Goal: Task Accomplishment & Management: Manage account settings

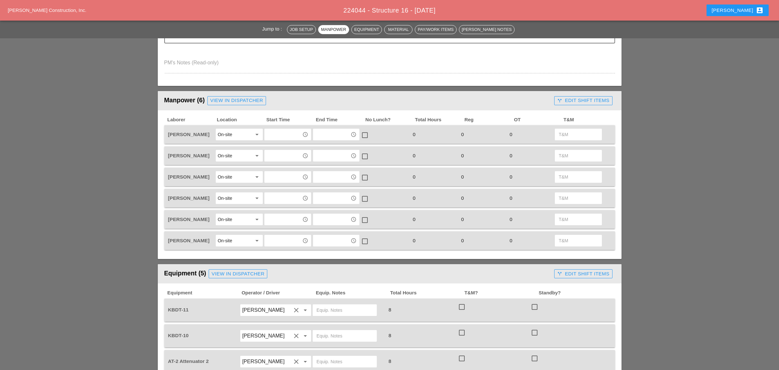
scroll to position [214, 0]
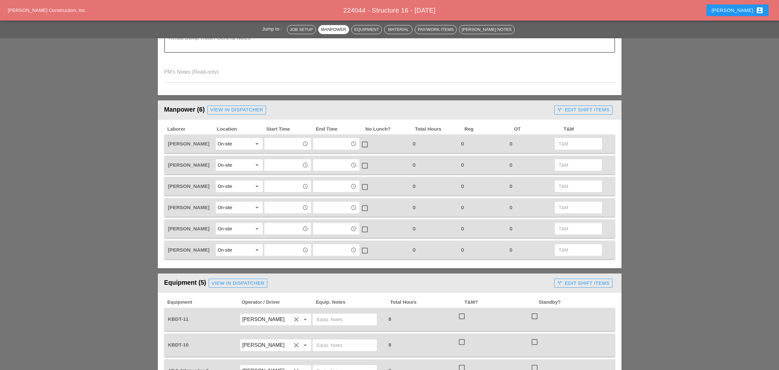
click at [585, 106] on div "call_split Edit Shift Items" at bounding box center [583, 109] width 52 height 7
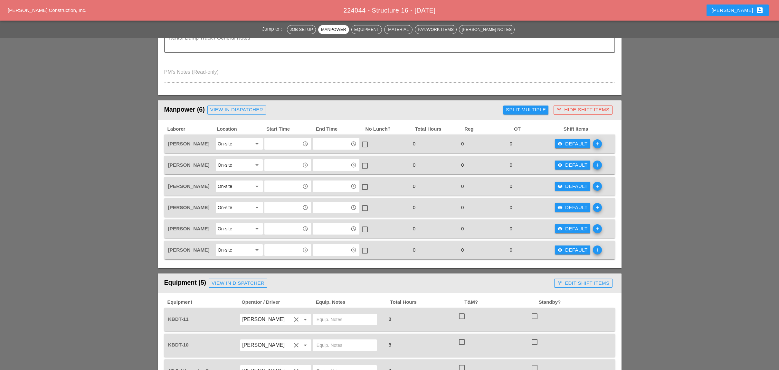
click at [531, 107] on div "Split Multiple" at bounding box center [526, 109] width 40 height 7
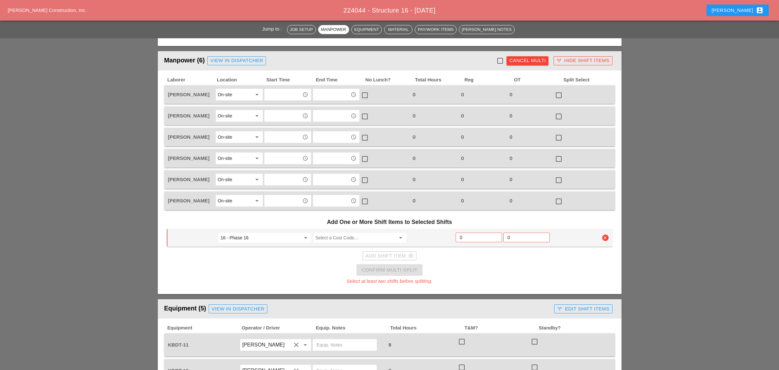
scroll to position [257, 0]
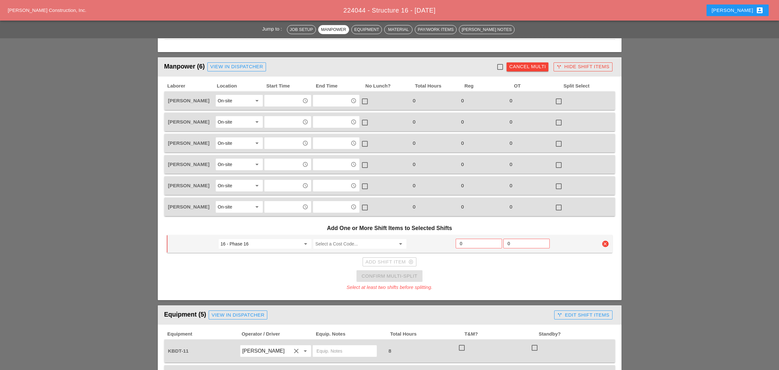
click at [500, 61] on div at bounding box center [499, 66] width 11 height 11
checkbox input "true"
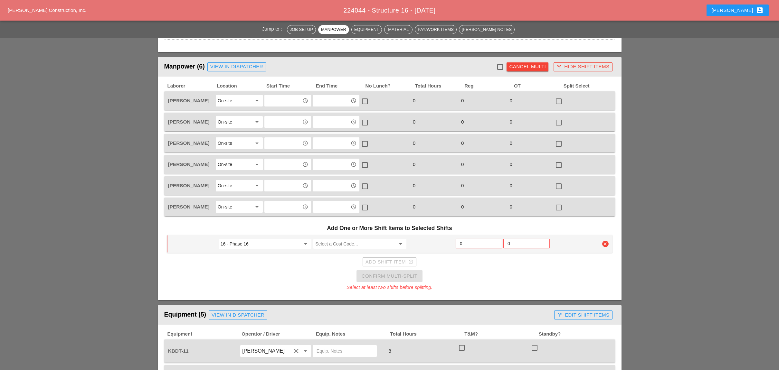
checkbox input "true"
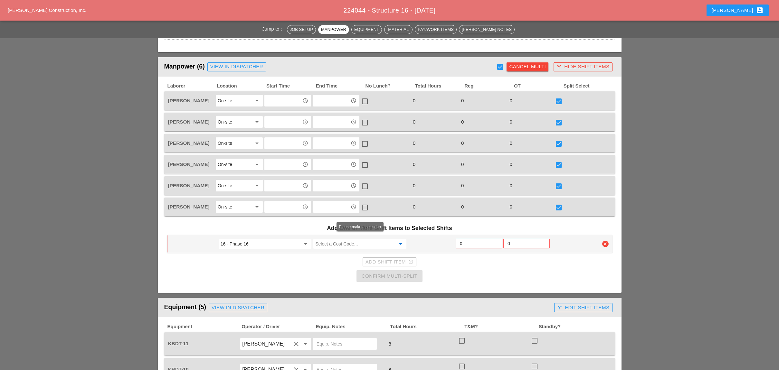
click at [325, 239] on input "Select a Cost Code..." at bounding box center [355, 244] width 80 height 10
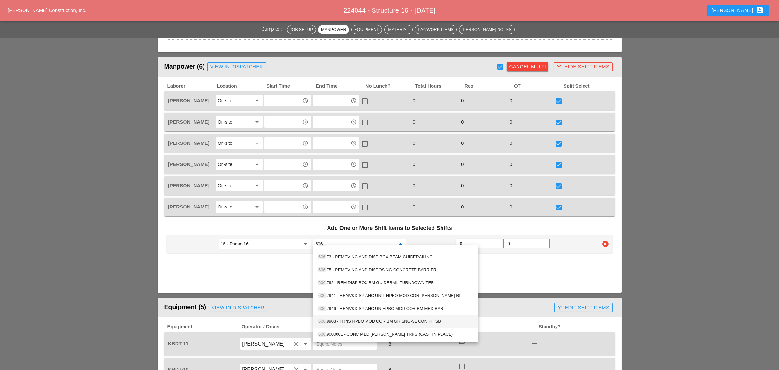
scroll to position [386, 0]
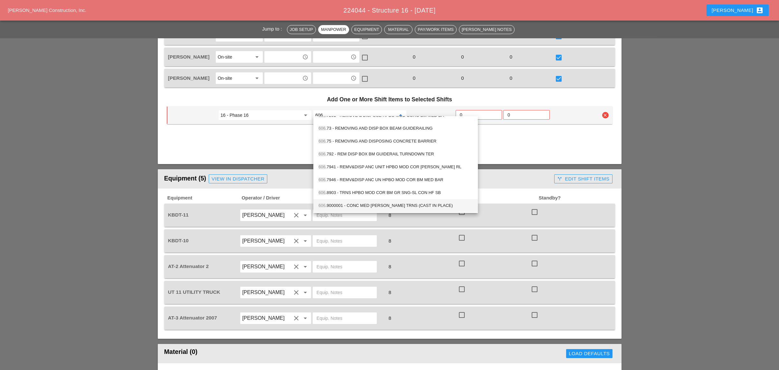
click at [392, 202] on div "606 .9000001 - CONC MED BARR TRNS (CAST IN PLACE)" at bounding box center [395, 206] width 154 height 8
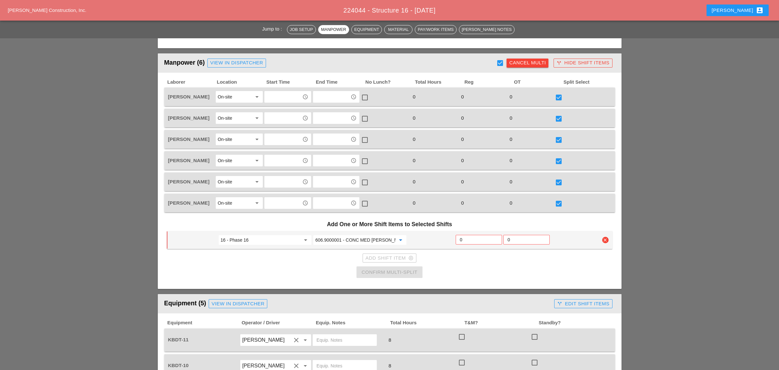
scroll to position [257, 0]
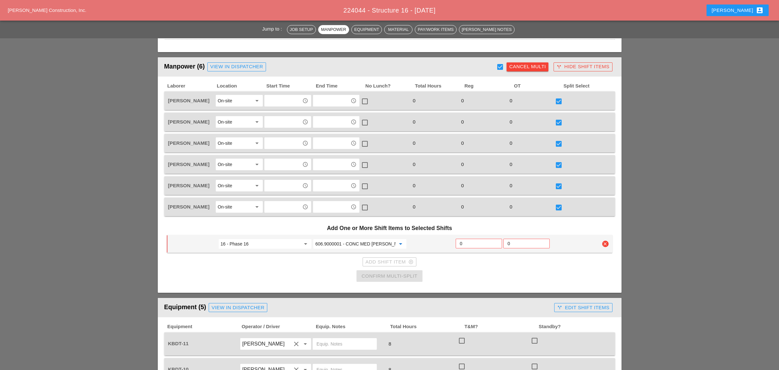
type input "606.9000001 - CONC MED BARR TRNS (CAST IN PLACE)"
click at [468, 238] on input "0" at bounding box center [479, 243] width 38 height 10
type input "6"
drag, startPoint x: 399, startPoint y: 272, endPoint x: 449, endPoint y: 263, distance: 50.3
click at [399, 273] on div "Confirm Multi-Split" at bounding box center [389, 276] width 56 height 7
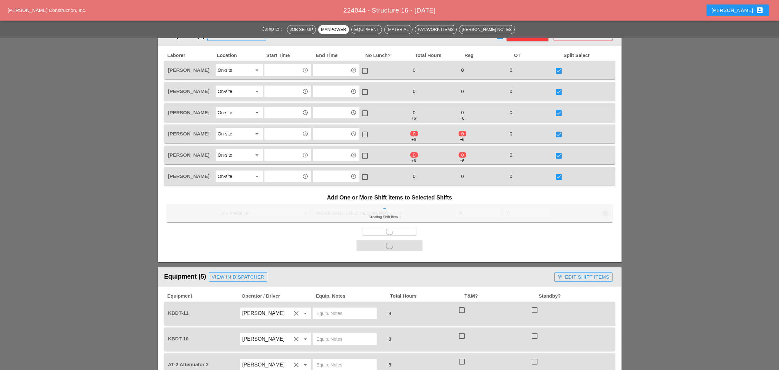
scroll to position [429, 0]
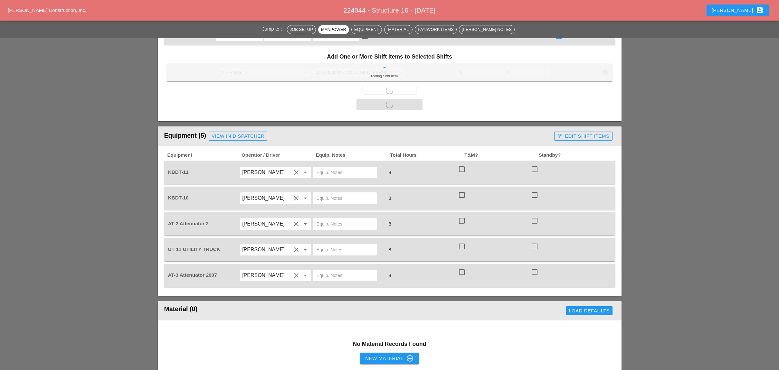
click at [461, 164] on div at bounding box center [461, 169] width 11 height 11
checkbox input "true"
drag, startPoint x: 461, startPoint y: 188, endPoint x: 460, endPoint y: 224, distance: 35.7
click at [461, 190] on div at bounding box center [461, 195] width 11 height 11
checkbox input "true"
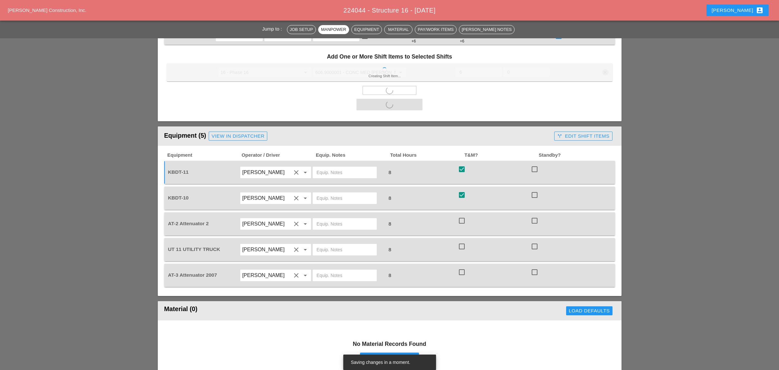
click at [461, 216] on div at bounding box center [461, 220] width 11 height 11
checkbox input "true"
click at [462, 238] on div "Equipment Operator / Driver Equip. Notes Total Hours T&M? Standby? KBDT-11 Sima…" at bounding box center [389, 219] width 451 height 135
checkbox input "false"
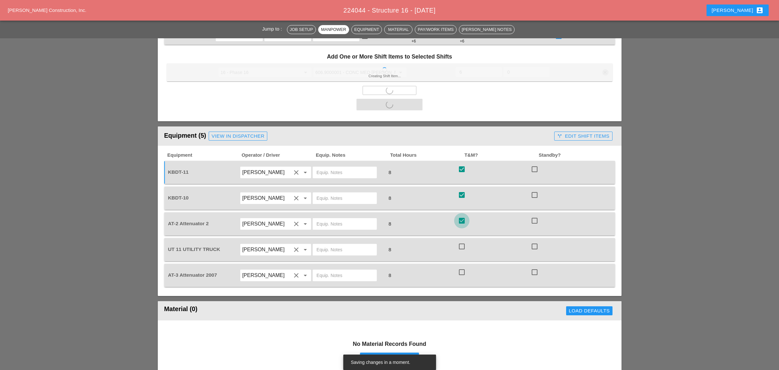
checkbox input "false"
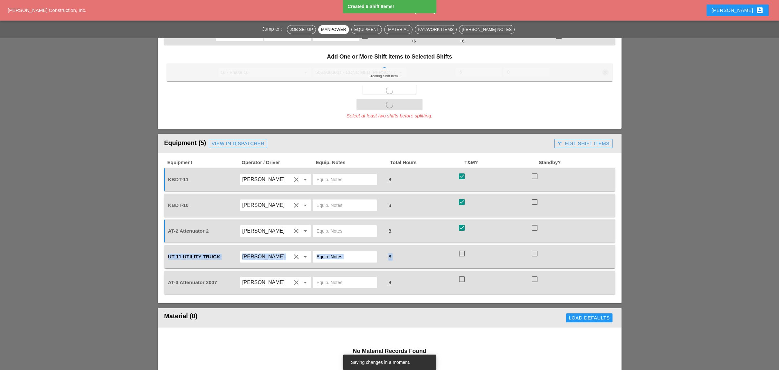
click at [461, 249] on div at bounding box center [461, 253] width 11 height 11
checkbox input "true"
click at [461, 274] on div at bounding box center [461, 279] width 11 height 11
checkbox input "true"
click at [576, 142] on div "call_split Edit Shift Items" at bounding box center [583, 143] width 52 height 7
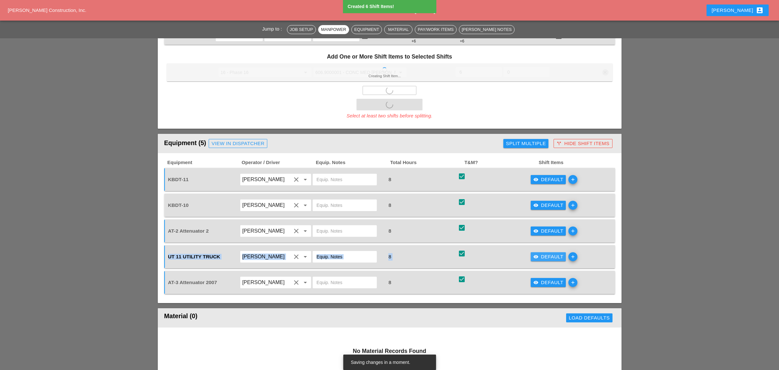
click at [543, 253] on div "visibility Default" at bounding box center [548, 256] width 30 height 7
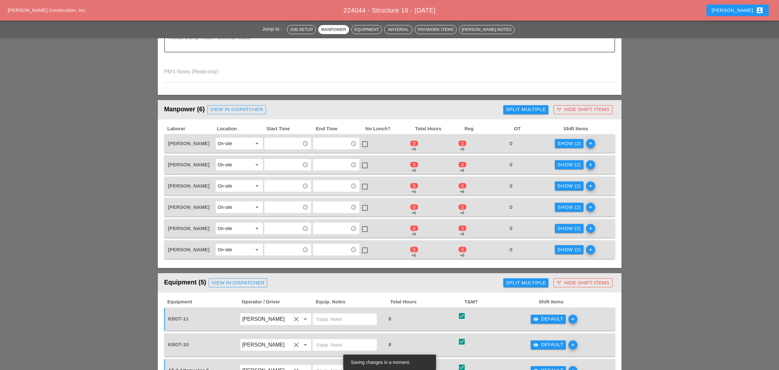
scroll to position [214, 0]
click at [568, 142] on div "Show (2)" at bounding box center [568, 143] width 23 height 7
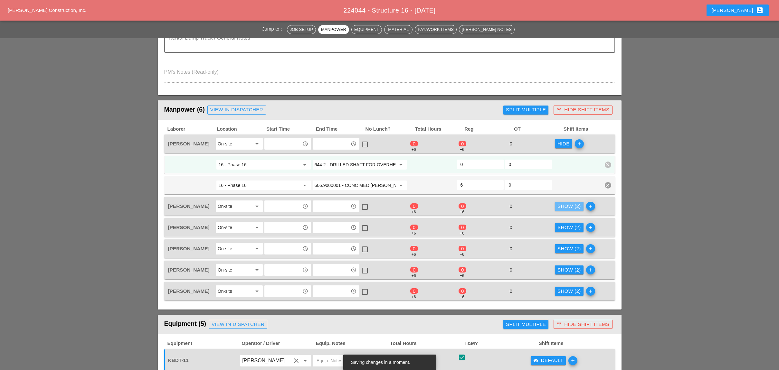
drag, startPoint x: 566, startPoint y: 202, endPoint x: 566, endPoint y: 223, distance: 20.6
click at [567, 204] on div "Show (2)" at bounding box center [568, 206] width 23 height 7
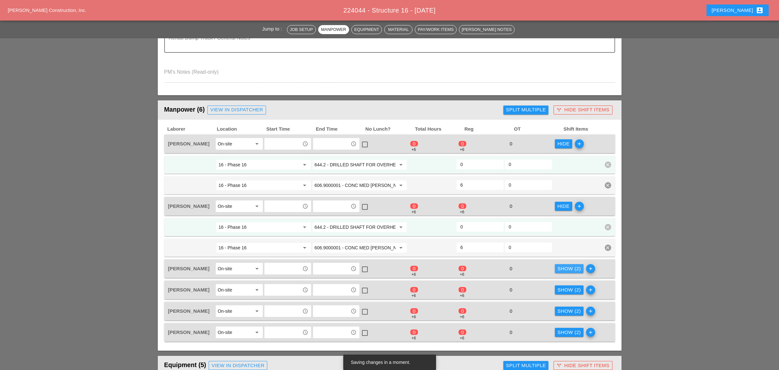
drag, startPoint x: 567, startPoint y: 266, endPoint x: 566, endPoint y: 272, distance: 6.1
click at [567, 267] on div "Show (2)" at bounding box center [568, 268] width 23 height 7
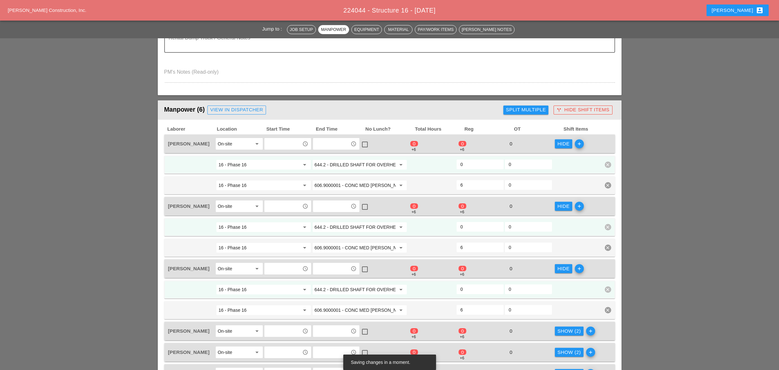
click at [565, 328] on div "Show (2)" at bounding box center [568, 331] width 23 height 7
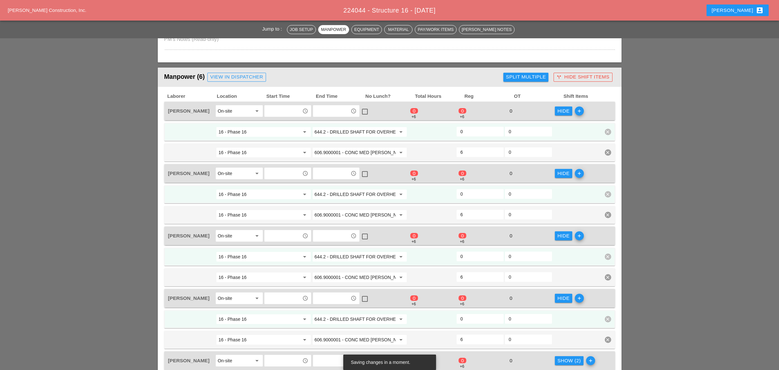
scroll to position [343, 0]
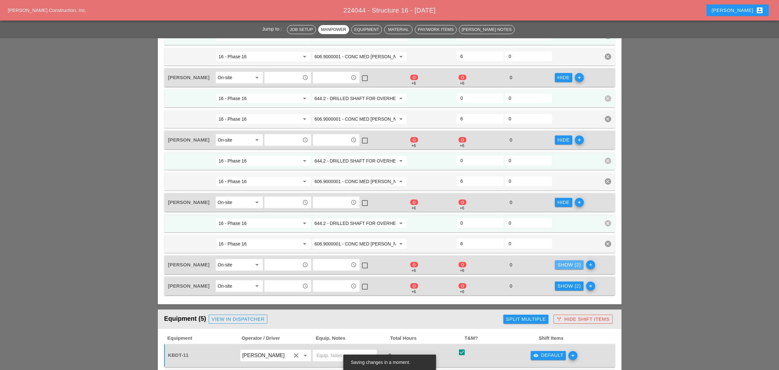
click at [565, 261] on div "Show (2)" at bounding box center [568, 264] width 23 height 7
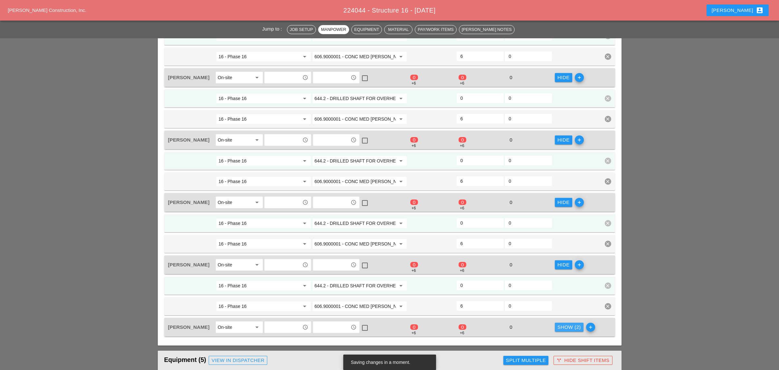
click at [564, 324] on div "Show (2)" at bounding box center [568, 327] width 23 height 7
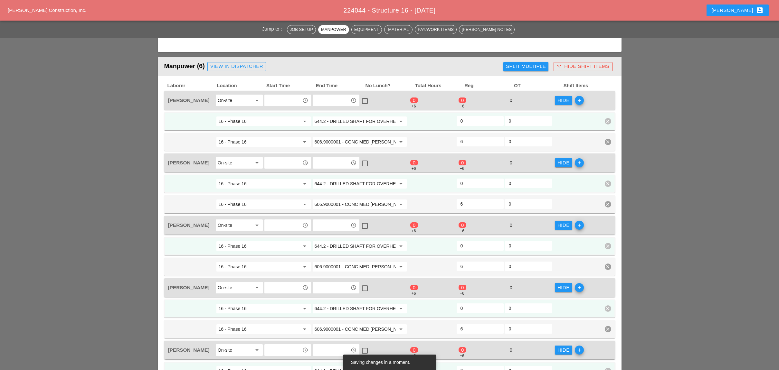
scroll to position [257, 0]
click at [355, 137] on input "606.9000001 - CONC MED BARR TRNS (CAST IN PLACE)" at bounding box center [354, 142] width 81 height 10
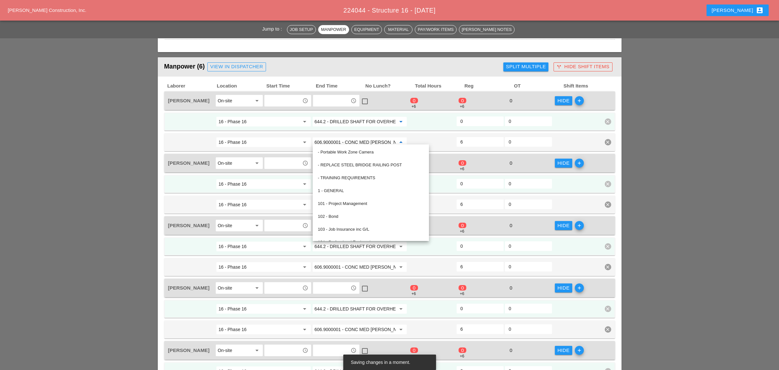
click at [349, 120] on input "644.2 - DRILLED SHAFT FOR OVERHEAD SIGN STRUCTUR" at bounding box center [354, 122] width 81 height 10
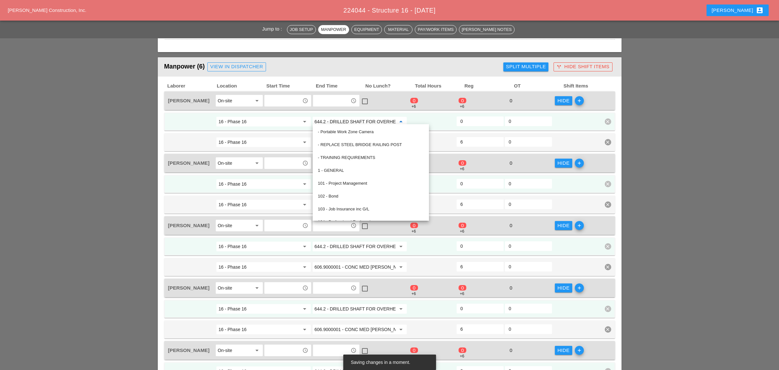
paste input "06.9000001 - CONC MED BARR TRNS (CAST IN PLACE)"
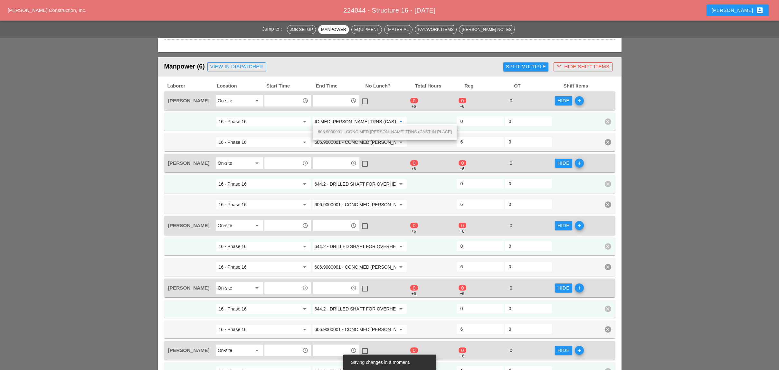
click at [360, 131] on span "606.9000001 - CONC MED BARR TRNS (CAST IN PLACE)" at bounding box center [385, 131] width 134 height 5
type input "606.9000001 - CONC MED BARR TRNS (CAST IN PLACE)"
click at [344, 180] on input "644.2 - DRILLED SHAFT FOR OVERHEAD SIGN STRUCTUR" at bounding box center [354, 184] width 81 height 10
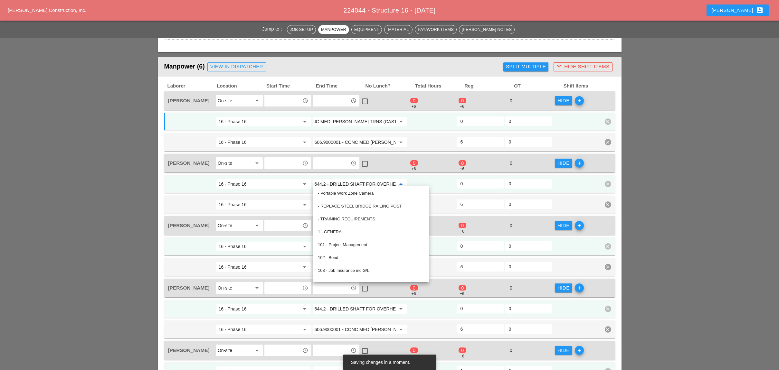
scroll to position [0, 0]
paste input "06.9000001 - CONC MED BARR TRNS (CAST IN PLACE)"
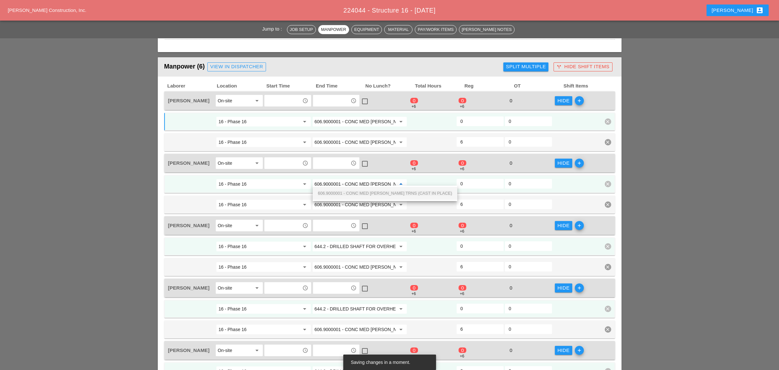
scroll to position [0, 39]
click at [349, 192] on span "606.9000001 - CONC MED [PERSON_NAME] TRNS (CAST IN PLACE)" at bounding box center [385, 193] width 134 height 5
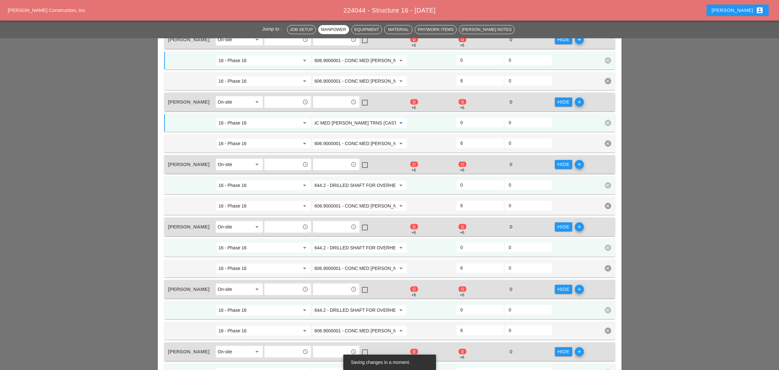
scroll to position [343, 0]
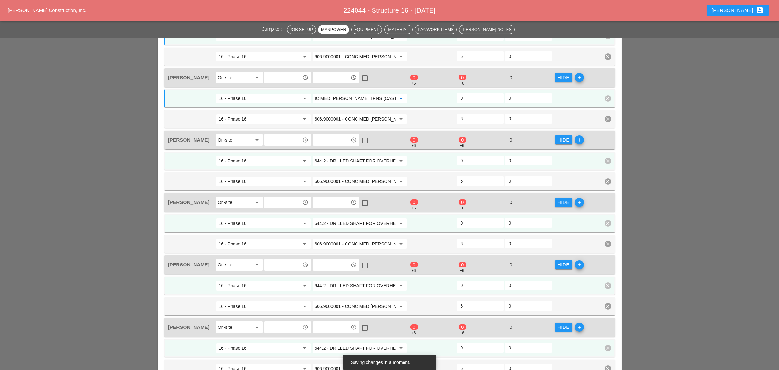
type input "606.9000001 - CONC MED [PERSON_NAME] TRNS (CAST IN PLACE)"
click at [350, 156] on input "644.2 - DRILLED SHAFT FOR OVERHEAD SIGN STRUCTUR" at bounding box center [354, 161] width 81 height 10
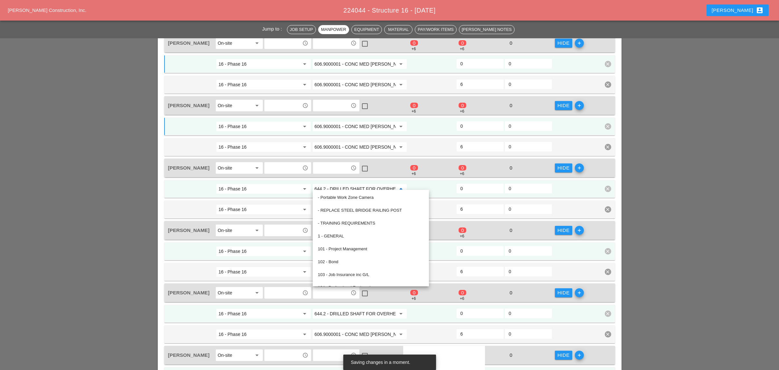
scroll to position [300, 0]
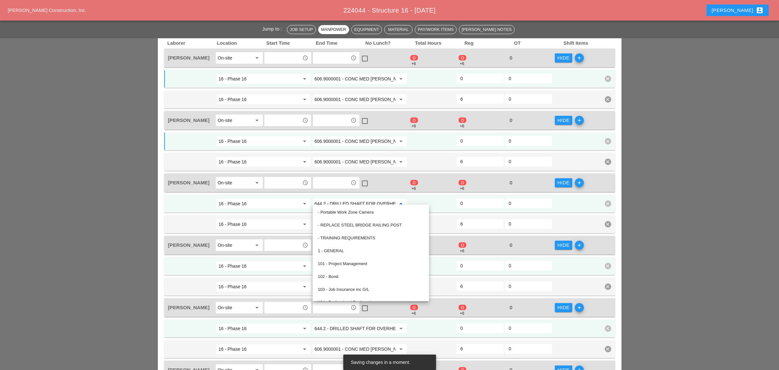
click at [343, 74] on input "606.9000001 - CONC MED BARR TRNS (CAST IN PLACE)" at bounding box center [354, 79] width 81 height 10
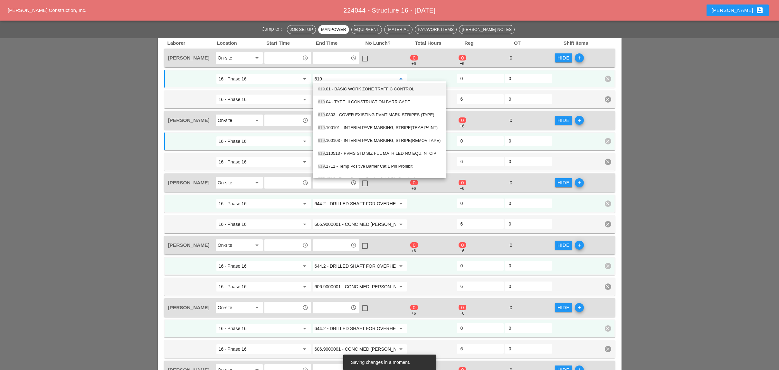
click at [350, 88] on div "619 .01 - BASIC WORK ZONE TRAFFIC CONTROL" at bounding box center [379, 89] width 123 height 8
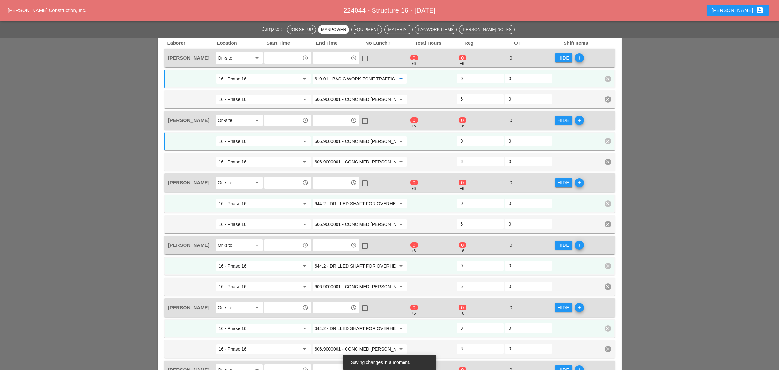
click at [346, 76] on input "619.01 - BASIC WORK ZONE TRAFFIC CONTROL" at bounding box center [354, 79] width 81 height 10
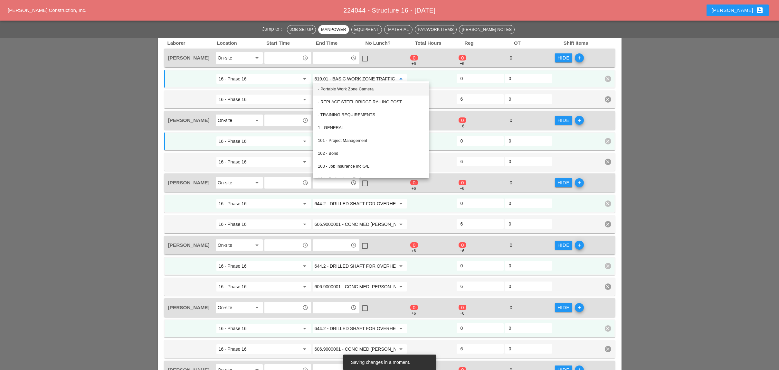
type input "619.01 - BASIC WORK ZONE TRAFFIC CONTROL"
click at [296, 74] on input "16 - Phase 16" at bounding box center [258, 79] width 81 height 10
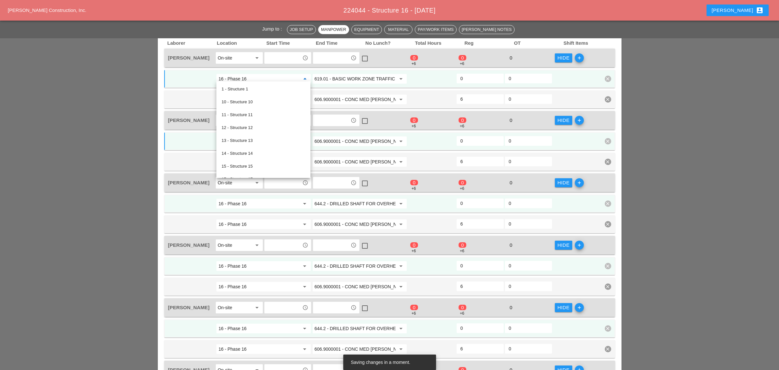
click at [329, 75] on input "619.01 - BASIC WORK ZONE TRAFFIC CONTROL" at bounding box center [354, 79] width 81 height 10
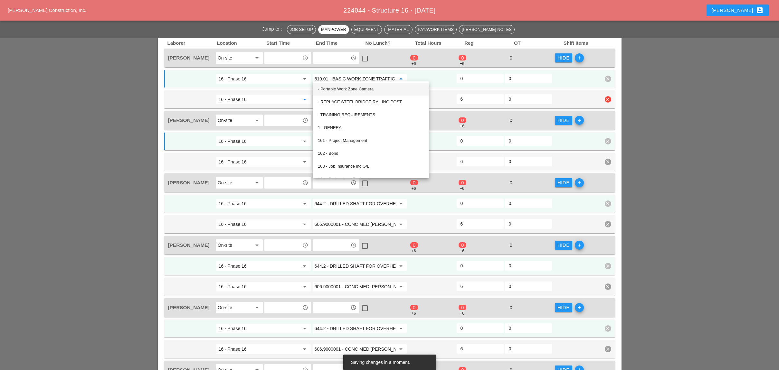
click at [289, 94] on input "16 - Phase 16" at bounding box center [258, 99] width 81 height 10
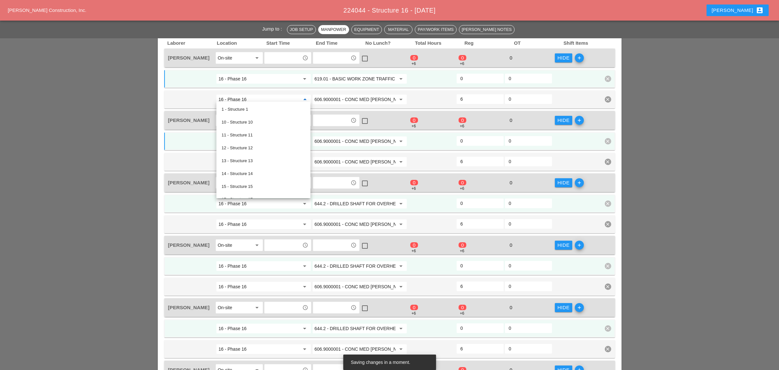
click at [343, 137] on input "606.9000001 - CONC MED BARR TRNS (CAST IN PLACE)" at bounding box center [354, 141] width 81 height 10
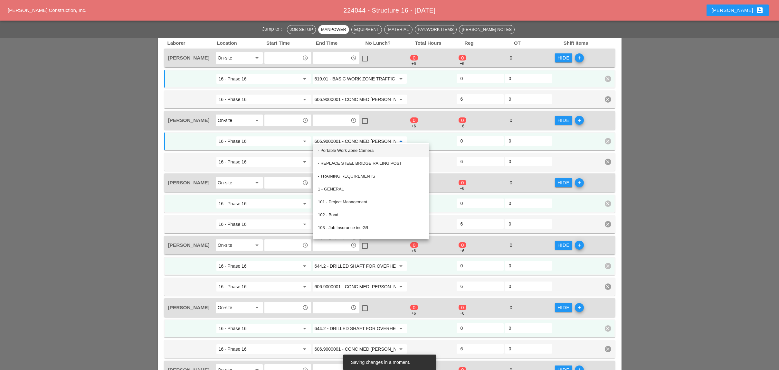
paste input "19.01 - BASIC WORK ZONE TRAFFIC CONTROL"
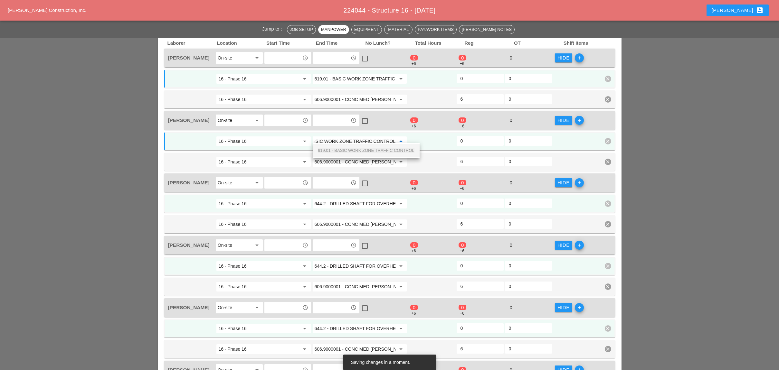
click at [342, 148] on div "619.01 - BASIC WORK ZONE TRAFFIC CONTROL" at bounding box center [366, 151] width 97 height 8
type input "619.01 - BASIC WORK ZONE TRAFFIC CONTROL"
click at [345, 201] on input "644.2 - DRILLED SHAFT FOR OVERHEAD SIGN STRUCTUR" at bounding box center [354, 204] width 81 height 10
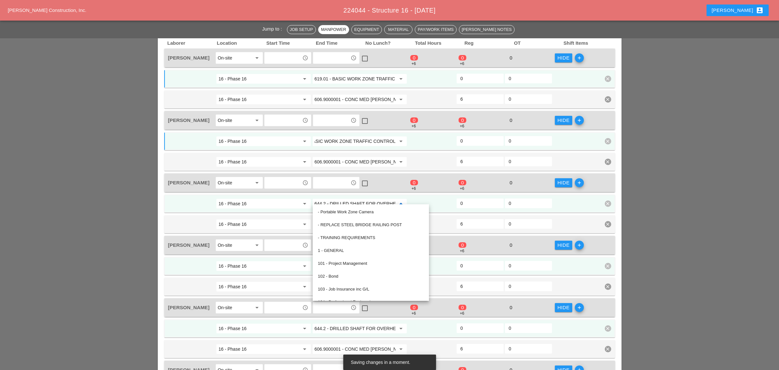
scroll to position [0, 0]
paste input "19.01 - BASIC WORK ZONE TRAFFIC CONTROL"
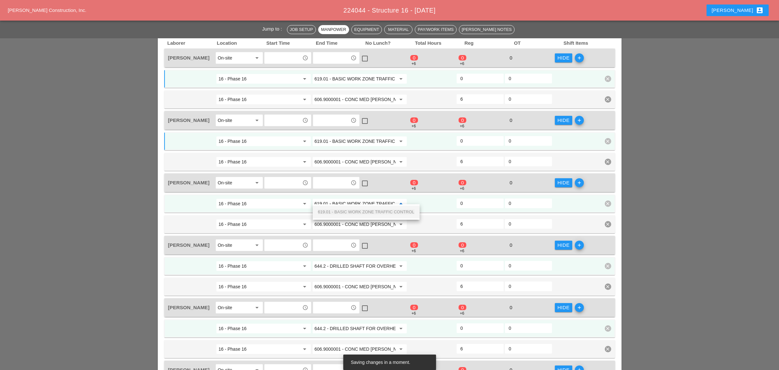
scroll to position [0, 23]
click at [349, 209] on div "619.01 - BASIC WORK ZONE TRAFFIC CONTROL" at bounding box center [366, 212] width 97 height 8
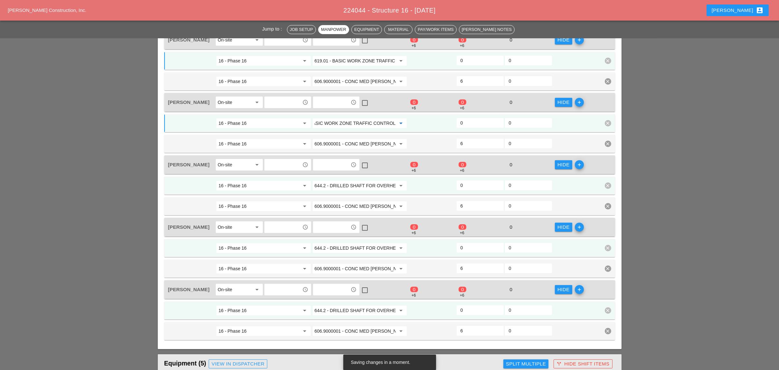
scroll to position [386, 0]
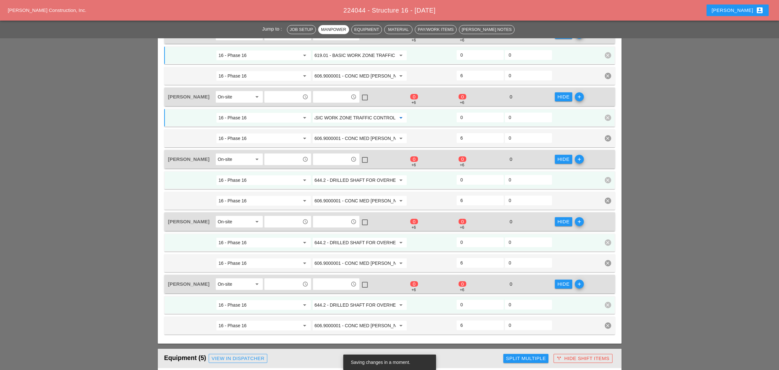
type input "619.01 - BASIC WORK ZONE TRAFFIC CONTROL"
click at [346, 175] on input "644.2 - DRILLED SHAFT FOR OVERHEAD SIGN STRUCTUR" at bounding box center [354, 180] width 81 height 10
paste input "19.01 - BASIC WORK ZONE TRAFFIC CONTROL"
click at [350, 186] on span "619.01 - BASIC WORK ZONE TRAFFIC CONTROL" at bounding box center [366, 187] width 97 height 5
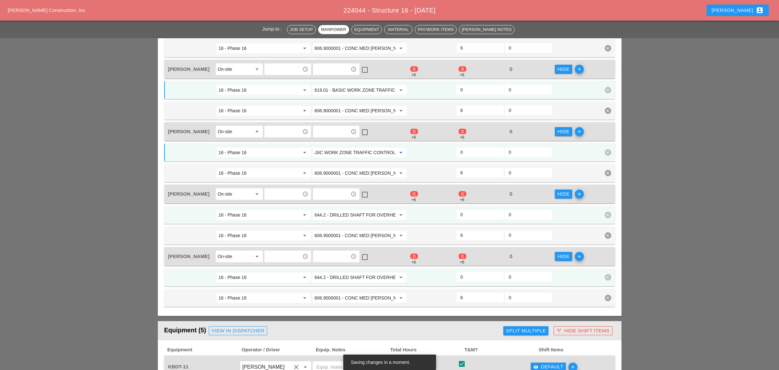
scroll to position [429, 0]
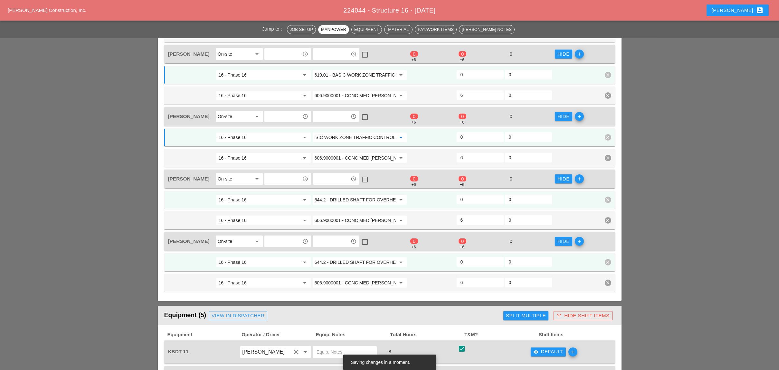
type input "619.01 - BASIC WORK ZONE TRAFFIC CONTROL"
click at [347, 195] on input "644.2 - DRILLED SHAFT FOR OVERHEAD SIGN STRUCTUR" at bounding box center [354, 200] width 81 height 10
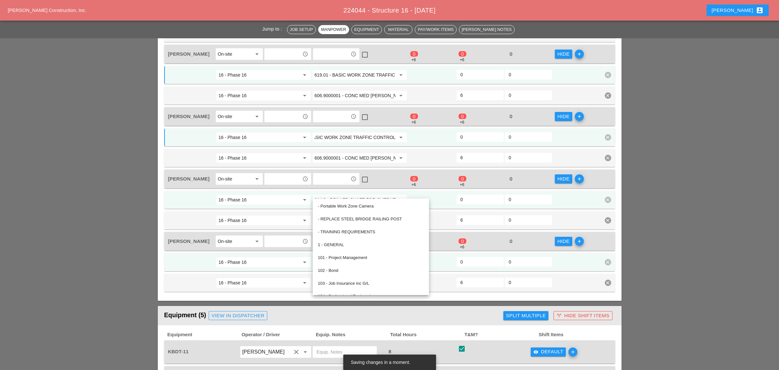
scroll to position [0, 0]
paste input "19.01 - BASIC WORK ZONE TRAFFIC CONTROL"
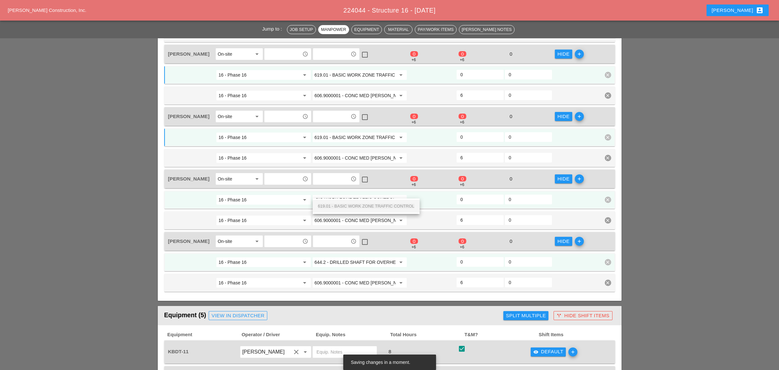
click at [349, 206] on span "619.01 - BASIC WORK ZONE TRAFFIC CONTROL" at bounding box center [366, 206] width 97 height 5
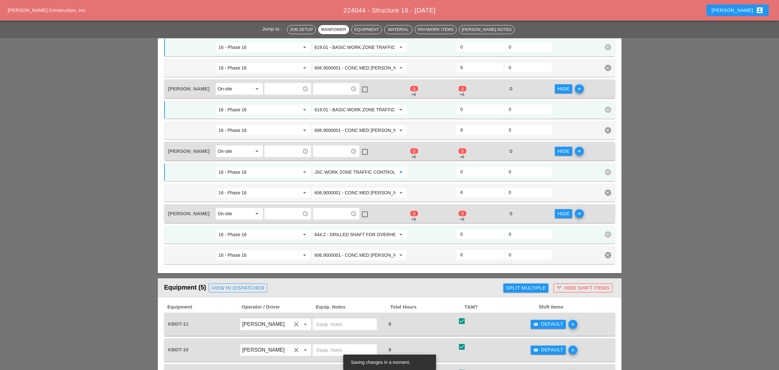
scroll to position [472, 0]
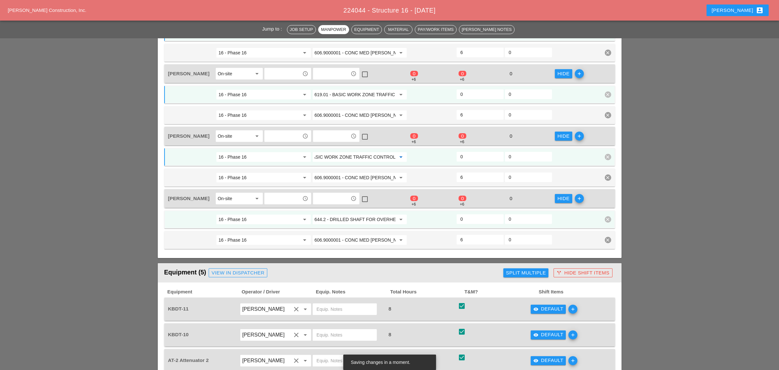
type input "619.01 - BASIC WORK ZONE TRAFFIC CONTROL"
click at [349, 214] on input "644.2 - DRILLED SHAFT FOR OVERHEAD SIGN STRUCTUR" at bounding box center [354, 219] width 81 height 10
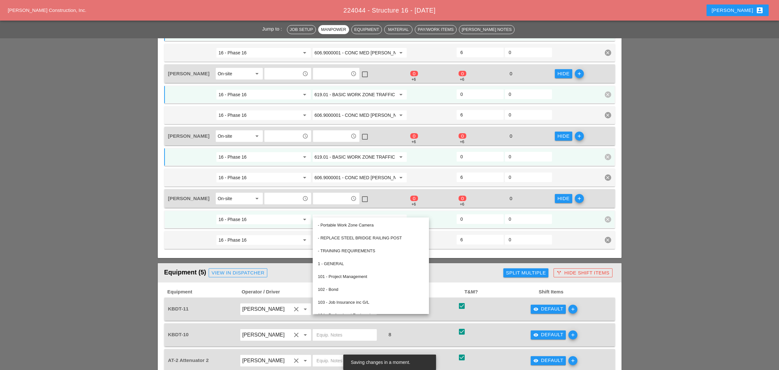
paste input "19.01 - BASIC WORK ZONE TRAFFIC CONTROL"
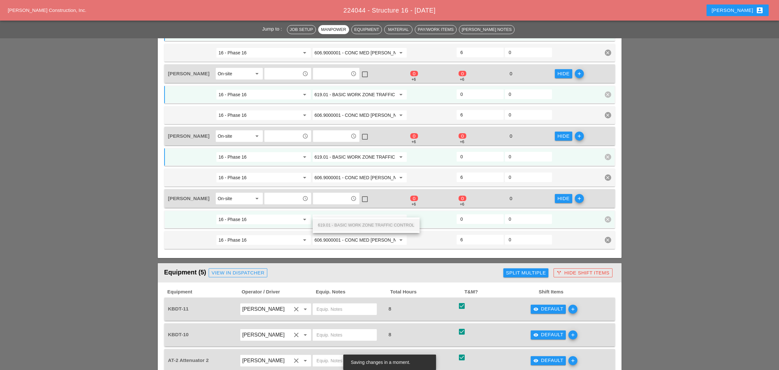
click at [354, 225] on span "619.01 - BASIC WORK ZONE TRAFFIC CONTROL" at bounding box center [366, 225] width 97 height 5
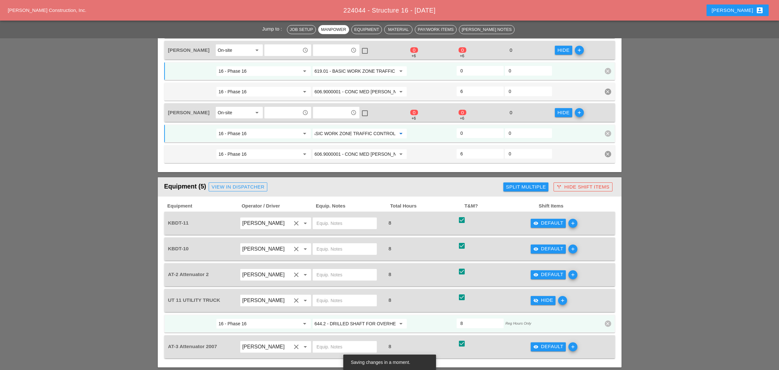
scroll to position [601, 0]
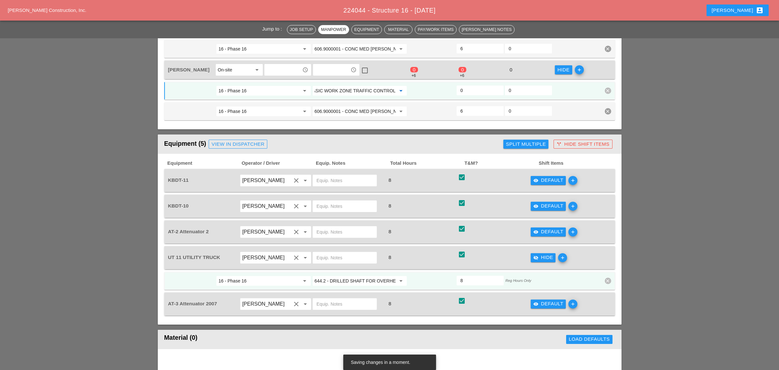
type input "619.01 - BASIC WORK ZONE TRAFFIC CONTROL"
click at [534, 178] on icon "visibility" at bounding box center [535, 180] width 5 height 5
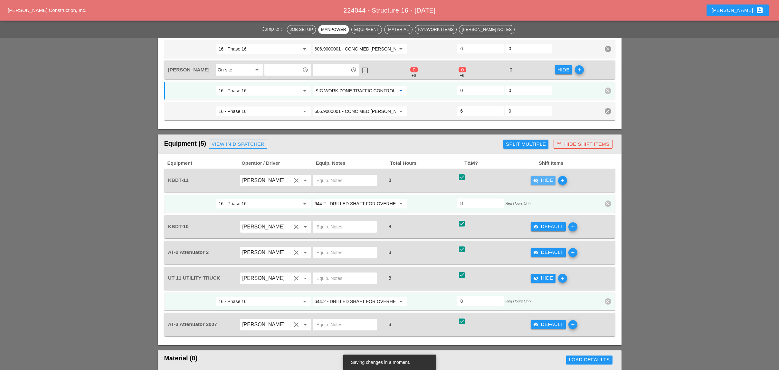
scroll to position [0, 0]
click at [352, 199] on input "644.2 - DRILLED SHAFT FOR OVERHEAD SIGN STRUCTUR" at bounding box center [354, 204] width 81 height 10
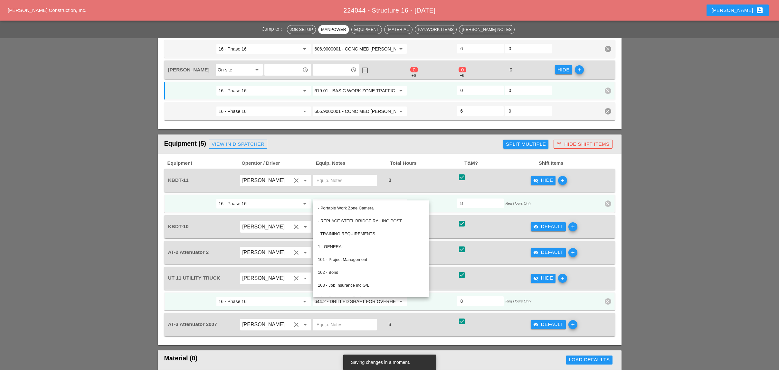
paste input "19.01 - BASIC WORK ZONE TRAFFIC CONTROL"
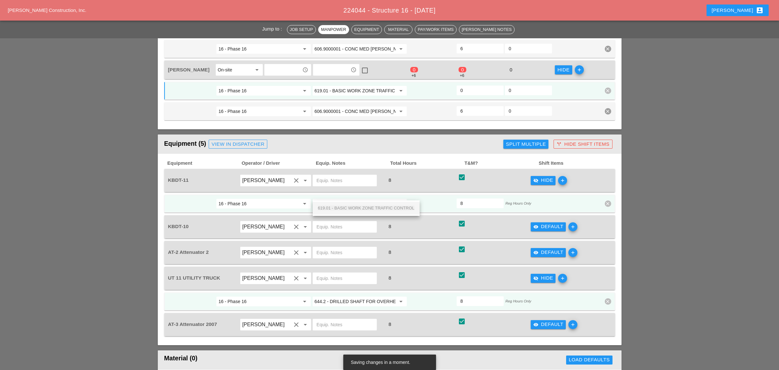
scroll to position [0, 23]
click at [357, 207] on span "619.01 - BASIC WORK ZONE TRAFFIC CONTROL" at bounding box center [366, 208] width 97 height 5
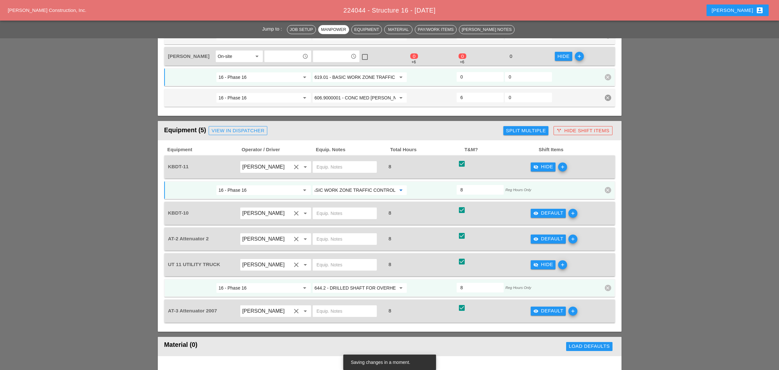
scroll to position [558, 0]
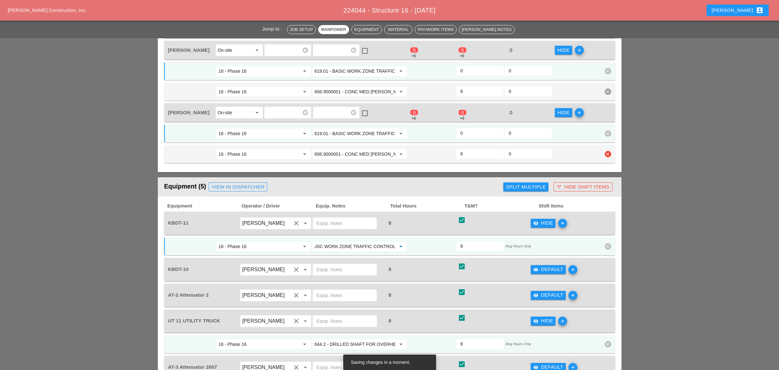
click at [368, 149] on input "606.9000001 - CONC MED BARR TRNS (CAST IN PLACE)" at bounding box center [354, 154] width 81 height 10
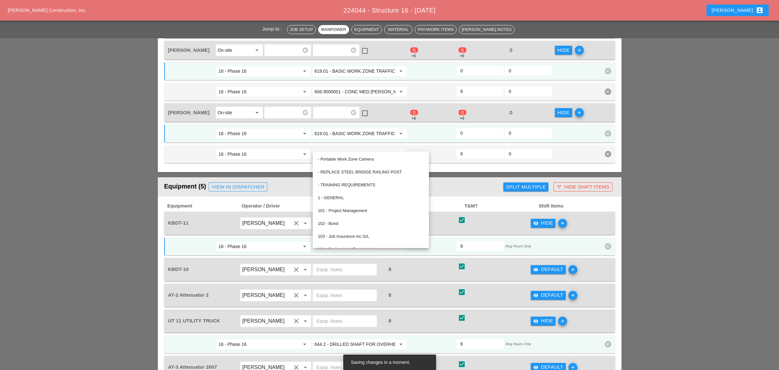
click at [446, 219] on div "8" at bounding box center [420, 223] width 71 height 9
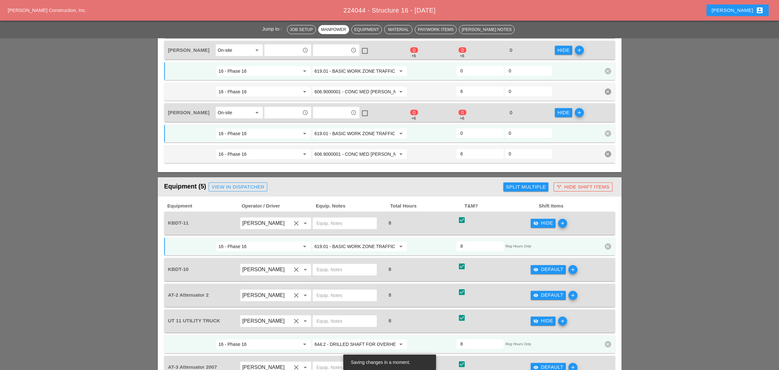
scroll to position [601, 0]
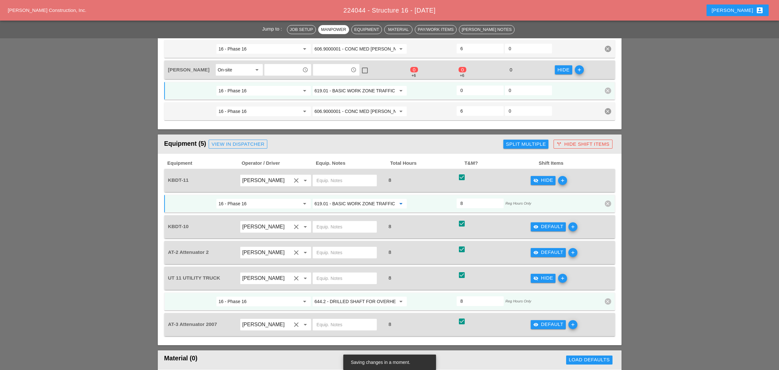
click at [366, 199] on input "619.01 - BASIC WORK ZONE TRAFFIC CONTROL" at bounding box center [354, 204] width 81 height 10
paste input "06.9000001 - CONC MED BARR TRNS (CAST IN PLACE)"
click at [364, 205] on div "606.9000001 - CONC MED [PERSON_NAME] TRNS (CAST IN PLACE)" at bounding box center [385, 208] width 134 height 8
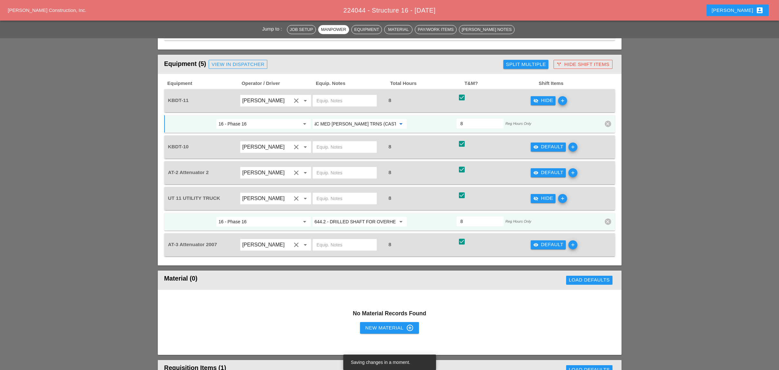
scroll to position [687, 0]
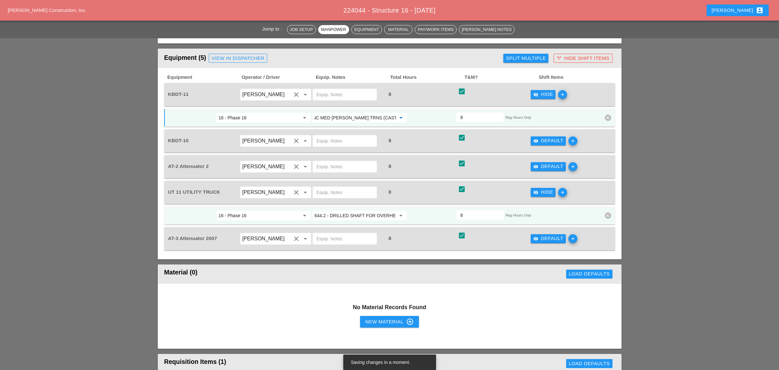
type input "606.9000001 - CONC MED [PERSON_NAME] TRNS (CAST IN PLACE)"
click at [541, 137] on div "visibility Default" at bounding box center [548, 140] width 30 height 7
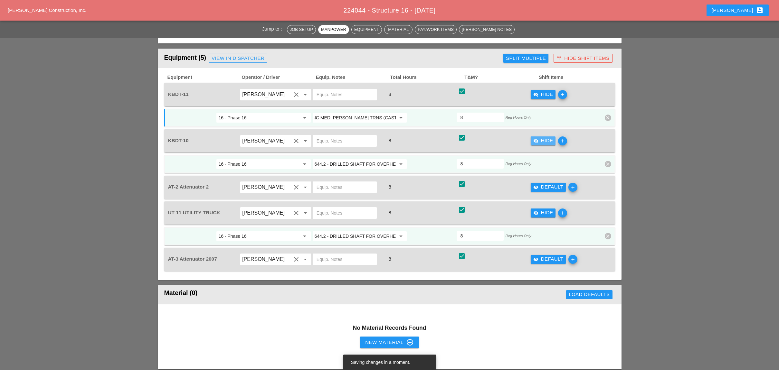
scroll to position [0, 0]
click at [335, 159] on input "644.2 - DRILLED SHAFT FOR OVERHEAD SIGN STRUCTUR" at bounding box center [354, 164] width 81 height 10
paste input "06.9000001 - CONC MED BARR TRNS (CAST IN PLACE)"
click at [345, 165] on span "606.9000001 - CONC MED [PERSON_NAME] TRNS (CAST IN PLACE)" at bounding box center [385, 167] width 134 height 5
type input "606.9000001 - CONC MED [PERSON_NAME] TRNS (CAST IN PLACE)"
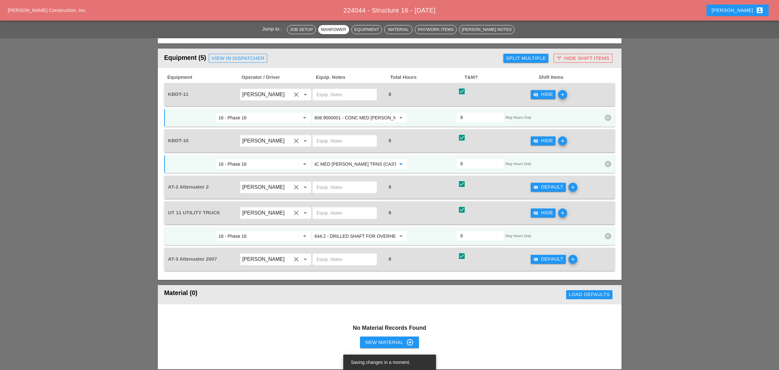
click at [371, 231] on input "644.2 - DRILLED SHAFT FOR OVERHEAD SIGN STRUCTUR" at bounding box center [354, 236] width 81 height 10
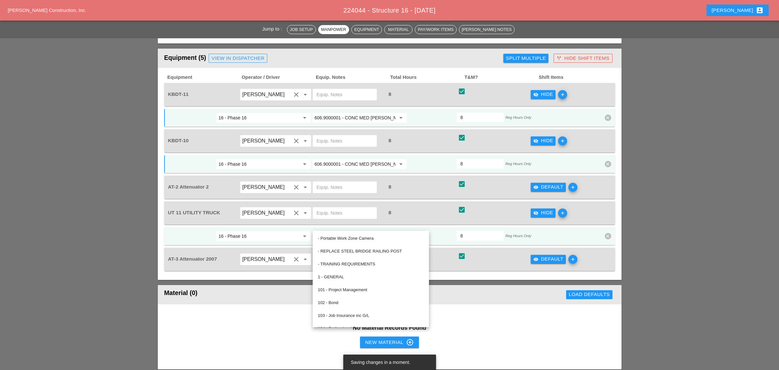
paste input "06.9000001 - CONC MED BARR TRNS (CAST IN PLACE)"
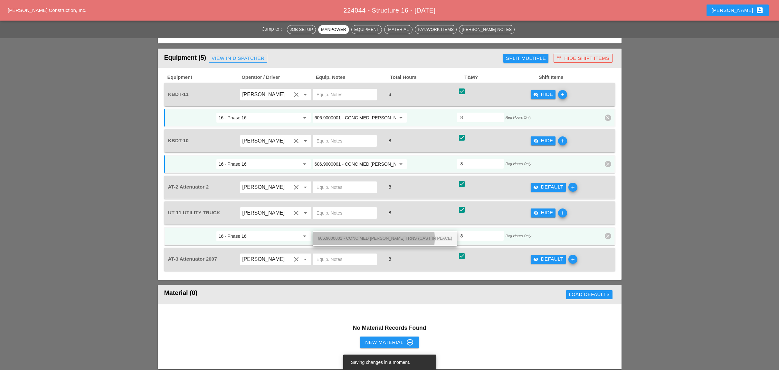
click at [362, 236] on div "606.9000001 - CONC MED [PERSON_NAME] TRNS (CAST IN PLACE)" at bounding box center [385, 239] width 134 height 8
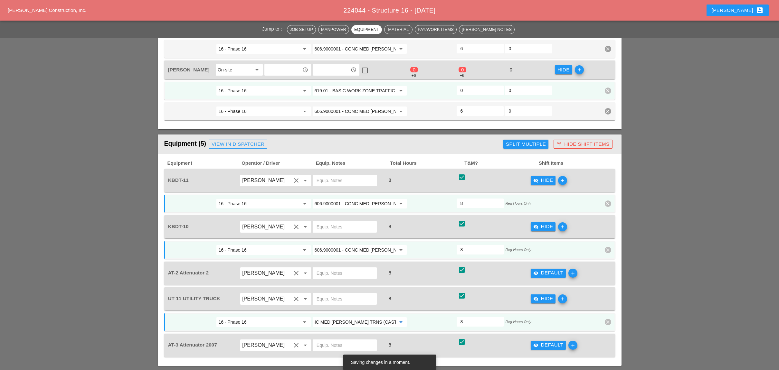
type input "606.9000001 - CONC MED [PERSON_NAME] TRNS (CAST IN PLACE)"
click at [342, 86] on input "619.01 - BASIC WORK ZONE TRAFFIC CONTROL" at bounding box center [354, 91] width 81 height 10
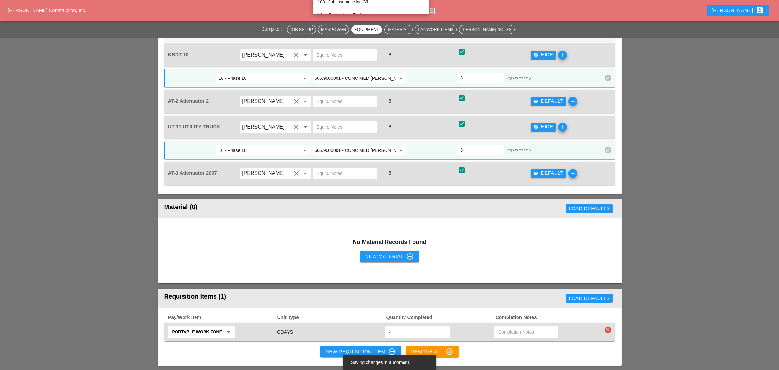
click at [541, 170] on div "visibility Default" at bounding box center [548, 173] width 30 height 7
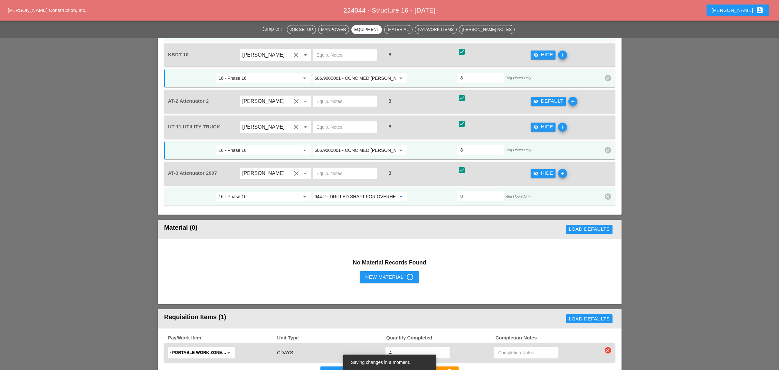
click at [345, 192] on input "644.2 - DRILLED SHAFT FOR OVERHEAD SIGN STRUCTUR" at bounding box center [354, 197] width 81 height 10
paste input "19.01 - BASIC WORK ZONE TRAFFIC CONTROL"
click at [350, 198] on span "619.01 - BASIC WORK ZONE TRAFFIC CONTROL" at bounding box center [366, 197] width 97 height 5
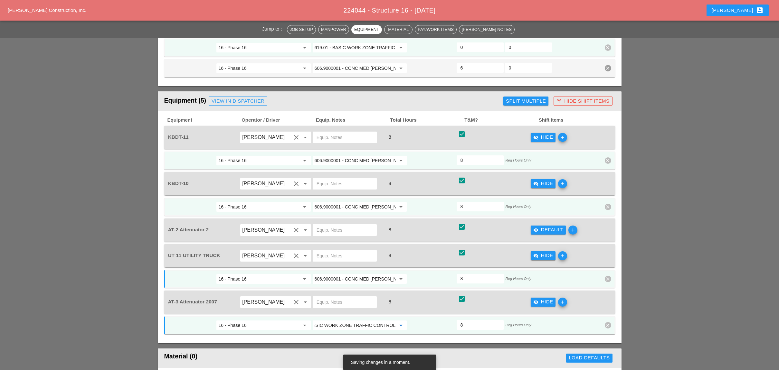
type input "619.01 - BASIC WORK ZONE TRAFFIC CONTROL"
drag, startPoint x: 541, startPoint y: 221, endPoint x: 513, endPoint y: 220, distance: 28.3
click at [541, 226] on div "visibility Default" at bounding box center [548, 229] width 30 height 7
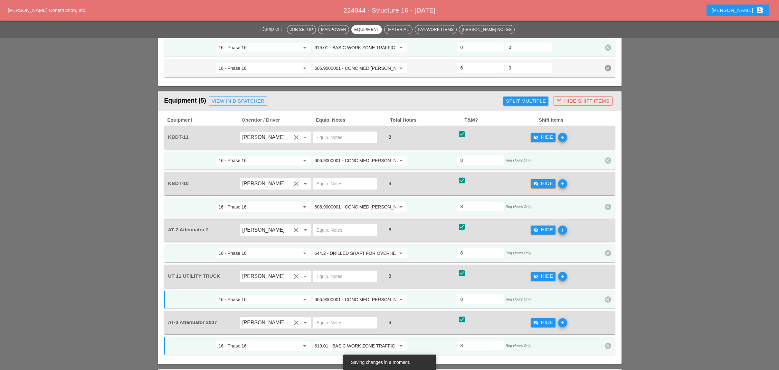
click at [364, 248] on input "644.2 - DRILLED SHAFT FOR OVERHEAD SIGN STRUCTUR" at bounding box center [354, 253] width 81 height 10
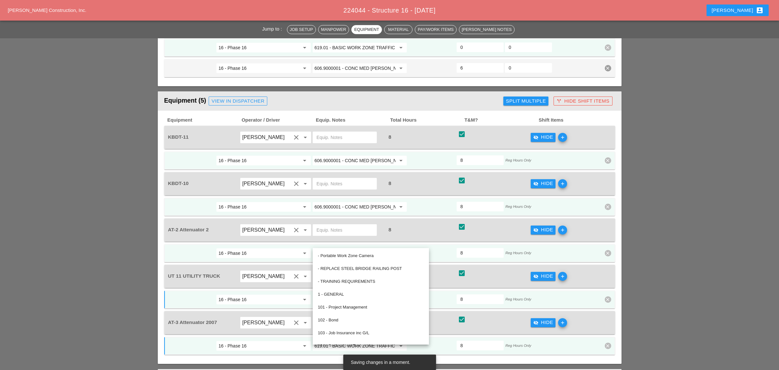
paste input "19.01 - BASIC WORK ZONE TRAFFIC CONTROL"
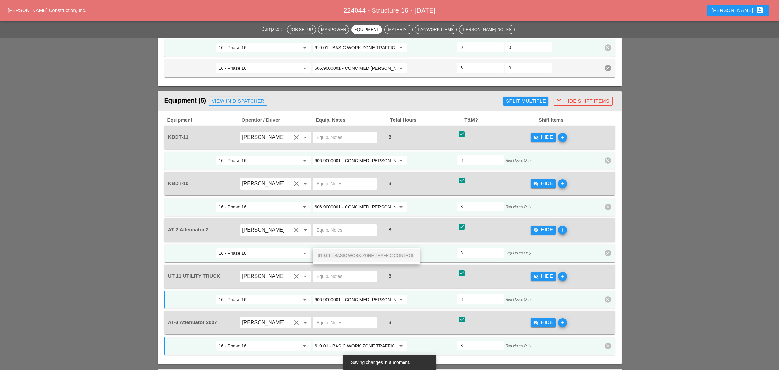
drag, startPoint x: 369, startPoint y: 254, endPoint x: 376, endPoint y: 254, distance: 7.4
click at [370, 254] on span "619.01 - BASIC WORK ZONE TRAFFIC CONTROL" at bounding box center [366, 255] width 97 height 5
type input "619.01 - BASIC WORK ZONE TRAFFIC CONTROL"
drag, startPoint x: 465, startPoint y: 149, endPoint x: 454, endPoint y: 149, distance: 11.6
click at [454, 155] on div "16 - Phase 16 arrow_drop_down 606.9000001 - CONC MED BARR TRNS (CAST IN PLACE) …" at bounding box center [384, 161] width 434 height 12
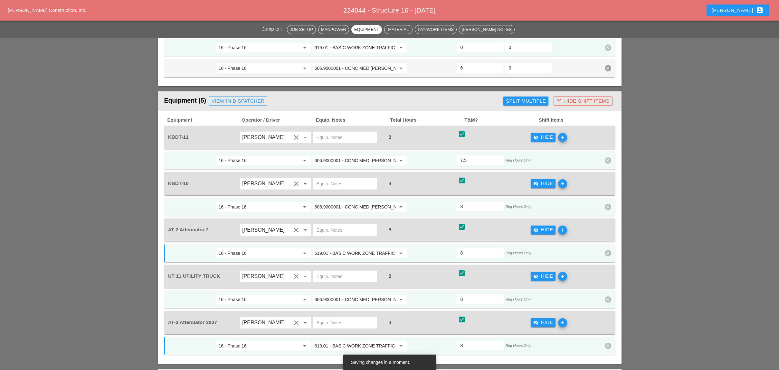
click at [497, 155] on input "7.5" at bounding box center [479, 160] width 39 height 10
drag, startPoint x: 470, startPoint y: 150, endPoint x: 449, endPoint y: 150, distance: 20.6
click at [449, 155] on div "16 - Phase 16 arrow_drop_down 606.9000001 - CONC MED BARR TRNS (CAST IN PLACE) …" at bounding box center [384, 161] width 434 height 12
type input "4"
drag, startPoint x: 467, startPoint y: 201, endPoint x: 445, endPoint y: 199, distance: 22.2
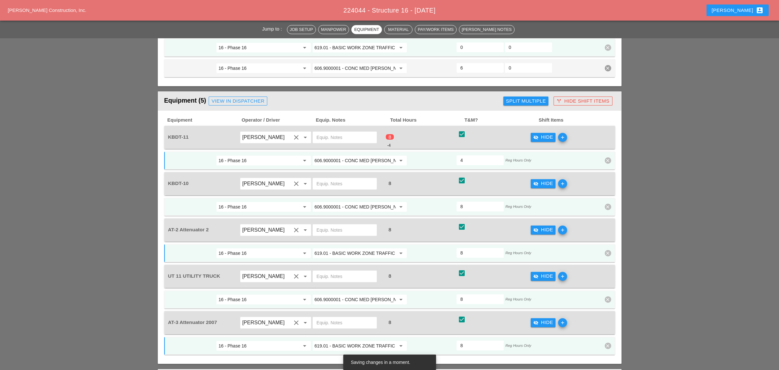
click at [445, 201] on div "16 - Phase 16 arrow_drop_down 606.9000001 - CONC MED BARR TRNS (CAST IN PLACE) …" at bounding box center [384, 207] width 434 height 12
type input "4"
drag, startPoint x: 453, startPoint y: 242, endPoint x: 443, endPoint y: 251, distance: 13.4
click at [444, 248] on div "16 - Phase 16 arrow_drop_down 619.01 - BASIC WORK ZONE TRAFFIC CONTROL arrow_dr…" at bounding box center [384, 254] width 434 height 12
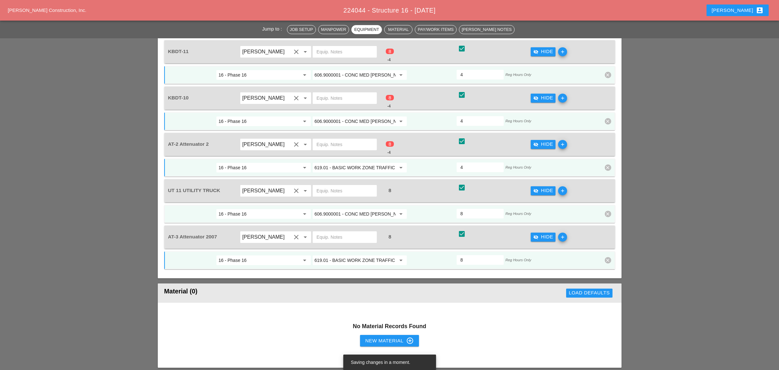
type input "4"
drag, startPoint x: 470, startPoint y: 197, endPoint x: 440, endPoint y: 205, distance: 30.6
click at [443, 208] on div "16 - Phase 16 arrow_drop_down 606.9000001 - CONC MED BARR TRNS (CAST IN PLACE) …" at bounding box center [384, 214] width 434 height 12
type input "4"
drag, startPoint x: 471, startPoint y: 240, endPoint x: 448, endPoint y: 244, distance: 23.2
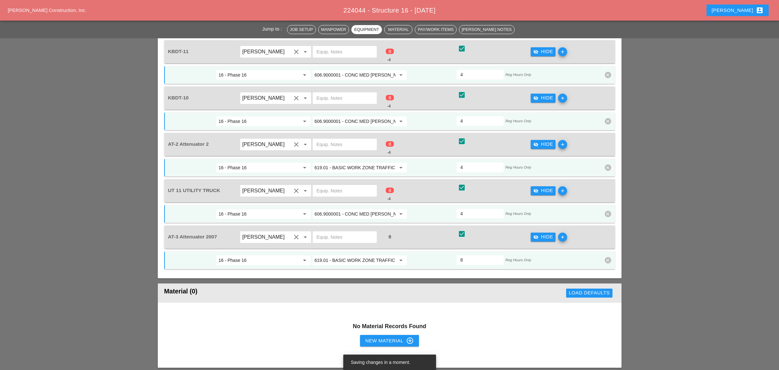
click at [448, 251] on div "16 - Phase 16 arrow_drop_down 619.01 - BASIC WORK ZONE TRAFFIC CONTROL arrow_dr…" at bounding box center [389, 260] width 451 height 18
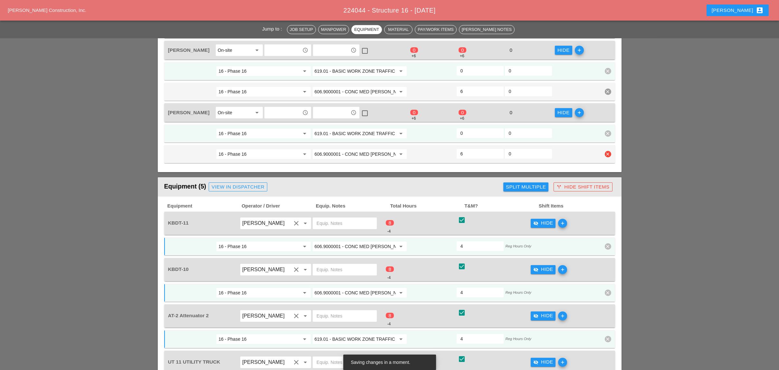
type input "4"
drag, startPoint x: 465, startPoint y: 146, endPoint x: 457, endPoint y: 138, distance: 11.2
click at [446, 148] on div "16 - Phase 16 arrow_drop_down 606.9000001 - CONC MED BARR TRNS (CAST IN PLACE) …" at bounding box center [384, 154] width 434 height 12
type input "3"
click at [464, 128] on input "0" at bounding box center [479, 133] width 39 height 10
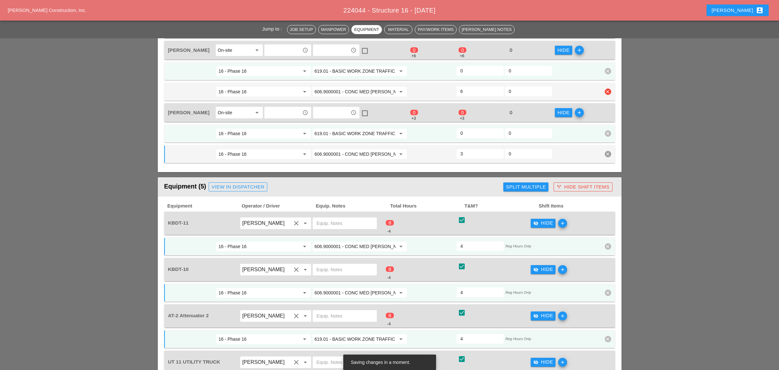
drag, startPoint x: 463, startPoint y: 87, endPoint x: 458, endPoint y: 88, distance: 5.8
click at [453, 86] on div "16 - Phase 16 arrow_drop_down 606.9000001 - CONC MED BARR TRNS (CAST IN PLACE) …" at bounding box center [384, 92] width 434 height 12
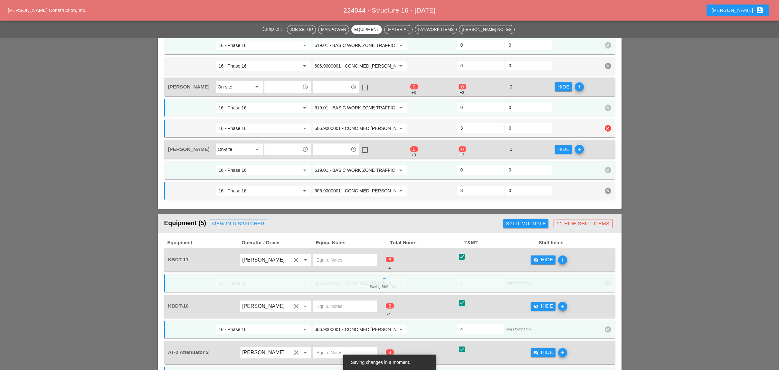
scroll to position [472, 0]
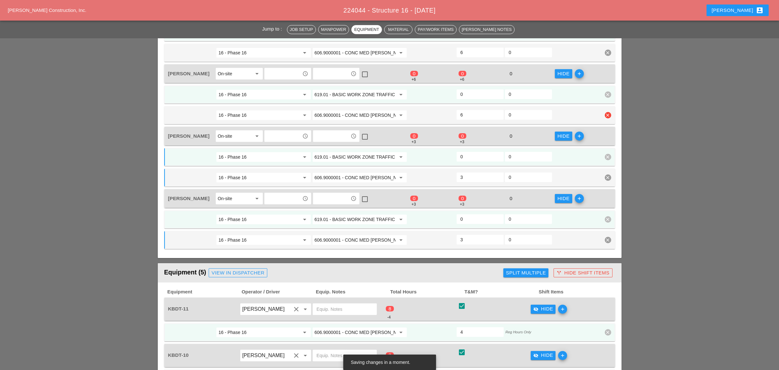
type input "3"
drag, startPoint x: 464, startPoint y: 106, endPoint x: 463, endPoint y: 102, distance: 3.4
click at [454, 106] on div "16 - Phase 16 arrow_drop_down 606.9000001 - CONC MED BARR TRNS (CAST IN PLACE) …" at bounding box center [389, 115] width 451 height 18
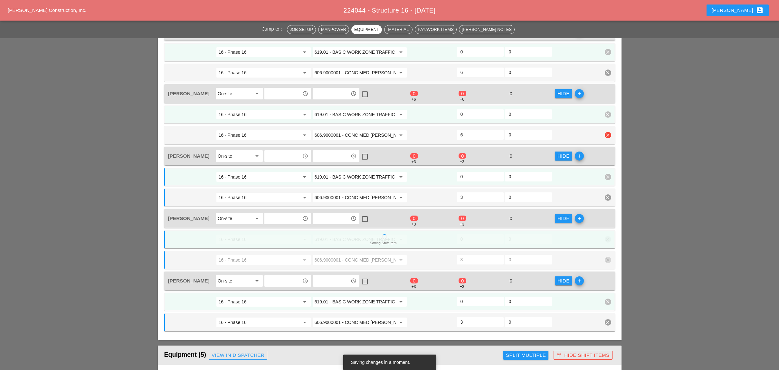
scroll to position [386, 0]
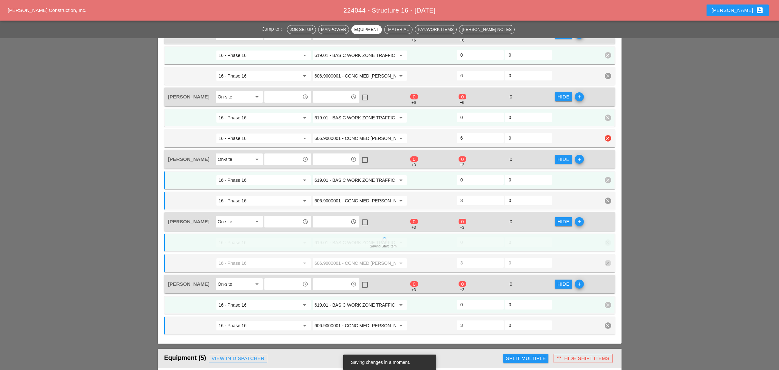
type input "3"
drag, startPoint x: 469, startPoint y: 136, endPoint x: 444, endPoint y: 134, distance: 24.9
click at [444, 134] on div "16 - Phase 16 arrow_drop_down 606.9000001 - CONC MED BARR TRNS (CAST IN PLACE) …" at bounding box center [384, 139] width 434 height 12
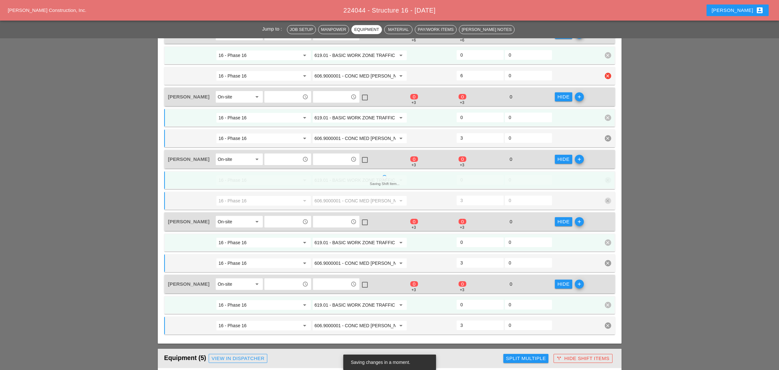
type input "3"
drag, startPoint x: 453, startPoint y: 72, endPoint x: 469, endPoint y: 95, distance: 27.8
click at [450, 71] on div "16 - Phase 16 arrow_drop_down 606.9000001 - CONC MED BARR TRNS (CAST IN PLACE) …" at bounding box center [384, 76] width 434 height 12
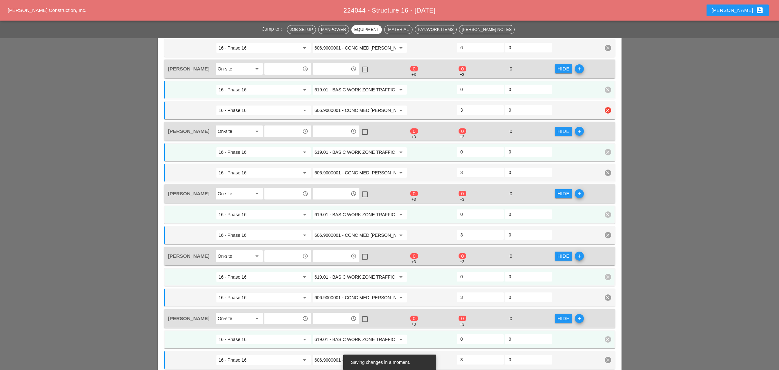
scroll to position [300, 0]
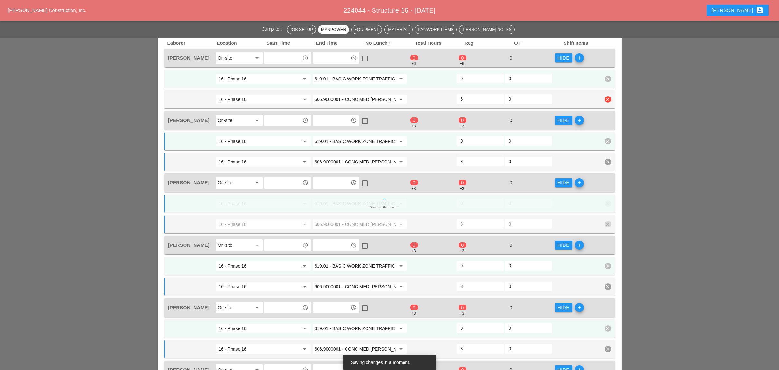
type input "3"
drag, startPoint x: 461, startPoint y: 97, endPoint x: 449, endPoint y: 93, distance: 12.7
click at [449, 94] on div "16 - Phase 16 arrow_drop_down 606.9000001 - CONC MED BARR TRNS (CAST IN PLACE) …" at bounding box center [384, 100] width 434 height 12
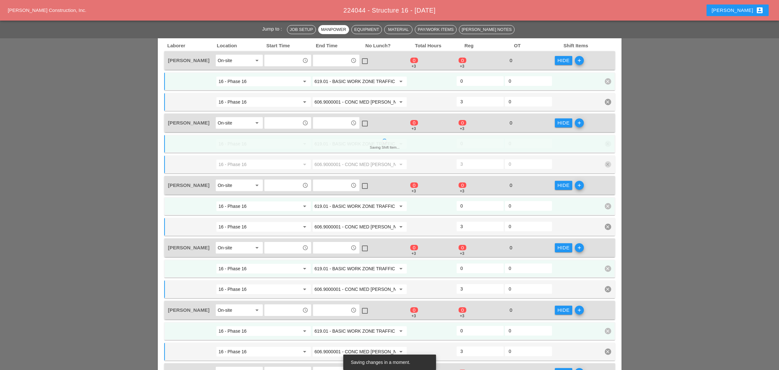
scroll to position [214, 0]
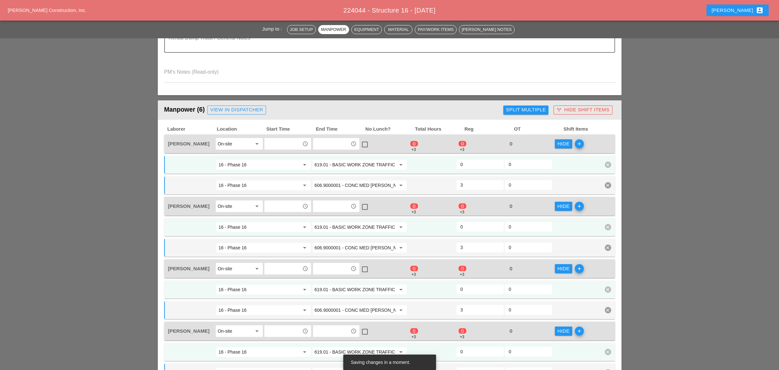
type input "3"
click at [464, 162] on input "0" at bounding box center [479, 164] width 39 height 10
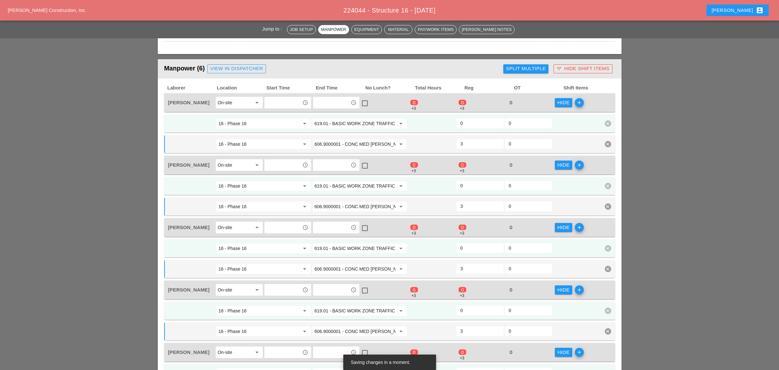
scroll to position [257, 0]
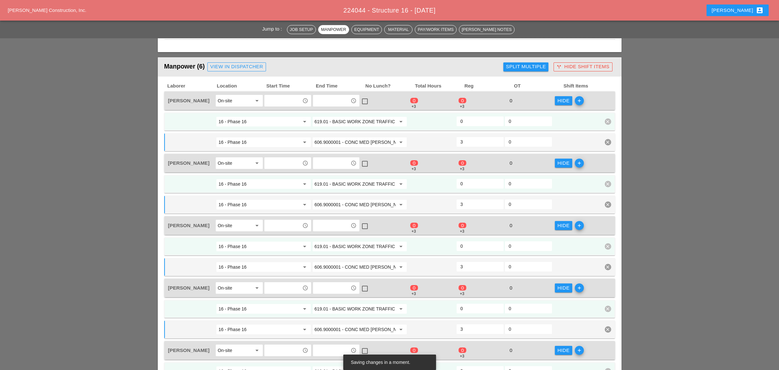
click at [465, 181] on input "0" at bounding box center [479, 184] width 39 height 10
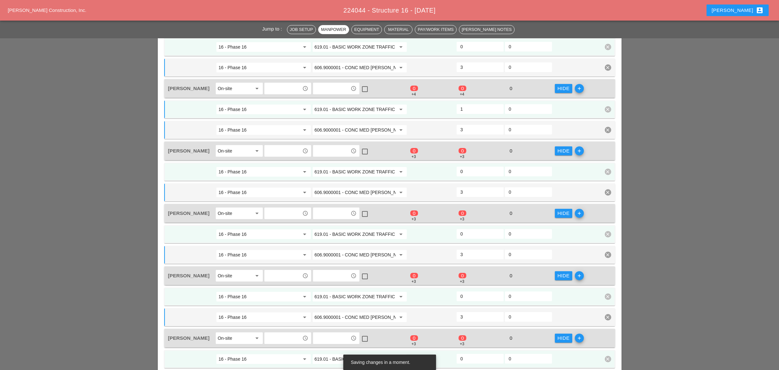
scroll to position [343, 0]
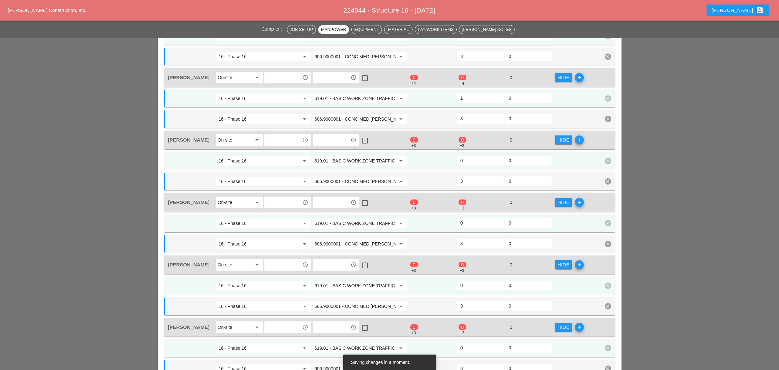
type input "1"
drag, startPoint x: 468, startPoint y: 153, endPoint x: 465, endPoint y: 158, distance: 6.1
click at [468, 155] on input "0" at bounding box center [479, 160] width 39 height 10
type input "1"
click at [467, 218] on input "0" at bounding box center [479, 223] width 39 height 10
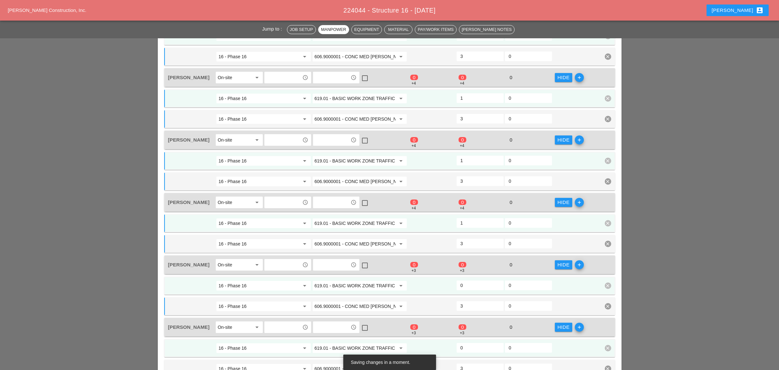
scroll to position [386, 0]
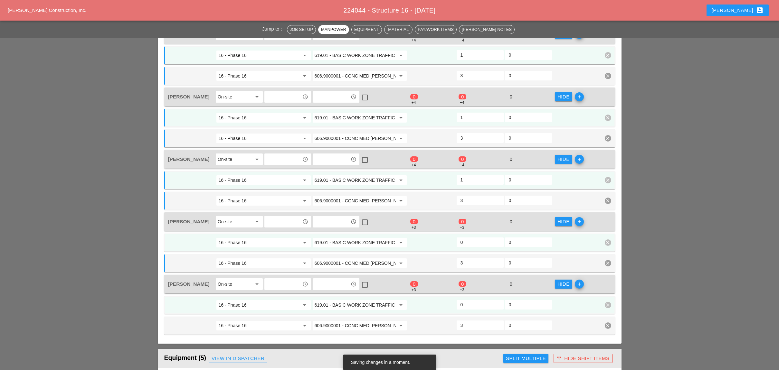
type input "1"
click at [467, 237] on input "0" at bounding box center [479, 242] width 39 height 10
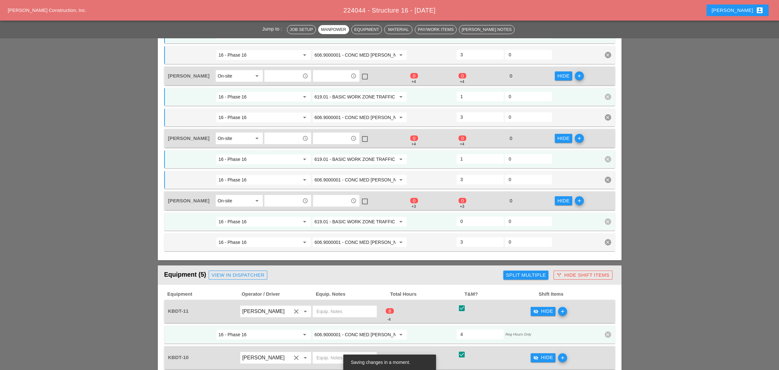
scroll to position [472, 0]
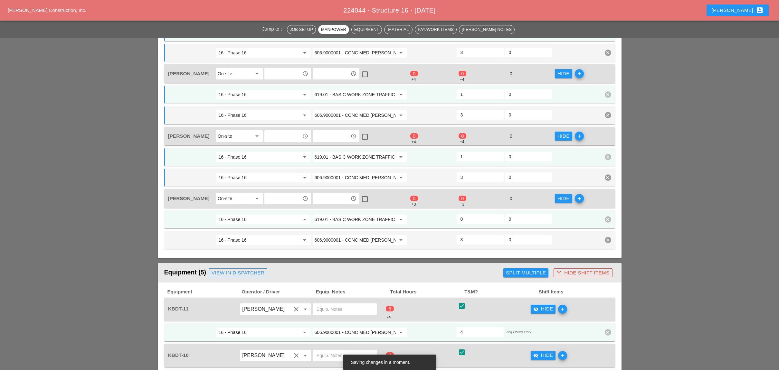
type input "1"
click at [470, 217] on div "0" at bounding box center [480, 220] width 48 height 12
click at [467, 214] on input "0" at bounding box center [479, 219] width 39 height 10
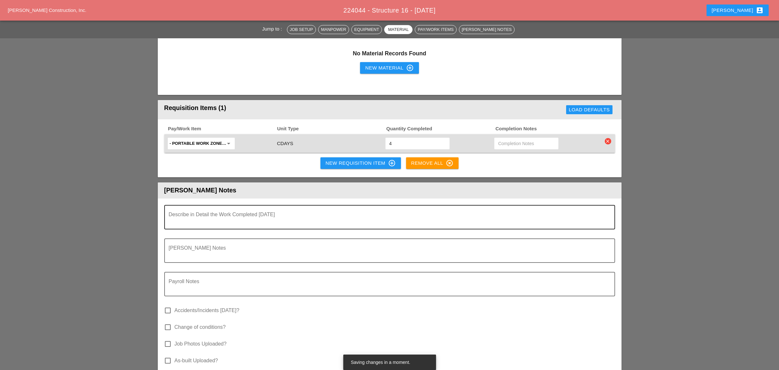
scroll to position [1030, 0]
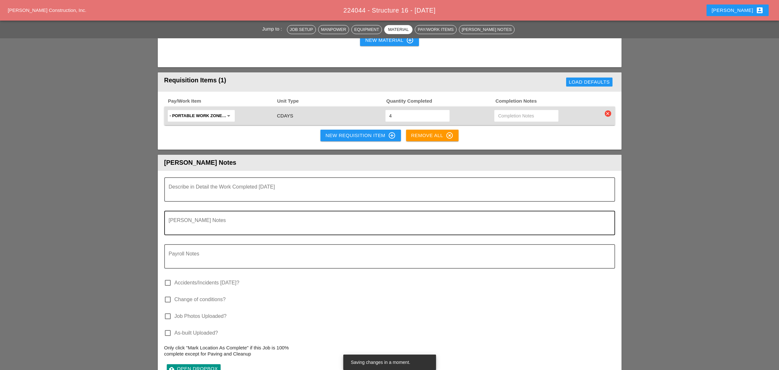
type input "1"
click at [192, 219] on textarea "Foreman's Notes" at bounding box center [387, 226] width 436 height 15
click at [193, 253] on textarea "Payroll Notes" at bounding box center [387, 260] width 436 height 15
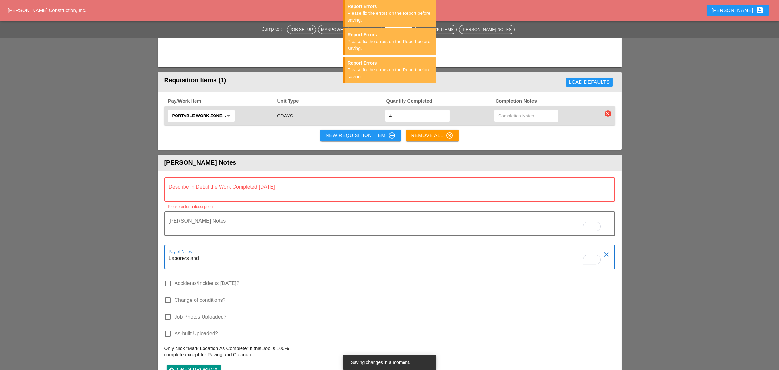
type textarea "Laborers and"
drag, startPoint x: 188, startPoint y: 184, endPoint x: 194, endPoint y: 181, distance: 6.8
click at [189, 186] on textarea "Describe in Detail the Work Completed Today" at bounding box center [387, 193] width 436 height 15
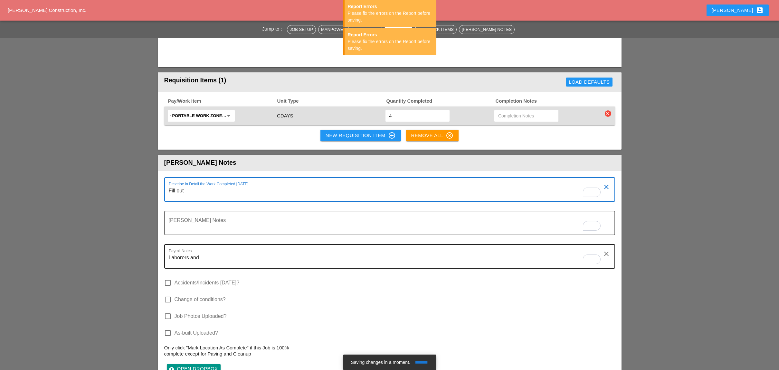
type textarea "Fill out"
click at [202, 253] on textarea "Laborers and" at bounding box center [387, 260] width 436 height 15
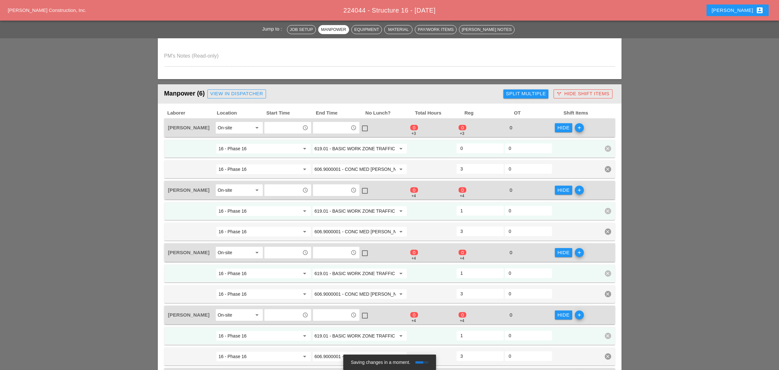
scroll to position [214, 0]
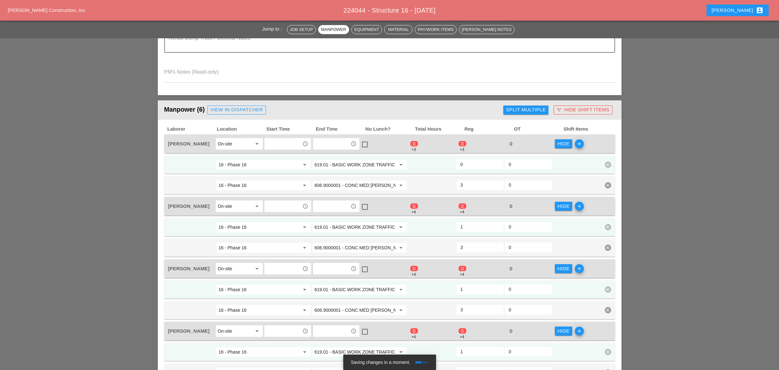
type textarea "Laborers and Equipment 4 hr only"
click at [463, 163] on input "0" at bounding box center [479, 164] width 39 height 10
type input "1"
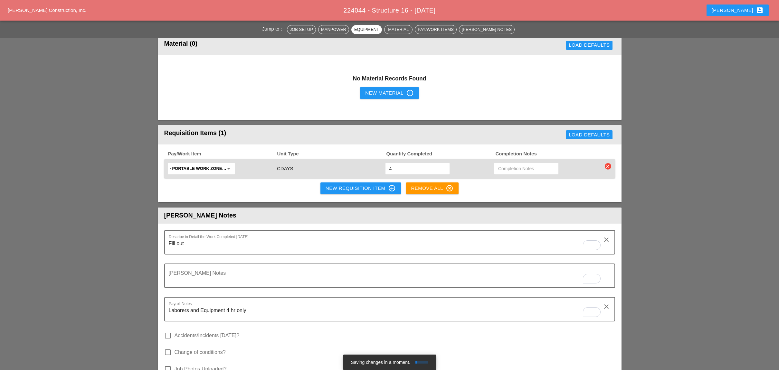
scroll to position [1030, 0]
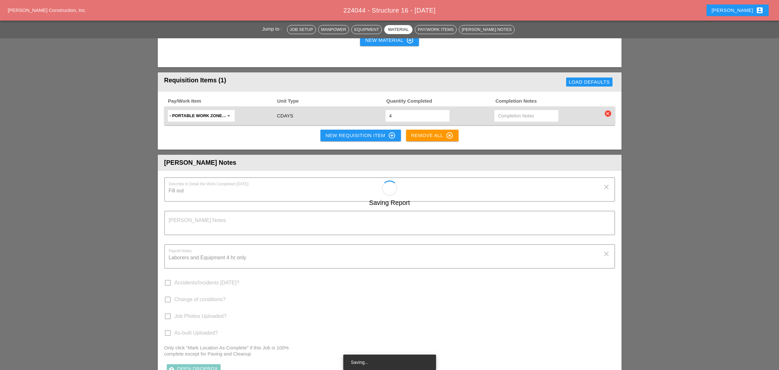
checkbox input "true"
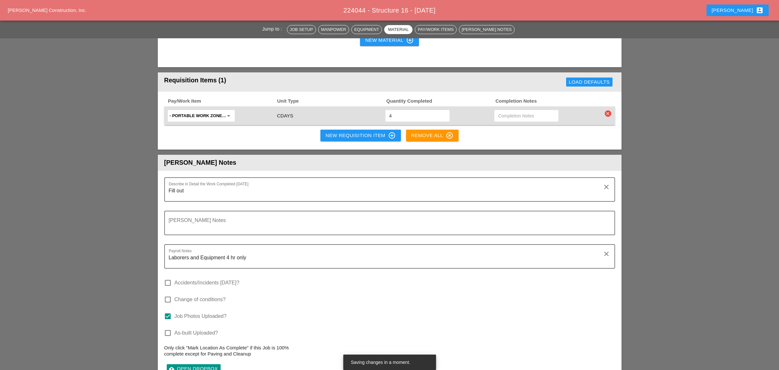
type input "1"
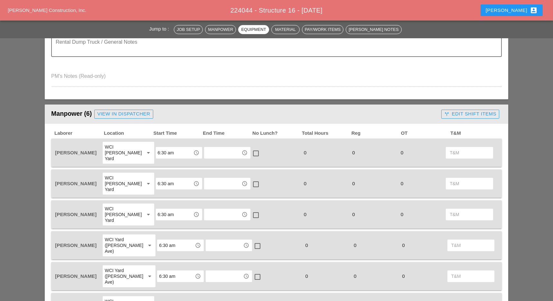
scroll to position [86, 0]
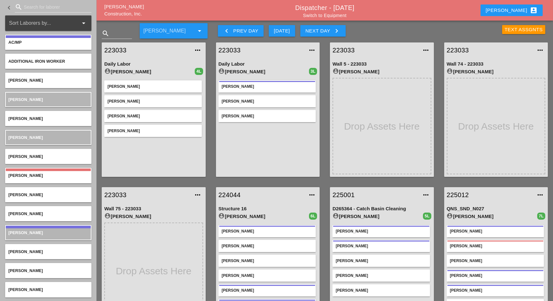
click at [120, 50] on link "223033" at bounding box center [147, 50] width 86 height 10
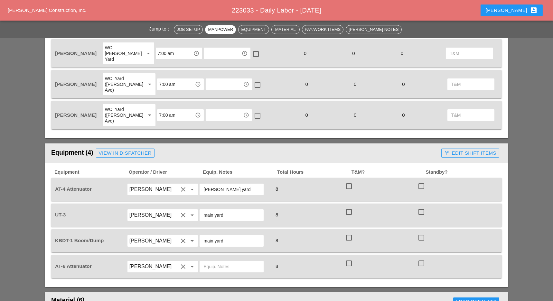
scroll to position [429, 0]
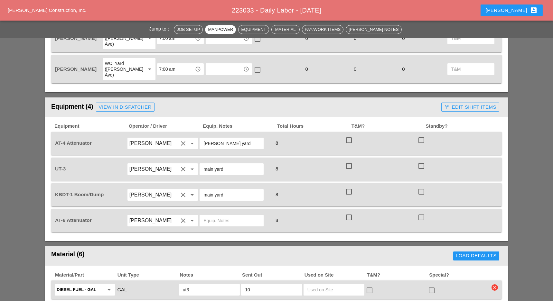
drag, startPoint x: 235, startPoint y: 118, endPoint x: 194, endPoint y: 120, distance: 40.9
click at [196, 135] on div "AT-4 Attenuator Octavio Grosso clear arrow_drop_down Bruckner yard 8 check_box_…" at bounding box center [272, 144] width 436 height 18
click at [215, 216] on input "text" at bounding box center [231, 221] width 56 height 10
paste input "Bruckner yard"
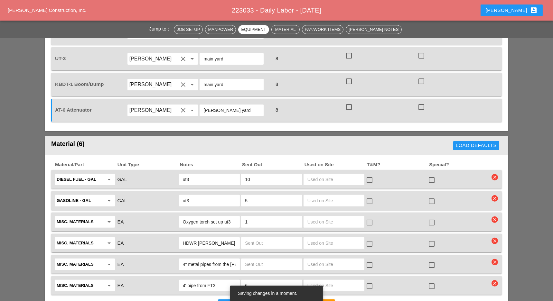
scroll to position [558, 0]
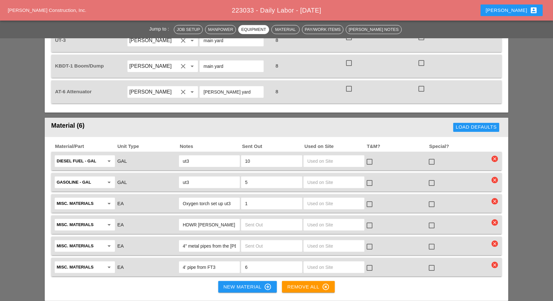
type input "Bruckner yard"
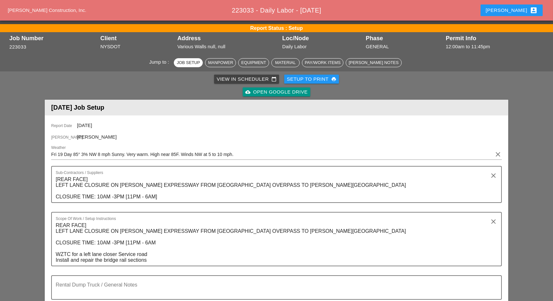
scroll to position [0, 0]
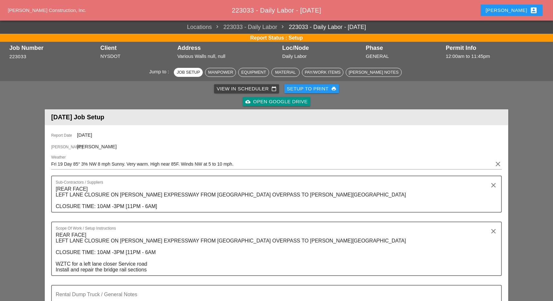
click at [227, 88] on div "View in Scheduler calendar_today" at bounding box center [247, 88] width 60 height 7
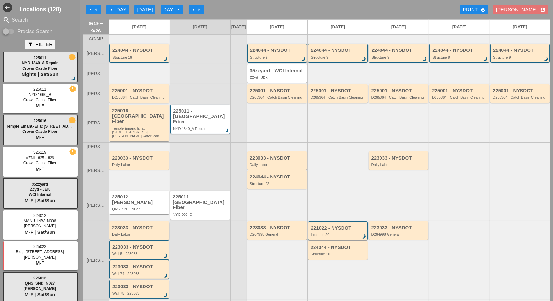
click at [138, 225] on div "223033 - NYSDOT Daily Labor" at bounding box center [140, 231] width 56 height 12
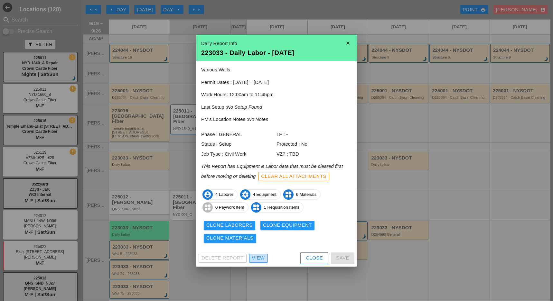
click at [264, 259] on div "View" at bounding box center [258, 258] width 13 height 7
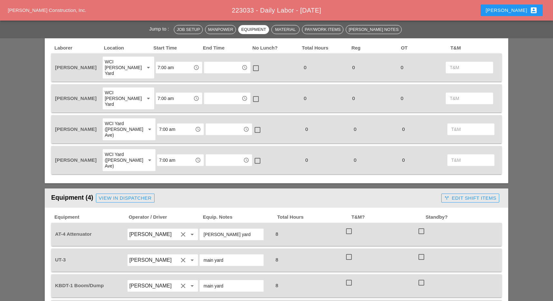
scroll to position [300, 0]
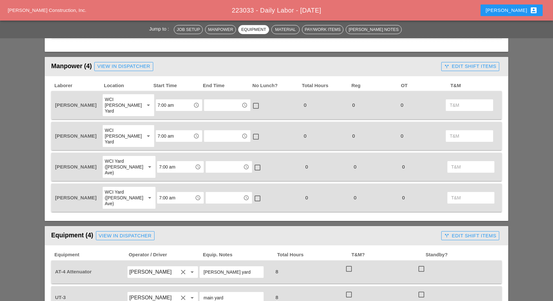
click at [138, 66] on div "View in Dispatcher" at bounding box center [123, 66] width 53 height 7
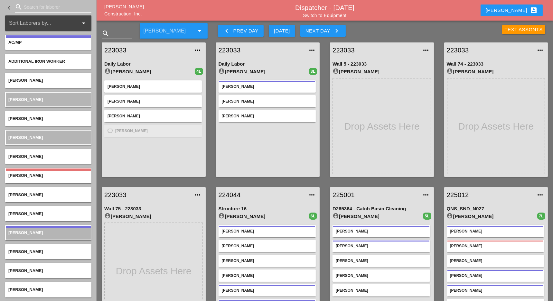
click at [38, 3] on input "Search for laborer" at bounding box center [53, 7] width 59 height 10
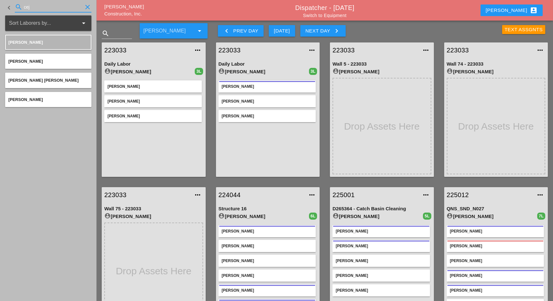
type input "cej"
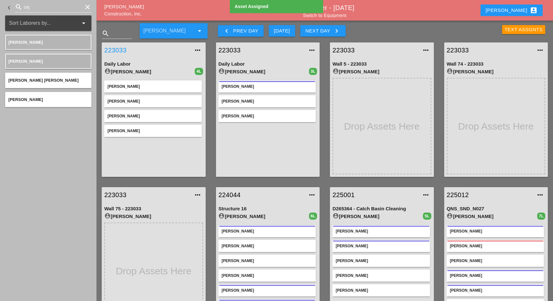
click at [112, 50] on link "223033" at bounding box center [147, 50] width 86 height 10
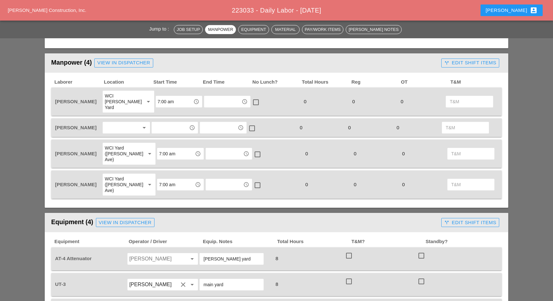
scroll to position [300, 0]
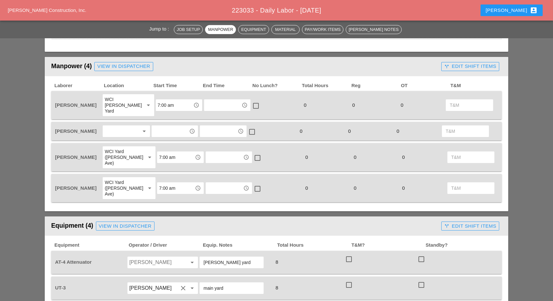
click at [118, 126] on div at bounding box center [122, 131] width 34 height 10
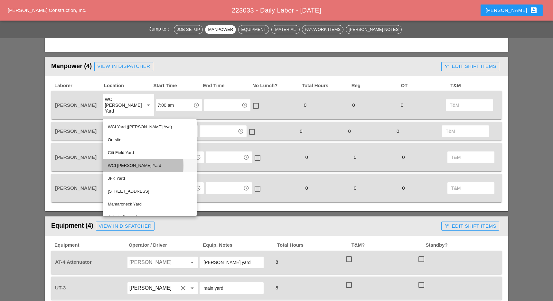
click at [121, 163] on div "WCI [PERSON_NAME] Yard" at bounding box center [150, 166] width 84 height 8
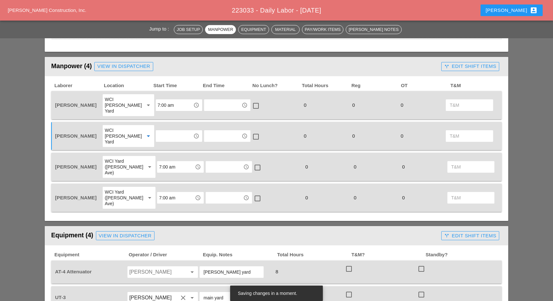
click at [159, 131] on input "text" at bounding box center [174, 136] width 33 height 10
click at [166, 140] on div "7 :00 am" at bounding box center [175, 141] width 36 height 8
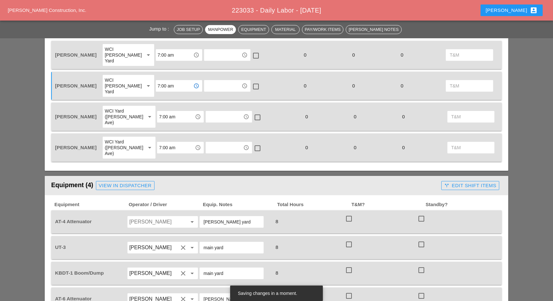
scroll to position [429, 0]
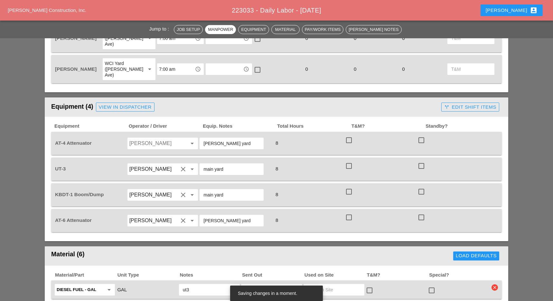
type input "7:00 am"
click at [146, 138] on input "Octavio Grosso" at bounding box center [153, 143] width 49 height 10
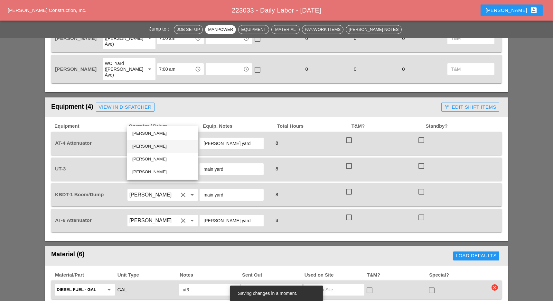
click at [144, 146] on div "Rafael Ceja Rodriguez" at bounding box center [162, 147] width 61 height 8
type input "Rafael Ceja Rodriguez"
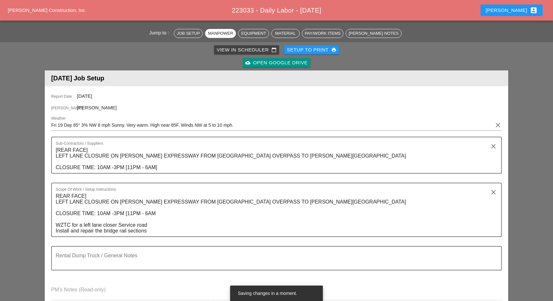
scroll to position [0, 0]
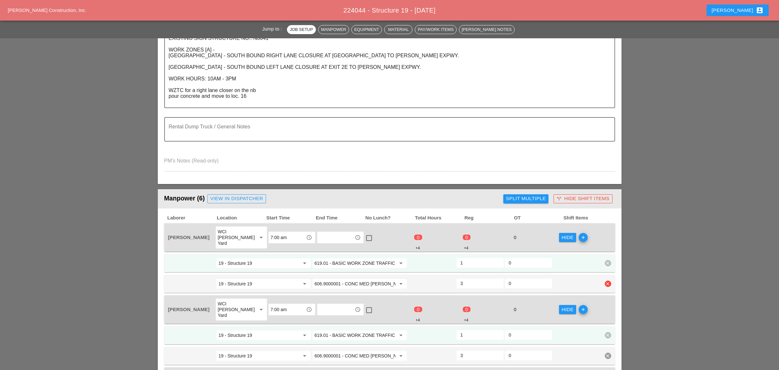
scroll to position [86, 0]
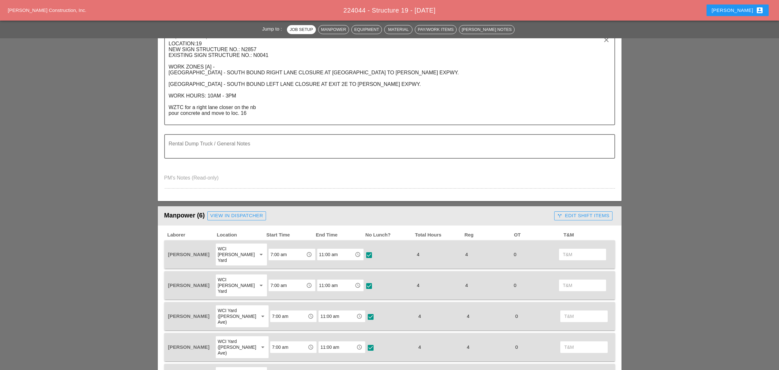
scroll to position [257, 0]
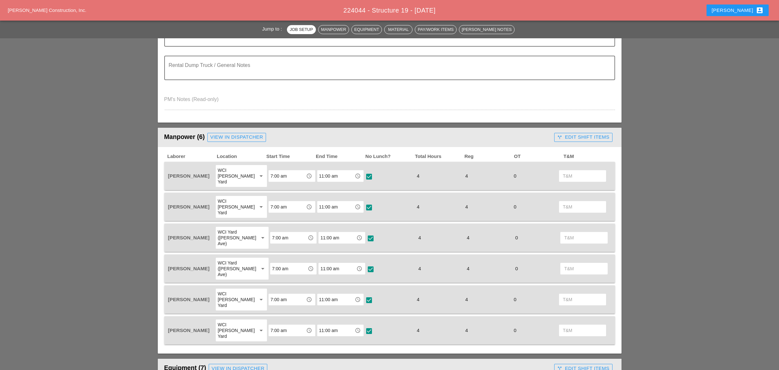
click at [599, 134] on div "call_split Edit Shift Items" at bounding box center [583, 137] width 52 height 7
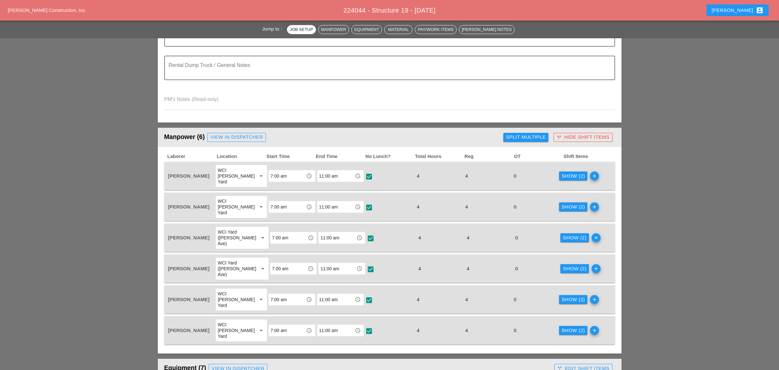
click at [565, 173] on div "Show (2)" at bounding box center [572, 176] width 23 height 7
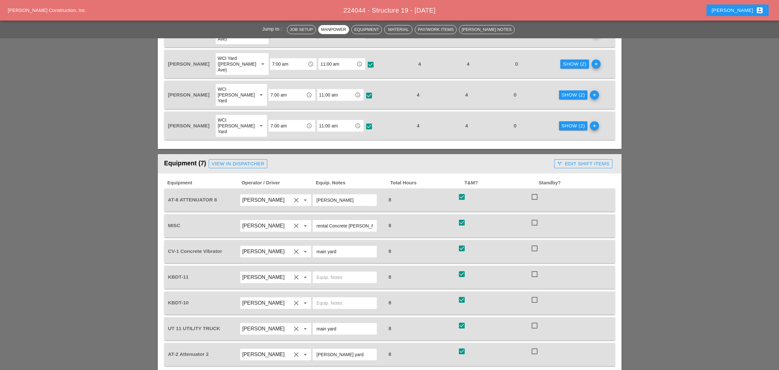
scroll to position [515, 0]
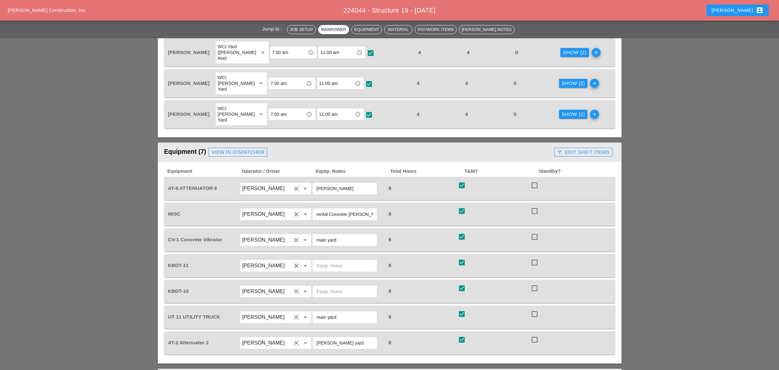
click at [571, 146] on div "call_split Edit Shift Items" at bounding box center [582, 152] width 63 height 13
click at [570, 149] on div "call_split Edit Shift Items" at bounding box center [583, 152] width 52 height 7
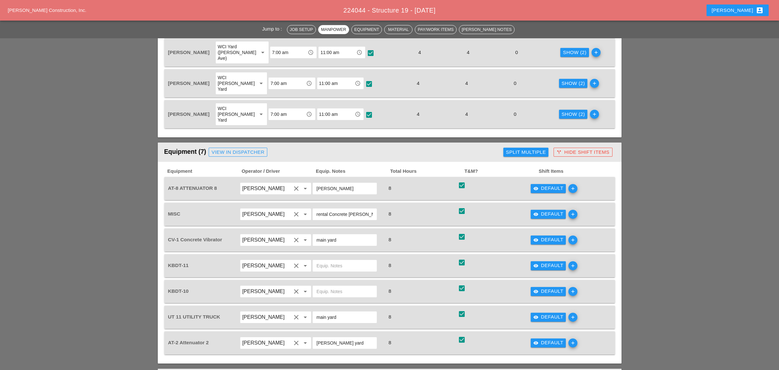
scroll to position [558, 0]
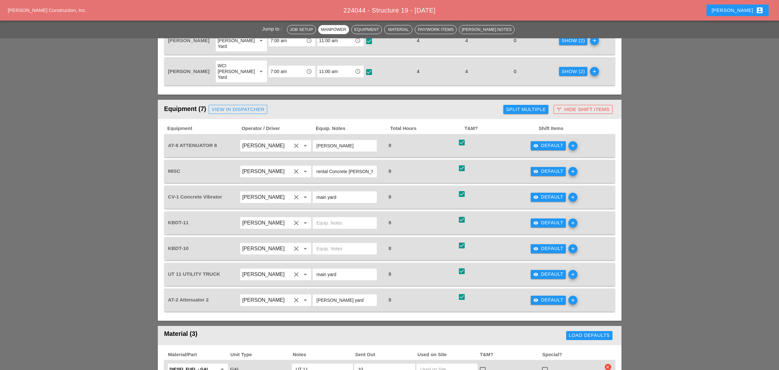
click at [540, 245] on div "visibility Default" at bounding box center [548, 248] width 30 height 7
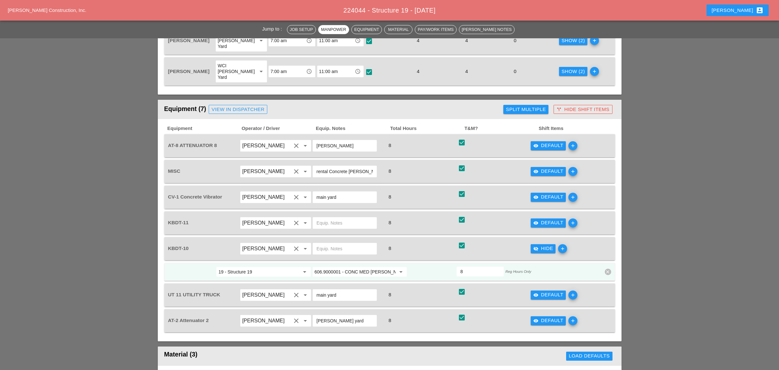
click at [540, 142] on div "visibility Default" at bounding box center [548, 145] width 30 height 7
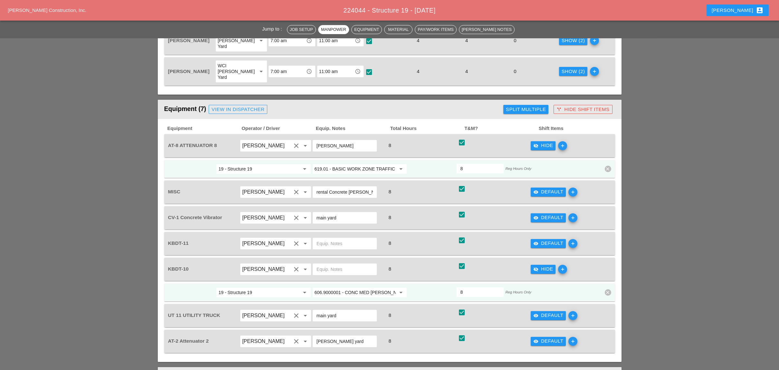
click at [543, 188] on div "visibility Default" at bounding box center [548, 191] width 30 height 7
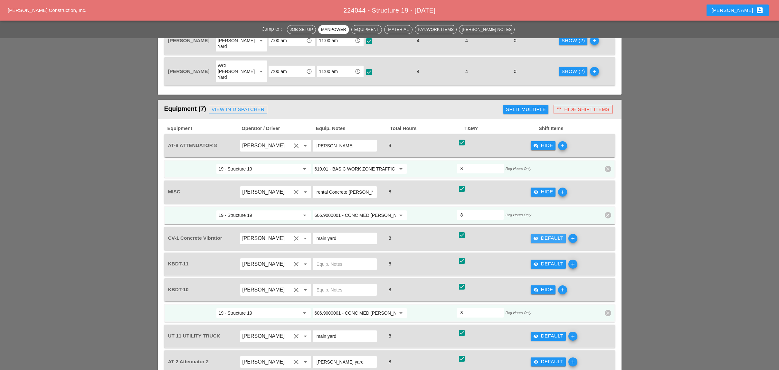
drag, startPoint x: 542, startPoint y: 197, endPoint x: 543, endPoint y: 215, distance: 17.7
click at [543, 235] on div "visibility Default" at bounding box center [548, 238] width 30 height 7
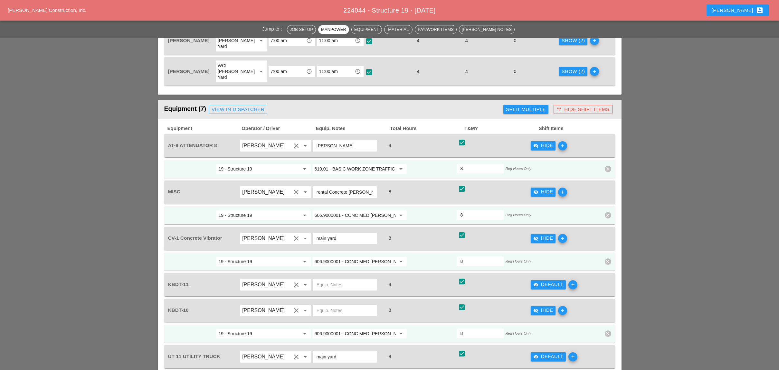
click at [540, 281] on div "visibility Default" at bounding box center [548, 284] width 30 height 7
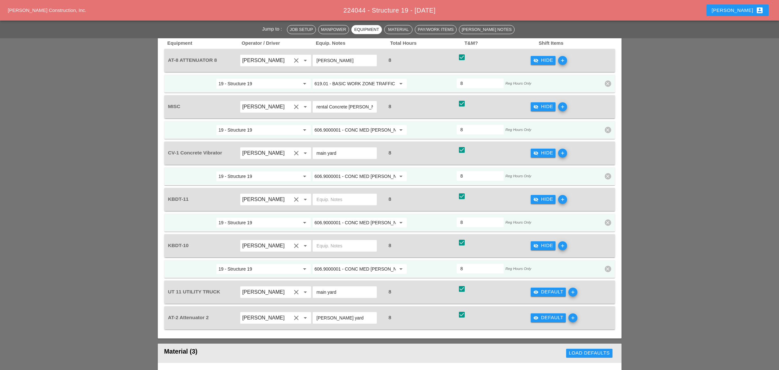
scroll to position [644, 0]
click at [541, 288] on div "visibility Default" at bounding box center [548, 291] width 30 height 7
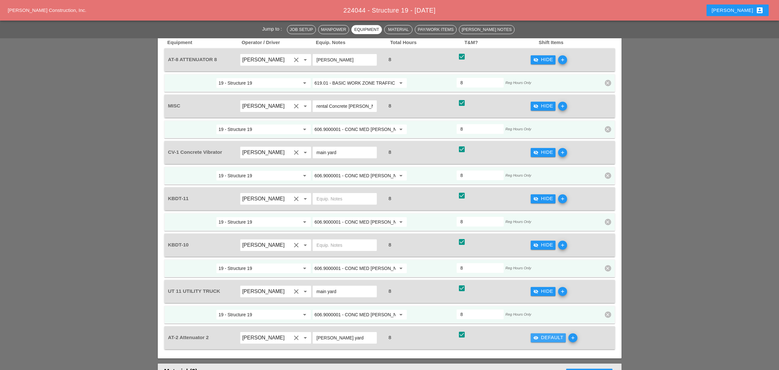
click at [543, 334] on div "visibility Default" at bounding box center [548, 337] width 30 height 7
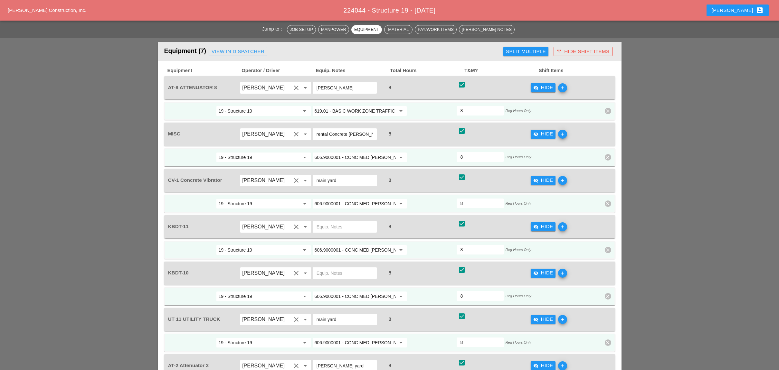
scroll to position [601, 0]
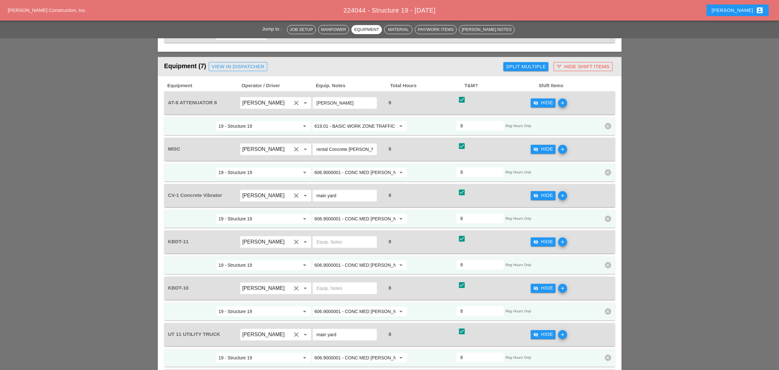
drag, startPoint x: 456, startPoint y: 84, endPoint x: 448, endPoint y: 84, distance: 8.1
click at [448, 120] on div "19 - Structure 19 arrow_drop_down 619.01 - BASIC WORK ZONE TRAFFIC CONTROL arro…" at bounding box center [384, 126] width 434 height 12
type input "4"
drag, startPoint x: 467, startPoint y: 130, endPoint x: 440, endPoint y: 125, distance: 27.3
click at [441, 167] on div "19 - Structure 19 arrow_drop_down 606.9000001 - CONC MED BARR TRNS (CAST IN PLA…" at bounding box center [384, 173] width 434 height 12
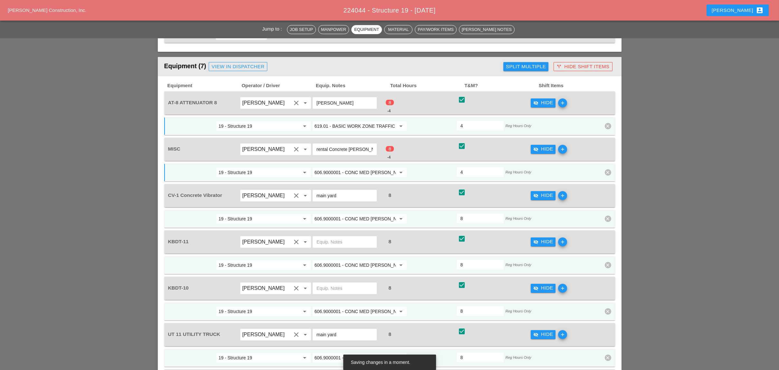
type input "4"
drag, startPoint x: 460, startPoint y: 173, endPoint x: 453, endPoint y: 173, distance: 7.4
click at [453, 213] on div "19 - Structure 19 arrow_drop_down 606.9000001 - CONC MED BARR TRNS (CAST IN PLA…" at bounding box center [384, 219] width 434 height 12
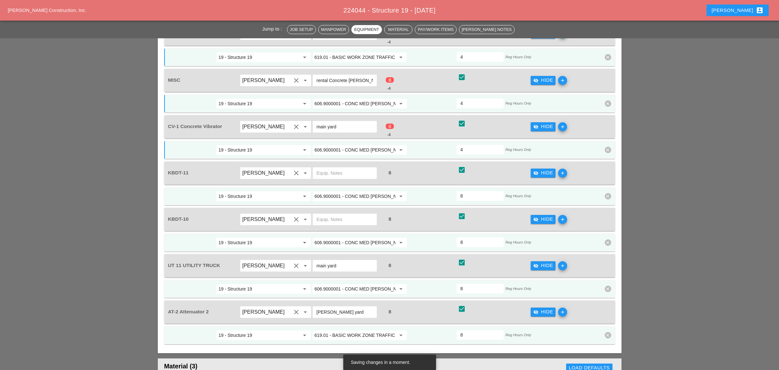
scroll to position [687, 0]
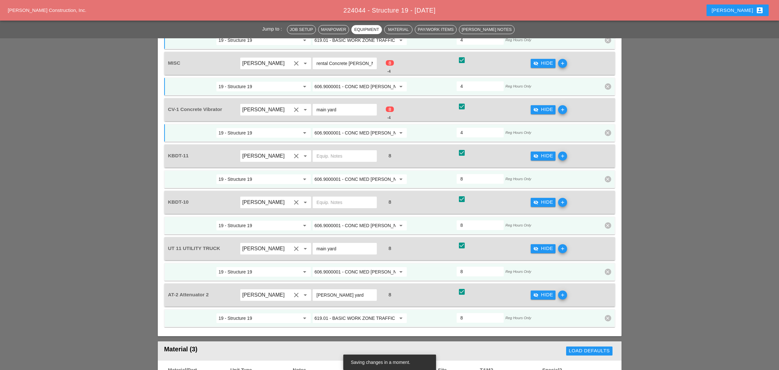
type input "4"
drag, startPoint x: 465, startPoint y: 137, endPoint x: 447, endPoint y: 137, distance: 18.0
click at [447, 173] on div "19 - Structure 19 arrow_drop_down 606.9000001 - CONC MED BARR TRNS (CAST IN PLA…" at bounding box center [384, 179] width 434 height 12
type input "4"
click at [453, 220] on div "19 - Structure 19 arrow_drop_down 606.9000001 - CONC MED BARR TRNS (CAST IN PLA…" at bounding box center [384, 226] width 434 height 12
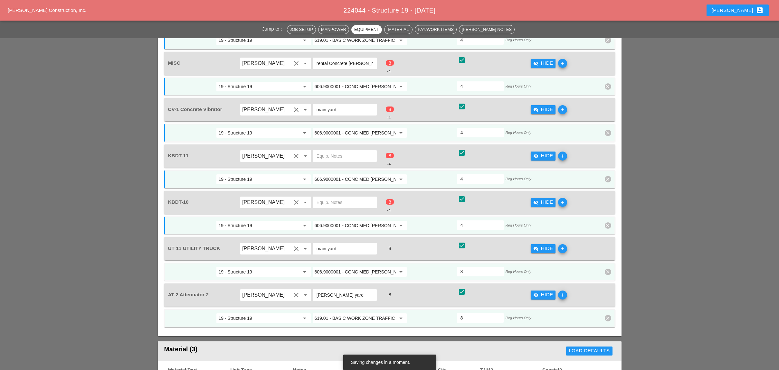
type input "4"
drag, startPoint x: 462, startPoint y: 226, endPoint x: 448, endPoint y: 233, distance: 15.1
click at [446, 266] on div "19 - Structure 19 arrow_drop_down 606.9000001 - CONC MED BARR TRNS (CAST IN PLA…" at bounding box center [384, 272] width 434 height 12
type input "4"
drag, startPoint x: 467, startPoint y: 273, endPoint x: 451, endPoint y: 271, distance: 16.6
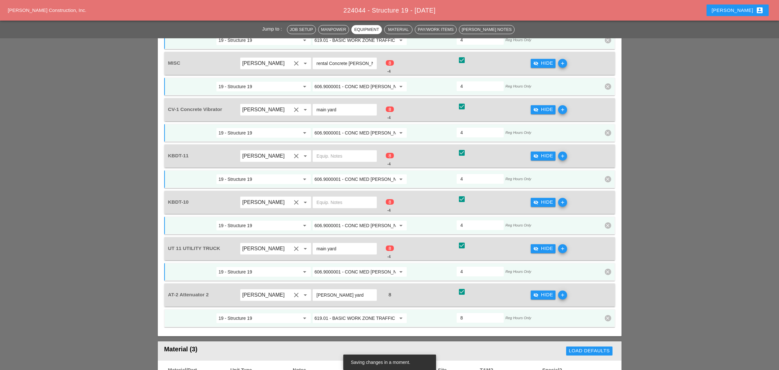
click at [452, 313] on div "19 - Structure 19 arrow_drop_down 619.01 - BASIC WORK ZONE TRAFFIC CONTROL arro…" at bounding box center [384, 319] width 434 height 12
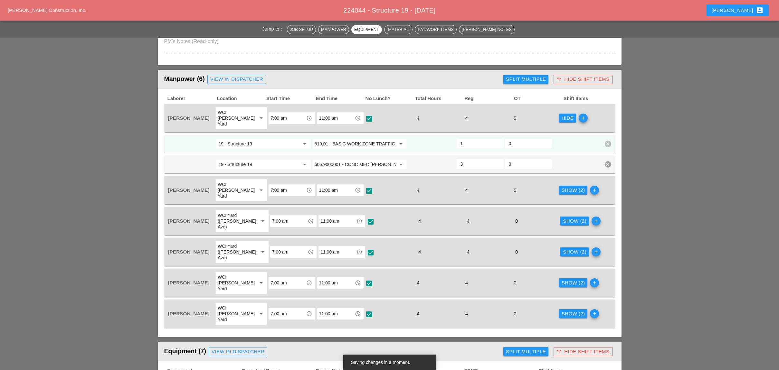
scroll to position [300, 0]
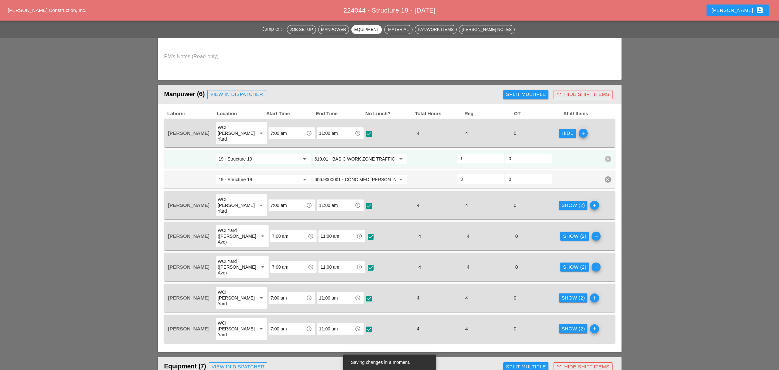
type input "4"
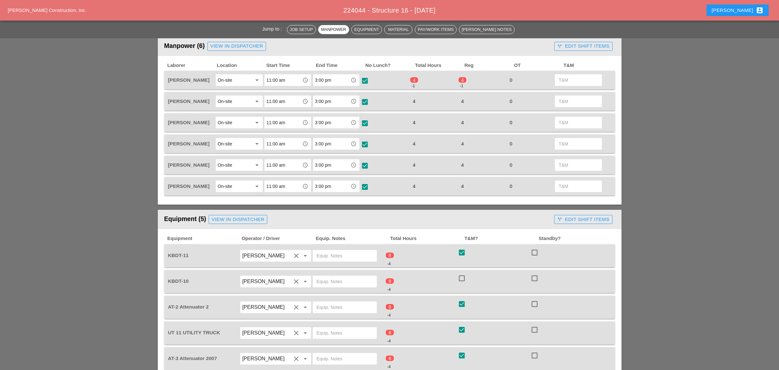
scroll to position [257, 0]
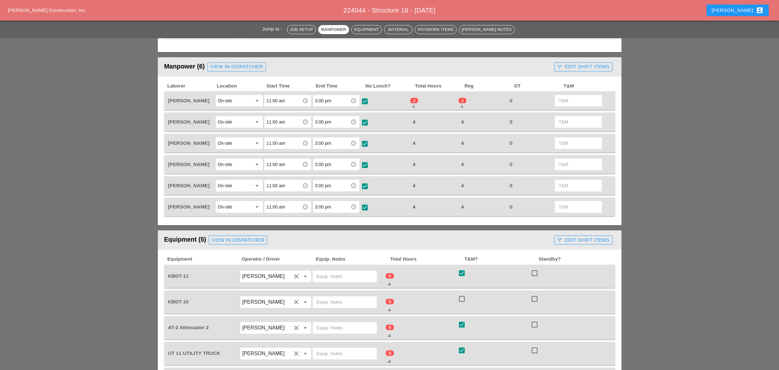
click at [587, 65] on div "call_split Edit Shift Items" at bounding box center [583, 66] width 52 height 7
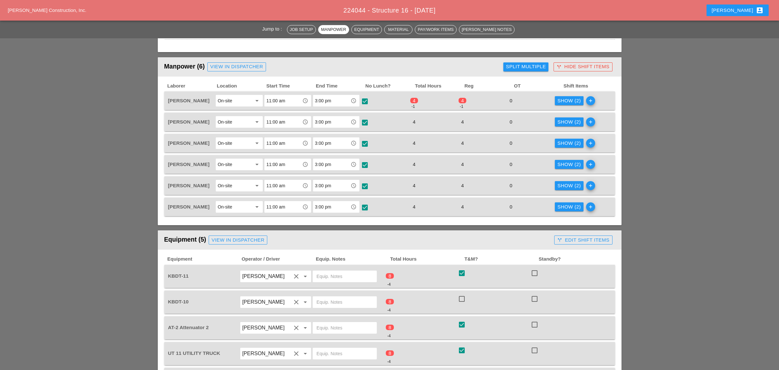
drag, startPoint x: 566, startPoint y: 97, endPoint x: 562, endPoint y: 97, distance: 3.9
click at [566, 97] on div "Show (2)" at bounding box center [568, 100] width 23 height 7
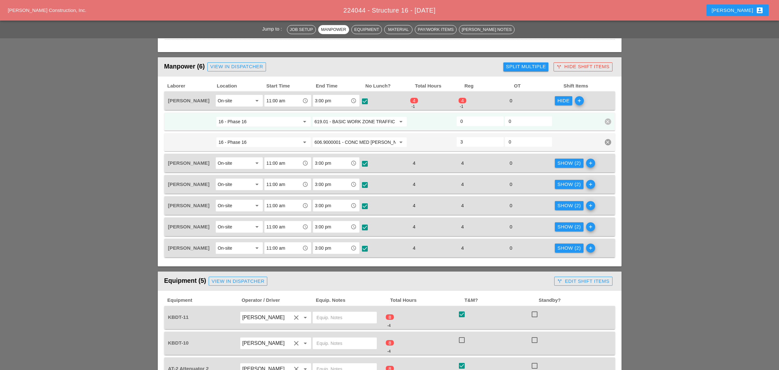
drag, startPoint x: 464, startPoint y: 115, endPoint x: 449, endPoint y: 117, distance: 15.2
click at [450, 116] on div "16 - Phase 16 arrow_drop_down 619.01 - BASIC WORK ZONE TRAFFIC CONTROL arrow_dr…" at bounding box center [384, 122] width 434 height 12
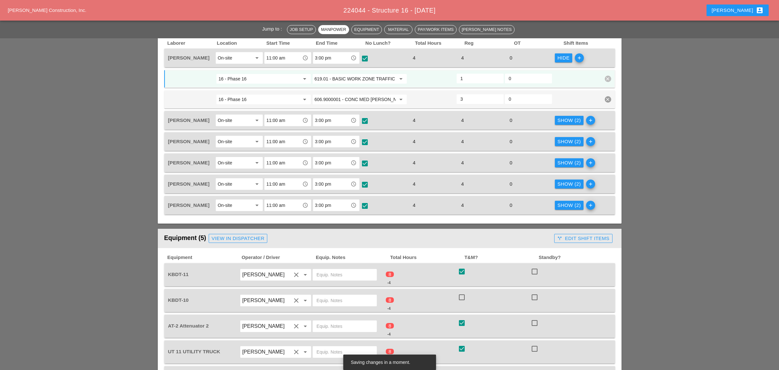
type input "1"
click at [563, 138] on div "Show (2)" at bounding box center [568, 141] width 23 height 7
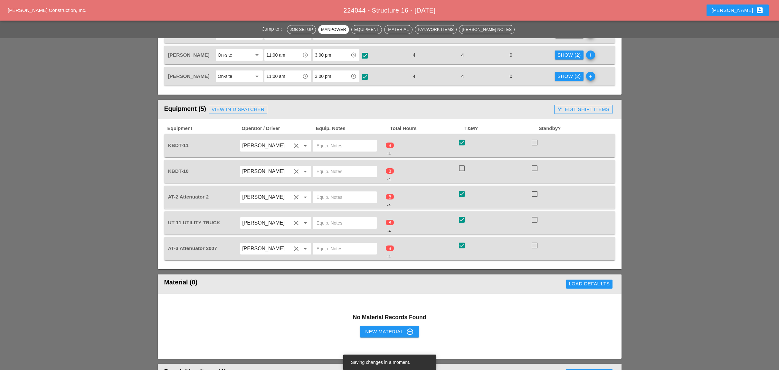
scroll to position [472, 0]
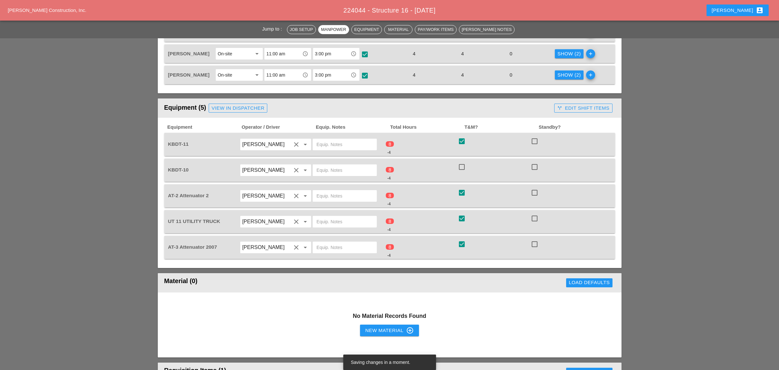
click at [465, 162] on div at bounding box center [461, 167] width 11 height 11
checkbox input "true"
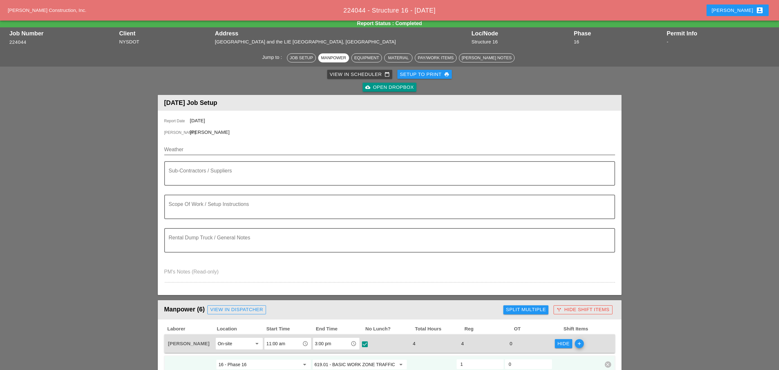
scroll to position [0, 0]
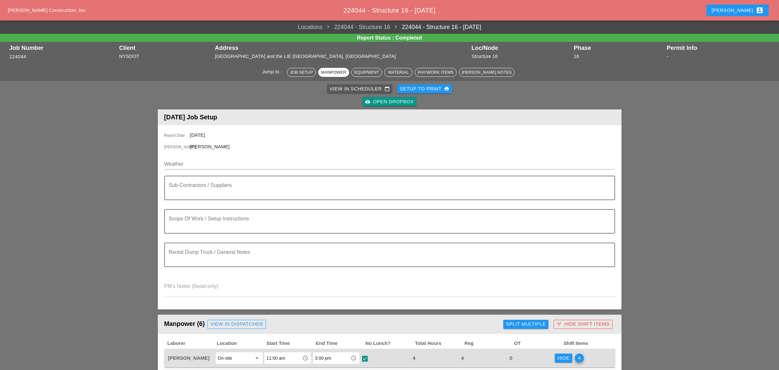
drag, startPoint x: 347, startPoint y: 88, endPoint x: 314, endPoint y: 88, distance: 32.8
click at [347, 88] on div "View in Scheduler calendar_today" at bounding box center [360, 88] width 60 height 7
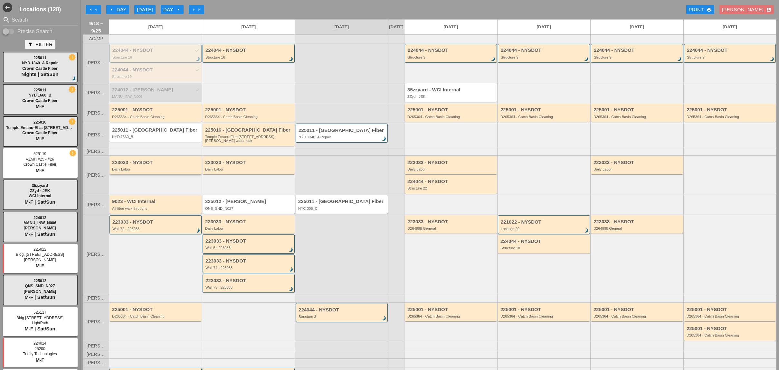
click at [142, 165] on div "223033 - NYSDOT" at bounding box center [156, 162] width 88 height 5
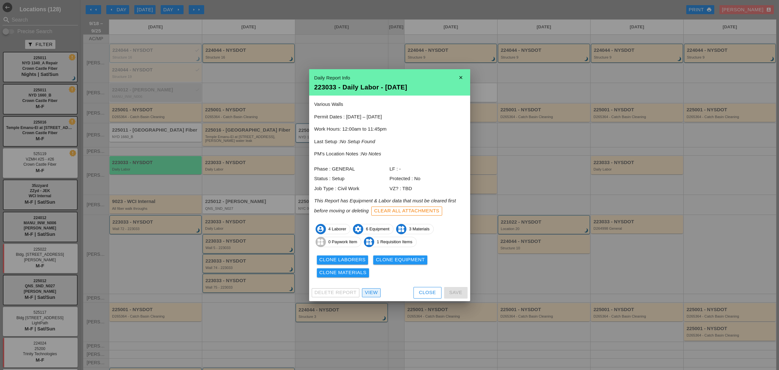
drag, startPoint x: 373, startPoint y: 292, endPoint x: 359, endPoint y: 281, distance: 18.2
click at [373, 292] on div "View" at bounding box center [371, 292] width 13 height 7
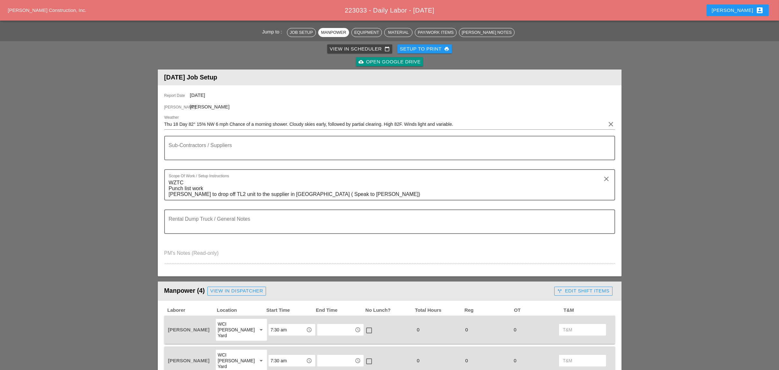
scroll to position [214, 0]
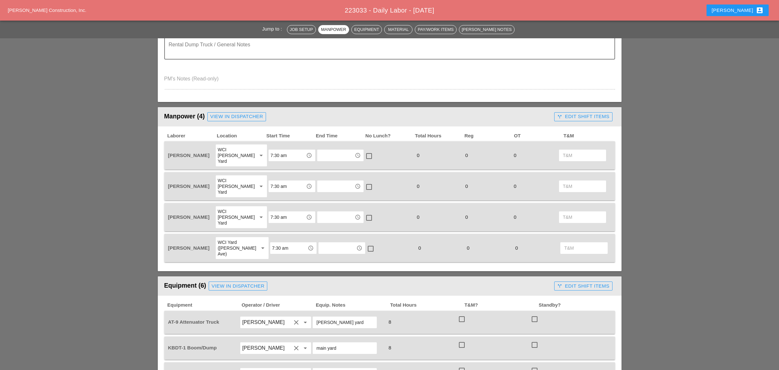
click at [566, 116] on div "call_split Edit Shift Items" at bounding box center [583, 116] width 52 height 7
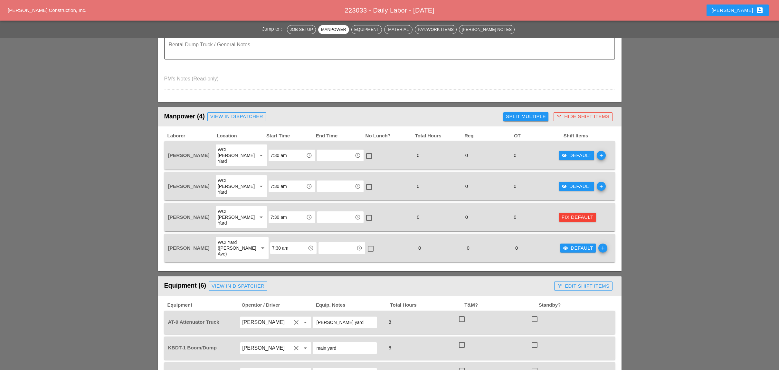
click at [516, 113] on div "Split Multiple" at bounding box center [526, 116] width 40 height 7
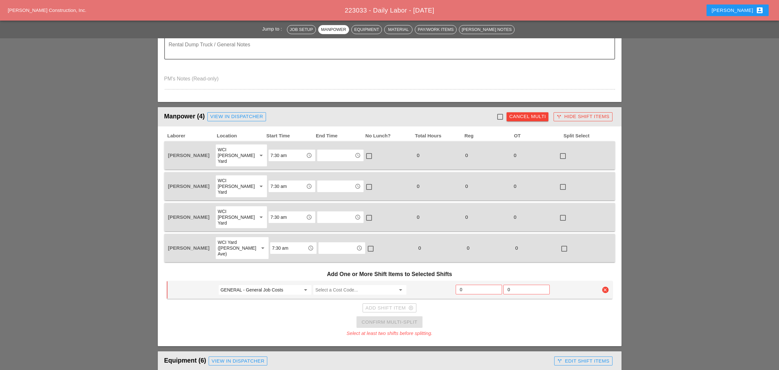
click at [502, 113] on div at bounding box center [499, 116] width 11 height 11
checkbox input "true"
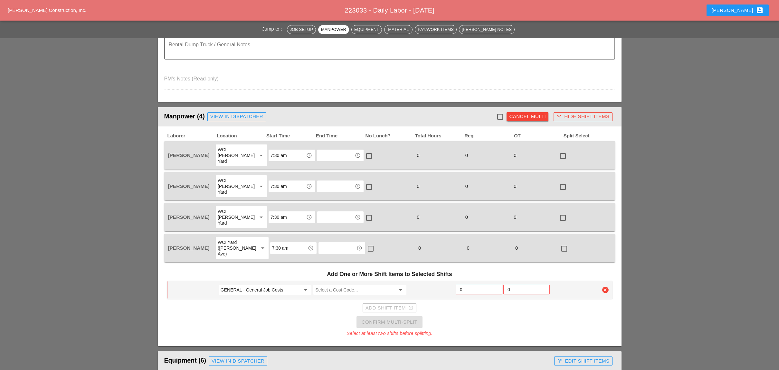
checkbox input "true"
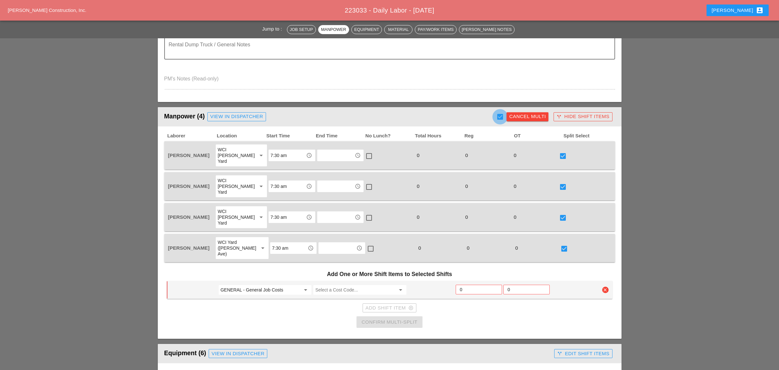
click at [502, 113] on div at bounding box center [499, 116] width 11 height 11
checkbox input "false"
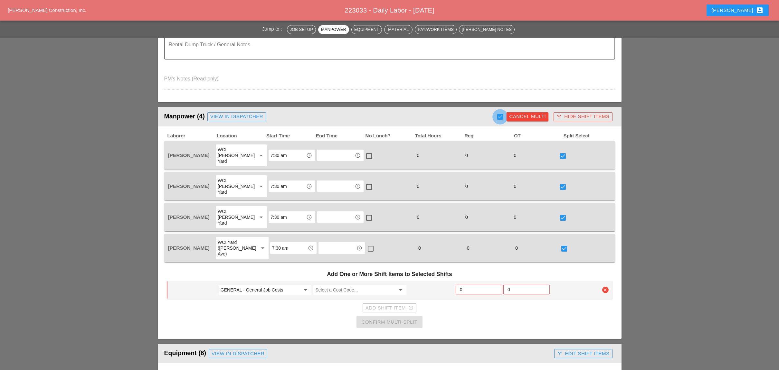
checkbox input "false"
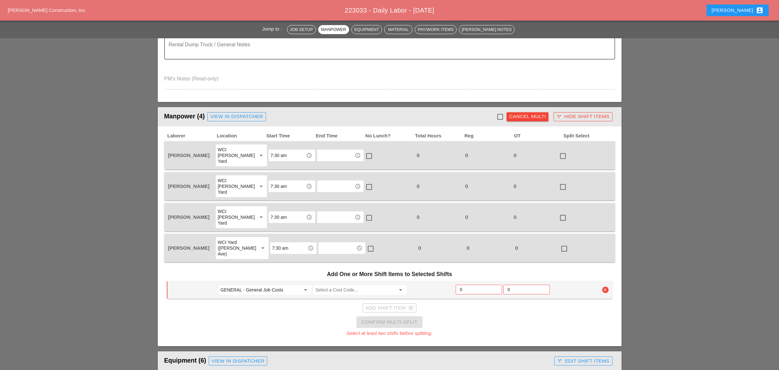
click at [500, 115] on div at bounding box center [499, 116] width 11 height 11
checkbox input "true"
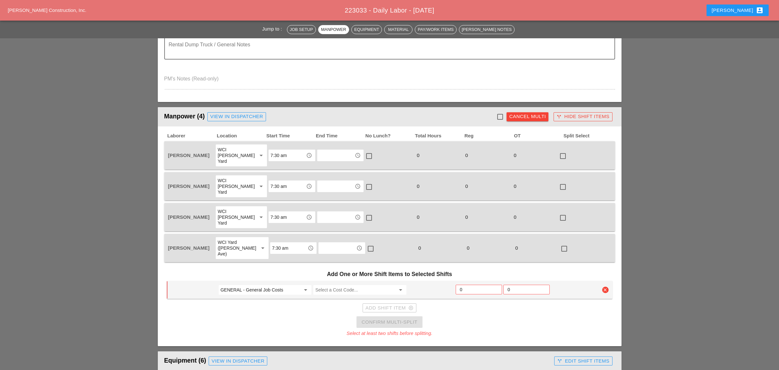
checkbox input "true"
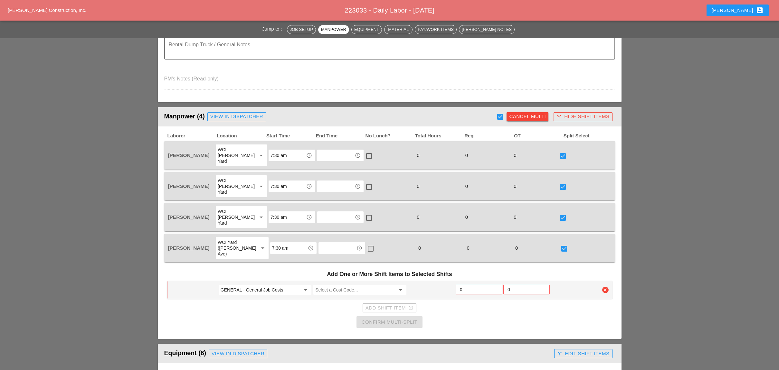
click at [529, 114] on div "Cancel Multi" at bounding box center [527, 116] width 37 height 7
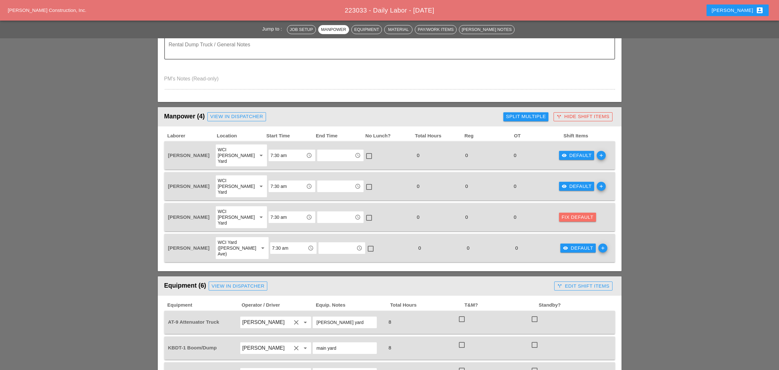
click at [566, 214] on div "Fix Default" at bounding box center [577, 217] width 32 height 7
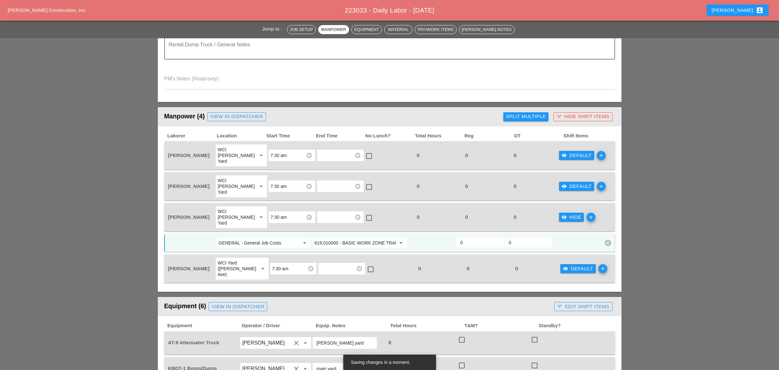
click at [518, 110] on span "Split Multiple" at bounding box center [525, 116] width 50 height 13
click at [513, 114] on div "Split Multiple" at bounding box center [526, 116] width 40 height 7
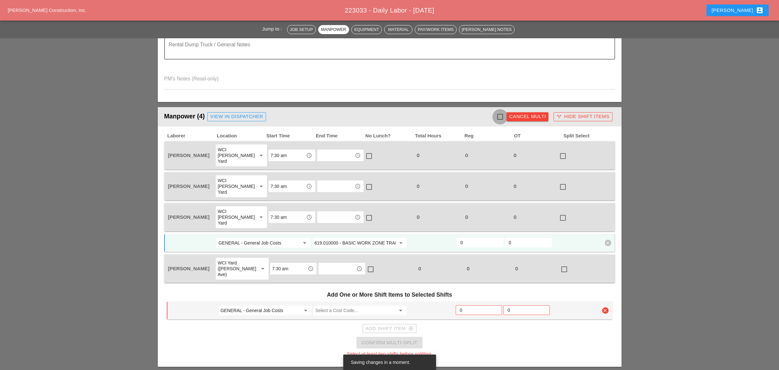
click at [496, 113] on div at bounding box center [499, 116] width 11 height 11
checkbox input "true"
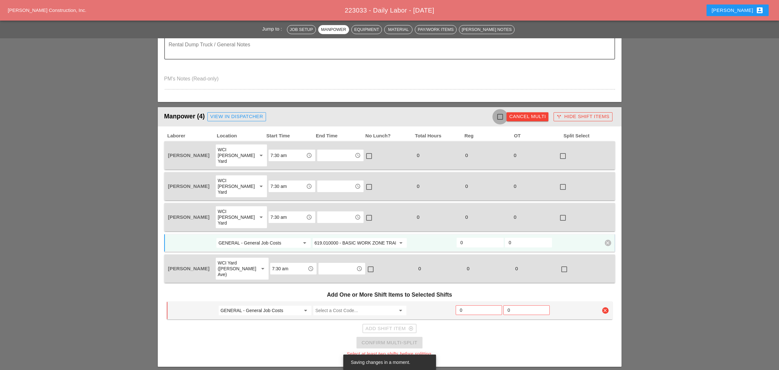
checkbox input "true"
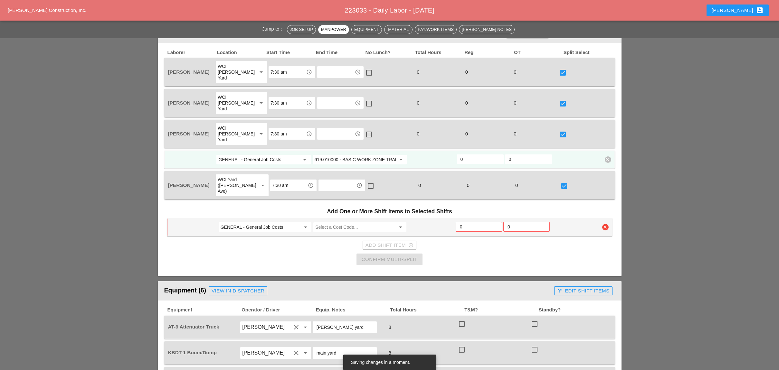
scroll to position [300, 0]
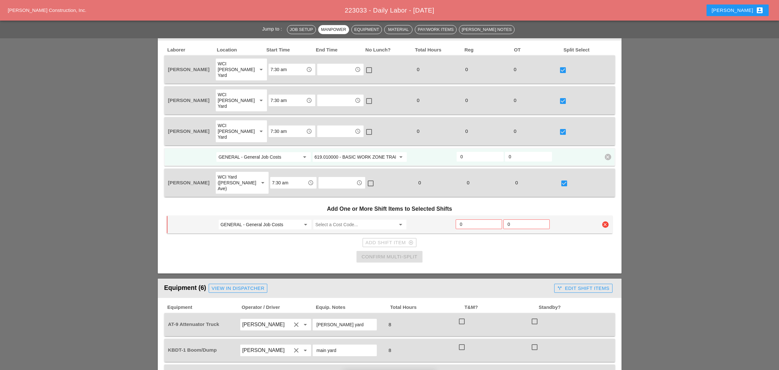
click at [262, 220] on input "GENERAL - General Job Costs" at bounding box center [260, 225] width 80 height 10
click at [243, 209] on div "62 - Phase 62" at bounding box center [264, 210] width 82 height 8
type input "62 - Phase 62"
click at [327, 220] on input "Select a Cost Code..." at bounding box center [355, 225] width 80 height 10
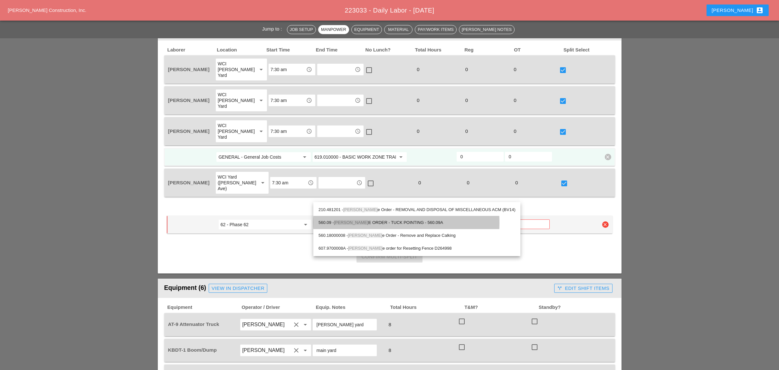
drag, startPoint x: 392, startPoint y: 220, endPoint x: 411, endPoint y: 220, distance: 19.0
click at [393, 220] on div "560.09 - CHANG E ORDER - TUCK POINTING - 560.09A" at bounding box center [416, 223] width 197 height 8
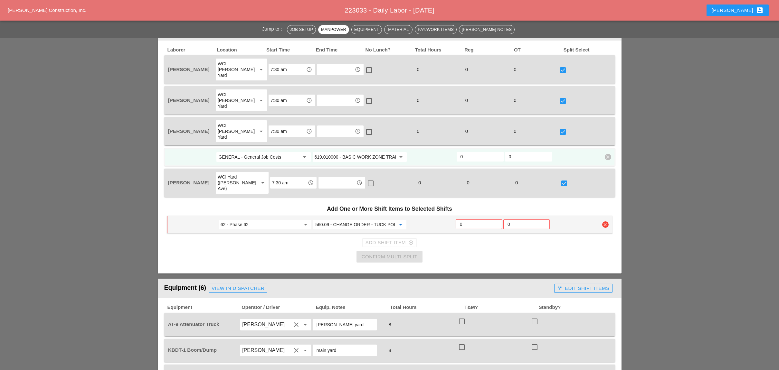
type input "560.09 - CHANGE ORDER - TUCK POINTING - 560.09A"
click at [473, 219] on input "0" at bounding box center [479, 224] width 38 height 10
type input "3"
click at [397, 239] on div "Add Shift Item add_circle_outline" at bounding box center [389, 242] width 48 height 7
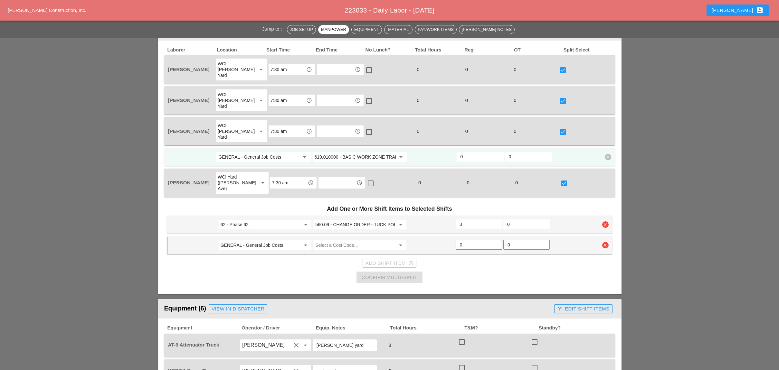
click at [261, 240] on input "GENERAL - General Job Costs" at bounding box center [260, 245] width 80 height 10
click at [255, 230] on div "63 - Phase 63" at bounding box center [264, 230] width 82 height 8
type input "63 - Phase 63"
click at [339, 240] on input "Select a Cost Code..." at bounding box center [355, 245] width 80 height 10
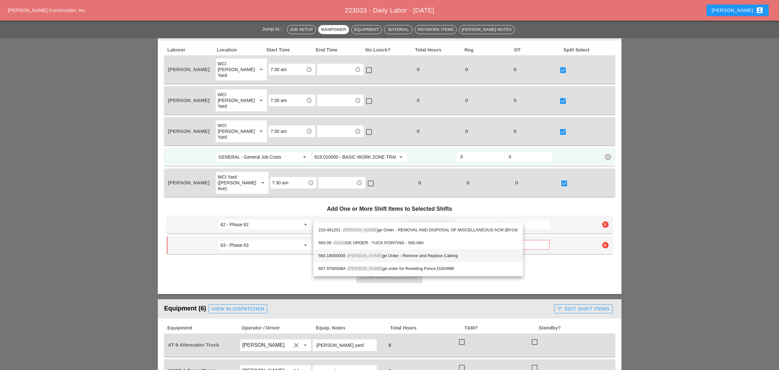
click at [405, 255] on div "560.18000008 - Chan ge Order - Remove and Replace Calking" at bounding box center [417, 256] width 199 height 8
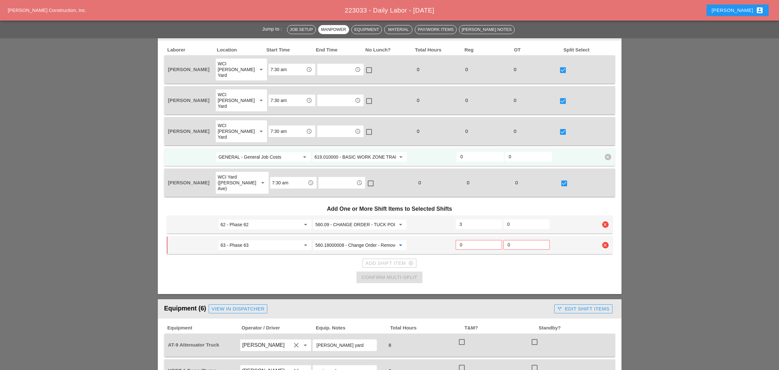
type input "560.18000008 - Change Order - Remove and Replace Calking"
click at [466, 240] on input "0" at bounding box center [479, 245] width 38 height 10
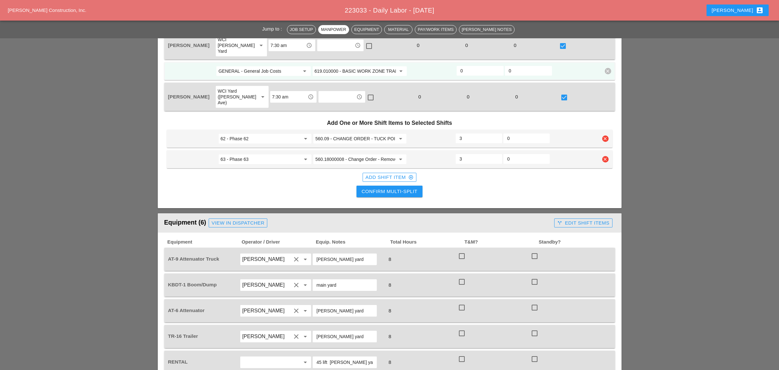
scroll to position [343, 0]
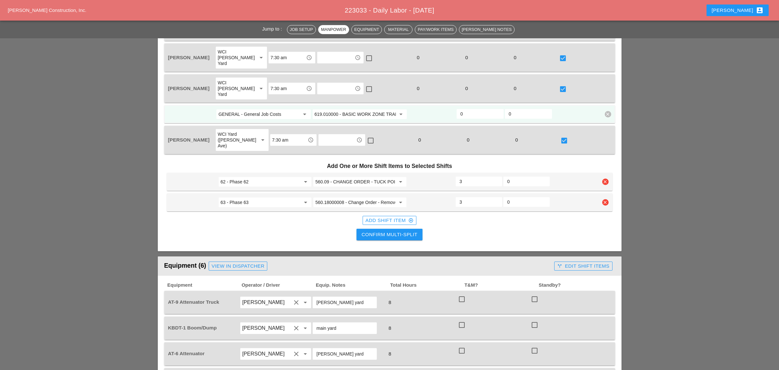
type input "3"
drag, startPoint x: 461, startPoint y: 154, endPoint x: 457, endPoint y: 154, distance: 4.5
click at [457, 177] on div "3" at bounding box center [478, 182] width 46 height 10
type input "4"
drag, startPoint x: 462, startPoint y: 173, endPoint x: 458, endPoint y: 173, distance: 4.8
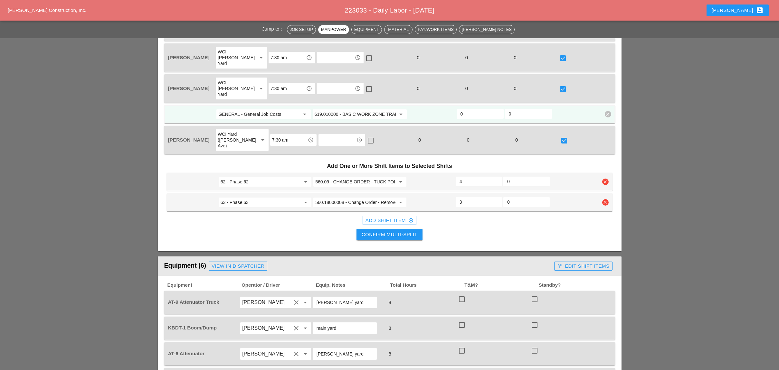
click at [458, 197] on div "3" at bounding box center [478, 202] width 46 height 10
type input "2"
click at [414, 231] on div "Confirm Multi-Split" at bounding box center [389, 234] width 56 height 7
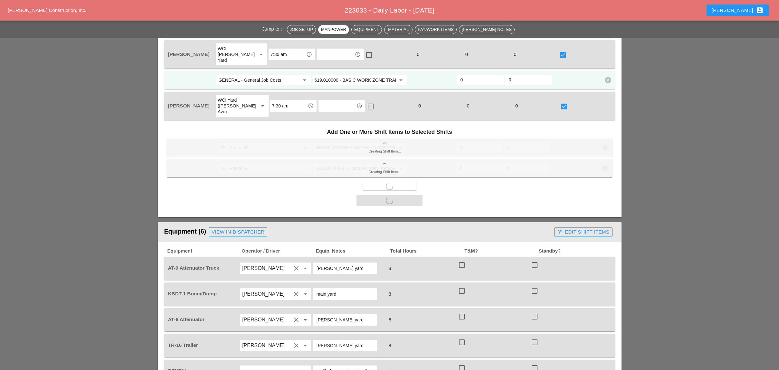
scroll to position [429, 0]
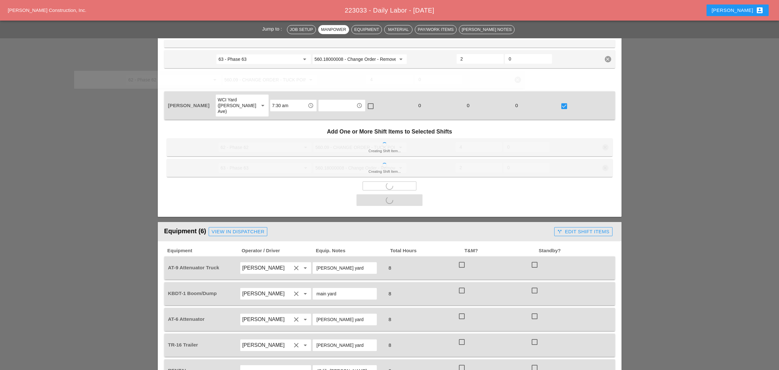
drag, startPoint x: 462, startPoint y: 224, endPoint x: 461, endPoint y: 231, distance: 7.2
click at [463, 247] on span "Total Hours" at bounding box center [426, 250] width 74 height 7
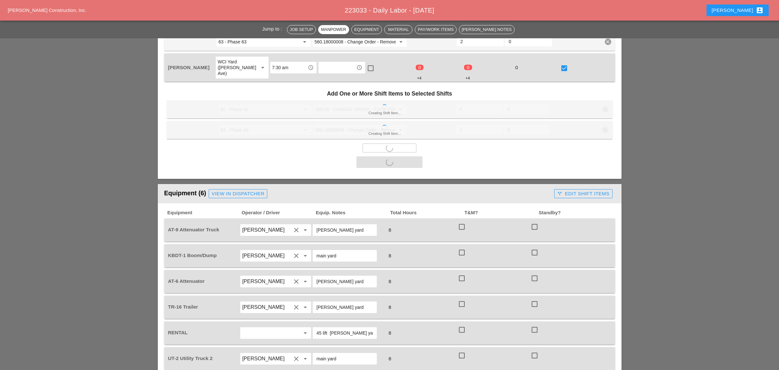
scroll to position [472, 0]
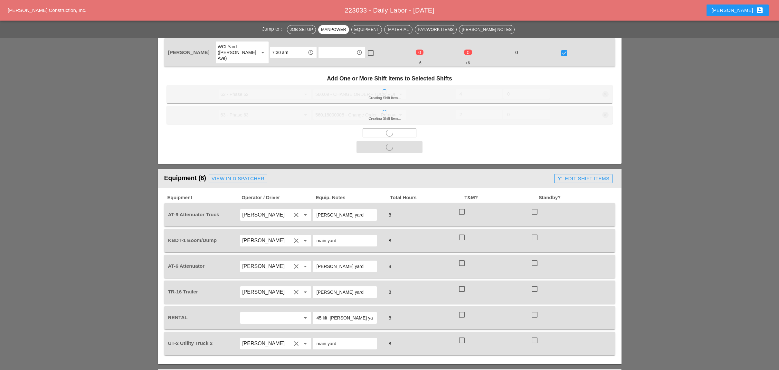
click at [461, 206] on div at bounding box center [461, 211] width 11 height 11
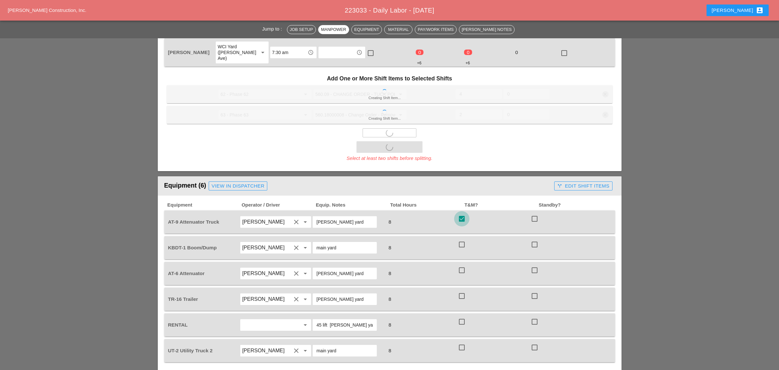
checkbox input "true"
checkbox input "false"
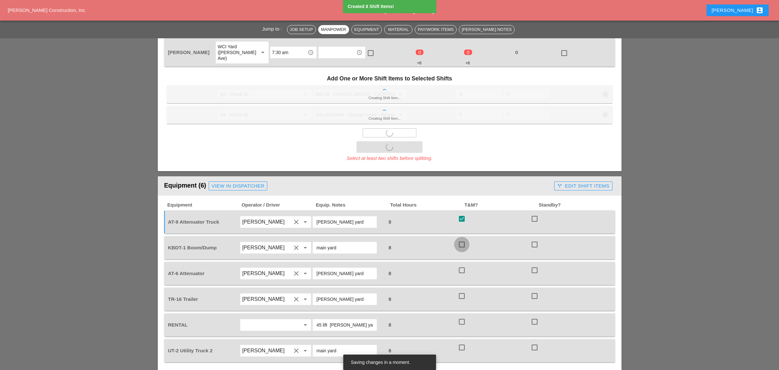
click at [462, 239] on div at bounding box center [461, 244] width 11 height 11
checkbox input "true"
drag, startPoint x: 463, startPoint y: 240, endPoint x: 463, endPoint y: 244, distance: 4.2
click at [463, 265] on div at bounding box center [461, 270] width 11 height 11
checkbox input "true"
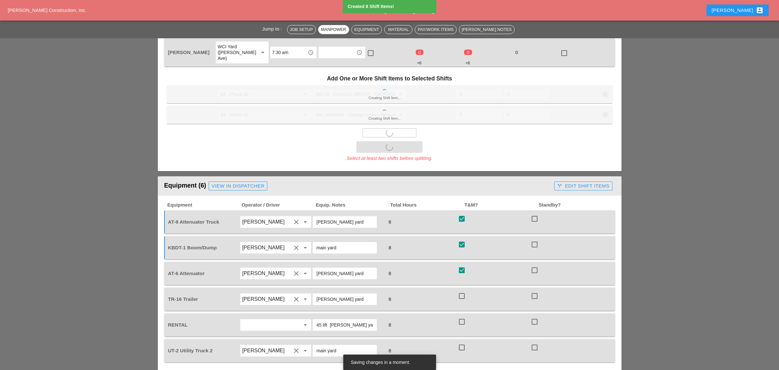
click at [463, 291] on div at bounding box center [461, 296] width 11 height 11
checkbox input "true"
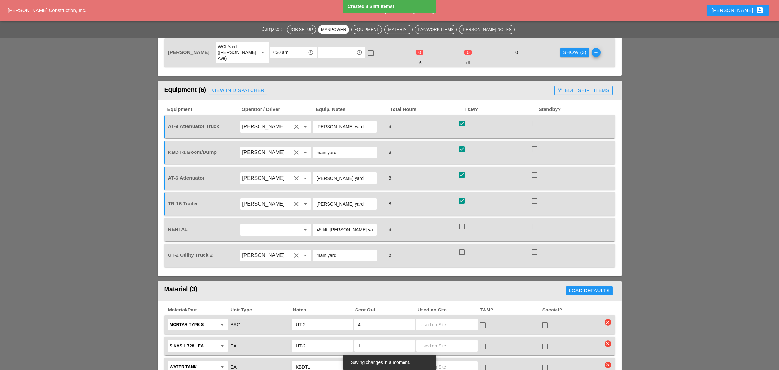
click at [462, 221] on div at bounding box center [461, 226] width 11 height 11
checkbox input "true"
click at [464, 247] on div at bounding box center [461, 252] width 11 height 11
checkbox input "true"
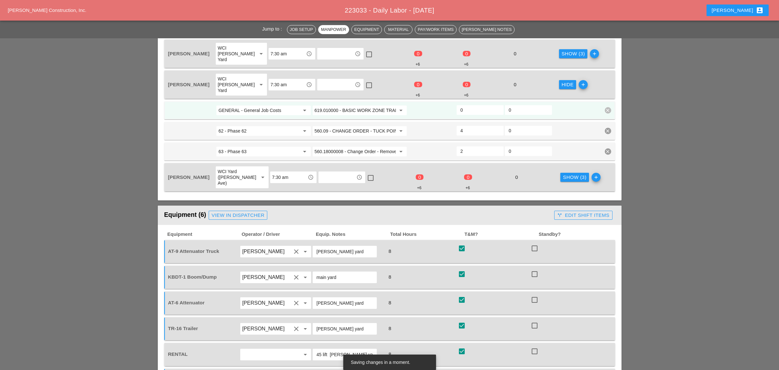
scroll to position [343, 0]
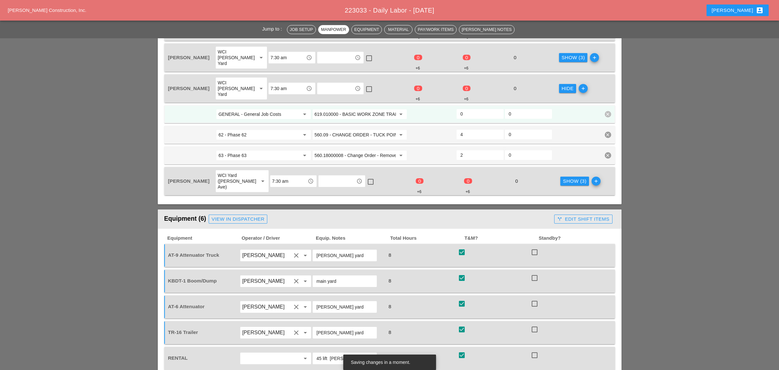
click at [564, 216] on div "call_split Edit Shift Items" at bounding box center [583, 219] width 52 height 7
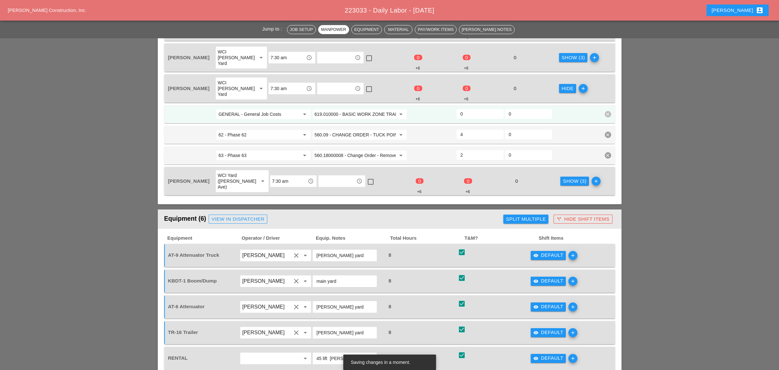
scroll to position [386, 0]
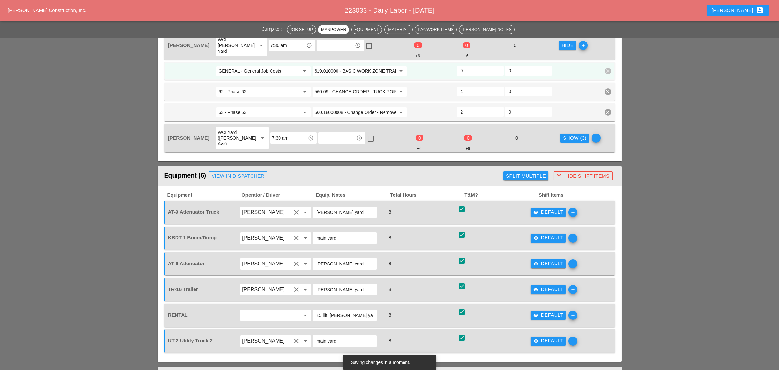
click at [539, 209] on div "visibility Default" at bounding box center [548, 212] width 30 height 7
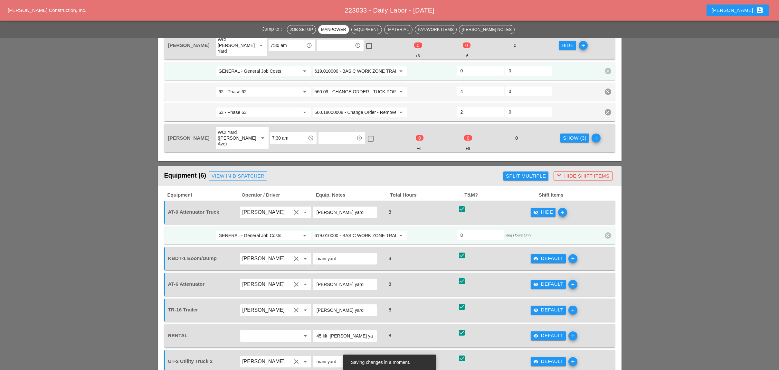
click at [267, 230] on input "GENERAL - General Job Costs" at bounding box center [258, 235] width 81 height 10
click at [246, 220] on div "62 - Phase 62" at bounding box center [263, 220] width 84 height 8
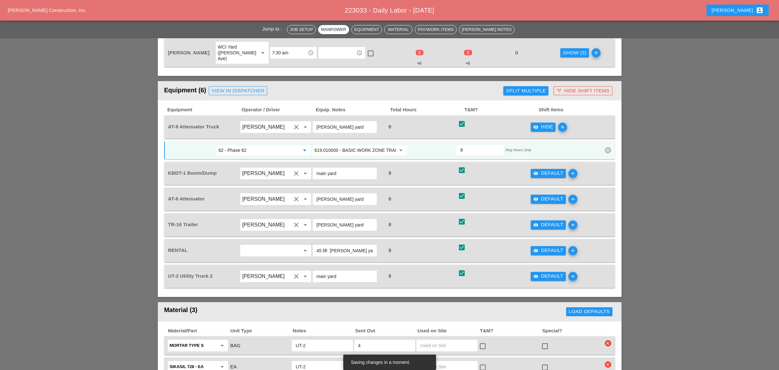
scroll to position [472, 0]
type input "62 - Phase 62"
drag, startPoint x: 547, startPoint y: 163, endPoint x: 443, endPoint y: 187, distance: 106.3
click at [546, 190] on div "visibility Default add" at bounding box center [566, 199] width 73 height 18
click at [547, 195] on div "visibility Default" at bounding box center [548, 198] width 30 height 7
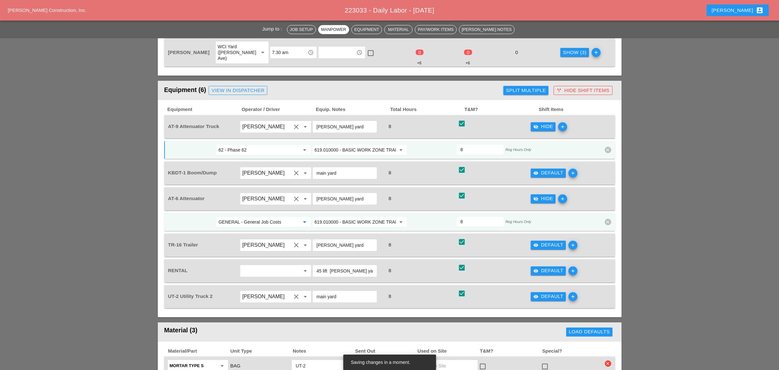
click at [252, 217] on input "GENERAL - General Job Costs" at bounding box center [258, 222] width 81 height 10
click at [248, 203] on div "63 - Phase 63" at bounding box center [263, 205] width 84 height 8
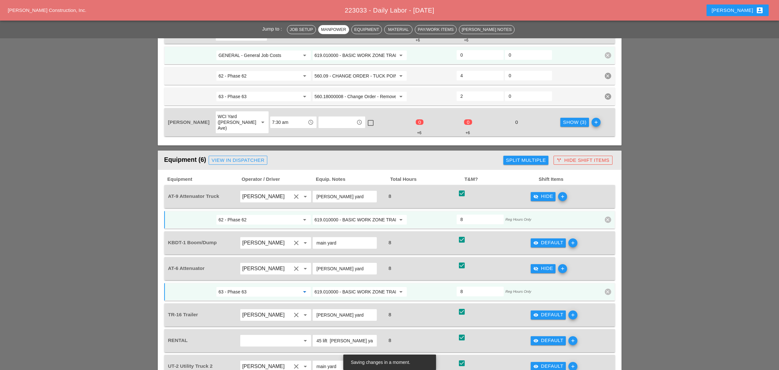
scroll to position [386, 0]
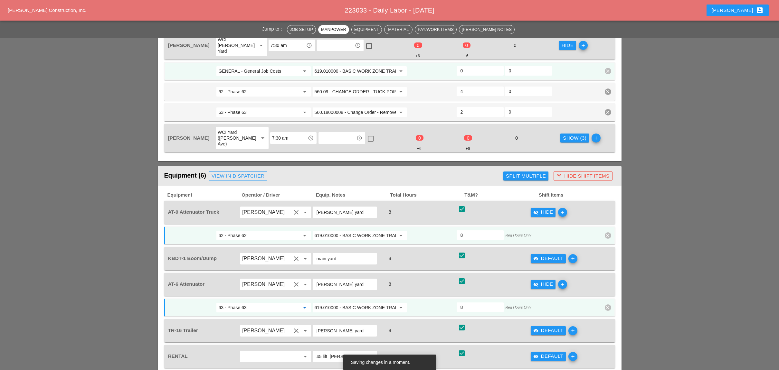
type input "63 - Phase 63"
click at [528, 173] on div "Split Multiple" at bounding box center [526, 176] width 40 height 7
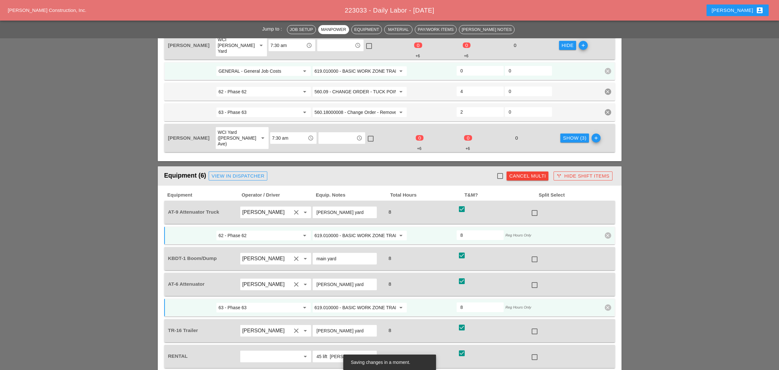
click at [499, 171] on div at bounding box center [499, 176] width 11 height 11
checkbox input "true"
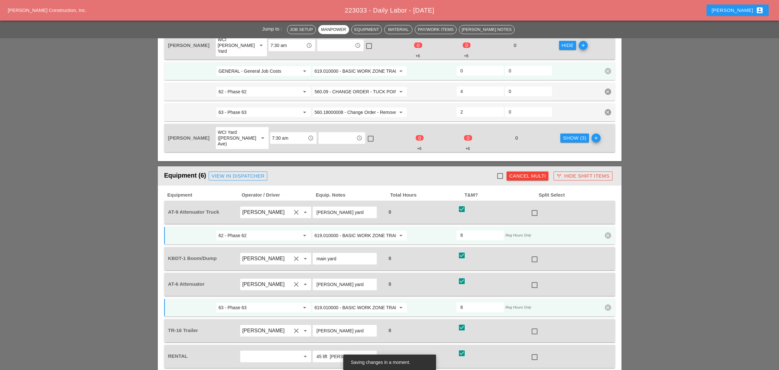
checkbox input "true"
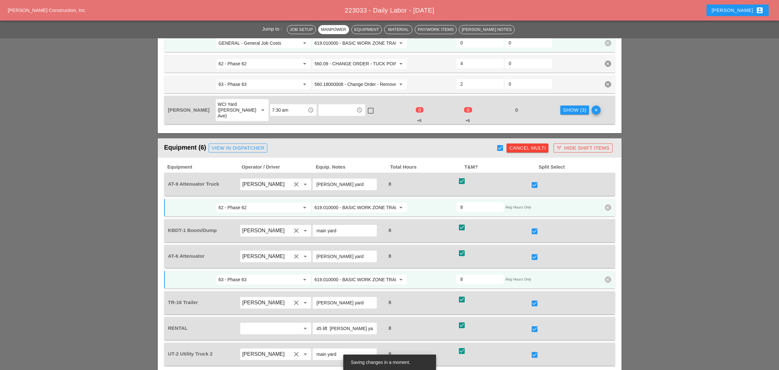
scroll to position [429, 0]
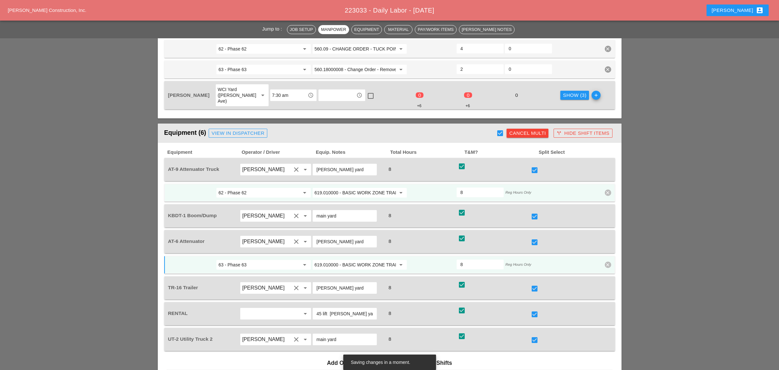
click at [531, 165] on div at bounding box center [534, 170] width 11 height 11
checkbox input "false"
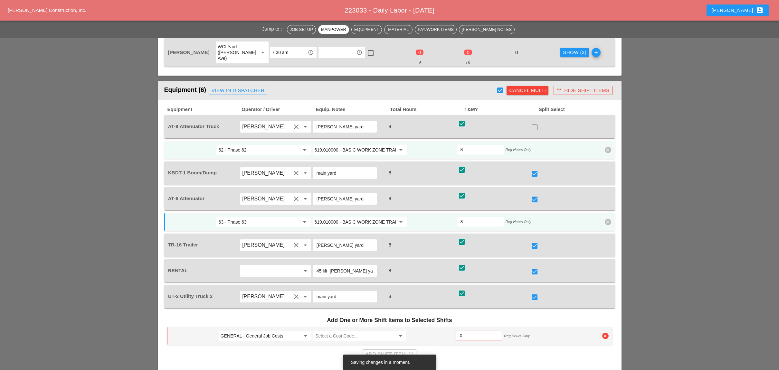
click at [535, 194] on div at bounding box center [534, 199] width 11 height 11
checkbox input "false"
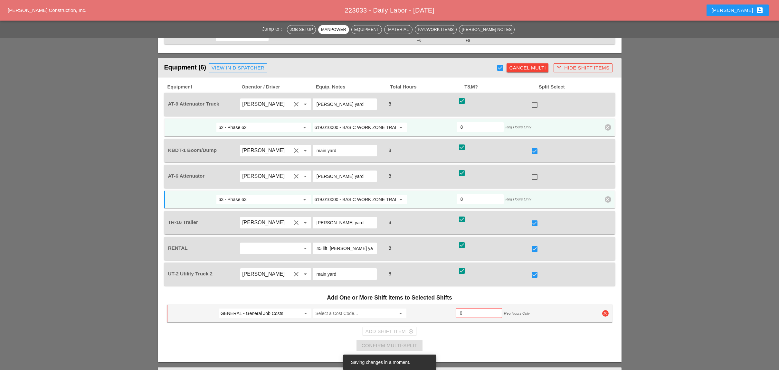
scroll to position [515, 0]
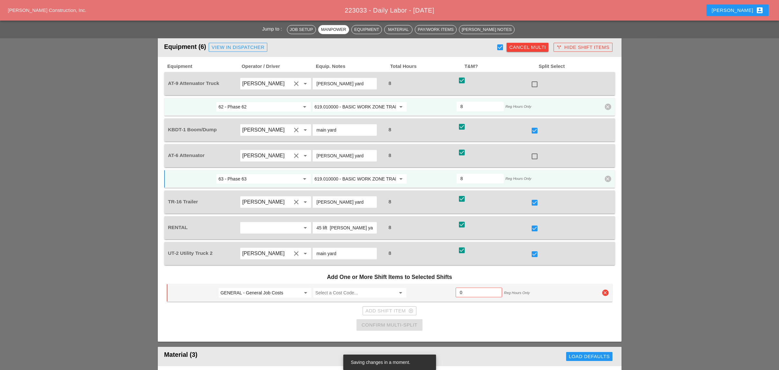
click at [264, 288] on input "GENERAL - General Job Costs" at bounding box center [260, 293] width 80 height 10
click at [242, 276] on div "62 - Phase 62" at bounding box center [264, 274] width 82 height 8
type input "62 - Phase 62"
click at [331, 288] on input "Select a Cost Code..." at bounding box center [355, 293] width 80 height 10
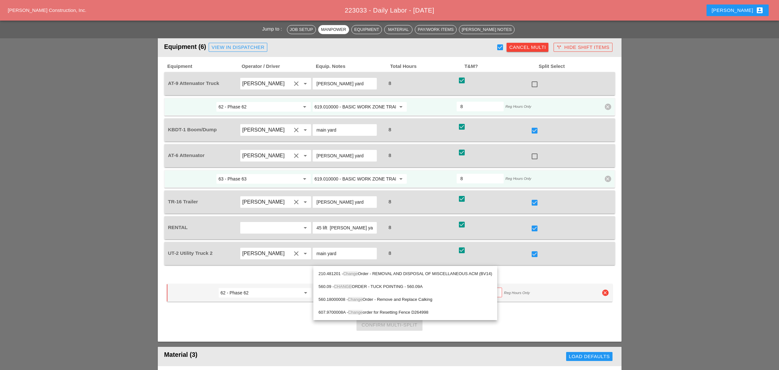
drag, startPoint x: 370, startPoint y: 285, endPoint x: 450, endPoint y: 268, distance: 82.1
click at [373, 285] on div "560.09 - CHANGE ORDER - TUCK POINTING - 560.09A" at bounding box center [404, 287] width 173 height 8
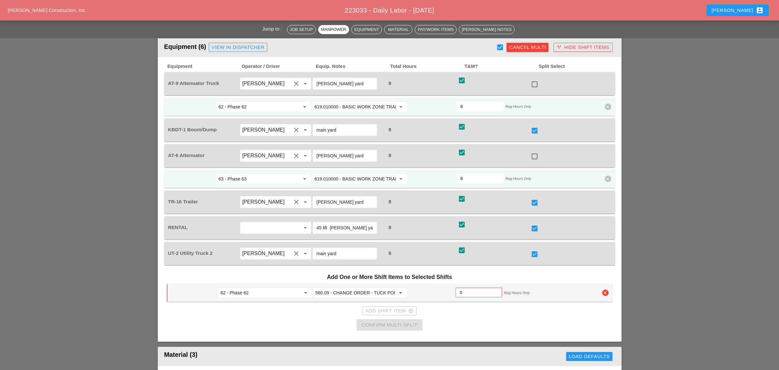
type input "560.09 - CHANGE ORDER - TUCK POINTING - 560.09A"
click at [463, 287] on input "0" at bounding box center [479, 292] width 38 height 10
type input "4"
drag, startPoint x: 415, startPoint y: 293, endPoint x: 462, endPoint y: 278, distance: 50.0
click at [415, 322] on div "Confirm Multi-Split" at bounding box center [389, 325] width 56 height 7
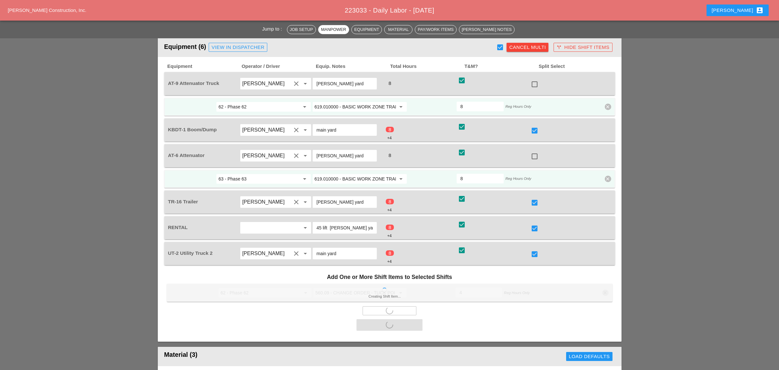
checkbox input "false"
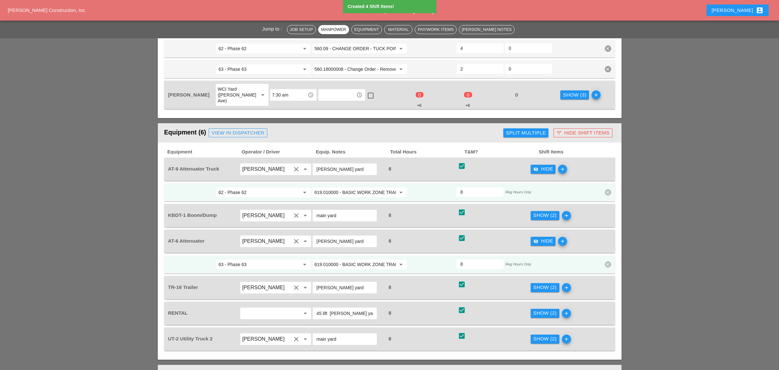
scroll to position [429, 0]
click at [541, 166] on div "visibility_off Hide" at bounding box center [543, 169] width 20 height 7
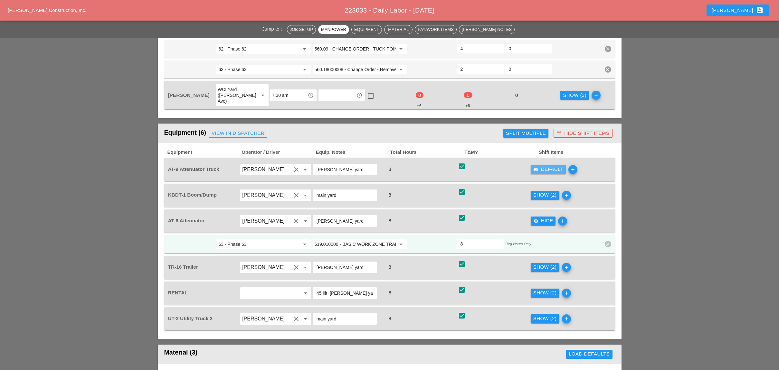
click at [541, 166] on div "visibility Default" at bounding box center [548, 169] width 30 height 7
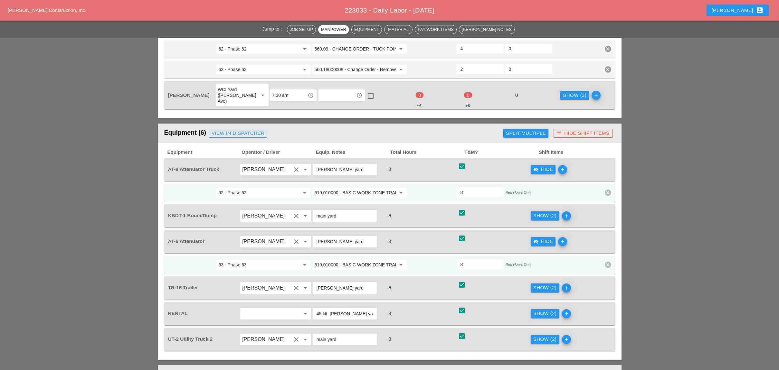
click at [541, 212] on div "Show (2)" at bounding box center [544, 215] width 23 height 7
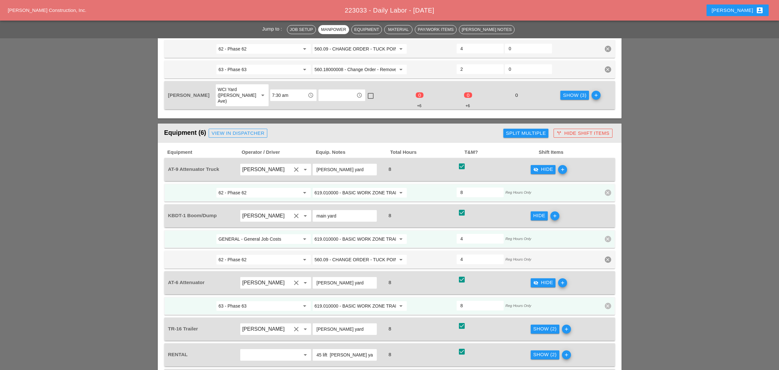
scroll to position [472, 0]
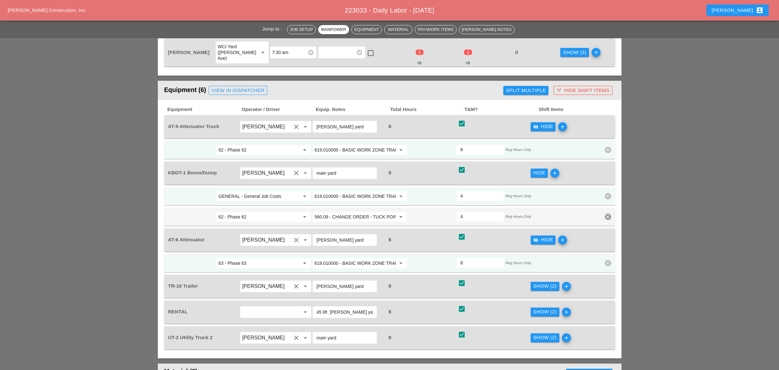
click at [257, 191] on input "GENERAL - General Job Costs" at bounding box center [258, 196] width 81 height 10
click at [241, 180] on div "63 - Phase 63" at bounding box center [263, 180] width 84 height 8
type input "63 - Phase 63"
click at [334, 191] on input "619.010000 - BASIC WORK ZONE TRAFFIC CONTROL" at bounding box center [354, 196] width 81 height 10
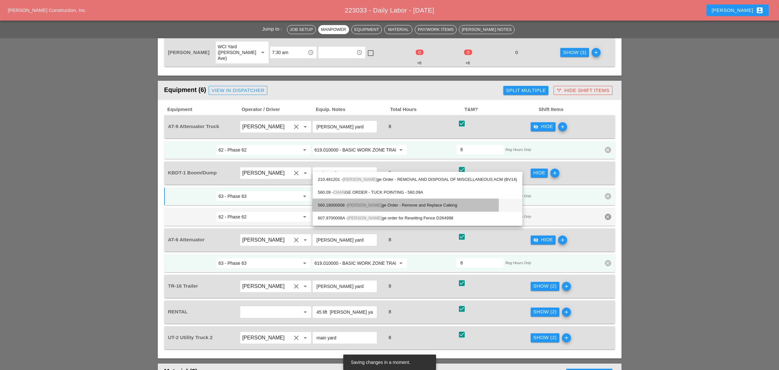
click at [397, 205] on div "560.18000008 - Chan ge Order - Remove and Replace Calking" at bounding box center [417, 205] width 199 height 8
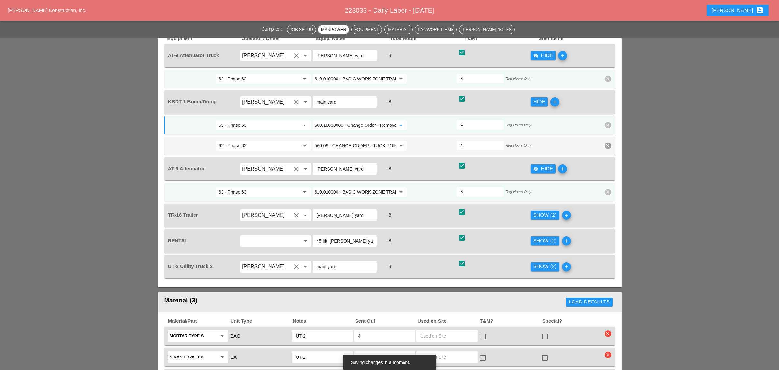
scroll to position [558, 0]
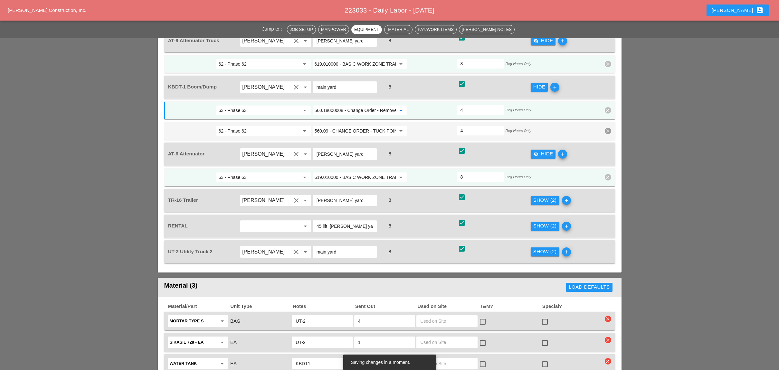
type input "560.18000008 - Change Order - Remove and Replace Calking"
click at [534, 197] on div "Show (2)" at bounding box center [544, 200] width 23 height 7
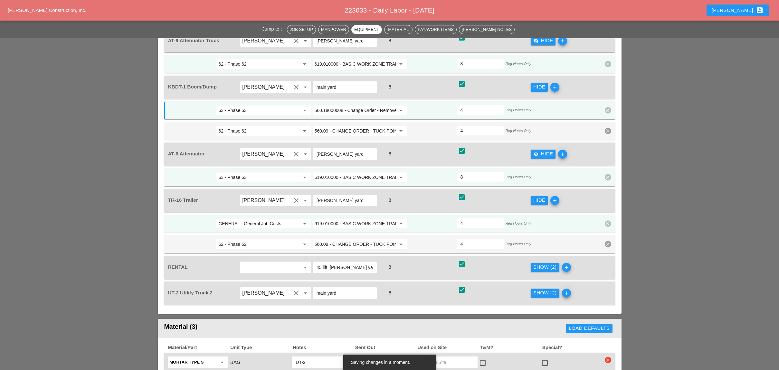
click at [261, 219] on input "GENERAL - General Job Costs" at bounding box center [258, 224] width 81 height 10
drag, startPoint x: 240, startPoint y: 203, endPoint x: 290, endPoint y: 178, distance: 55.6
click at [240, 203] on div "63 - Phase 63" at bounding box center [263, 205] width 84 height 8
type input "63 - Phase 63"
click at [340, 105] on input "560.18000008 - Change Order - Remove and Replace Calking" at bounding box center [354, 110] width 81 height 10
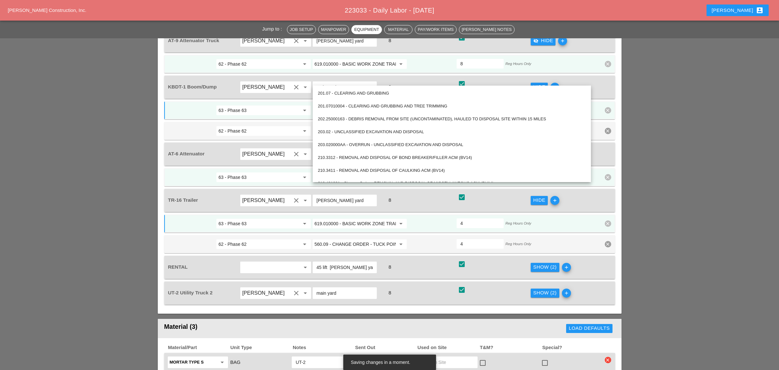
click at [351, 219] on input "619.010000 - BASIC WORK ZONE TRAFFIC CONTROL" at bounding box center [354, 224] width 81 height 10
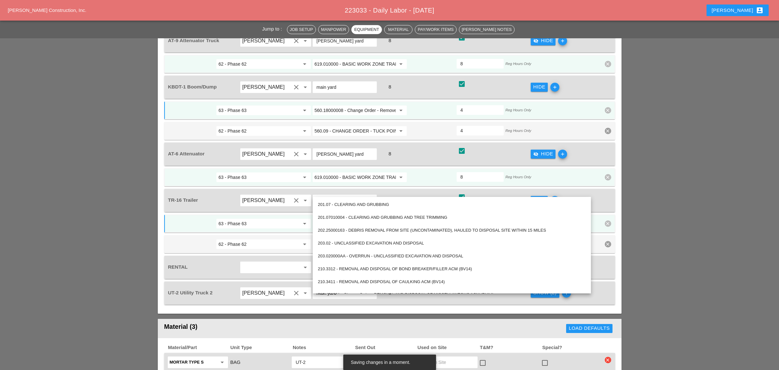
paste input "560.18000008 - Change Order - Remove and Replace Calking"
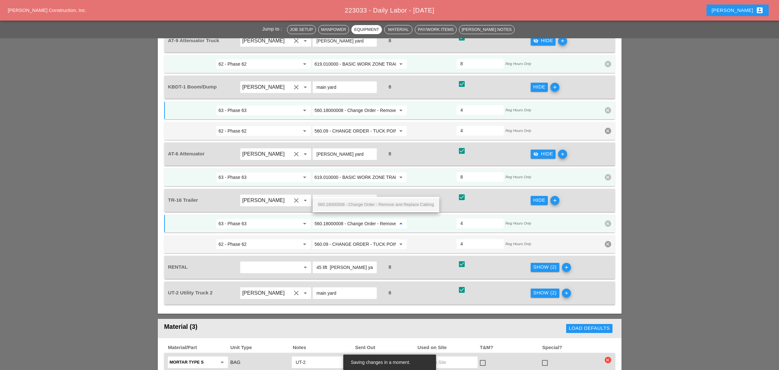
scroll to position [0, 44]
click at [349, 202] on span "560.18000008 - Change Order - Remove and Replace Calking" at bounding box center [376, 204] width 116 height 5
type input "560.18000008 - Change Order - Remove and Replace Calking"
click at [548, 264] on div "Show (2)" at bounding box center [544, 267] width 23 height 7
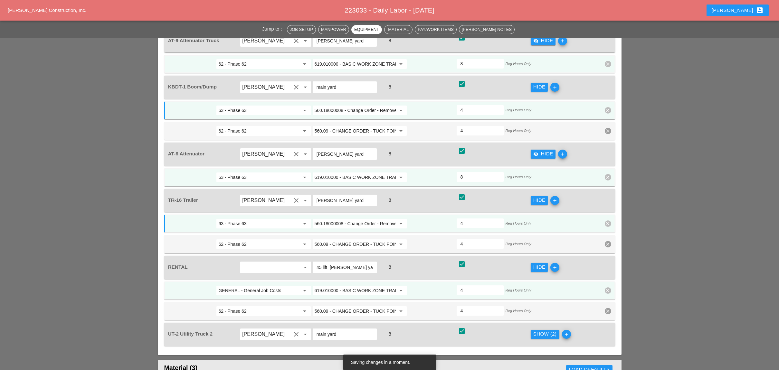
click at [353, 285] on input "619.010000 - BASIC WORK ZONE TRAFFIC CONTROL" at bounding box center [354, 290] width 81 height 10
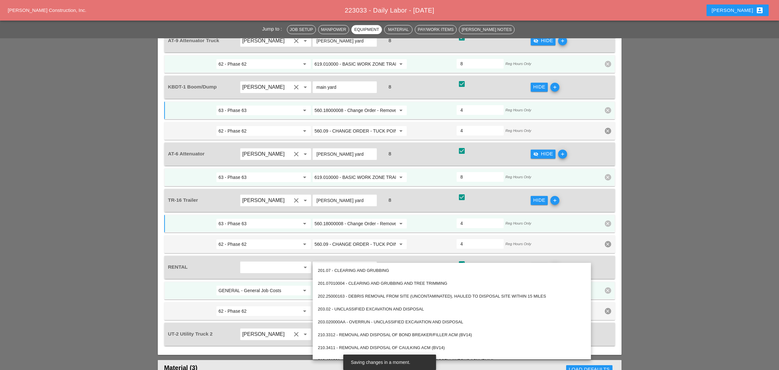
paste input "560.18000008 - Change Order - Remove and Replace Calking"
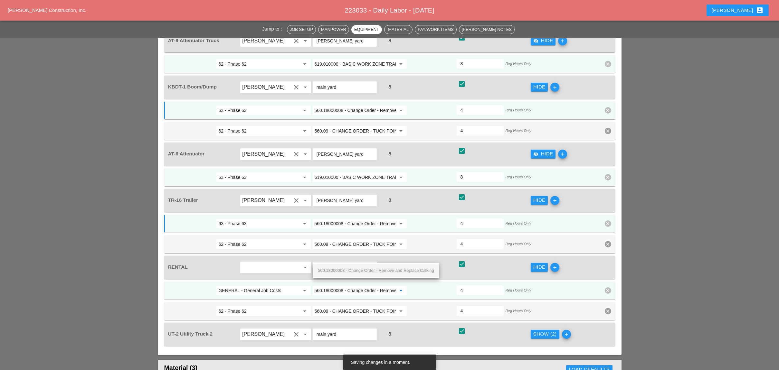
scroll to position [0, 44]
drag, startPoint x: 357, startPoint y: 268, endPoint x: 460, endPoint y: 280, distance: 103.4
click at [358, 268] on span "560.18000008 - Change Order - Remove and Replace Calking" at bounding box center [376, 270] width 116 height 5
type input "560.18000008 - Change Order - Remove and Replace Calking"
click at [540, 331] on div "Show (2)" at bounding box center [544, 334] width 23 height 7
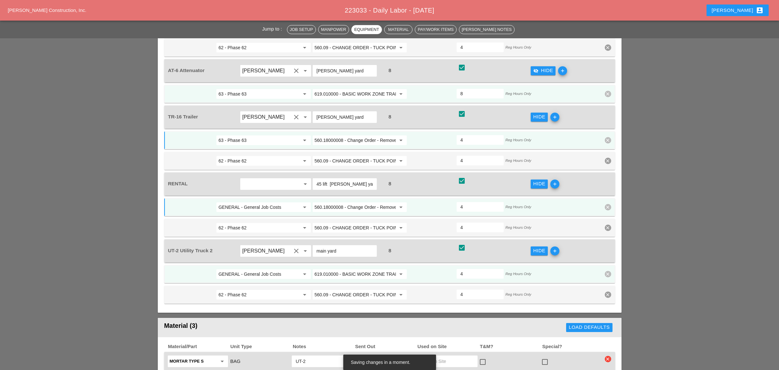
scroll to position [644, 0]
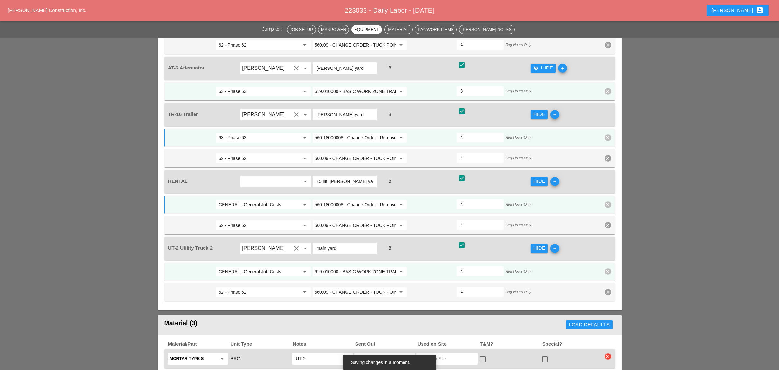
click at [354, 266] on input "619.010000 - BASIC WORK ZONE TRAFFIC CONTROL" at bounding box center [354, 271] width 81 height 10
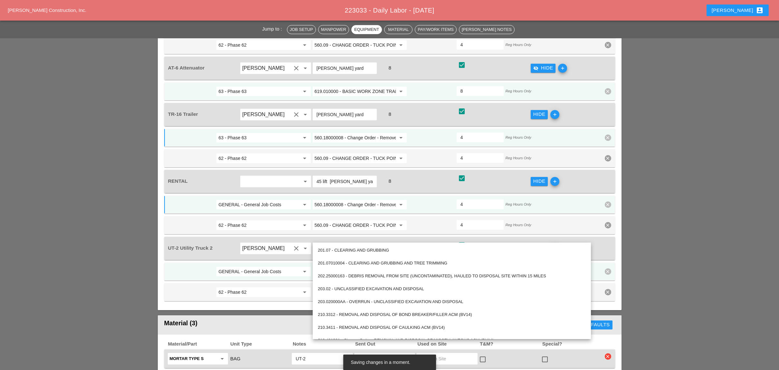
paste input "560.18000008 - Change Order - Remove and Replace Calking"
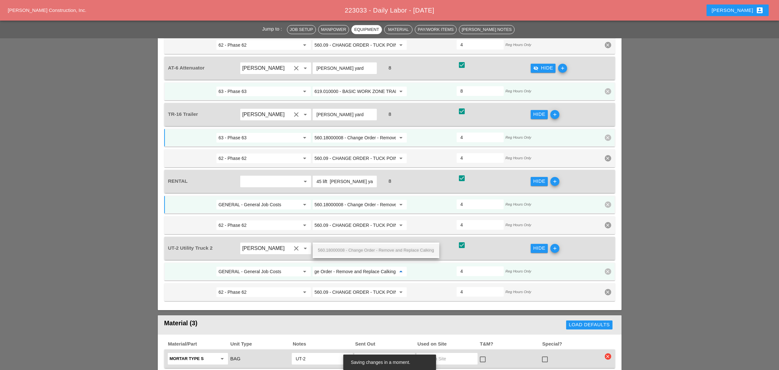
click at [360, 250] on span "560.18000008 - Change Order - Remove and Replace Calking" at bounding box center [376, 250] width 116 height 5
type input "560.18000008 - Change Order - Remove and Replace Calking"
click at [246, 266] on input "GENERAL - General Job Costs" at bounding box center [258, 271] width 81 height 10
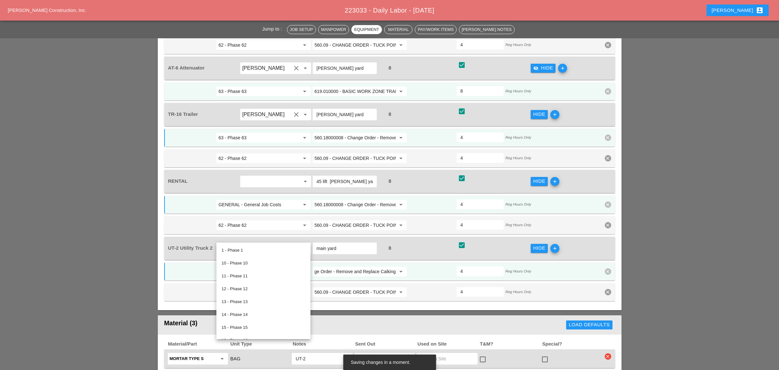
scroll to position [0, 0]
click at [239, 133] on input "63 - Phase 63" at bounding box center [258, 138] width 81 height 10
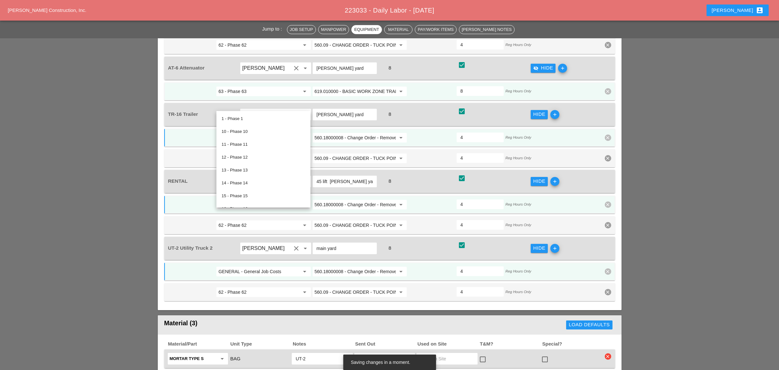
click at [240, 266] on input "GENERAL - General Job Costs" at bounding box center [258, 271] width 81 height 10
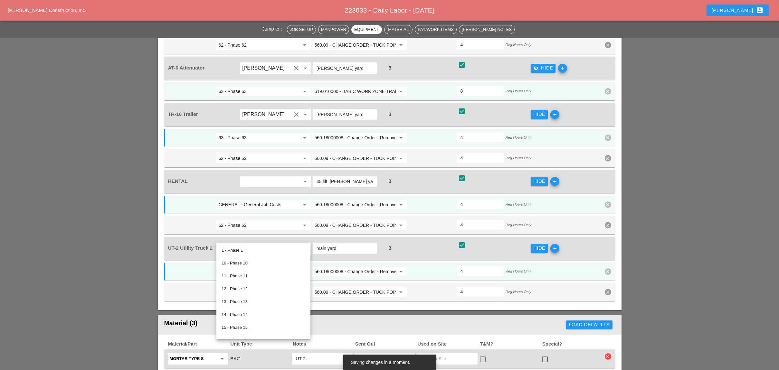
paste input "63 - Phase 63"
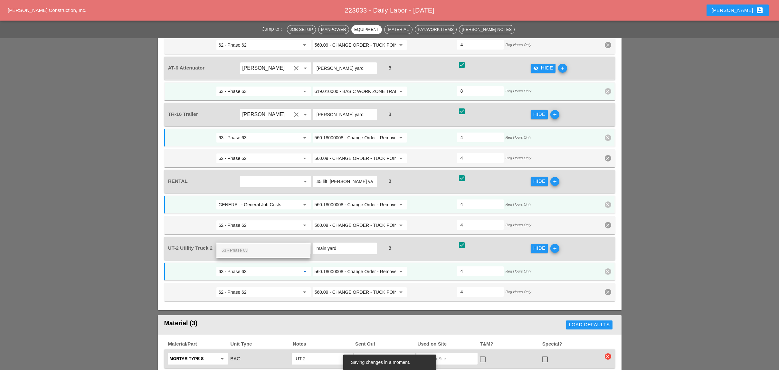
click at [245, 251] on span "63 - Phase 63" at bounding box center [234, 250] width 26 height 5
type input "63 - Phase 63"
click at [242, 200] on input "GENERAL - General Job Costs" at bounding box center [258, 205] width 81 height 10
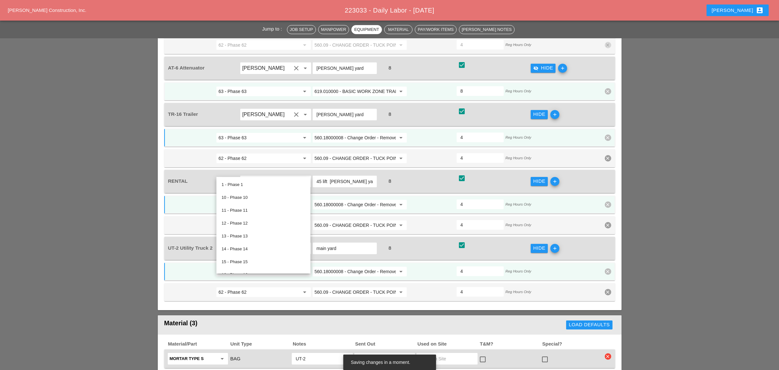
paste input "63 - Phase 63"
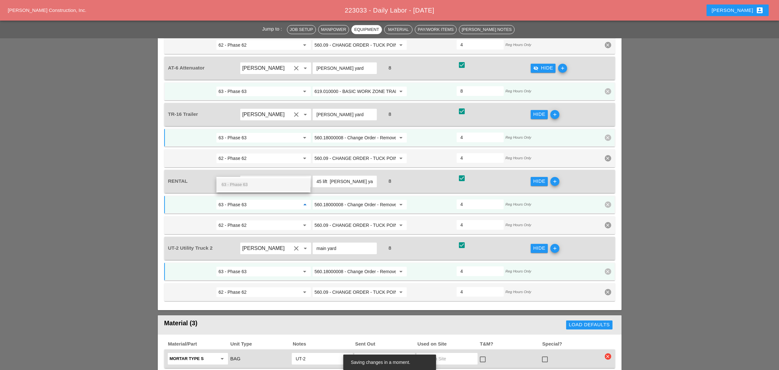
click at [246, 183] on span "63 - Phase 63" at bounding box center [234, 184] width 26 height 5
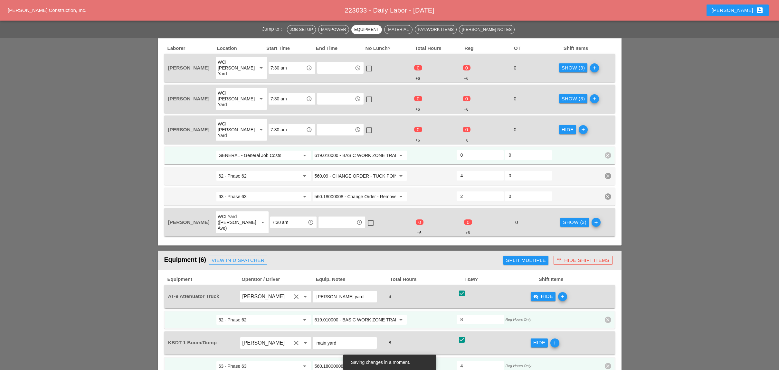
scroll to position [300, 0]
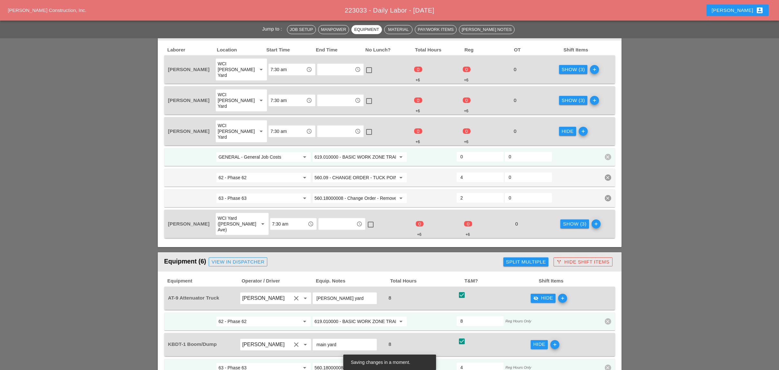
type input "63 - Phase 63"
click at [569, 220] on div "Show (3)" at bounding box center [574, 223] width 23 height 7
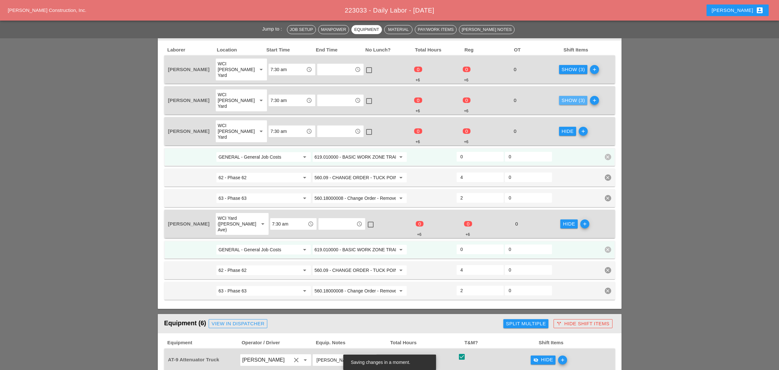
drag, startPoint x: 557, startPoint y: 86, endPoint x: 563, endPoint y: 72, distance: 15.4
click at [559, 96] on button "Show (3)" at bounding box center [573, 100] width 29 height 9
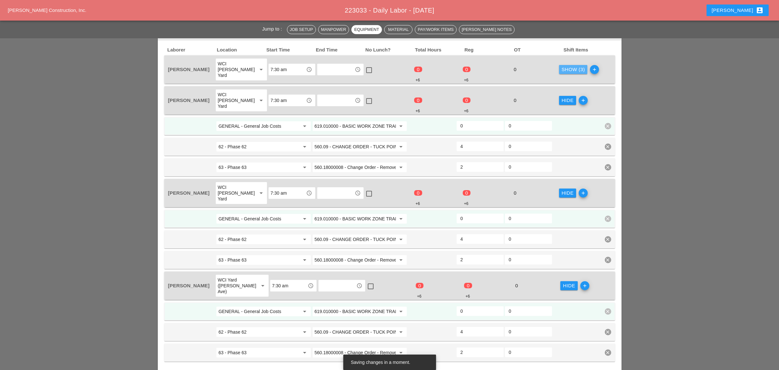
click at [564, 67] on div "Show (3)" at bounding box center [572, 69] width 23 height 7
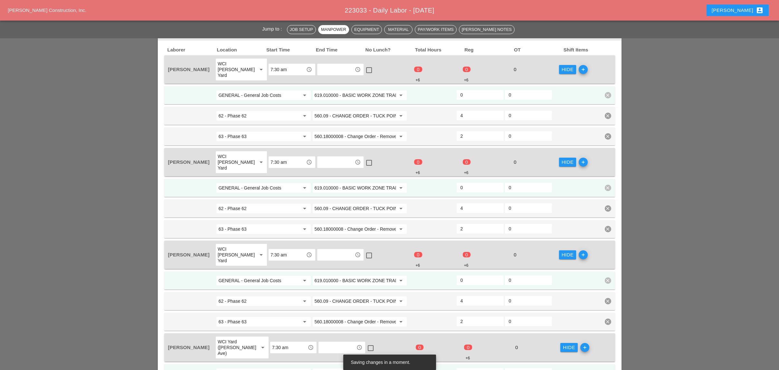
click at [469, 90] on input "0" at bounding box center [479, 95] width 39 height 10
type input "2"
drag, startPoint x: 467, startPoint y: 171, endPoint x: 468, endPoint y: 205, distance: 34.1
click at [467, 182] on input "0" at bounding box center [479, 187] width 39 height 10
type input "2"
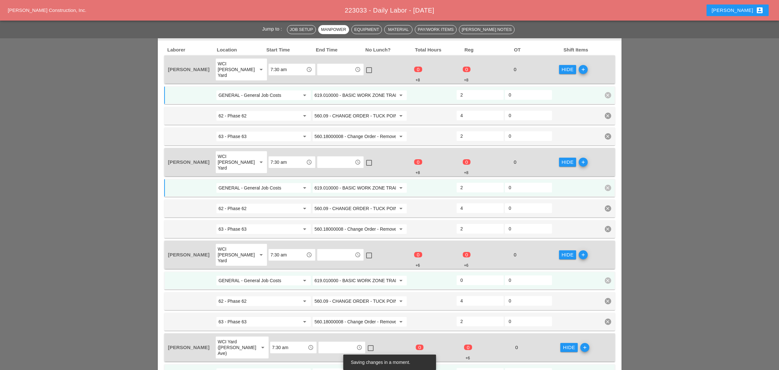
click at [470, 272] on div "GENERAL - General Job Costs arrow_drop_down 619.010000 - BASIC WORK ZONE TRAFFI…" at bounding box center [389, 281] width 451 height 18
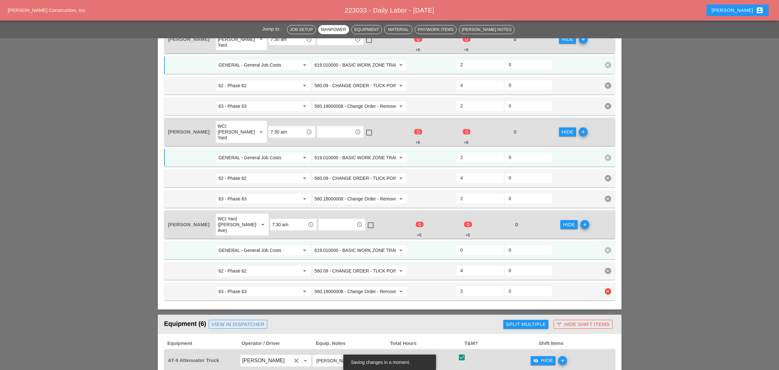
scroll to position [429, 0]
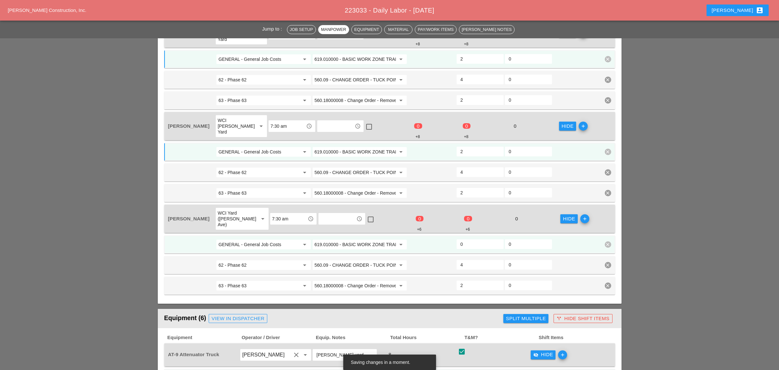
type input "2"
click at [467, 239] on input "0" at bounding box center [479, 244] width 39 height 10
click at [473, 239] on input "2" at bounding box center [479, 244] width 39 height 10
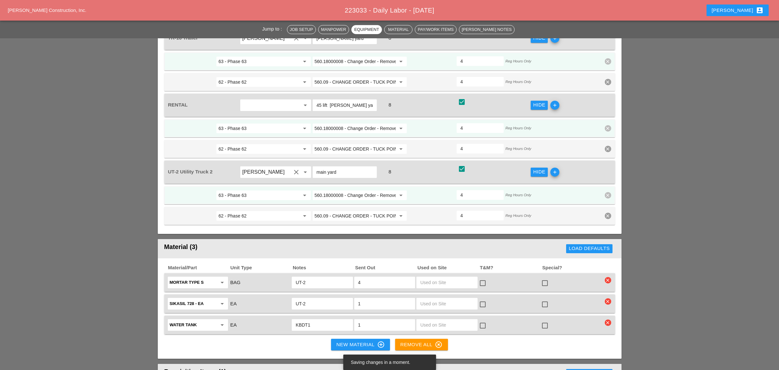
scroll to position [944, 0]
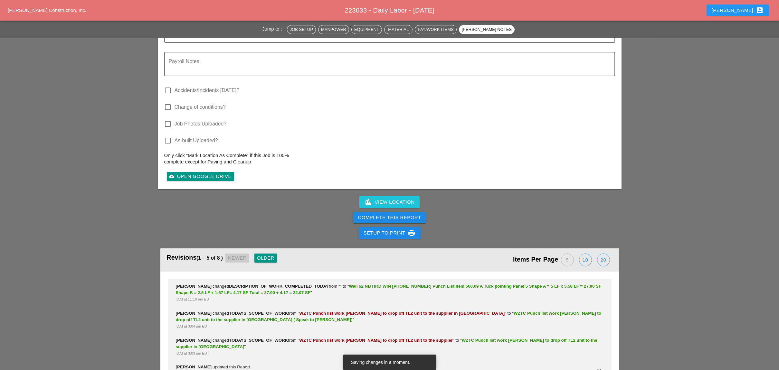
type input "2"
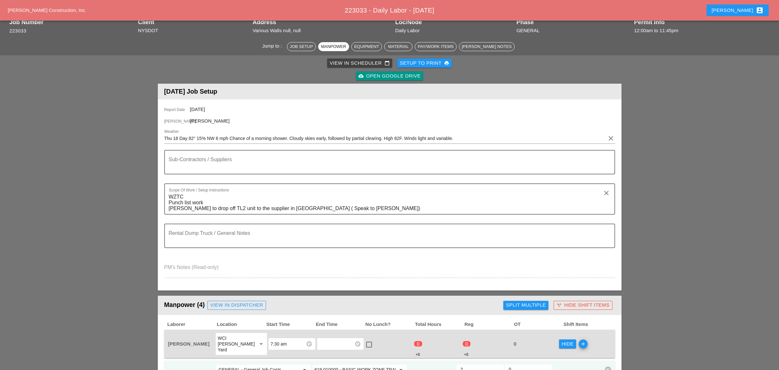
scroll to position [0, 0]
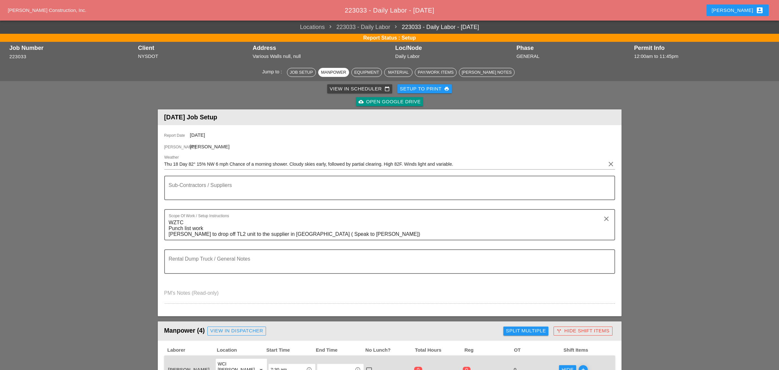
click at [339, 85] on div "View in Scheduler calendar_today" at bounding box center [360, 88] width 60 height 7
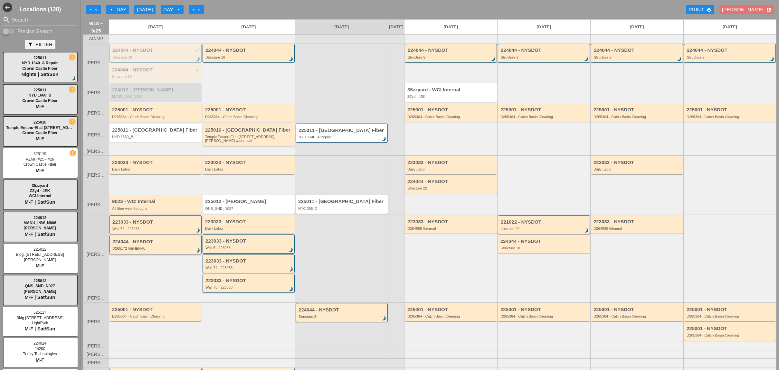
click at [132, 250] on div "D265172 GENERAL" at bounding box center [155, 249] width 87 height 4
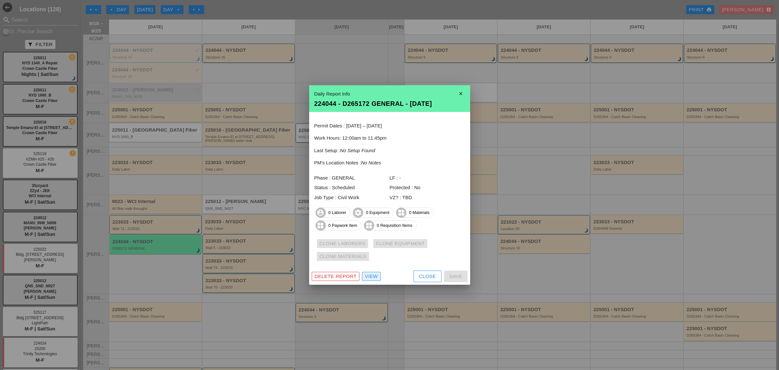
click at [370, 276] on div "View" at bounding box center [371, 276] width 13 height 7
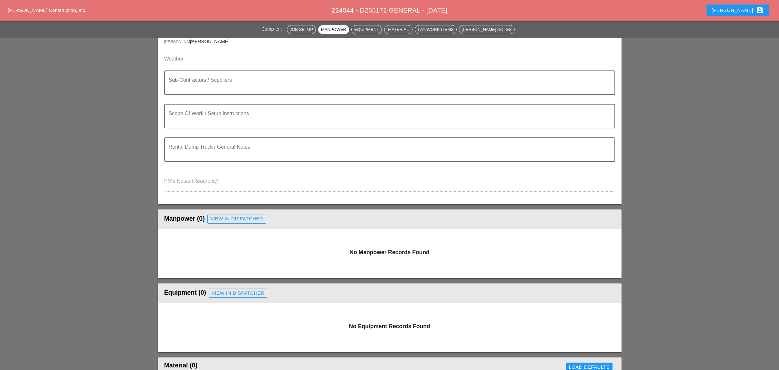
scroll to position [129, 0]
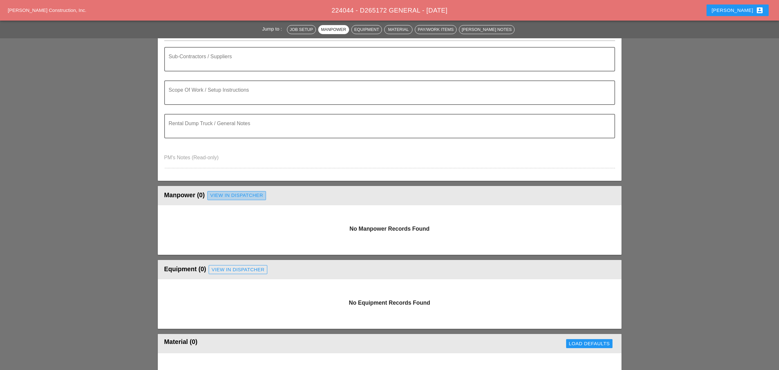
click at [223, 195] on div "View in Dispatcher" at bounding box center [236, 195] width 53 height 7
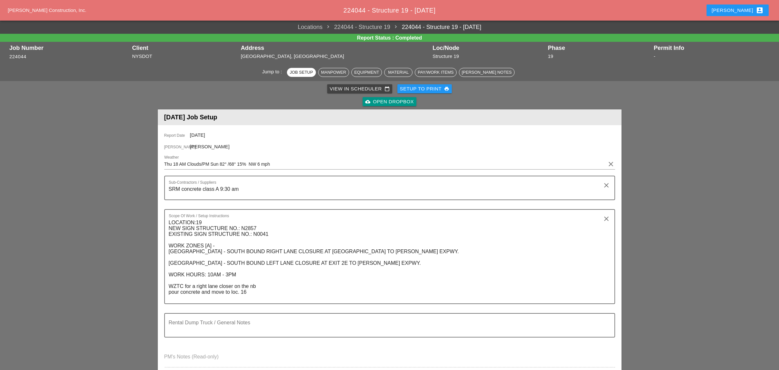
click at [336, 88] on div "View in Scheduler calendar_today" at bounding box center [360, 88] width 60 height 7
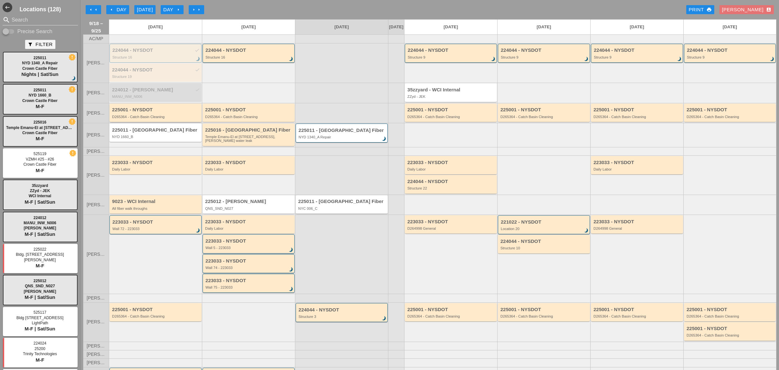
click at [136, 118] on div "225001 - NYSDOT D265364 - Catch Basin Cleaning" at bounding box center [156, 113] width 88 height 12
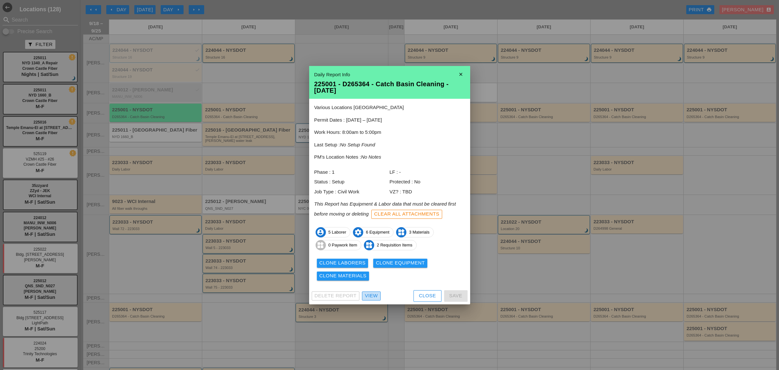
click at [368, 297] on div "View" at bounding box center [371, 295] width 13 height 7
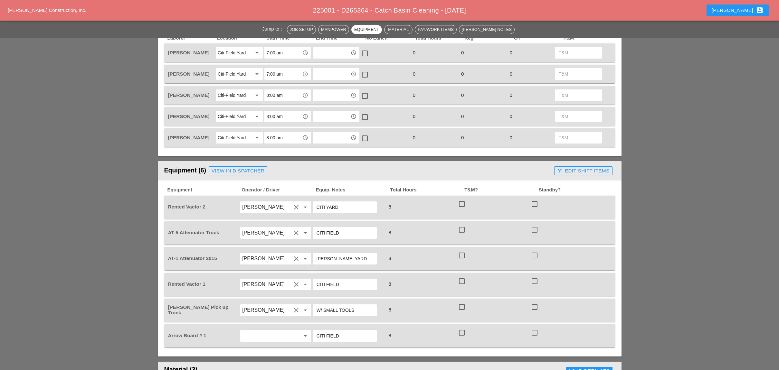
scroll to position [257, 0]
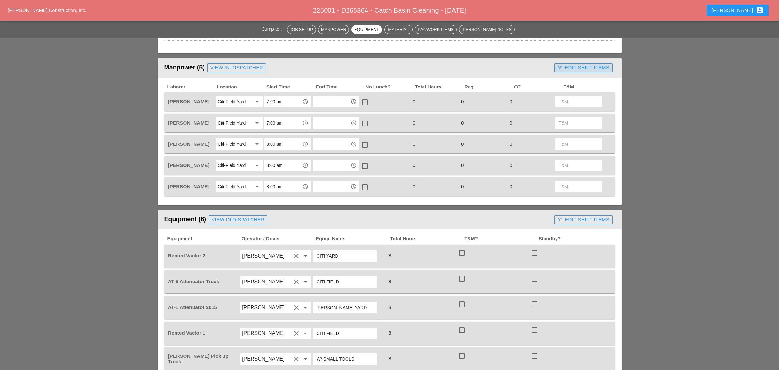
click at [582, 64] on div "call_split Edit Shift Items" at bounding box center [583, 67] width 52 height 7
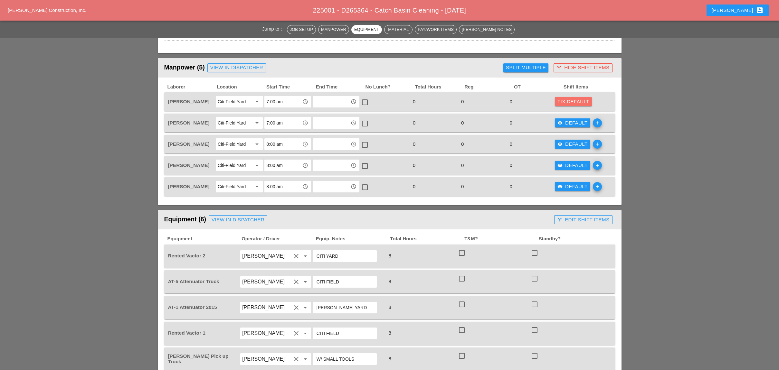
click at [579, 101] on div "Fix Default" at bounding box center [573, 101] width 32 height 7
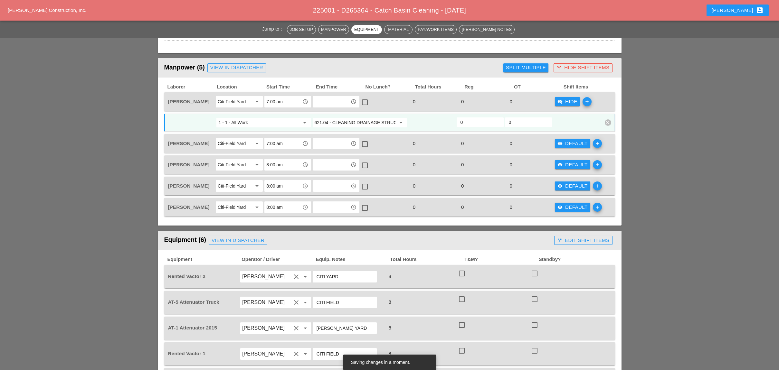
click at [535, 69] on div "Split Multiple" at bounding box center [526, 67] width 40 height 7
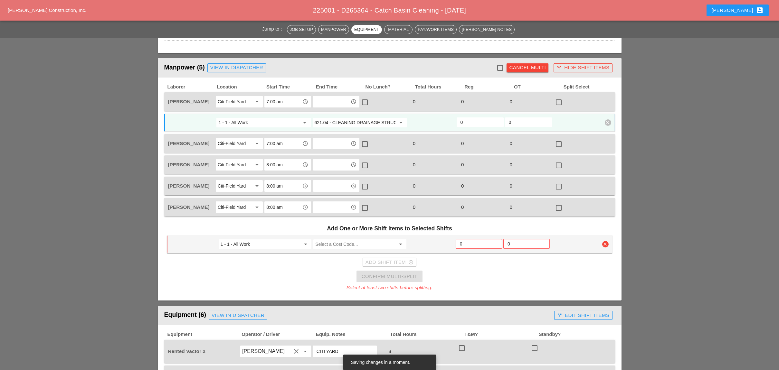
click at [502, 66] on div at bounding box center [499, 67] width 11 height 11
checkbox input "true"
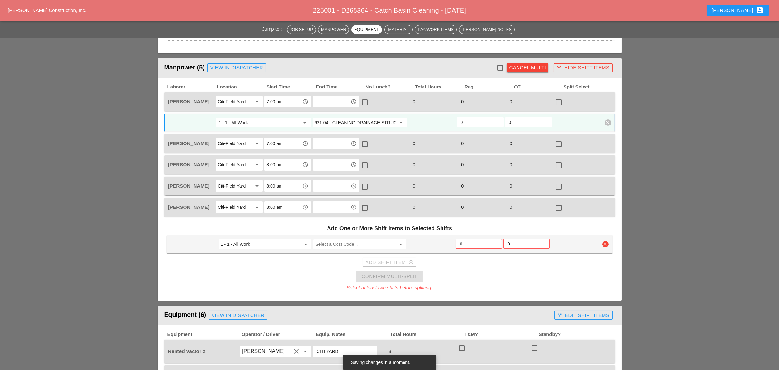
checkbox input "true"
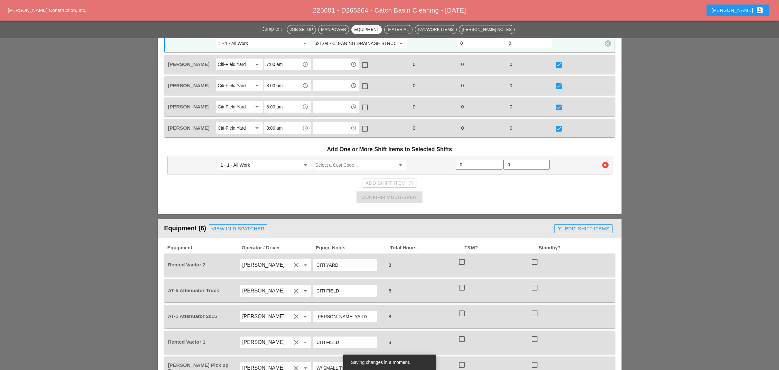
scroll to position [343, 0]
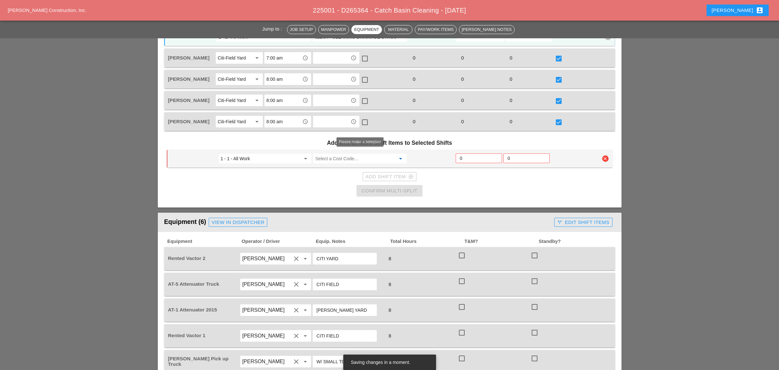
click at [328, 154] on input "Select a Cost Code..." at bounding box center [355, 159] width 80 height 10
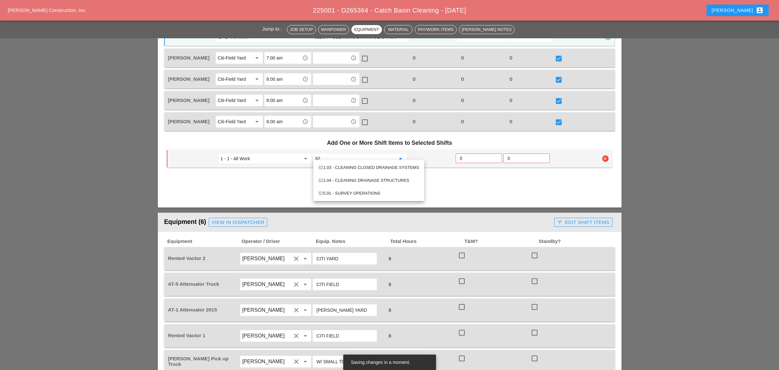
type input "62"
click at [444, 175] on div "Add Shift Item add_circle_outline" at bounding box center [389, 176] width 445 height 13
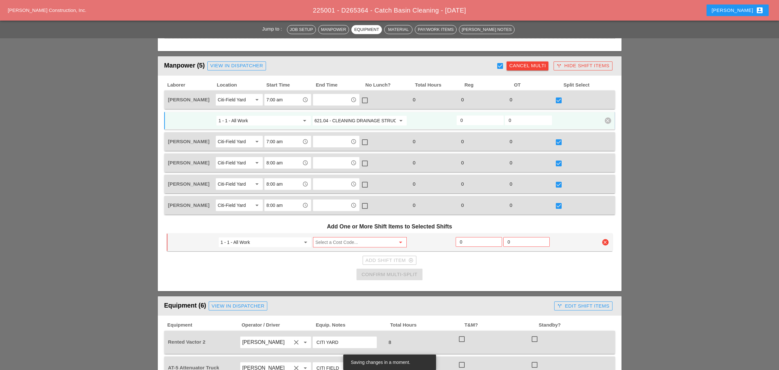
scroll to position [257, 0]
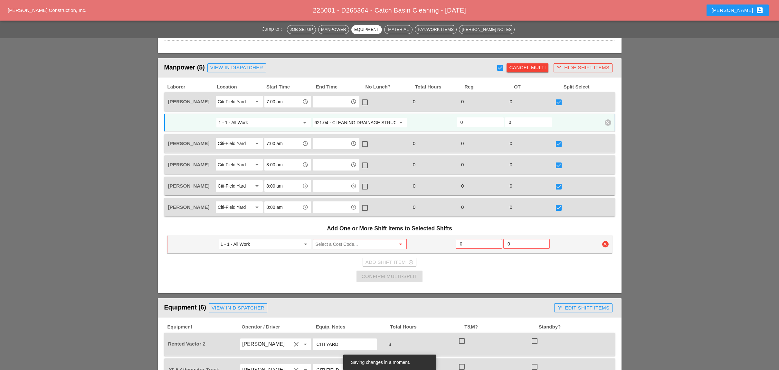
click at [497, 62] on div at bounding box center [499, 67] width 11 height 11
checkbox input "false"
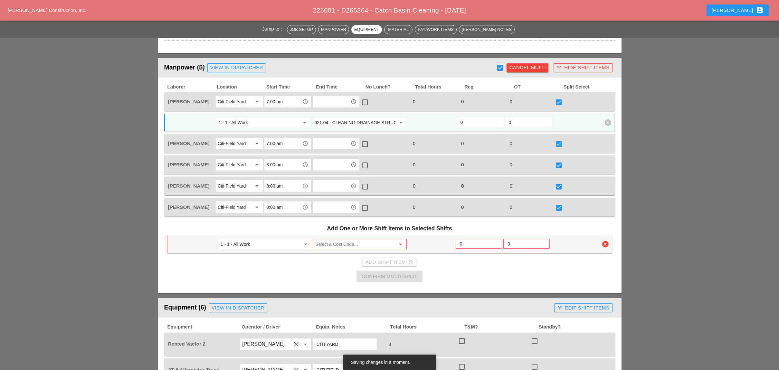
checkbox input "false"
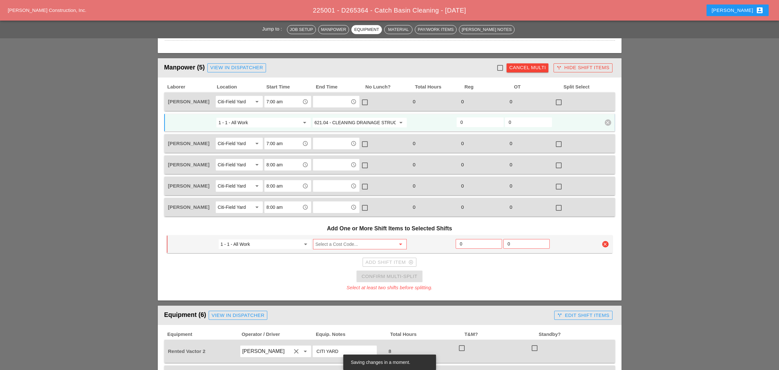
click at [522, 64] on div "Cancel Multi" at bounding box center [527, 67] width 37 height 7
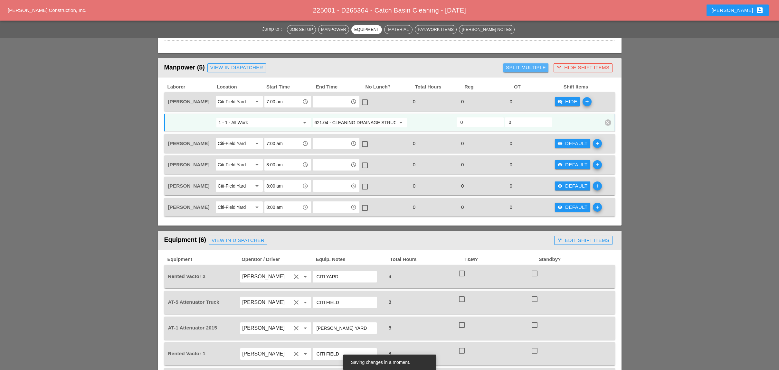
click at [528, 64] on div "Split Multiple" at bounding box center [526, 67] width 40 height 7
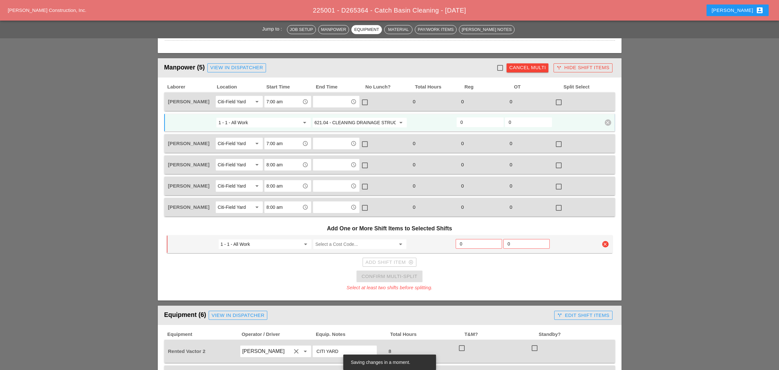
click at [500, 63] on div at bounding box center [499, 67] width 11 height 11
checkbox input "true"
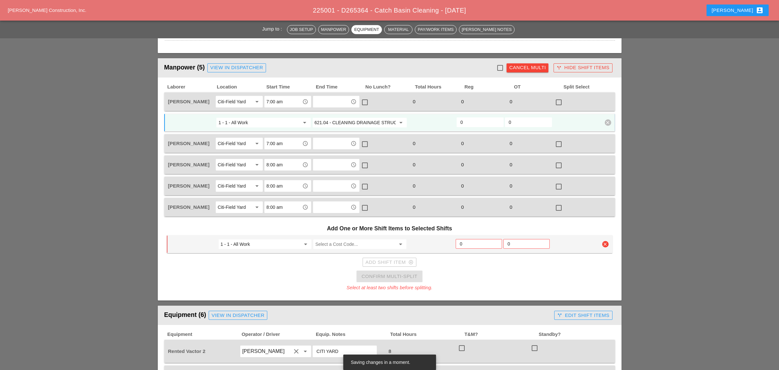
checkbox input "true"
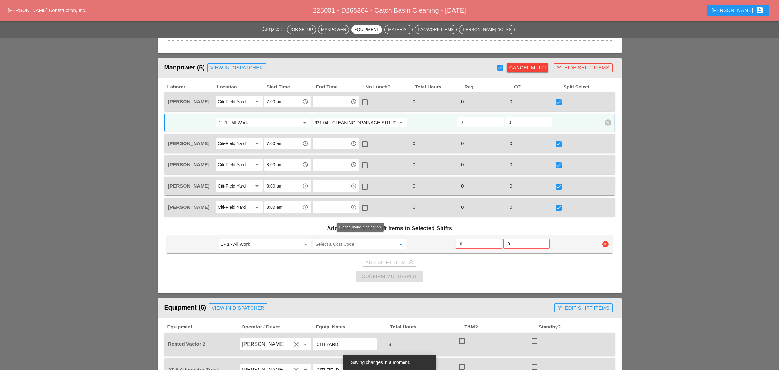
click at [337, 239] on input "Select a Cost Code..." at bounding box center [355, 244] width 80 height 10
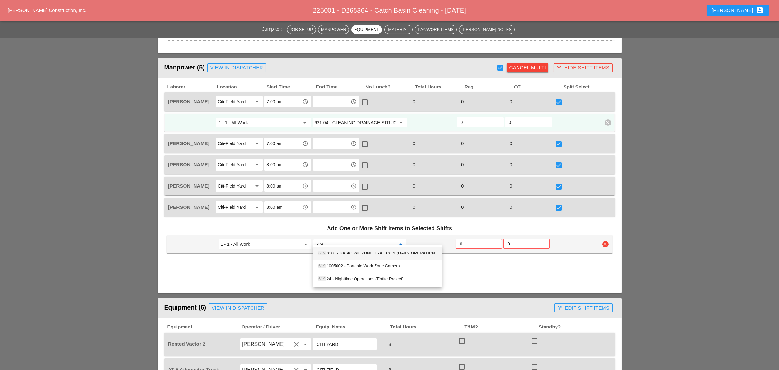
click at [351, 253] on div "619 .0101 - BASIC WK ZONE TRAF CON (DAILY OPERATION)" at bounding box center [377, 253] width 118 height 8
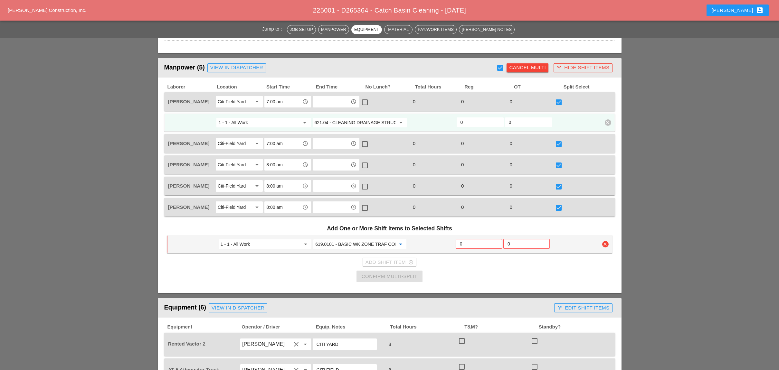
type input "619.0101 - BASIC WK ZONE TRAF CON (DAILY OPERATION)"
click at [468, 239] on input "0" at bounding box center [479, 244] width 38 height 10
type input "2"
click at [414, 273] on div "Confirm Multi-Split" at bounding box center [389, 276] width 56 height 7
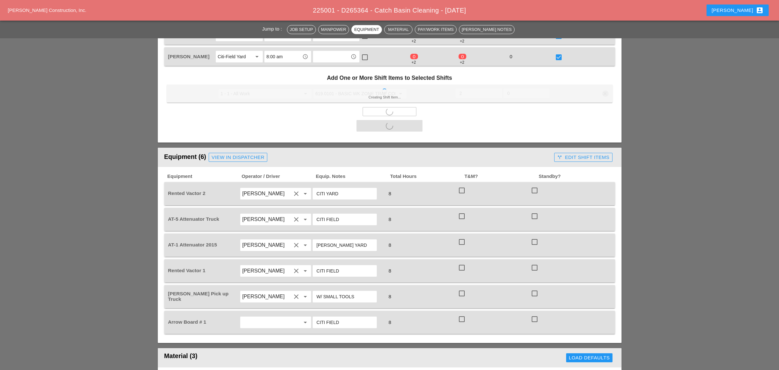
scroll to position [429, 0]
click at [464, 185] on div at bounding box center [461, 190] width 11 height 11
checkbox input "true"
click at [465, 212] on div at bounding box center [461, 215] width 11 height 11
checkbox input "true"
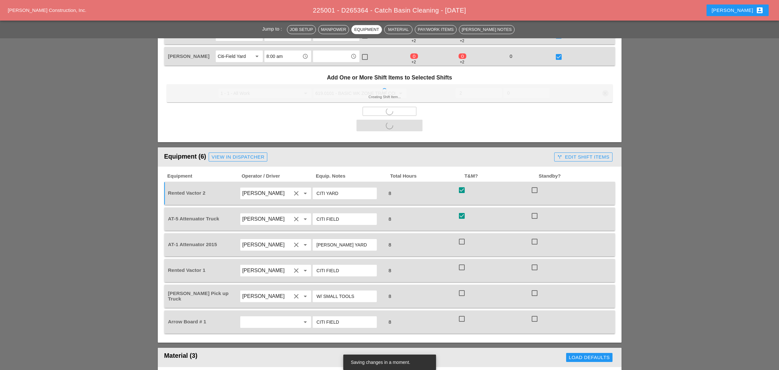
drag, startPoint x: 461, startPoint y: 234, endPoint x: 459, endPoint y: 252, distance: 17.8
click at [461, 236] on div at bounding box center [461, 241] width 11 height 11
checkbox input "true"
checkbox input "false"
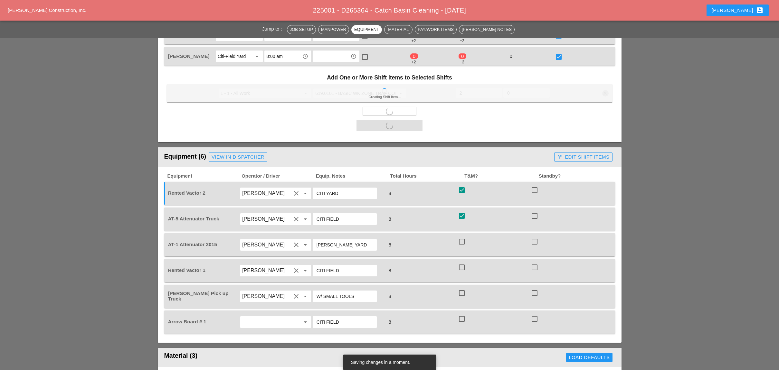
checkbox input "false"
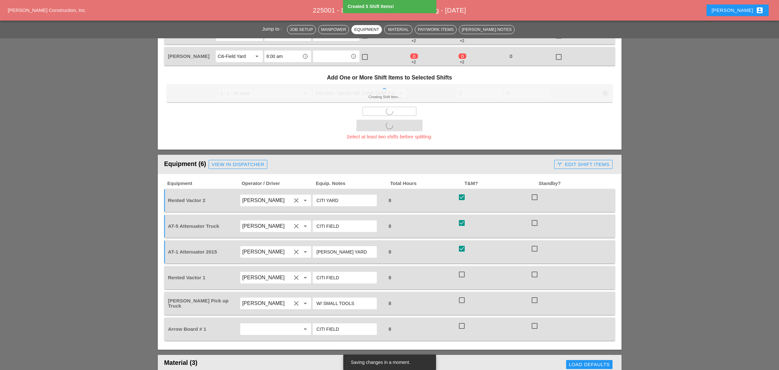
click at [462, 269] on div at bounding box center [461, 274] width 11 height 11
checkbox input "true"
click at [464, 295] on div at bounding box center [461, 300] width 11 height 11
checkbox input "true"
click at [463, 321] on div at bounding box center [461, 326] width 11 height 11
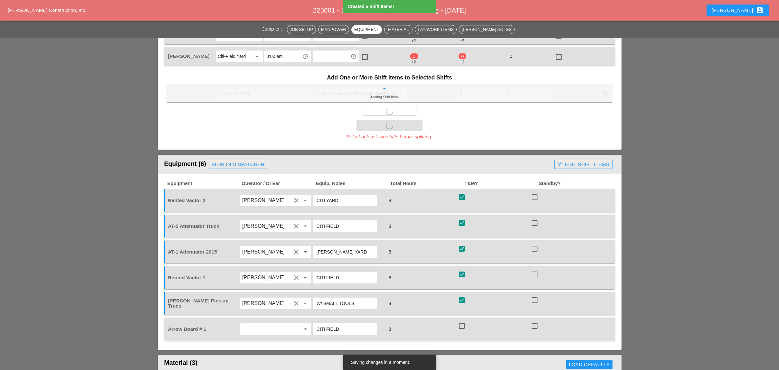
checkbox input "true"
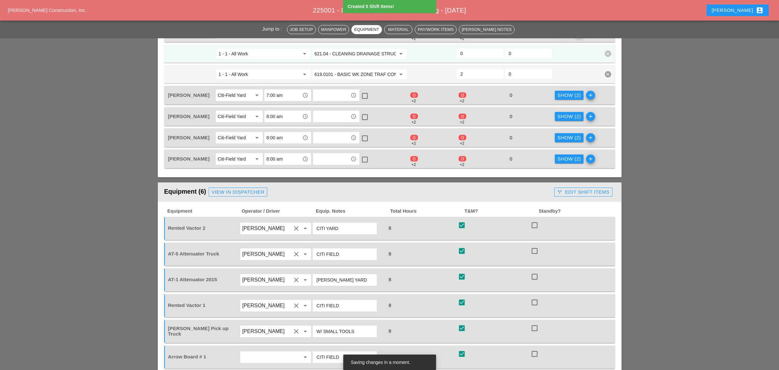
scroll to position [214, 0]
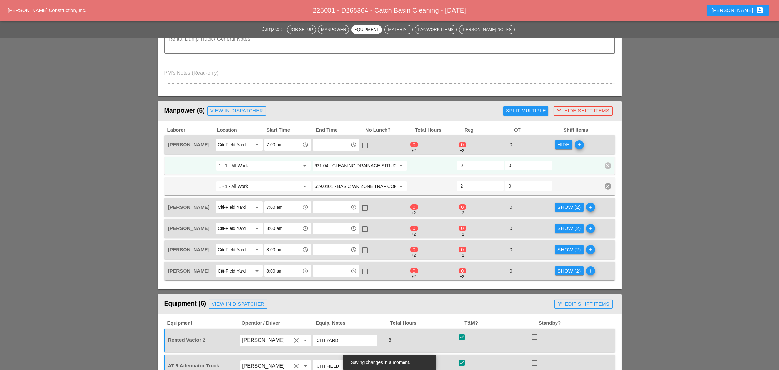
click at [464, 163] on input "0" at bounding box center [479, 165] width 39 height 10
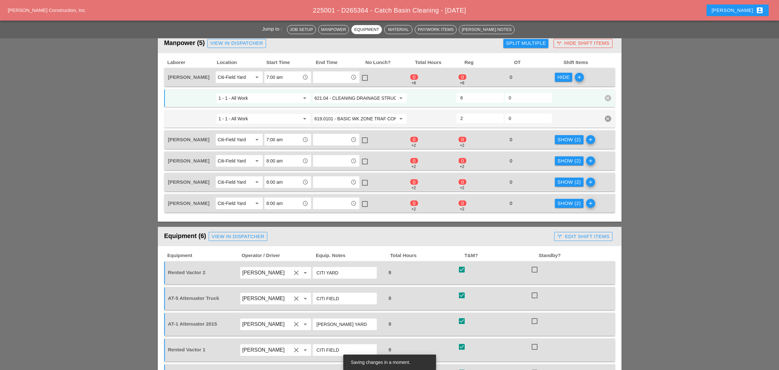
scroll to position [300, 0]
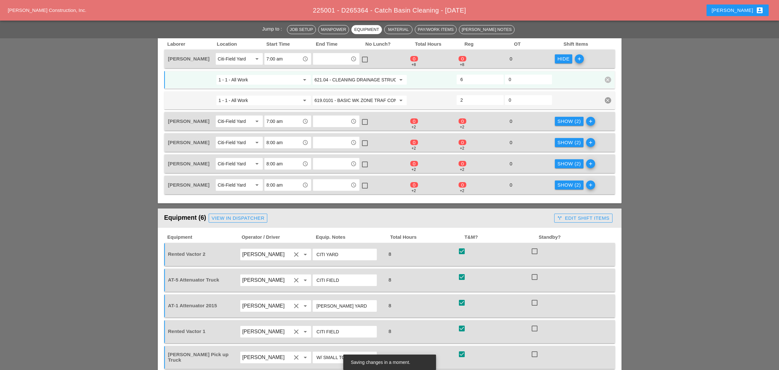
type input "6"
click at [559, 118] on div "Show (2)" at bounding box center [568, 121] width 23 height 7
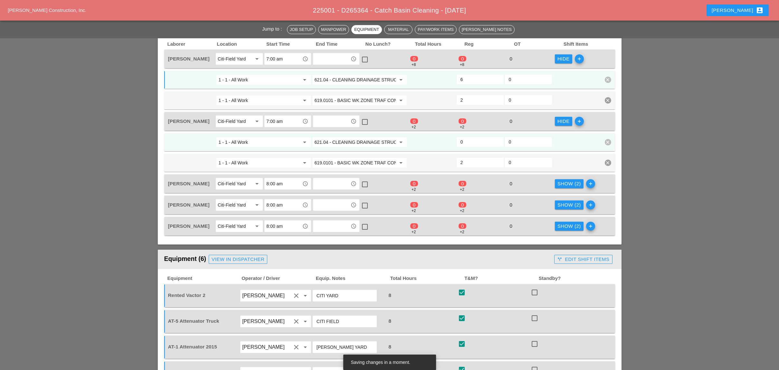
click at [473, 141] on input "0" at bounding box center [479, 142] width 39 height 10
type input "6"
click at [556, 179] on button "Show (2)" at bounding box center [569, 183] width 29 height 9
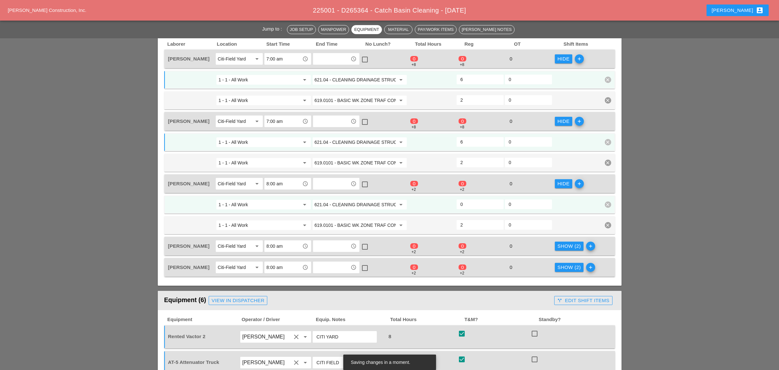
drag, startPoint x: 470, startPoint y: 202, endPoint x: 473, endPoint y: 206, distance: 5.0
click at [470, 203] on input "0" at bounding box center [479, 204] width 39 height 10
type input "6"
click at [563, 243] on div "Show (2)" at bounding box center [568, 246] width 23 height 7
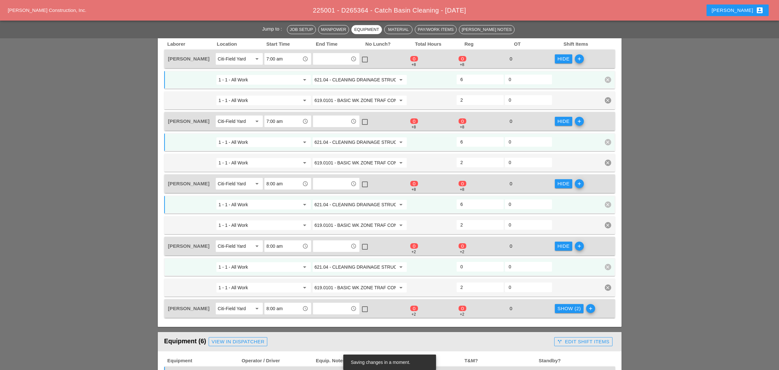
drag, startPoint x: 478, startPoint y: 261, endPoint x: 491, endPoint y: 265, distance: 14.2
click at [479, 262] on input "0" at bounding box center [479, 267] width 39 height 10
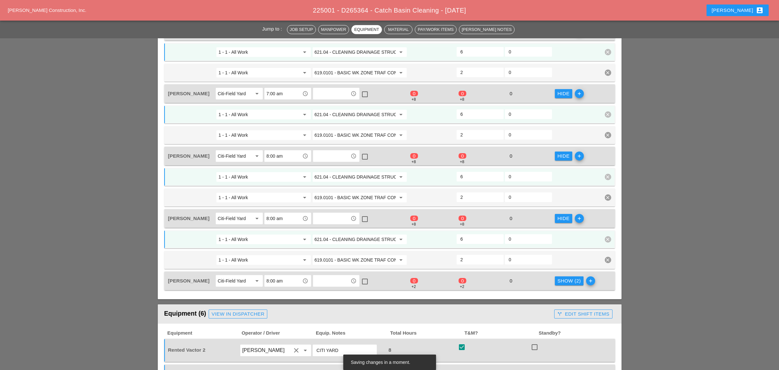
scroll to position [429, 0]
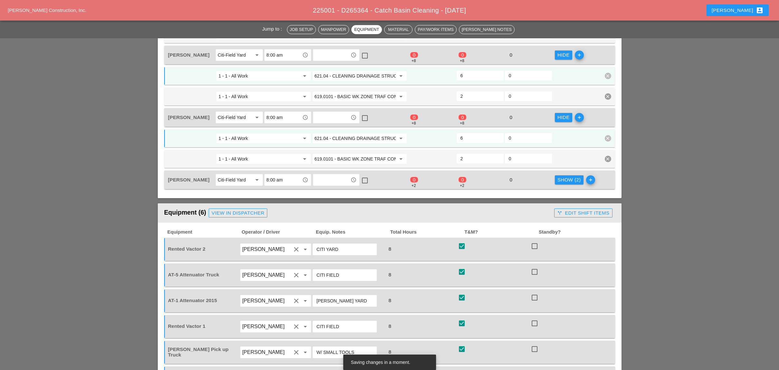
type input "6"
drag, startPoint x: 565, startPoint y: 175, endPoint x: 528, endPoint y: 184, distance: 39.0
click at [565, 176] on div "Show (2)" at bounding box center [568, 179] width 23 height 7
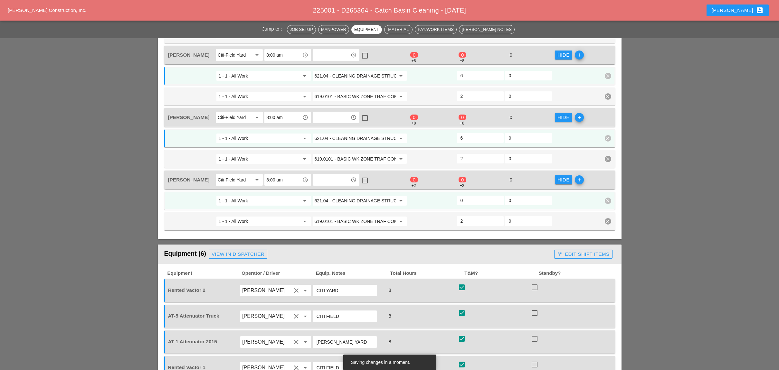
click at [470, 195] on input "0" at bounding box center [479, 200] width 39 height 10
type input "6"
click at [342, 196] on input "621.04 - CLEANING DRAINAGE STRUCTURES" at bounding box center [354, 201] width 81 height 10
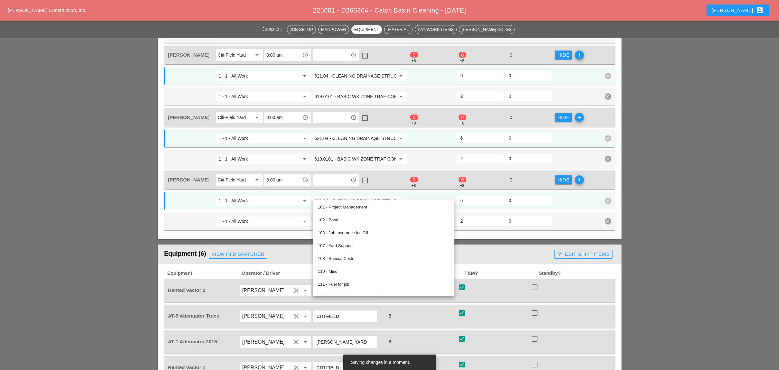
click at [501, 248] on div "Equipment (6) View in Dispatcher" at bounding box center [358, 254] width 388 height 13
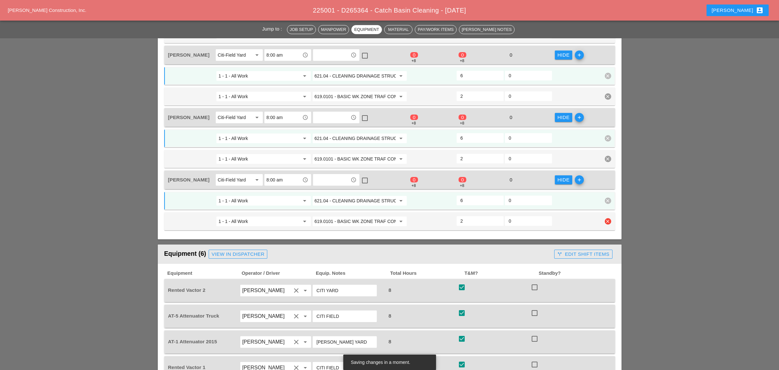
click at [363, 216] on input "619.0101 - BASIC WK ZONE TRAF CON (DAILY OPERATION)" at bounding box center [354, 221] width 81 height 10
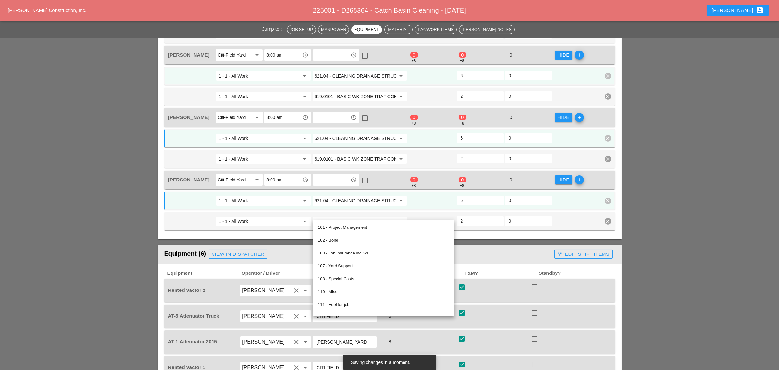
click at [485, 227] on div "Laborer Location Start Time End Time No Lunch? Total Hours Reg OT Shift Items A…" at bounding box center [389, 73] width 463 height 334
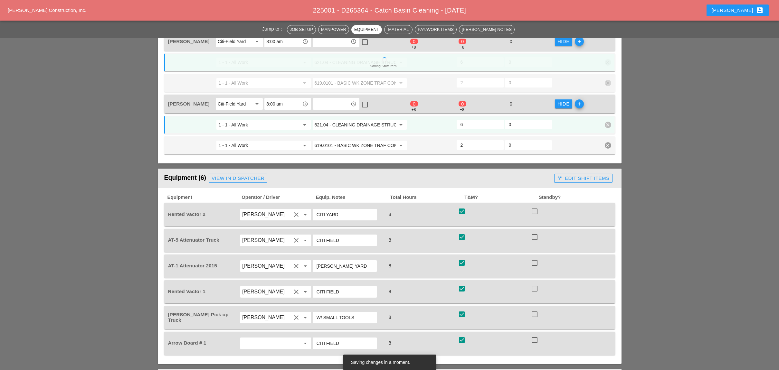
scroll to position [515, 0]
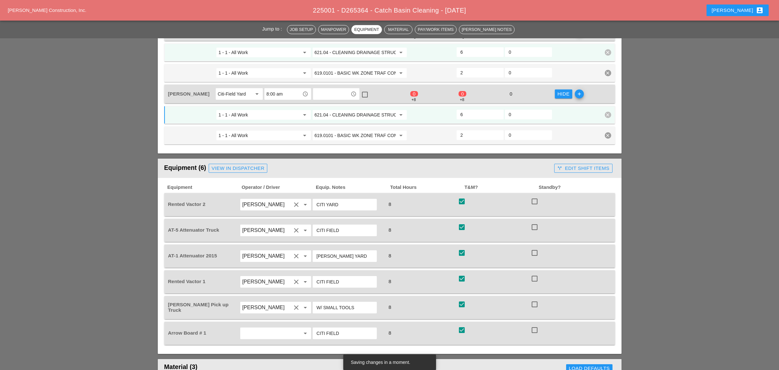
click at [576, 165] on div "call_split Edit Shift Items" at bounding box center [583, 168] width 52 height 7
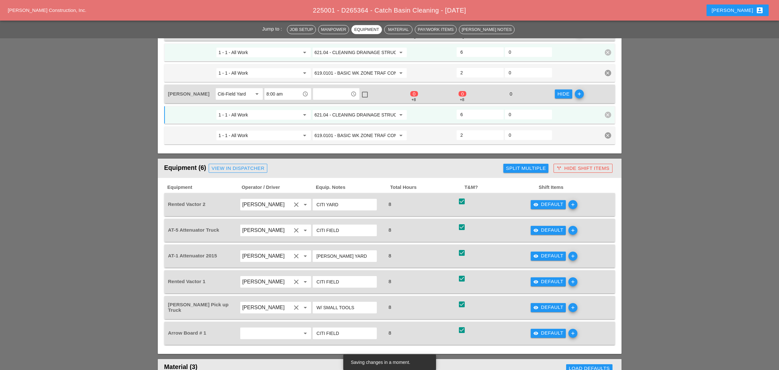
click at [542, 227] on div "visibility Default" at bounding box center [548, 230] width 30 height 7
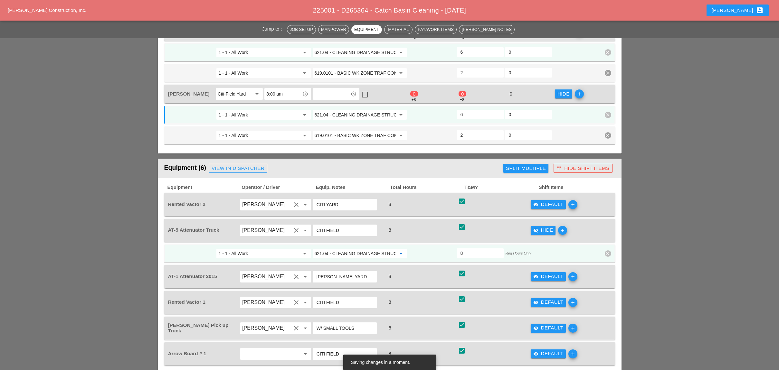
click at [354, 248] on input "621.04 - CLEANING DRAINAGE STRUCTURES" at bounding box center [354, 253] width 81 height 10
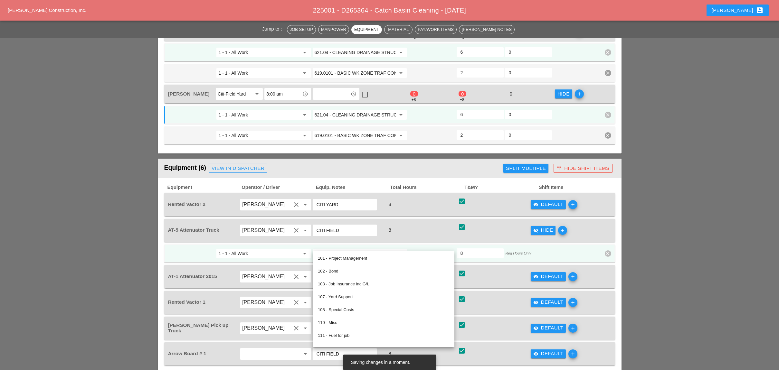
paste input "19.0101 - BASIC WK ZONE TRAF CON (DAILY OPERATION)"
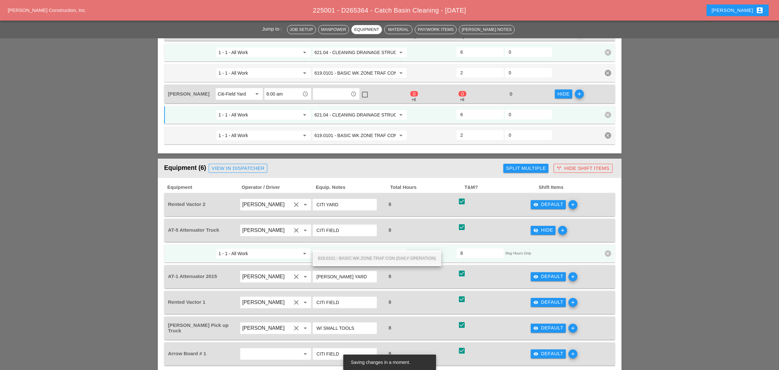
click at [369, 255] on div "619.0101 - BASIC WK ZONE TRAF CON (DAILY OPERATION)" at bounding box center [377, 259] width 118 height 8
type input "619.0101 - BASIC WK ZONE TRAF CON (DAILY OPERATION)"
click at [541, 273] on div "visibility Default" at bounding box center [548, 276] width 30 height 7
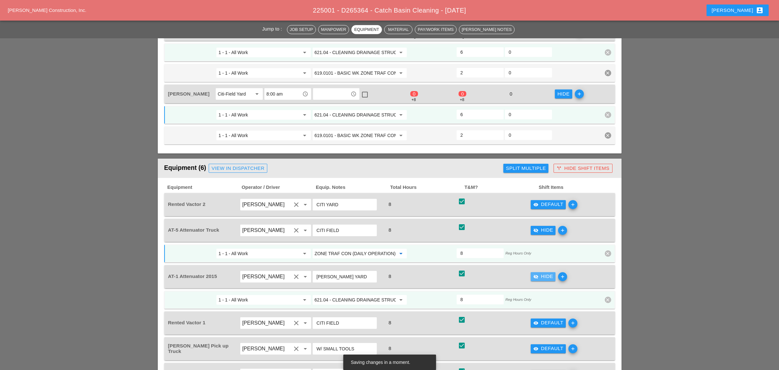
scroll to position [0, 0]
click at [366, 295] on input "621.04 - CLEANING DRAINAGE STRUCTURES" at bounding box center [354, 300] width 81 height 10
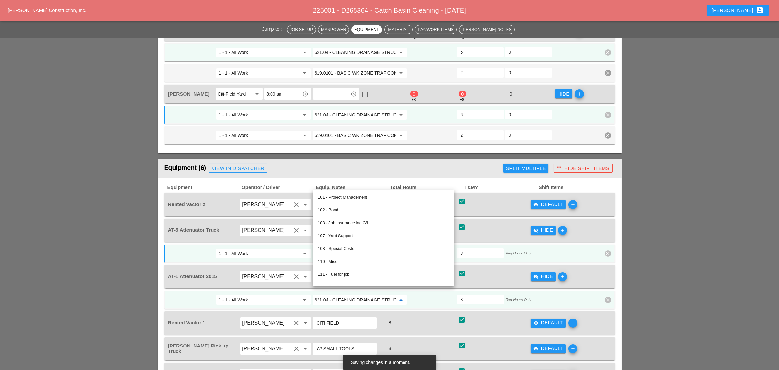
paste input "19.0101 - BASIC WK ZONE TRAF CON (DAILY OPERATION)"
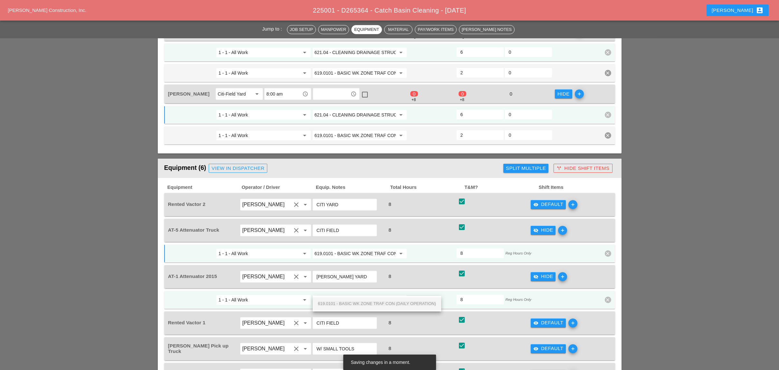
scroll to position [0, 46]
drag, startPoint x: 369, startPoint y: 302, endPoint x: 453, endPoint y: 300, distance: 84.0
click at [370, 302] on span "619.0101 - BASIC WK ZONE TRAF CON (DAILY OPERATION)" at bounding box center [377, 303] width 118 height 5
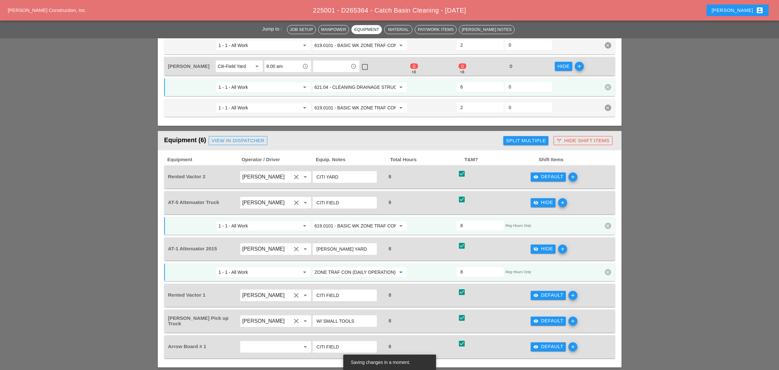
scroll to position [558, 0]
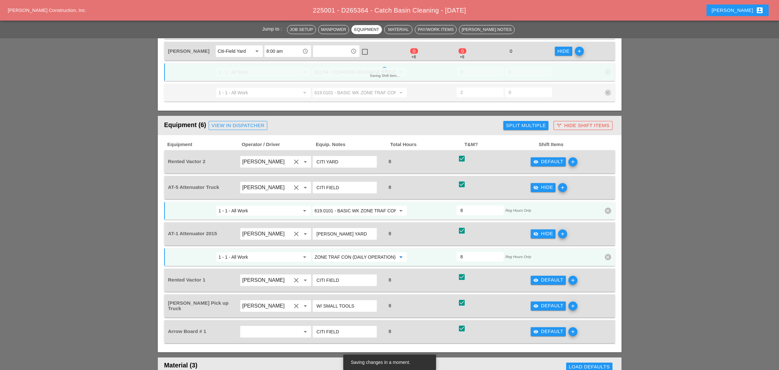
type input "619.0101 - BASIC WK ZONE TRAF CON (DAILY OPERATION)"
drag, startPoint x: 548, startPoint y: 271, endPoint x: 497, endPoint y: 272, distance: 51.2
click at [547, 276] on div "visibility Default" at bounding box center [548, 279] width 30 height 7
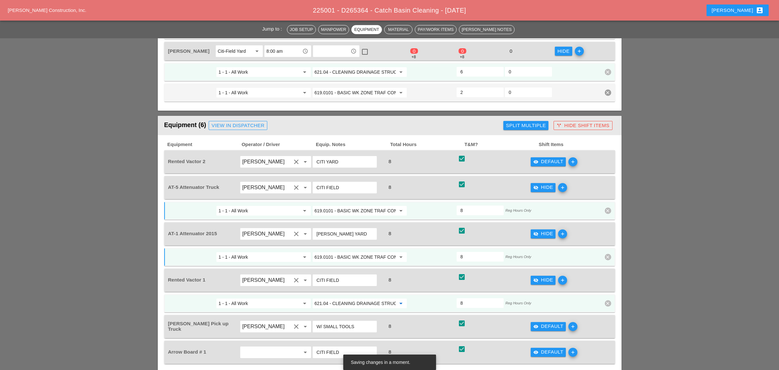
click at [343, 298] on input "621.04 - CLEANING DRAINAGE STRUCTURES" at bounding box center [354, 303] width 81 height 10
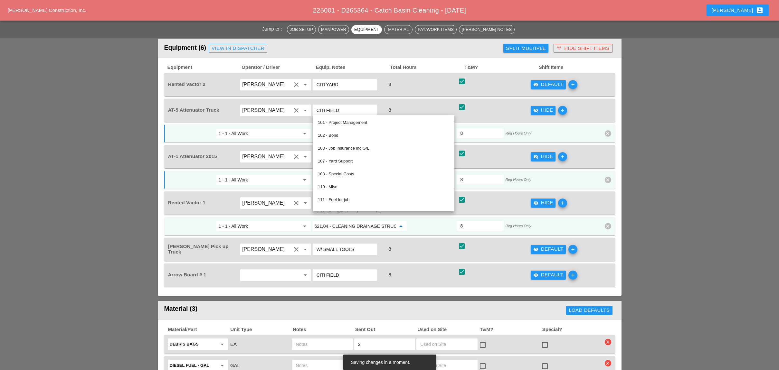
scroll to position [644, 0]
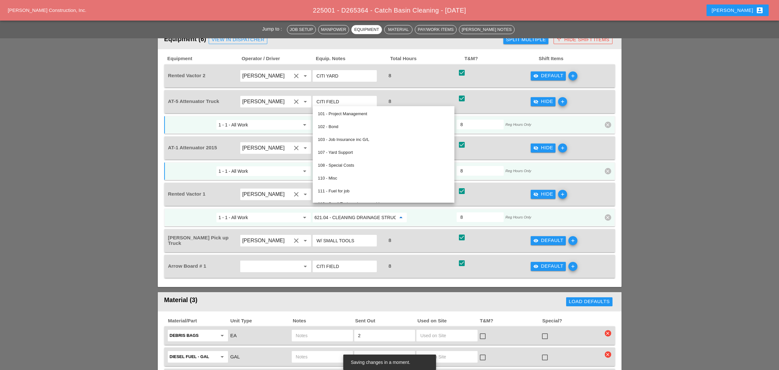
click at [551, 237] on div "visibility Default" at bounding box center [548, 240] width 30 height 7
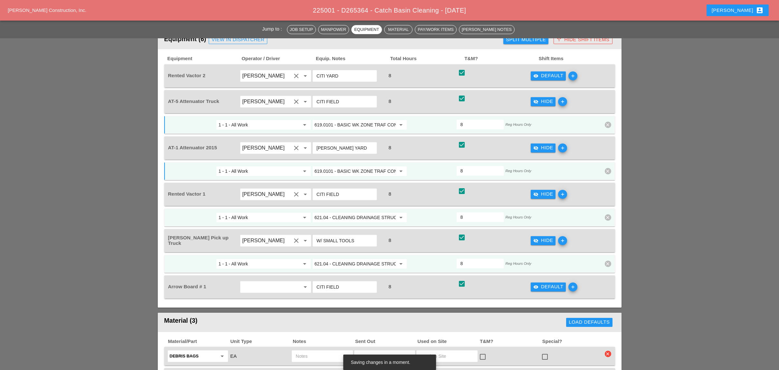
click at [355, 259] on input "621.04 - CLEANING DRAINAGE STRUCTURES" at bounding box center [354, 264] width 81 height 10
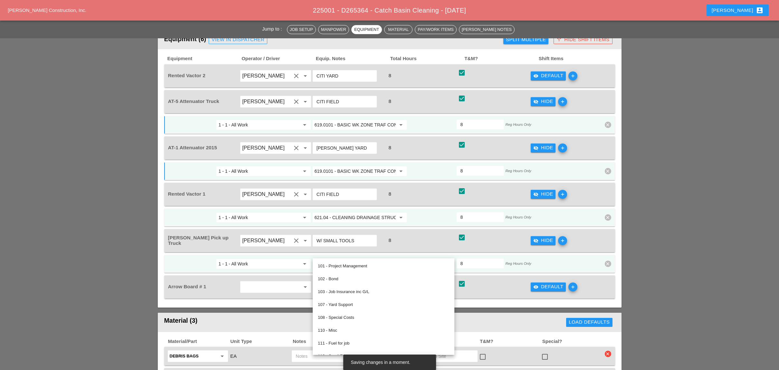
paste input "19.0101 - BASIC WK ZONE TRAF CON (DAILY OPERATION)"
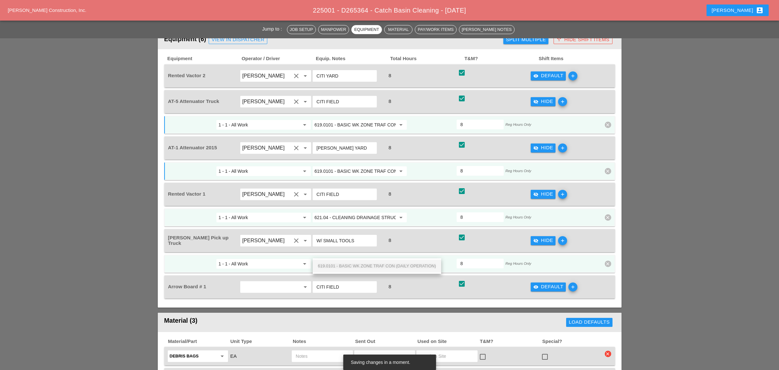
click at [365, 265] on span "619.0101 - BASIC WK ZONE TRAF CON (DAILY OPERATION)" at bounding box center [377, 266] width 118 height 5
type input "619.0101 - BASIC WK ZONE TRAF CON (DAILY OPERATION)"
click at [540, 283] on button "visibility Default" at bounding box center [547, 287] width 35 height 9
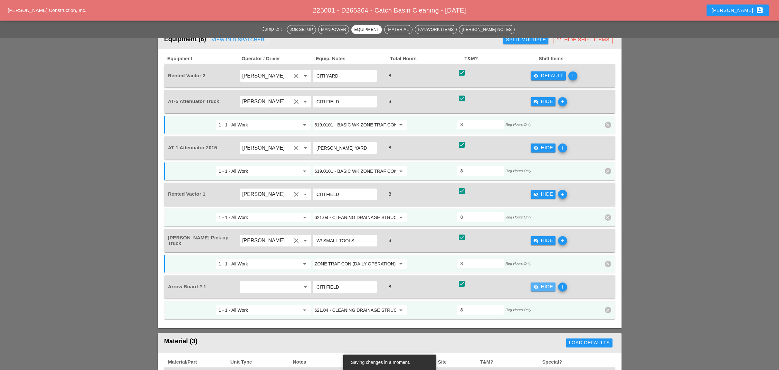
scroll to position [0, 0]
click at [346, 305] on input "621.04 - CLEANING DRAINAGE STRUCTURES" at bounding box center [354, 310] width 81 height 10
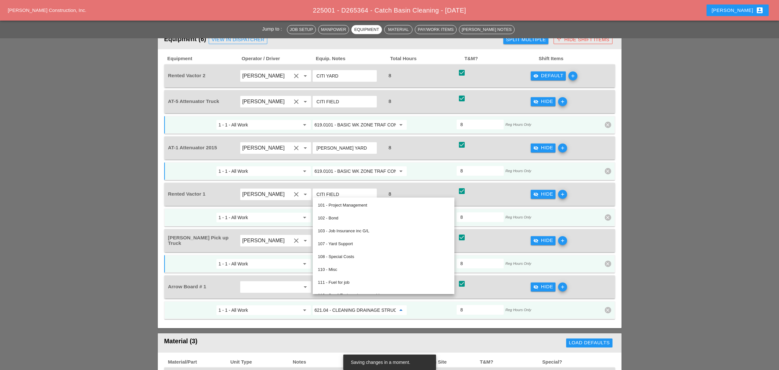
paste input "19.0101 - BASIC WK ZONE TRAF CON (DAILY OPERATION)"
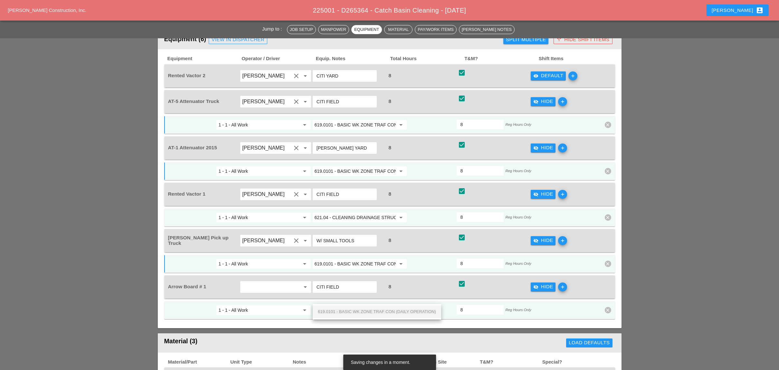
scroll to position [0, 46]
click at [355, 311] on span "619.0101 - BASIC WK ZONE TRAF CON (DAILY OPERATION)" at bounding box center [377, 311] width 118 height 5
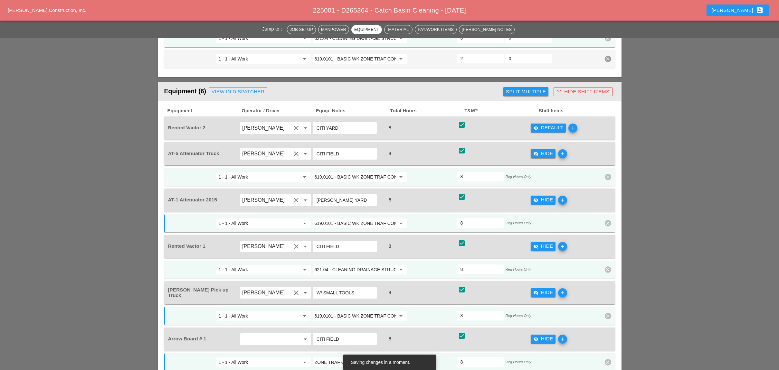
scroll to position [429, 0]
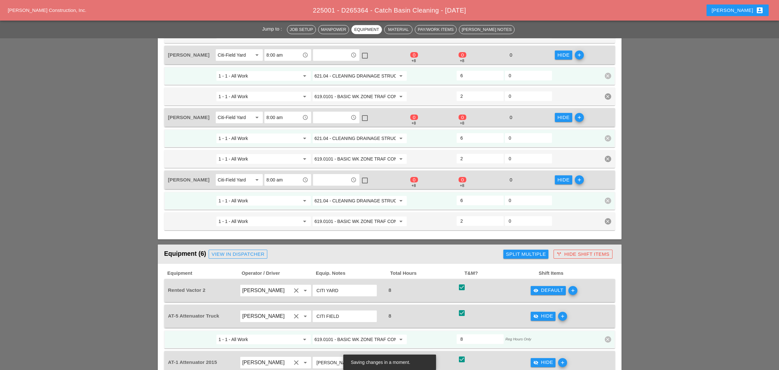
type input "619.0101 - BASIC WK ZONE TRAF CON (DAILY OPERATION)"
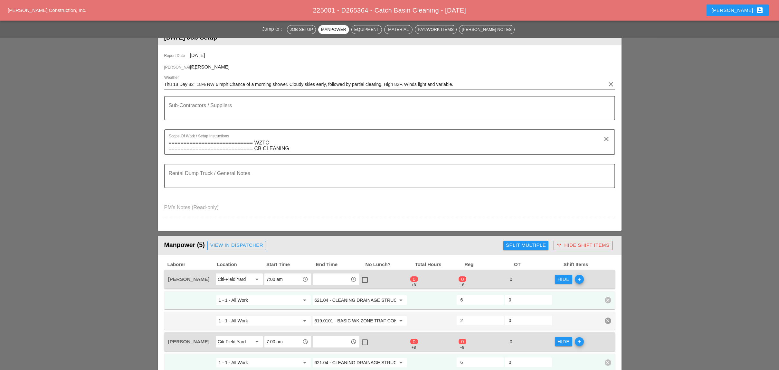
scroll to position [0, 0]
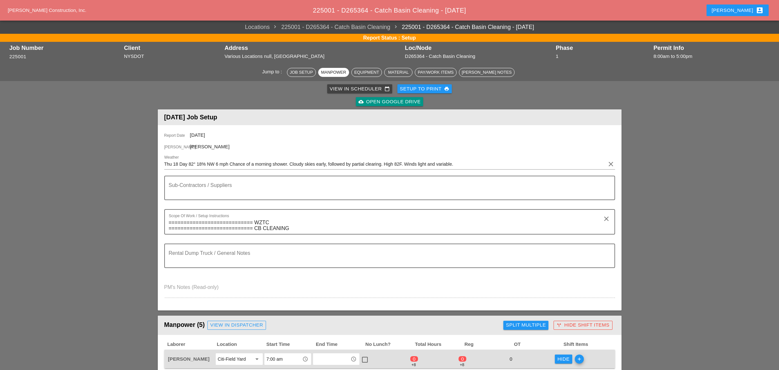
drag, startPoint x: 345, startPoint y: 81, endPoint x: 344, endPoint y: 90, distance: 9.1
click at [345, 83] on div "View in Scheduler calendar_today Setup to Print print cloud_upload Open Google …" at bounding box center [389, 95] width 463 height 28
click at [344, 90] on div "View in Scheduler calendar_today" at bounding box center [360, 88] width 60 height 7
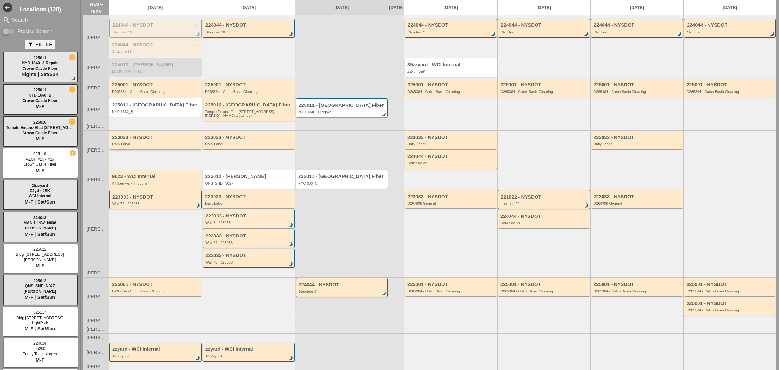
scroll to position [37, 0]
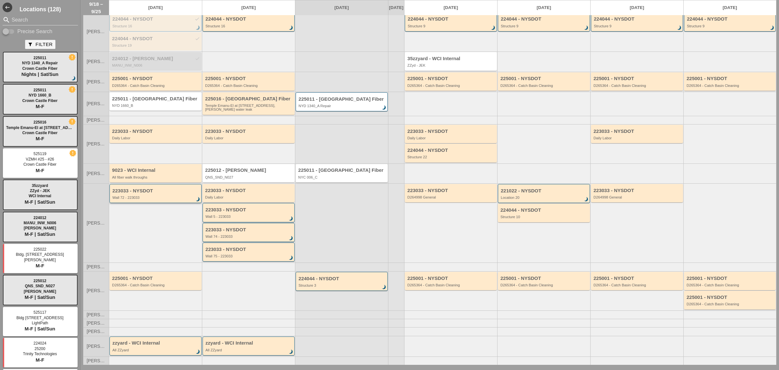
click at [139, 197] on div "Wall 72 - 223033" at bounding box center [155, 198] width 87 height 4
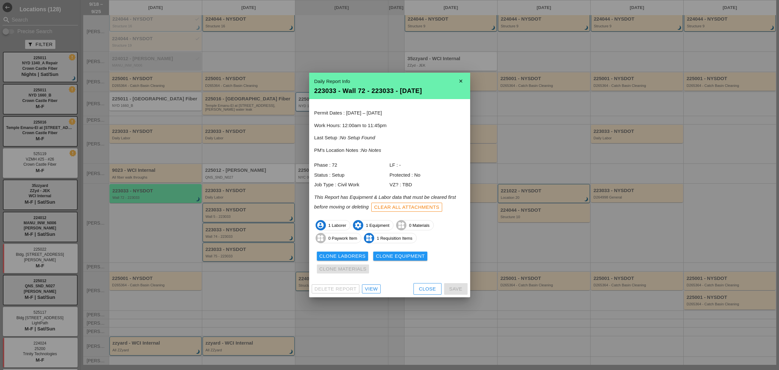
click at [431, 289] on div "Close" at bounding box center [427, 288] width 17 height 7
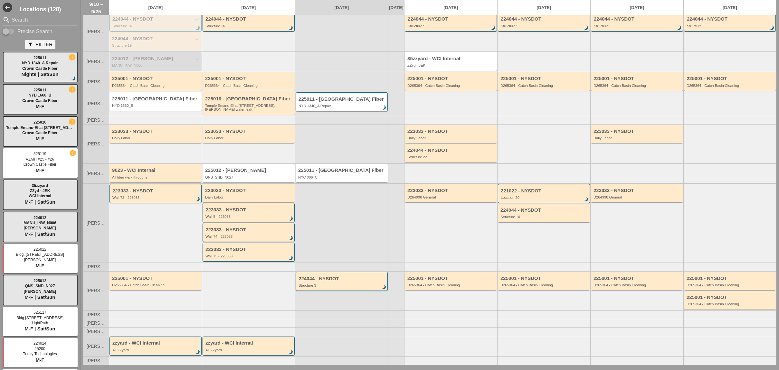
click at [11, 30] on div at bounding box center [5, 31] width 11 height 11
checkbox input "true"
click at [12, 20] on input "Search" at bounding box center [40, 20] width 57 height 10
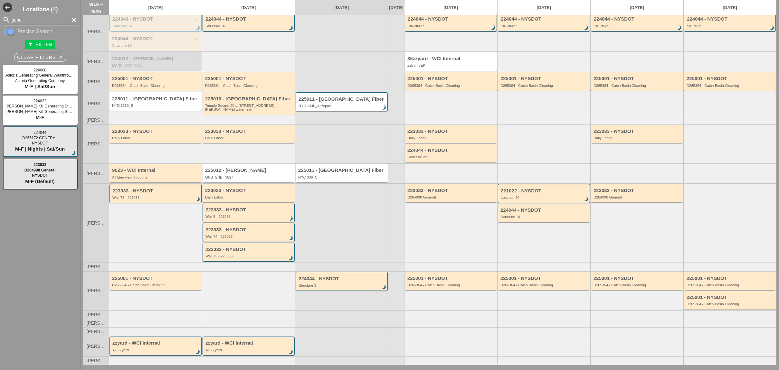
type input "gene"
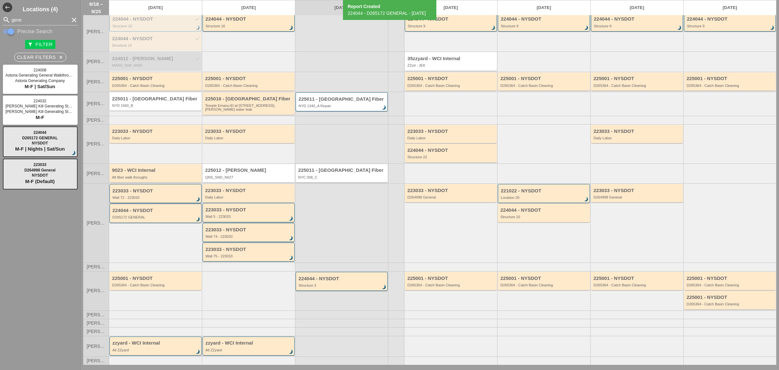
click at [136, 198] on div "Wall 72 - 223033" at bounding box center [155, 198] width 87 height 4
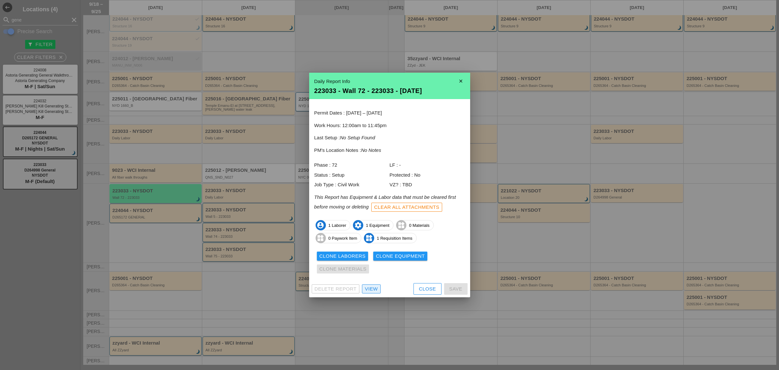
drag, startPoint x: 368, startPoint y: 289, endPoint x: 313, endPoint y: 259, distance: 62.1
click at [368, 289] on div "View" at bounding box center [371, 288] width 13 height 7
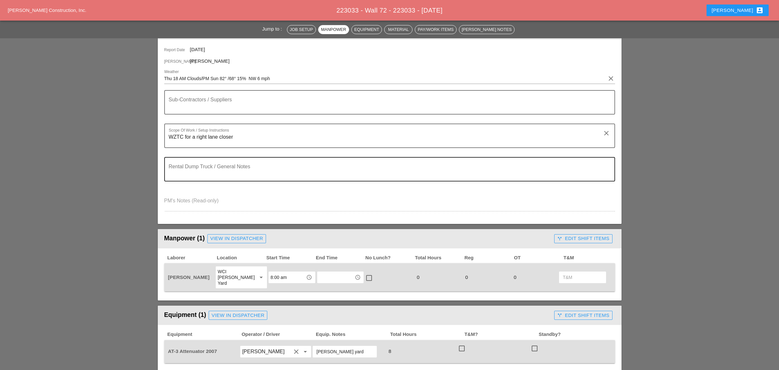
click at [198, 167] on textarea "Rental Dump Truck / General Notes" at bounding box center [387, 172] width 436 height 15
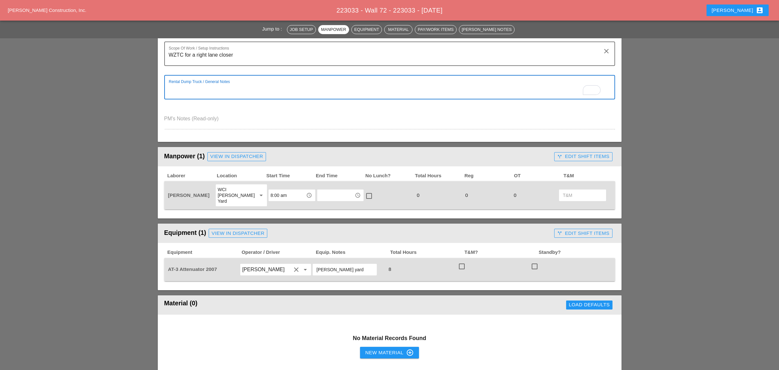
scroll to position [172, 0]
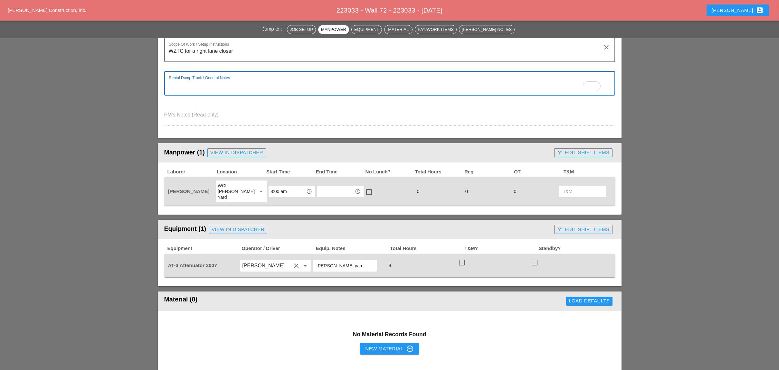
click at [228, 149] on div "View in Dispatcher" at bounding box center [236, 152] width 53 height 7
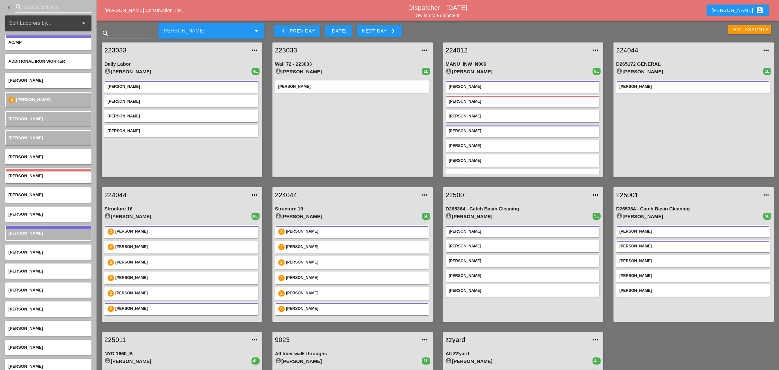
click at [33, 5] on input "Search for laborer" at bounding box center [53, 7] width 59 height 10
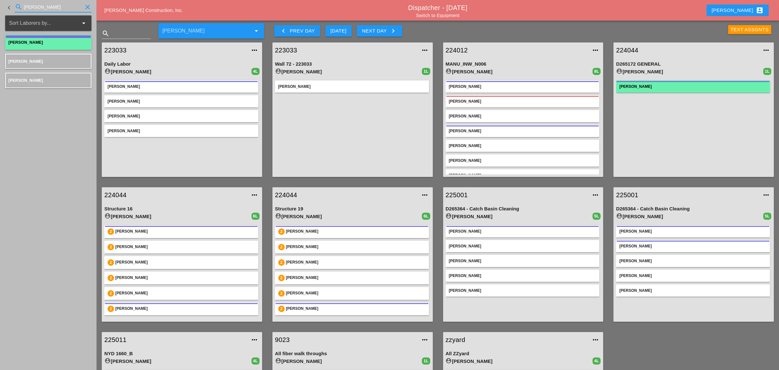
type input "luca"
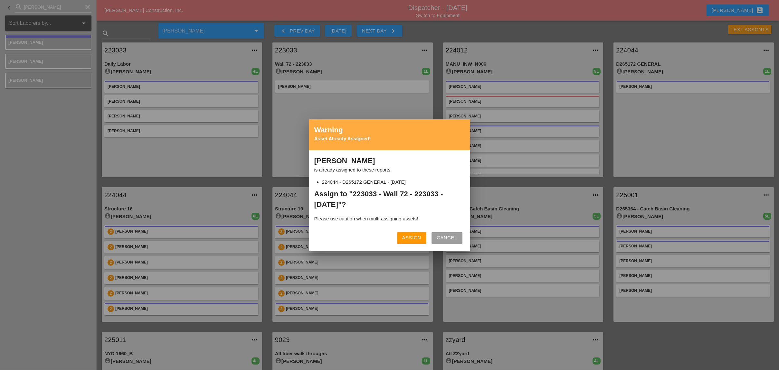
click at [416, 241] on div "Assign" at bounding box center [411, 237] width 19 height 7
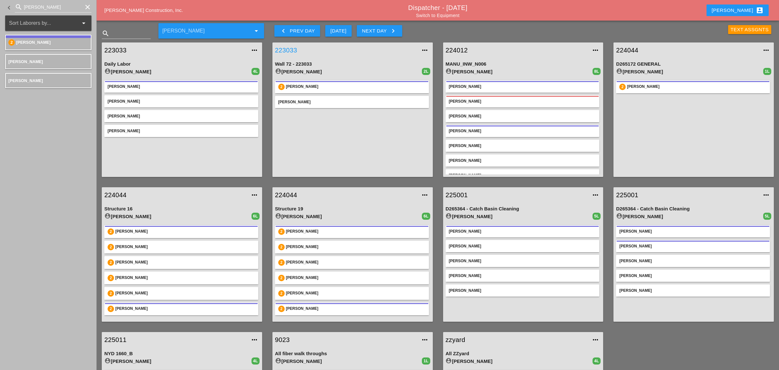
click at [293, 48] on link "223033" at bounding box center [346, 50] width 142 height 10
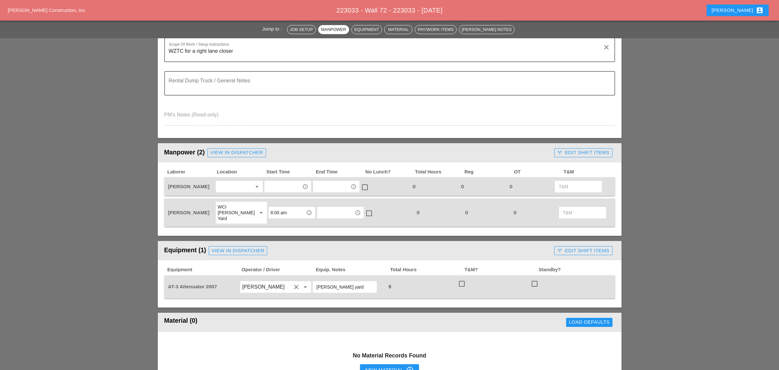
scroll to position [214, 0]
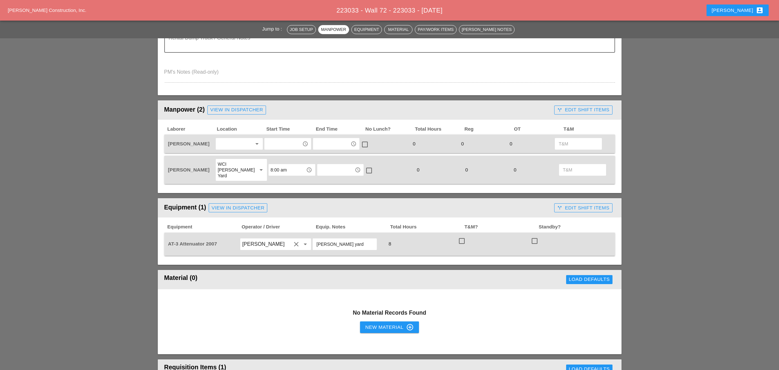
click at [226, 139] on div at bounding box center [235, 144] width 34 height 10
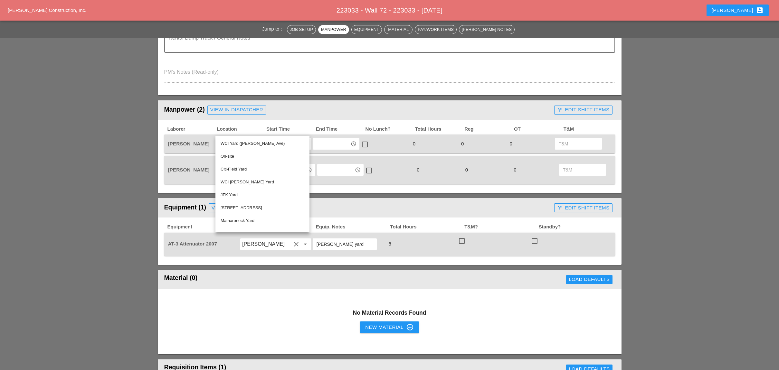
click at [333, 141] on input "text" at bounding box center [331, 144] width 33 height 10
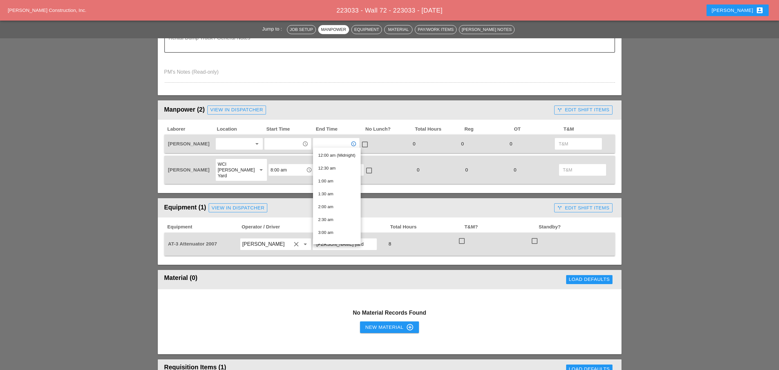
click at [287, 145] on input "text" at bounding box center [282, 144] width 33 height 10
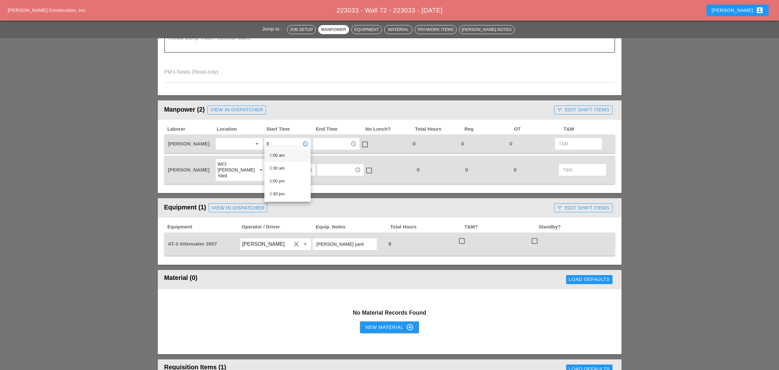
click at [279, 156] on div "8 :00 am" at bounding box center [287, 156] width 36 height 8
type input "8:00 am"
click at [320, 140] on input "text" at bounding box center [331, 144] width 33 height 10
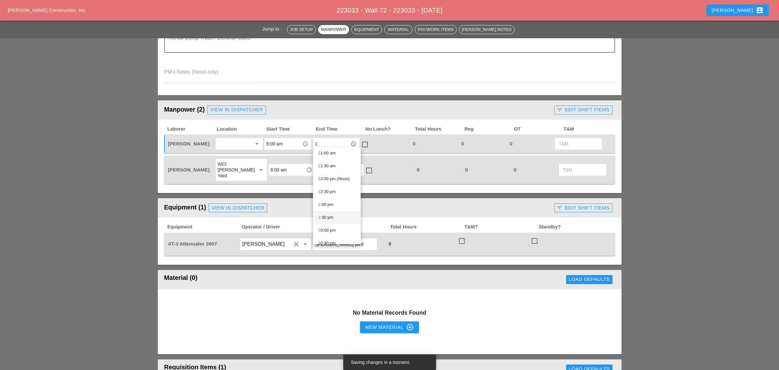
scroll to position [86, 0]
click at [326, 197] on div "1 :00 pm" at bounding box center [336, 199] width 37 height 8
type input "1:00 pm"
click at [364, 142] on div at bounding box center [364, 144] width 11 height 11
checkbox input "true"
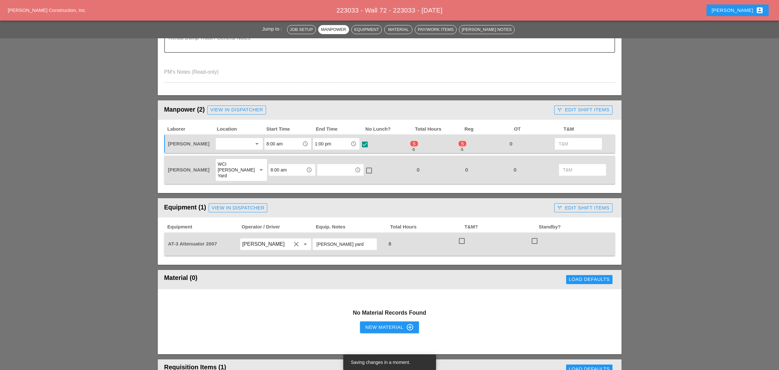
click at [323, 165] on input "text" at bounding box center [335, 170] width 33 height 10
click at [327, 215] on div "4 :30 pm" at bounding box center [336, 217] width 36 height 8
type input "4:30 pm"
click at [364, 165] on div at bounding box center [368, 170] width 11 height 11
click at [367, 167] on div at bounding box center [368, 170] width 11 height 11
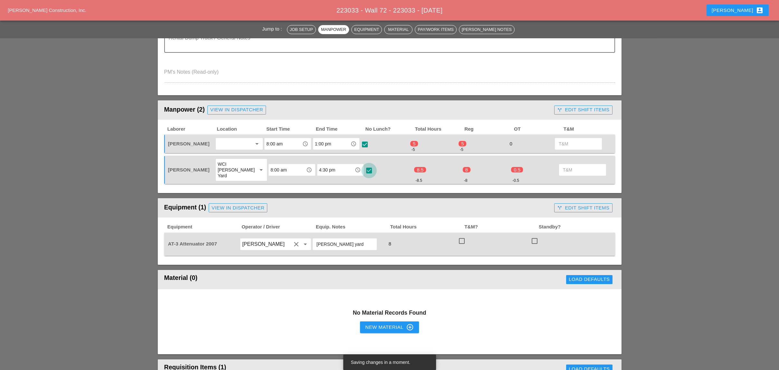
checkbox input "false"
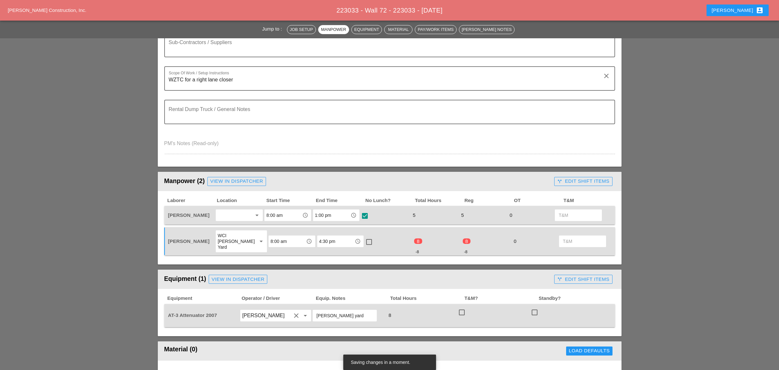
scroll to position [214, 0]
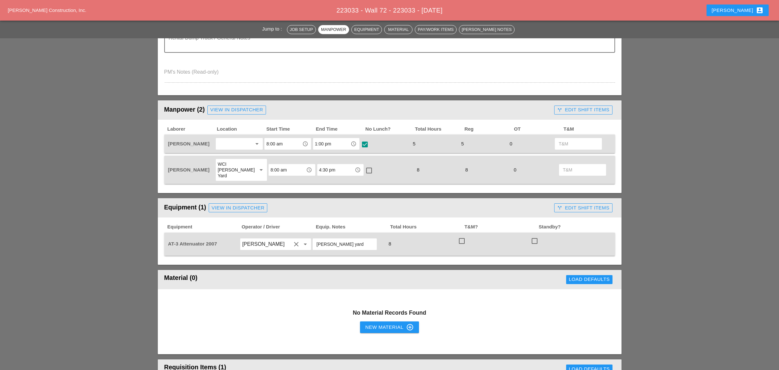
click at [579, 107] on div "call_split Edit Shift Items" at bounding box center [583, 109] width 52 height 7
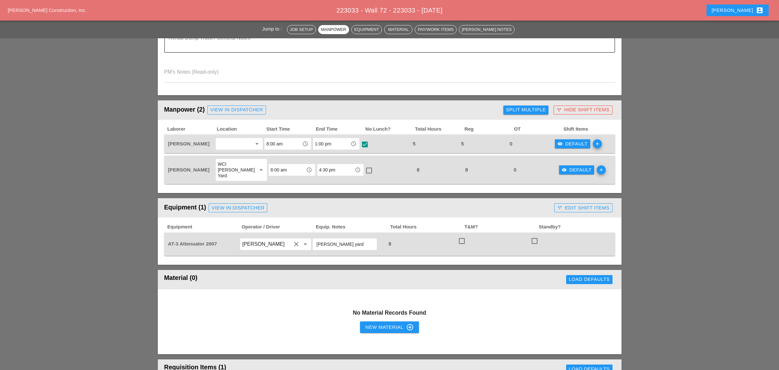
click at [536, 106] on div "Split Multiple" at bounding box center [526, 109] width 40 height 7
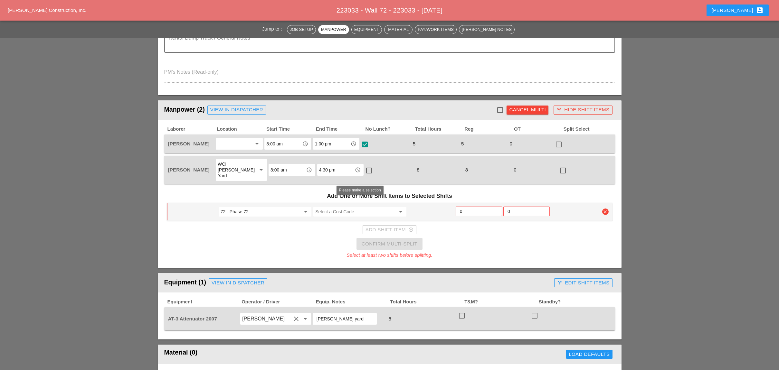
click at [337, 207] on input "Select a Cost Code..." at bounding box center [355, 212] width 80 height 10
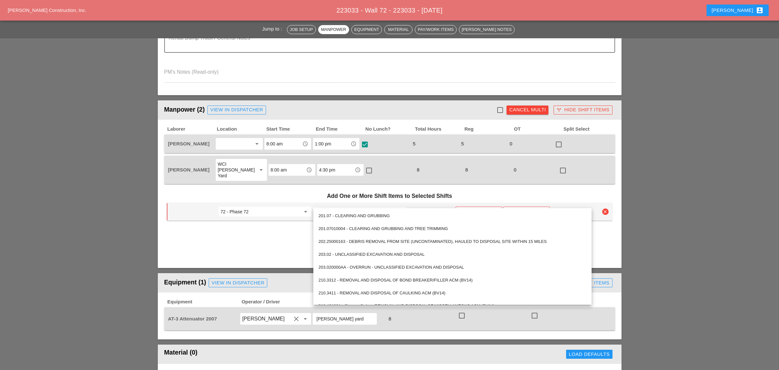
drag, startPoint x: 294, startPoint y: 225, endPoint x: 308, endPoint y: 220, distance: 14.9
click at [295, 225] on div "Add Shift Item add_circle_outline" at bounding box center [389, 229] width 445 height 13
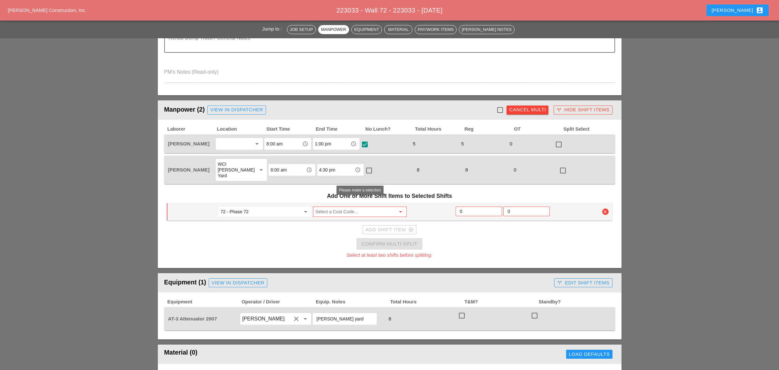
click at [317, 207] on input "Select a Cost Code..." at bounding box center [355, 212] width 80 height 10
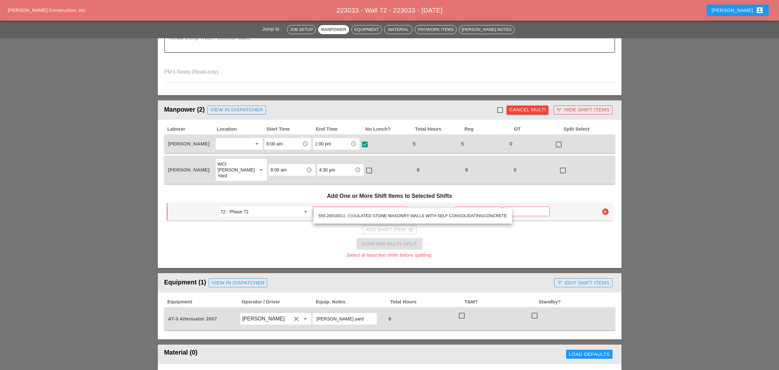
click at [346, 215] on div "555.20010011 - SIM ULATED STONE MASONRY WALLS WITH SELF CONSOLIDATINGCONCRETE" at bounding box center [412, 216] width 188 height 8
type input "555.20010011 - SIMULATED STONE MASONRY WALLS WITH SELF CONSOLIDATINGCONCRETE"
click at [466, 206] on input "0" at bounding box center [479, 211] width 38 height 10
drag, startPoint x: 461, startPoint y: 203, endPoint x: 458, endPoint y: 202, distance: 3.4
click at [458, 207] on div "4" at bounding box center [478, 212] width 46 height 10
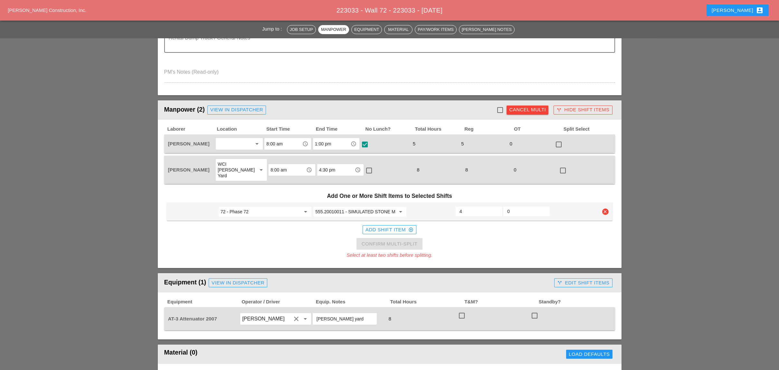
click at [458, 207] on div "4" at bounding box center [478, 212] width 46 height 10
type input "7"
click at [500, 107] on div at bounding box center [499, 110] width 11 height 11
checkbox input "true"
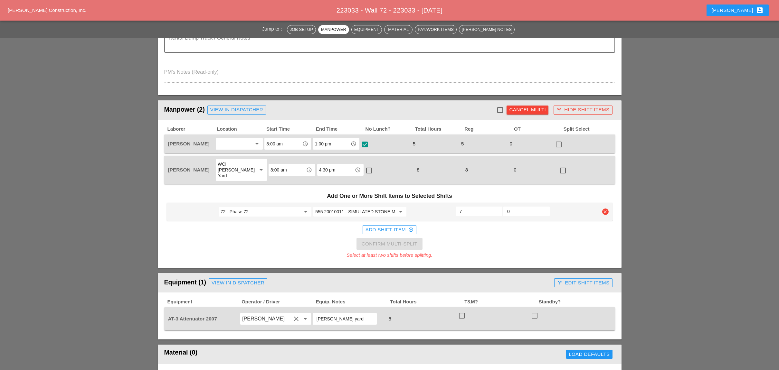
checkbox input "true"
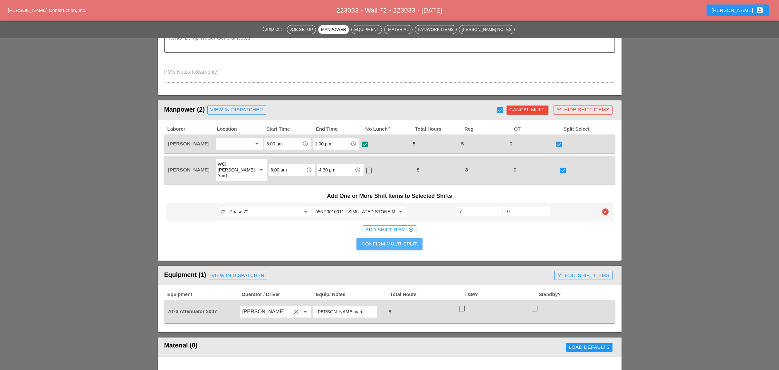
click at [403, 240] on button "Confirm Multi-Split" at bounding box center [389, 244] width 66 height 12
checkbox input "false"
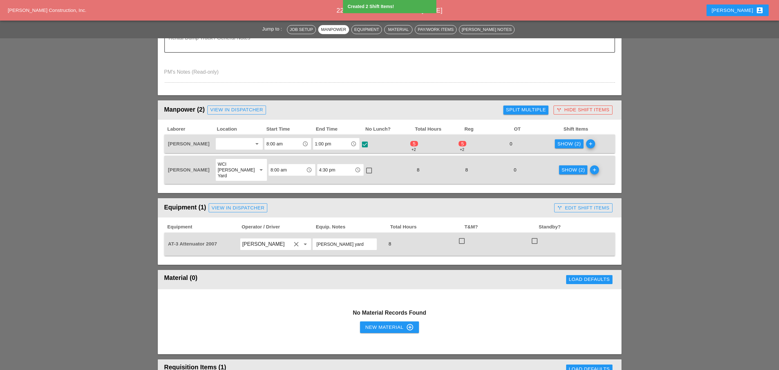
click at [567, 143] on div "Show (2)" at bounding box center [568, 143] width 23 height 7
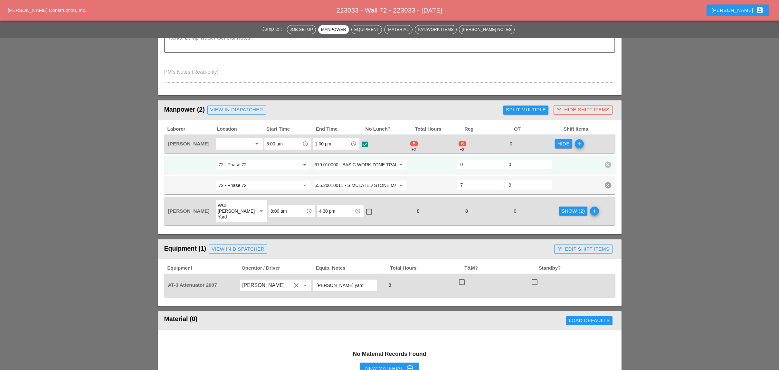
drag, startPoint x: 464, startPoint y: 161, endPoint x: 456, endPoint y: 160, distance: 8.1
click at [456, 160] on div "0" at bounding box center [479, 165] width 47 height 10
type input "1"
drag, startPoint x: 464, startPoint y: 181, endPoint x: 452, endPoint y: 181, distance: 12.2
click at [452, 181] on div "72 - Phase 72 arrow_drop_down 555.20010011 - SIMULATED STONE MASONRY WALLS WITH…" at bounding box center [384, 186] width 434 height 12
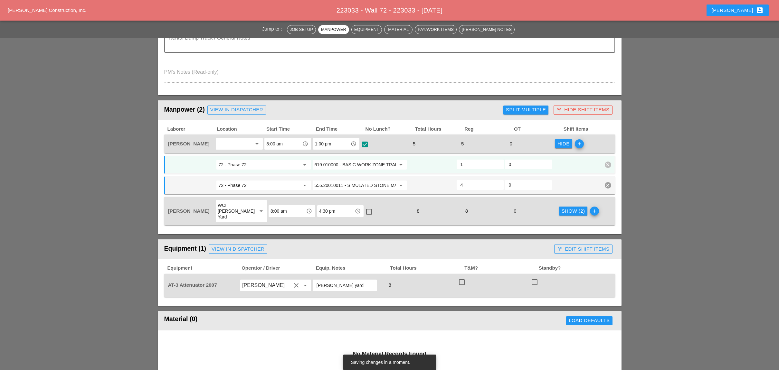
type input "4"
click at [561, 208] on div "Show (2)" at bounding box center [572, 211] width 23 height 7
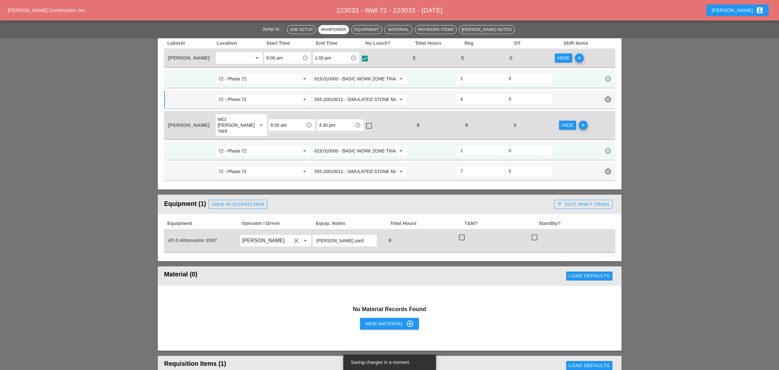
scroll to position [343, 0]
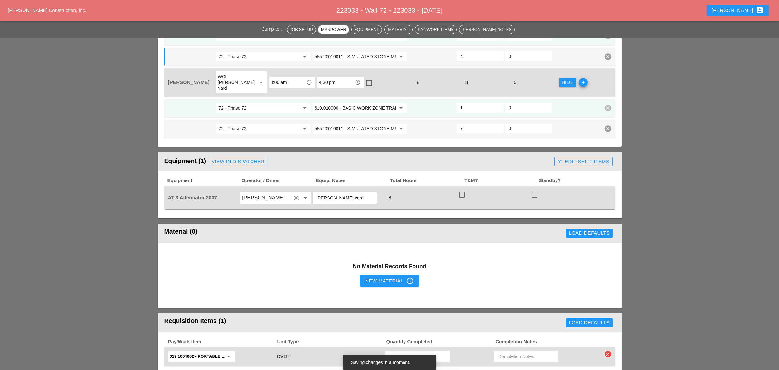
click at [460, 189] on div at bounding box center [461, 194] width 11 height 11
checkbox input "true"
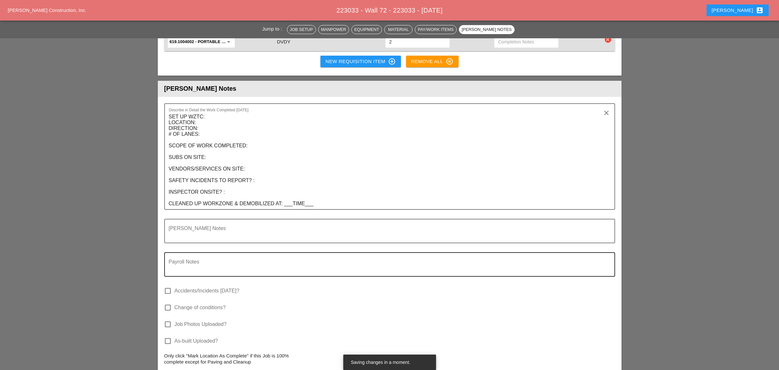
scroll to position [687, 0]
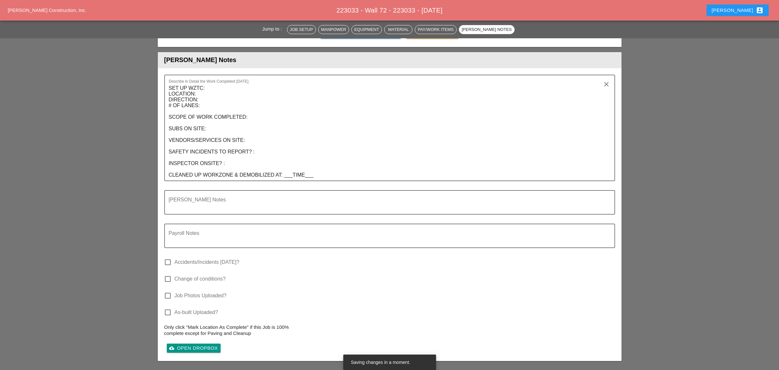
click at [327, 170] on div "Describe in Detail the Work Completed Today SET UP WZTC: LOCATION: DIRECTION: #…" at bounding box center [389, 133] width 451 height 116
click at [329, 163] on textarea "SET UP WZTC: LOCATION: DIRECTION: # OF LANES: SCOPE OF WORK COMPLETED: SUBS ON …" at bounding box center [387, 132] width 436 height 98
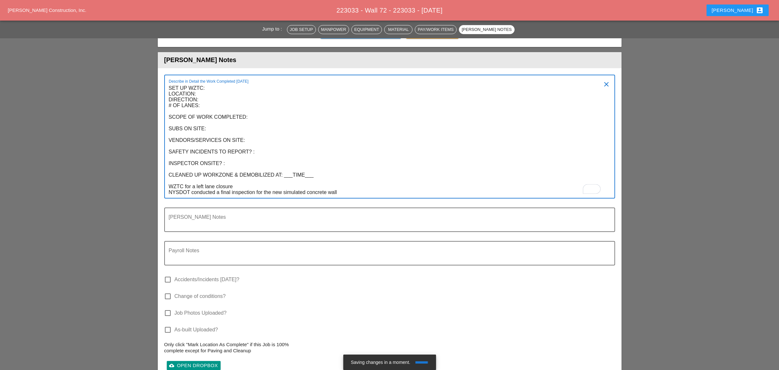
drag, startPoint x: 380, startPoint y: 180, endPoint x: 380, endPoint y: 175, distance: 4.9
click at [382, 179] on textarea "SET UP WZTC: LOCATION: DIRECTION: # OF LANES: SCOPE OF WORK COMPLETED: SUBS ON …" at bounding box center [387, 140] width 436 height 115
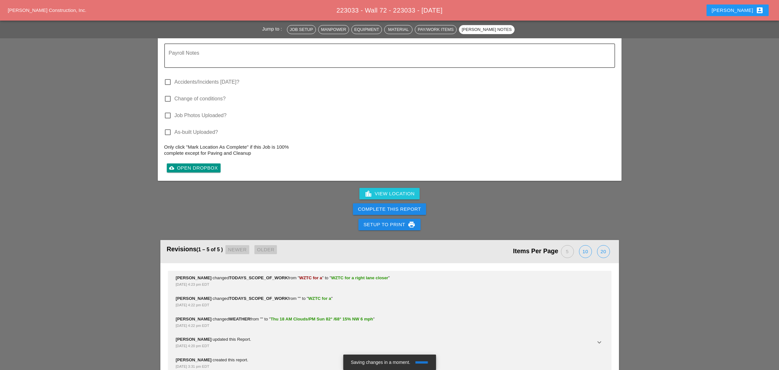
scroll to position [890, 0]
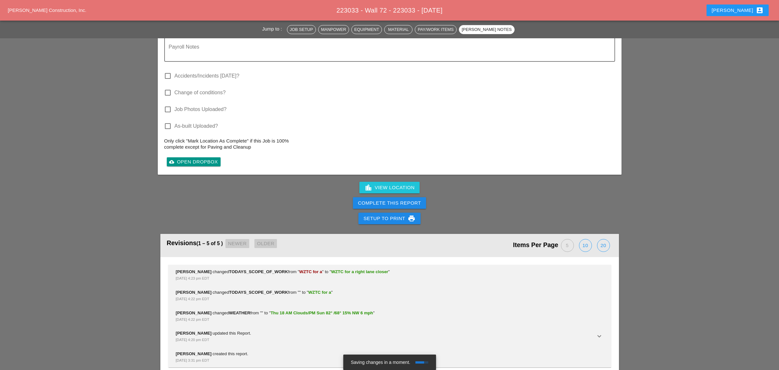
type textarea "SET UP WZTC: LOCATION: DIRECTION: # OF LANES: SCOPE OF WORK COMPLETED: SUBS ON …"
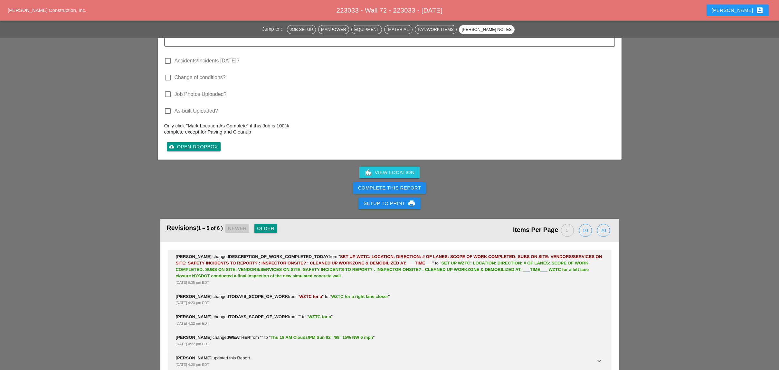
scroll to position [910, 0]
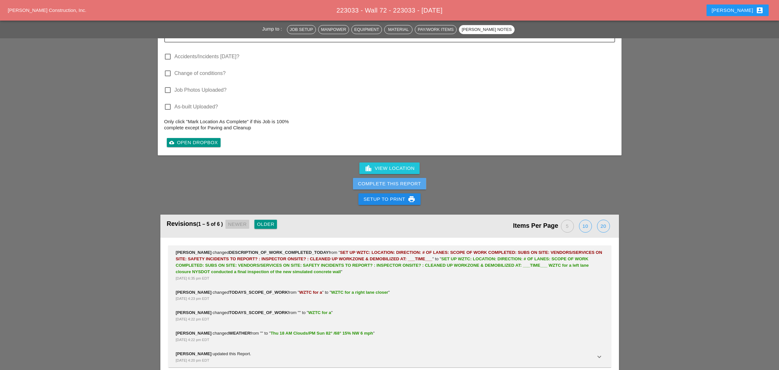
click at [398, 180] on div "Complete This Report" at bounding box center [389, 183] width 63 height 7
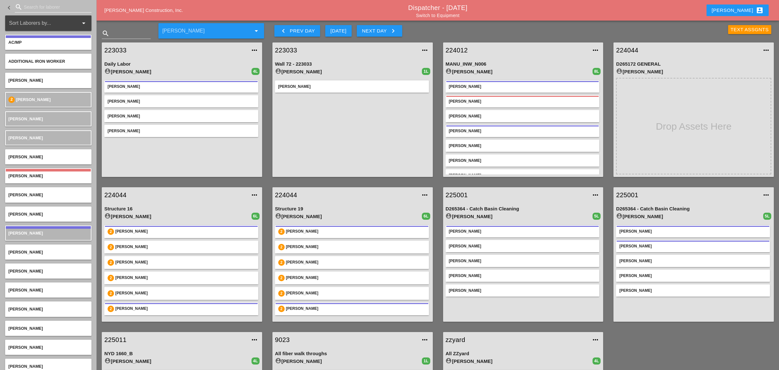
click at [32, 7] on input "Search for laborer" at bounding box center [53, 7] width 59 height 10
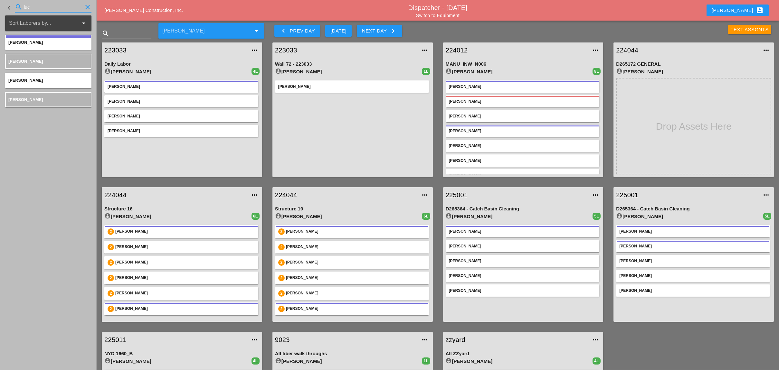
type input "luc"
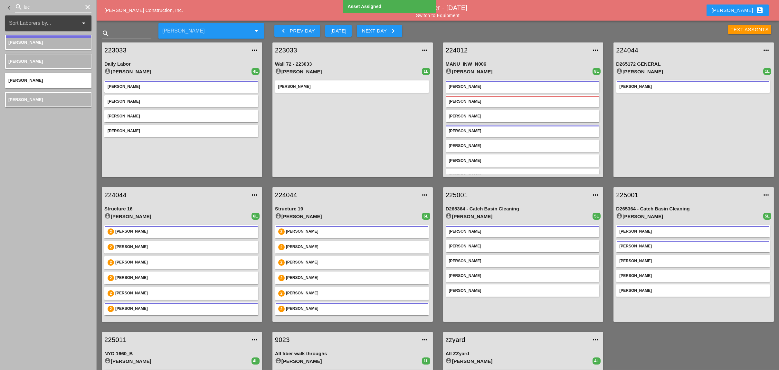
drag, startPoint x: 625, startPoint y: 51, endPoint x: 517, endPoint y: 50, distance: 107.8
click at [625, 51] on link "224044" at bounding box center [687, 50] width 142 height 10
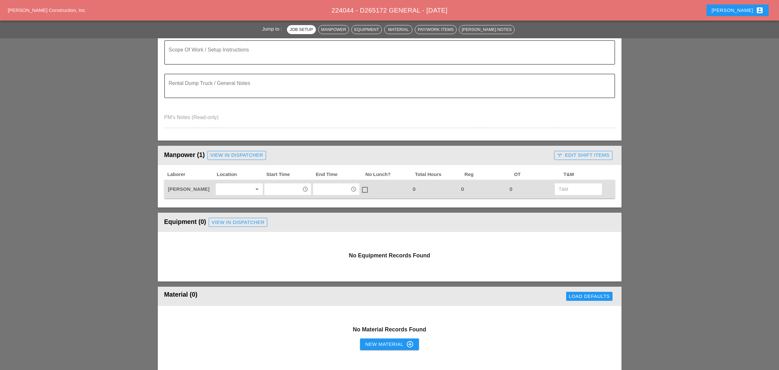
scroll to position [214, 0]
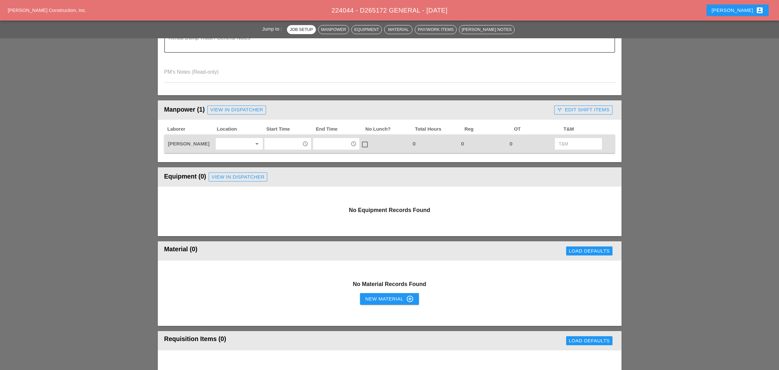
click at [282, 139] on input "text" at bounding box center [282, 144] width 33 height 10
click at [280, 195] on div "1 :00 pm" at bounding box center [287, 199] width 37 height 8
type input "1:00 pm"
click at [323, 142] on input "text" at bounding box center [331, 144] width 33 height 10
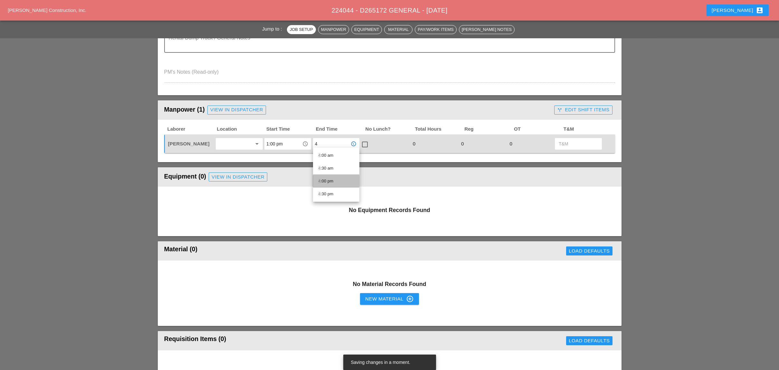
click at [327, 180] on div "4 :00 pm" at bounding box center [336, 181] width 36 height 8
type input "4:00 pm"
click at [364, 141] on div at bounding box center [364, 144] width 11 height 11
checkbox input "true"
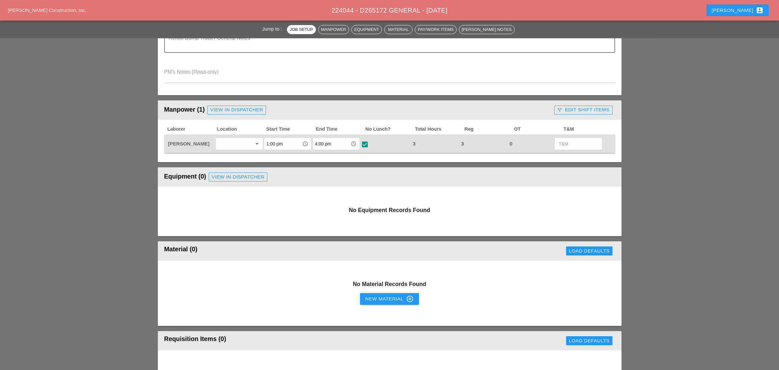
click at [322, 144] on input "4:00 pm" at bounding box center [331, 144] width 33 height 10
click at [328, 178] on div "5 :00 pm" at bounding box center [336, 181] width 36 height 8
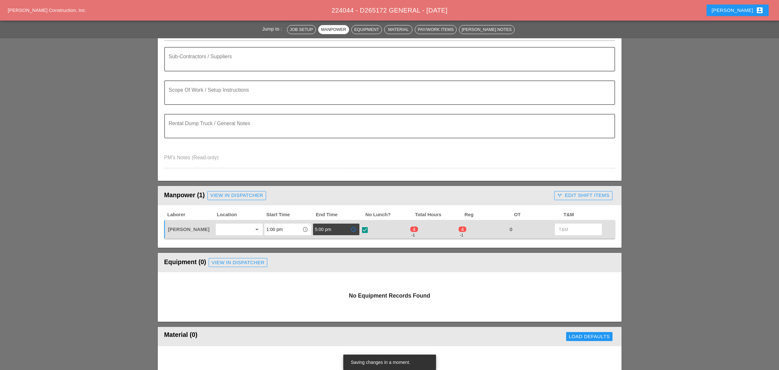
scroll to position [257, 0]
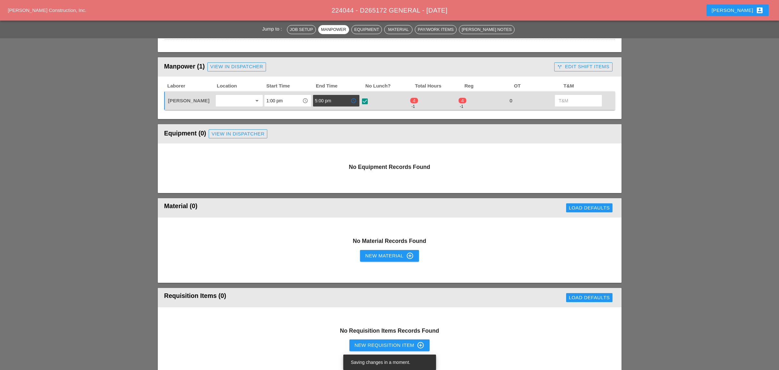
type input "5:00 pm"
click at [591, 65] on div "call_split Edit Shift Items" at bounding box center [583, 66] width 52 height 7
click at [564, 98] on div "visibility Default" at bounding box center [572, 100] width 30 height 7
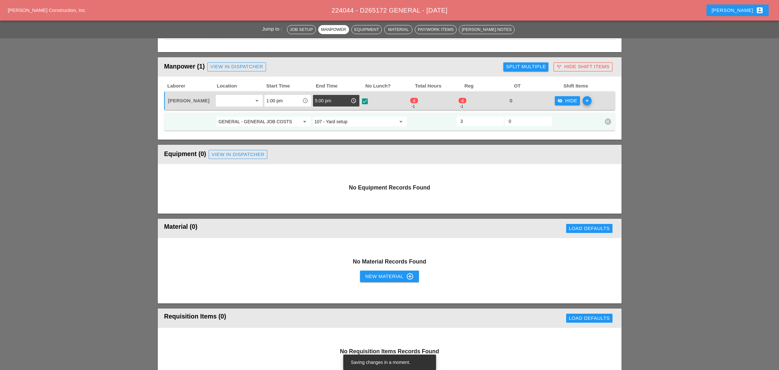
click at [332, 120] on input "107 - Yard setup" at bounding box center [354, 122] width 81 height 10
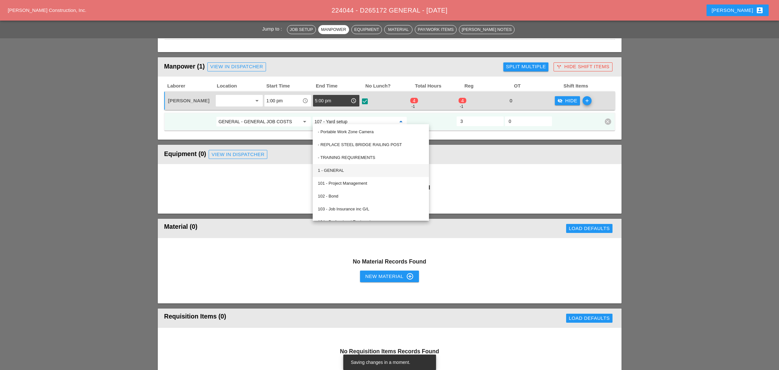
click at [334, 168] on div "1 - GENERAL" at bounding box center [371, 171] width 106 height 8
type input "1 - GENERAL"
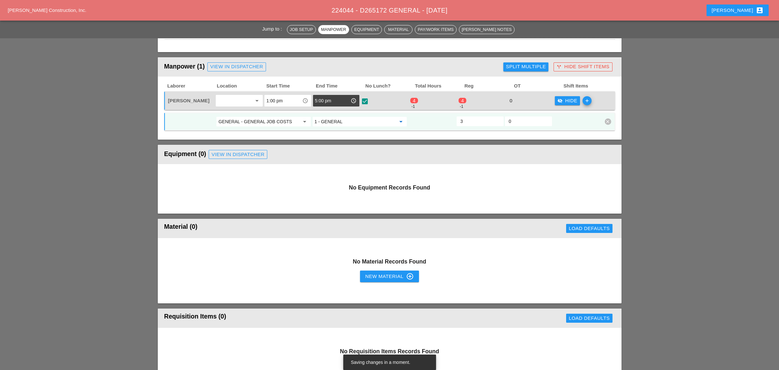
drag, startPoint x: 464, startPoint y: 120, endPoint x: 454, endPoint y: 119, distance: 10.4
click at [454, 119] on div "GENERAL - GENERAL JOB COSTS arrow_drop_down 1 - GENERAL arrow_drop_down 3 0 cle…" at bounding box center [384, 122] width 434 height 12
drag, startPoint x: 464, startPoint y: 117, endPoint x: 452, endPoint y: 117, distance: 12.6
click at [452, 117] on div "GENERAL - GENERAL JOB COSTS arrow_drop_down 1 - GENERAL arrow_drop_down 5 0 cle…" at bounding box center [384, 122] width 434 height 12
type input "4"
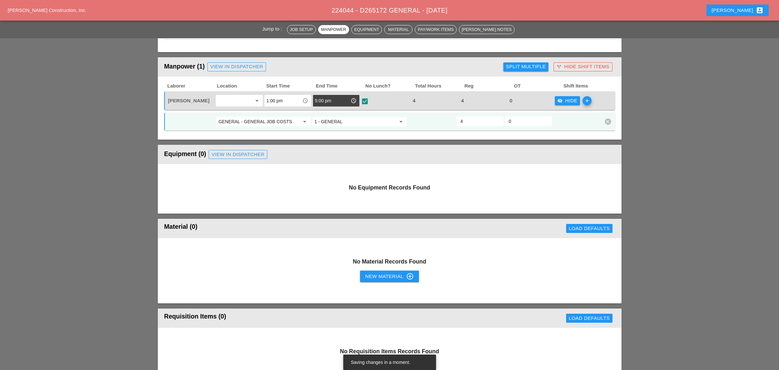
click at [462, 145] on header "Equipment (0) View in Dispatcher" at bounding box center [389, 154] width 463 height 19
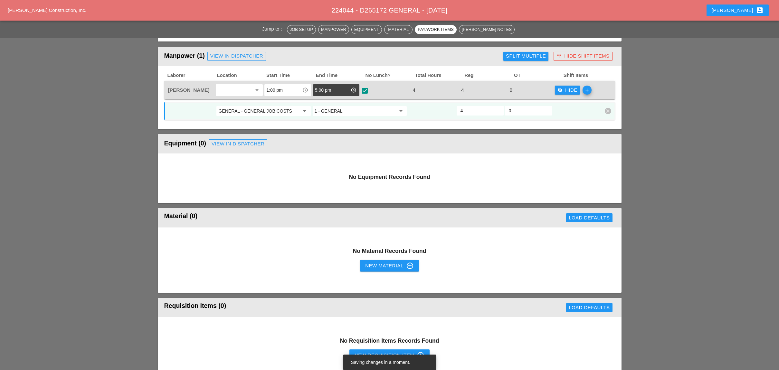
scroll to position [247, 0]
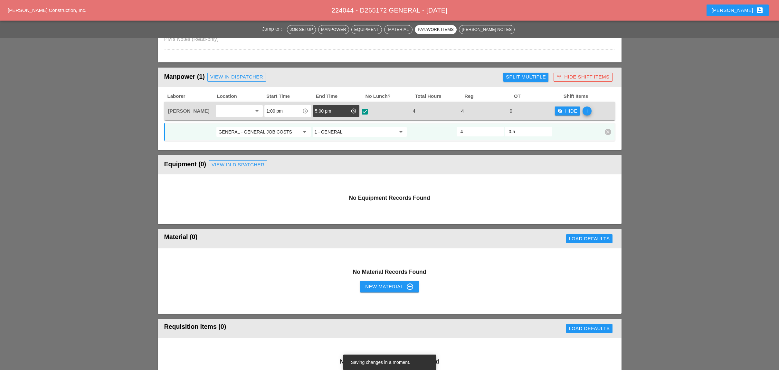
click at [546, 128] on input "0.5" at bounding box center [528, 131] width 39 height 10
type input "1"
click at [546, 128] on input "1" at bounding box center [528, 131] width 39 height 10
click at [469, 126] on input "4" at bounding box center [479, 131] width 39 height 10
click at [498, 131] on input "3.5" at bounding box center [479, 131] width 39 height 10
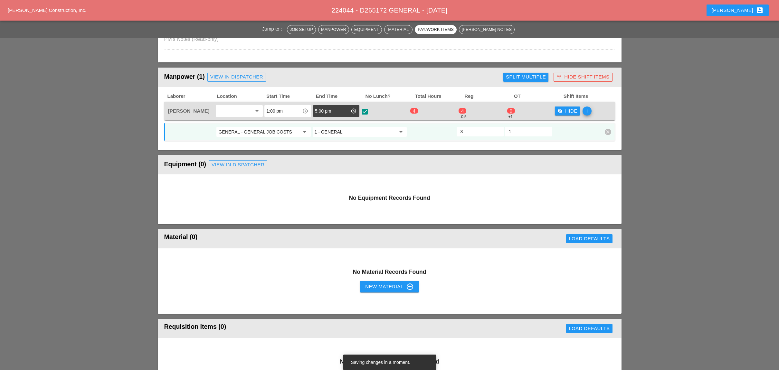
type input "3"
click at [498, 131] on input "3" at bounding box center [479, 131] width 39 height 10
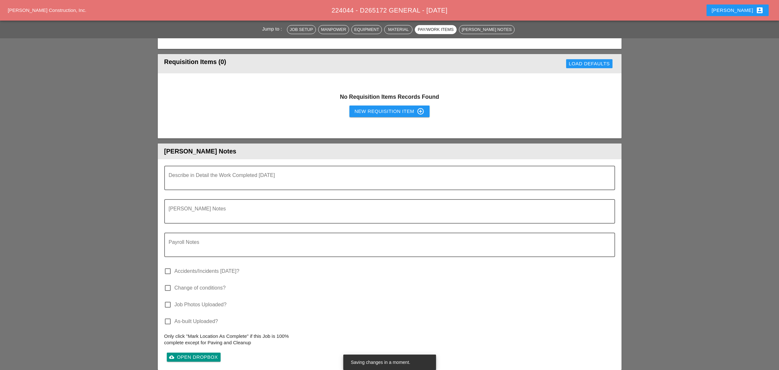
scroll to position [633, 0]
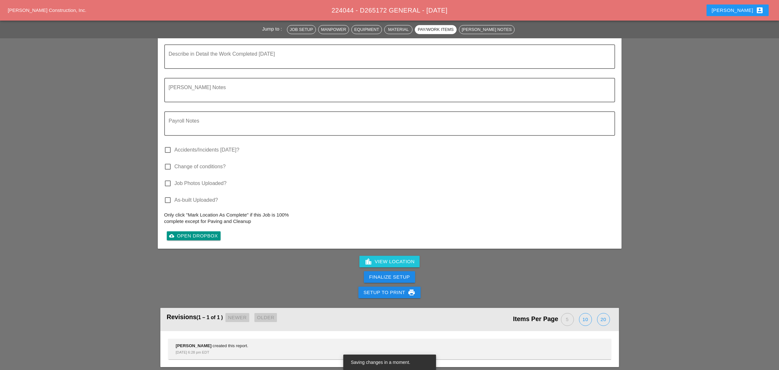
click at [390, 274] on div "Finalize Setup" at bounding box center [389, 277] width 41 height 7
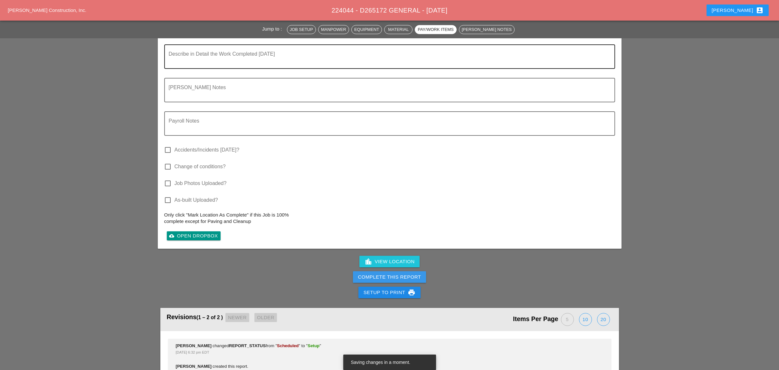
drag, startPoint x: 396, startPoint y: 272, endPoint x: 457, endPoint y: 44, distance: 236.2
click at [396, 274] on div "Complete This Report" at bounding box center [389, 277] width 63 height 7
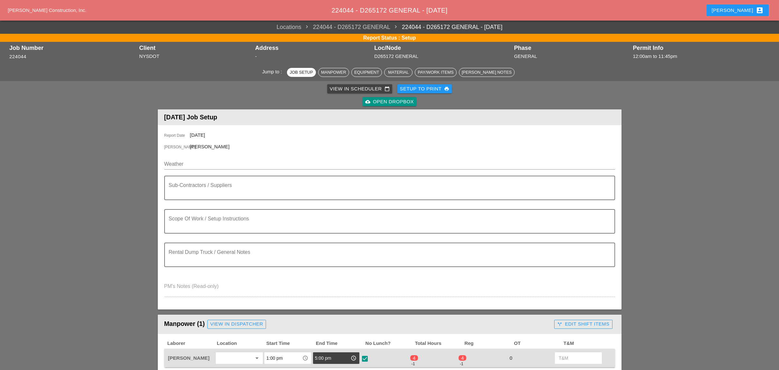
scroll to position [257, 0]
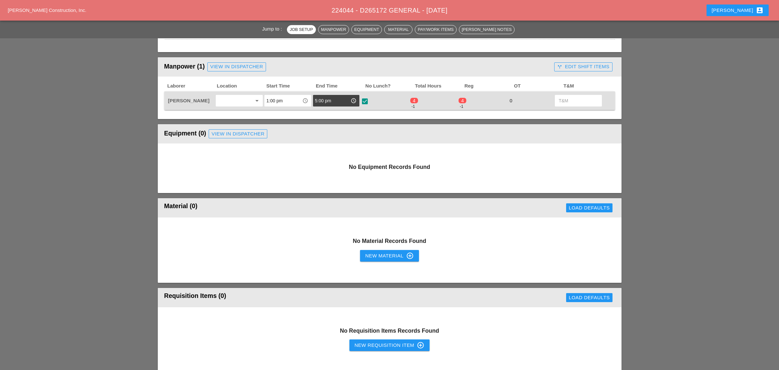
click at [561, 57] on header "Manpower (1) View in Dispatcher - All Workers Must Show up 15 Minutes Before St…" at bounding box center [389, 66] width 463 height 19
click at [575, 61] on div "call_split Edit Shift Items" at bounding box center [582, 67] width 63 height 13
click at [573, 65] on div "call_split Edit Shift Items" at bounding box center [583, 66] width 52 height 7
click at [572, 97] on div "visibility Default" at bounding box center [572, 100] width 30 height 7
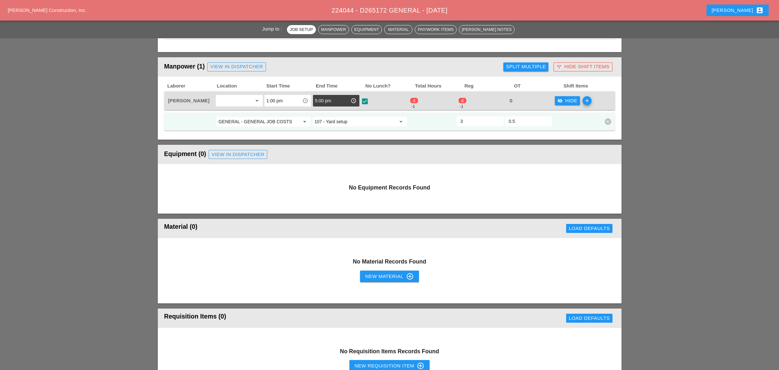
click at [546, 117] on input "0.5" at bounding box center [528, 121] width 39 height 10
type input "1"
click at [545, 116] on input "1" at bounding box center [528, 121] width 39 height 10
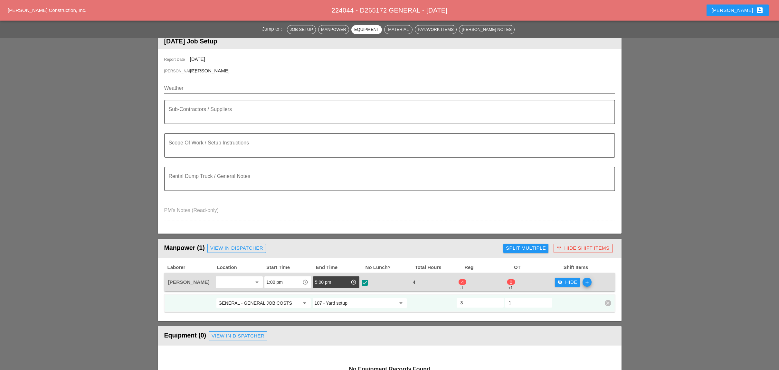
scroll to position [0, 0]
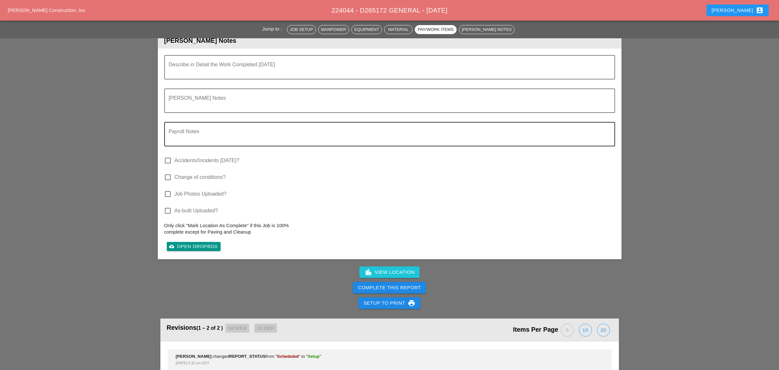
scroll to position [634, 0]
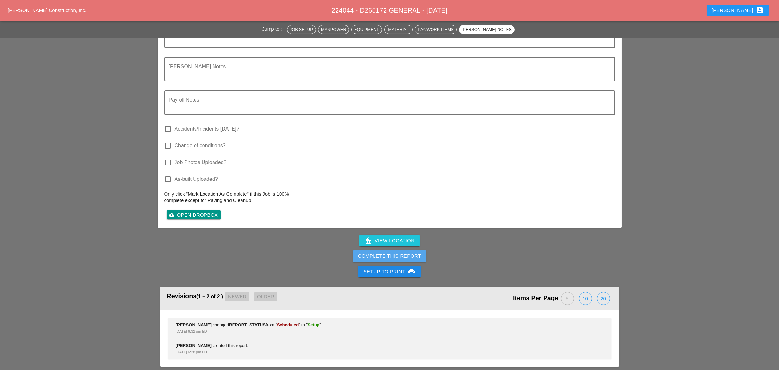
click at [405, 253] on div "Complete This Report" at bounding box center [389, 256] width 63 height 7
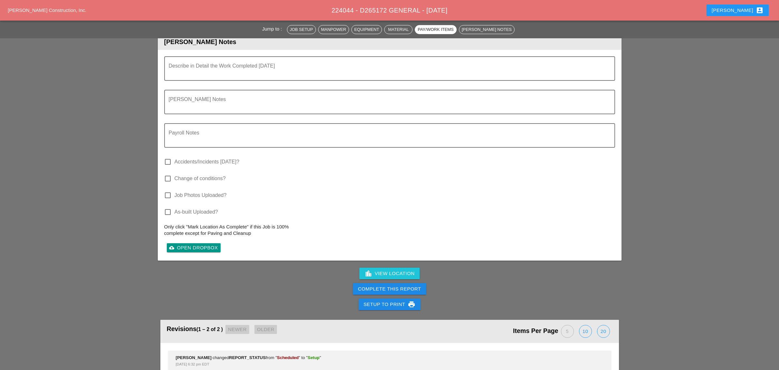
scroll to position [633, 0]
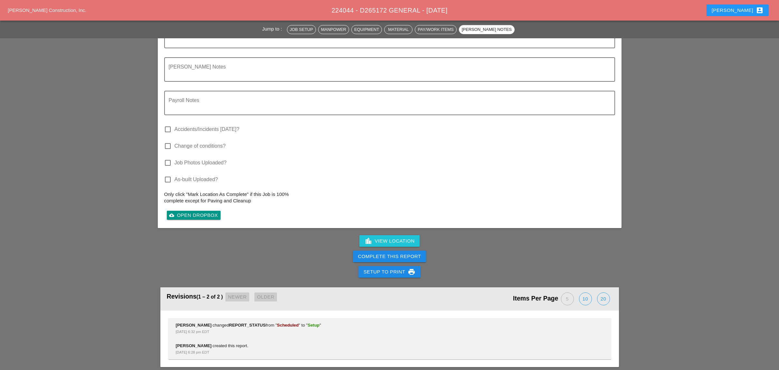
click at [397, 253] on div "Complete This Report" at bounding box center [389, 256] width 63 height 7
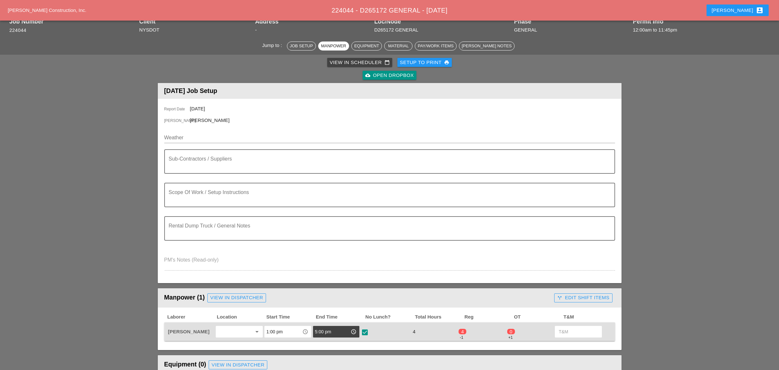
scroll to position [0, 0]
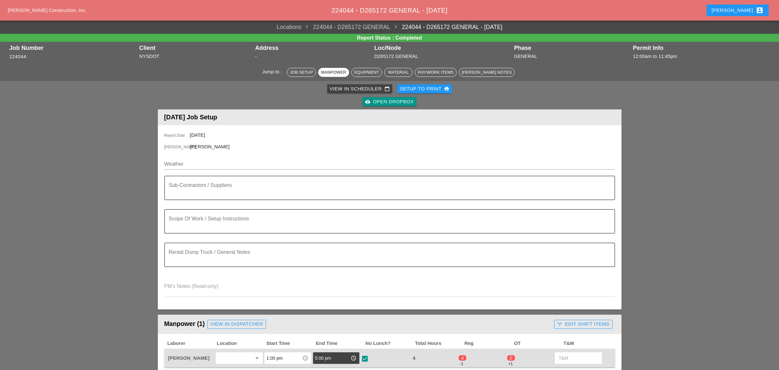
click at [338, 87] on div "View in Scheduler calendar_today" at bounding box center [360, 88] width 60 height 7
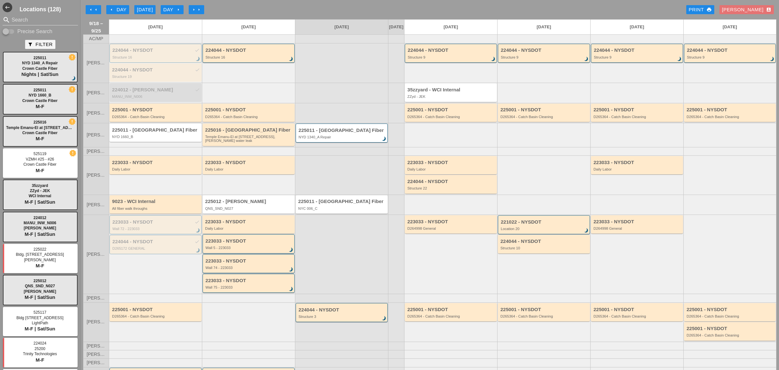
click at [122, 10] on div "arrow_left Day" at bounding box center [118, 9] width 18 height 7
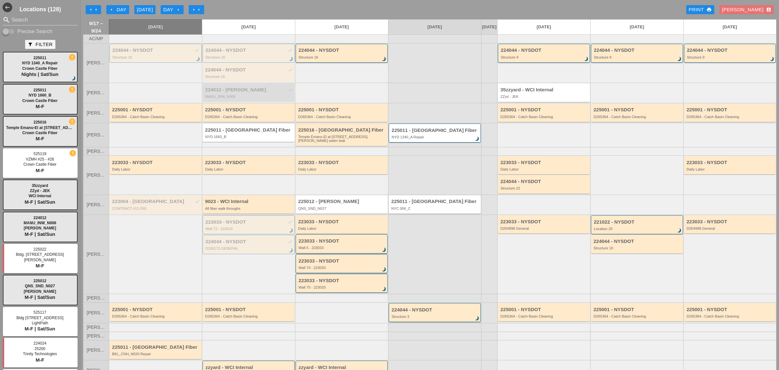
click at [13, 29] on input "Precise Search" at bounding box center [9, 32] width 12 height 8
checkbox input "true"
click at [20, 19] on input "Search" at bounding box center [40, 20] width 57 height 10
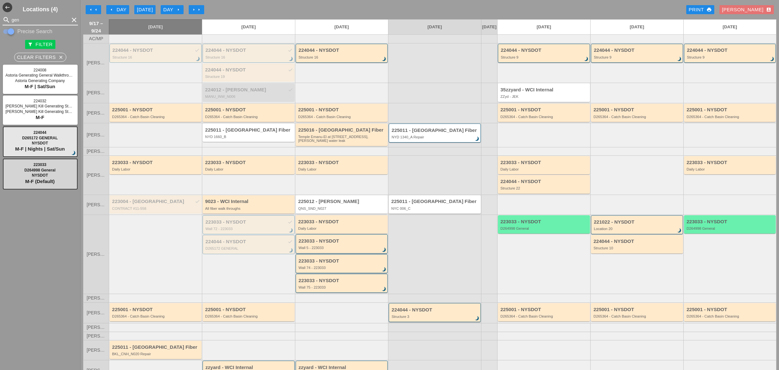
type input "gen"
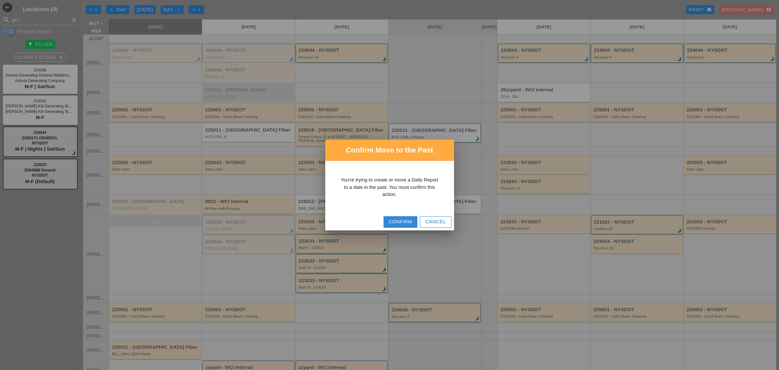
click at [396, 225] on div "Confirm" at bounding box center [399, 221] width 23 height 7
click at [401, 224] on div "Confirm" at bounding box center [399, 221] width 23 height 7
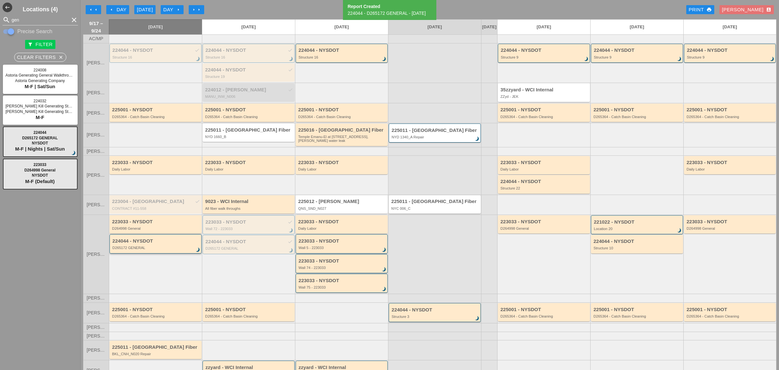
click at [150, 230] on div "D264998 General" at bounding box center [156, 229] width 88 height 4
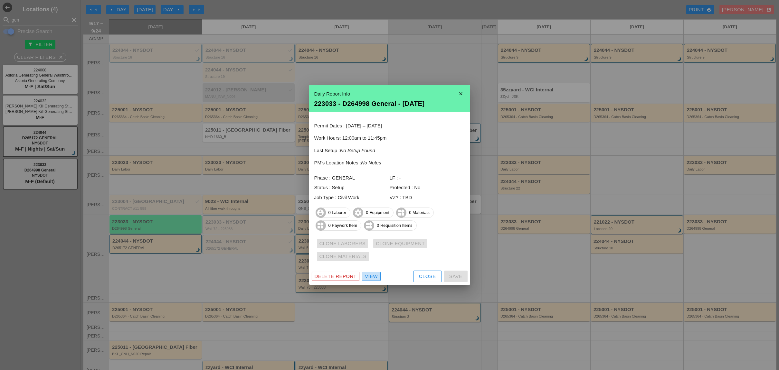
click at [373, 276] on div "View" at bounding box center [371, 276] width 13 height 7
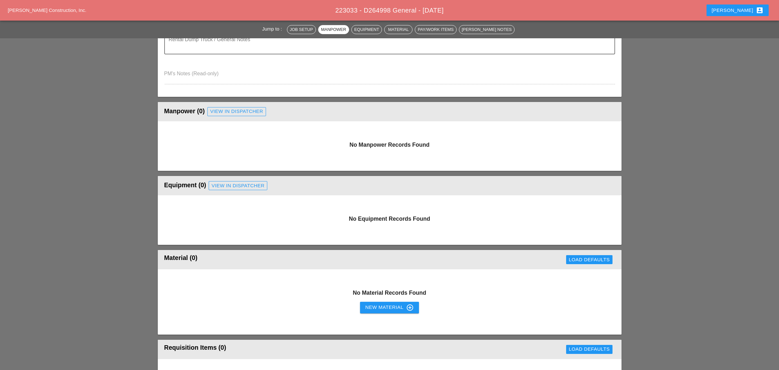
scroll to position [214, 0]
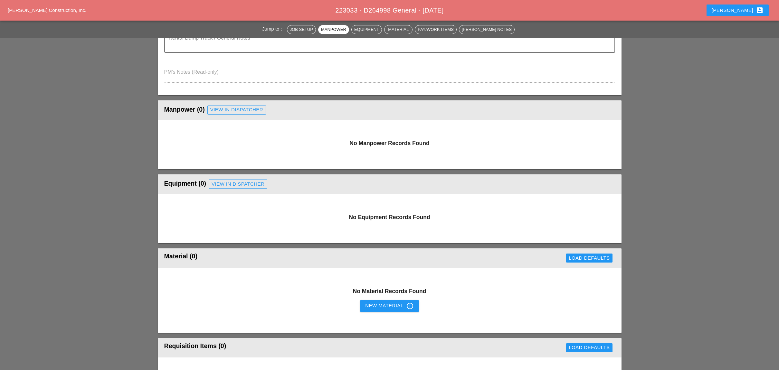
drag, startPoint x: 232, startPoint y: 106, endPoint x: 221, endPoint y: 106, distance: 10.9
click at [232, 106] on div "View in Dispatcher" at bounding box center [236, 109] width 53 height 7
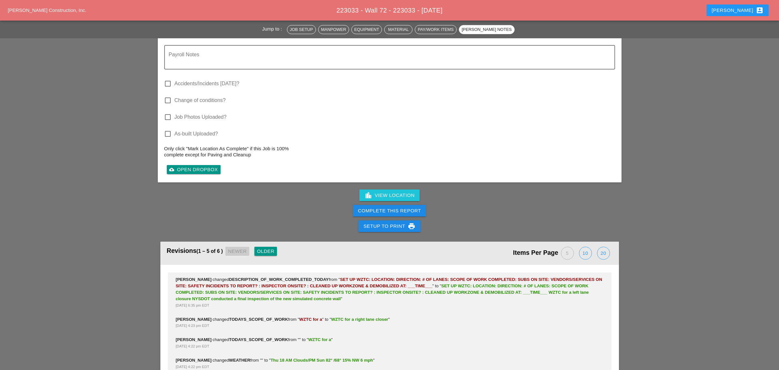
scroll to position [828, 0]
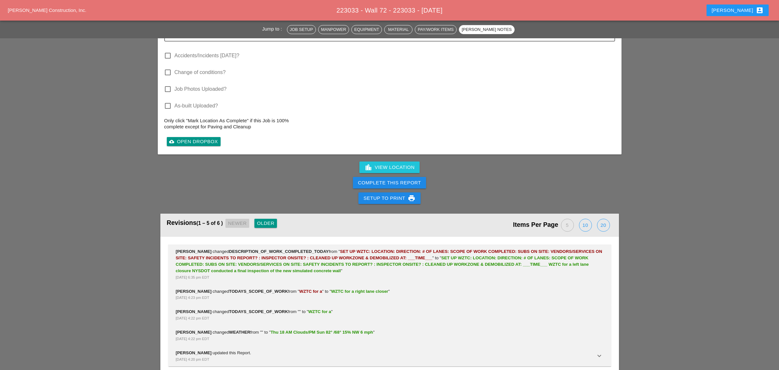
click at [391, 179] on div "Complete This Report" at bounding box center [389, 182] width 63 height 7
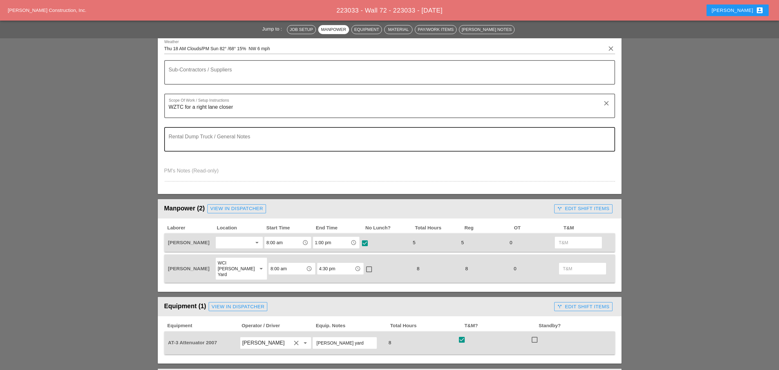
scroll to position [0, 0]
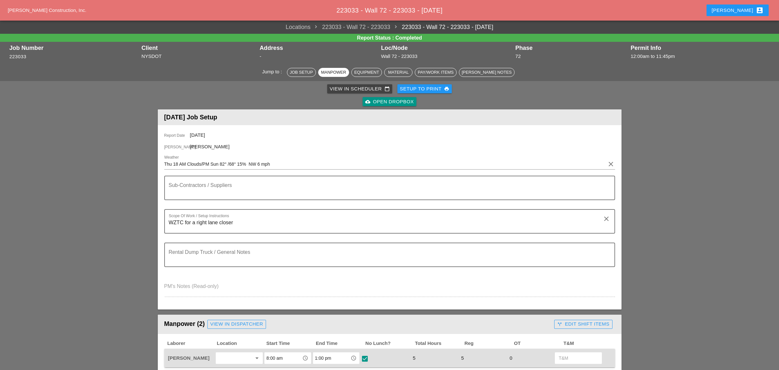
click at [340, 89] on div "View in Scheduler calendar_today" at bounding box center [360, 88] width 60 height 7
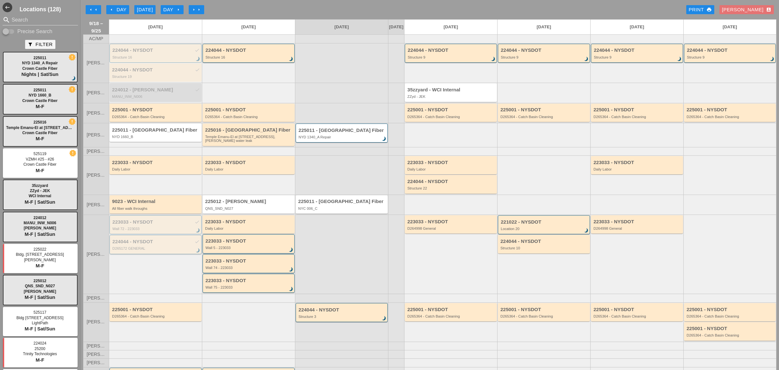
click at [149, 245] on div "224044 - NYSDOT check" at bounding box center [155, 241] width 87 height 5
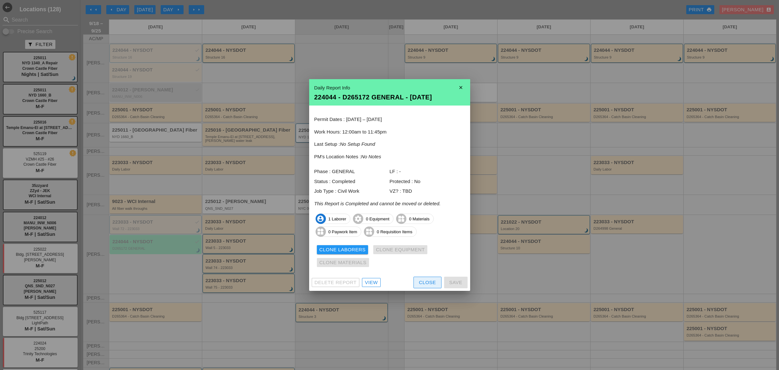
click at [431, 281] on div "Close" at bounding box center [427, 282] width 17 height 7
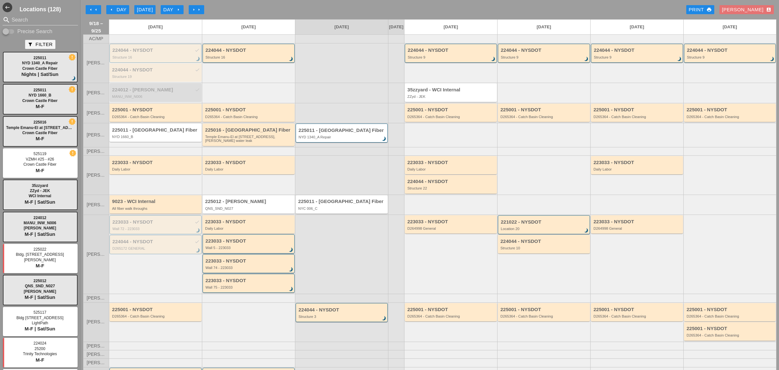
click at [117, 8] on div "arrow_left Day" at bounding box center [118, 9] width 18 height 7
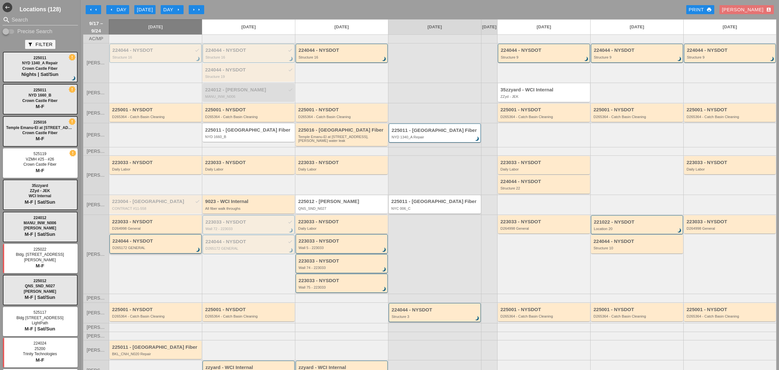
scroll to position [31, 0]
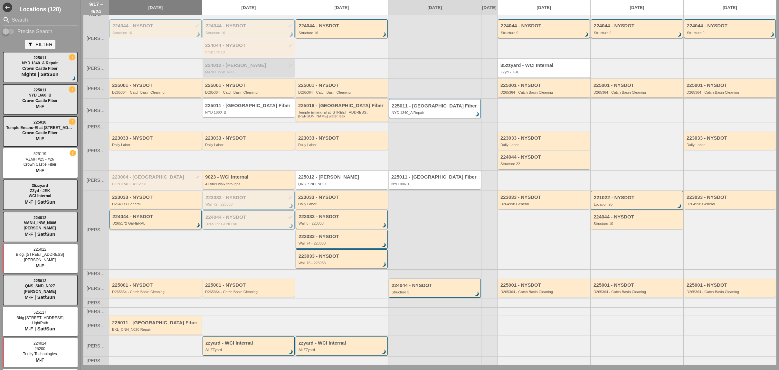
click at [135, 219] on div "224044 - NYSDOT D265172 GENERAL brightness_3" at bounding box center [155, 220] width 87 height 12
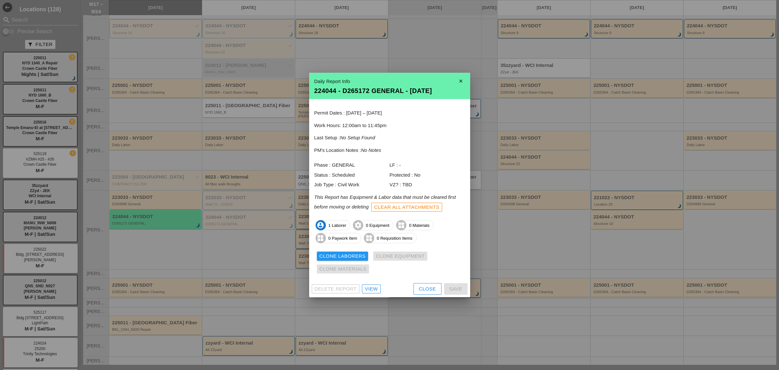
click at [373, 277] on div "Permit Dates : [DATE] – [DATE] Work Hours: 12:00am to 11:45pm Last Setup : No S…" at bounding box center [389, 190] width 161 height 182
click at [373, 287] on div "View" at bounding box center [371, 288] width 13 height 7
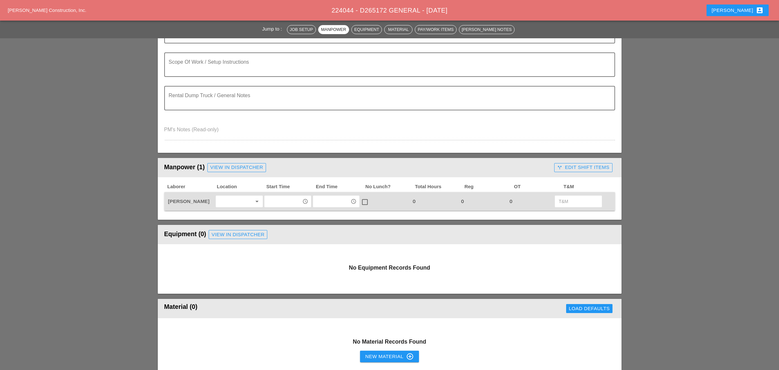
scroll to position [172, 0]
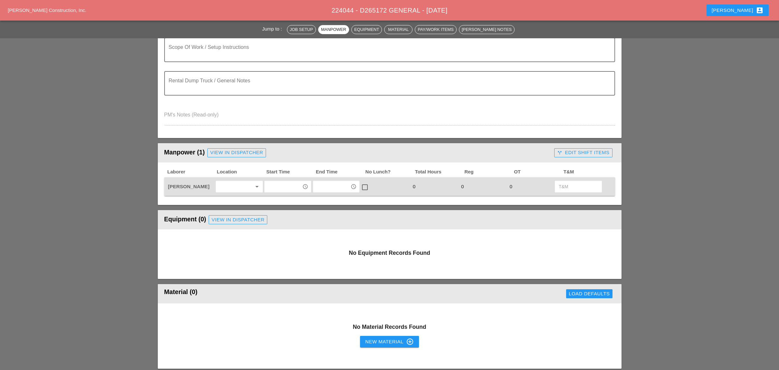
drag, startPoint x: 287, startPoint y: 184, endPoint x: 284, endPoint y: 184, distance: 3.2
click at [286, 184] on input "text" at bounding box center [282, 187] width 33 height 10
click at [279, 223] on div "12 :00 pm (Noon)" at bounding box center [287, 224] width 37 height 8
type input "12:00 pm (Noon)"
click at [324, 187] on input "text" at bounding box center [331, 187] width 33 height 10
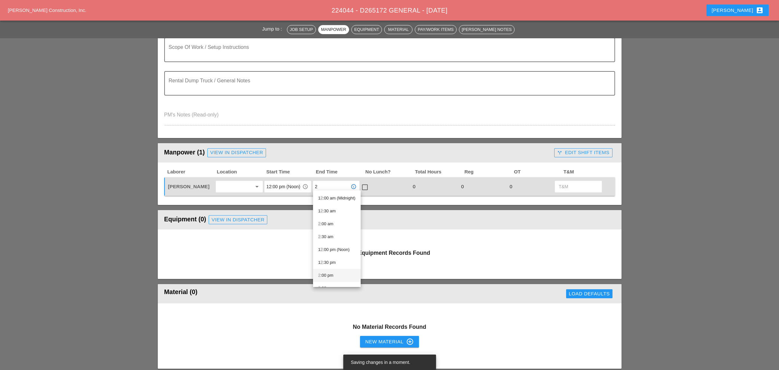
click at [324, 276] on div "2 :00 pm" at bounding box center [336, 276] width 37 height 8
type input "2:00 pm"
click at [362, 182] on div at bounding box center [364, 187] width 11 height 11
checkbox input "true"
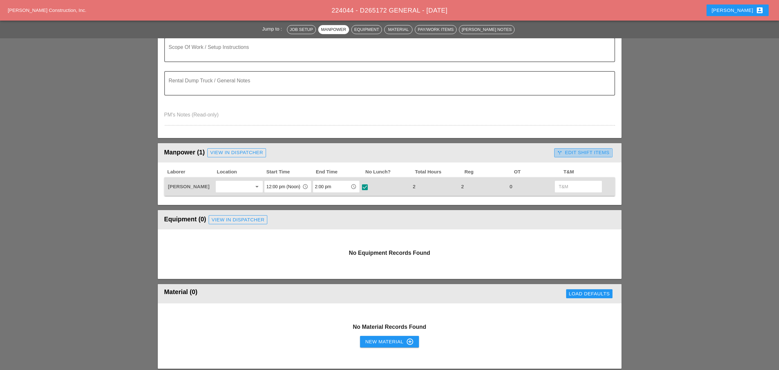
click at [558, 150] on icon "call_split" at bounding box center [559, 152] width 5 height 5
click at [565, 183] on div "visibility Default" at bounding box center [572, 186] width 30 height 7
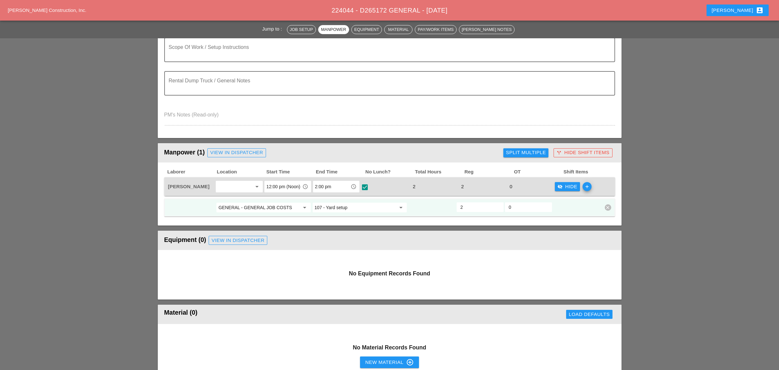
click at [328, 205] on input "107 - Yard setup" at bounding box center [354, 207] width 81 height 10
drag, startPoint x: 337, startPoint y: 218, endPoint x: 349, endPoint y: 215, distance: 11.6
click at [338, 217] on div "1 - GEN ERAL" at bounding box center [360, 218] width 84 height 8
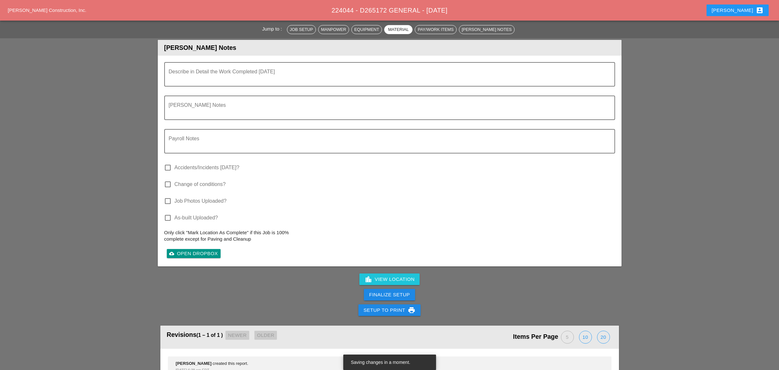
scroll to position [633, 0]
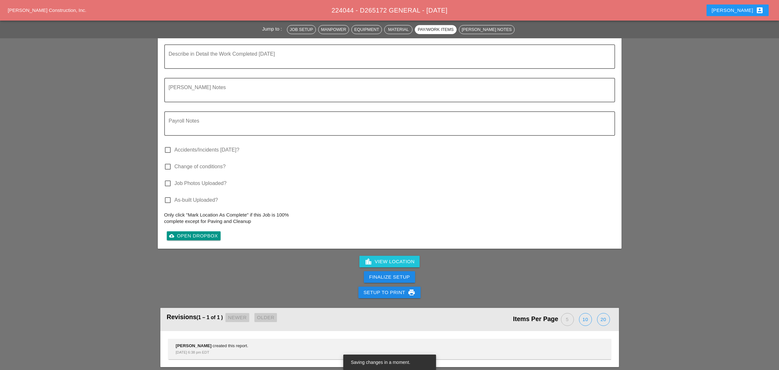
type input "1 - GENERAL"
click at [400, 274] on div "Finalize Setup" at bounding box center [389, 277] width 41 height 7
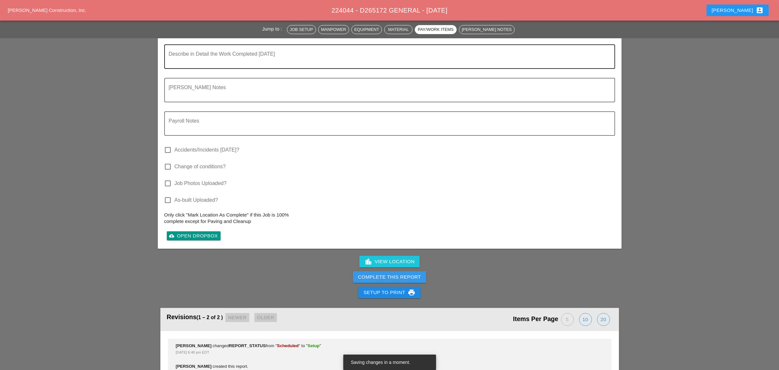
drag, startPoint x: 401, startPoint y: 272, endPoint x: 463, endPoint y: 46, distance: 234.5
click at [401, 274] on div "Complete This Report" at bounding box center [389, 277] width 63 height 7
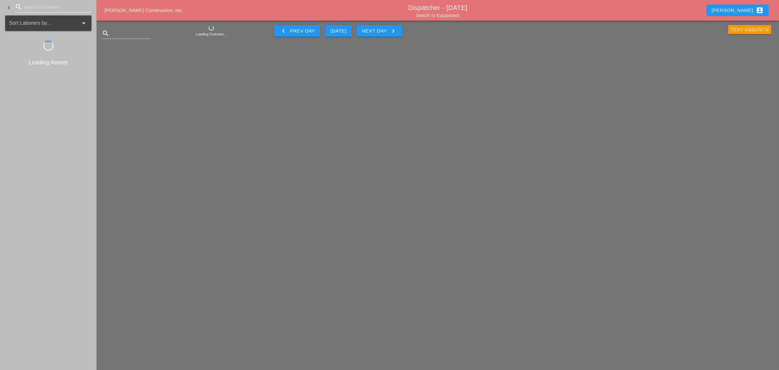
click at [32, 6] on input "Search for laborer" at bounding box center [53, 7] width 59 height 10
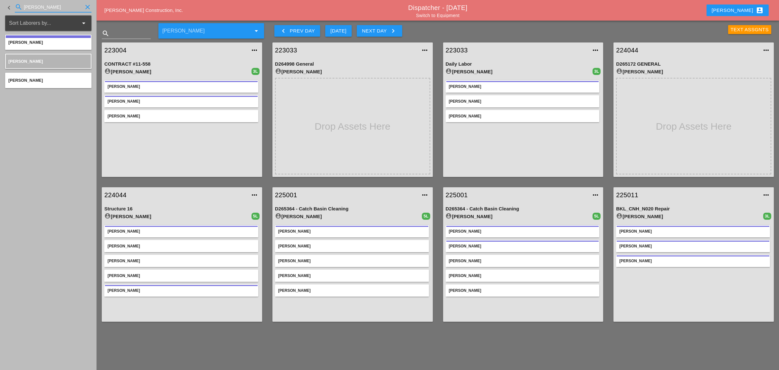
type input "[PERSON_NAME]"
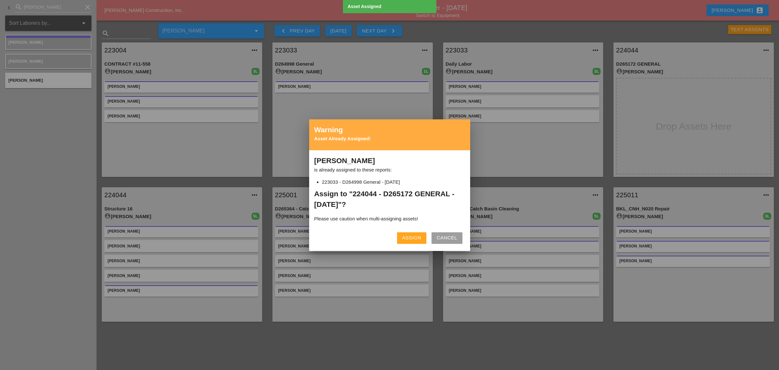
click at [416, 240] on div "Assign" at bounding box center [411, 237] width 19 height 7
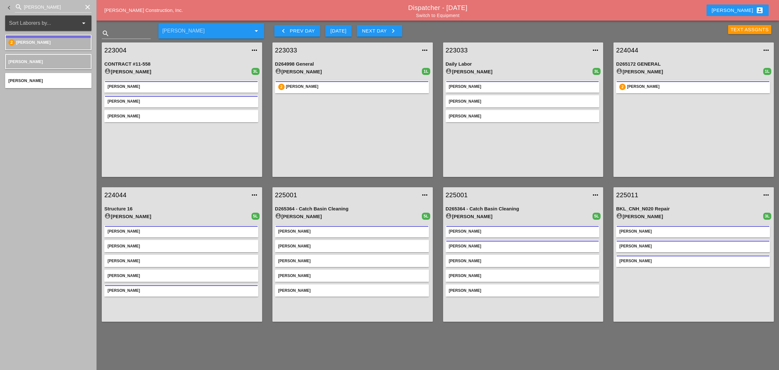
drag, startPoint x: 290, startPoint y: 49, endPoint x: 307, endPoint y: 117, distance: 70.6
click at [322, 155] on div "2 [PERSON_NAME]" at bounding box center [352, 126] width 155 height 97
click at [296, 50] on link "223033" at bounding box center [346, 50] width 142 height 10
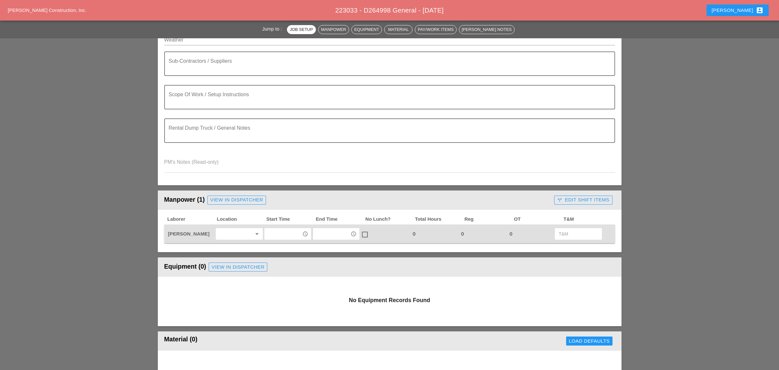
scroll to position [129, 0]
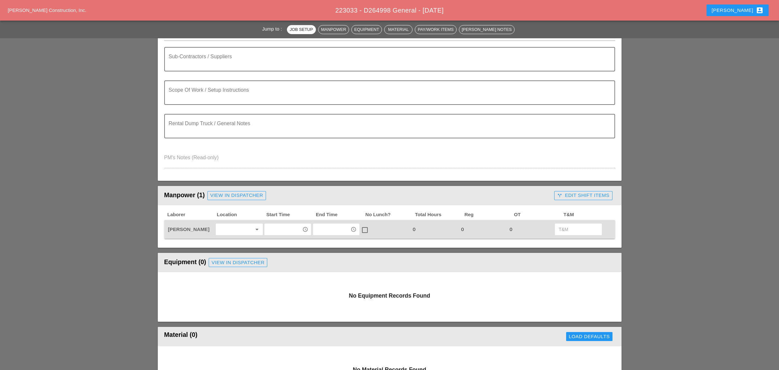
click at [286, 228] on input "text" at bounding box center [282, 229] width 33 height 10
drag, startPoint x: 284, startPoint y: 317, endPoint x: 321, endPoint y: 262, distance: 66.6
click at [284, 316] on div "2 :00 pm" at bounding box center [287, 318] width 37 height 8
type input "2:00 pm"
click at [328, 228] on input "text" at bounding box center [331, 229] width 33 height 10
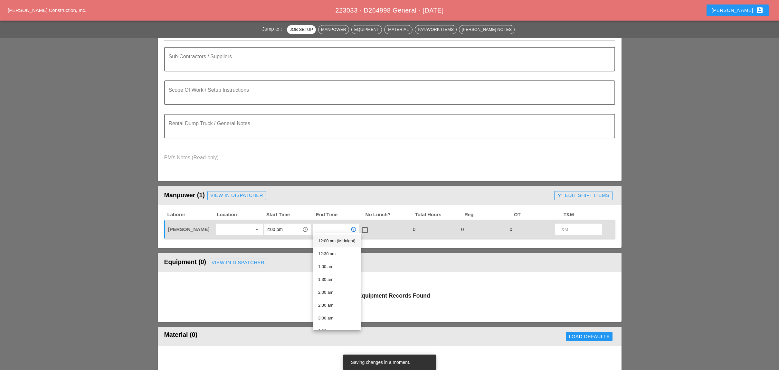
type input "3"
click at [329, 266] on div "4 :00 pm" at bounding box center [336, 267] width 36 height 8
type input "4:00 pm"
click at [363, 225] on div at bounding box center [364, 230] width 11 height 11
checkbox input "true"
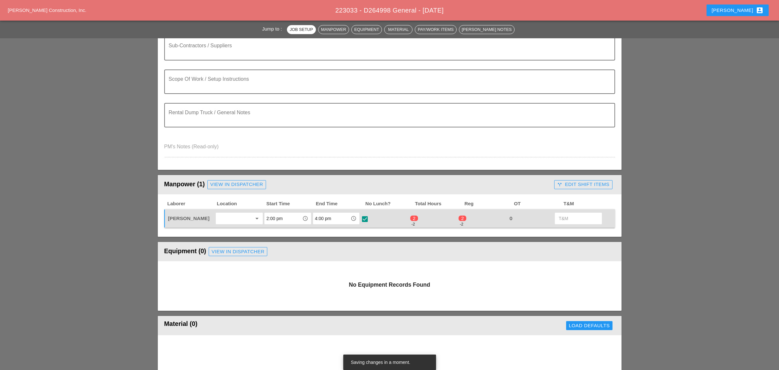
scroll to position [86, 0]
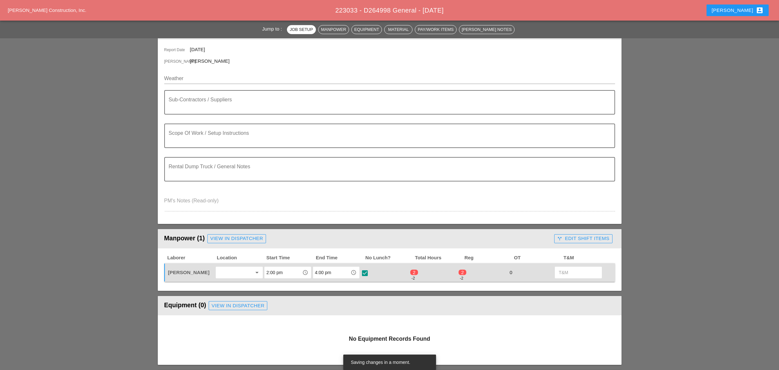
click at [564, 238] on div "call_split Edit Shift Items" at bounding box center [583, 238] width 52 height 7
click at [573, 271] on div "visibility Default" at bounding box center [572, 272] width 30 height 7
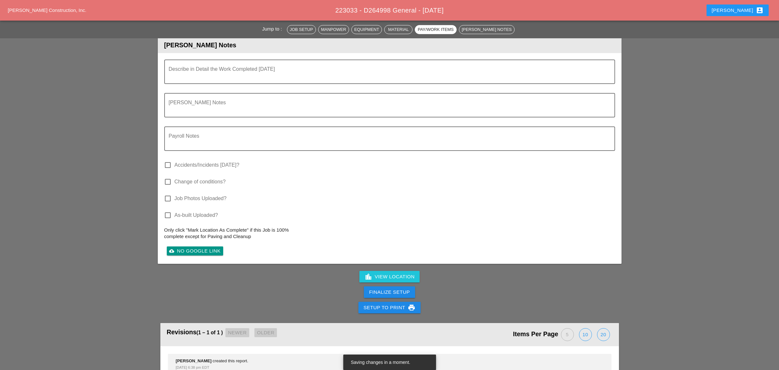
scroll to position [633, 0]
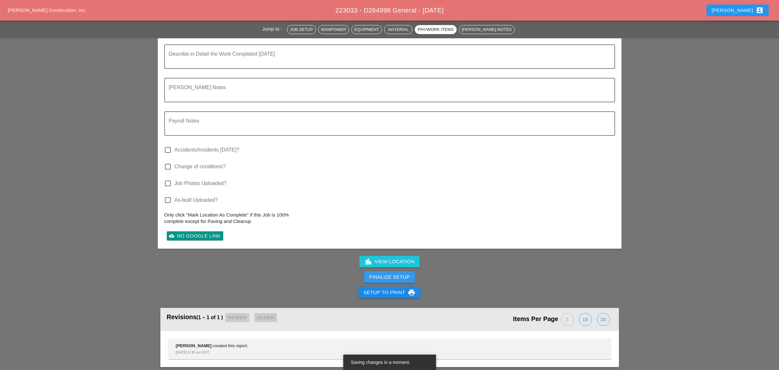
click at [396, 275] on div "Finalize Setup" at bounding box center [389, 277] width 41 height 7
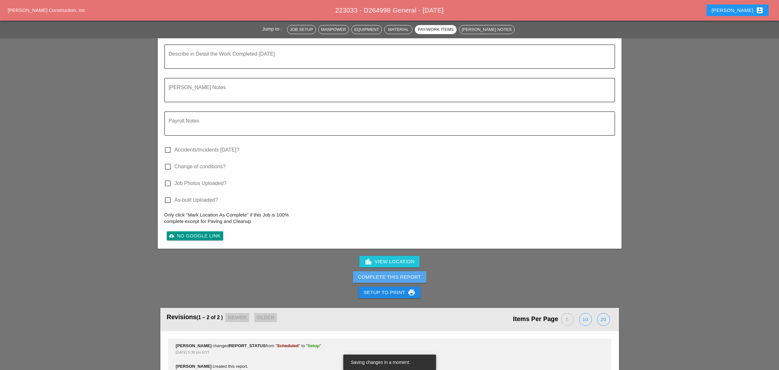
click at [389, 274] on div "Complete This Report" at bounding box center [389, 277] width 63 height 7
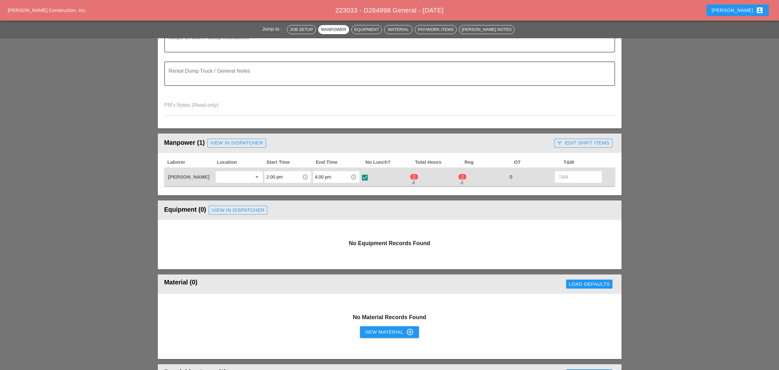
scroll to position [214, 0]
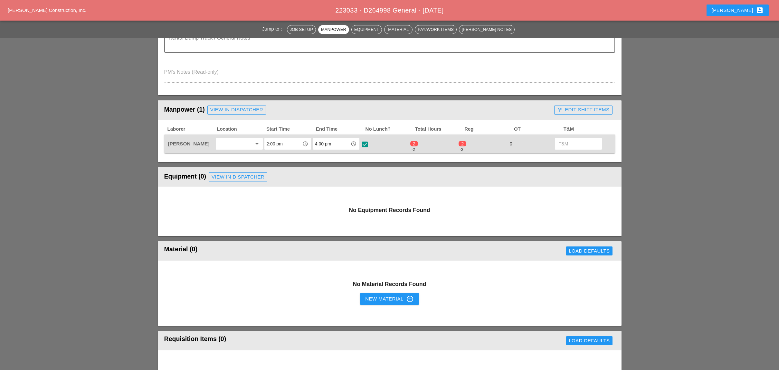
click at [571, 106] on div "call_split Edit Shift Items" at bounding box center [583, 109] width 52 height 7
click at [567, 140] on div "visibility Default" at bounding box center [572, 143] width 30 height 7
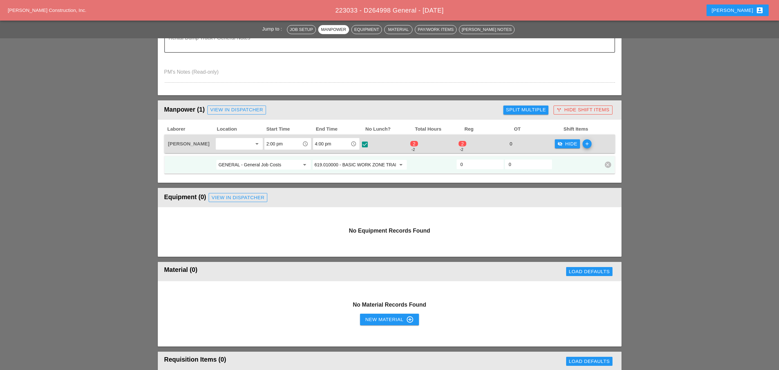
click at [466, 163] on input "0" at bounding box center [479, 164] width 39 height 10
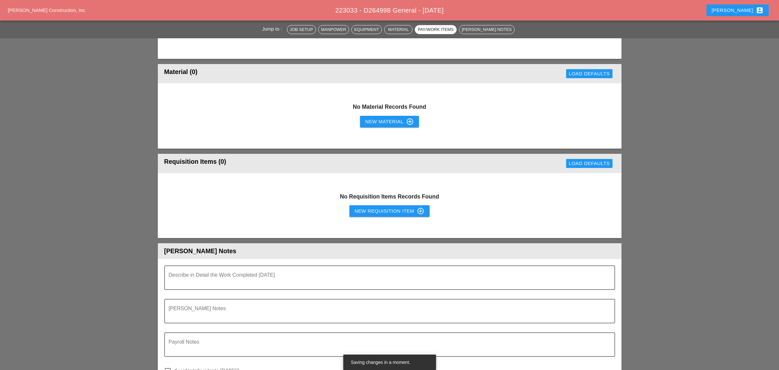
scroll to position [386, 0]
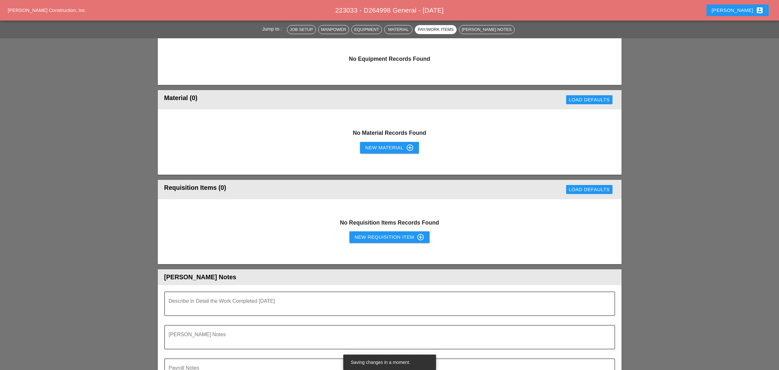
type input "2"
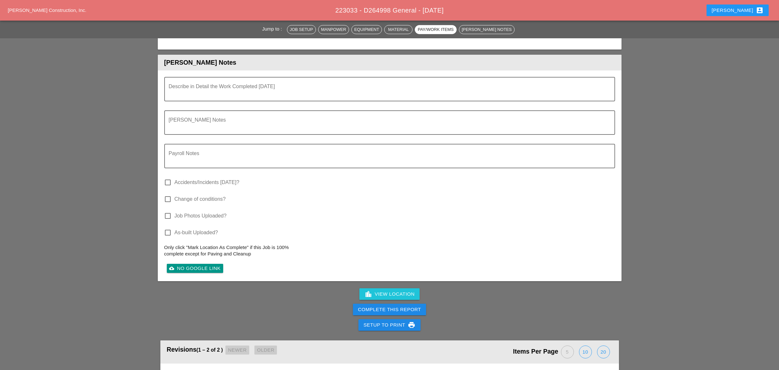
scroll to position [644, 0]
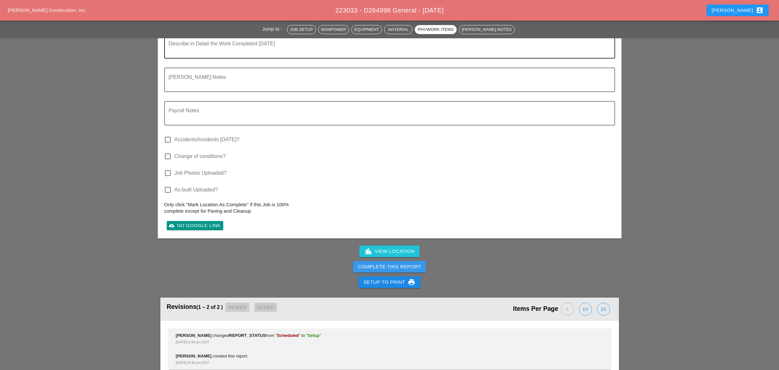
click at [387, 263] on div "Complete This Report" at bounding box center [389, 266] width 63 height 7
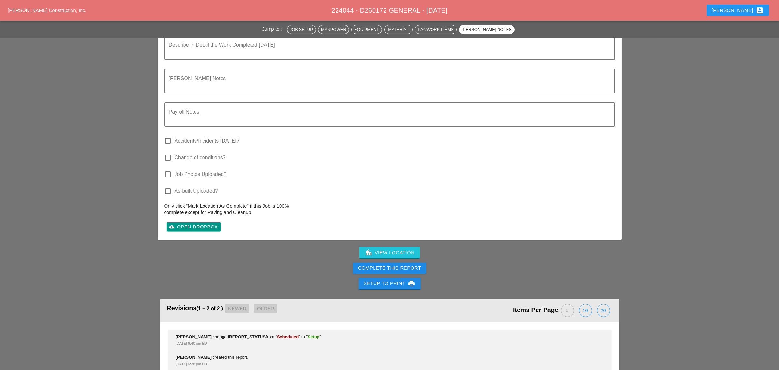
scroll to position [634, 0]
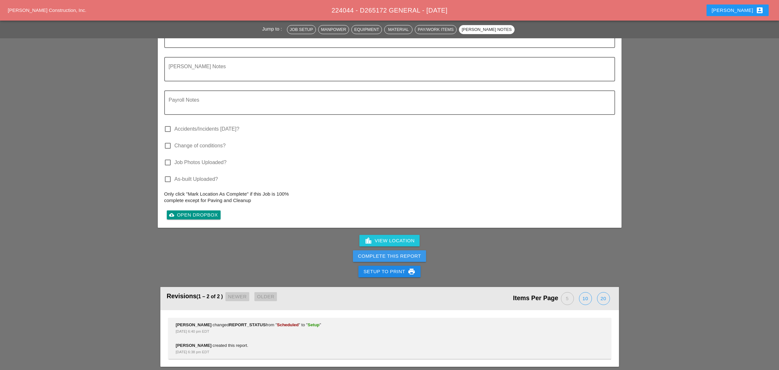
click at [397, 256] on button "Complete This Report" at bounding box center [389, 256] width 73 height 12
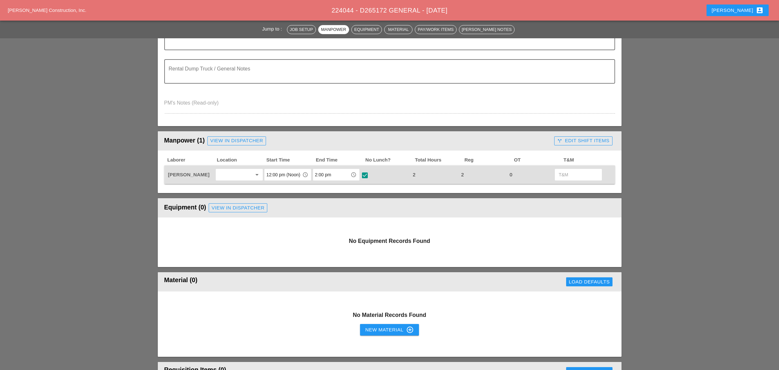
scroll to position [214, 0]
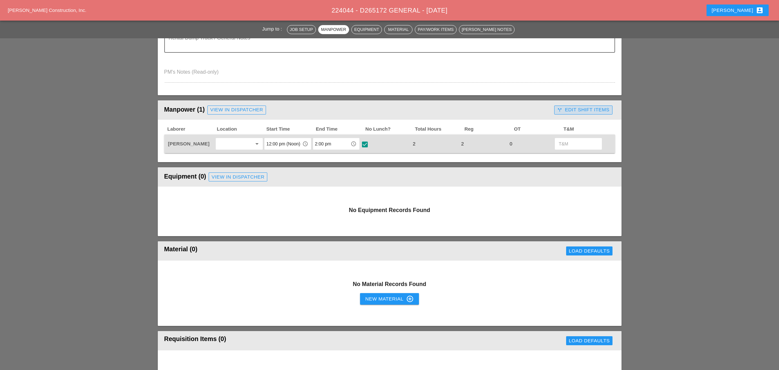
drag, startPoint x: 566, startPoint y: 104, endPoint x: 553, endPoint y: 119, distance: 20.1
click at [567, 106] on div "call_split Edit Shift Items" at bounding box center [583, 109] width 52 height 7
drag, startPoint x: 566, startPoint y: 137, endPoint x: 530, endPoint y: 149, distance: 38.7
click at [566, 139] on button "visibility Default" at bounding box center [572, 143] width 35 height 9
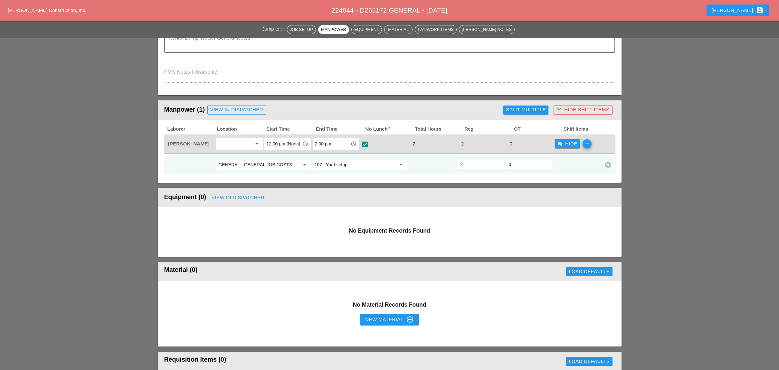
click at [346, 165] on input "107 - Yard setup" at bounding box center [354, 165] width 81 height 10
click at [340, 173] on div "1 - GEN ERAL" at bounding box center [360, 175] width 84 height 8
type input "1 - GENERAL"
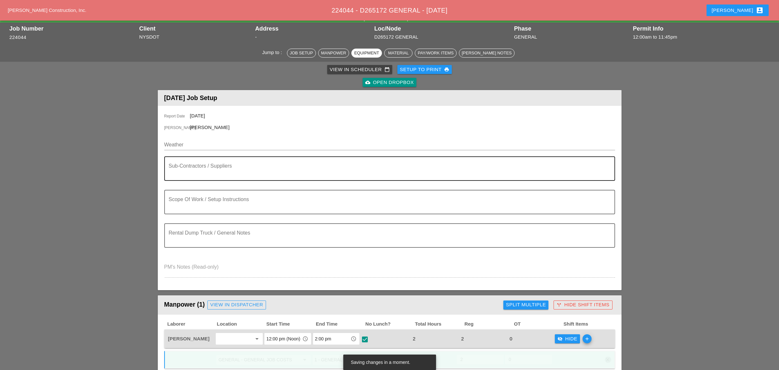
scroll to position [0, 0]
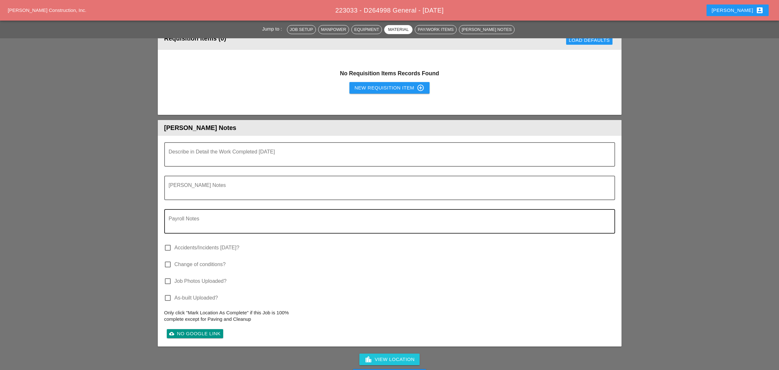
scroll to position [634, 0]
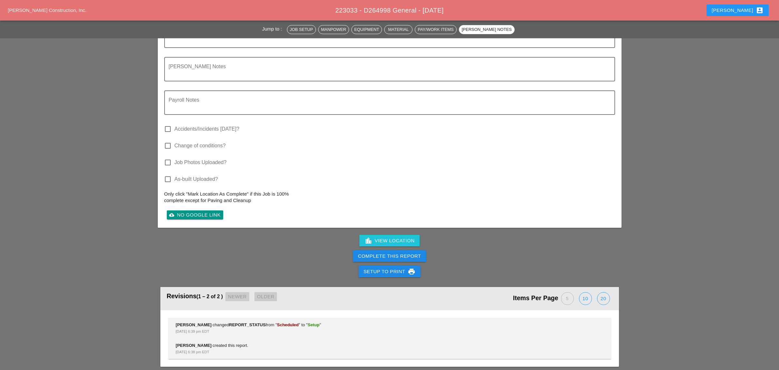
click at [397, 255] on div "Complete This Report" at bounding box center [389, 256] width 63 height 7
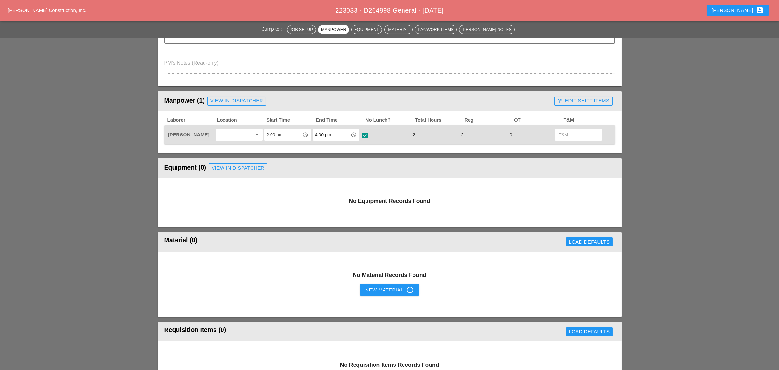
scroll to position [257, 0]
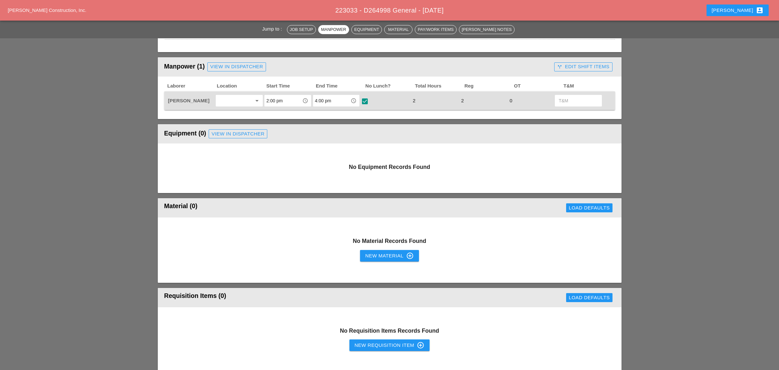
click at [560, 64] on icon "call_split" at bounding box center [559, 66] width 5 height 5
click at [574, 97] on div "visibility Default" at bounding box center [572, 100] width 30 height 7
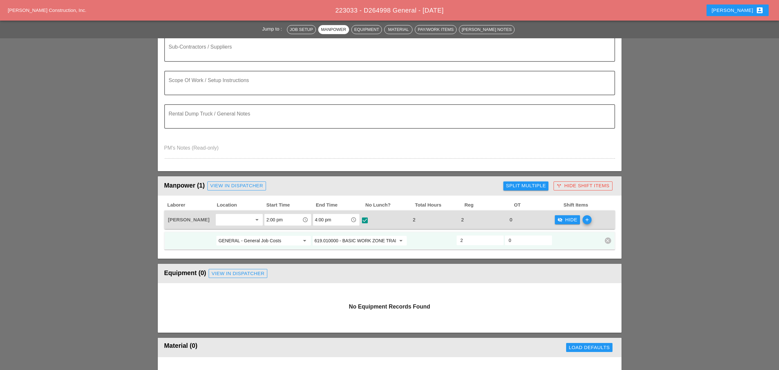
scroll to position [0, 0]
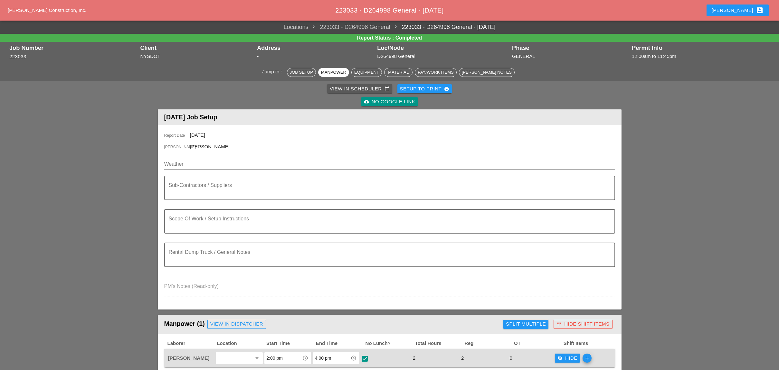
drag, startPoint x: 351, startPoint y: 88, endPoint x: 323, endPoint y: 86, distance: 28.1
click at [351, 88] on div "View in Scheduler calendar_today" at bounding box center [360, 88] width 60 height 7
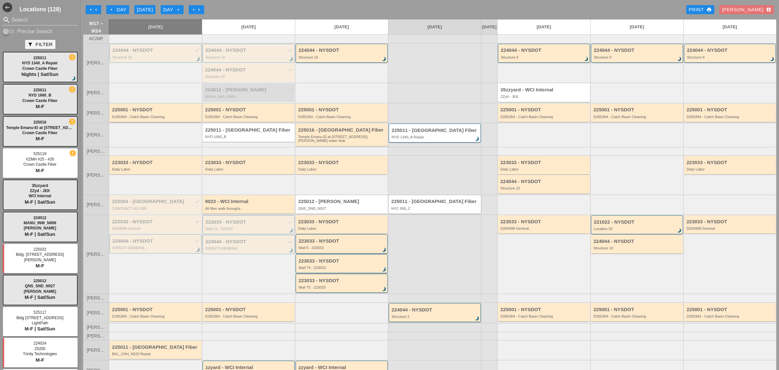
click at [134, 119] on div "D265364 - Catch Basin Cleaning" at bounding box center [156, 117] width 88 height 4
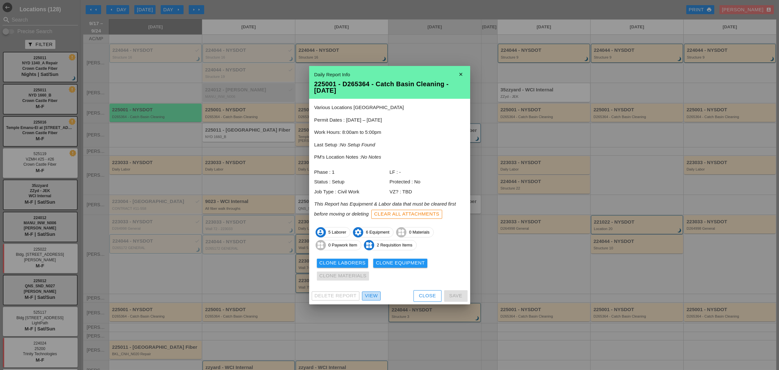
click at [371, 298] on div "View" at bounding box center [371, 295] width 13 height 7
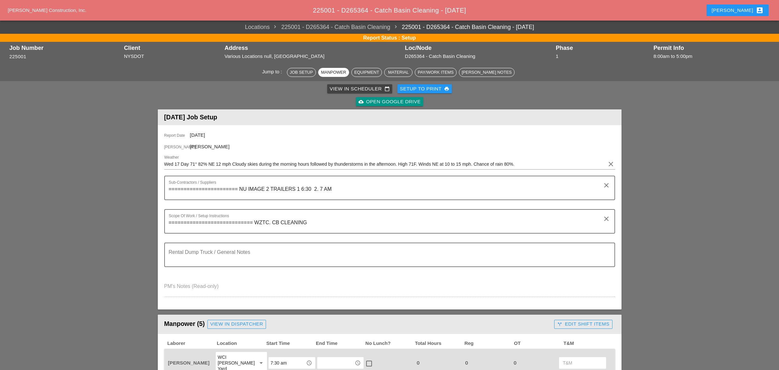
scroll to position [257, 0]
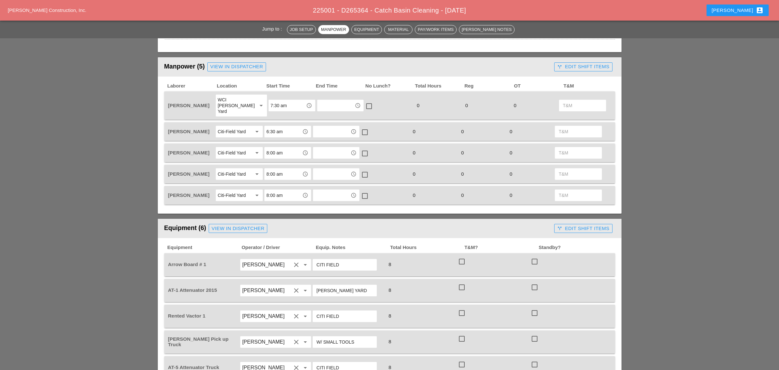
click at [567, 66] on div "call_split Edit Shift Items" at bounding box center [583, 66] width 52 height 7
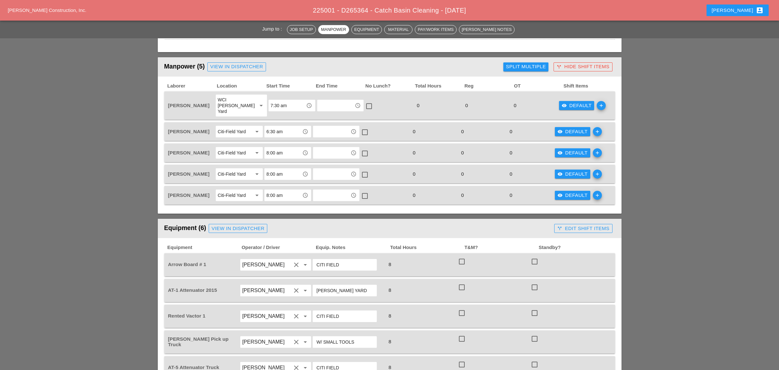
click at [543, 63] on div "Split Multiple" at bounding box center [526, 66] width 40 height 7
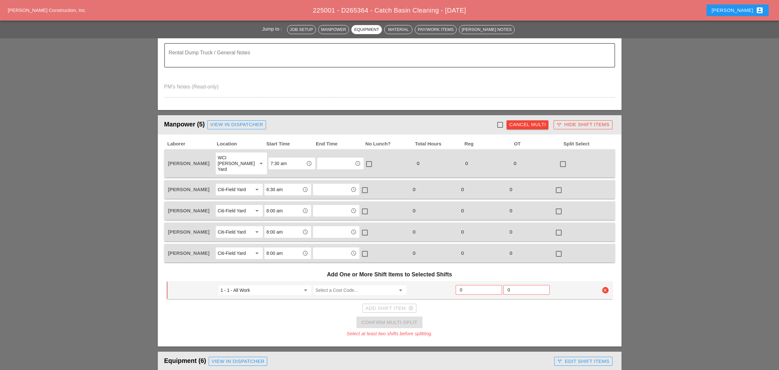
scroll to position [214, 0]
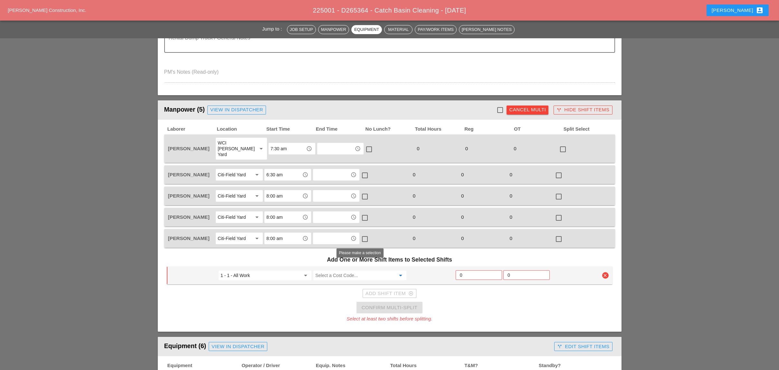
click at [333, 270] on input "Select a Cost Code..." at bounding box center [355, 275] width 80 height 10
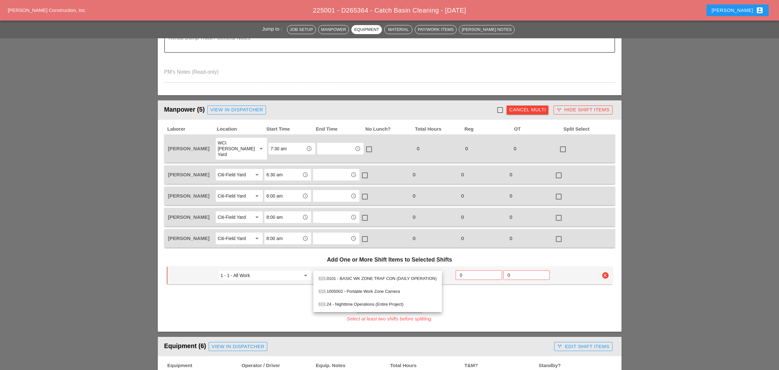
click at [341, 276] on div "619 .0101 - BASIC WK ZONE TRAF CON (DAILY OPERATION)" at bounding box center [377, 279] width 118 height 8
type input "619.0101 - BASIC WK ZONE TRAF CON (DAILY OPERATION)"
click at [465, 270] on input "0" at bounding box center [479, 275] width 38 height 10
type input "2"
click at [500, 105] on div at bounding box center [499, 110] width 11 height 11
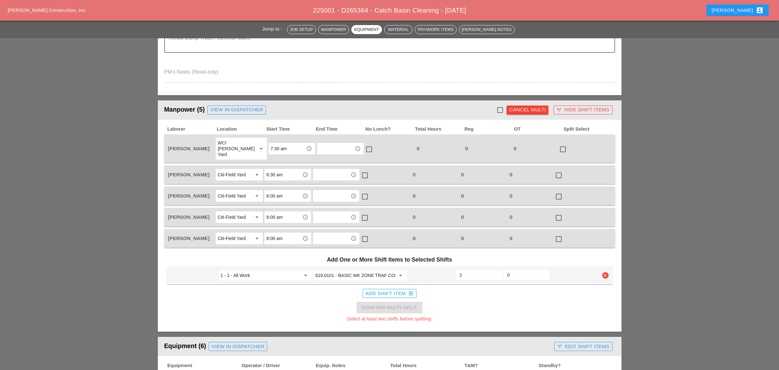
checkbox input "true"
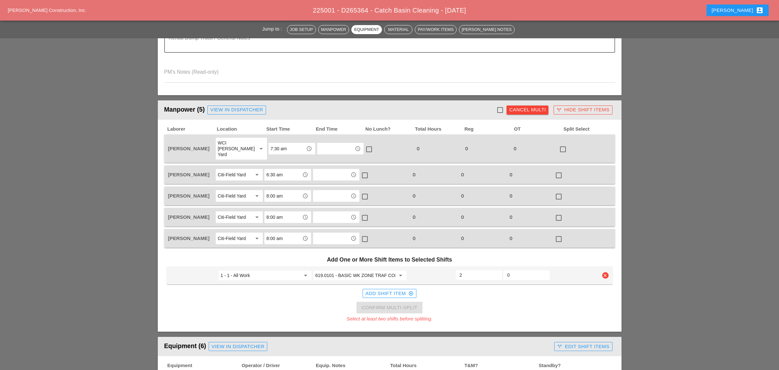
checkbox input "true"
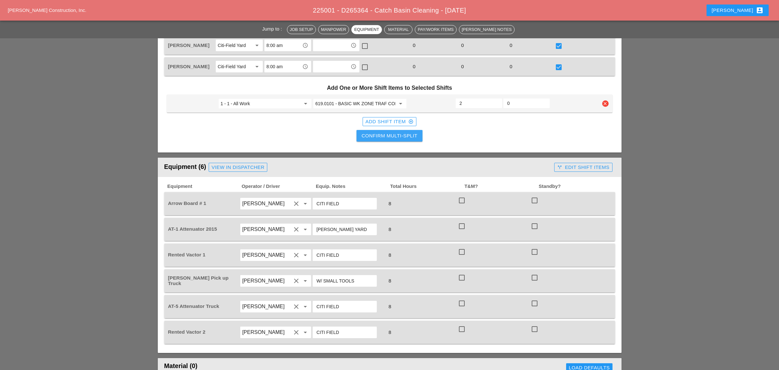
click at [399, 132] on div "Confirm Multi-Split" at bounding box center [389, 135] width 56 height 7
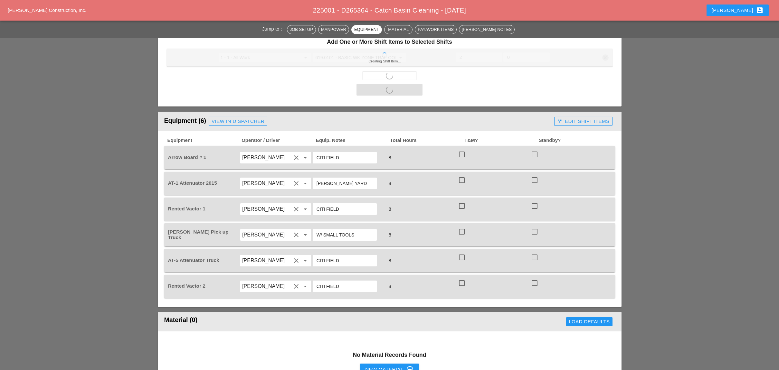
scroll to position [429, 0]
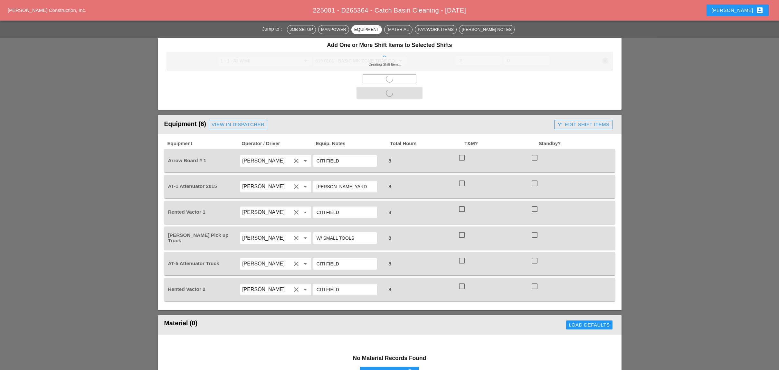
click at [461, 152] on div at bounding box center [461, 157] width 11 height 11
checkbox input "true"
click at [461, 178] on div at bounding box center [461, 183] width 11 height 11
checkbox input "true"
click at [461, 204] on div at bounding box center [461, 209] width 11 height 11
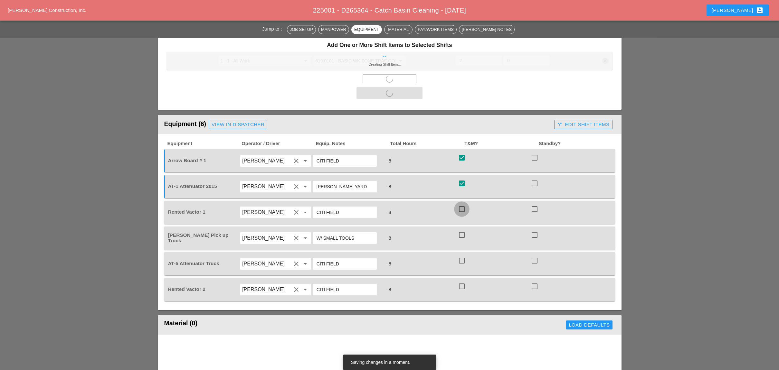
checkbox input "true"
click at [461, 229] on div at bounding box center [461, 234] width 11 height 11
checkbox input "true"
checkbox input "false"
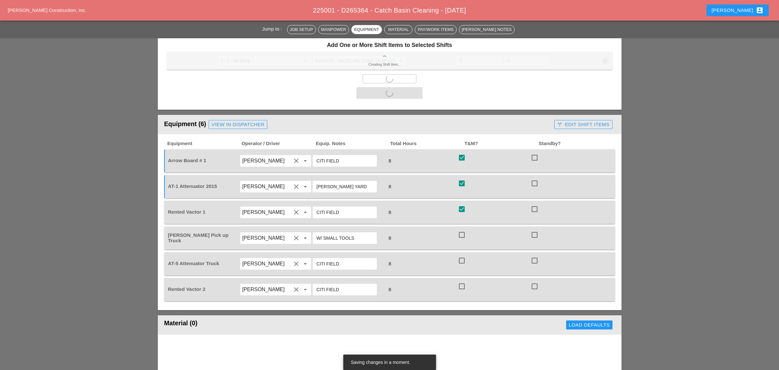
checkbox input "false"
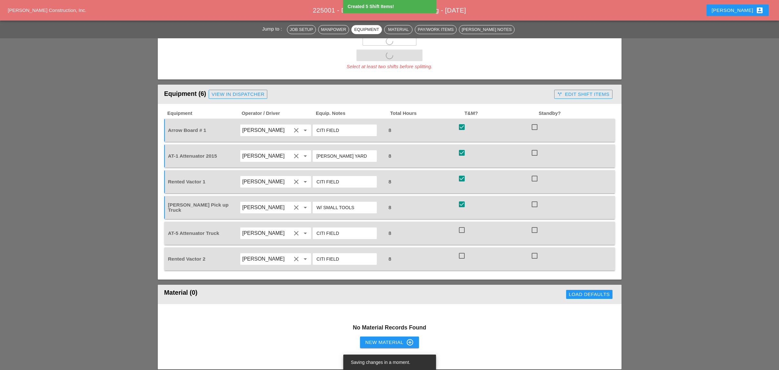
scroll to position [472, 0]
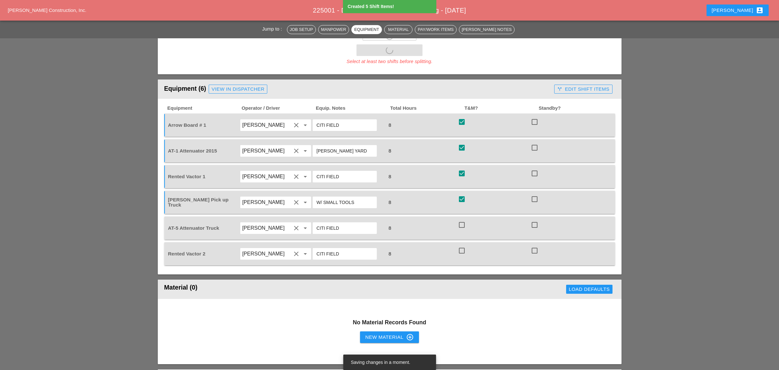
drag, startPoint x: 460, startPoint y: 211, endPoint x: 461, endPoint y: 218, distance: 6.2
click at [461, 220] on div at bounding box center [461, 225] width 11 height 11
checkbox input "true"
click at [463, 245] on div at bounding box center [461, 250] width 11 height 11
checkbox input "true"
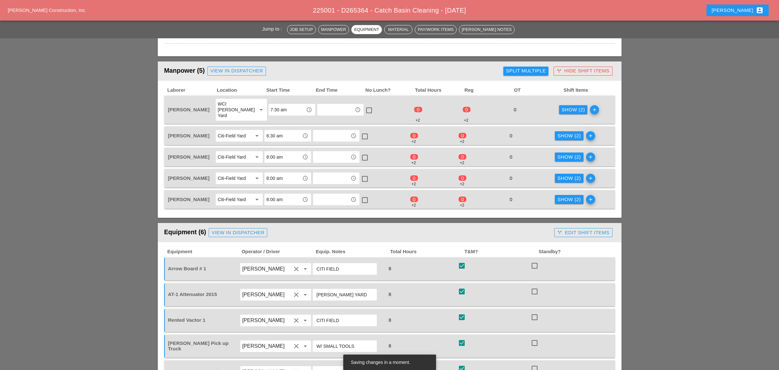
scroll to position [257, 0]
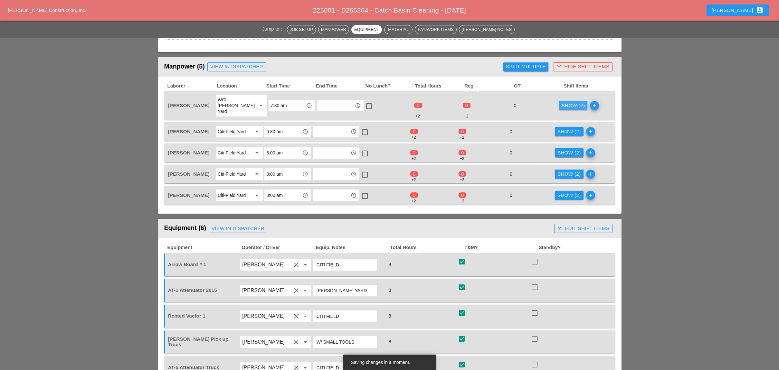
click at [572, 102] on div "Show (2)" at bounding box center [572, 105] width 23 height 7
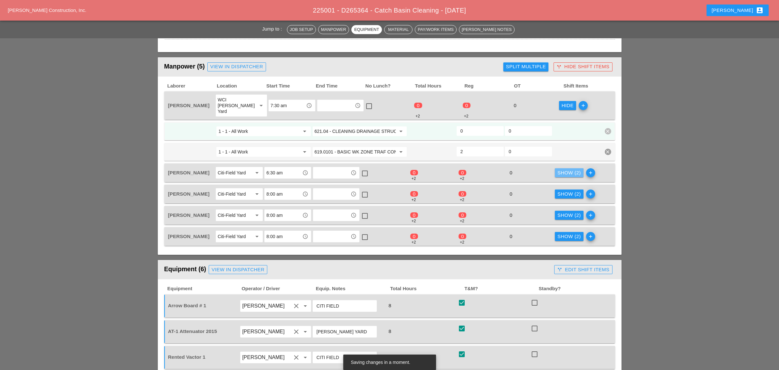
drag, startPoint x: 571, startPoint y: 163, endPoint x: 561, endPoint y: 186, distance: 25.2
click at [571, 169] on div "Show (2)" at bounding box center [568, 172] width 23 height 7
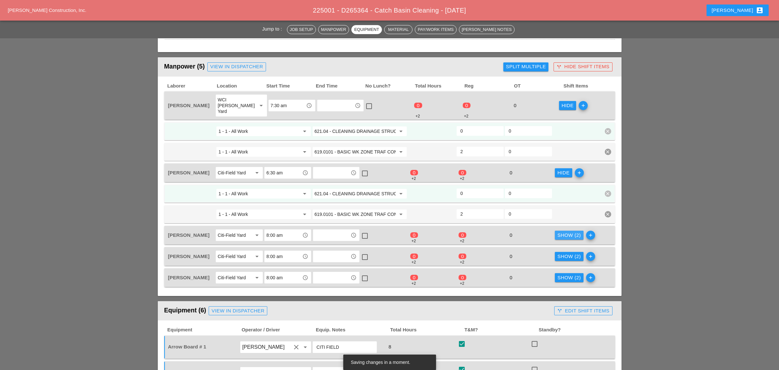
click at [565, 232] on div "Show (2)" at bounding box center [568, 235] width 23 height 7
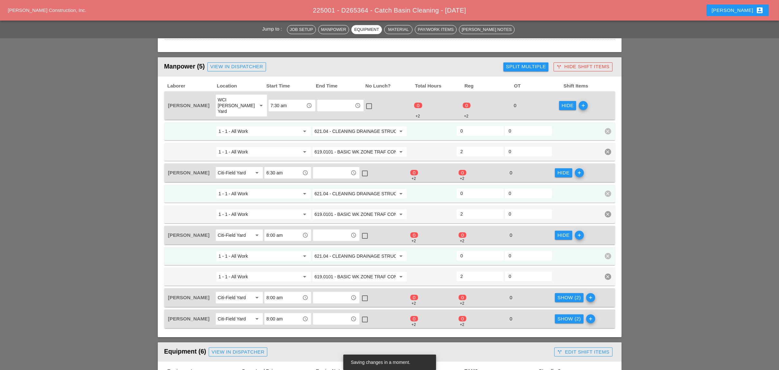
click at [565, 294] on div "Show (2)" at bounding box center [568, 297] width 23 height 7
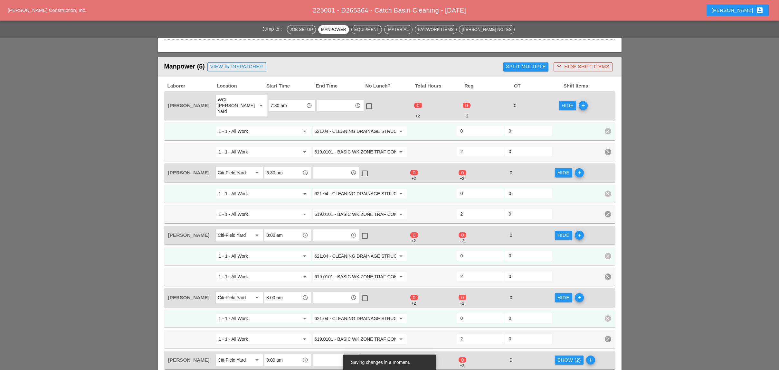
click at [564, 357] on div "Show (2)" at bounding box center [568, 360] width 23 height 7
click at [370, 146] on div "619.0101 - BASIC WK ZONE TRAF CON (DAILY OPERATION) arrow_drop_down" at bounding box center [360, 152] width 96 height 12
click at [462, 126] on input "0" at bounding box center [479, 131] width 39 height 10
type input "6"
drag, startPoint x: 466, startPoint y: 183, endPoint x: 466, endPoint y: 208, distance: 25.1
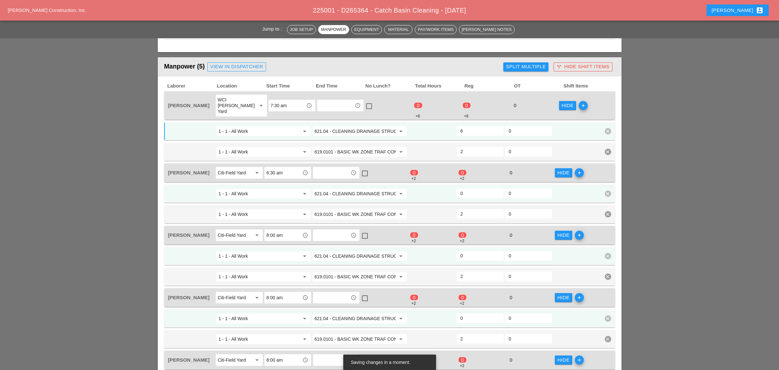
click at [467, 188] on input "0" at bounding box center [479, 193] width 39 height 10
type input "6"
click at [471, 251] on input "0" at bounding box center [479, 256] width 39 height 10
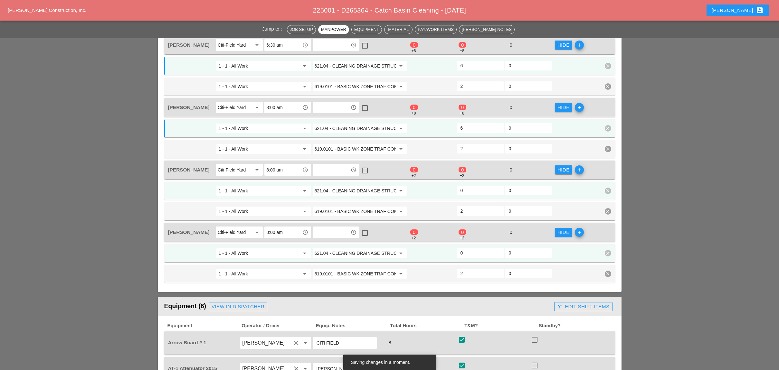
scroll to position [386, 0]
type input "6"
click at [466, 184] on input "0" at bounding box center [479, 189] width 39 height 10
type input "6"
click at [467, 247] on input "0" at bounding box center [479, 252] width 39 height 10
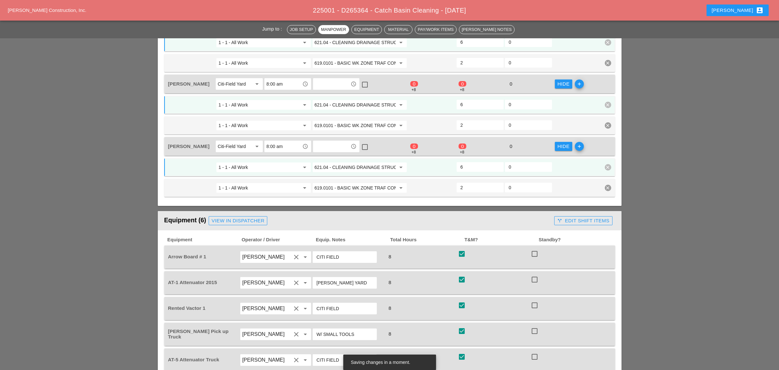
scroll to position [472, 0]
type input "6"
click at [348, 162] on input "621.04 - CLEANING DRAINAGE STRUCTURES" at bounding box center [354, 167] width 81 height 10
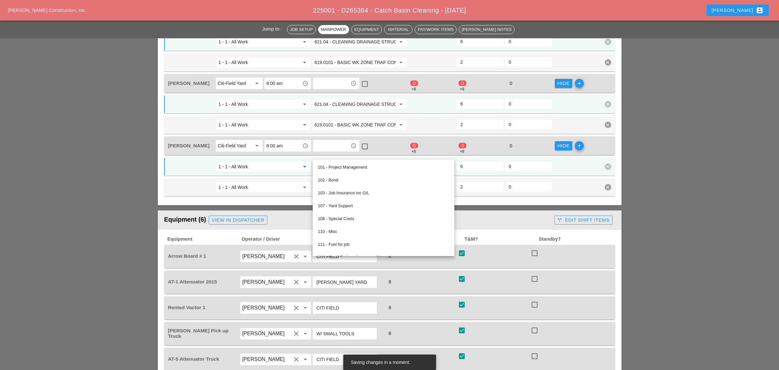
click at [290, 162] on input "1 - 1 - All Work" at bounding box center [258, 167] width 81 height 10
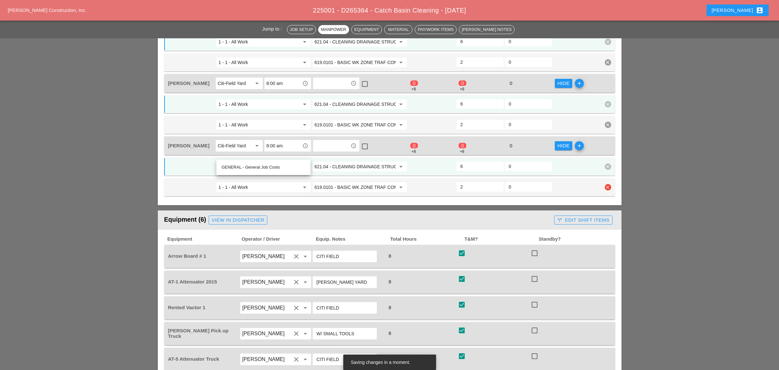
click at [336, 182] on input "619.0101 - BASIC WK ZONE TRAF CON (DAILY OPERATION)" at bounding box center [354, 187] width 81 height 10
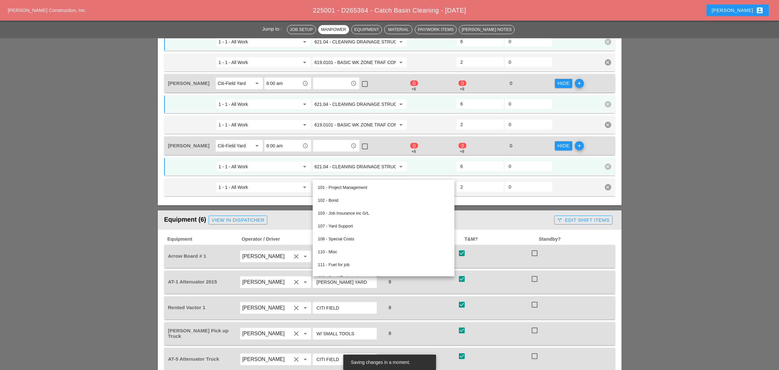
click at [292, 214] on div "Equipment (6) View in Dispatcher" at bounding box center [358, 220] width 388 height 13
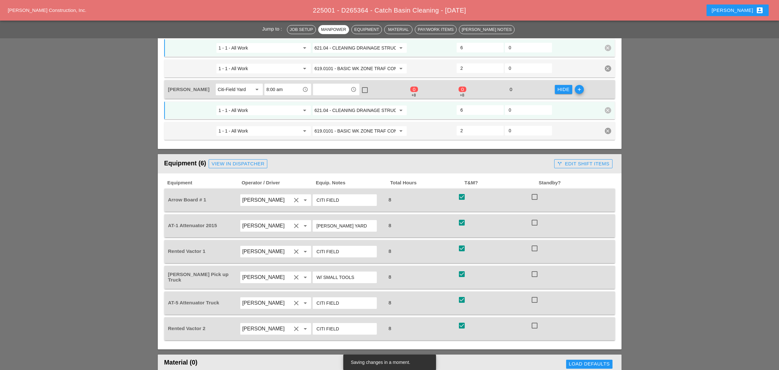
scroll to position [558, 0]
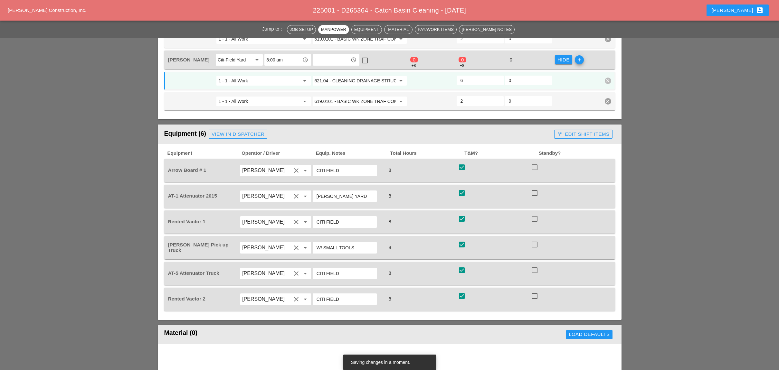
click at [571, 131] on div "call_split Edit Shift Items" at bounding box center [583, 134] width 52 height 7
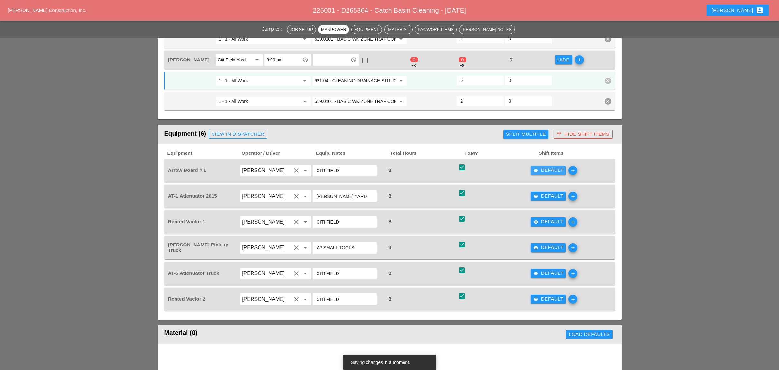
click at [545, 166] on button "visibility Default" at bounding box center [547, 170] width 35 height 9
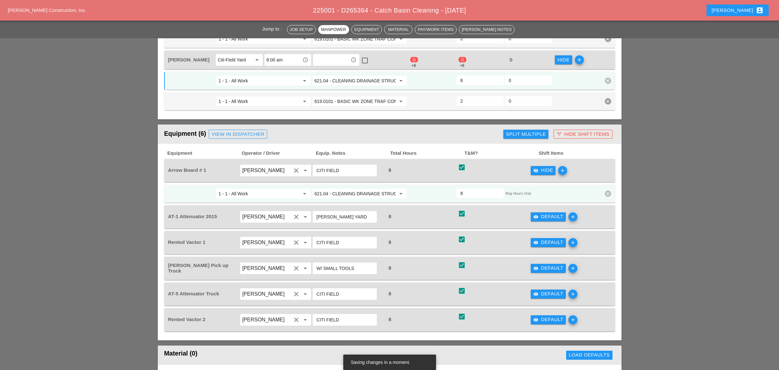
click at [357, 189] on input "621.04 - CLEANING DRAINAGE STRUCTURES" at bounding box center [354, 194] width 81 height 10
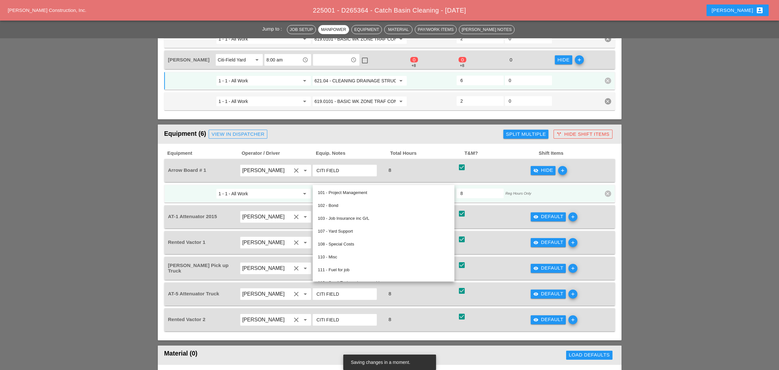
paste input "19.0101 - BASIC WK ZONE TRAF CON (DAILY OPERATION)"
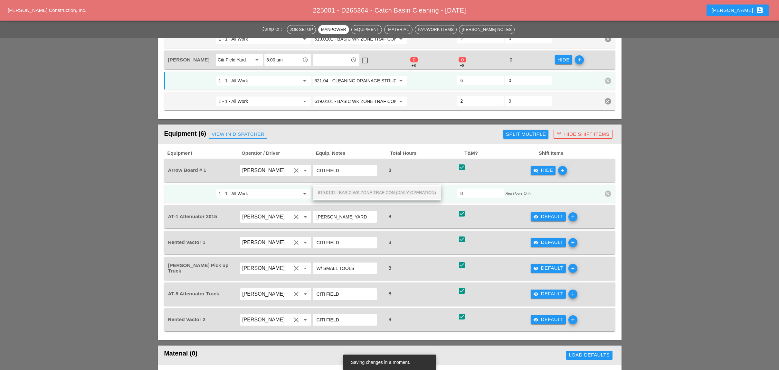
scroll to position [0, 46]
click at [361, 195] on div "619.0101 - BASIC WK ZONE TRAF CON (DAILY OPERATION)" at bounding box center [377, 193] width 118 height 8
type input "619.0101 - BASIC WK ZONE TRAF CON (DAILY OPERATION)"
drag, startPoint x: 540, startPoint y: 204, endPoint x: 501, endPoint y: 209, distance: 39.3
click at [538, 213] on div "visibility Default" at bounding box center [548, 216] width 30 height 7
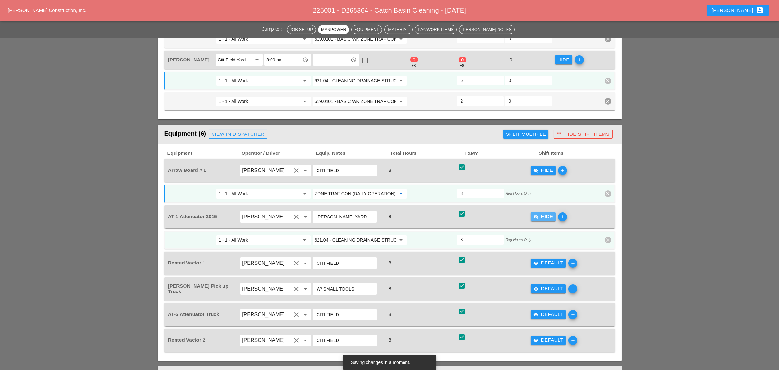
scroll to position [0, 0]
paste input "19.0101 - BASIC WK ZONE TRAF CON (DAILY OPERATION)"
click at [375, 240] on span "619.0101 - BASIC WK ZONE TRAF CON (DAILY OPERATION)" at bounding box center [377, 238] width 118 height 5
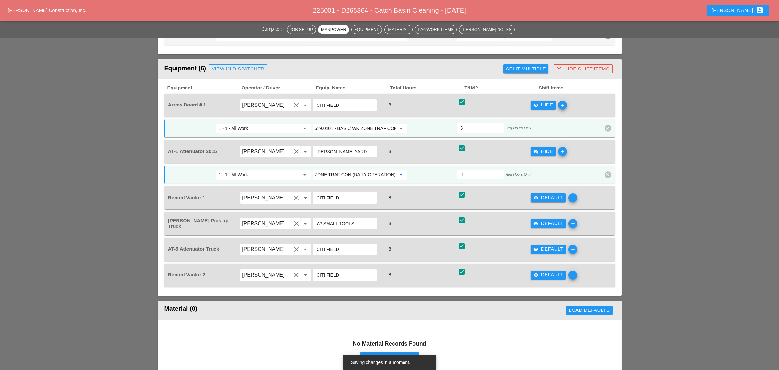
scroll to position [644, 0]
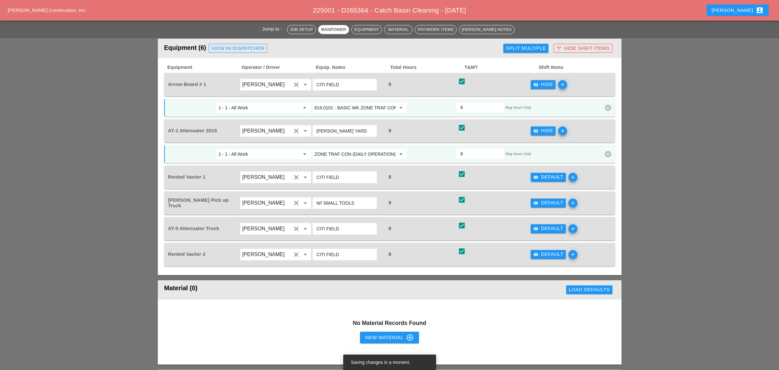
type input "619.0101 - BASIC WK ZONE TRAF CON (DAILY OPERATION)"
click at [541, 199] on div "visibility Default" at bounding box center [548, 202] width 30 height 7
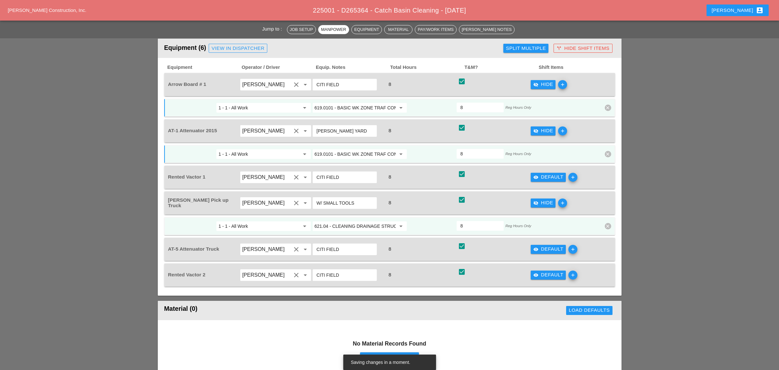
click at [375, 221] on input "621.04 - CLEANING DRAINAGE STRUCTURES" at bounding box center [354, 226] width 81 height 10
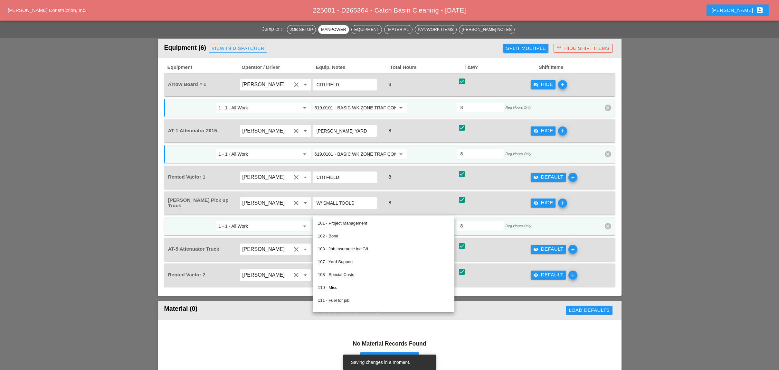
paste input "19.0101 - BASIC WK ZONE TRAF CON (DAILY OPERATION)"
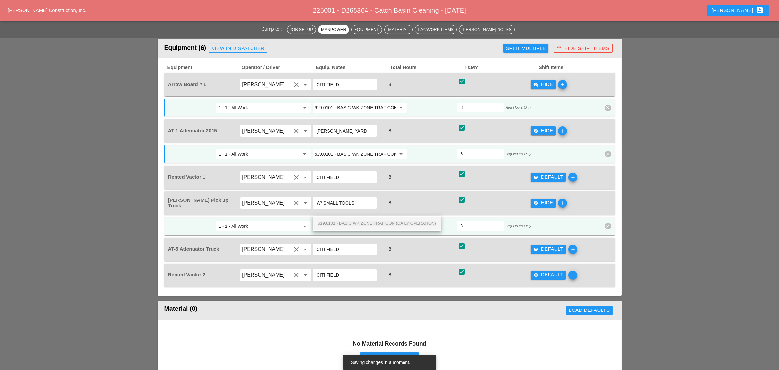
scroll to position [0, 46]
click at [371, 224] on span "619.0101 - BASIC WK ZONE TRAF CON (DAILY OPERATION)" at bounding box center [377, 223] width 118 height 5
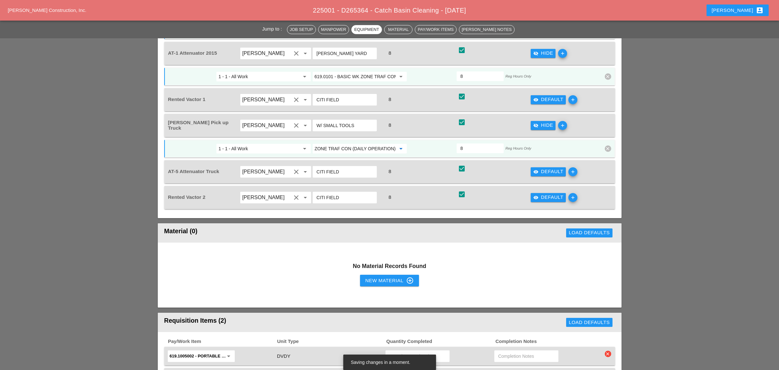
scroll to position [729, 0]
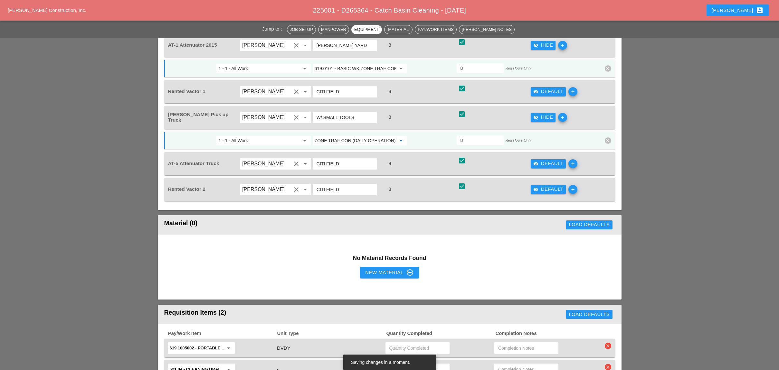
type input "619.0101 - BASIC WK ZONE TRAF CON (DAILY OPERATION)"
drag, startPoint x: 541, startPoint y: 145, endPoint x: 533, endPoint y: 145, distance: 8.0
click at [541, 160] on div "visibility Default" at bounding box center [548, 163] width 30 height 7
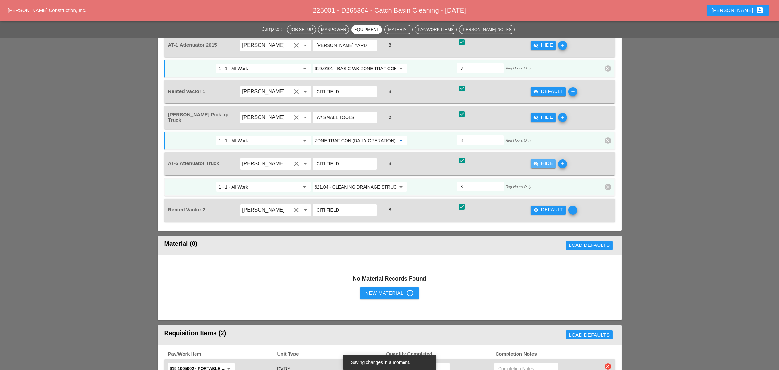
scroll to position [0, 0]
click at [360, 182] on input "621.04 - CLEANING DRAINAGE STRUCTURES" at bounding box center [354, 187] width 81 height 10
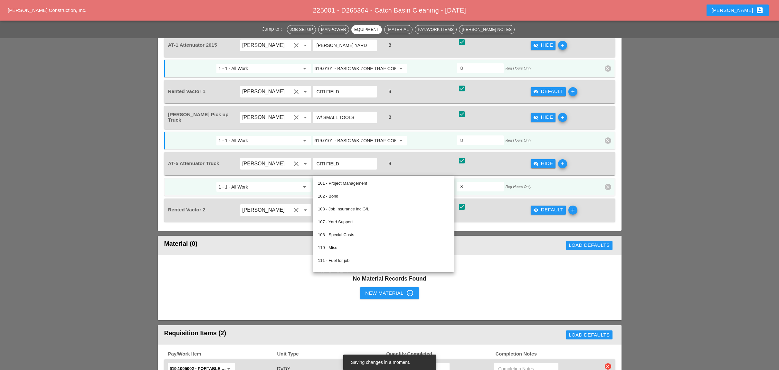
paste input "19.0101 - BASIC WK ZONE TRAF CON (DAILY OPERATION)"
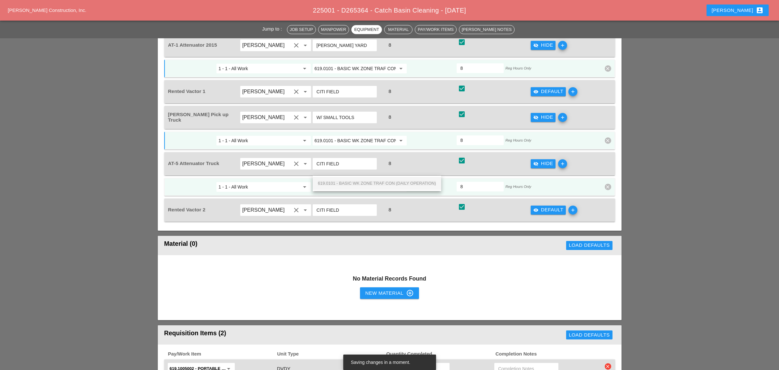
scroll to position [0, 46]
click at [364, 181] on span "619.0101 - BASIC WK ZONE TRAF CON (DAILY OPERATION)" at bounding box center [377, 183] width 118 height 5
type input "619.0101 - BASIC WK ZONE TRAF CON (DAILY OPERATION)"
click at [552, 206] on div "visibility Default" at bounding box center [548, 209] width 30 height 7
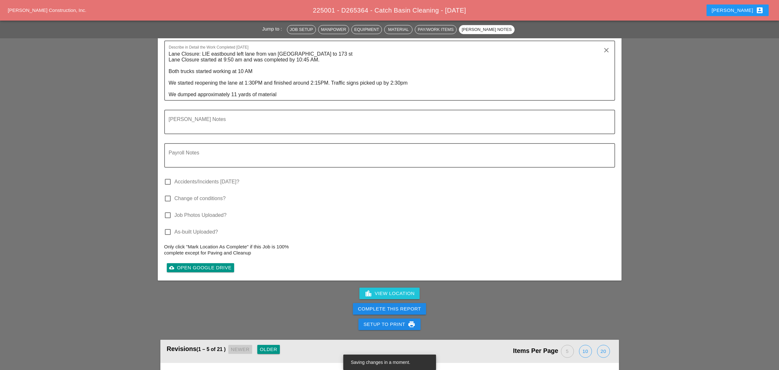
scroll to position [987, 0]
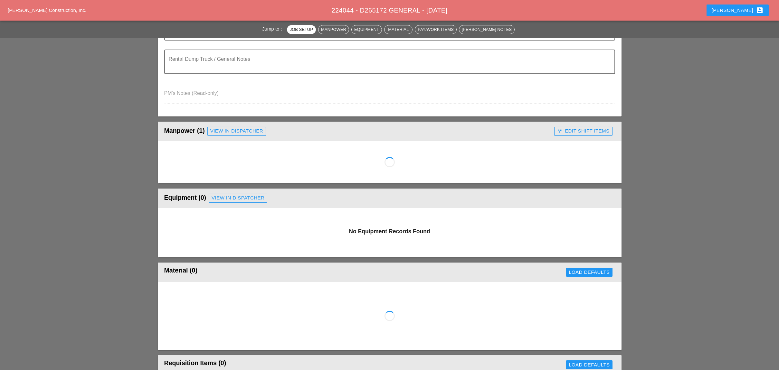
scroll to position [214, 0]
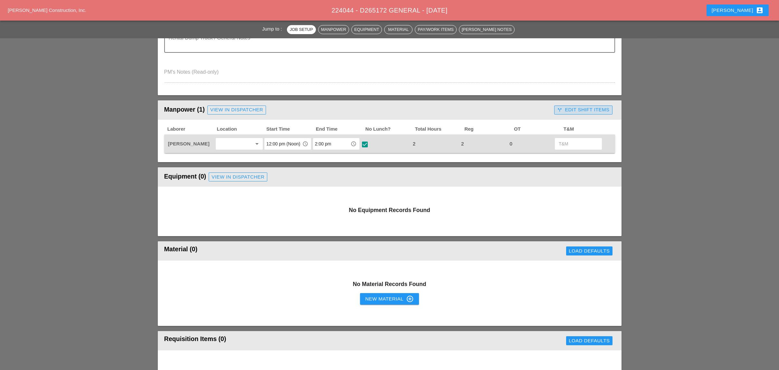
drag, startPoint x: 578, startPoint y: 105, endPoint x: 570, endPoint y: 117, distance: 14.3
click at [578, 106] on div "call_split Edit Shift Items" at bounding box center [583, 109] width 52 height 7
click at [570, 141] on div "visibility Default" at bounding box center [572, 143] width 30 height 7
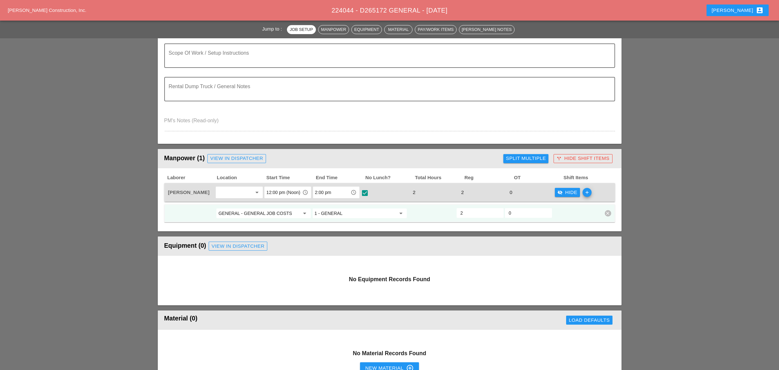
scroll to position [0, 0]
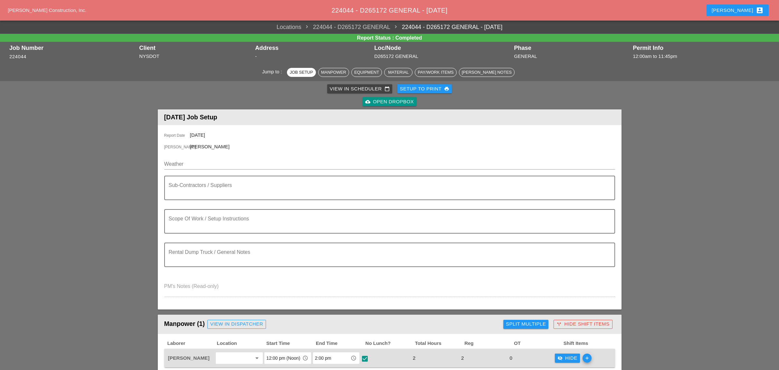
click at [338, 89] on div "View in Scheduler calendar_today" at bounding box center [360, 88] width 60 height 7
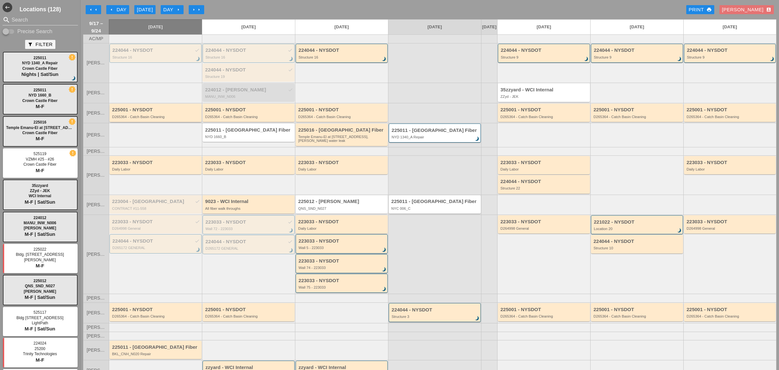
click at [140, 113] on div "225001 - NYSDOT" at bounding box center [156, 109] width 88 height 5
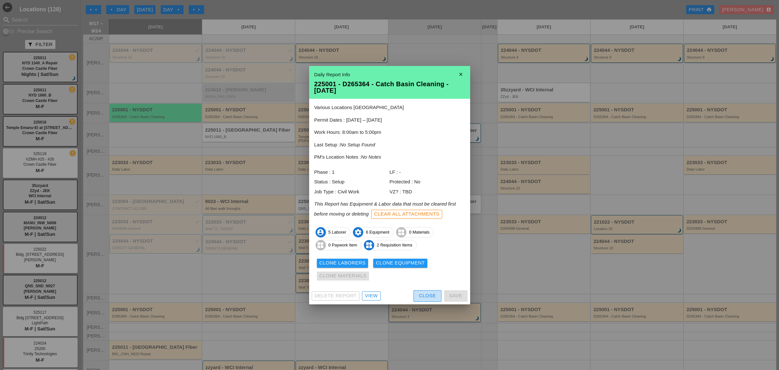
click at [423, 294] on div "Close" at bounding box center [427, 295] width 17 height 7
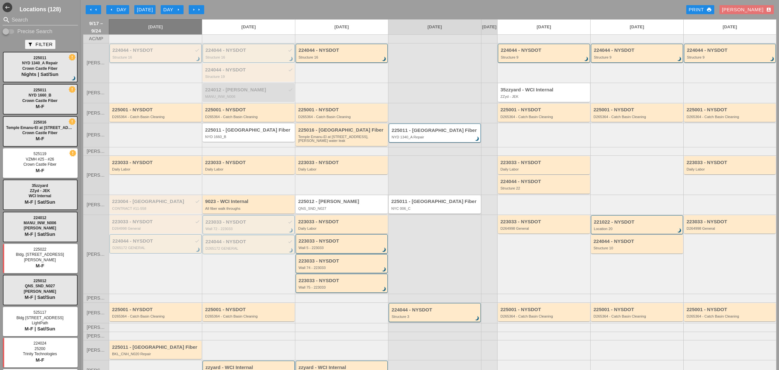
click at [164, 53] on div "224044 - NYSDOT check" at bounding box center [155, 50] width 87 height 5
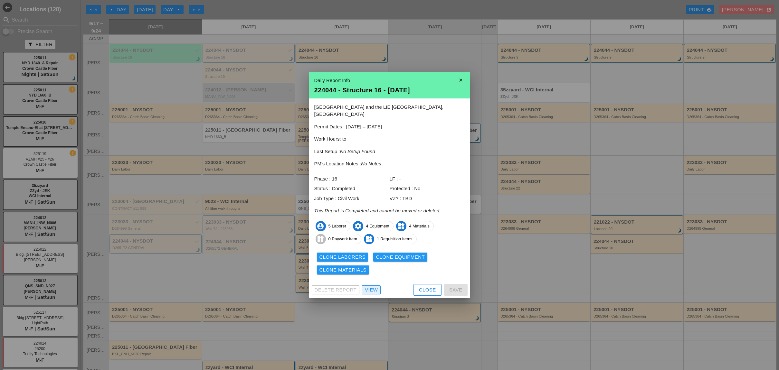
drag, startPoint x: 374, startPoint y: 287, endPoint x: 246, endPoint y: 226, distance: 142.4
click at [373, 287] on div "View" at bounding box center [371, 289] width 13 height 7
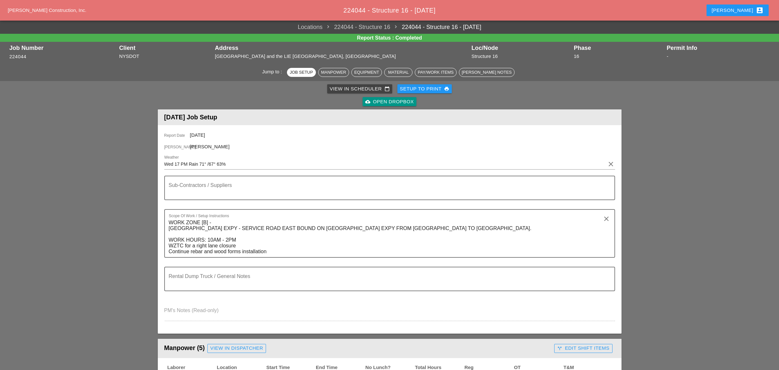
scroll to position [214, 0]
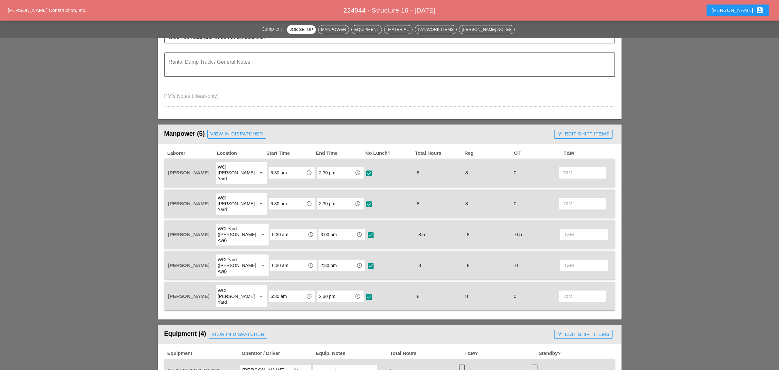
click at [580, 131] on div "call_split Edit Shift Items" at bounding box center [583, 133] width 52 height 7
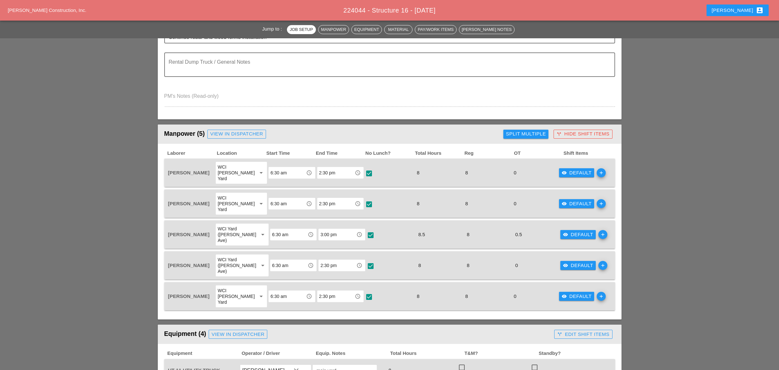
click at [526, 133] on div "Split Multiple" at bounding box center [526, 133] width 40 height 7
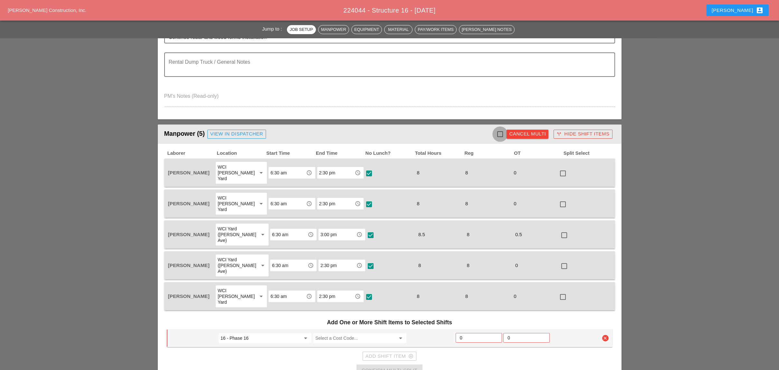
click at [502, 131] on div at bounding box center [499, 134] width 11 height 11
checkbox input "true"
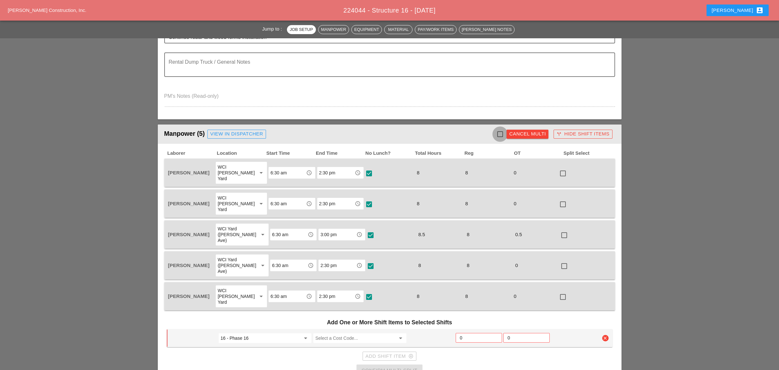
checkbox input "true"
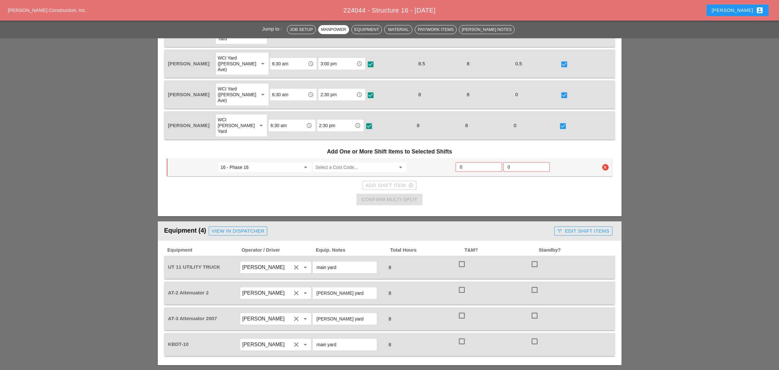
scroll to position [386, 0]
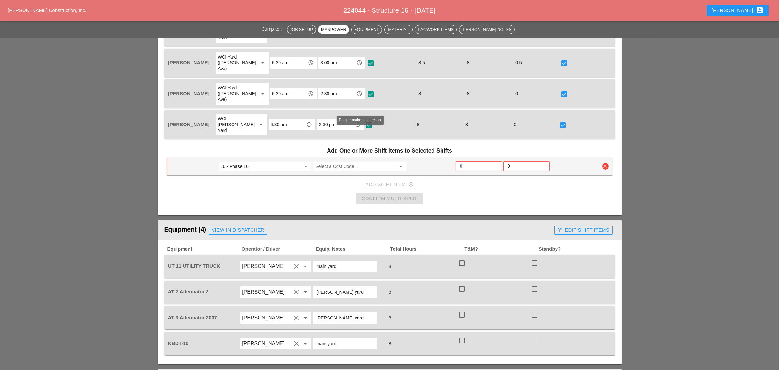
click at [330, 161] on input "Select a Cost Code..." at bounding box center [355, 166] width 80 height 10
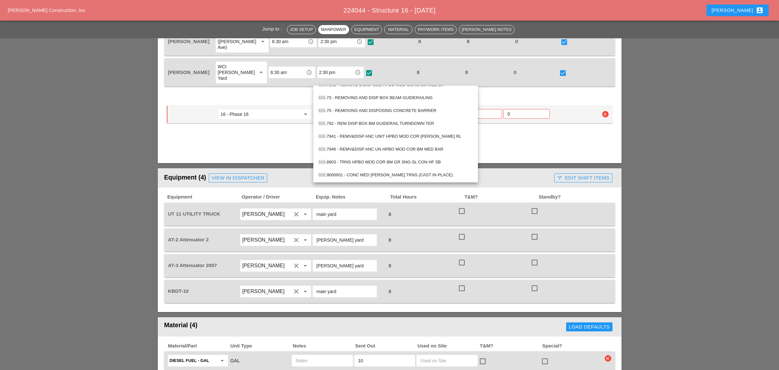
scroll to position [515, 0]
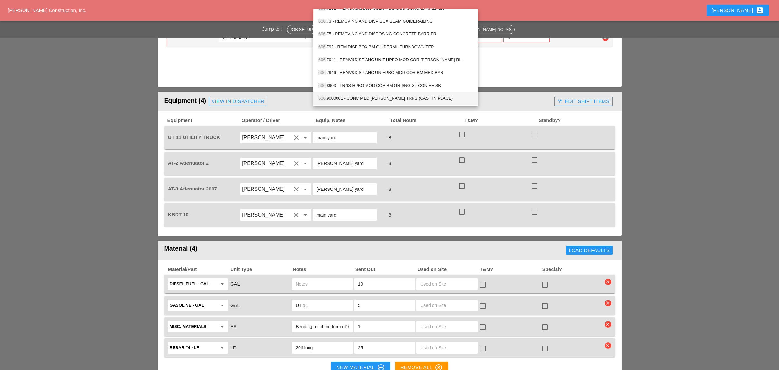
click at [387, 98] on div "606 .9000001 - CONC MED BARR TRNS (CAST IN PLACE)" at bounding box center [395, 99] width 154 height 8
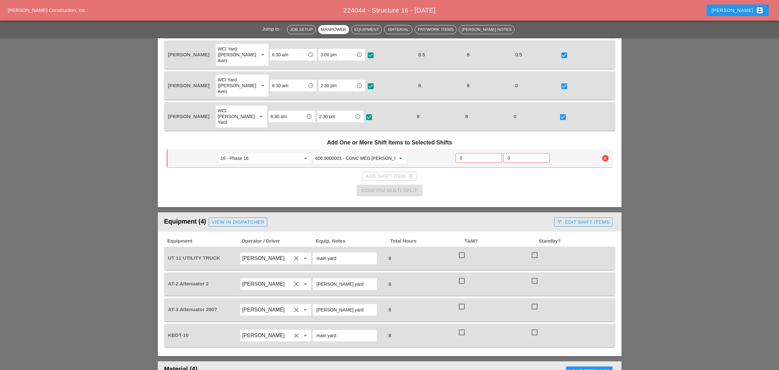
scroll to position [386, 0]
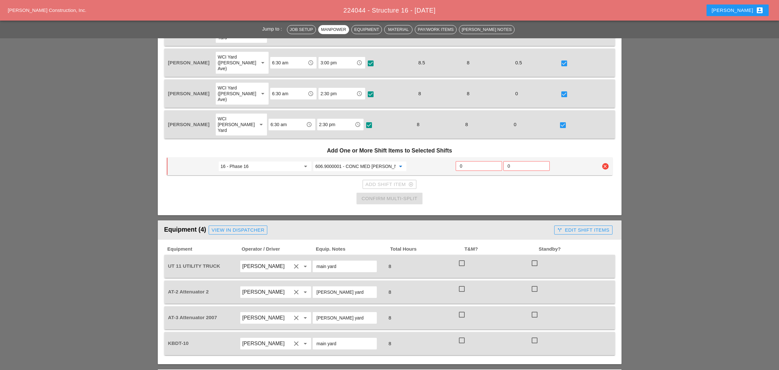
type input "606.9000001 - CONC MED BARR TRNS (CAST IN PLACE)"
click at [469, 161] on input "0" at bounding box center [479, 166] width 38 height 10
type input "6"
click at [394, 195] on div "Confirm Multi-Split" at bounding box center [389, 198] width 56 height 7
click at [461, 258] on div at bounding box center [461, 263] width 11 height 11
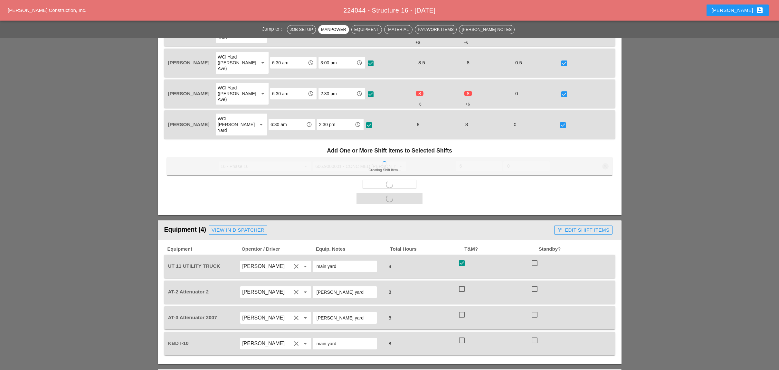
checkbox input "true"
click at [462, 284] on div at bounding box center [461, 289] width 11 height 11
checkbox input "true"
click at [461, 309] on div at bounding box center [461, 314] width 11 height 11
checkbox input "true"
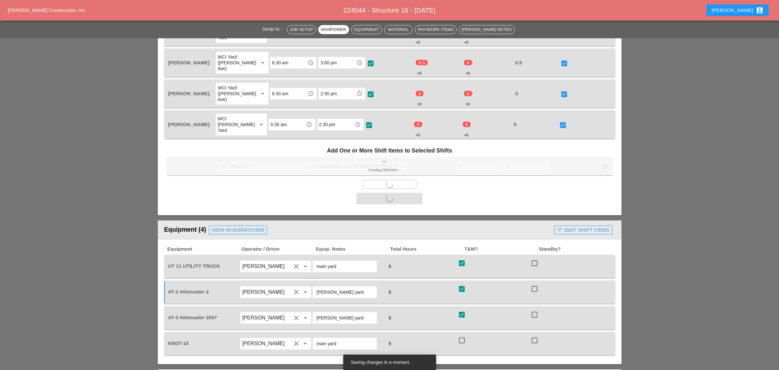
click at [462, 335] on div at bounding box center [461, 340] width 11 height 11
checkbox input "true"
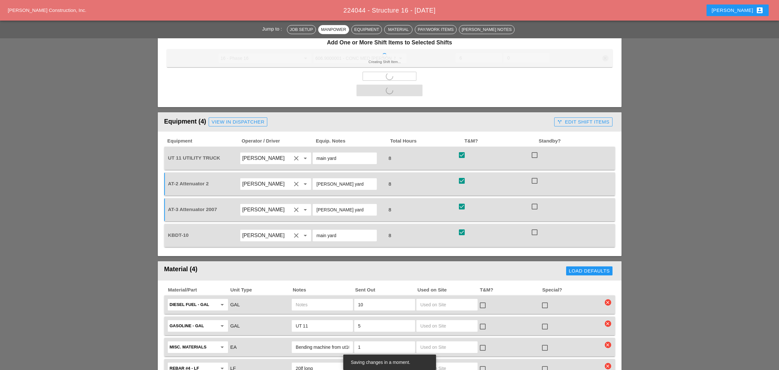
scroll to position [515, 0]
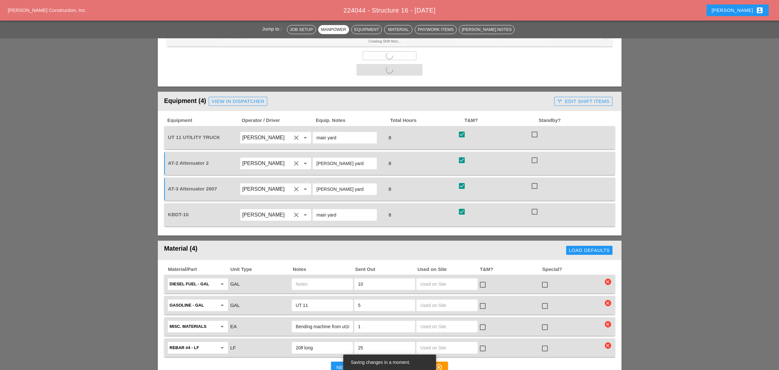
checkbox input "false"
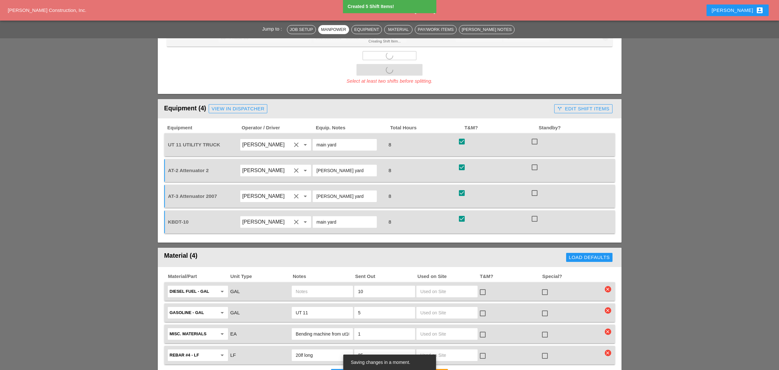
click at [579, 159] on div "AT-2 Attenuator 2 Simao Pinheiro clear arrow_drop_down Bruckner yard 8 check_bo…" at bounding box center [389, 170] width 451 height 23
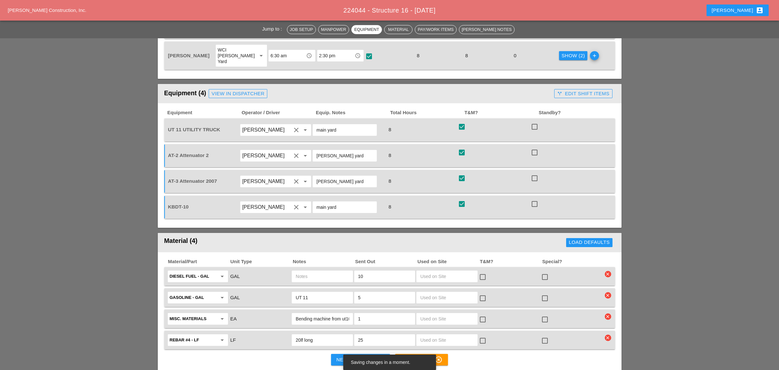
scroll to position [429, 0]
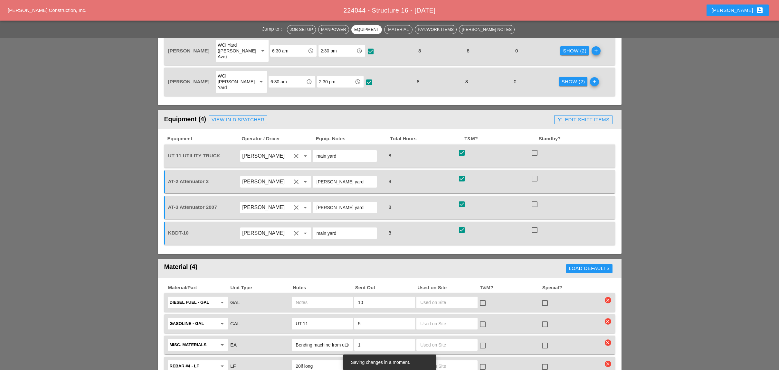
click at [567, 116] on div "call_split Edit Shift Items" at bounding box center [583, 119] width 52 height 7
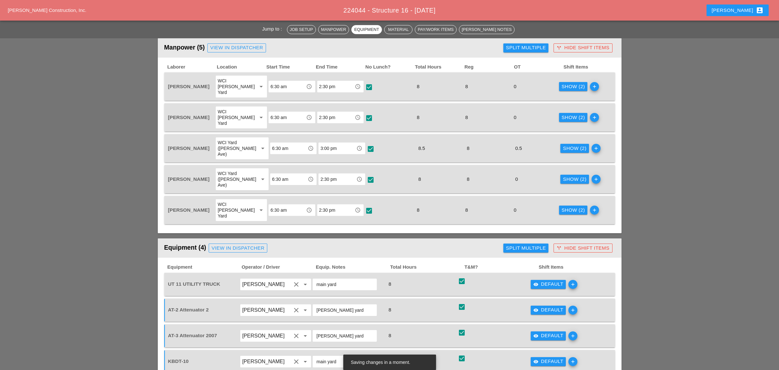
scroll to position [300, 0]
click at [561, 83] on div "Show (2)" at bounding box center [572, 86] width 23 height 7
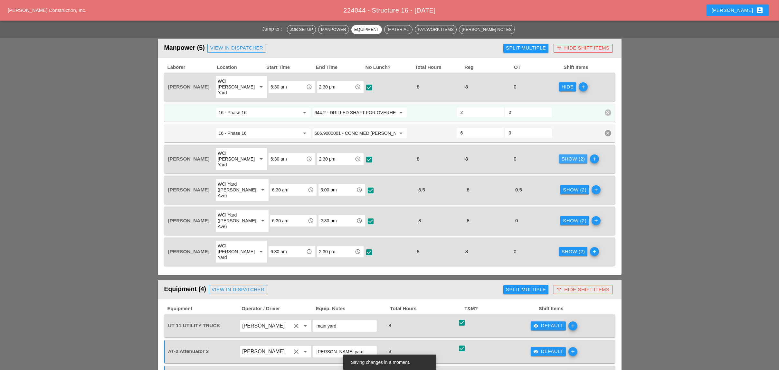
click at [564, 154] on button "Show (2)" at bounding box center [573, 158] width 29 height 9
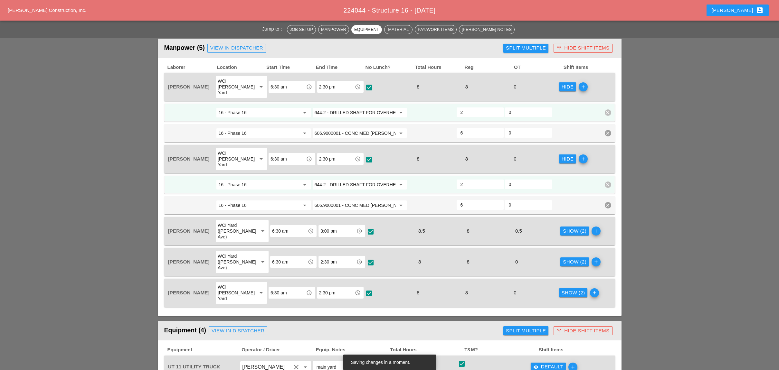
click at [566, 227] on button "Show (2)" at bounding box center [574, 231] width 29 height 9
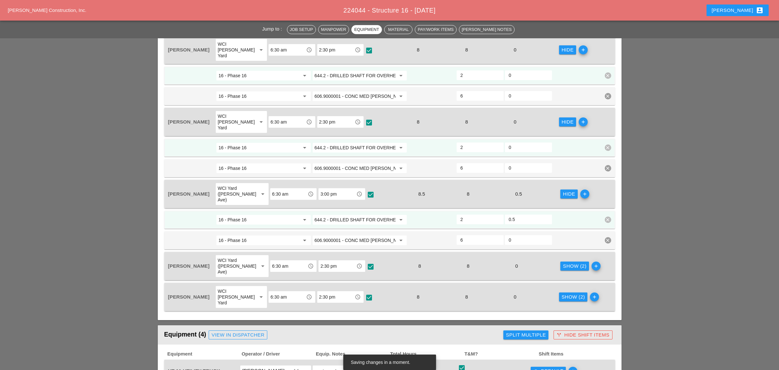
scroll to position [386, 0]
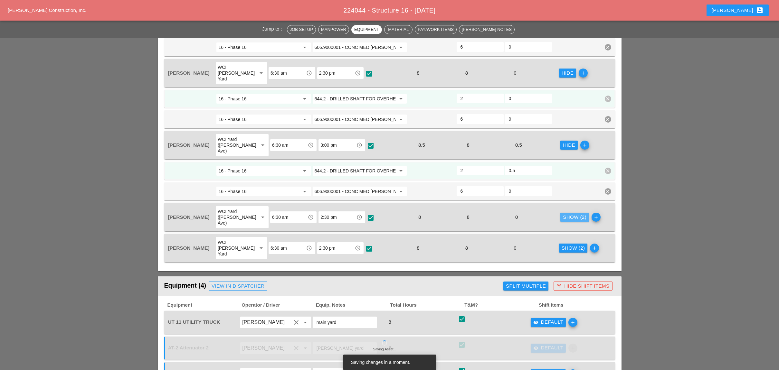
click at [567, 214] on div "Show (2)" at bounding box center [574, 217] width 23 height 7
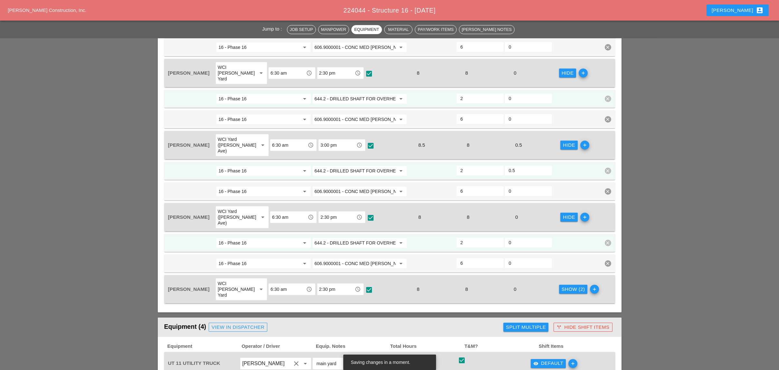
click at [559, 285] on button "Show (2)" at bounding box center [573, 289] width 29 height 9
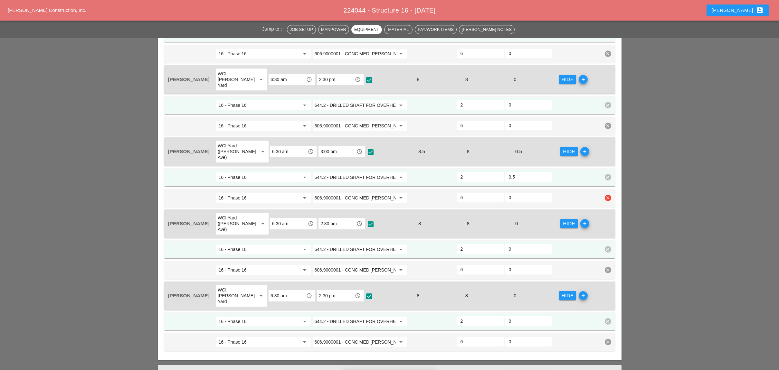
scroll to position [257, 0]
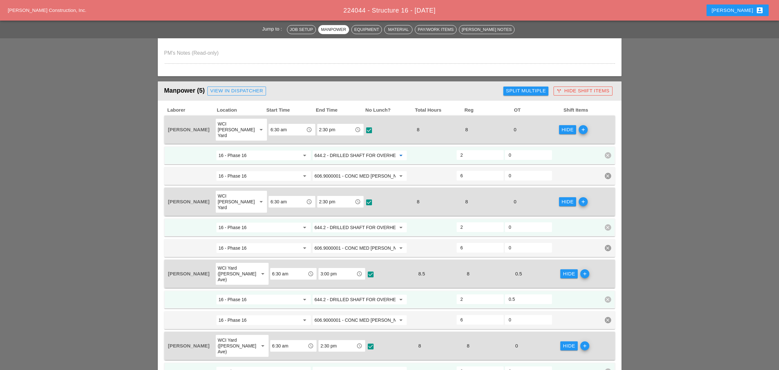
click at [345, 150] on input "644.2 - DRILLED SHAFT FOR OVERHEAD SIGN STRUCTUR" at bounding box center [354, 155] width 81 height 10
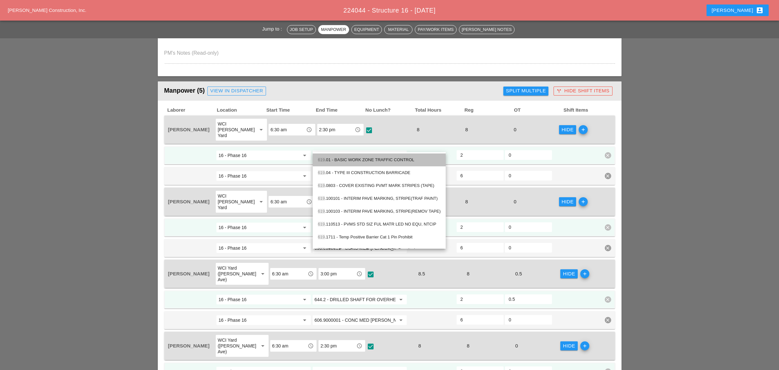
click at [345, 159] on div "619 .01 - BASIC WORK ZONE TRAFFIC CONTROL" at bounding box center [379, 160] width 123 height 8
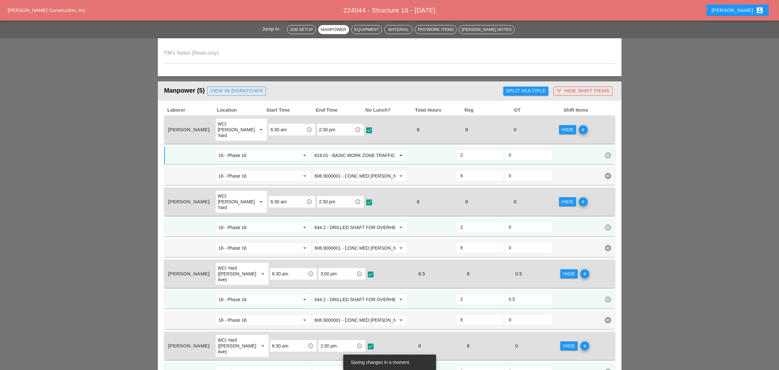
click at [334, 150] on input "619.01 - BASIC WORK ZONE TRAFFIC CONTROL" at bounding box center [354, 155] width 81 height 10
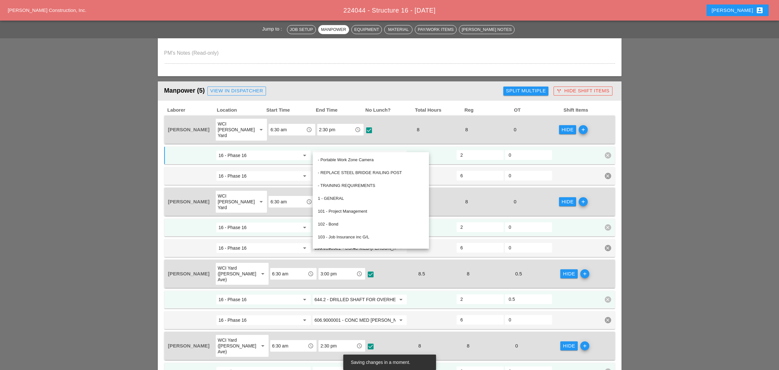
type input "619.01 - BASIC WORK ZONE TRAFFIC CONTROL"
drag, startPoint x: 288, startPoint y: 141, endPoint x: 339, endPoint y: 148, distance: 51.0
click at [288, 150] on div "16 - Phase 16 arrow_drop_down" at bounding box center [263, 156] width 96 height 12
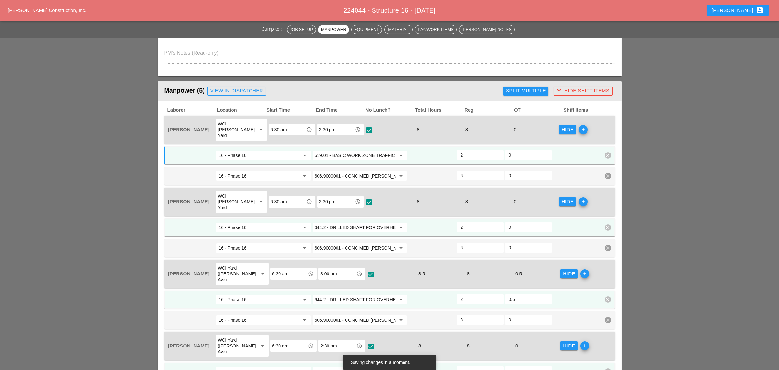
click at [343, 150] on input "619.01 - BASIC WORK ZONE TRAFFIC CONTROL" at bounding box center [354, 155] width 81 height 10
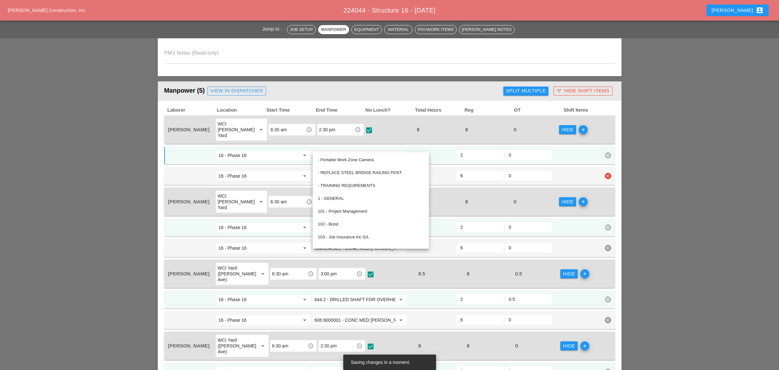
click at [285, 171] on input "16 - Phase 16" at bounding box center [258, 176] width 81 height 10
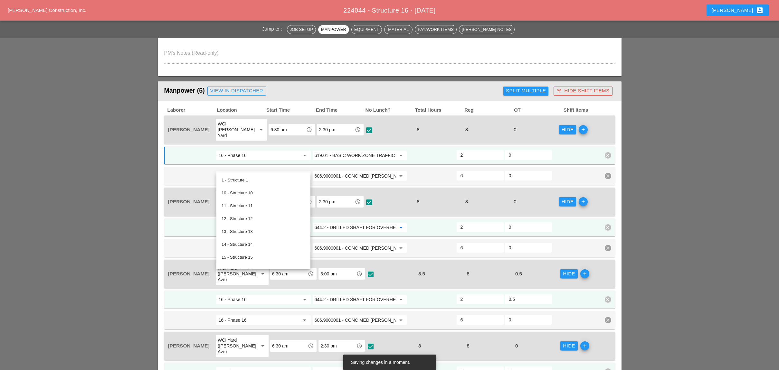
click at [348, 222] on input "644.2 - DRILLED SHAFT FOR OVERHEAD SIGN STRUCTUR" at bounding box center [354, 227] width 81 height 10
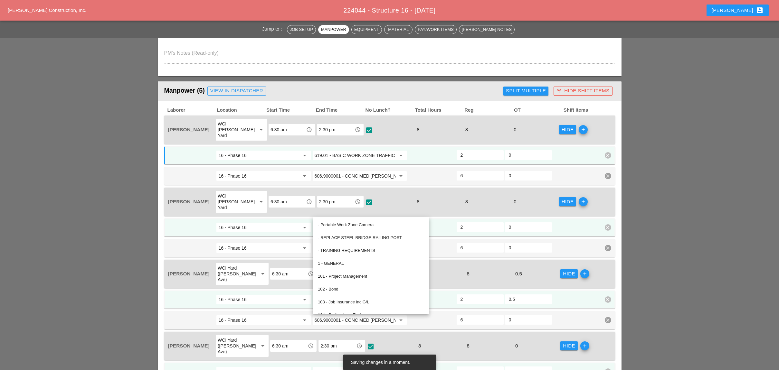
paste input "19.01 - BASIC WORK ZONE TRAFFIC CONTROL"
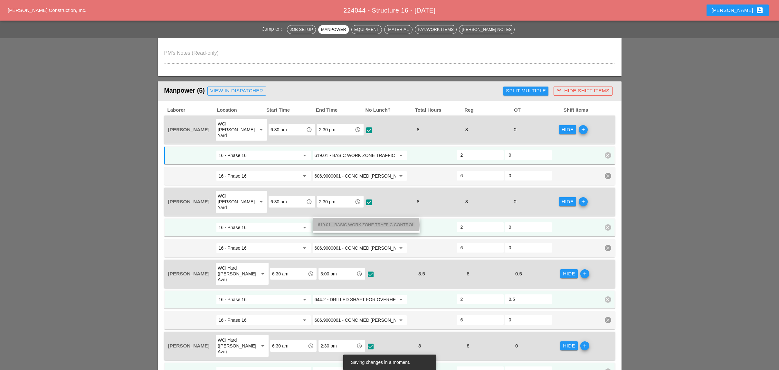
click at [343, 223] on span "619.01 - BASIC WORK ZONE TRAFFIC CONTROL" at bounding box center [366, 224] width 97 height 5
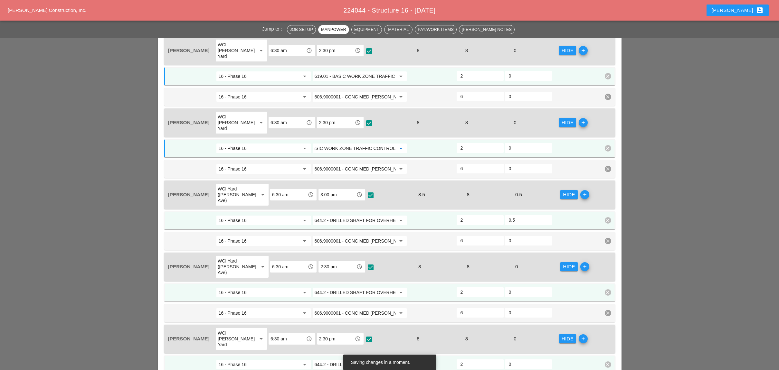
scroll to position [343, 0]
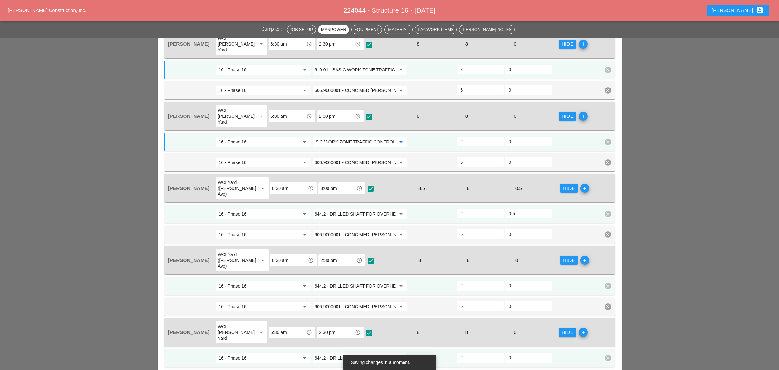
type input "619.01 - BASIC WORK ZONE TRAFFIC CONTROL"
click at [349, 209] on input "644.2 - DRILLED SHAFT FOR OVERHEAD SIGN STRUCTUR" at bounding box center [354, 214] width 81 height 10
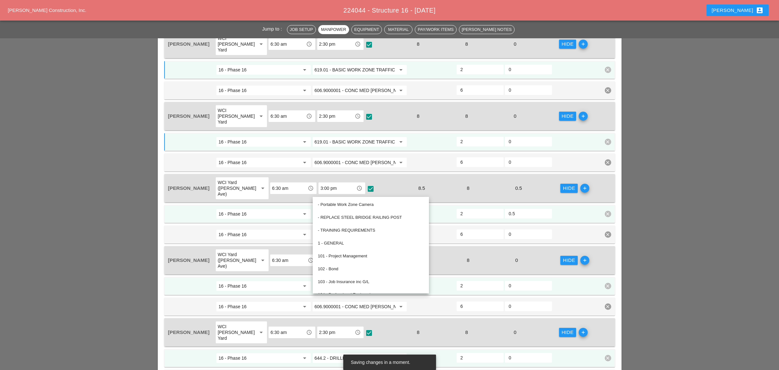
paste input "19.01 - BASIC WORK ZONE TRAFFIC CONTROL"
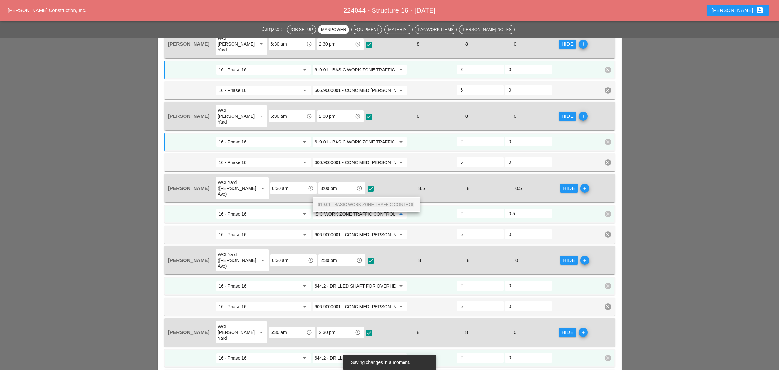
click at [349, 203] on span "619.01 - BASIC WORK ZONE TRAFFIC CONTROL" at bounding box center [366, 204] width 97 height 5
type input "619.01 - BASIC WORK ZONE TRAFFIC CONTROL"
click at [351, 281] on input "644.2 - DRILLED SHAFT FOR OVERHEAD SIGN STRUCTUR" at bounding box center [354, 286] width 81 height 10
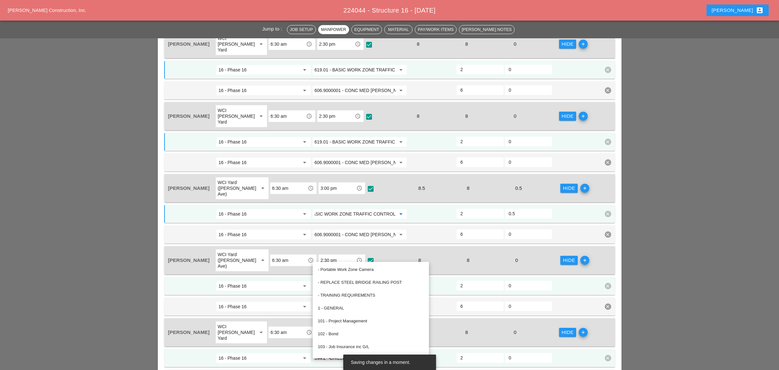
scroll to position [0, 0]
paste input "19.01 - BASIC WORK ZONE TRAFFIC CONTROL"
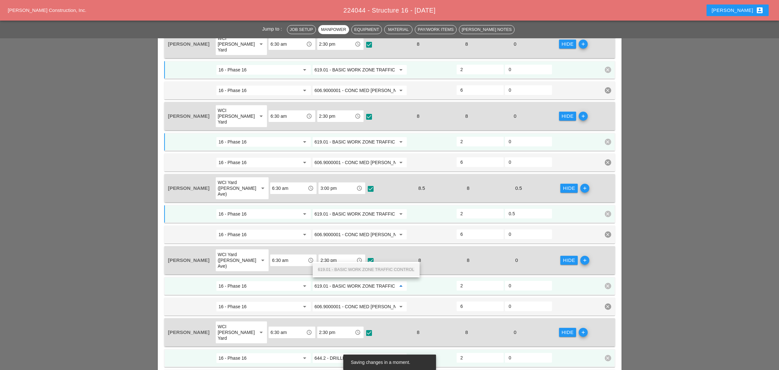
scroll to position [0, 23]
click at [352, 267] on span "619.01 - BASIC WORK ZONE TRAFFIC CONTROL" at bounding box center [366, 269] width 97 height 5
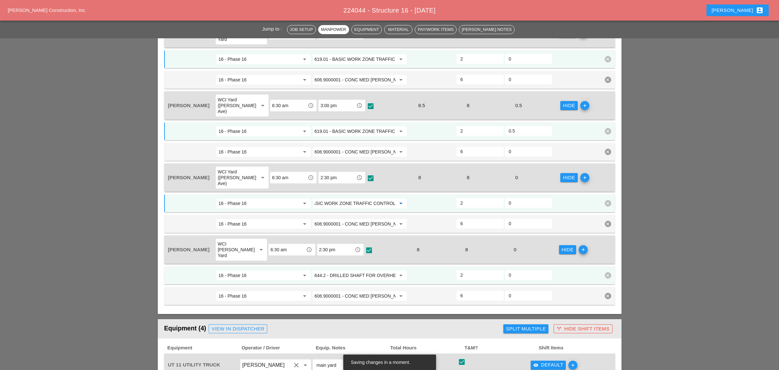
scroll to position [472, 0]
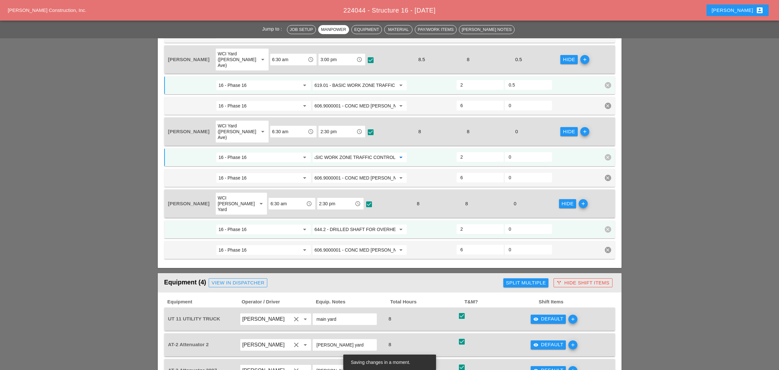
type input "619.01 - BASIC WORK ZONE TRAFFIC CONTROL"
click at [351, 224] on input "644.2 - DRILLED SHAFT FOR OVERHEAD SIGN STRUCTUR" at bounding box center [354, 229] width 81 height 10
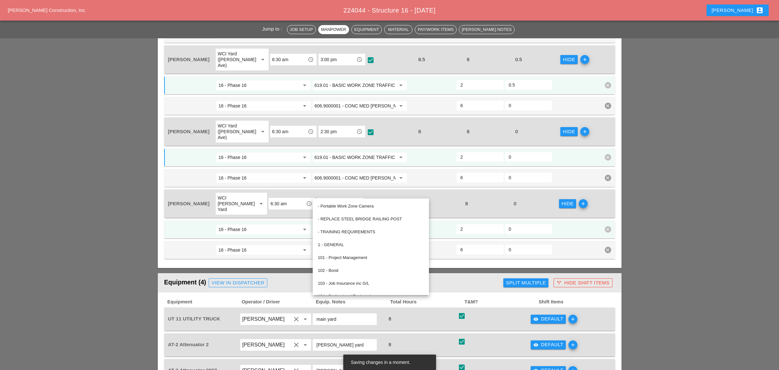
paste input "19.01 - BASIC WORK ZONE TRAFFIC CONTROL"
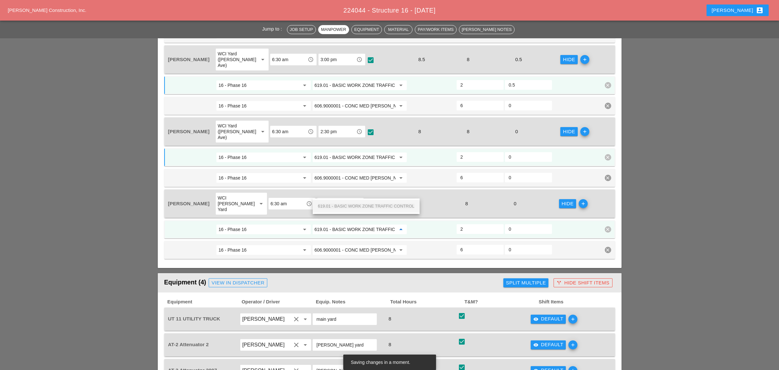
scroll to position [0, 23]
click at [351, 204] on span "619.01 - BASIC WORK ZONE TRAFFIC CONTROL" at bounding box center [366, 206] width 97 height 5
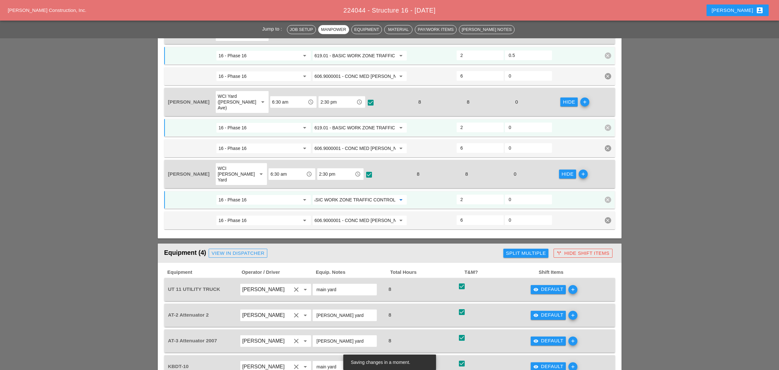
scroll to position [558, 0]
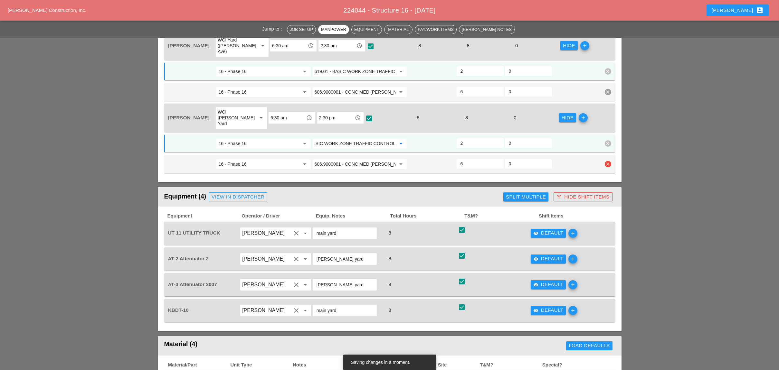
type input "619.01 - BASIC WORK ZONE TRAFFIC CONTROL"
click at [367, 159] on input "606.9000001 - CONC MED BARR TRNS (CAST IN PLACE)" at bounding box center [354, 164] width 81 height 10
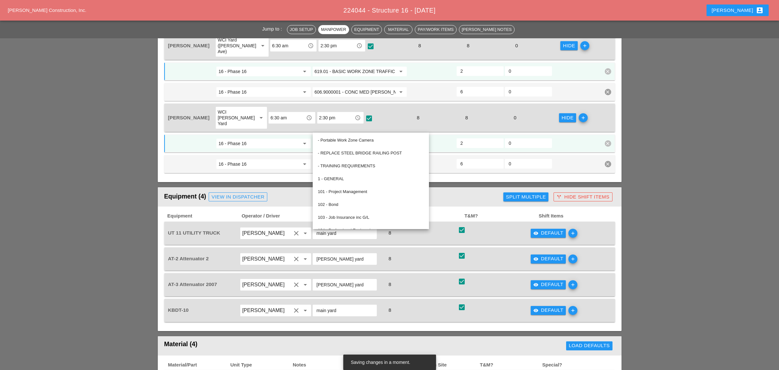
click at [447, 191] on div "Equipment (4) View in Dispatcher" at bounding box center [332, 197] width 337 height 13
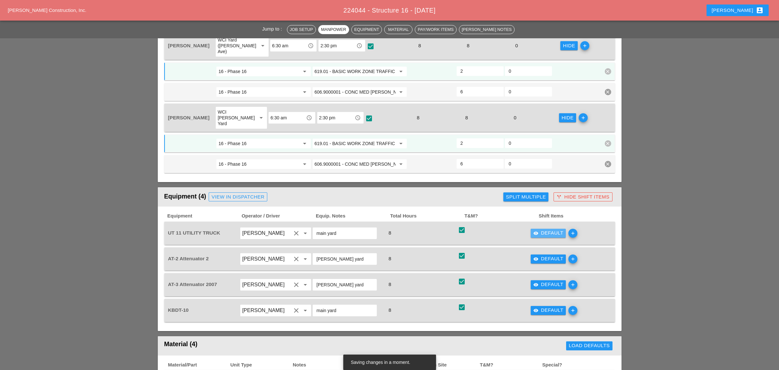
drag, startPoint x: 548, startPoint y: 193, endPoint x: 453, endPoint y: 203, distance: 95.8
click at [548, 229] on div "visibility Default" at bounding box center [548, 232] width 30 height 7
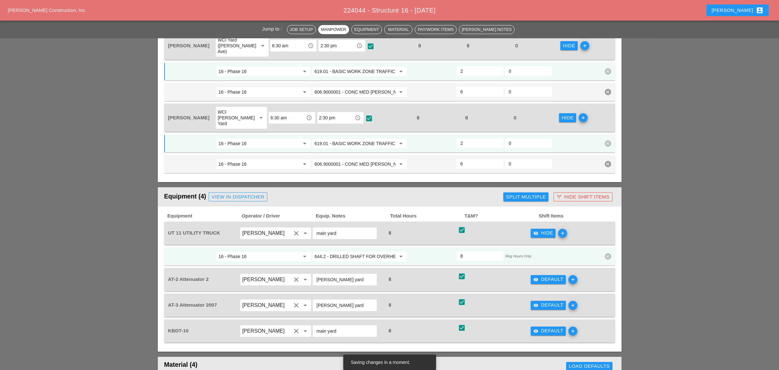
click at [341, 251] on input "644.2 - DRILLED SHAFT FOR OVERHEAD SIGN STRUCTUR" at bounding box center [354, 256] width 81 height 10
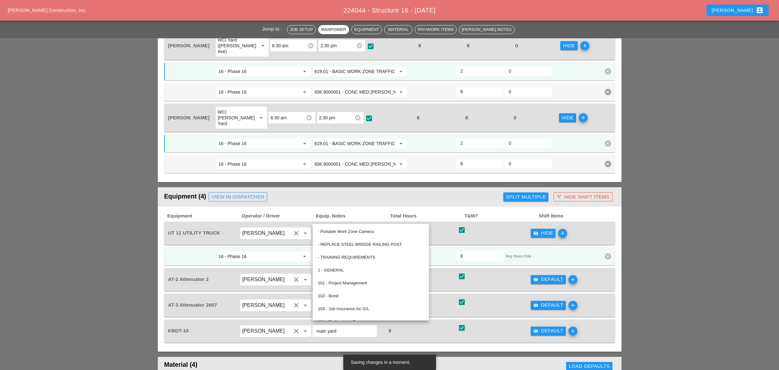
paste input "06.9000001 - CONC MED BARR TRNS (CAST IN PLACE)"
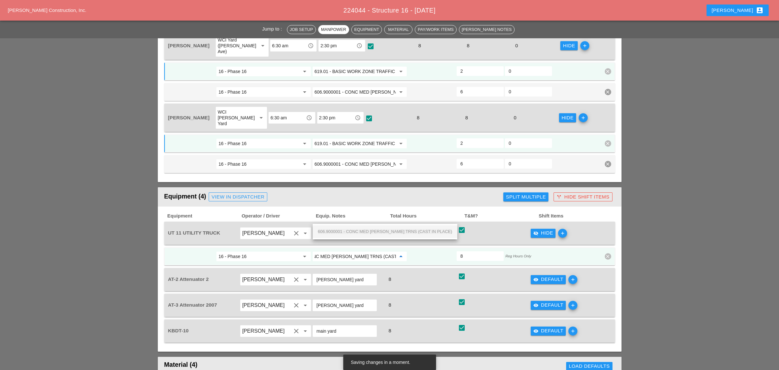
click at [346, 233] on span "606.9000001 - CONC MED BARR TRNS (CAST IN PLACE)" at bounding box center [385, 231] width 134 height 5
type input "606.9000001 - CONC MED [PERSON_NAME] TRNS (CAST IN PLACE)"
drag, startPoint x: 555, startPoint y: 293, endPoint x: 502, endPoint y: 288, distance: 53.0
click at [555, 327] on div "visibility Default" at bounding box center [548, 330] width 30 height 7
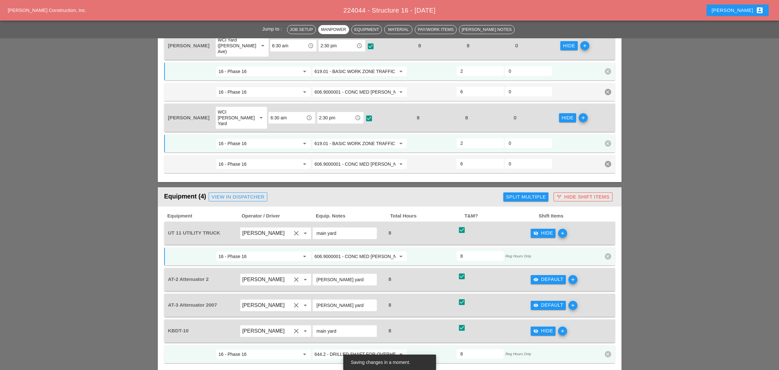
click at [363, 349] on input "644.2 - DRILLED SHAFT FOR OVERHEAD SIGN STRUCTUR" at bounding box center [354, 354] width 81 height 10
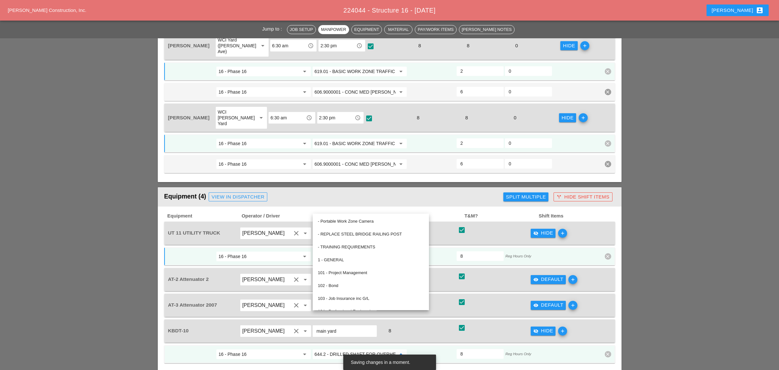
paste input "06.9000001 - CONC MED BARR TRNS (CAST IN PLACE)"
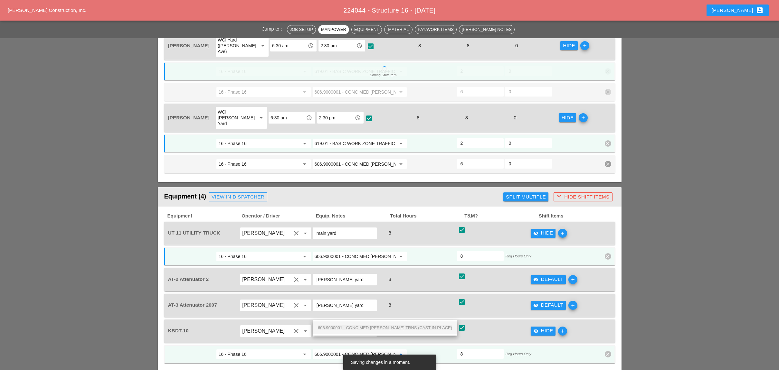
scroll to position [0, 39]
click at [363, 326] on span "606.9000001 - CONC MED [PERSON_NAME] TRNS (CAST IN PLACE)" at bounding box center [385, 327] width 134 height 5
type input "606.9000001 - CONC MED [PERSON_NAME] TRNS (CAST IN PLACE)"
click at [360, 138] on input "619.01 - BASIC WORK ZONE TRAFFIC CONTROL" at bounding box center [354, 143] width 81 height 10
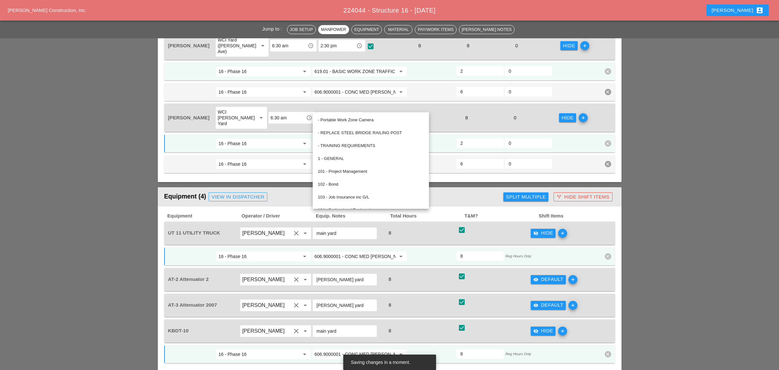
click at [537, 277] on icon "visibility" at bounding box center [535, 279] width 5 height 5
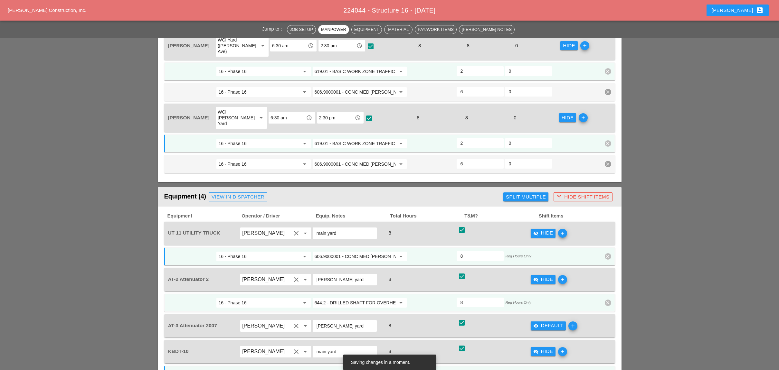
click at [350, 298] on input "644.2 - DRILLED SHAFT FOR OVERHEAD SIGN STRUCTUR" at bounding box center [354, 303] width 81 height 10
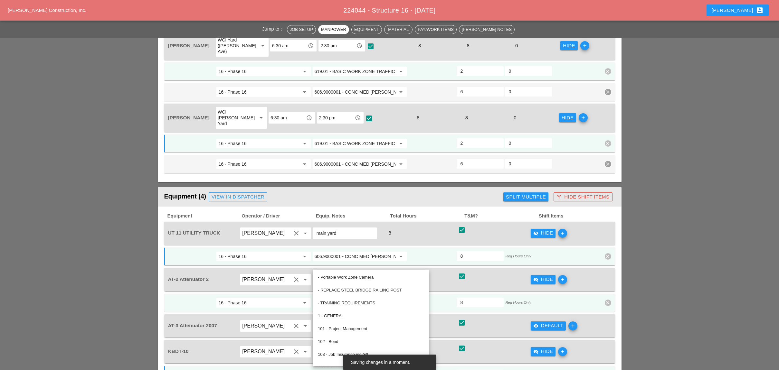
paste input "19.01 - BASIC WORK ZONE TRAFFIC CONTROL"
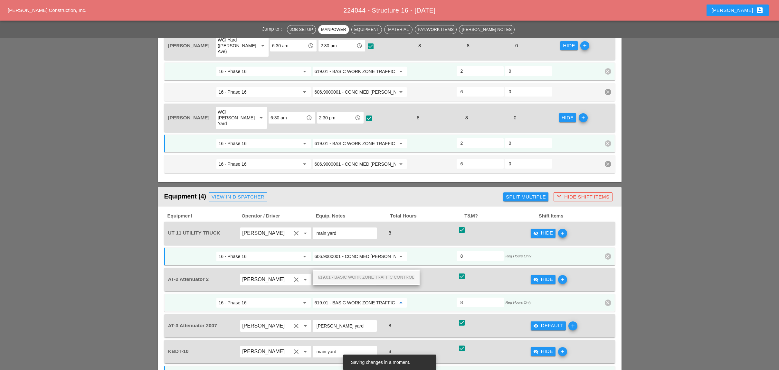
scroll to position [0, 23]
drag, startPoint x: 347, startPoint y: 275, endPoint x: 340, endPoint y: 231, distance: 45.0
click at [348, 275] on span "619.01 - BASIC WORK ZONE TRAFFIC CONTROL" at bounding box center [366, 277] width 97 height 5
type input "619.01 - BASIC WORK ZONE TRAFFIC CONTROL"
drag, startPoint x: 538, startPoint y: 284, endPoint x: 492, endPoint y: 277, distance: 46.5
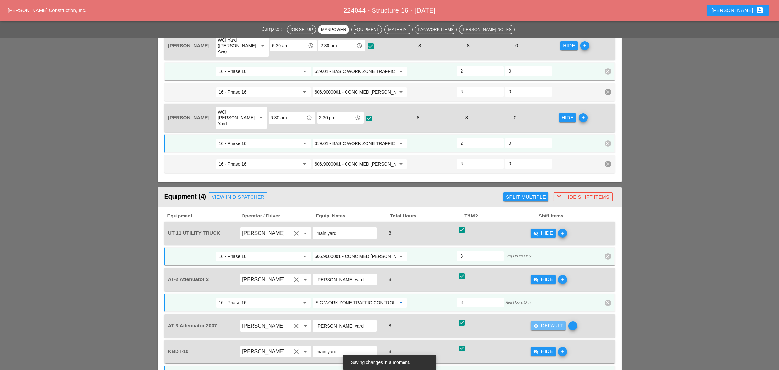
click at [538, 322] on div "visibility Default" at bounding box center [548, 325] width 30 height 7
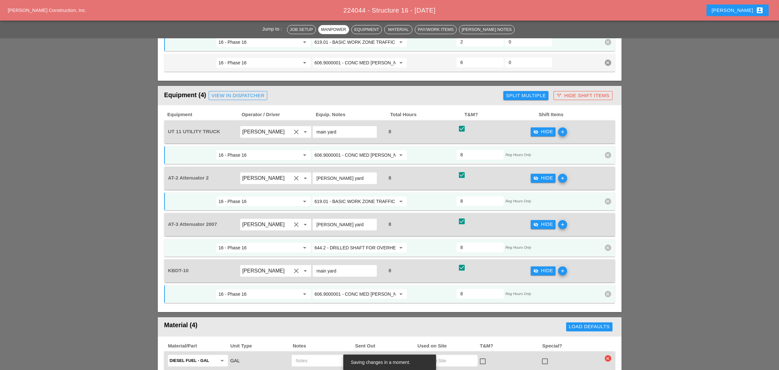
scroll to position [687, 0]
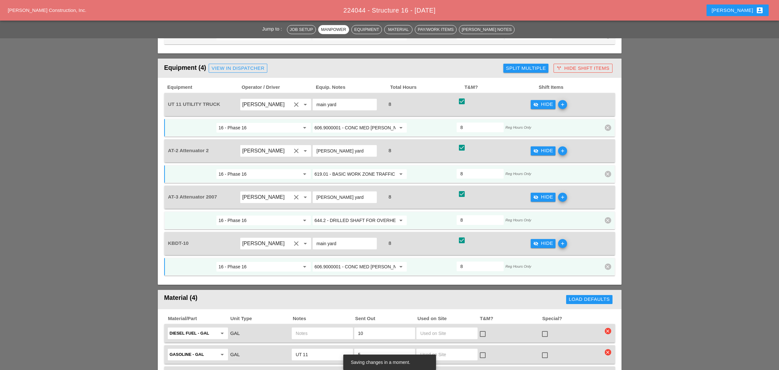
click at [350, 215] on input "644.2 - DRILLED SHAFT FOR OVERHEAD SIGN STRUCTUR" at bounding box center [354, 220] width 81 height 10
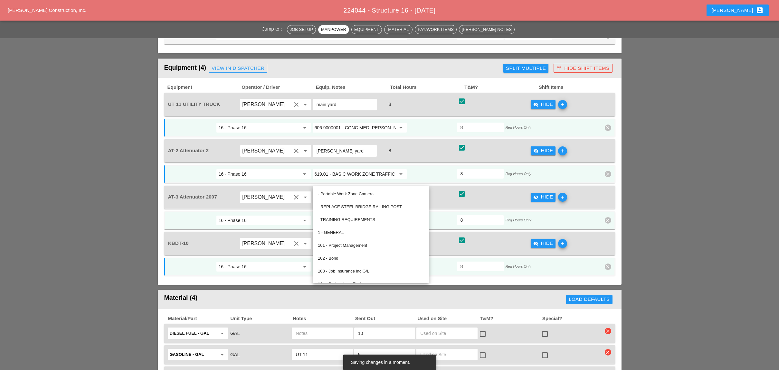
paste input "19.01 - BASIC WORK ZONE TRAFFIC CONTROL"
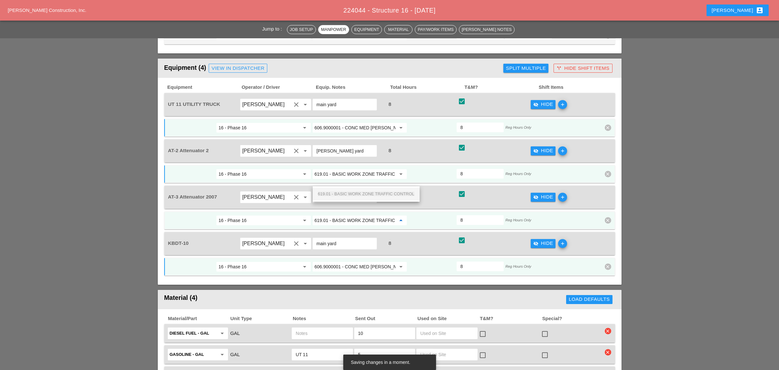
scroll to position [0, 23]
click at [358, 192] on span "619.01 - BASIC WORK ZONE TRAFFIC CONTROL" at bounding box center [366, 194] width 97 height 5
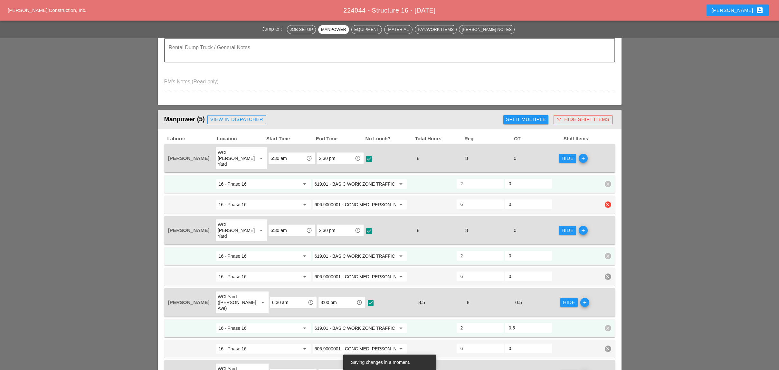
scroll to position [386, 0]
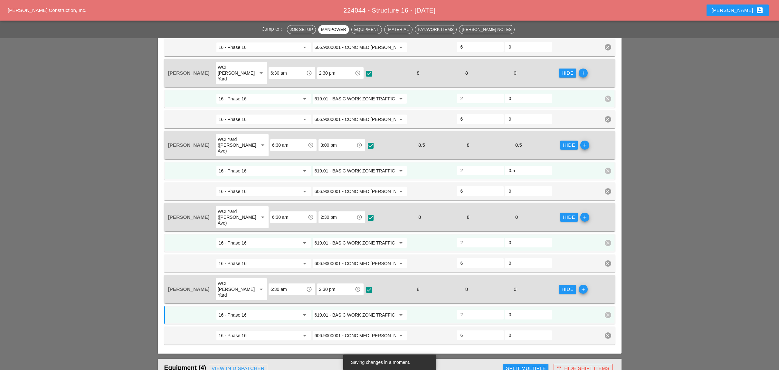
type input "619.01 - BASIC WORK ZONE TRAFFIC CONTROL"
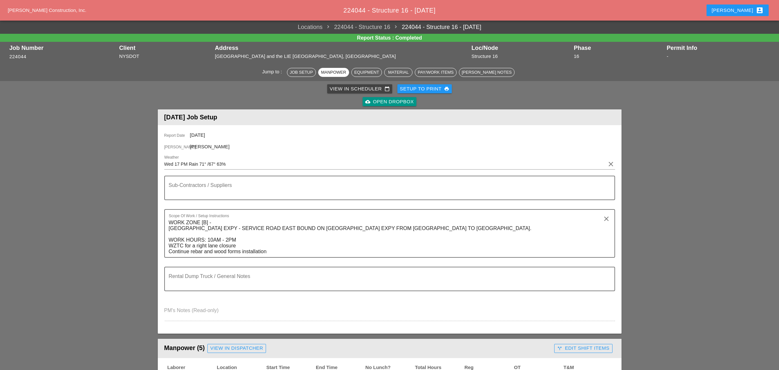
click at [347, 85] on div "View in Scheduler calendar_today" at bounding box center [360, 88] width 60 height 7
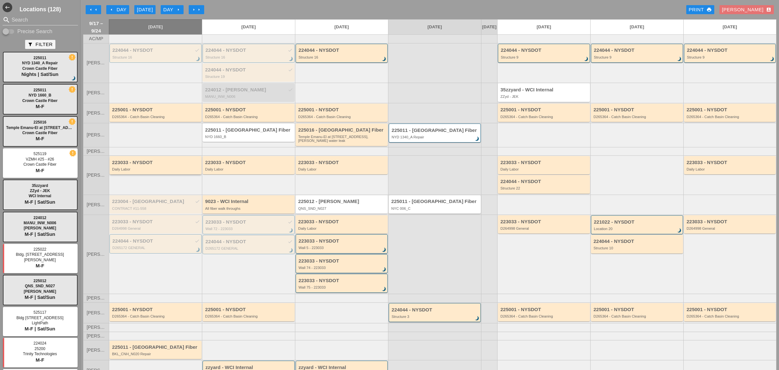
click at [164, 171] on div "Daily Labor" at bounding box center [156, 169] width 88 height 4
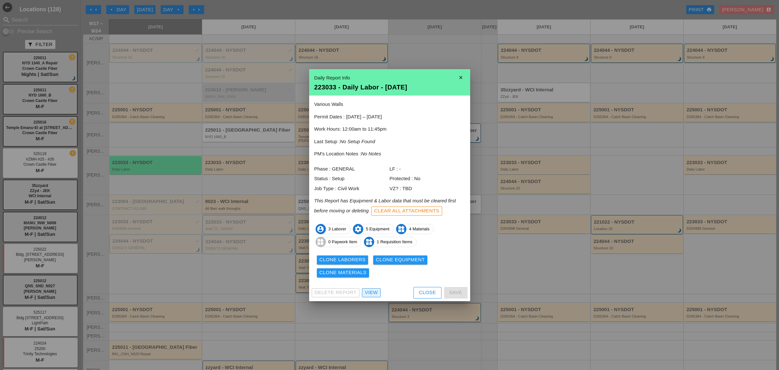
drag, startPoint x: 376, startPoint y: 292, endPoint x: 339, endPoint y: 286, distance: 38.1
click at [375, 292] on div "View" at bounding box center [371, 292] width 13 height 7
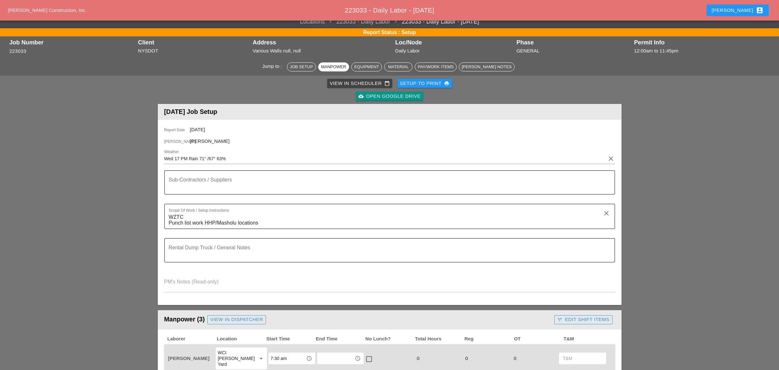
scroll to position [257, 0]
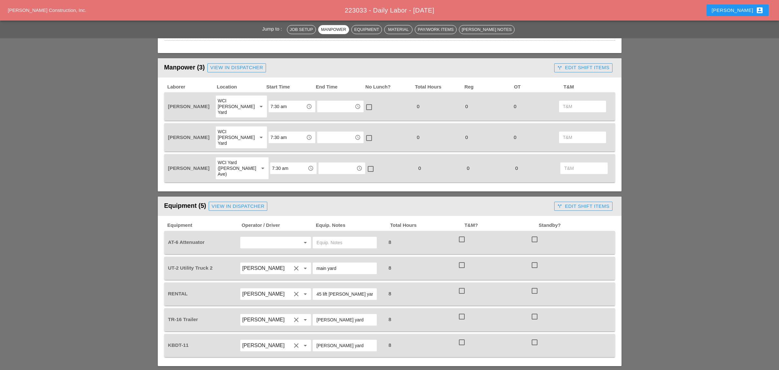
drag, startPoint x: 573, startPoint y: 65, endPoint x: 553, endPoint y: 64, distance: 19.7
click at [572, 64] on div "call_split Edit Shift Items" at bounding box center [583, 67] width 52 height 7
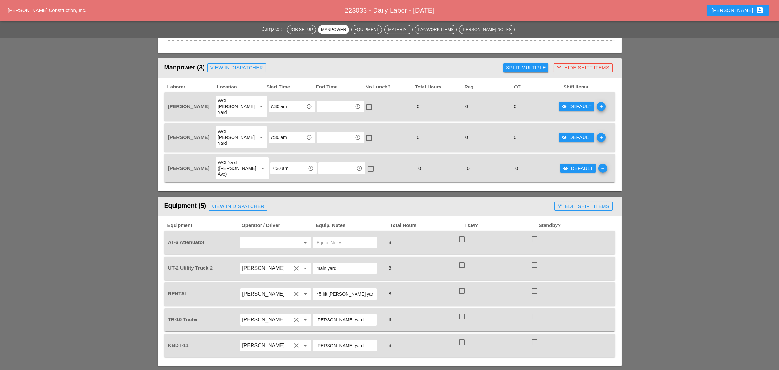
click at [535, 64] on div "Split Multiple" at bounding box center [526, 67] width 40 height 7
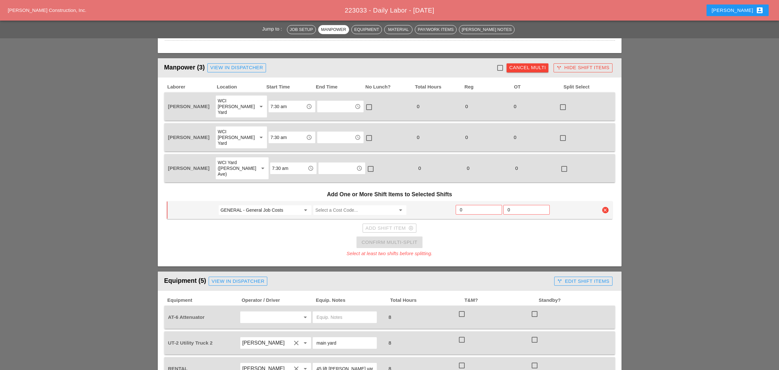
click at [249, 205] on input "GENERAL - General Job Costs" at bounding box center [260, 210] width 80 height 10
click at [247, 202] on div "68 - Phase 68" at bounding box center [264, 202] width 82 height 8
type input "68 - Phase 68"
click at [343, 205] on input "Select a Cost Code..." at bounding box center [355, 210] width 80 height 10
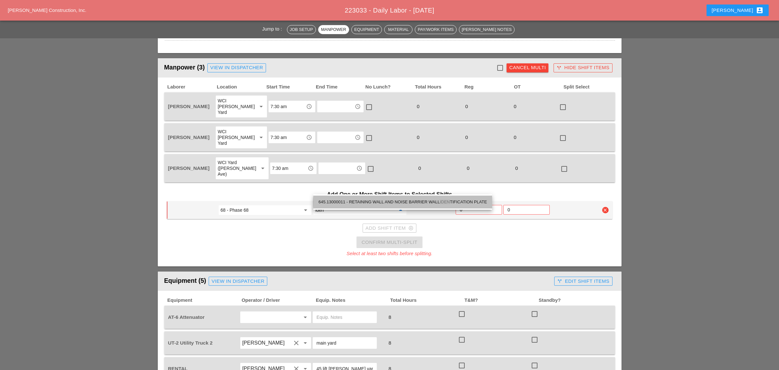
click at [367, 201] on div "645.13000011 - RETAINING WALL AND NOISE BARRIER WALL IDEN TIFICATION PLATE" at bounding box center [402, 202] width 168 height 8
click at [373, 205] on input "645.13000011 - RETAINING WALL AND NOISE BARRIER WALL IDENTIFICATION PLATE" at bounding box center [355, 210] width 80 height 10
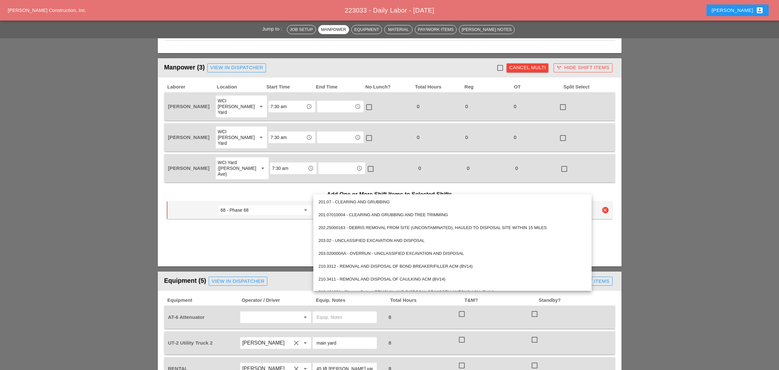
type input "645.13000011 - RETAINING WALL AND NOISE BARRIER WALL IDENTIFICATION PLATE"
click at [276, 205] on input "68 - Phase 68" at bounding box center [260, 210] width 80 height 10
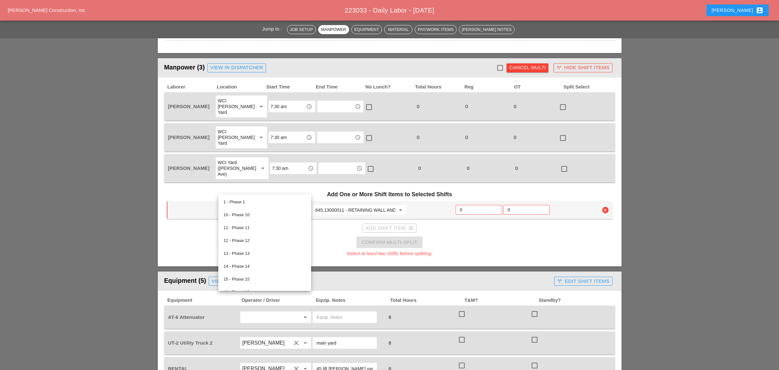
click at [347, 205] on input "645.13000011 - RETAINING WALL AND NOISE BARRIER WALL IDENTIFICATION PLATE" at bounding box center [355, 210] width 80 height 10
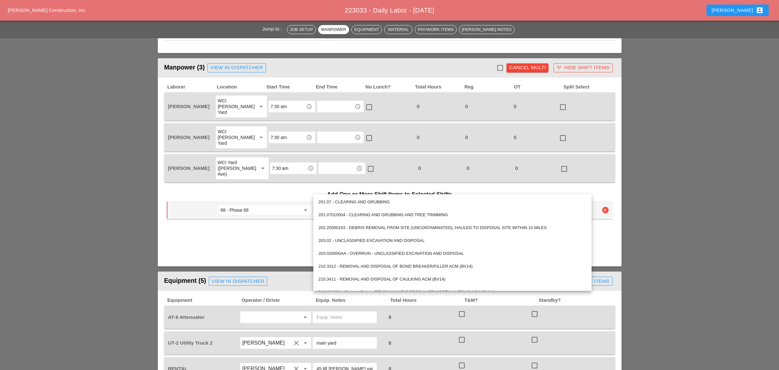
click at [461, 205] on input "0" at bounding box center [479, 210] width 38 height 10
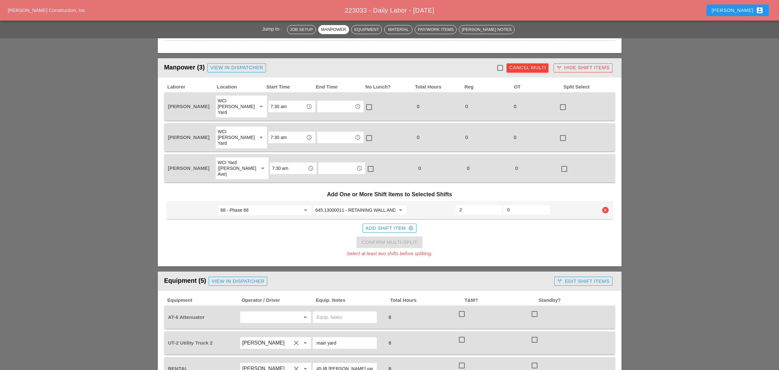
type input "2"
click at [397, 225] on div "Add Shift Item add_circle_outline" at bounding box center [389, 228] width 48 height 7
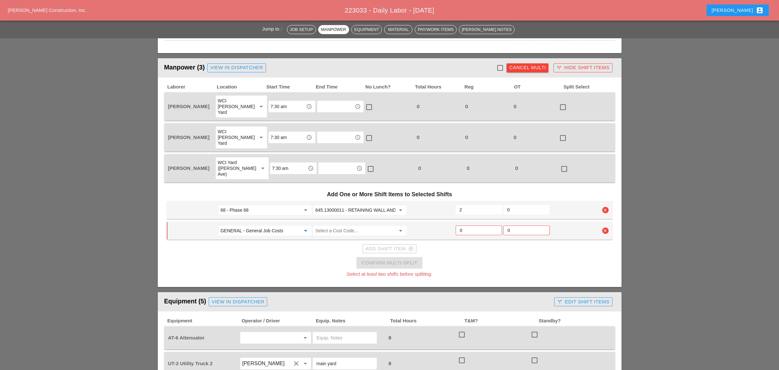
click at [282, 226] on input "GENERAL - General Job Costs" at bounding box center [260, 231] width 80 height 10
drag, startPoint x: 262, startPoint y: 224, endPoint x: 313, endPoint y: 214, distance: 51.3
click at [263, 225] on div "61 - Phase 61" at bounding box center [264, 223] width 82 height 8
type input "61 - Phase 61"
click at [337, 226] on input "Select a Cost Code..." at bounding box center [355, 231] width 80 height 10
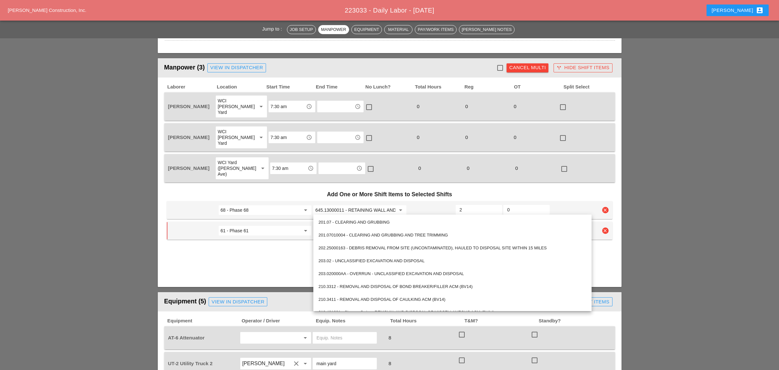
click at [335, 204] on div "645.13000011 - RETAINING WALL AND NOISE BARRIER WALL IDENTIFICATION PLATE arrow…" at bounding box center [359, 210] width 95 height 12
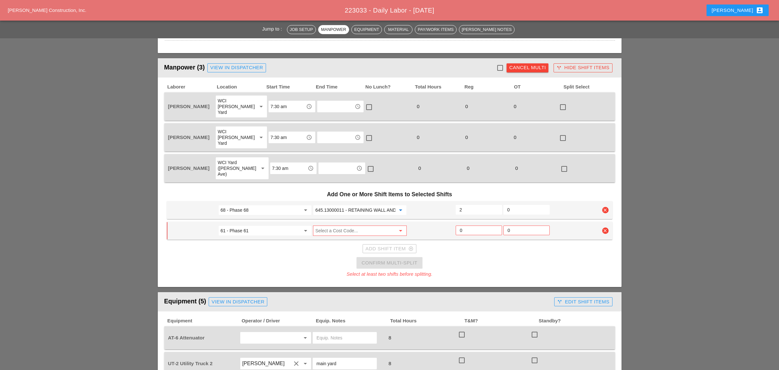
click at [336, 205] on input "645.13000011 - RETAINING WALL AND NOISE BARRIER WALL IDENTIFICATION PLATE" at bounding box center [355, 210] width 80 height 10
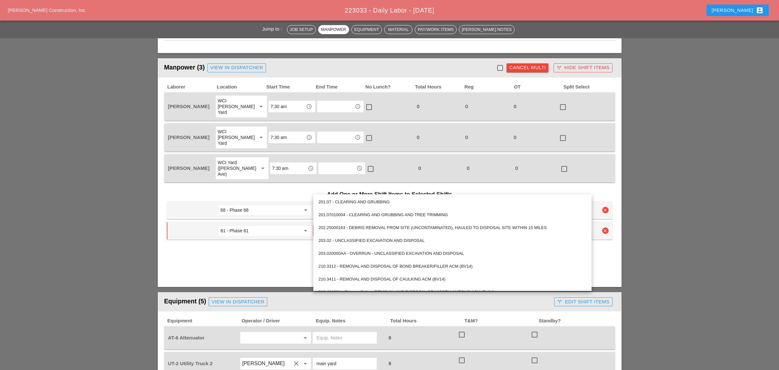
click at [335, 205] on input "645.13000011 - RETAINING WALL AND NOISE BARRIER WALL IDENTIFICATION PLATE" at bounding box center [355, 210] width 80 height 10
drag, startPoint x: 296, startPoint y: 209, endPoint x: 316, endPoint y: 209, distance: 19.3
click at [297, 226] on input "61 - Phase 61" at bounding box center [260, 231] width 80 height 10
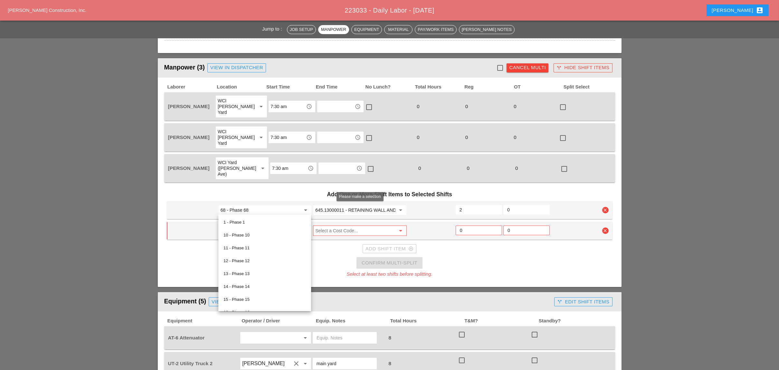
click at [344, 226] on input "Select a Cost Code..." at bounding box center [355, 231] width 80 height 10
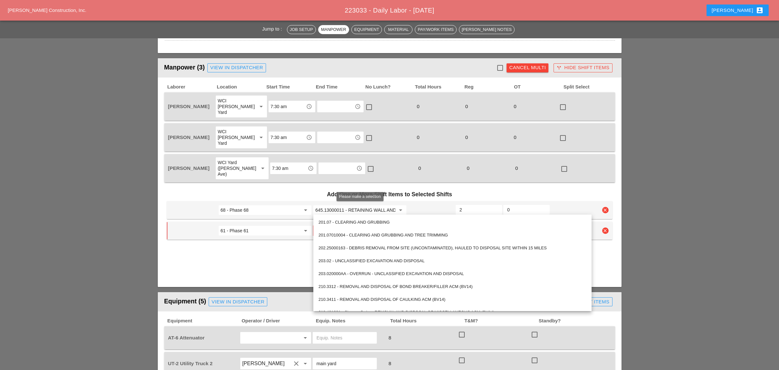
click at [339, 226] on input "Select a Cost Code..." at bounding box center [355, 231] width 80 height 10
paste input "645.13000011 - RETAINING WALL AND NOISE BARRIER WALL IDENTIFICATION PLATE"
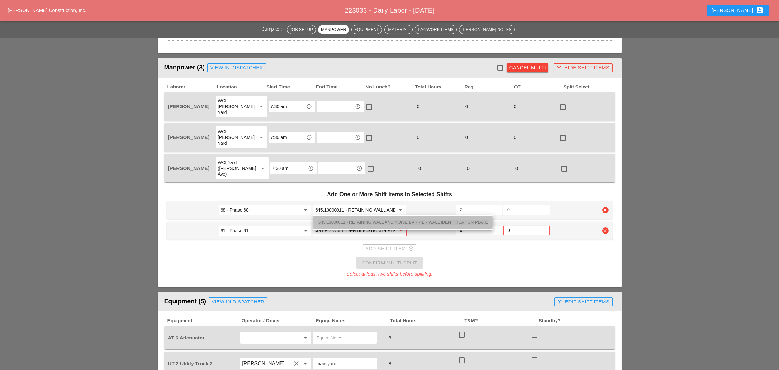
click at [345, 219] on div "645.13000011 - RETAINING WALL AND NOISE BARRIER WALL IDENTIFICATION PLATE" at bounding box center [402, 223] width 169 height 8
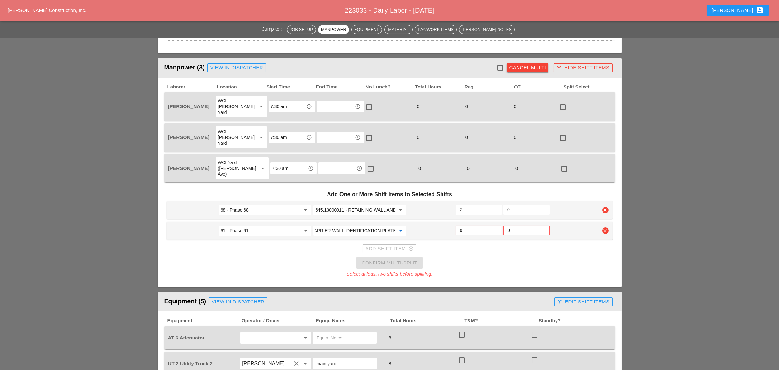
type input "645.13000011 - RETAINING WALL AND NOISE BARRIER WALL IDENTIFICATION PLATE"
click at [464, 225] on input "0" at bounding box center [479, 230] width 38 height 10
type input "2"
click at [375, 245] on div "Add Shift Item add_circle_outline" at bounding box center [389, 248] width 48 height 7
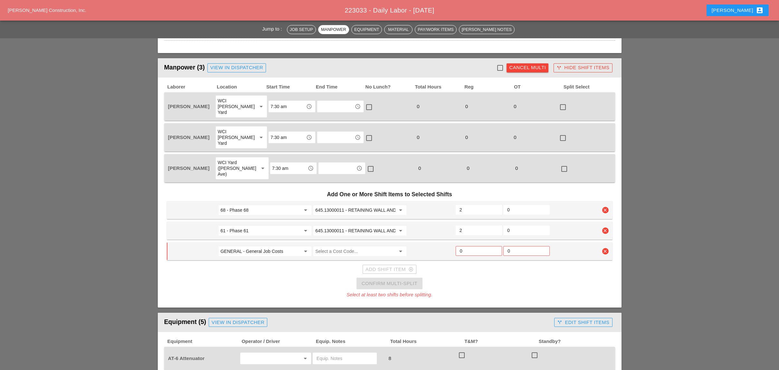
drag, startPoint x: 269, startPoint y: 230, endPoint x: 279, endPoint y: 228, distance: 10.2
click at [270, 246] on input "GENERAL - General Job Costs" at bounding box center [260, 251] width 80 height 10
click at [241, 240] on div "60 - Phase 60" at bounding box center [264, 243] width 82 height 8
type input "60 - Phase 60"
click at [318, 246] on input "Select a Cost Code..." at bounding box center [355, 251] width 80 height 10
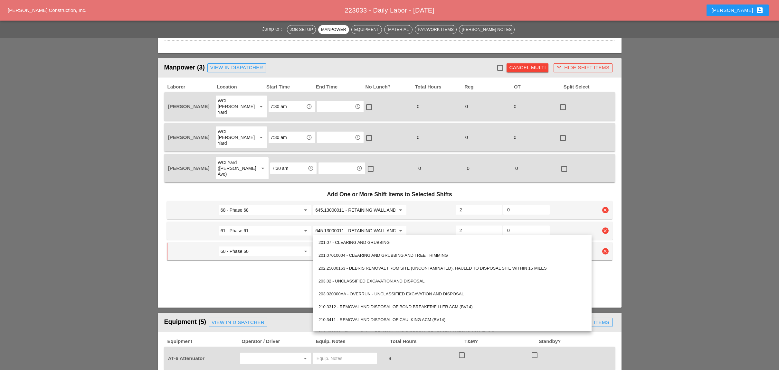
paste input "645.13000011 - RETAINING WALL AND NOISE BARRIER WALL IDENTIFICATION PLATE"
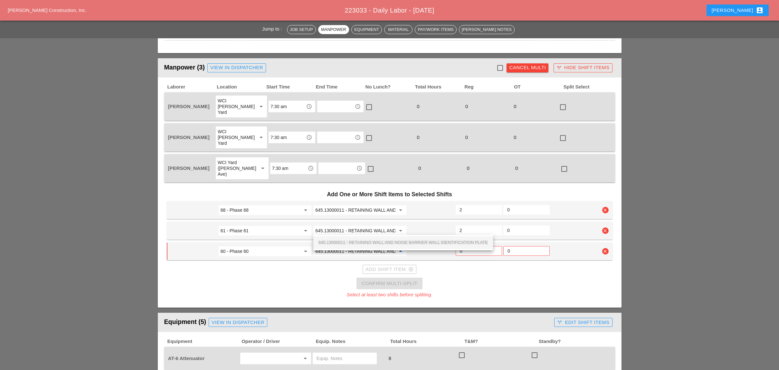
scroll to position [0, 102]
click at [335, 243] on span "645.13000011 - RETAINING WALL AND NOISE BARRIER WALL IDENTIFICATION PLATE" at bounding box center [402, 242] width 169 height 5
type input "645.13000011 - RETAINING WALL AND NOISE BARRIER WALL IDENTIFICATION PLATE"
click at [463, 246] on input "0" at bounding box center [479, 251] width 38 height 10
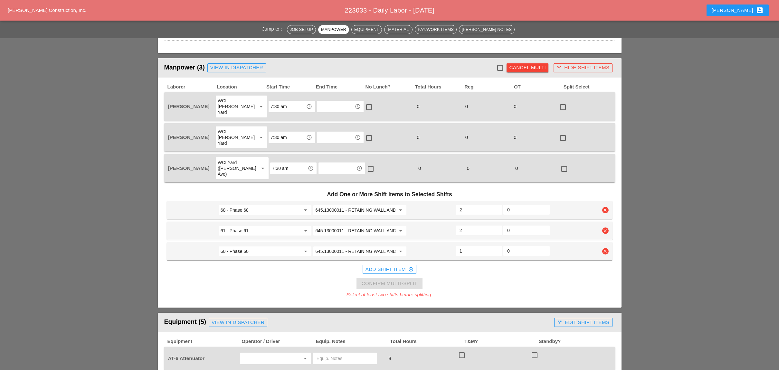
type input "1"
click at [404, 266] on div "Add Shift Item add_circle_outline" at bounding box center [389, 269] width 48 height 7
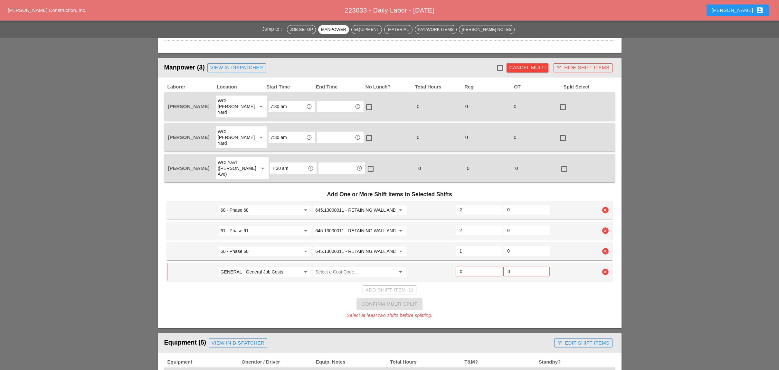
click at [603, 269] on icon "clear" at bounding box center [605, 272] width 6 height 6
click at [601, 236] on div "Confirm delete" at bounding box center [605, 235] width 31 height 7
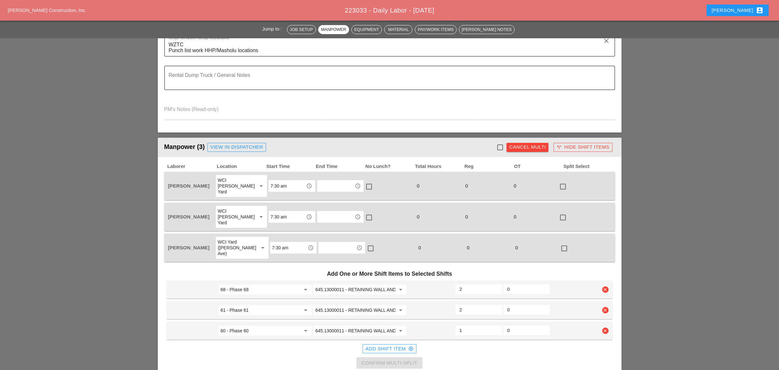
scroll to position [172, 0]
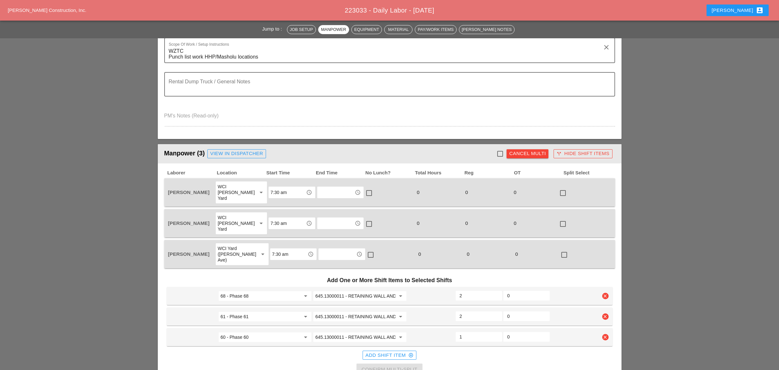
click at [496, 147] on div "check_box_outline_blank Cancel Multi call_split Hide Shift Items" at bounding box center [555, 153] width 118 height 13
click at [500, 152] on div at bounding box center [499, 153] width 11 height 11
checkbox input "true"
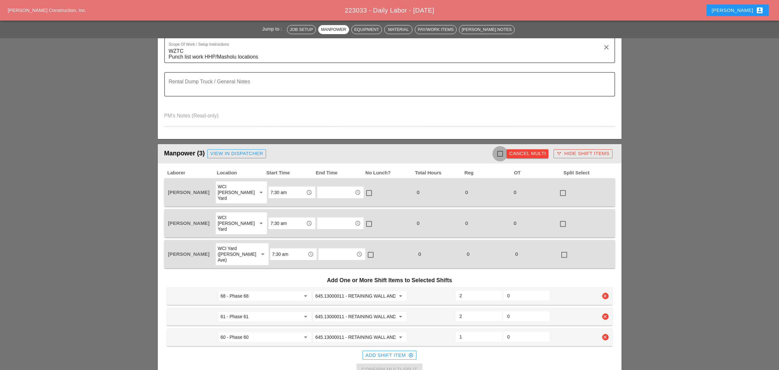
checkbox input "true"
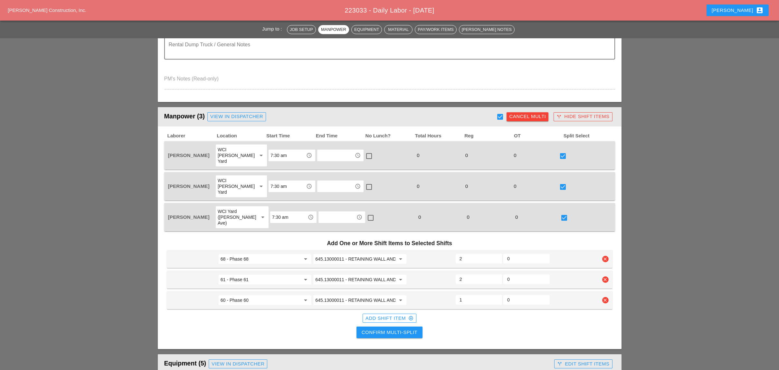
scroll to position [257, 0]
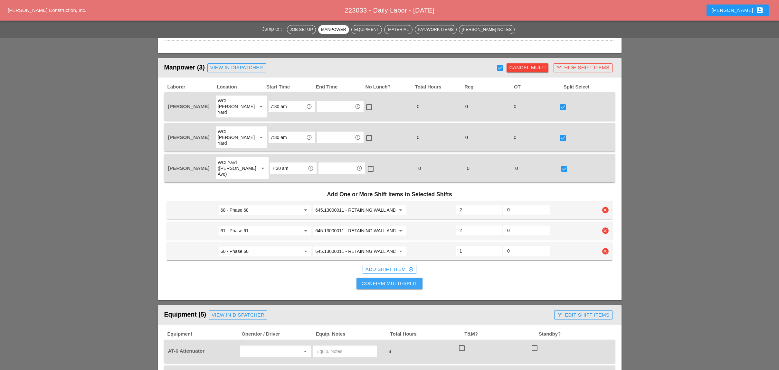
drag, startPoint x: 390, startPoint y: 262, endPoint x: 494, endPoint y: 261, distance: 104.0
click at [392, 280] on div "Confirm Multi-Split" at bounding box center [389, 283] width 56 height 7
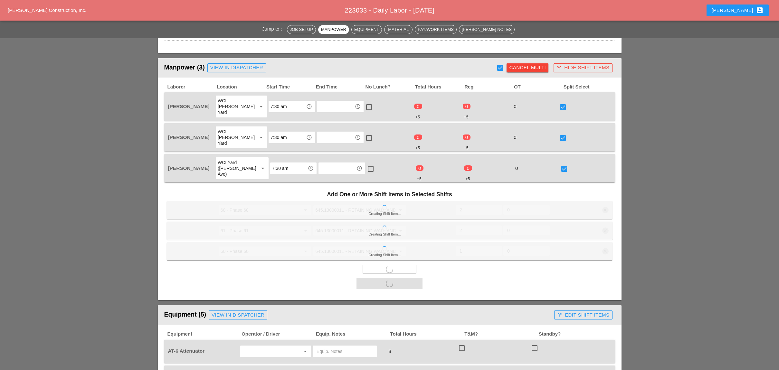
checkbox input "false"
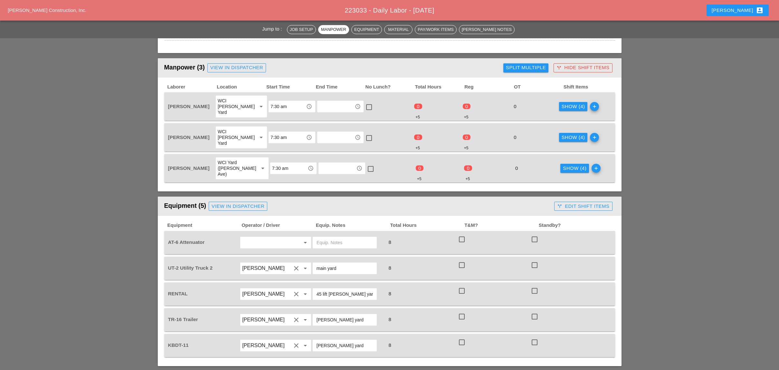
click at [564, 103] on div "Show (4)" at bounding box center [572, 106] width 23 height 7
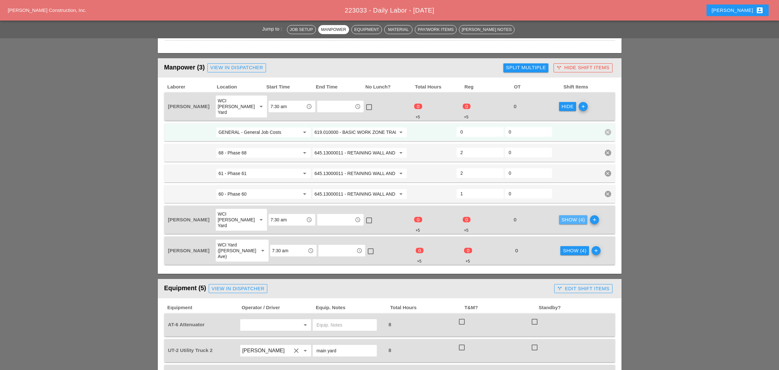
click at [567, 216] on div "Show (4)" at bounding box center [572, 219] width 23 height 7
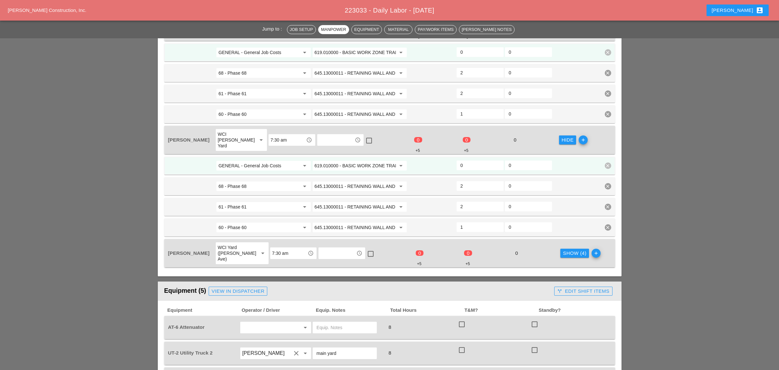
scroll to position [386, 0]
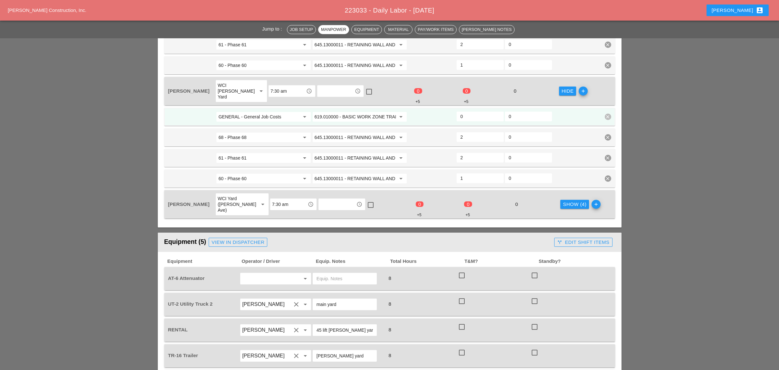
click at [467, 111] on input "0" at bounding box center [479, 116] width 39 height 10
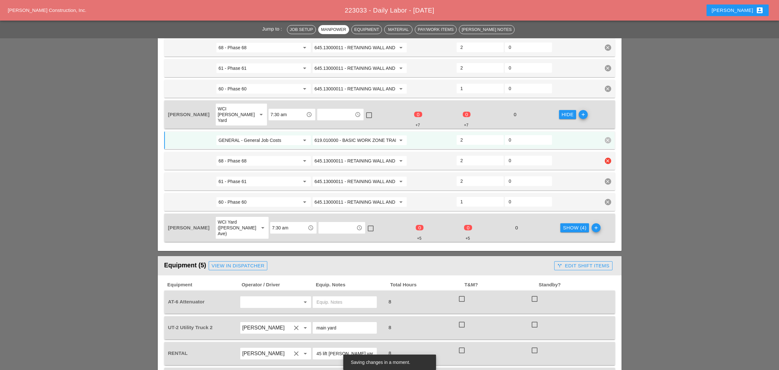
scroll to position [300, 0]
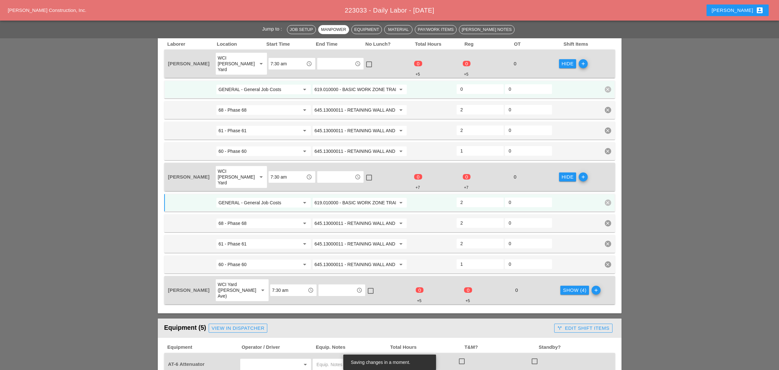
type input "2"
click at [469, 84] on input "0" at bounding box center [479, 89] width 39 height 10
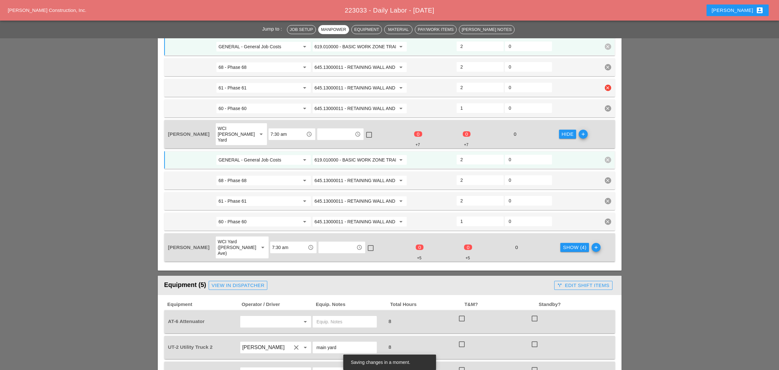
scroll to position [257, 0]
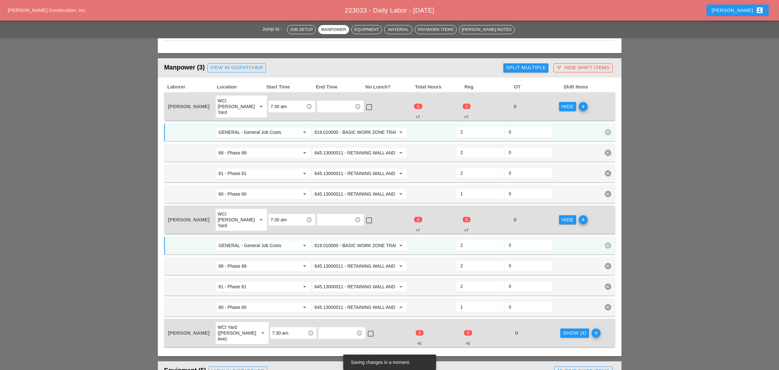
drag, startPoint x: 463, startPoint y: 123, endPoint x: 455, endPoint y: 124, distance: 8.7
click at [456, 127] on div "2" at bounding box center [479, 132] width 47 height 10
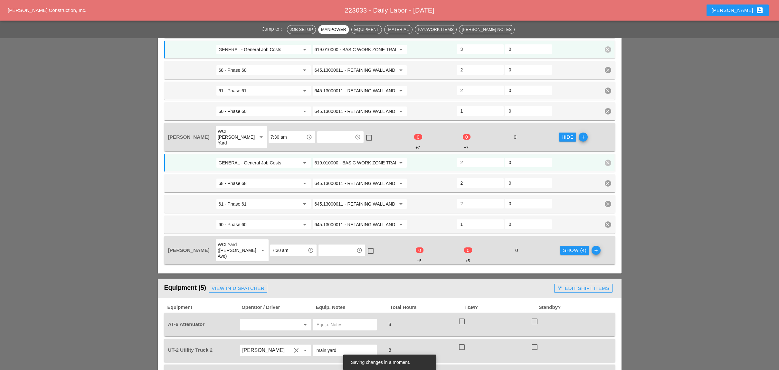
scroll to position [343, 0]
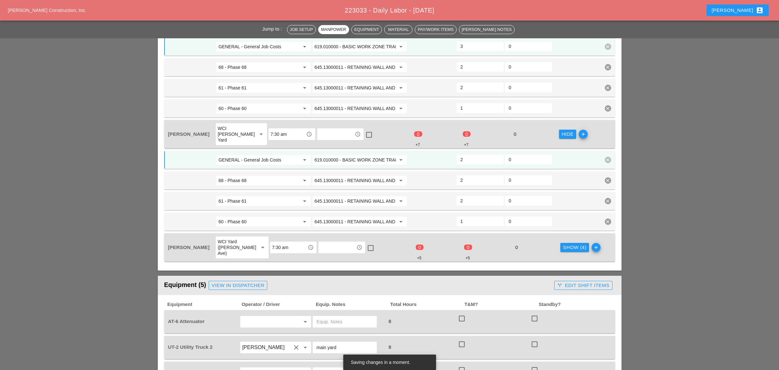
type input "3"
drag, startPoint x: 460, startPoint y: 144, endPoint x: 449, endPoint y: 144, distance: 10.6
click at [451, 154] on div "GENERAL - General Job Costs arrow_drop_down 619.010000 - BASIC WORK ZONE TRAFFI…" at bounding box center [384, 160] width 434 height 12
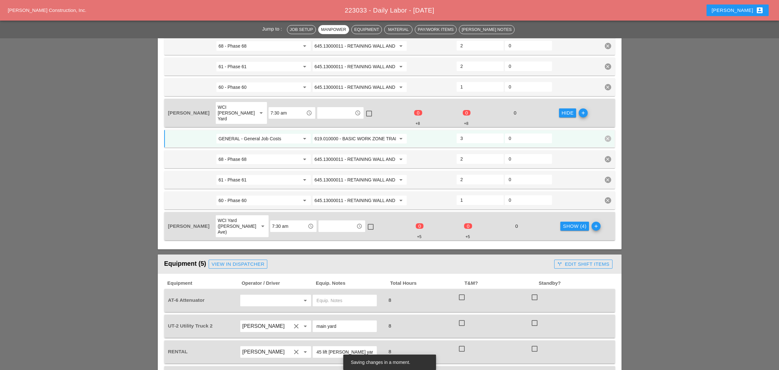
scroll to position [386, 0]
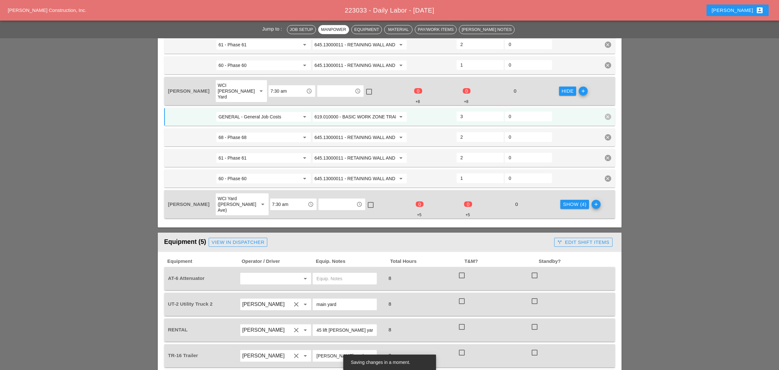
type input "3"
click at [564, 201] on div "Show (4)" at bounding box center [574, 204] width 23 height 7
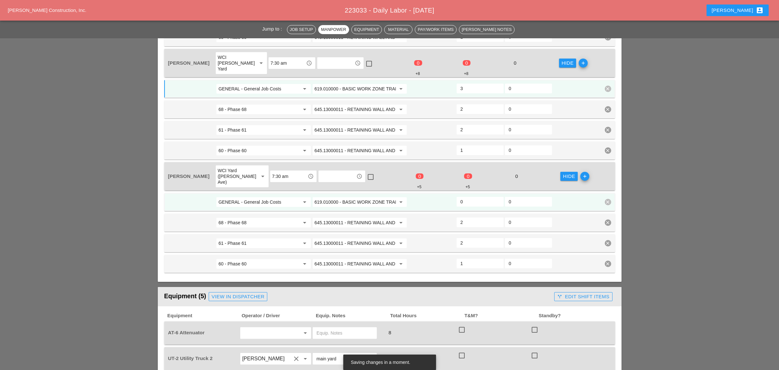
scroll to position [429, 0]
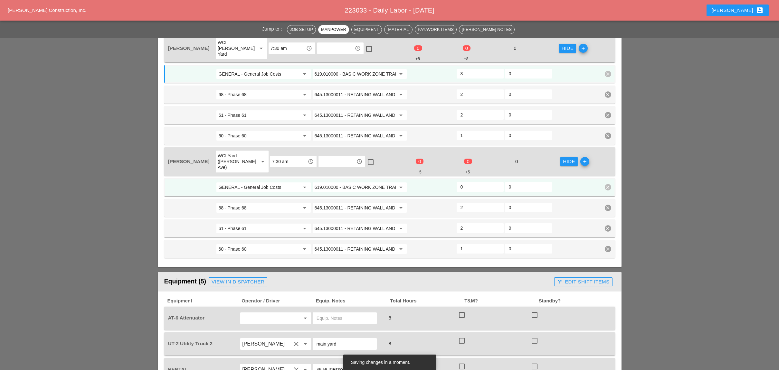
drag, startPoint x: 464, startPoint y: 163, endPoint x: 452, endPoint y: 162, distance: 12.6
click at [452, 182] on div "GENERAL - General Job Costs arrow_drop_down 619.010000 - BASIC WORK ZONE TRAFFI…" at bounding box center [384, 188] width 434 height 12
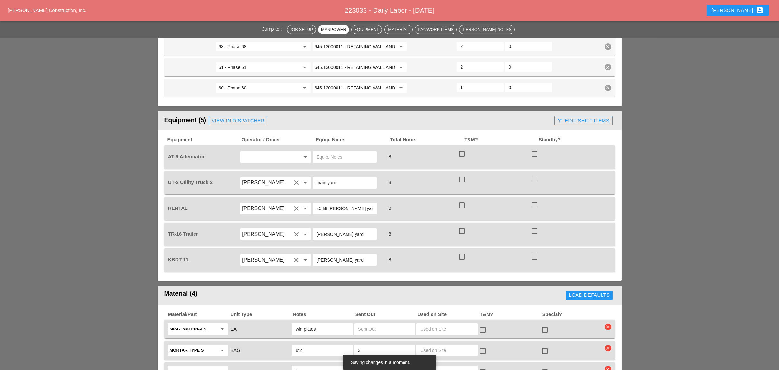
scroll to position [601, 0]
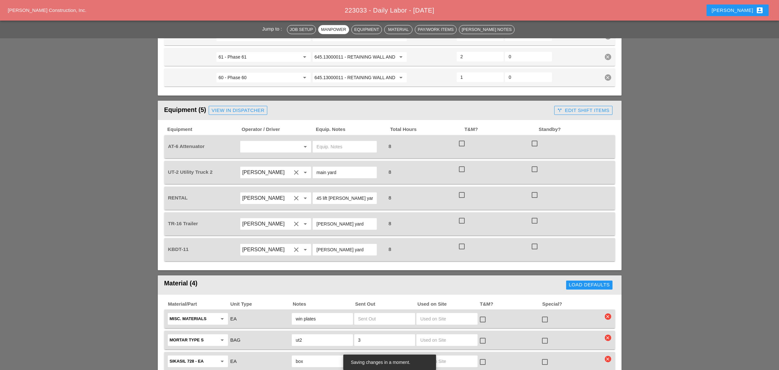
type input "3"
click at [461, 138] on div at bounding box center [461, 143] width 11 height 11
checkbox input "true"
drag, startPoint x: 462, startPoint y: 142, endPoint x: 462, endPoint y: 163, distance: 20.9
click at [462, 164] on div at bounding box center [461, 169] width 11 height 11
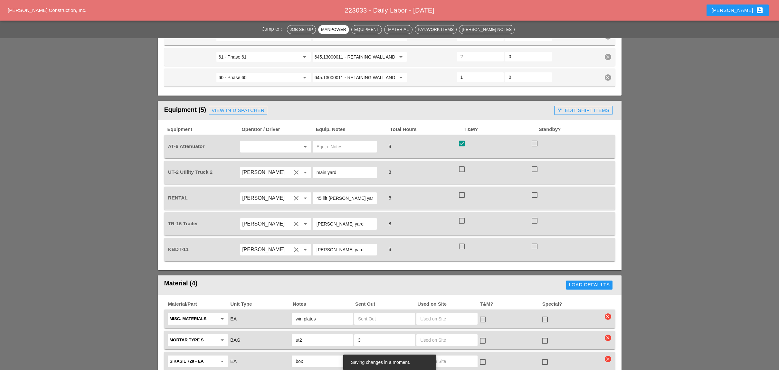
checkbox input "true"
drag, startPoint x: 462, startPoint y: 172, endPoint x: 463, endPoint y: 182, distance: 10.4
click at [462, 190] on div at bounding box center [461, 195] width 11 height 11
checkbox input "true"
drag, startPoint x: 464, startPoint y: 196, endPoint x: 462, endPoint y: 216, distance: 20.3
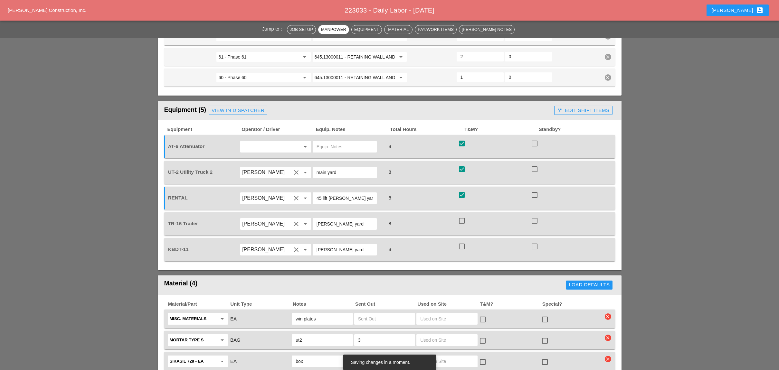
click at [464, 215] on div at bounding box center [461, 220] width 11 height 11
checkbox input "true"
click at [464, 241] on div at bounding box center [461, 246] width 11 height 11
checkbox input "true"
click at [574, 107] on div "call_split Edit Shift Items" at bounding box center [583, 110] width 52 height 7
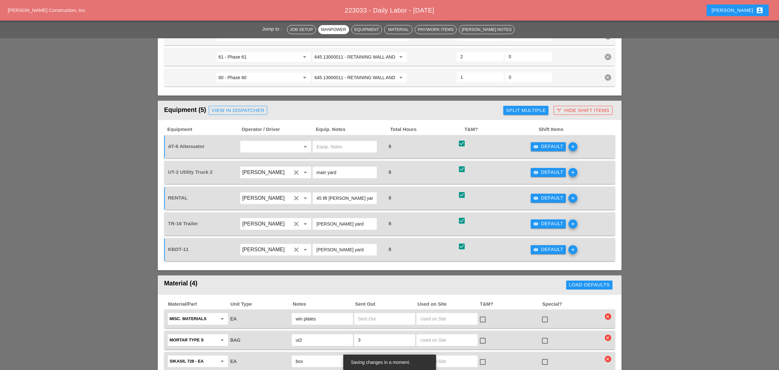
click at [559, 143] on div "visibility Default" at bounding box center [548, 146] width 30 height 7
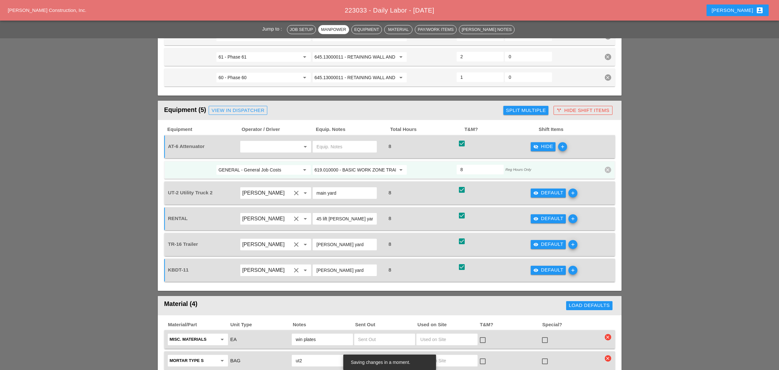
scroll to position [644, 0]
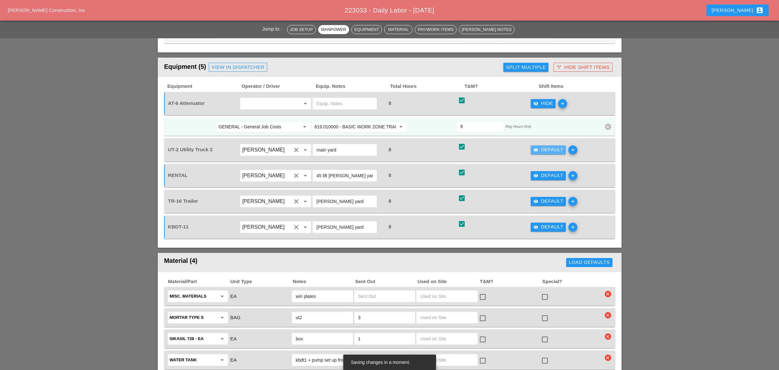
click at [543, 146] on div "visibility Default" at bounding box center [548, 149] width 30 height 7
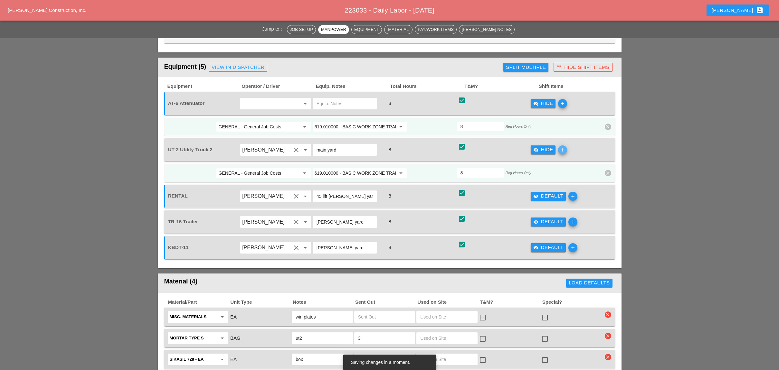
click at [564, 145] on icon "add" at bounding box center [562, 149] width 9 height 9
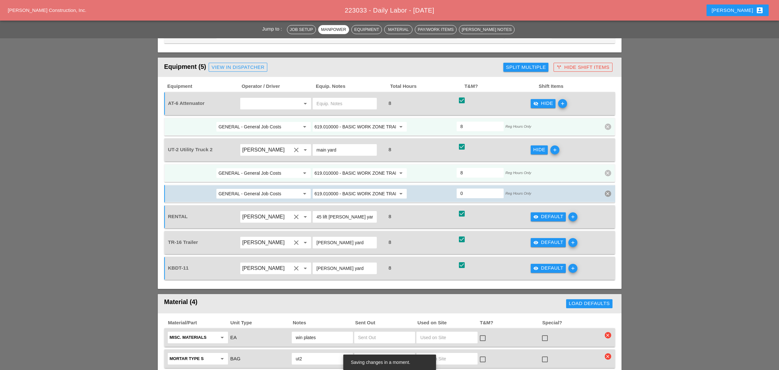
click at [564, 141] on div "Hide add" at bounding box center [566, 150] width 73 height 18
click at [558, 145] on icon "add" at bounding box center [554, 149] width 9 height 9
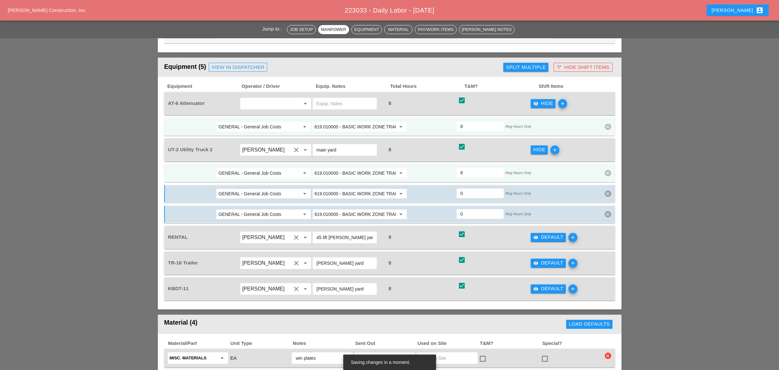
click at [263, 168] on input "GENERAL - General Job Costs" at bounding box center [258, 173] width 81 height 10
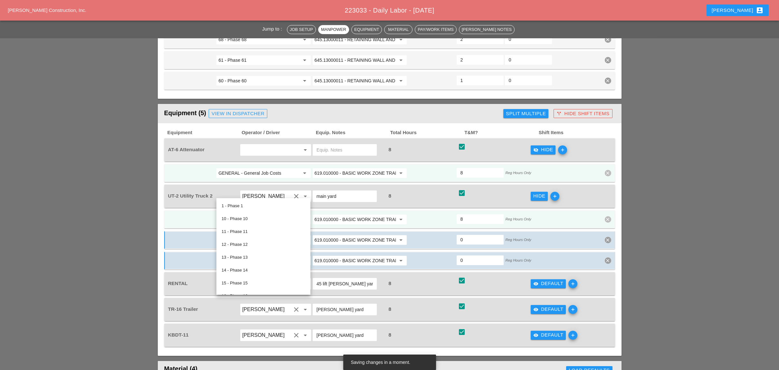
scroll to position [601, 0]
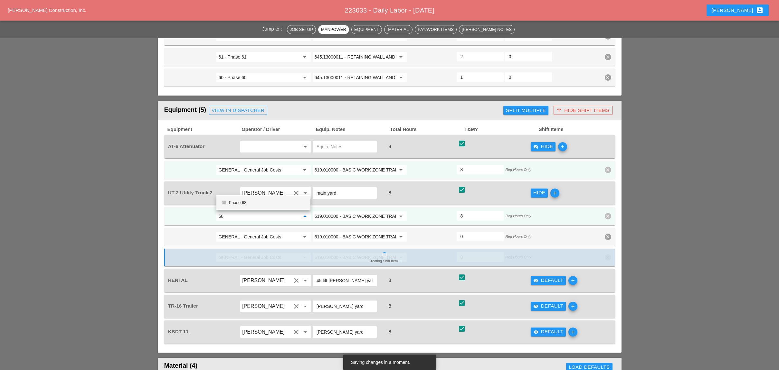
click at [242, 202] on div "68 - Phase 68" at bounding box center [263, 203] width 84 height 8
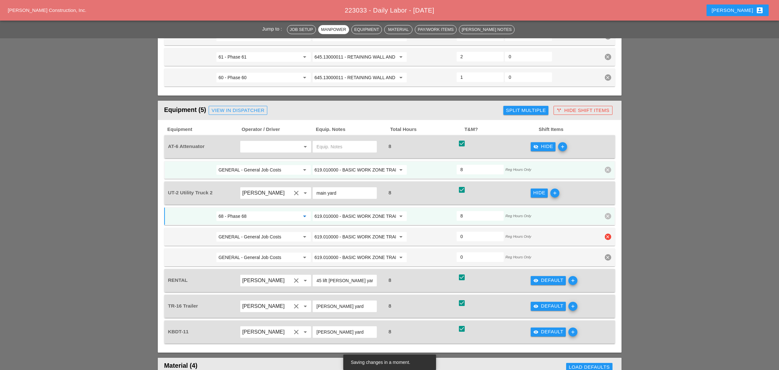
type input "68 - Phase 68"
click at [244, 232] on input "GENERAL - General Job Costs" at bounding box center [258, 237] width 81 height 10
click at [235, 221] on div "61 - Phase 61" at bounding box center [263, 223] width 84 height 8
type input "61 - Phase 61"
click at [246, 252] on input "GENERAL - General Job Costs" at bounding box center [258, 257] width 81 height 10
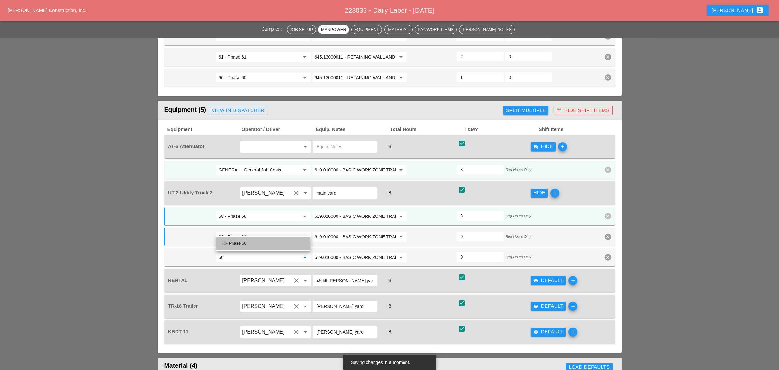
drag, startPoint x: 240, startPoint y: 244, endPoint x: 260, endPoint y: 238, distance: 20.8
click at [240, 244] on div "60 - Phase 60" at bounding box center [263, 243] width 84 height 8
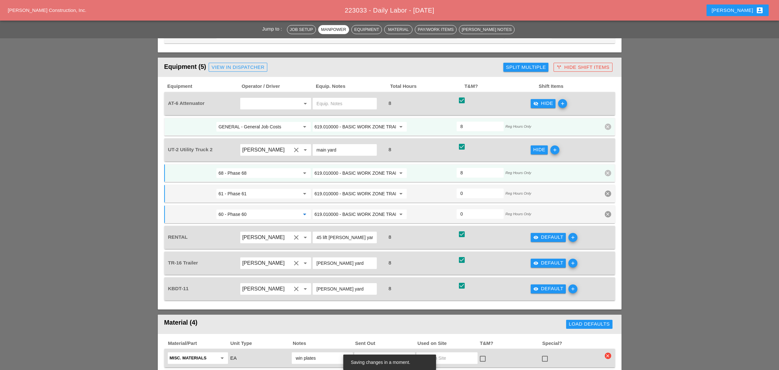
type input "60 - Phase 60"
click at [544, 234] on div "visibility Default" at bounding box center [548, 237] width 30 height 7
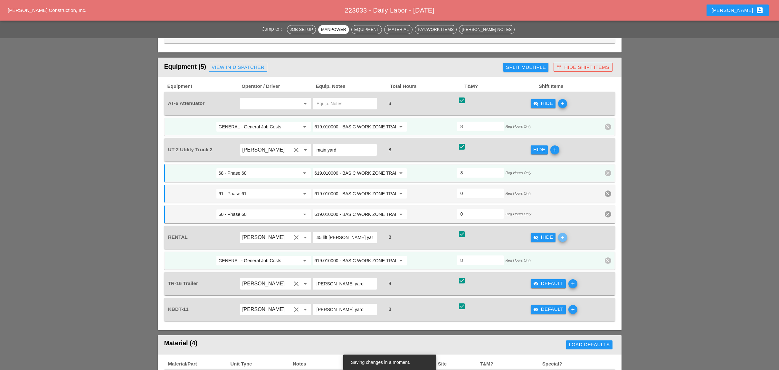
drag, startPoint x: 565, startPoint y: 207, endPoint x: 526, endPoint y: 223, distance: 42.7
click at [565, 233] on icon "add" at bounding box center [562, 237] width 9 height 9
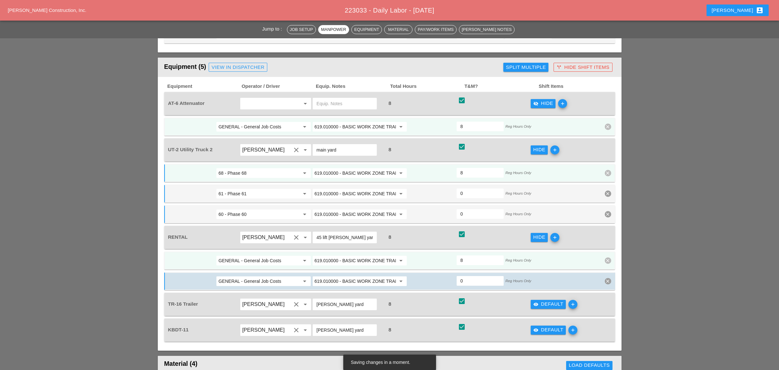
click at [555, 233] on icon "add" at bounding box center [554, 237] width 9 height 9
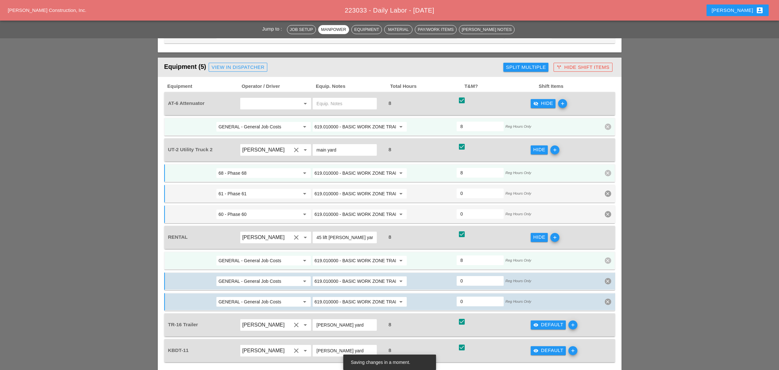
click at [270, 256] on input "GENERAL - General Job Costs" at bounding box center [258, 261] width 81 height 10
click at [255, 247] on div "60 - Phase 60" at bounding box center [263, 246] width 84 height 8
type input "60 - Phase 60"
click at [255, 276] on input "GENERAL - General Job Costs" at bounding box center [258, 281] width 81 height 10
drag, startPoint x: 249, startPoint y: 267, endPoint x: 257, endPoint y: 267, distance: 7.4
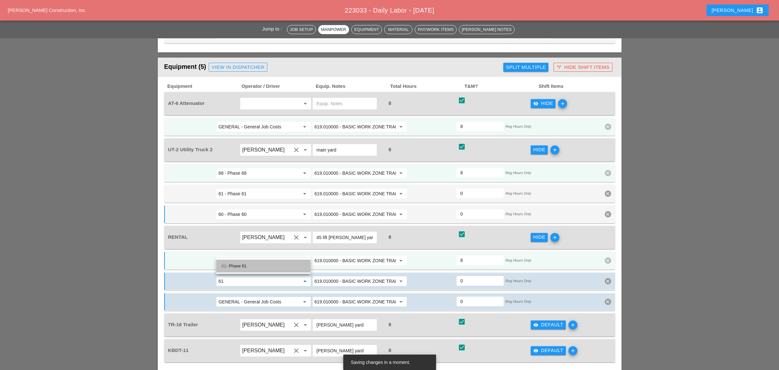
click at [250, 267] on div "61 - Phase 61" at bounding box center [263, 266] width 84 height 8
type input "61 - Phase 61"
click at [257, 296] on div "GENERAL - General Job Costs arrow_drop_down" at bounding box center [263, 302] width 96 height 12
click at [253, 297] on input "GENERAL - General Job Costs" at bounding box center [258, 302] width 81 height 10
click at [249, 285] on div "68 - Phase 68" at bounding box center [263, 287] width 84 height 8
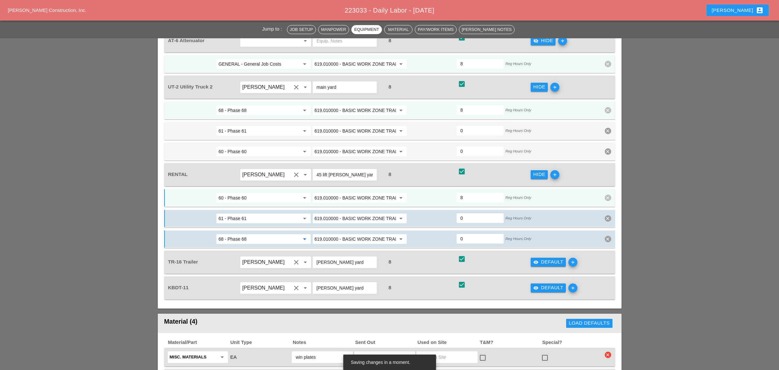
scroll to position [729, 0]
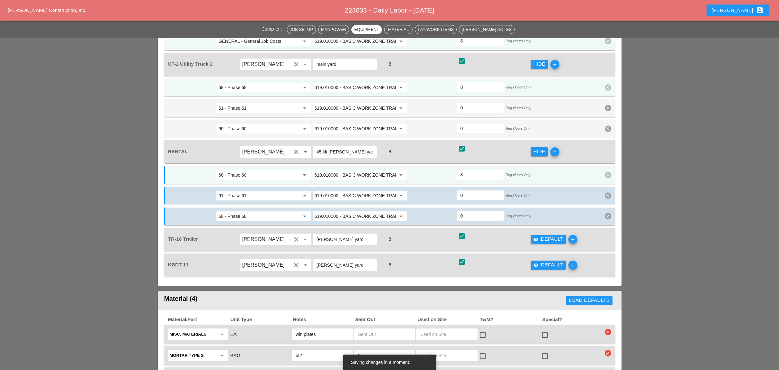
type input "68 - Phase 68"
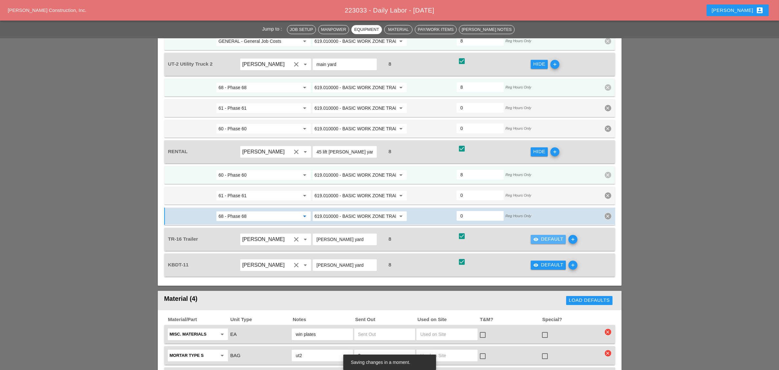
click at [552, 236] on div "visibility Default" at bounding box center [548, 239] width 30 height 7
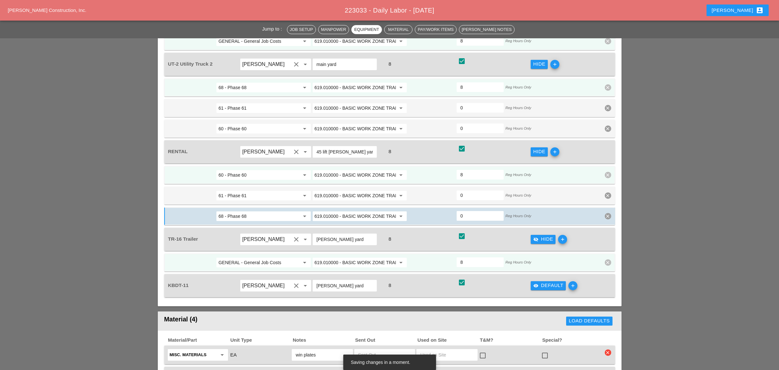
click at [563, 235] on icon "add" at bounding box center [562, 239] width 9 height 9
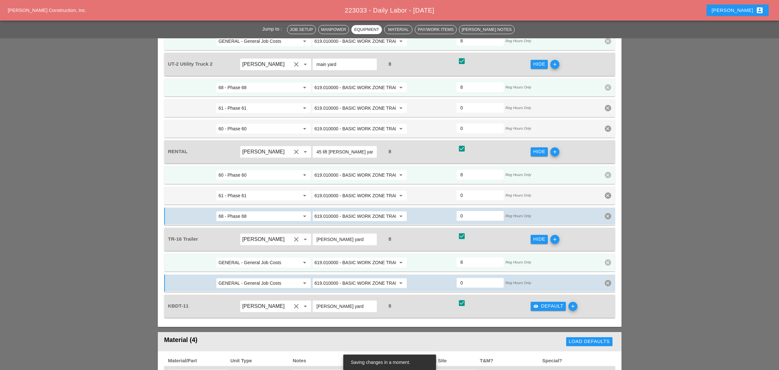
click at [563, 230] on div "Hide add" at bounding box center [566, 239] width 73 height 18
click at [557, 235] on icon "add" at bounding box center [554, 239] width 9 height 9
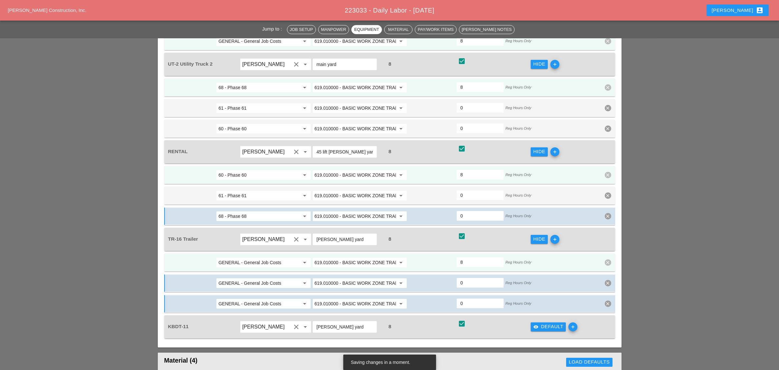
click at [268, 257] on input "GENERAL - General Job Costs" at bounding box center [258, 262] width 81 height 10
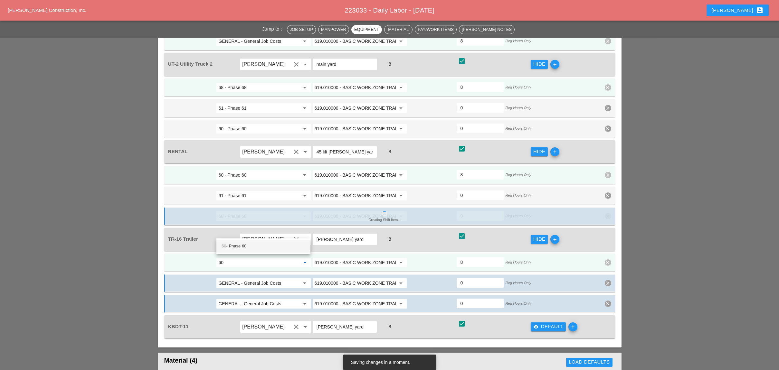
drag, startPoint x: 249, startPoint y: 246, endPoint x: 243, endPoint y: 255, distance: 11.8
click at [249, 246] on div "60 - Phase 60" at bounding box center [263, 246] width 84 height 8
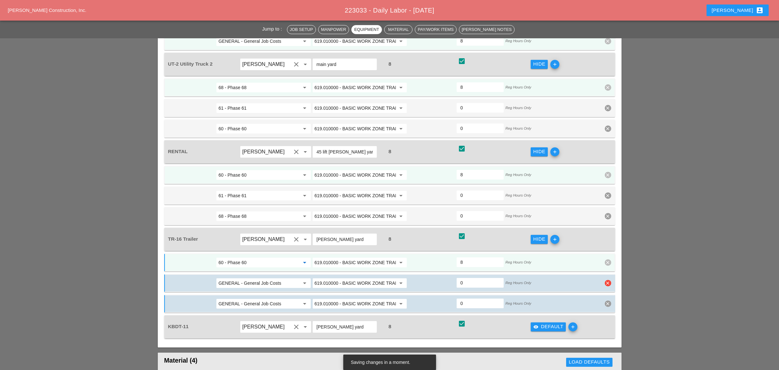
type input "60 - Phase 60"
click at [245, 278] on input "GENERAL - General Job Costs" at bounding box center [258, 283] width 81 height 10
click at [237, 264] on div "61 - Phase 61" at bounding box center [263, 267] width 84 height 8
type input "61 - Phase 61"
click at [255, 299] on input "GENERAL - General Job Costs" at bounding box center [258, 304] width 81 height 10
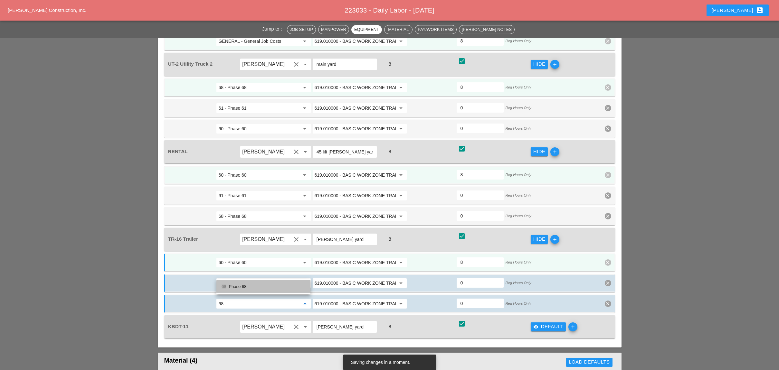
click at [248, 285] on div "68 - Phase 68" at bounding box center [263, 287] width 84 height 8
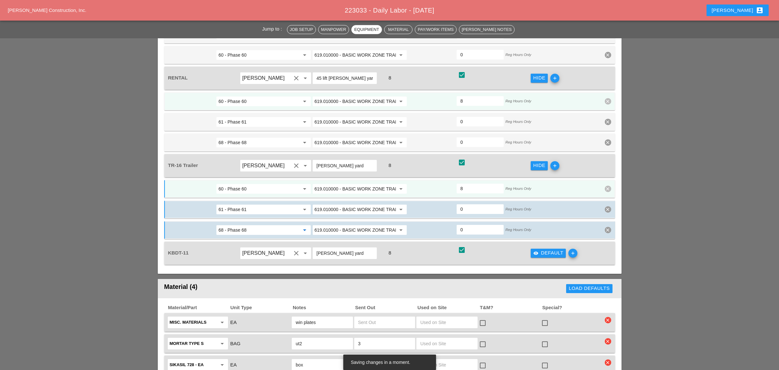
scroll to position [815, 0]
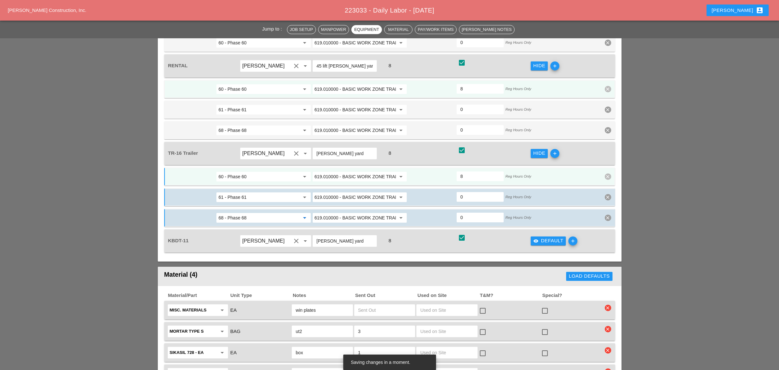
type input "68 - Phase 68"
click at [572, 237] on icon "add" at bounding box center [572, 241] width 9 height 9
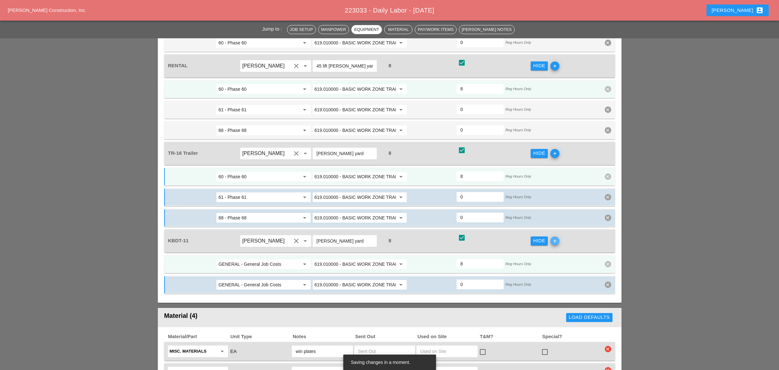
click at [556, 237] on icon "add" at bounding box center [554, 241] width 9 height 9
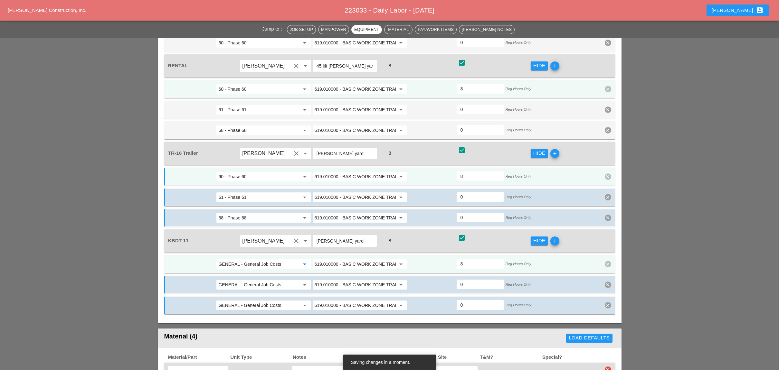
click at [257, 259] on input "GENERAL - General Job Costs" at bounding box center [258, 264] width 81 height 10
click at [248, 247] on div "60 - Phase 60" at bounding box center [263, 246] width 84 height 8
type input "60 - Phase 60"
click at [250, 280] on input "GENERAL - General Job Costs" at bounding box center [258, 285] width 81 height 10
click at [238, 265] on div "61 - Phase 61" at bounding box center [263, 267] width 84 height 8
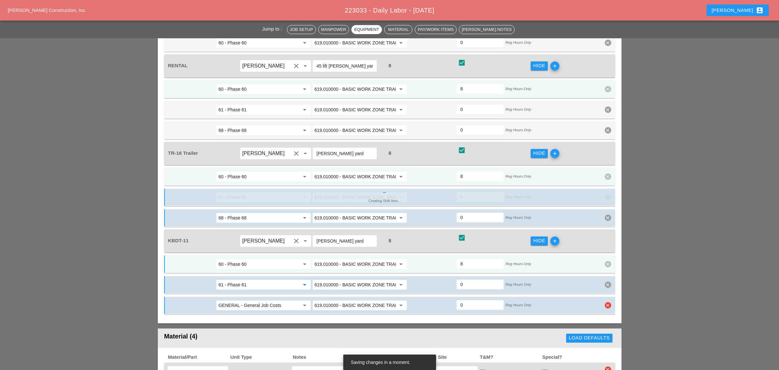
type input "61 - Phase 61"
click at [242, 300] on input "GENERAL - General Job Costs" at bounding box center [258, 305] width 81 height 10
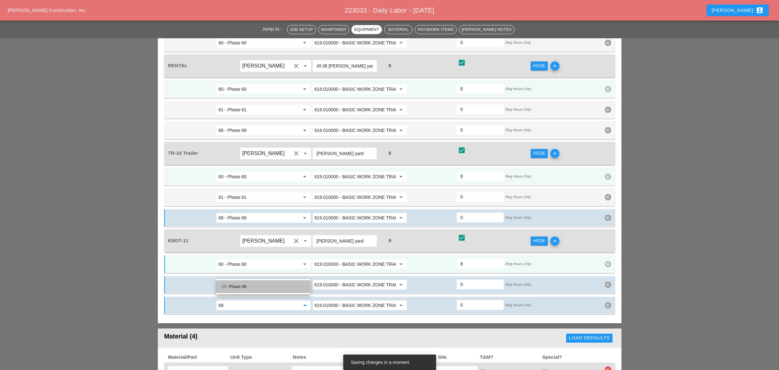
drag, startPoint x: 243, startPoint y: 289, endPoint x: 290, endPoint y: 284, distance: 47.2
click at [245, 290] on div "68 - Phase 68" at bounding box center [263, 287] width 84 height 8
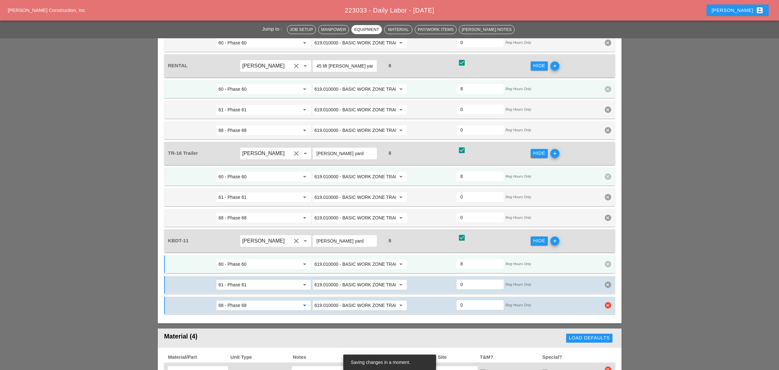
type input "68 - Phase 68"
click at [462, 300] on input "0" at bounding box center [479, 305] width 39 height 10
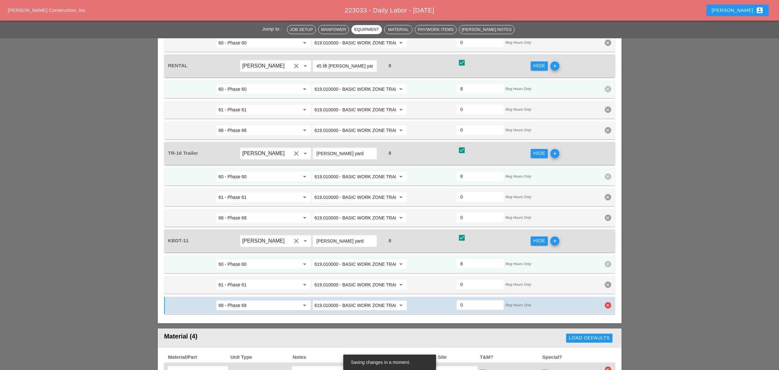
type input "3"
type input "5"
type input "3"
click at [464, 279] on input "0" at bounding box center [479, 284] width 39 height 10
type input "3"
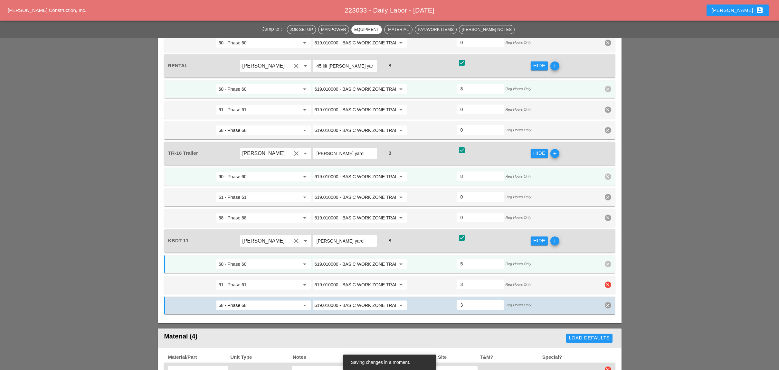
type input "2"
type input "3"
click at [469, 212] on input "0" at bounding box center [479, 217] width 39 height 10
type input "3"
type input "5"
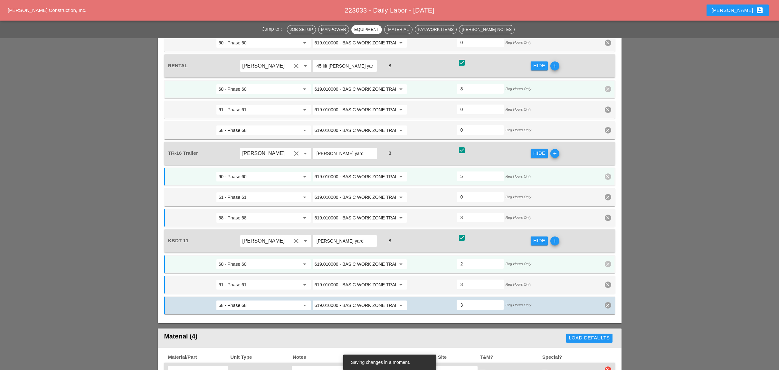
type input "3"
click at [470, 192] on input "0" at bounding box center [479, 197] width 39 height 10
type input "3"
type input "2"
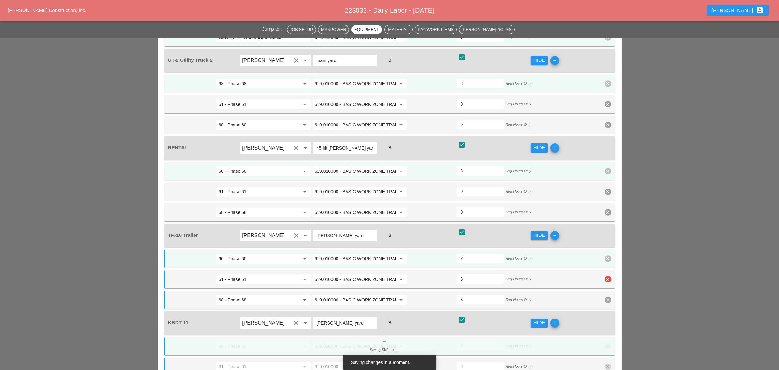
scroll to position [729, 0]
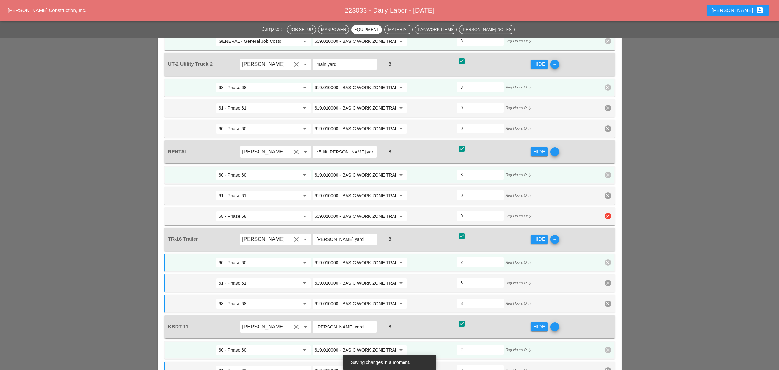
type input "3"
click at [468, 211] on input "0" at bounding box center [479, 216] width 39 height 10
type input "3"
type input "5"
type input "3"
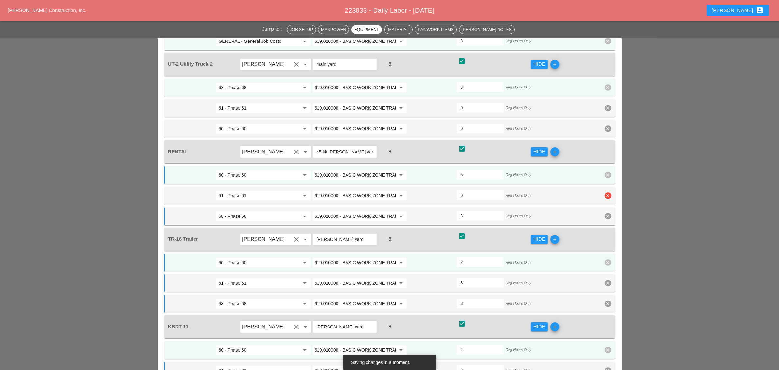
click at [472, 190] on input "0" at bounding box center [479, 195] width 39 height 10
type input "3"
type input "2"
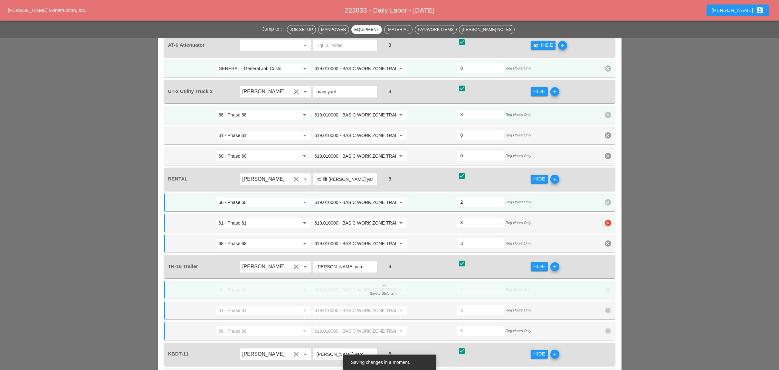
scroll to position [687, 0]
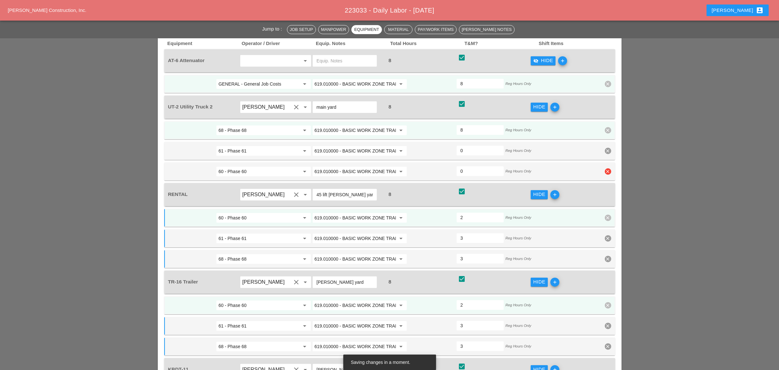
type input "3"
click at [473, 166] on input "0" at bounding box center [479, 171] width 39 height 10
type input "3"
type input "5"
type input "3"
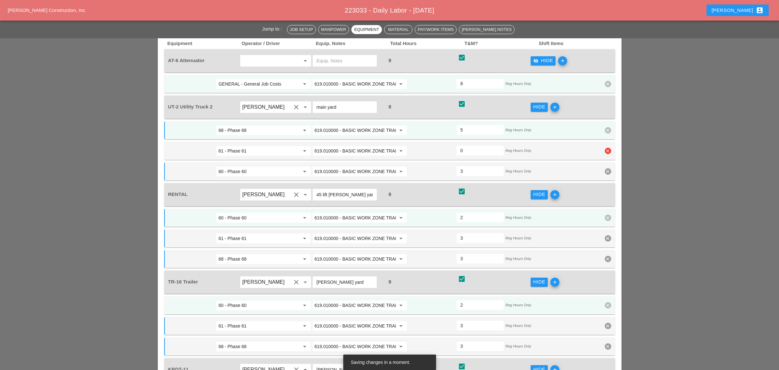
click at [472, 145] on input "0" at bounding box center [479, 150] width 39 height 10
type input "3"
type input "2"
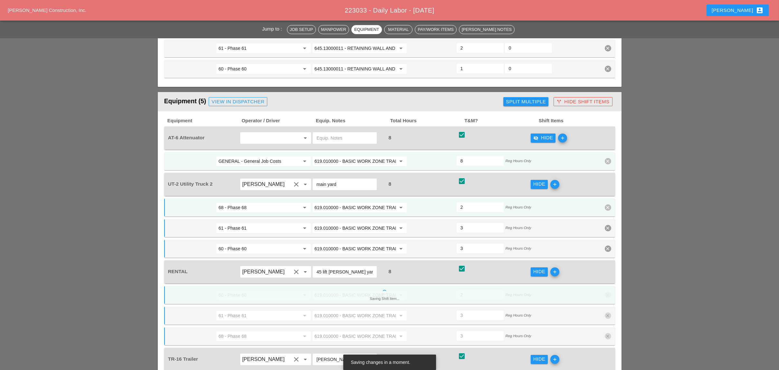
scroll to position [601, 0]
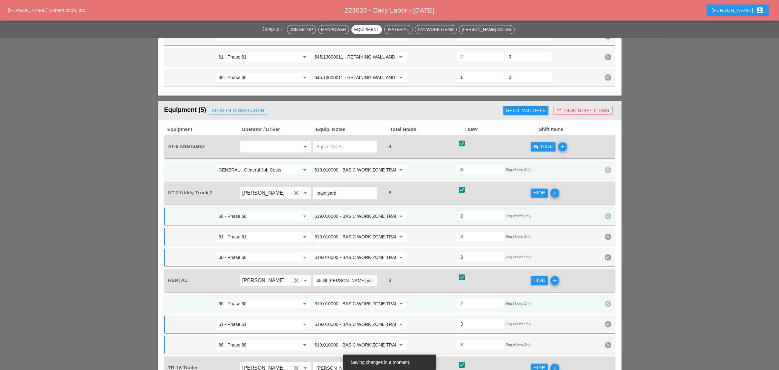
type input "3"
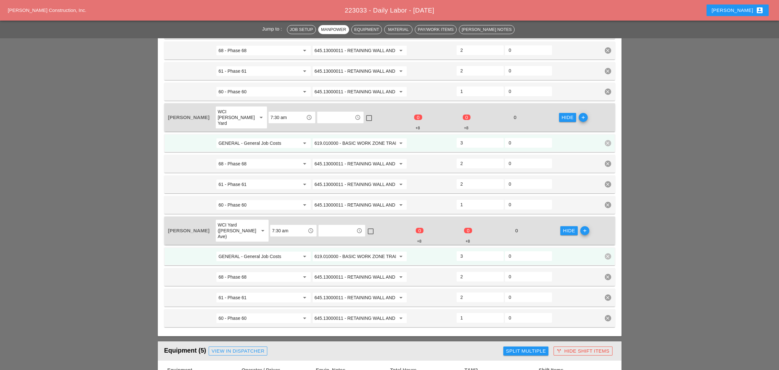
scroll to position [264, 0]
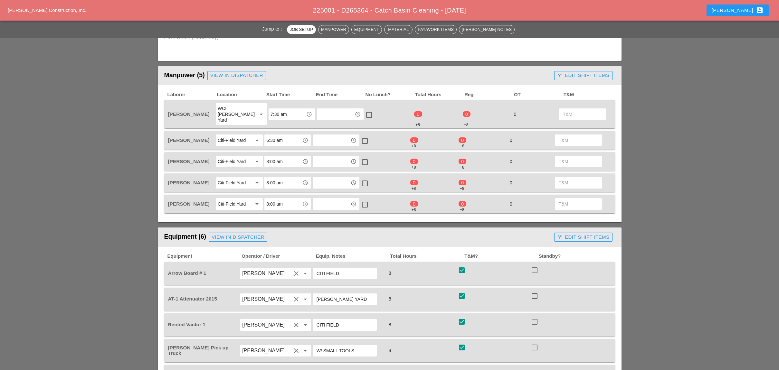
scroll to position [300, 0]
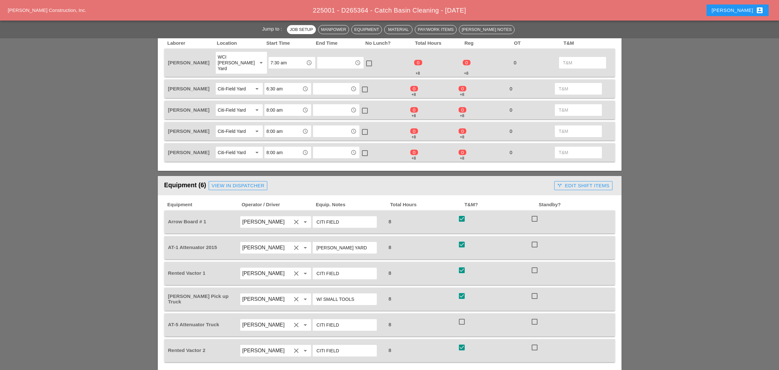
click at [461, 316] on div at bounding box center [461, 321] width 11 height 11
checkbox input "true"
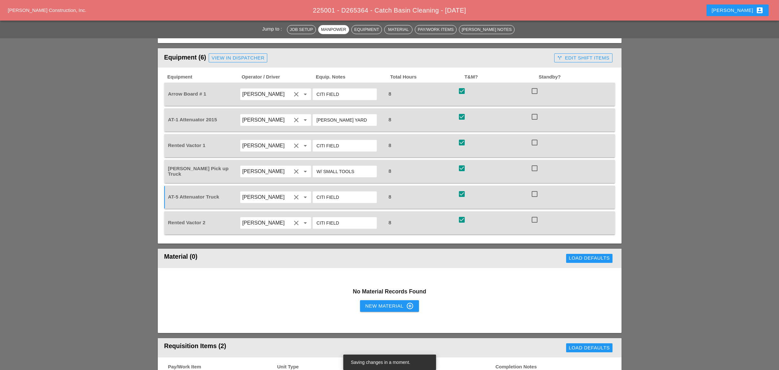
scroll to position [429, 0]
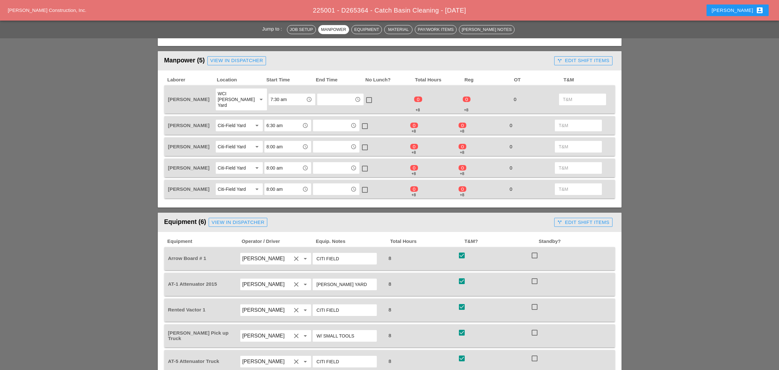
scroll to position [257, 0]
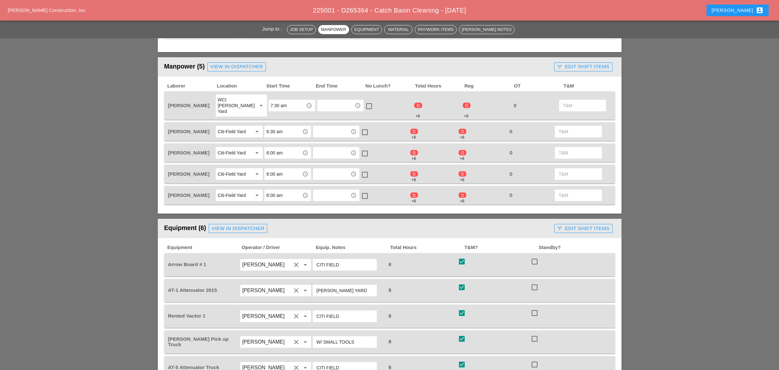
drag, startPoint x: 586, startPoint y: 219, endPoint x: 582, endPoint y: 220, distance: 4.1
click at [587, 225] on div "call_split Edit Shift Items" at bounding box center [583, 228] width 52 height 7
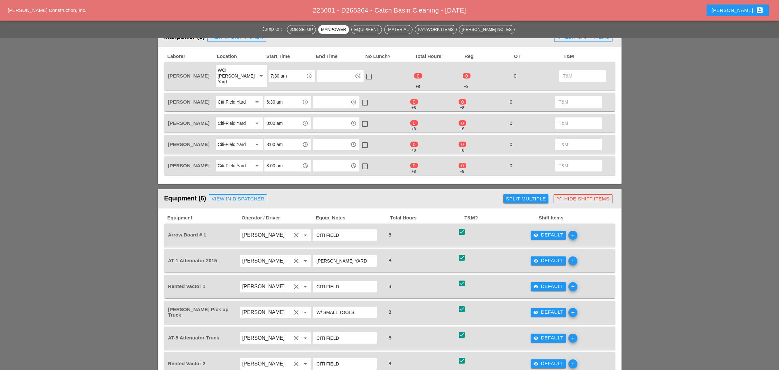
scroll to position [343, 0]
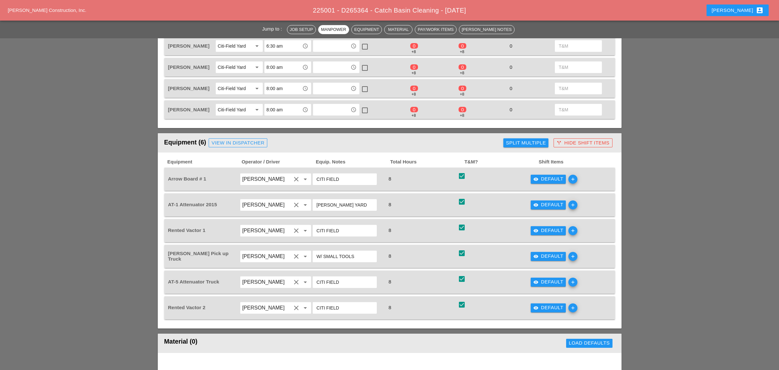
click at [553, 201] on div "visibility Default" at bounding box center [548, 204] width 30 height 7
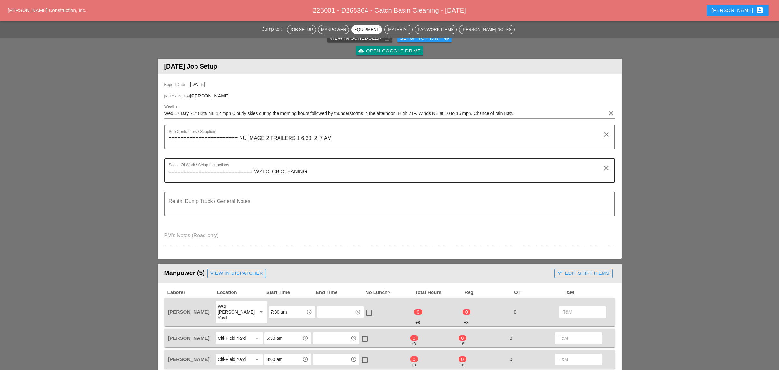
scroll to position [0, 0]
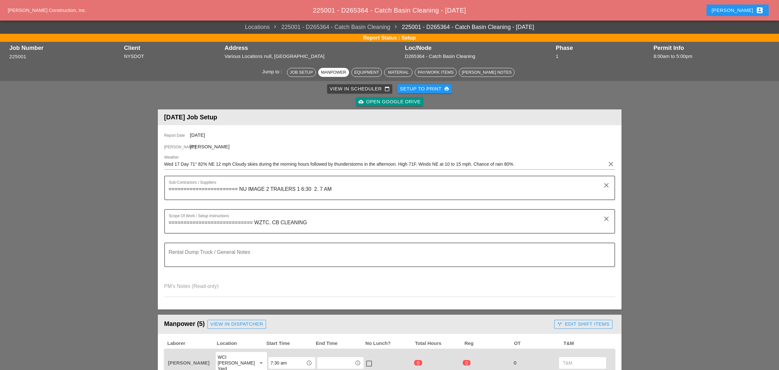
click at [341, 87] on div "View in Scheduler calendar_today" at bounding box center [360, 88] width 60 height 7
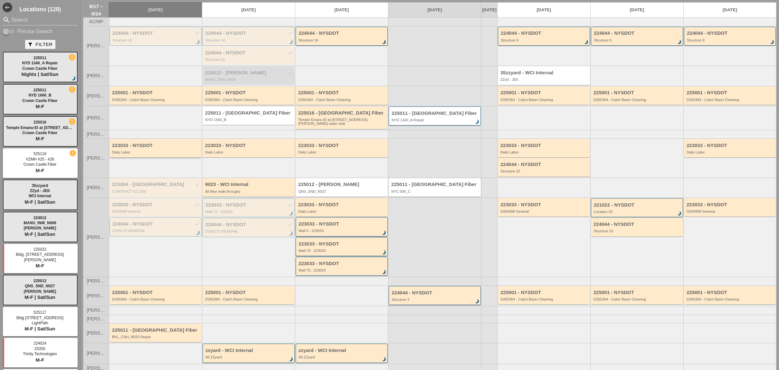
scroll to position [31, 0]
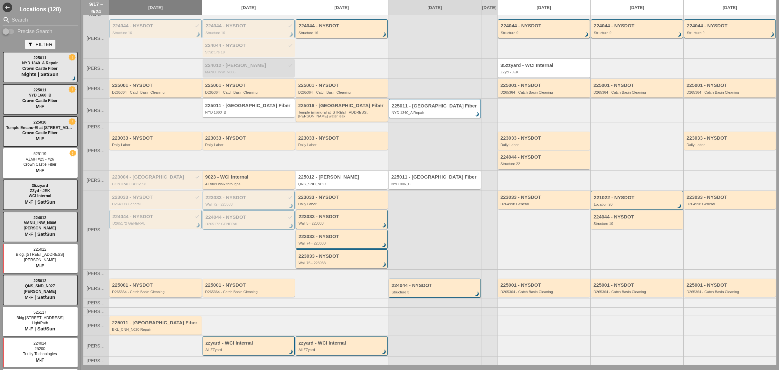
click at [143, 290] on div "D265364 - Catch Basin Cleaning" at bounding box center [156, 292] width 88 height 4
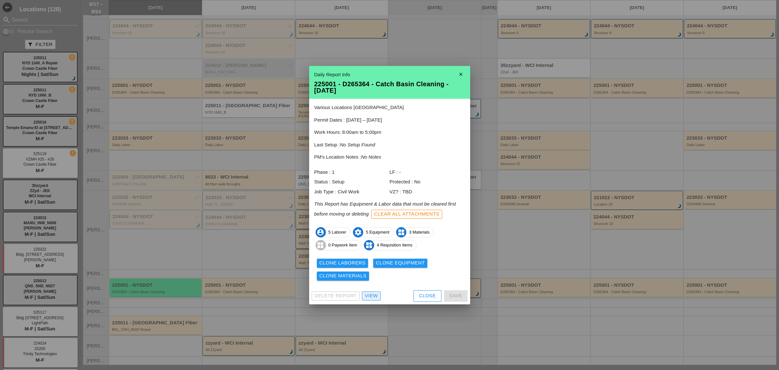
drag, startPoint x: 374, startPoint y: 298, endPoint x: 350, endPoint y: 280, distance: 29.0
click at [374, 298] on div "View" at bounding box center [371, 295] width 13 height 7
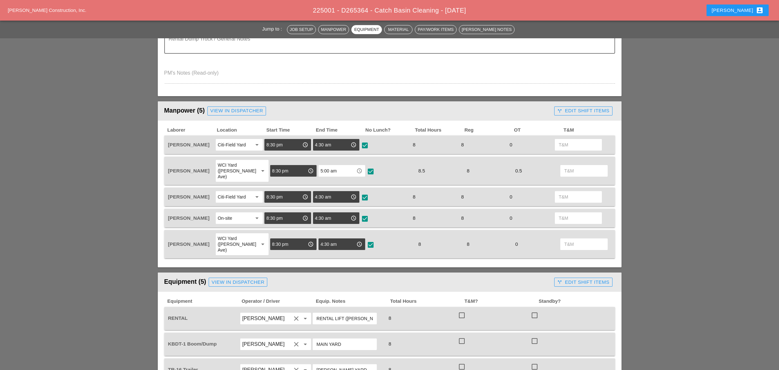
scroll to position [257, 0]
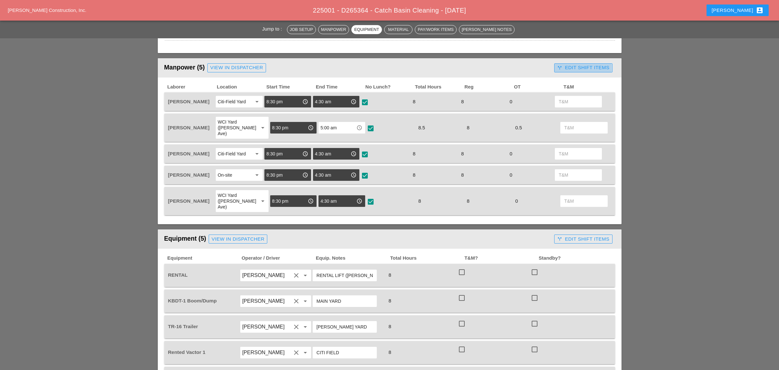
click at [593, 68] on div "call_split Edit Shift Items" at bounding box center [583, 67] width 52 height 7
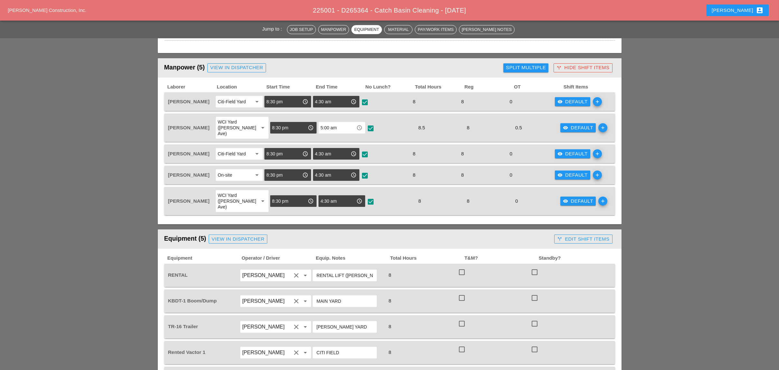
click at [520, 64] on div "Split Multiple" at bounding box center [526, 67] width 40 height 7
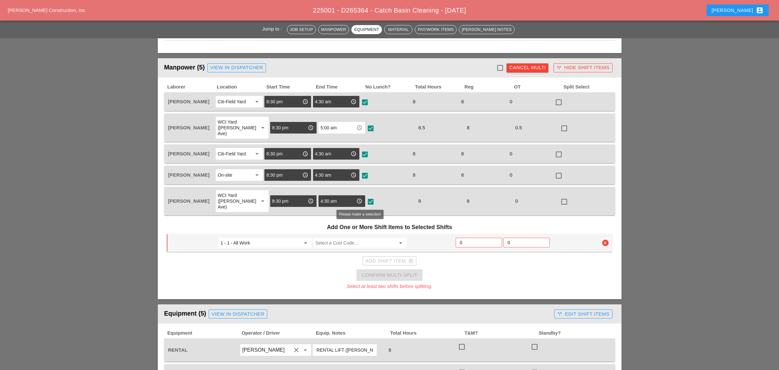
click at [330, 238] on input "Select a Cost Code..." at bounding box center [355, 243] width 80 height 10
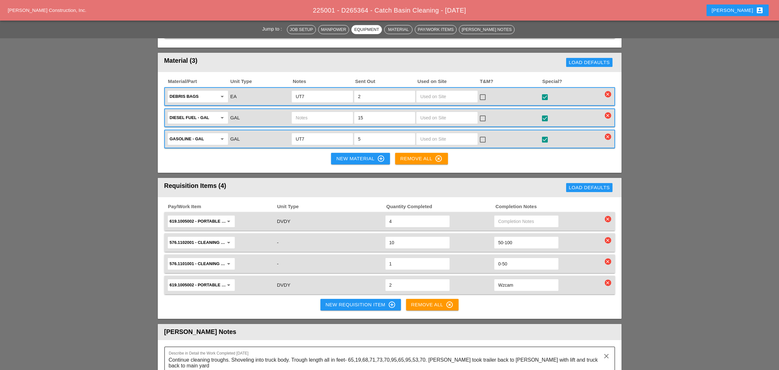
scroll to position [687, 0]
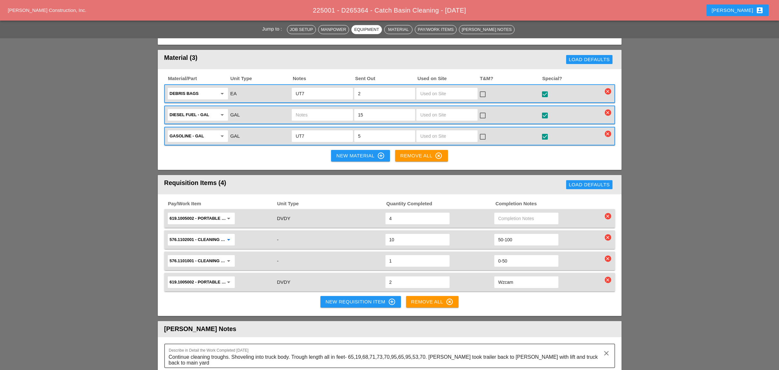
drag, startPoint x: 194, startPoint y: 220, endPoint x: 169, endPoint y: 220, distance: 25.1
click at [170, 235] on input "576.1102001 - CLEANING TROUGHS OVER 50 FT T0 100 FT" at bounding box center [197, 240] width 54 height 10
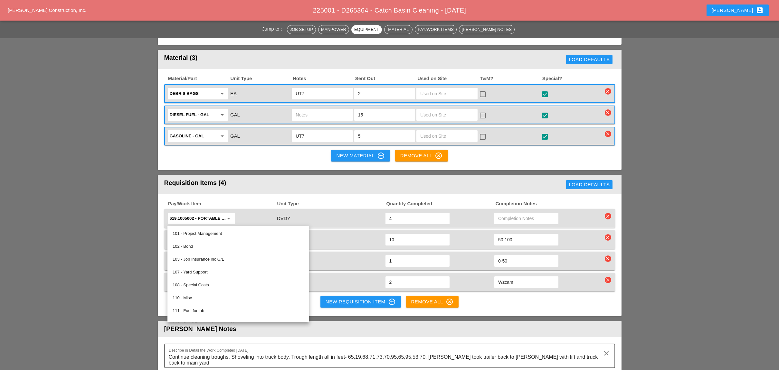
click at [175, 235] on input "576.1102001 - CLEANING TROUGHS OVER 50 FT T0 100 FT" at bounding box center [197, 240] width 54 height 10
click at [195, 235] on input "576.1102001 - CLEANING TROUGHS OVER 50 FT T0 100 FT" at bounding box center [197, 240] width 54 height 10
click at [250, 233] on div "576.1102001 - CLEANING TROUGHS OVER 50 FT T0 100 FT arrow_drop_down" at bounding box center [221, 240] width 109 height 14
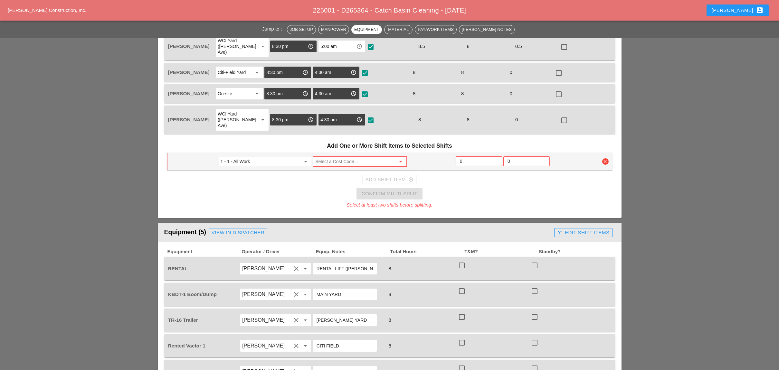
scroll to position [343, 0]
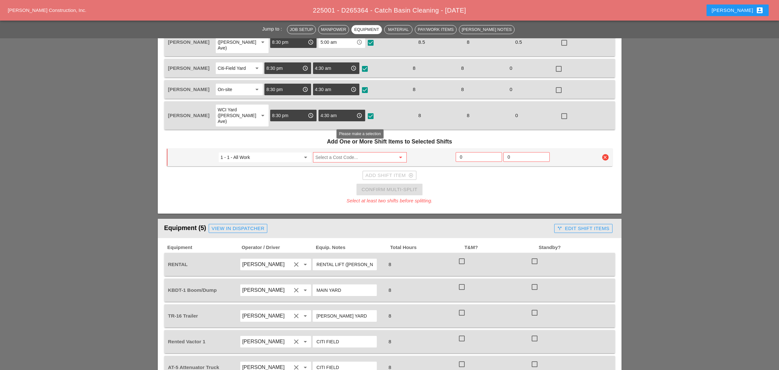
click at [327, 152] on input "Select a Cost Code..." at bounding box center [355, 157] width 80 height 10
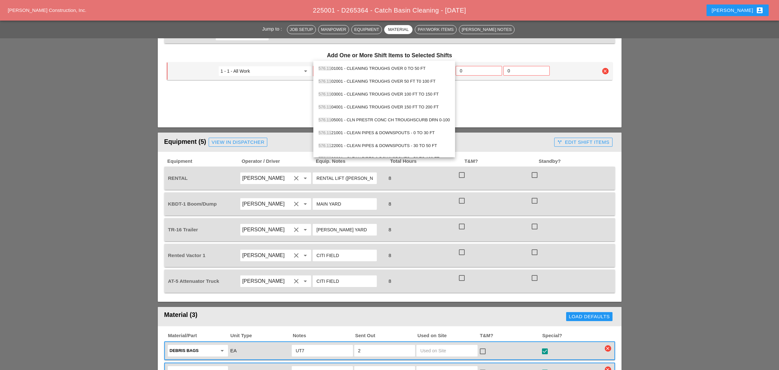
scroll to position [429, 0]
click at [333, 82] on div "576.11 02001 - CLEANING TROUGHS OVER 50 FT T0 100 FT" at bounding box center [383, 82] width 131 height 8
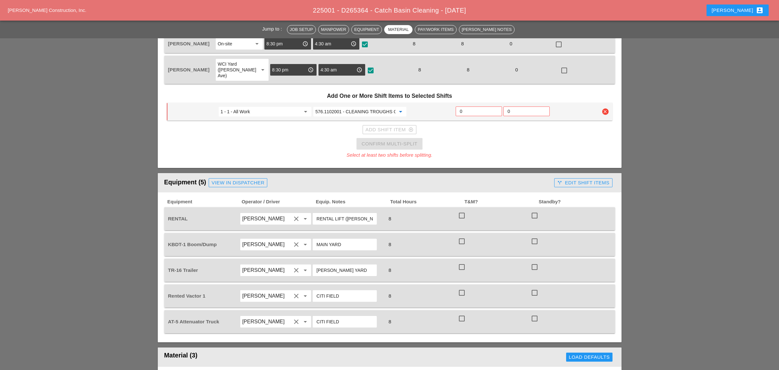
scroll to position [386, 0]
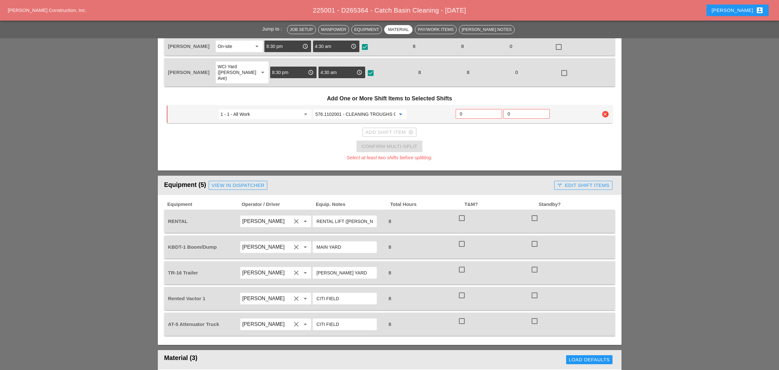
type input "576.1102001 - CLEANING TROUGHS OVER 50 FT T0 100 FT"
click at [469, 109] on input "0" at bounding box center [479, 114] width 38 height 10
type input "2"
click at [386, 129] on div "Add Shift Item add_circle_outline" at bounding box center [389, 132] width 48 height 7
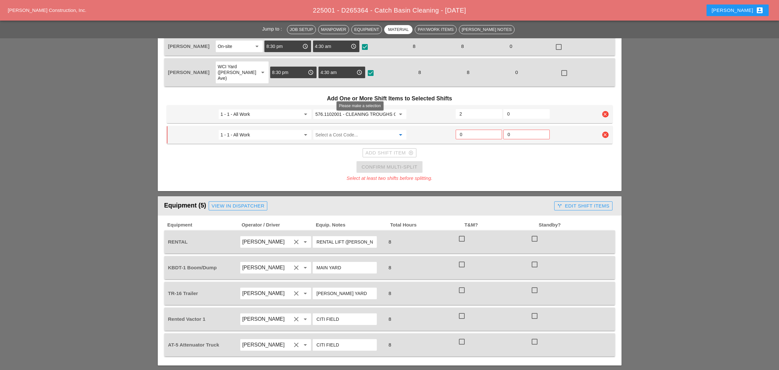
click at [320, 130] on input "Select a Cost Code..." at bounding box center [355, 135] width 80 height 10
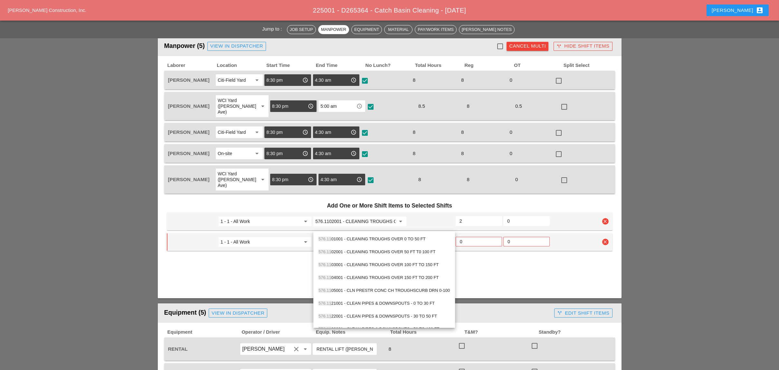
scroll to position [300, 0]
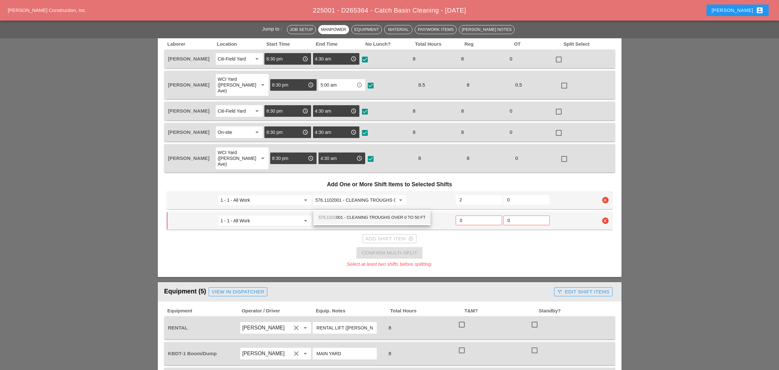
click at [351, 211] on div "576.1101 001 - CLEANING TROUGHS OVER 0 TO 50 FT" at bounding box center [371, 217] width 107 height 13
type input "576.1101001 - CLEANING TROUGHS OVER 0 TO 50 FT"
click at [467, 215] on input "0" at bounding box center [479, 220] width 38 height 10
type input "2"
click at [396, 235] on div "Add Shift Item add_circle_outline" at bounding box center [389, 238] width 48 height 7
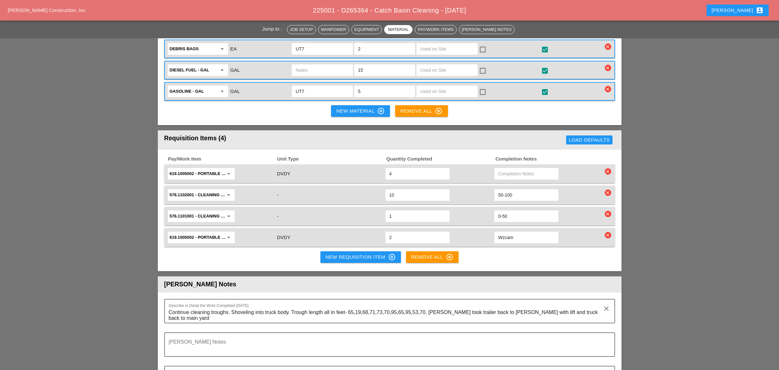
scroll to position [858, 0]
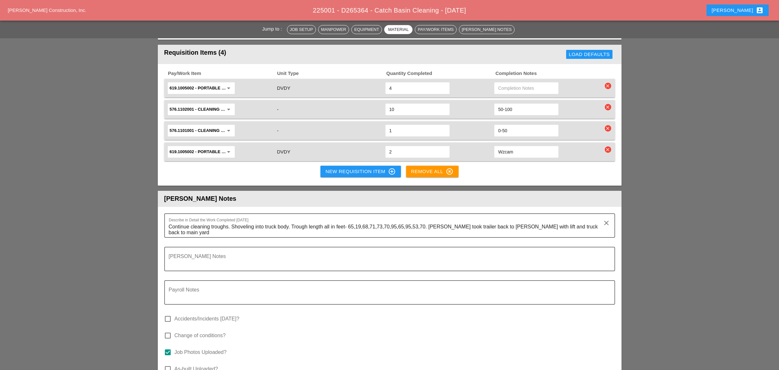
click at [606, 83] on icon "clear" at bounding box center [607, 86] width 6 height 6
click at [607, 48] on div "Are you Sure?" at bounding box center [607, 51] width 41 height 7
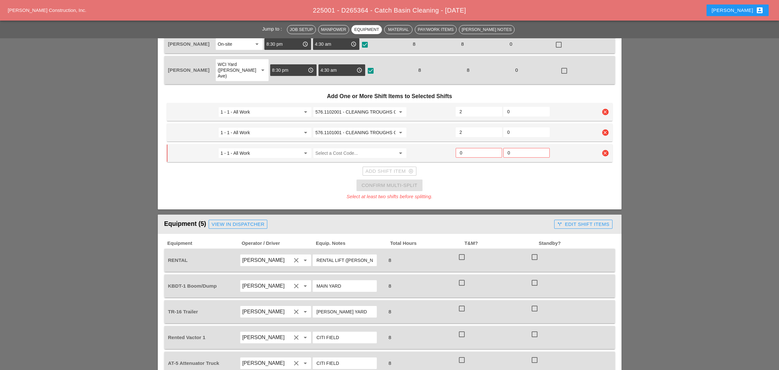
scroll to position [386, 0]
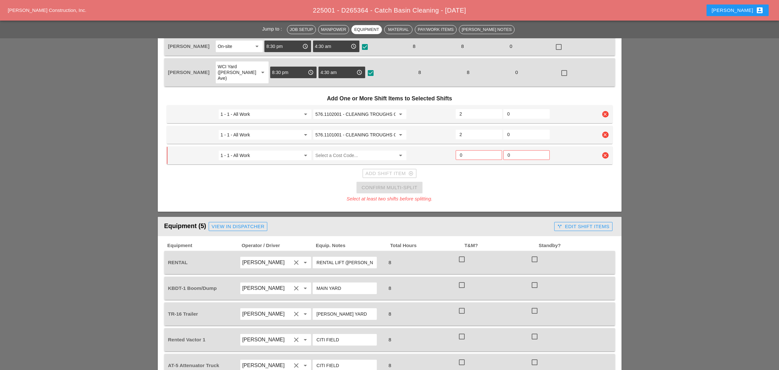
click at [462, 109] on input "2" at bounding box center [478, 114] width 39 height 10
type input "5"
drag, startPoint x: 461, startPoint y: 117, endPoint x: 456, endPoint y: 117, distance: 4.5
click at [456, 130] on div "2" at bounding box center [478, 135] width 46 height 10
drag, startPoint x: 462, startPoint y: 116, endPoint x: 458, endPoint y: 116, distance: 4.5
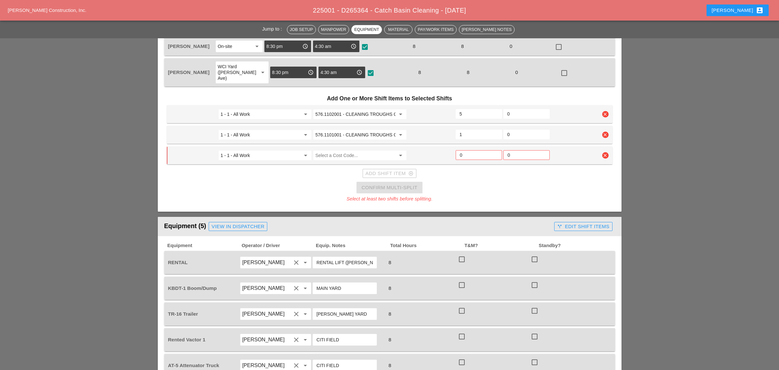
click at [458, 130] on div "1" at bounding box center [478, 135] width 46 height 10
type input "2"
click at [606, 152] on icon "clear" at bounding box center [605, 155] width 6 height 6
click at [605, 125] on div "Confirm delete" at bounding box center [605, 124] width 31 height 7
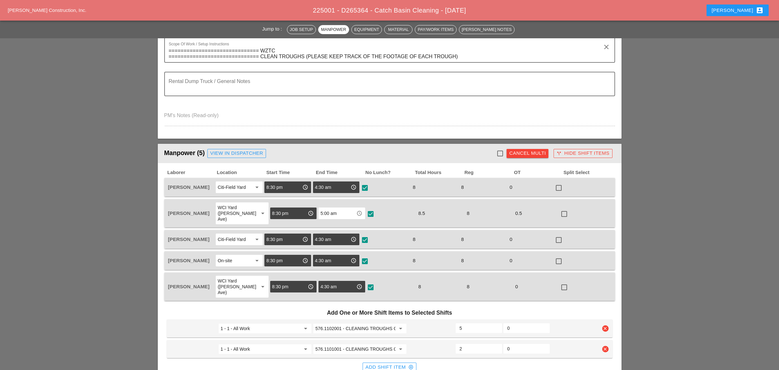
scroll to position [172, 0]
click at [497, 150] on div at bounding box center [499, 153] width 11 height 11
checkbox input "true"
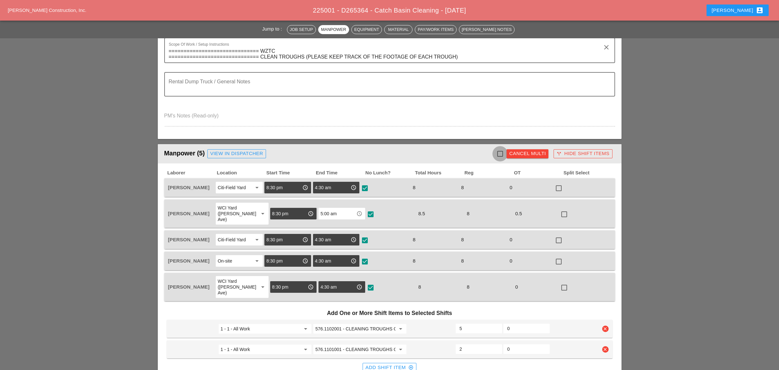
checkbox input "true"
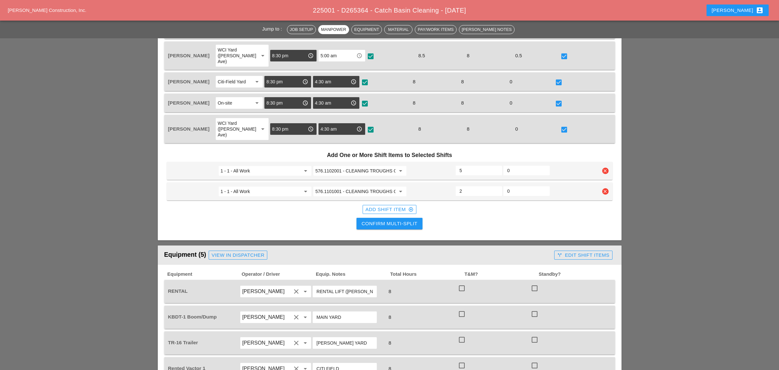
scroll to position [386, 0]
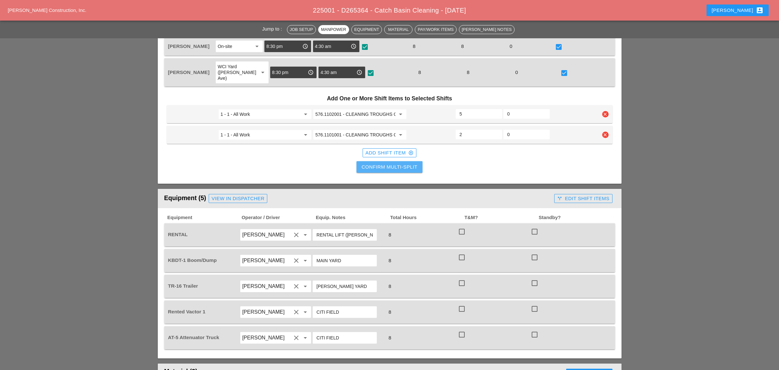
click at [399, 163] on div "Confirm Multi-Split" at bounding box center [389, 166] width 56 height 7
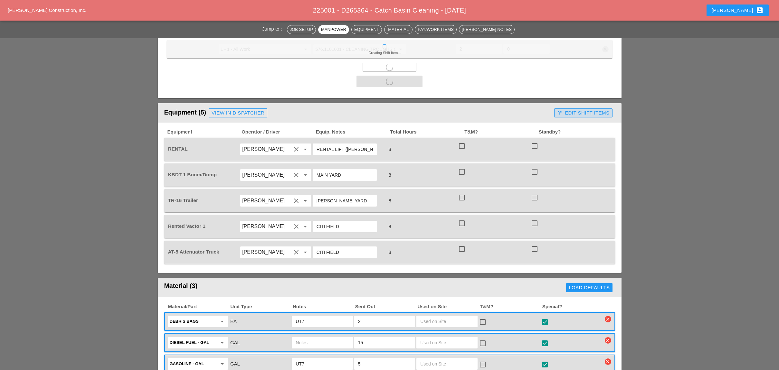
click at [592, 109] on div "call_split Edit Shift Items" at bounding box center [583, 112] width 52 height 7
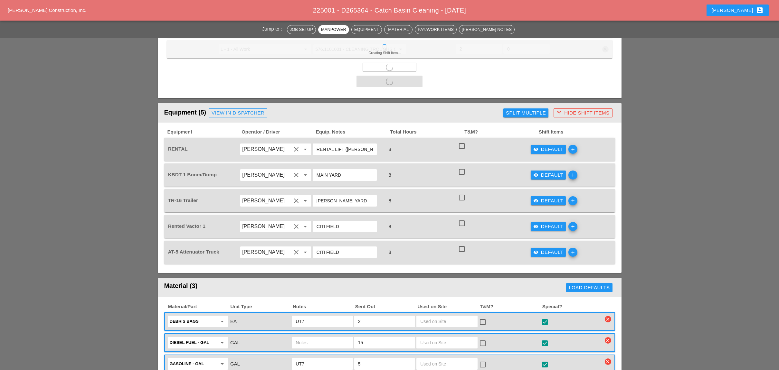
click at [464, 141] on div at bounding box center [461, 146] width 11 height 11
checkbox input "true"
click at [460, 166] on div at bounding box center [461, 171] width 11 height 11
checkbox input "true"
click at [462, 192] on div at bounding box center [461, 197] width 11 height 11
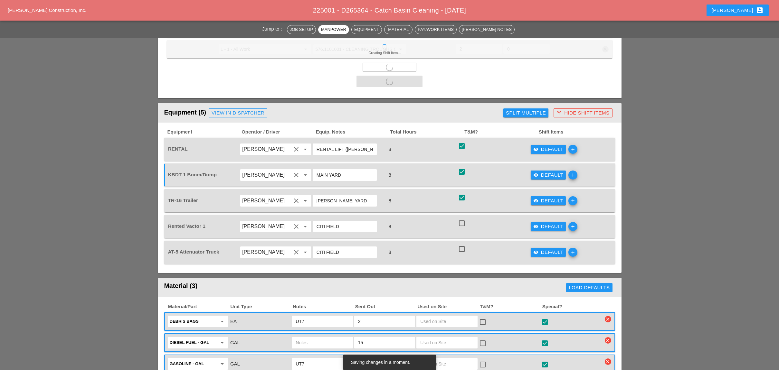
checkbox input "true"
click at [462, 218] on div at bounding box center [461, 223] width 11 height 11
checkbox input "true"
click at [462, 244] on div at bounding box center [461, 249] width 11 height 11
checkbox input "true"
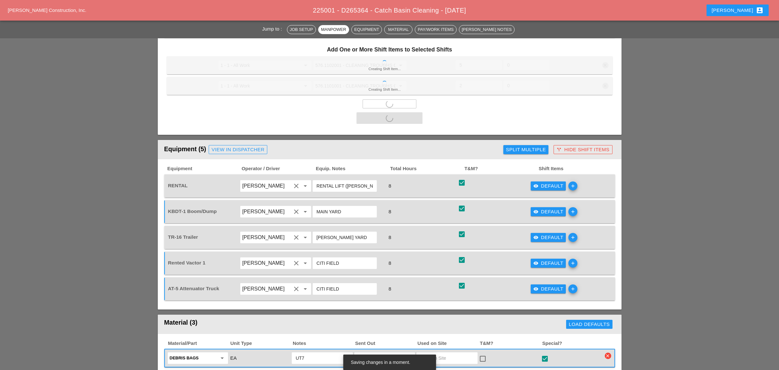
scroll to position [386, 0]
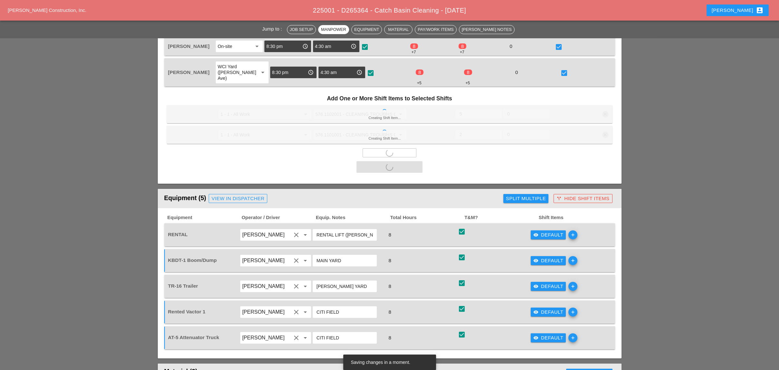
click at [552, 231] on div "visibility Default" at bounding box center [548, 234] width 30 height 7
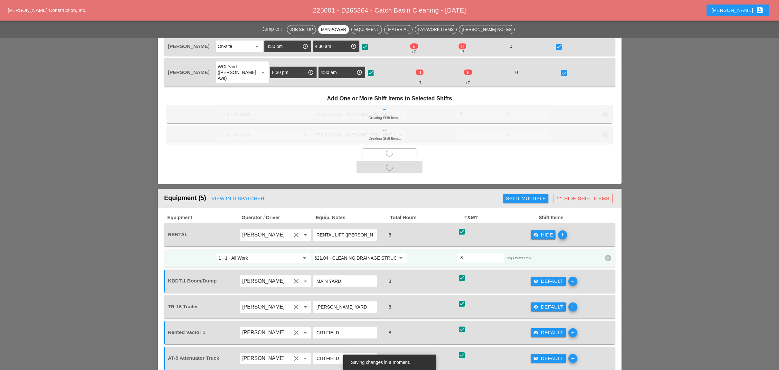
checkbox input "false"
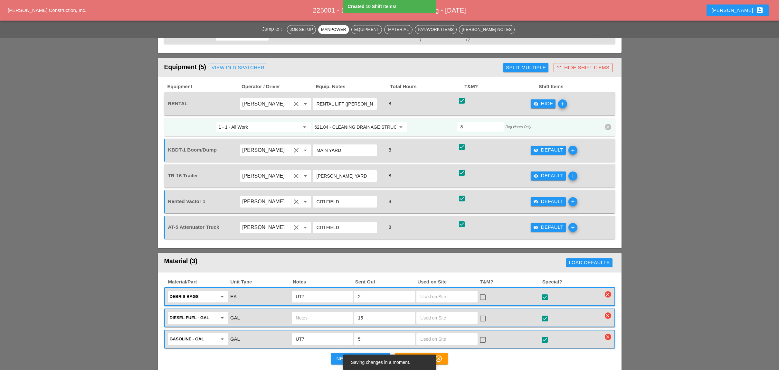
scroll to position [214, 0]
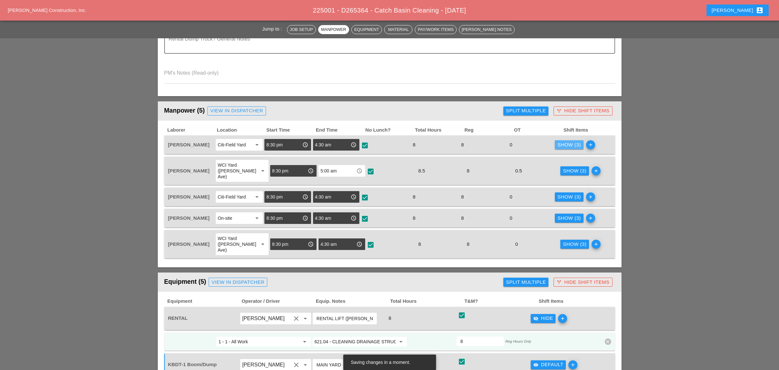
click at [569, 141] on div "Show (3)" at bounding box center [568, 144] width 23 height 7
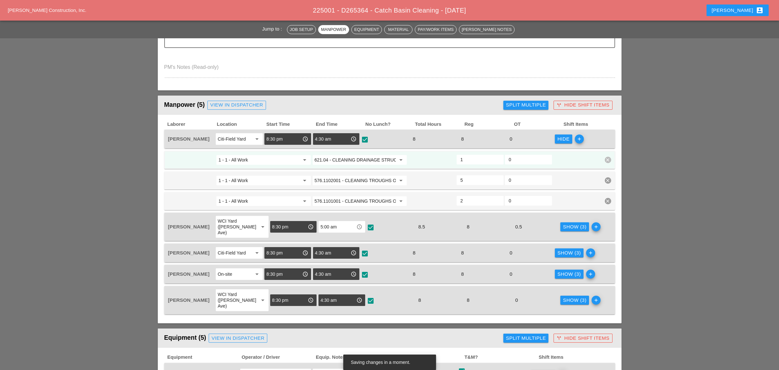
scroll to position [257, 0]
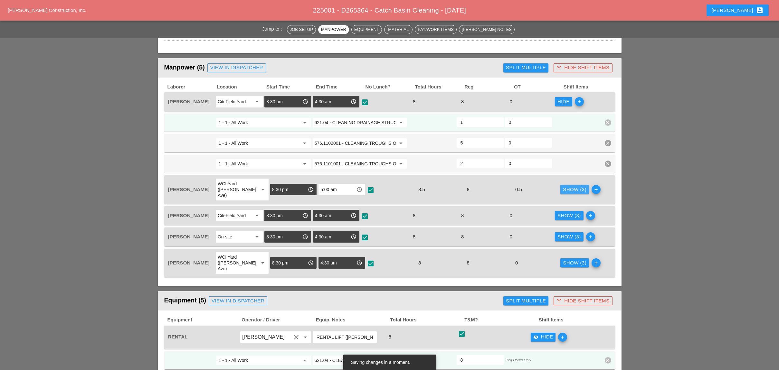
drag, startPoint x: 560, startPoint y: 180, endPoint x: 560, endPoint y: 199, distance: 19.0
click at [563, 186] on div "Show (3)" at bounding box center [574, 189] width 23 height 7
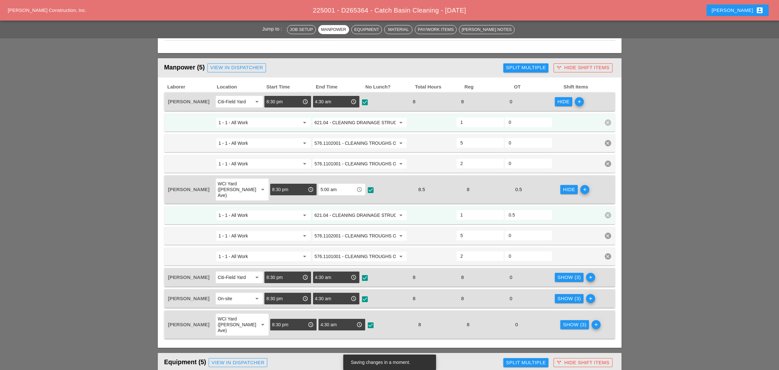
click at [567, 274] on div "Show (3)" at bounding box center [568, 277] width 23 height 7
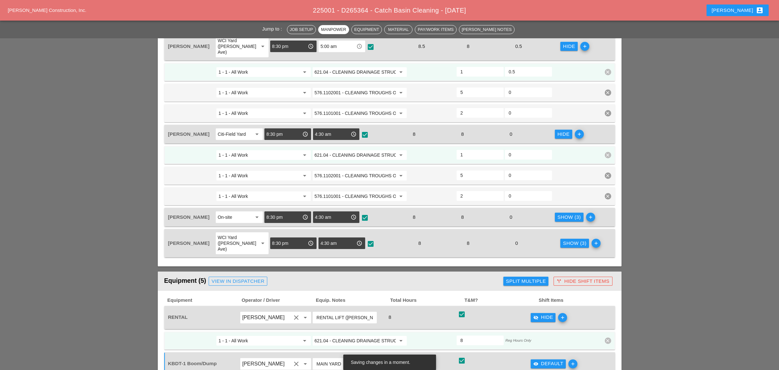
scroll to position [429, 0]
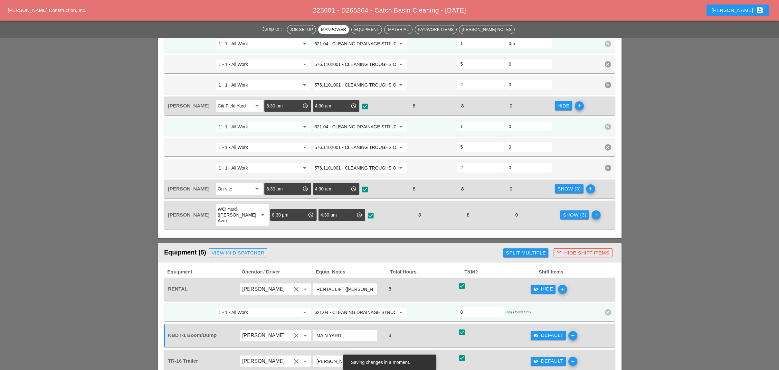
click at [562, 185] on div "Show (3)" at bounding box center [568, 188] width 23 height 7
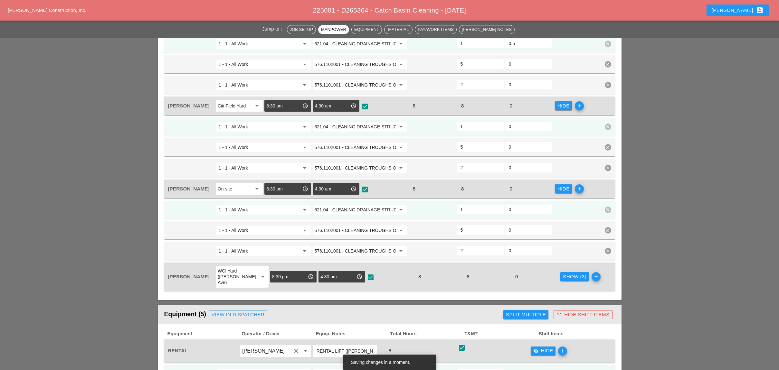
click at [564, 273] on div "Show (3)" at bounding box center [574, 276] width 23 height 7
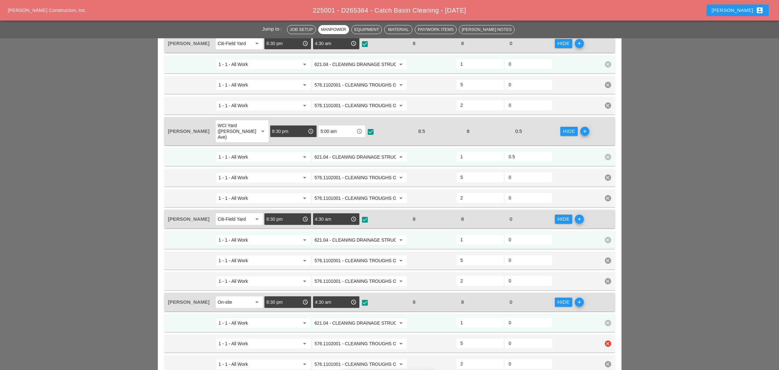
scroll to position [214, 0]
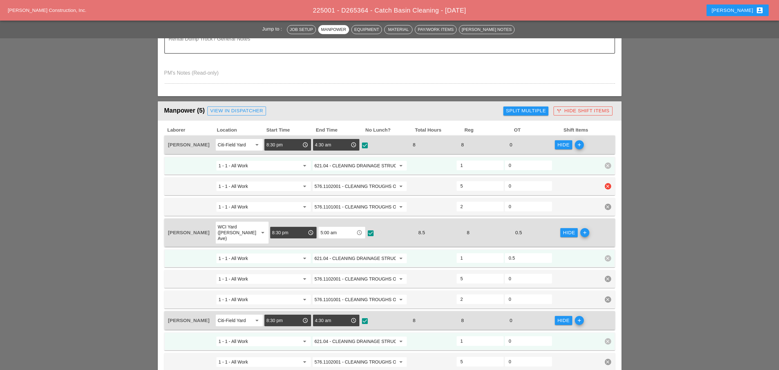
click at [367, 172] on span "1 - 1 - All Work arrow_drop_down 621.04 - CLEANING DRAINAGE STRUCTURES arrow_dr…" at bounding box center [389, 186] width 451 height 59
click at [367, 163] on input "621.04 - CLEANING DRAINAGE STRUCTURES" at bounding box center [354, 166] width 81 height 10
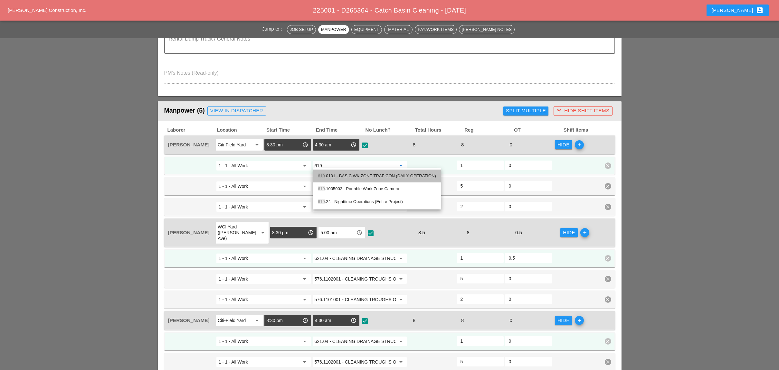
click at [364, 173] on div "619 .0101 - BASIC WK ZONE TRAF CON (DAILY OPERATION)" at bounding box center [377, 176] width 118 height 8
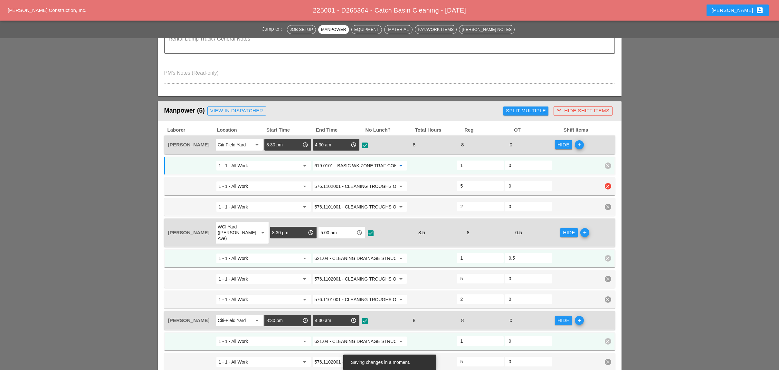
type input "619.0101 - BASIC WK ZONE TRAF CON (DAILY OPERATION)"
click at [348, 181] on input "576.1102001 - CLEANING TROUGHS OVER 50 FT T0 100 FT" at bounding box center [354, 186] width 81 height 10
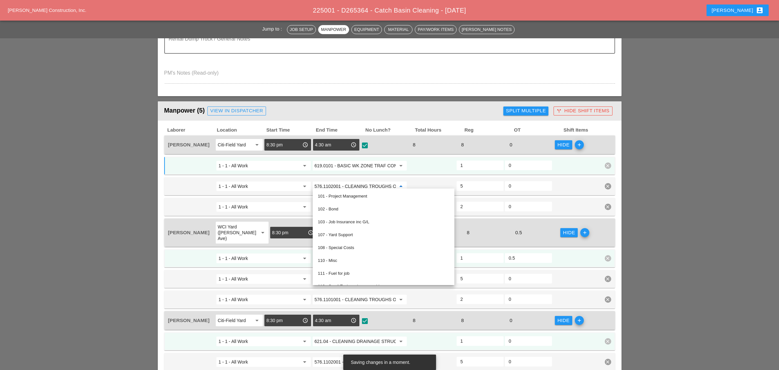
click at [351, 166] on input "619.0101 - BASIC WK ZONE TRAF CON (DAILY OPERATION)" at bounding box center [354, 166] width 81 height 10
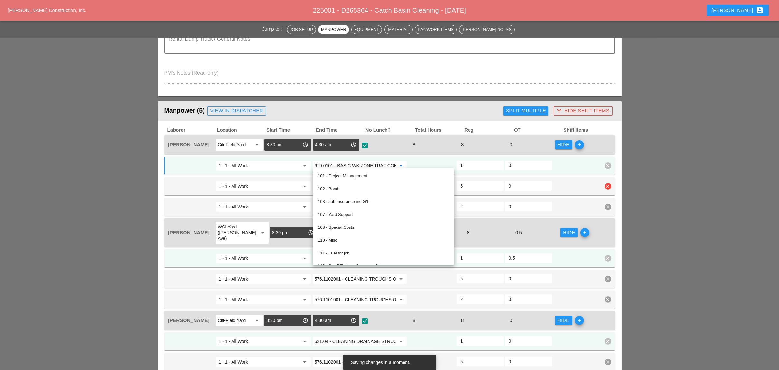
click at [304, 182] on icon "arrow_drop_down" at bounding box center [305, 186] width 8 height 8
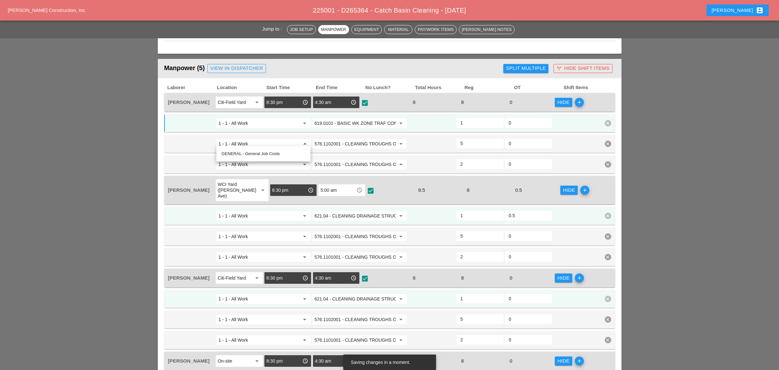
scroll to position [257, 0]
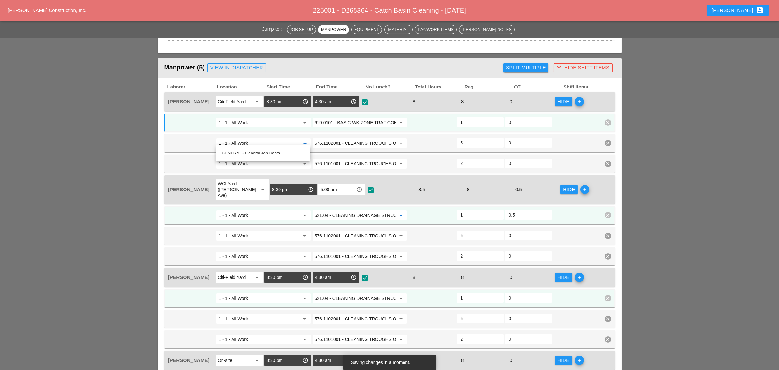
click at [351, 210] on input "621.04 - CLEANING DRAINAGE STRUCTURES" at bounding box center [354, 215] width 81 height 10
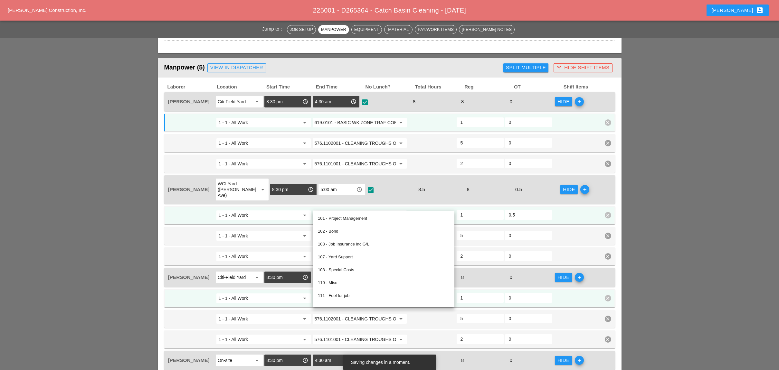
paste input "19.0101 - BASIC WK ZONE TRAF CON (DAILY OPERATION)"
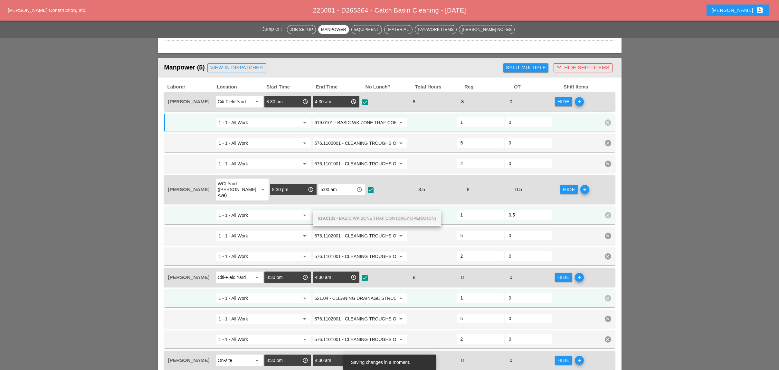
click at [353, 217] on span "619.0101 - BASIC WK ZONE TRAF CON (DAILY OPERATION)" at bounding box center [377, 218] width 118 height 5
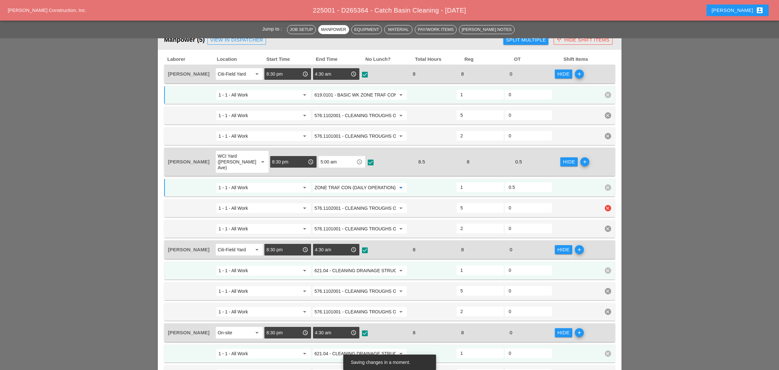
scroll to position [300, 0]
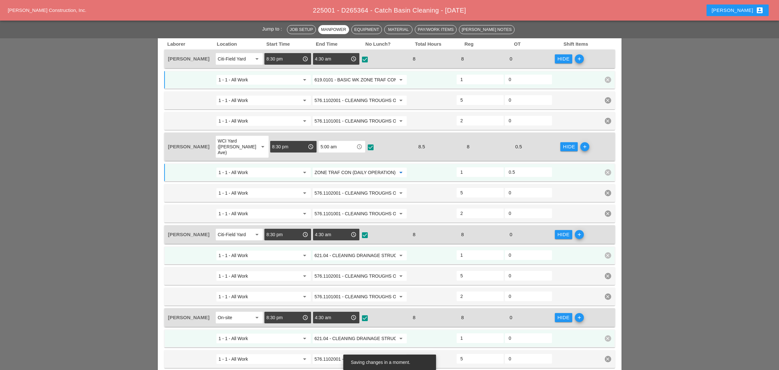
type input "619.0101 - BASIC WK ZONE TRAF CON (DAILY OPERATION)"
click at [352, 250] on input "621.04 - CLEANING DRAINAGE STRUCTURES" at bounding box center [354, 255] width 81 height 10
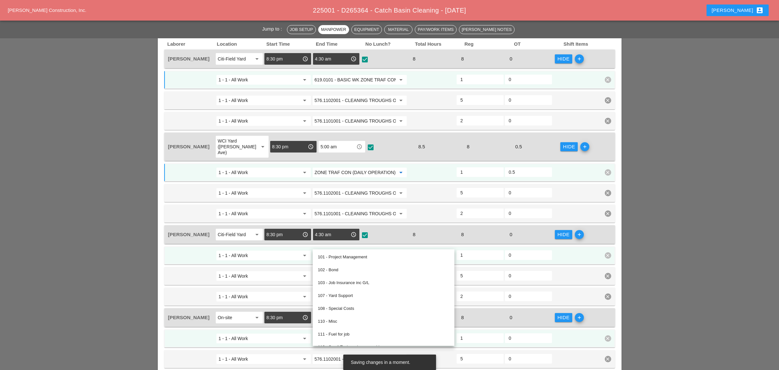
scroll to position [0, 0]
paste input "19.0101 - BASIC WK ZONE TRAF CON (DAILY OPERATION)"
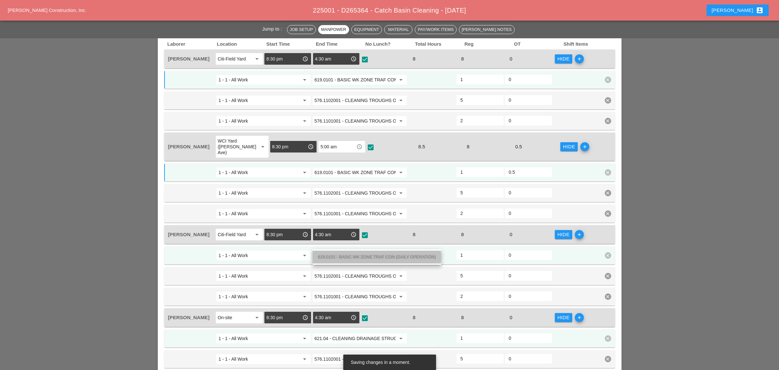
click at [354, 257] on span "619.0101 - BASIC WK ZONE TRAF CON (DAILY OPERATION)" at bounding box center [377, 257] width 118 height 5
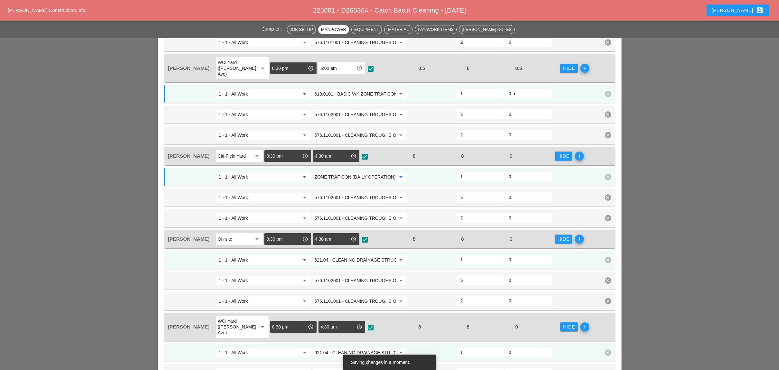
scroll to position [386, 0]
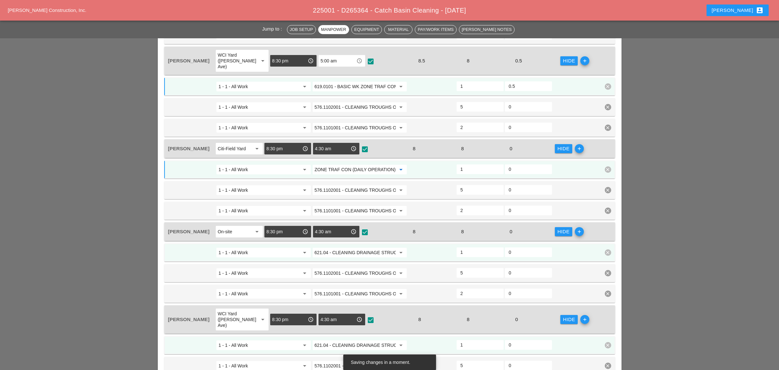
type input "619.0101 - BASIC WK ZONE TRAF CON (DAILY OPERATION)"
click at [356, 248] on input "621.04 - CLEANING DRAINAGE STRUCTURES" at bounding box center [354, 253] width 81 height 10
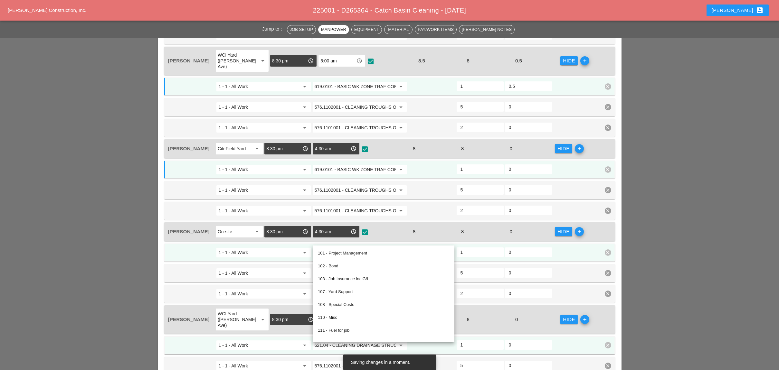
paste input "19.0101 - BASIC WK ZONE TRAF CON (DAILY OPERATION)"
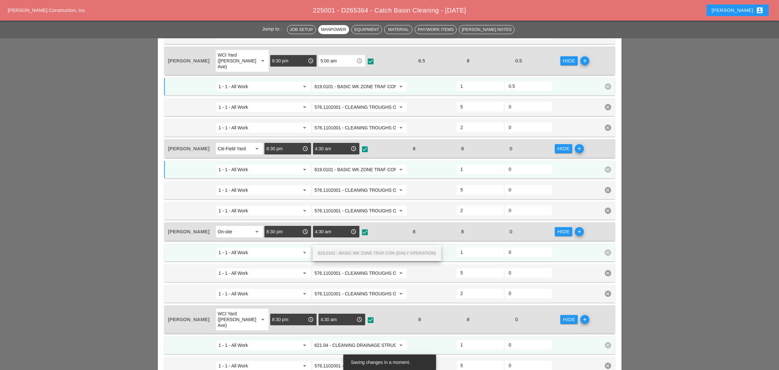
click at [360, 252] on span "619.0101 - BASIC WK ZONE TRAF CON (DAILY OPERATION)" at bounding box center [377, 253] width 118 height 5
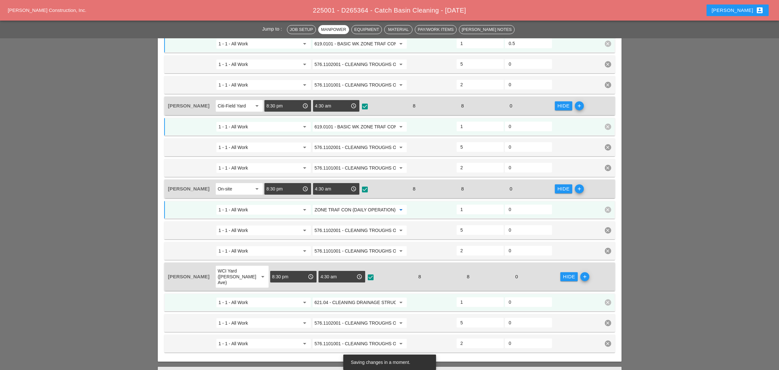
type input "619.0101 - BASIC WK ZONE TRAF CON (DAILY OPERATION)"
click at [348, 297] on input "621.04 - CLEANING DRAINAGE STRUCTURES" at bounding box center [354, 302] width 81 height 10
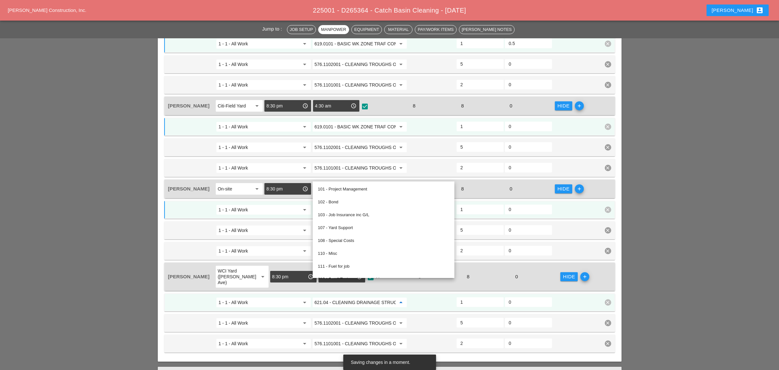
paste input "19.0101 - BASIC WK ZONE TRAF CON (DAILY OPERATION)"
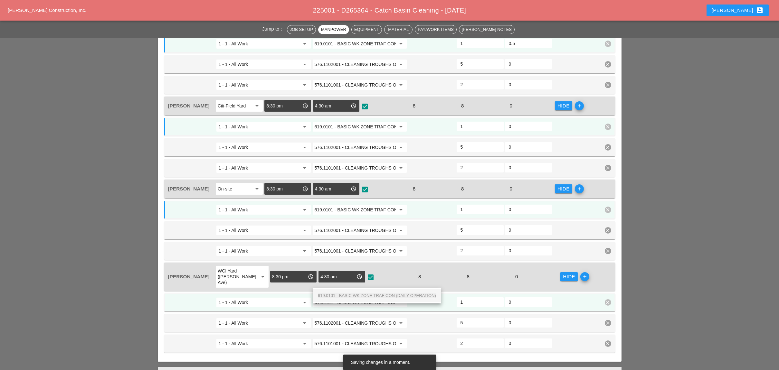
scroll to position [0, 46]
click at [355, 293] on span "619.0101 - BASIC WK ZONE TRAF CON (DAILY OPERATION)" at bounding box center [377, 295] width 118 height 5
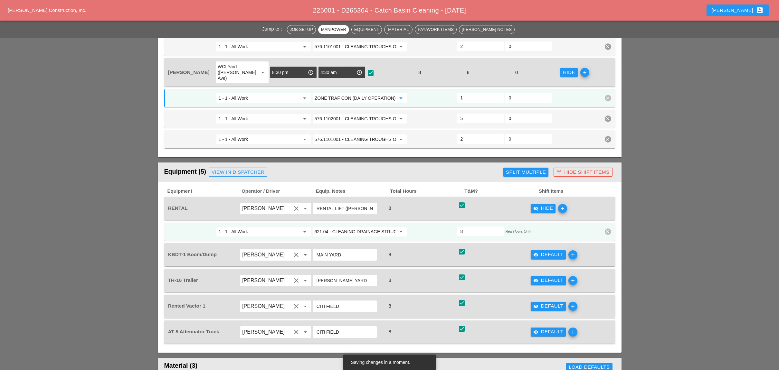
scroll to position [644, 0]
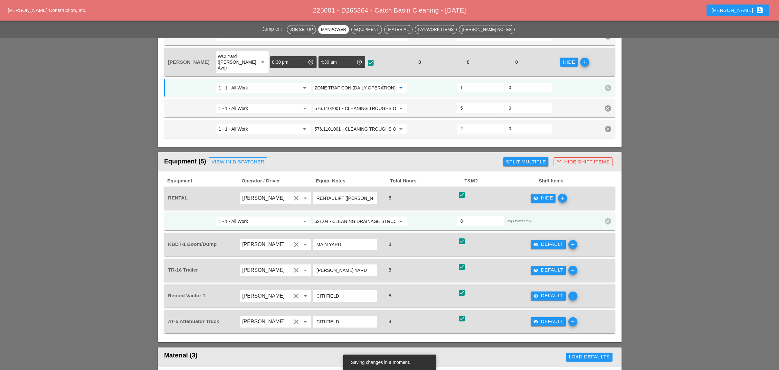
type input "619.0101 - BASIC WK ZONE TRAF CON (DAILY OPERATION)"
click at [541, 241] on div "visibility Default" at bounding box center [548, 244] width 30 height 7
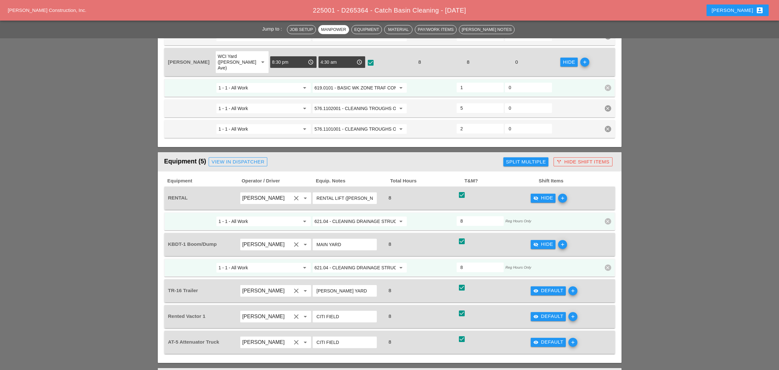
scroll to position [687, 0]
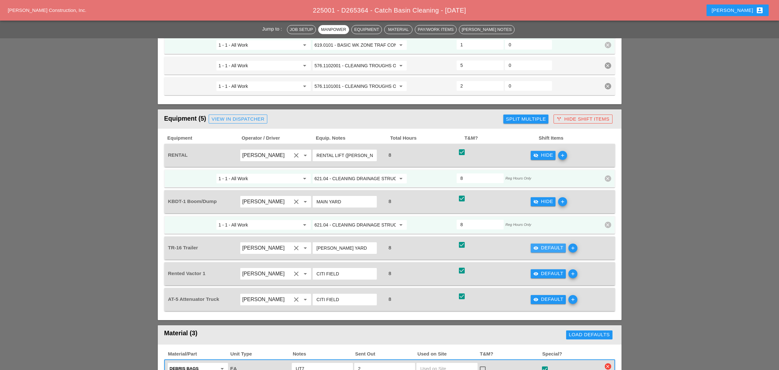
click at [543, 244] on div "visibility Default" at bounding box center [548, 247] width 30 height 7
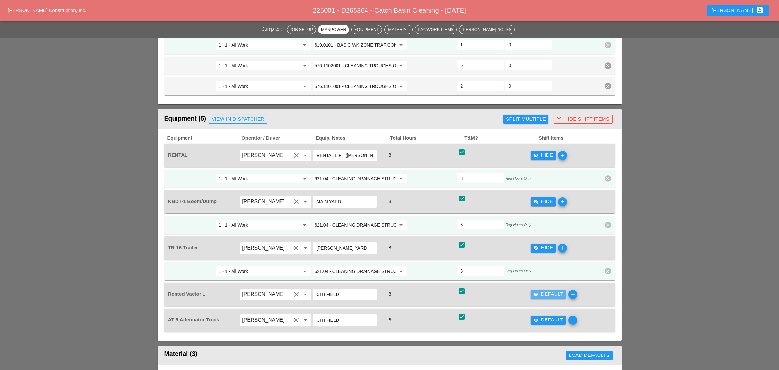
click at [539, 291] on div "visibility Default" at bounding box center [548, 294] width 30 height 7
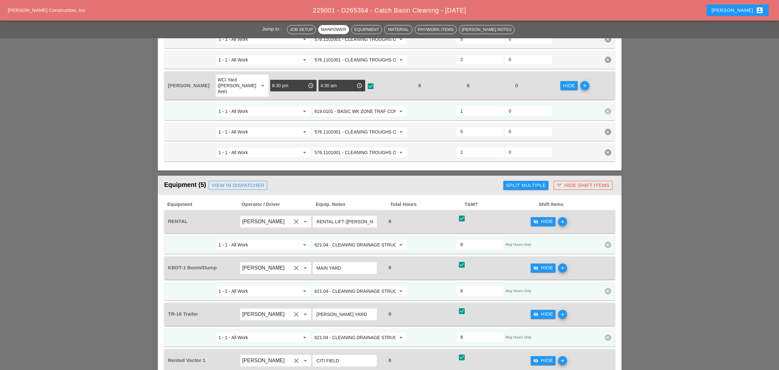
scroll to position [515, 0]
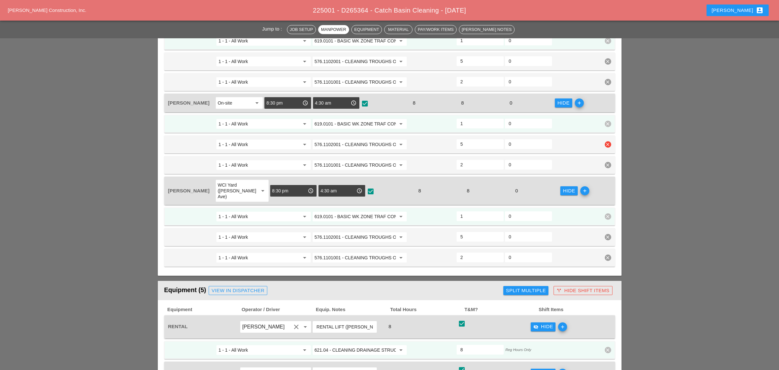
click at [346, 139] on input "576.1102001 - CLEANING TROUGHS OVER 50 FT T0 100 FT" at bounding box center [354, 144] width 81 height 10
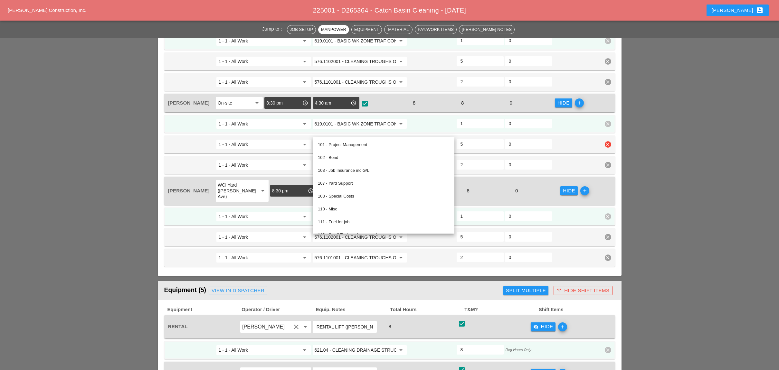
click at [421, 139] on div at bounding box center [431, 145] width 48 height 12
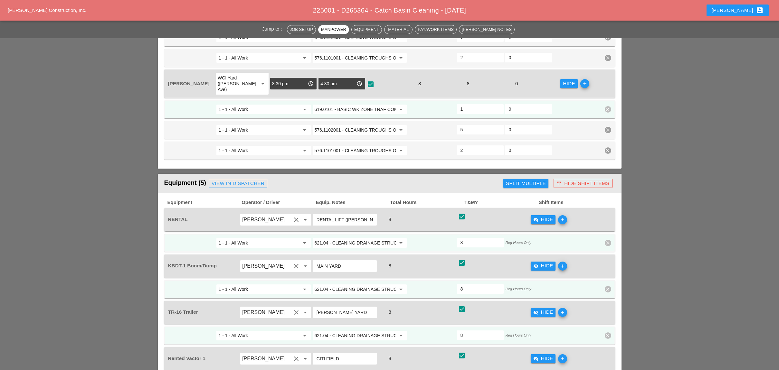
scroll to position [644, 0]
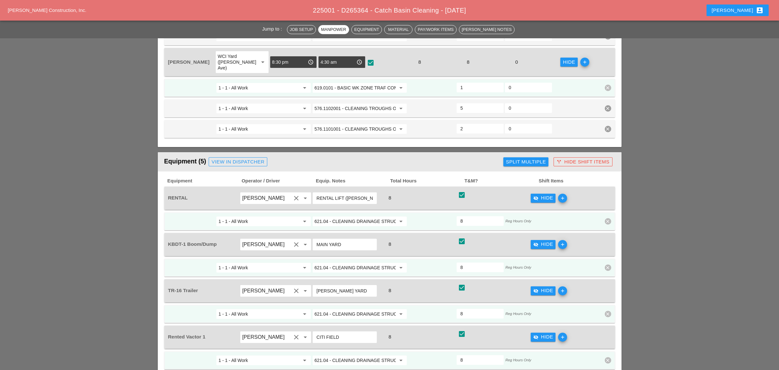
click at [350, 263] on input "621.04 - CLEANING DRAINAGE STRUCTURES" at bounding box center [354, 268] width 81 height 10
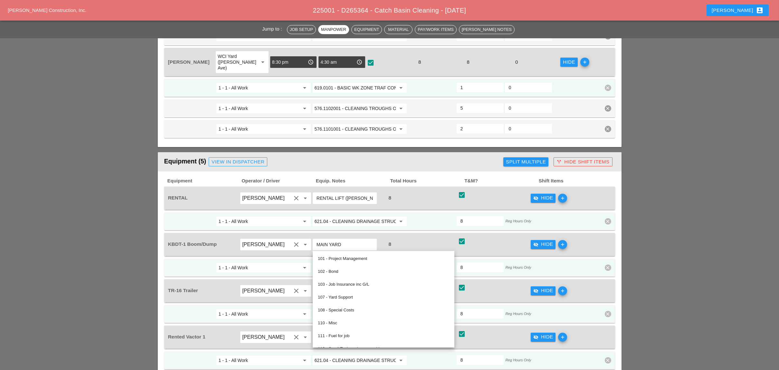
paste input "576.1102001 - CLEANING TROUGHS OVER 50 FT T0 100 FT"
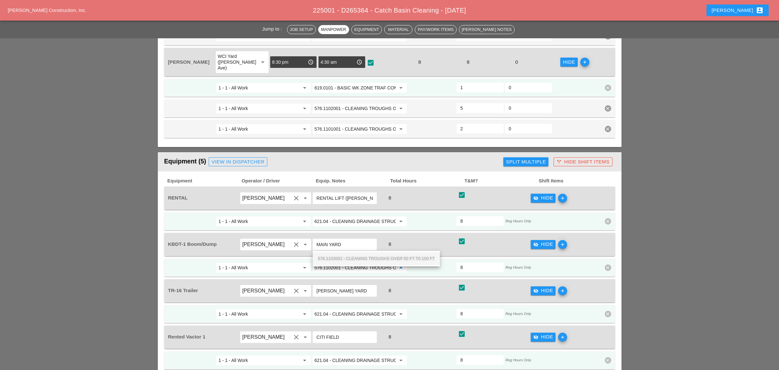
scroll to position [0, 44]
click at [353, 256] on span "576.1102001 - CLEANING TROUGHS OVER 50 FT T0 100 FT" at bounding box center [376, 258] width 117 height 5
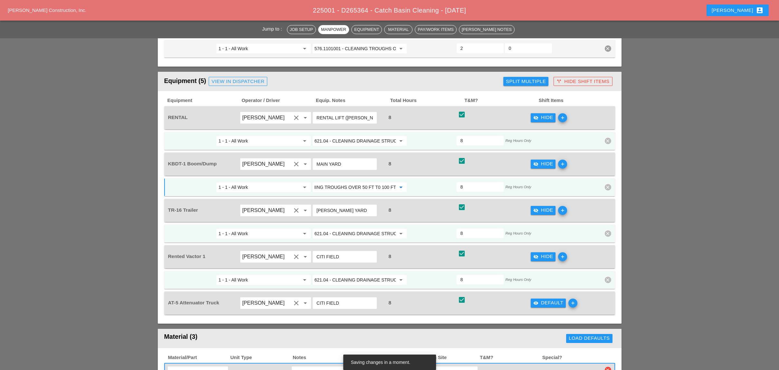
scroll to position [729, 0]
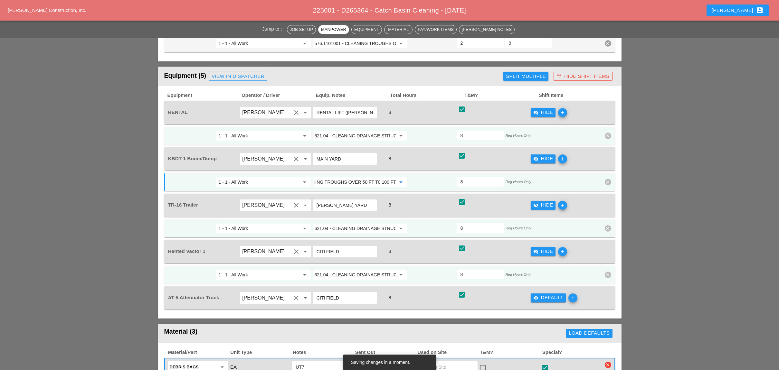
type input "576.1102001 - CLEANING TROUGHS OVER 50 FT T0 100 FT"
click at [358, 223] on input "621.04 - CLEANING DRAINAGE STRUCTURES" at bounding box center [354, 228] width 81 height 10
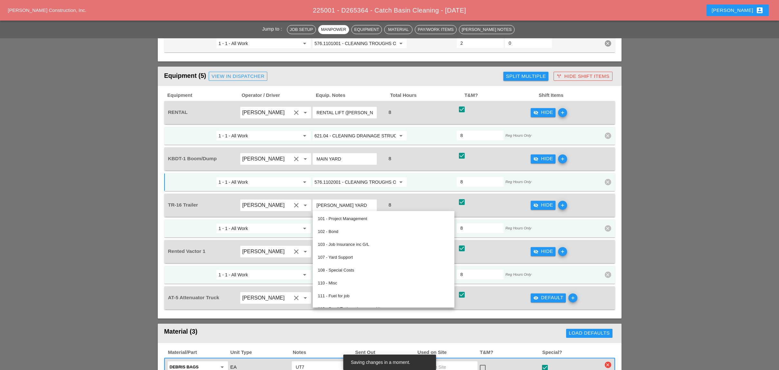
paste input "576.1102001 - CLEANING TROUGHS OVER 50 FT T0 100 FT"
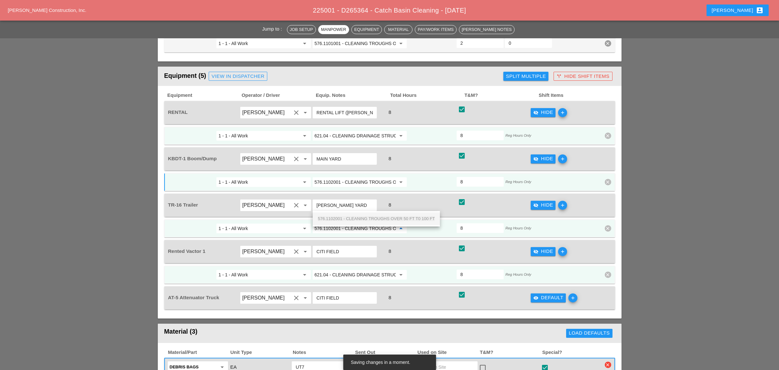
scroll to position [0, 44]
click at [357, 219] on span "576.1102001 - CLEANING TROUGHS OVER 50 FT T0 100 FT" at bounding box center [376, 218] width 117 height 5
type input "576.1102001 - CLEANING TROUGHS OVER 50 FT T0 100 FT"
click at [344, 270] on input "621.04 - CLEANING DRAINAGE STRUCTURES" at bounding box center [354, 275] width 81 height 10
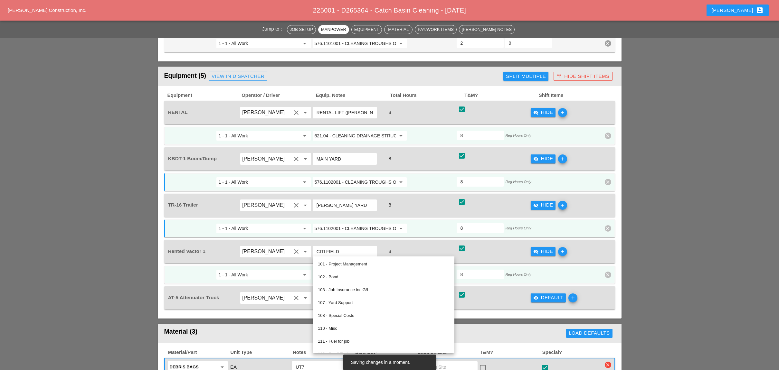
paste input "576.1102001 - CLEANING TROUGHS OVER 50 FT T0 100 FT"
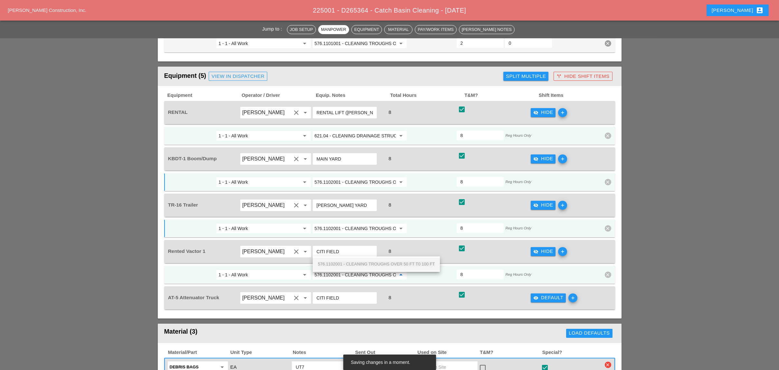
scroll to position [0, 44]
drag, startPoint x: 350, startPoint y: 264, endPoint x: 361, endPoint y: 261, distance: 11.3
click at [351, 264] on span "576.1102001 - CLEANING TROUGHS OVER 50 FT T0 100 FT" at bounding box center [376, 264] width 117 height 5
type input "576.1102001 - CLEANING TROUGHS OVER 50 FT T0 100 FT"
click at [537, 156] on icon "visibility_off" at bounding box center [535, 158] width 5 height 5
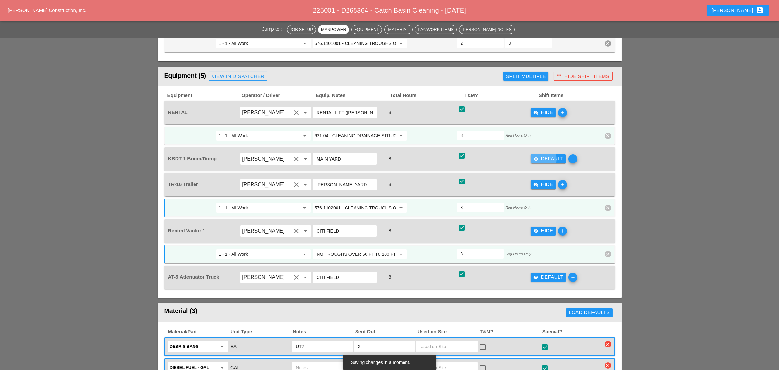
scroll to position [0, 0]
click at [550, 155] on div "visibility Default" at bounding box center [548, 158] width 30 height 7
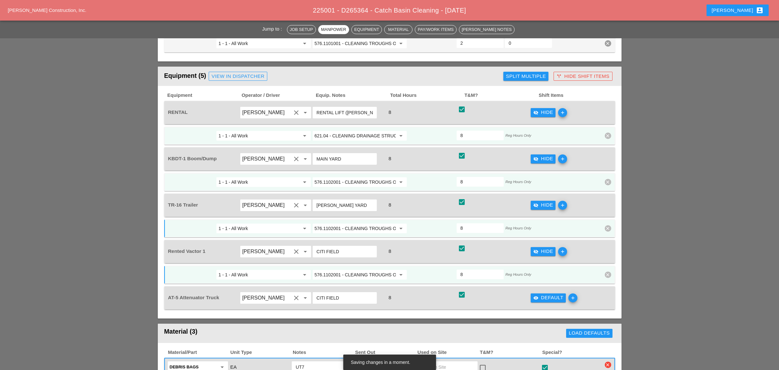
click at [337, 131] on input "621.04 - CLEANING DRAINAGE STRUCTURES" at bounding box center [354, 136] width 81 height 10
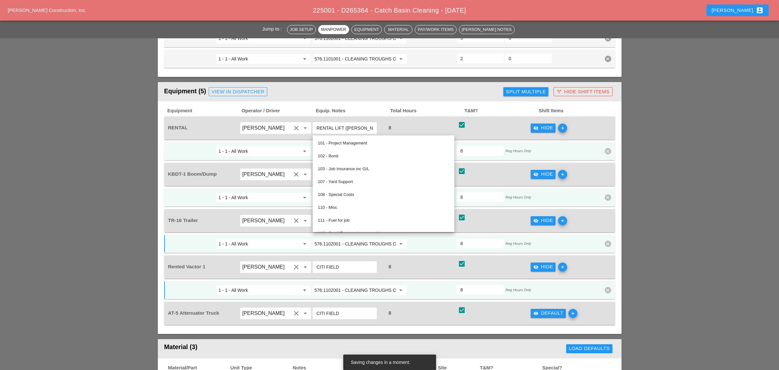
scroll to position [601, 0]
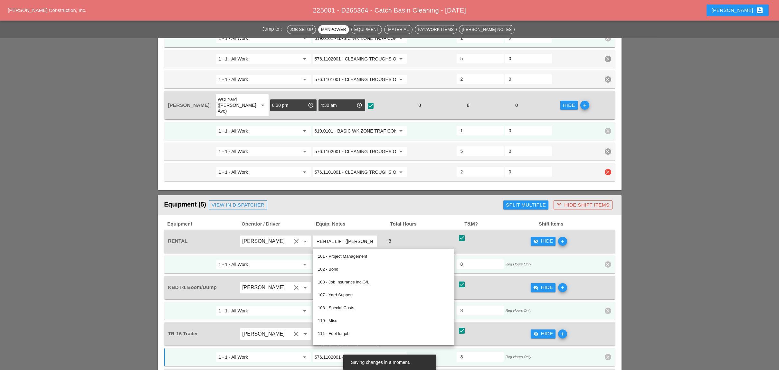
click at [346, 167] on input "576.1101001 - CLEANING TROUGHS OVER 0 TO 50 FT" at bounding box center [354, 172] width 81 height 10
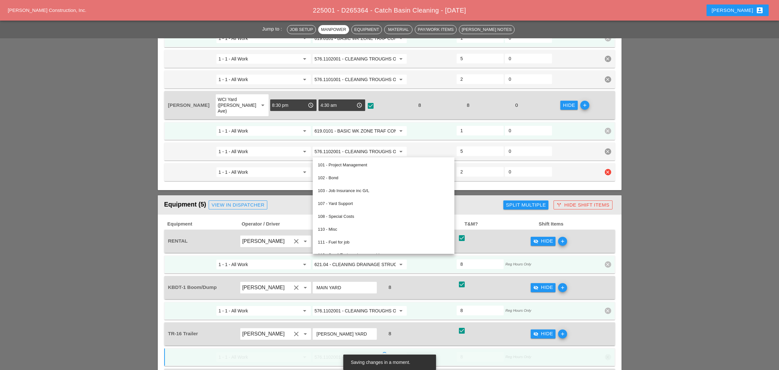
paste input "2001 - CLEANING TROUGHS OVER 50 FT T0 10"
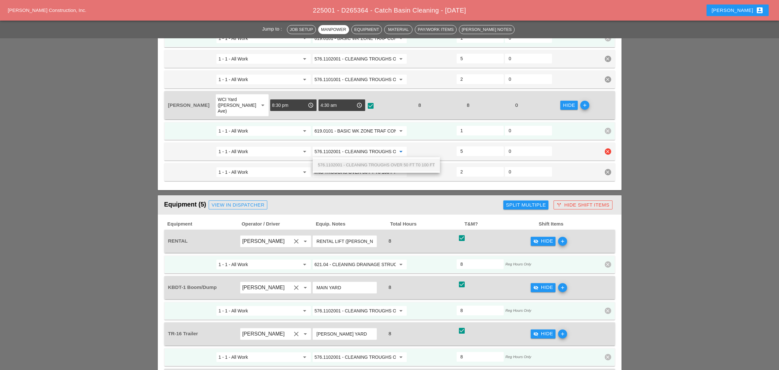
click at [352, 146] on input "576.1102001 - CLEANING TROUGHS OVER 50 FT T0 100 FT" at bounding box center [354, 151] width 81 height 10
type input "576.1101001 - CLEANING TROUGHS OVER 0 TO 50 FT"
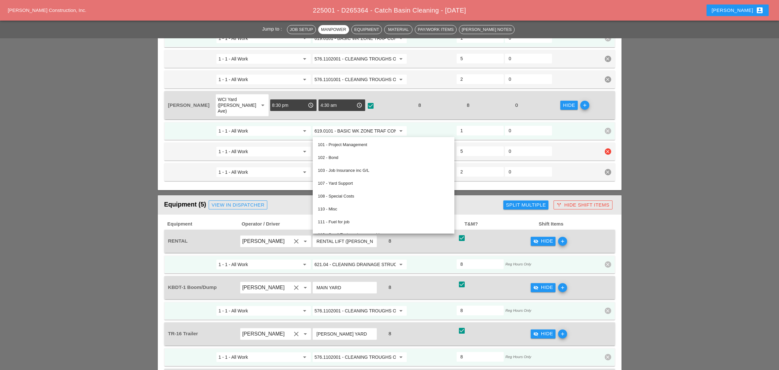
click at [278, 146] on input "1 - 1 - All Work" at bounding box center [258, 151] width 81 height 10
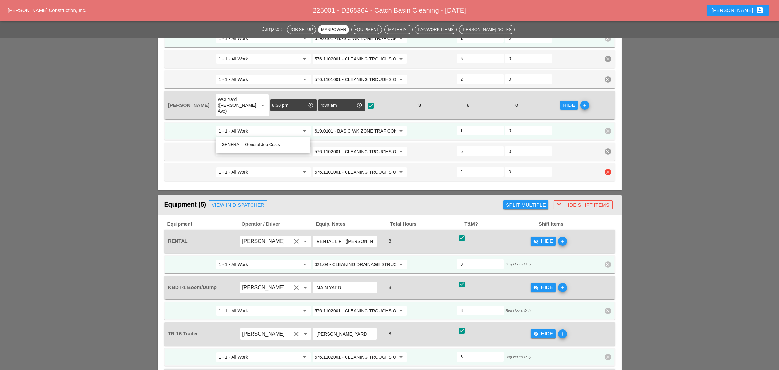
click at [348, 167] on input "576.1101001 - CLEANING TROUGHS OVER 0 TO 50 FT" at bounding box center [354, 172] width 81 height 10
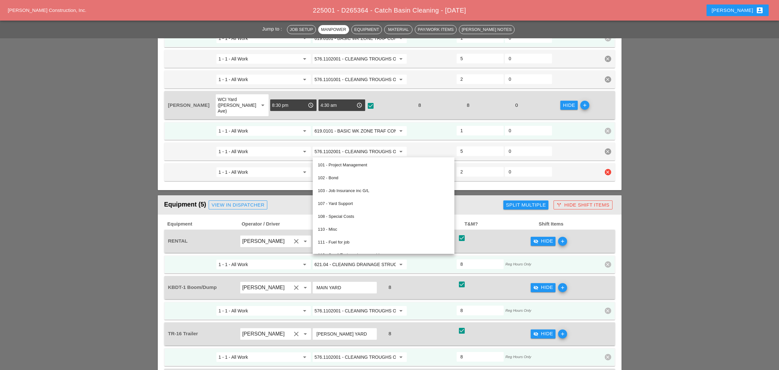
click at [294, 167] on input "1 - 1 - All Work" at bounding box center [258, 172] width 81 height 10
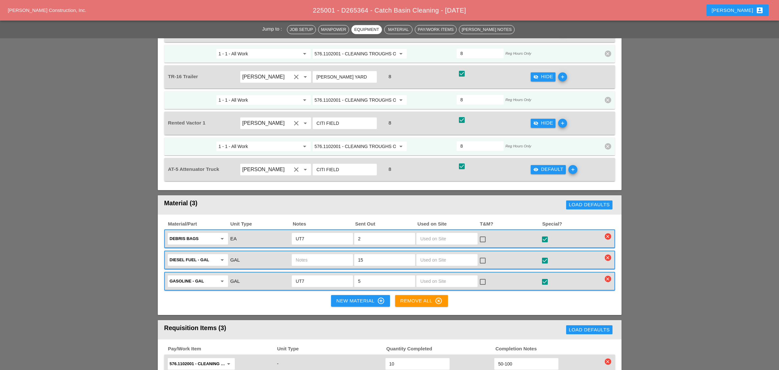
scroll to position [858, 0]
click at [546, 165] on div "visibility Default" at bounding box center [548, 168] width 30 height 7
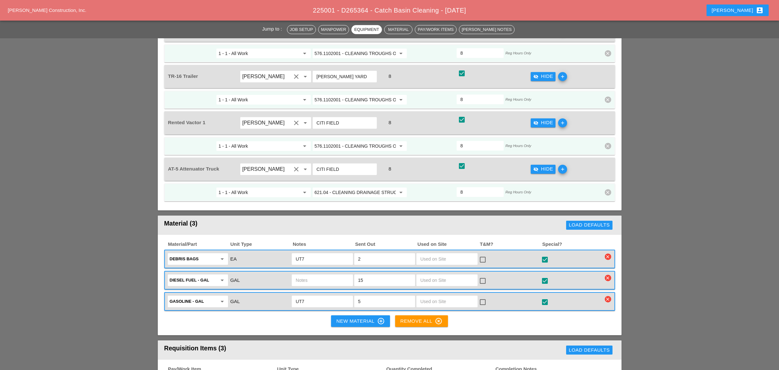
click at [338, 187] on input "621.04 - CLEANING DRAINAGE STRUCTURES" at bounding box center [354, 192] width 81 height 10
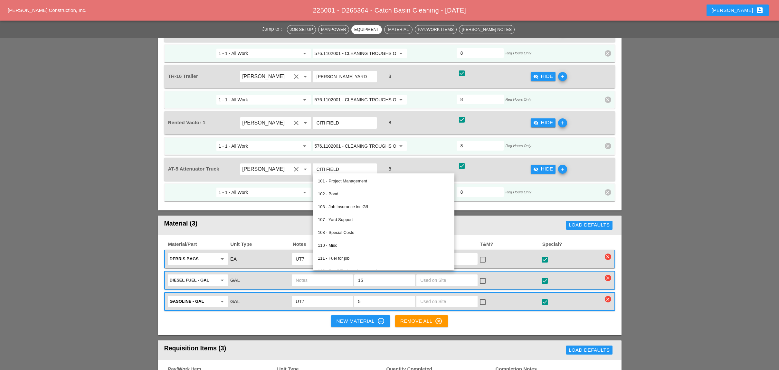
type input "5"
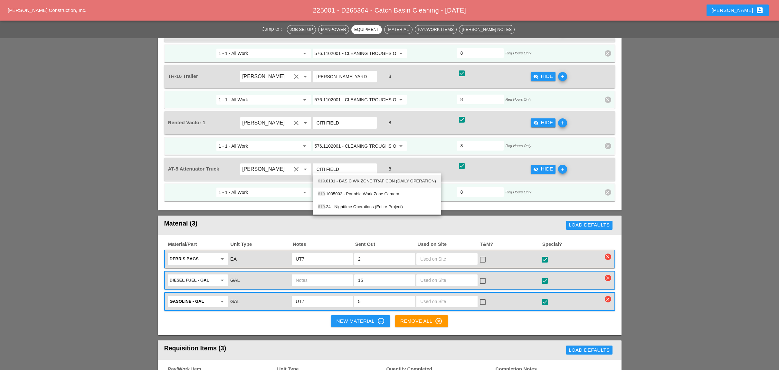
click at [364, 181] on div "619 .0101 - BASIC WK ZONE TRAF CON (DAILY OPERATION)" at bounding box center [377, 181] width 118 height 8
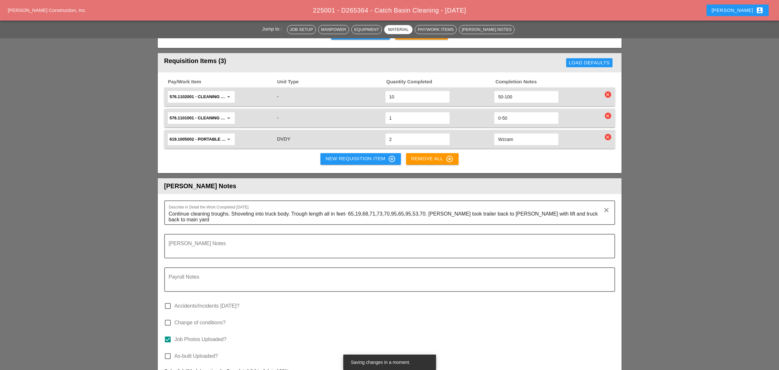
scroll to position [1159, 0]
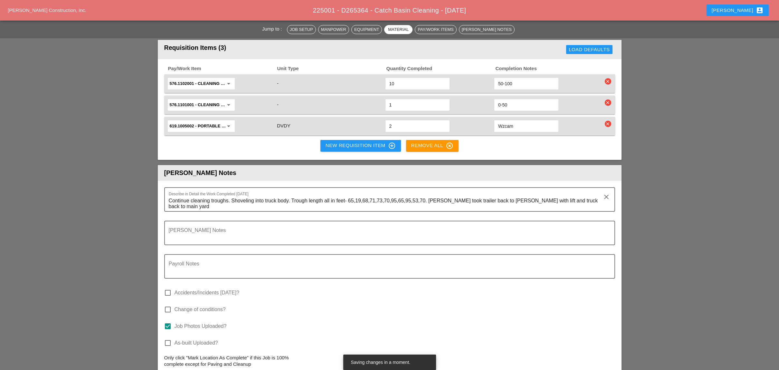
type input "619.0101 - BASIC WK ZONE TRAF CON (DAILY OPERATION)"
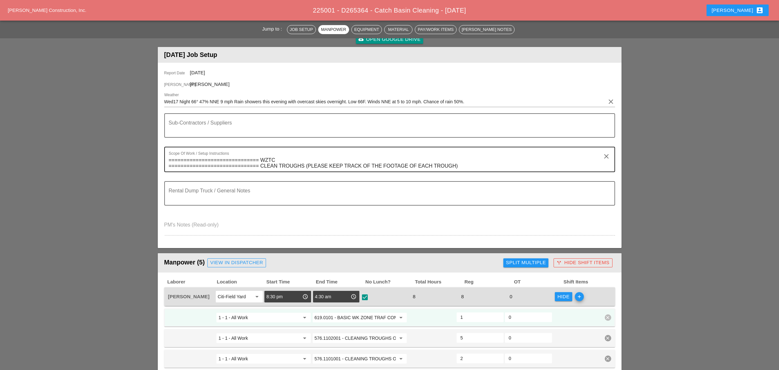
scroll to position [0, 0]
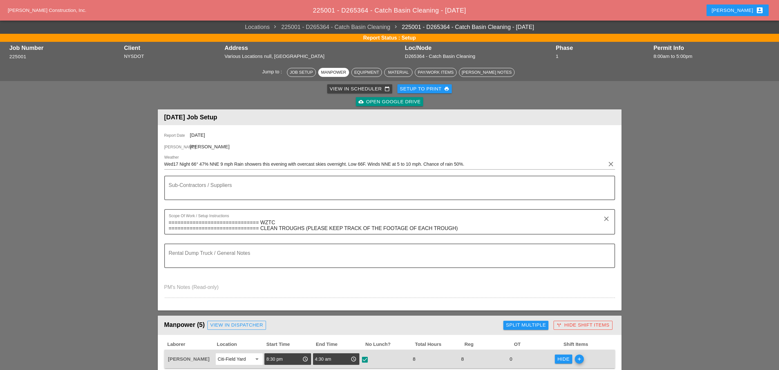
click at [341, 90] on div "View in Scheduler calendar_today" at bounding box center [360, 88] width 60 height 7
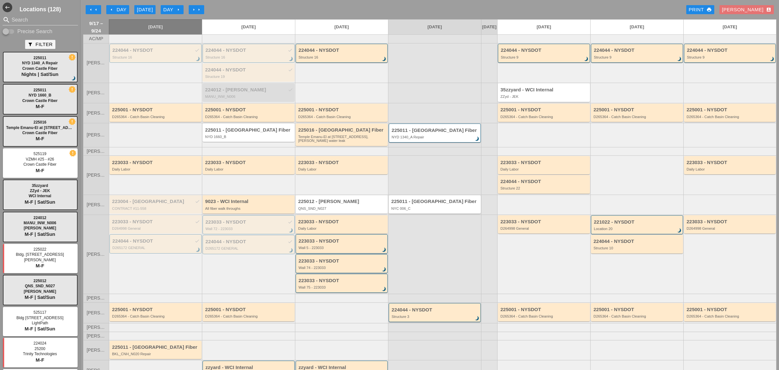
click at [118, 8] on div "arrow_left Day" at bounding box center [118, 9] width 18 height 7
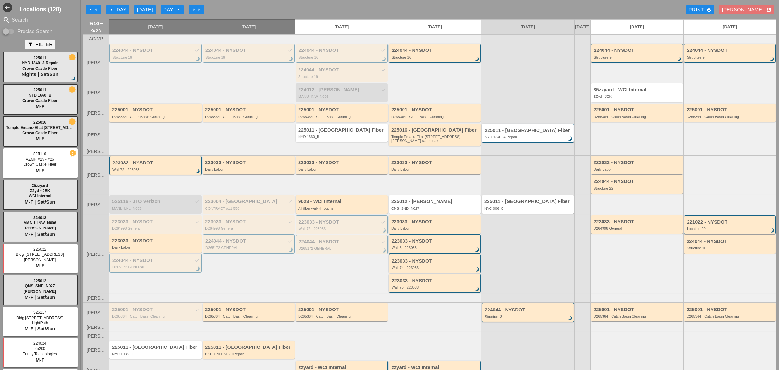
click at [141, 119] on div "D265364 - Catch Basin Cleaning" at bounding box center [156, 117] width 88 height 4
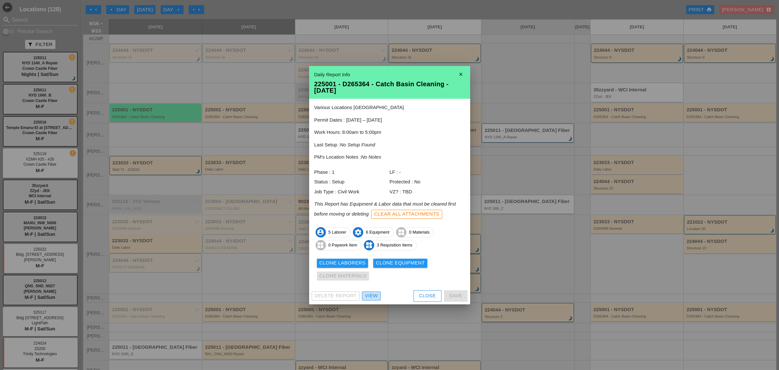
click at [371, 294] on div "View" at bounding box center [371, 295] width 13 height 7
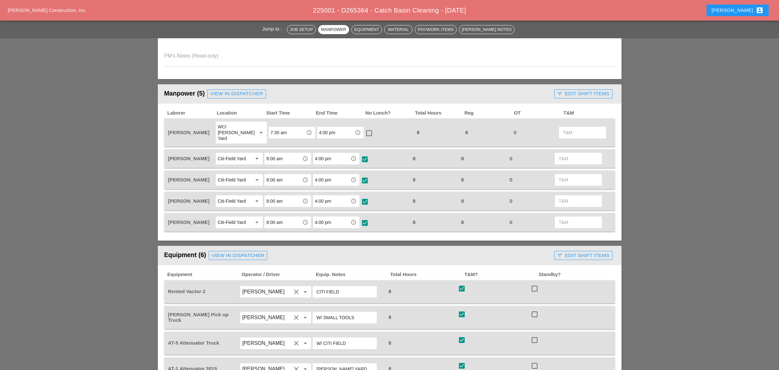
scroll to position [257, 0]
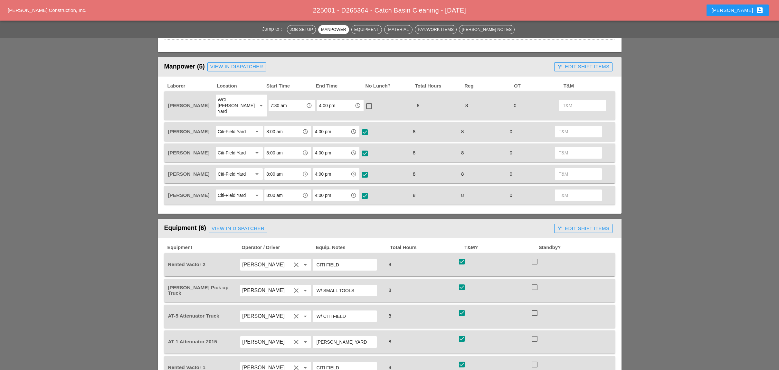
click at [558, 64] on icon "call_split" at bounding box center [559, 66] width 5 height 5
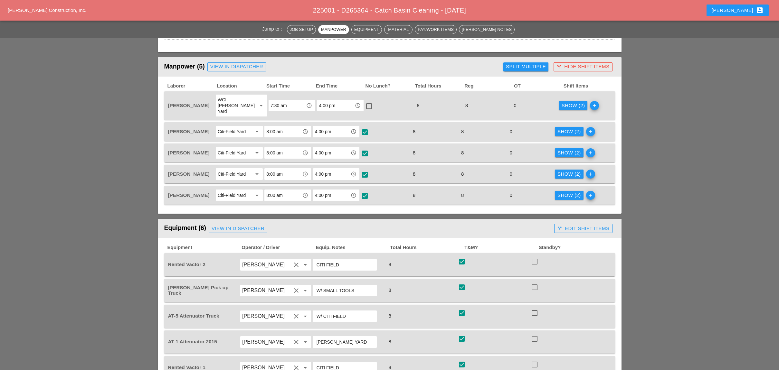
click at [561, 102] on div "Show (2)" at bounding box center [572, 105] width 23 height 7
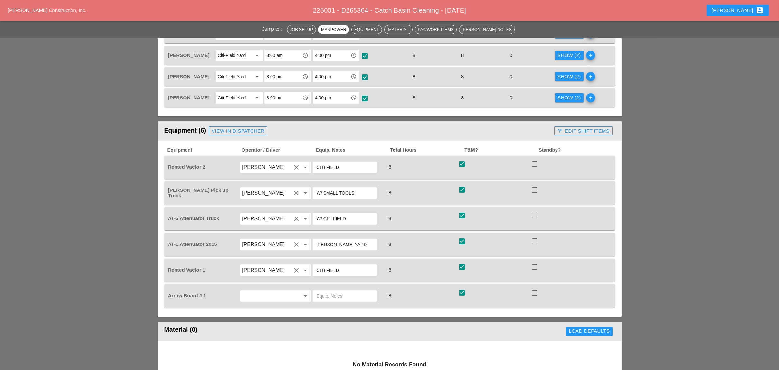
scroll to position [429, 0]
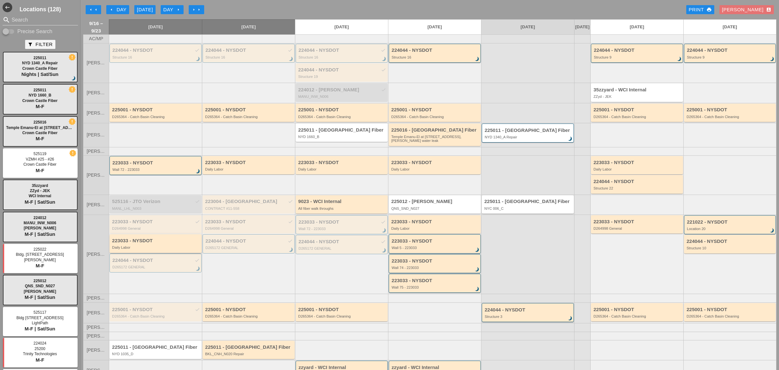
click at [136, 249] on div "Daily Labor" at bounding box center [156, 248] width 88 height 4
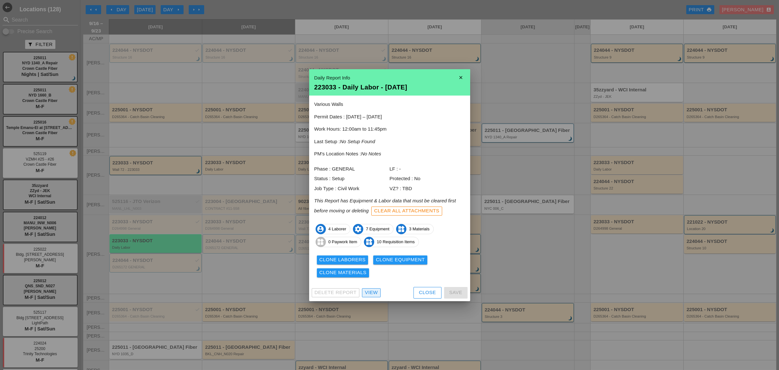
drag, startPoint x: 371, startPoint y: 292, endPoint x: 366, endPoint y: 291, distance: 5.8
click at [372, 292] on div "View" at bounding box center [371, 292] width 13 height 7
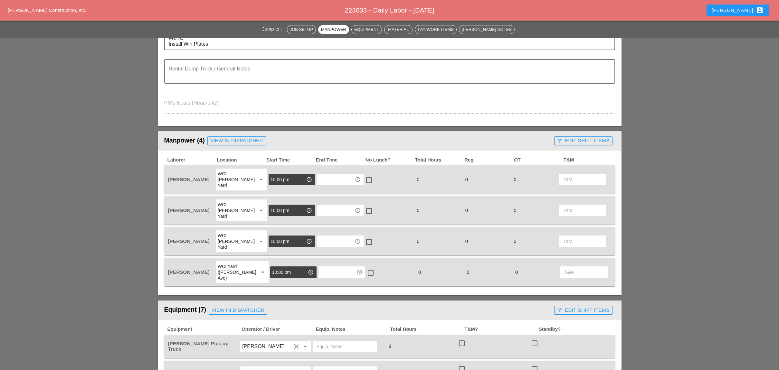
scroll to position [214, 0]
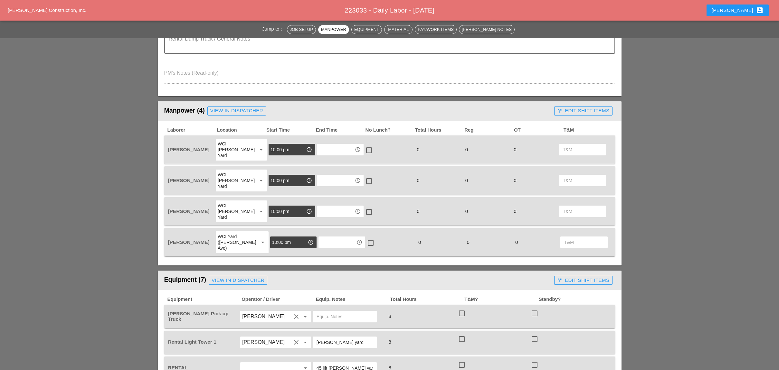
click at [325, 145] on input "text" at bounding box center [335, 150] width 33 height 10
click at [325, 158] on div "6 :00 am" at bounding box center [336, 158] width 36 height 8
type input "6:00 am"
click at [365, 145] on div at bounding box center [368, 150] width 11 height 11
checkbox input "true"
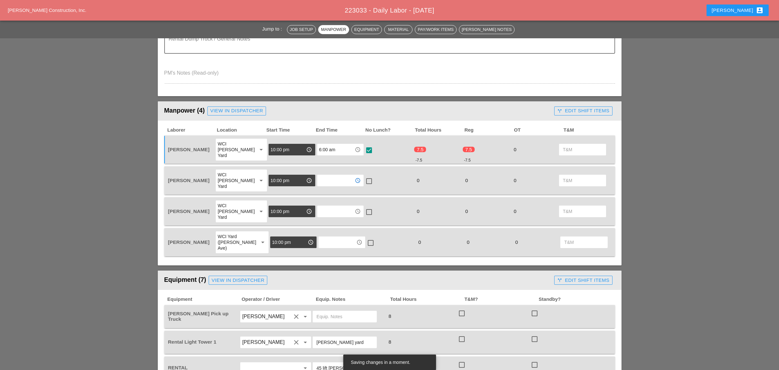
click at [336, 175] on input "text" at bounding box center [335, 180] width 33 height 10
click at [326, 182] on div "6 :00 am" at bounding box center [336, 183] width 36 height 8
type input "6:00 am"
click at [367, 176] on div at bounding box center [368, 181] width 11 height 11
checkbox input "true"
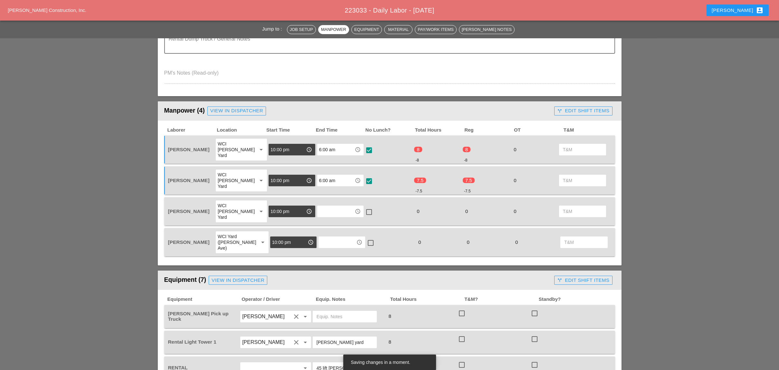
click at [326, 206] on input "text" at bounding box center [335, 211] width 33 height 10
click at [328, 205] on div "6 :00 am" at bounding box center [336, 208] width 36 height 8
type input "6:00 am"
click at [364, 207] on div at bounding box center [368, 212] width 11 height 11
checkbox input "true"
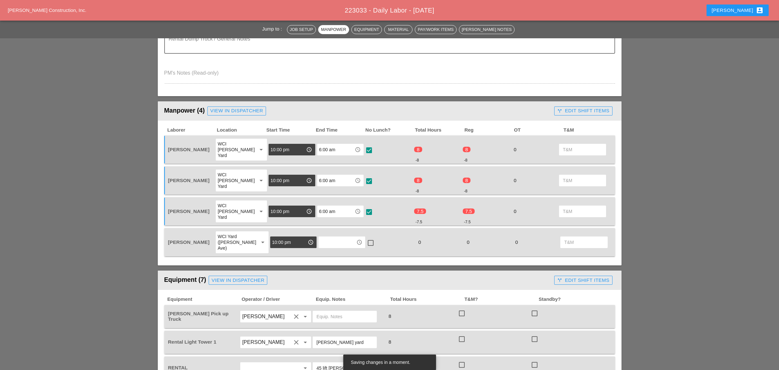
drag, startPoint x: 328, startPoint y: 216, endPoint x: 332, endPoint y: 219, distance: 4.4
click at [328, 237] on input "text" at bounding box center [336, 242] width 33 height 10
click at [333, 231] on div "6 :00 am" at bounding box center [336, 233] width 36 height 8
type input "6:00 am"
click at [367, 238] on div at bounding box center [370, 243] width 11 height 11
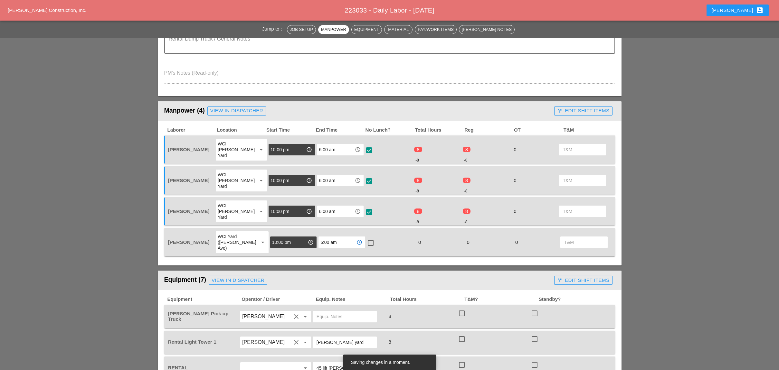
checkbox input "true"
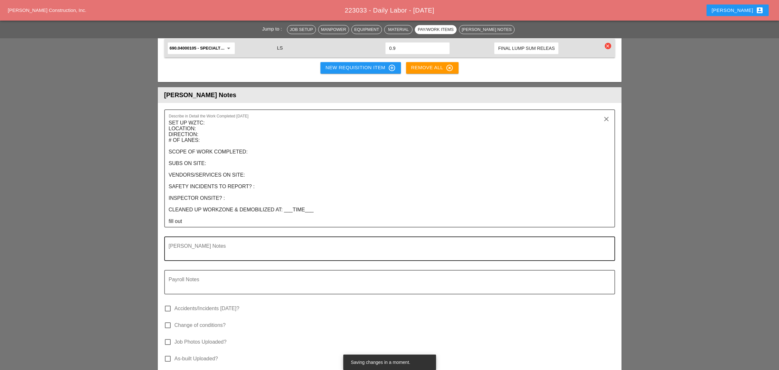
scroll to position [1030, 0]
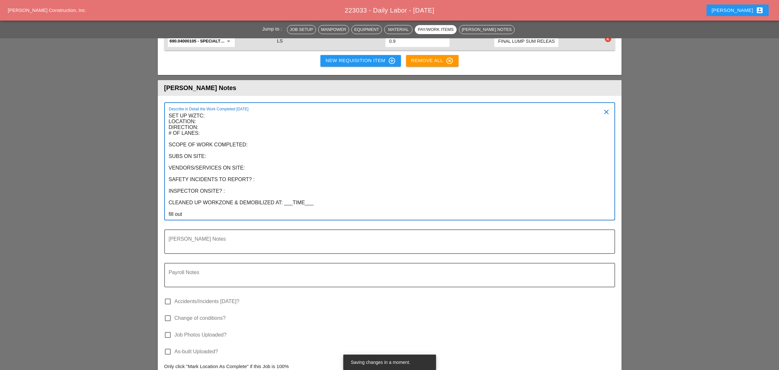
drag, startPoint x: 187, startPoint y: 176, endPoint x: 161, endPoint y: 180, distance: 26.3
click at [159, 178] on div "Describe in Detail the Work Completed Today SET UP WZTC: LOCATION: DIRECTION: #…" at bounding box center [389, 248] width 463 height 304
drag, startPoint x: 187, startPoint y: 181, endPoint x: 159, endPoint y: 178, distance: 28.5
click at [159, 178] on div "Describe in Detail the Work Completed Today SET UP WZTC: LOCATION: DIRECTION: #…" at bounding box center [389, 248] width 463 height 304
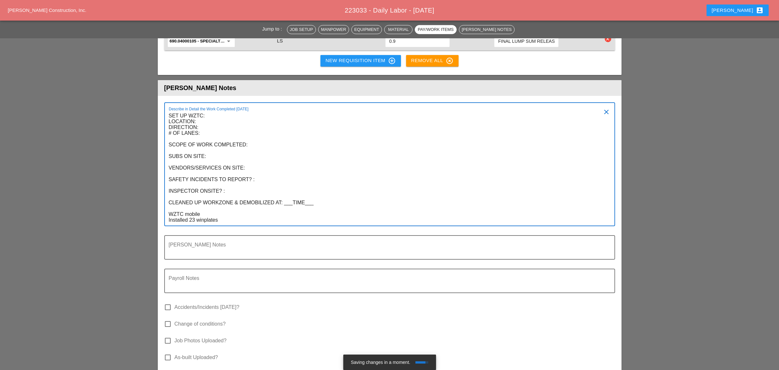
click at [202, 186] on textarea "SET UP WZTC: LOCATION: DIRECTION: # OF LANES: SCOPE OF WORK COMPLETED: SUBS ON …" at bounding box center [387, 168] width 436 height 115
click at [250, 183] on textarea "SET UP WZTC: LOCATION: DIRECTION: # OF LANES: SCOPE OF WORK COMPLETED: SUBS ON …" at bounding box center [387, 168] width 436 height 115
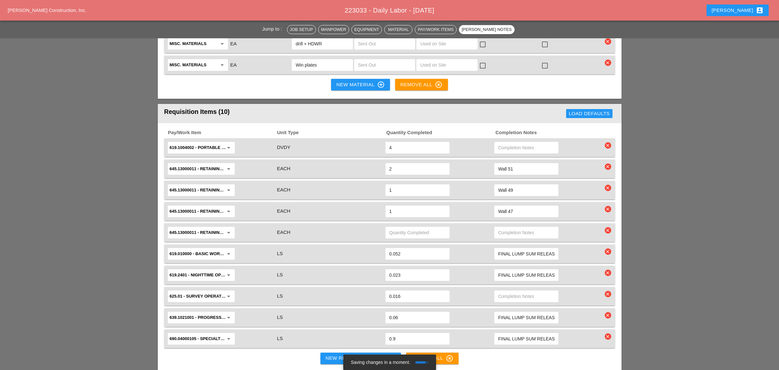
scroll to position [729, 0]
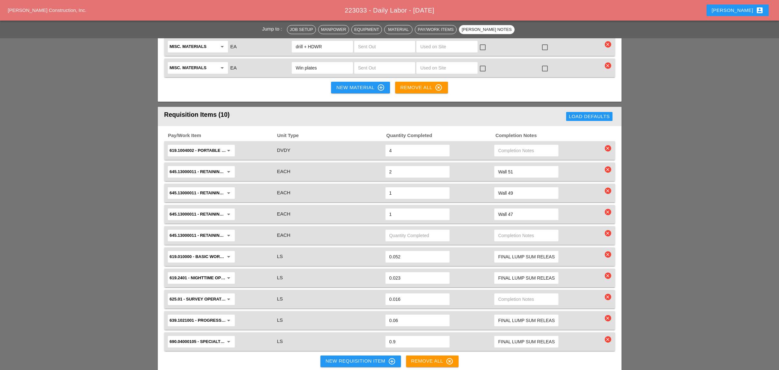
type textarea "SET UP WZTC: LOCATION: DIRECTION: # OF LANES: SCOPE OF WORK COMPLETED: SUBS ON …"
click at [608, 145] on icon "clear" at bounding box center [607, 148] width 6 height 6
click at [608, 101] on div "Are you Sure?" at bounding box center [607, 101] width 41 height 7
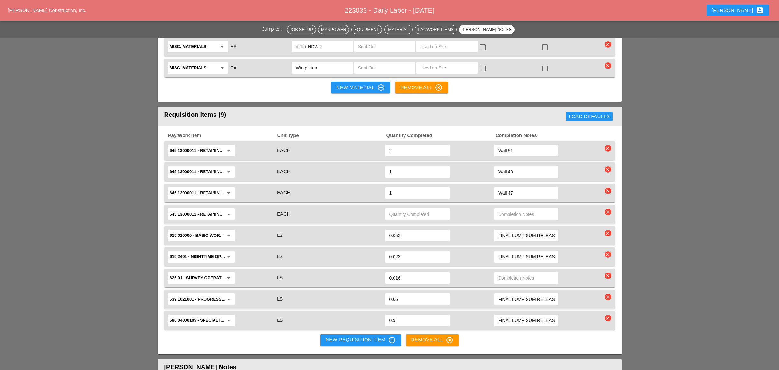
click at [607, 145] on icon "clear" at bounding box center [607, 148] width 6 height 6
click at [607, 102] on div "Are you Sure?" at bounding box center [607, 101] width 41 height 7
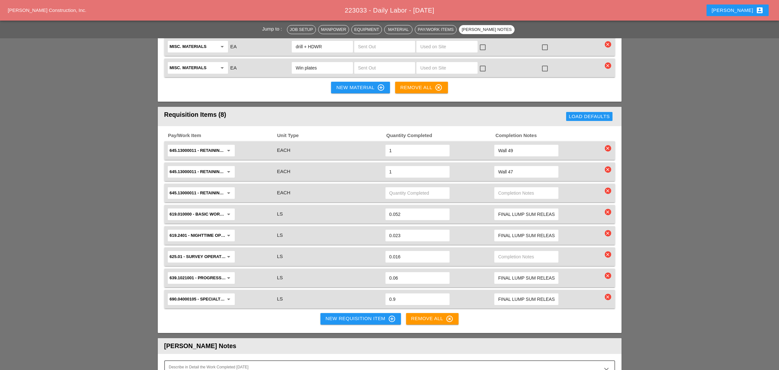
click at [608, 145] on icon "clear" at bounding box center [607, 148] width 6 height 6
click at [607, 102] on div "Are you Sure?" at bounding box center [607, 101] width 41 height 7
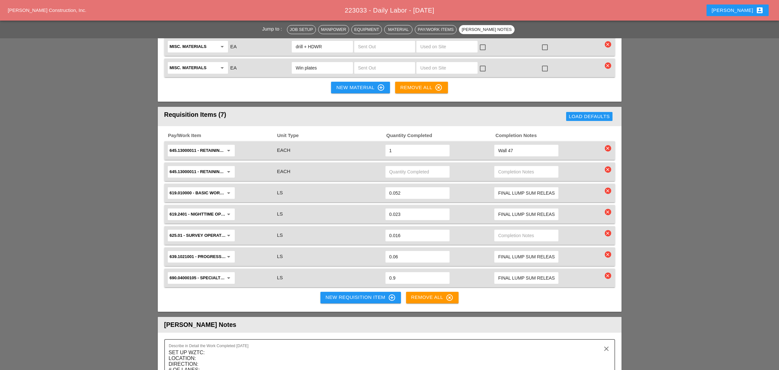
click at [608, 145] on icon "clear" at bounding box center [607, 148] width 6 height 6
click at [606, 102] on div "Are you Sure?" at bounding box center [607, 101] width 41 height 7
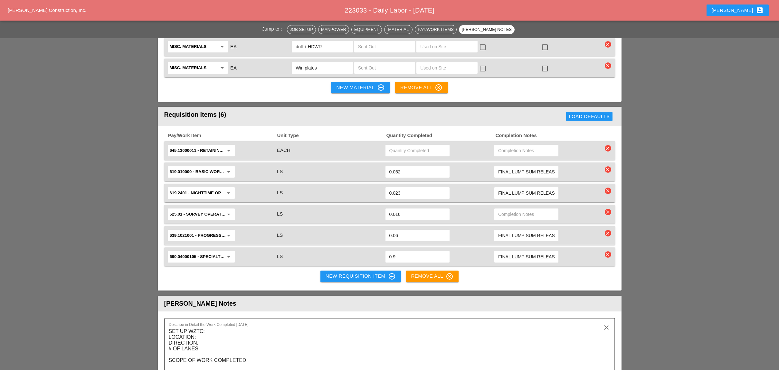
click at [607, 145] on icon "clear" at bounding box center [607, 148] width 6 height 6
click at [606, 101] on div "Are you Sure?" at bounding box center [607, 101] width 41 height 7
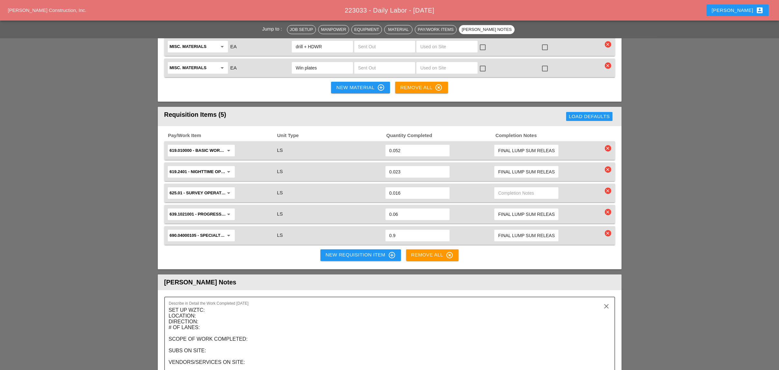
click at [357, 251] on div "New Requisition Item control_point" at bounding box center [360, 255] width 70 height 8
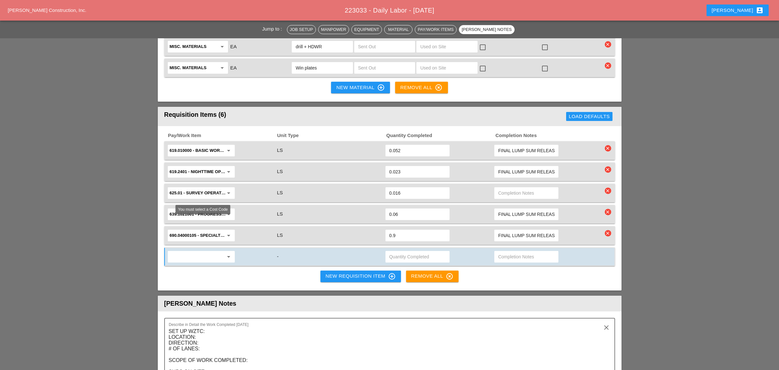
click at [199, 252] on input "text" at bounding box center [197, 257] width 54 height 10
click at [227, 234] on div "619.1004002 - PORTABLE WORK ZONE CAM ERA" at bounding box center [220, 237] width 95 height 8
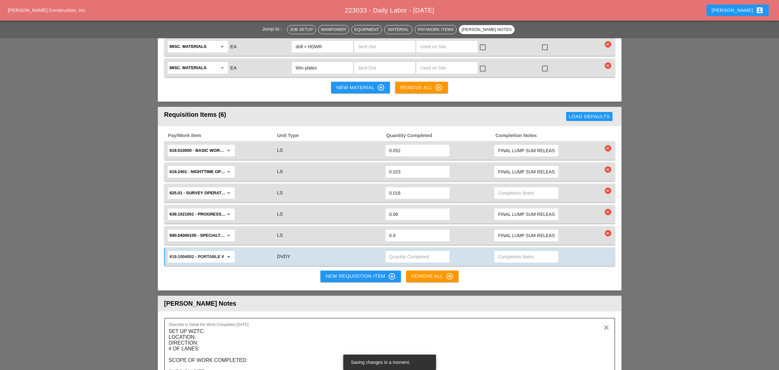
type input "619.1004002 - PORTABLE WORK ZONE CAMERA"
click at [399, 252] on input "text" at bounding box center [417, 257] width 56 height 10
type input "4"
click at [355, 273] on div "New Requisition Item control_point" at bounding box center [360, 277] width 70 height 8
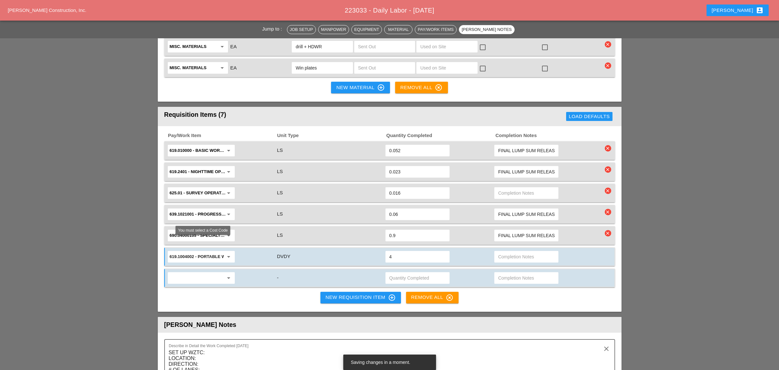
click at [181, 273] on input "text" at bounding box center [197, 278] width 54 height 10
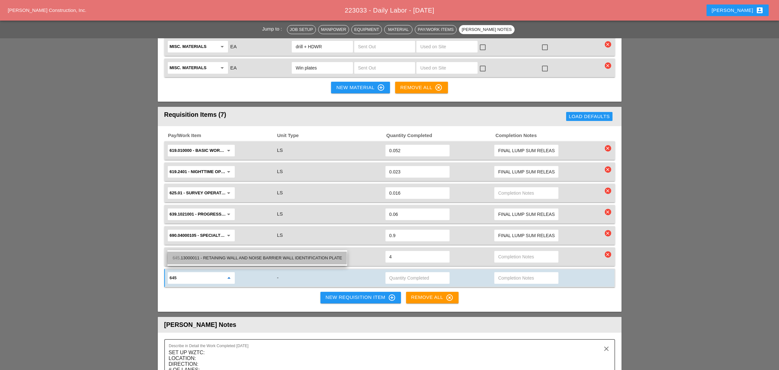
click at [210, 255] on div "645 .13000011 - RETAINING WALL AND NOISE BARRIER WALL IDENTIFICATION PLATE" at bounding box center [257, 258] width 169 height 8
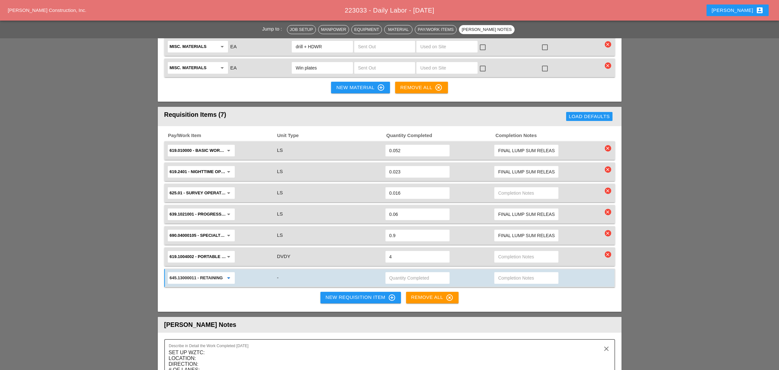
click at [195, 273] on input "645.13000011 - RETAINING WALL AND NOISE BARRIER WALL IDENTIFICATION PLATE" at bounding box center [197, 278] width 54 height 10
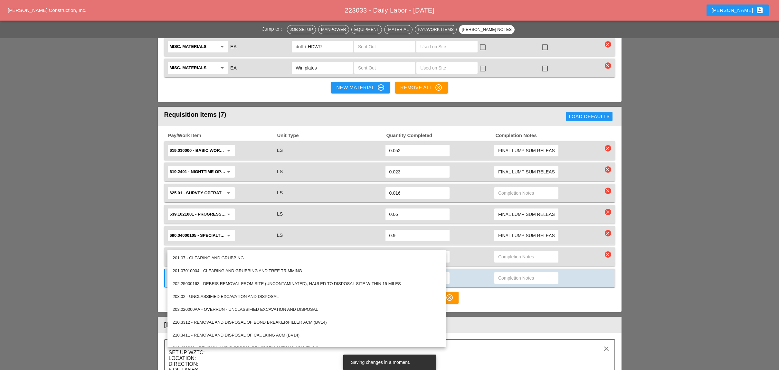
type input "645.13000011 - RETAINING WALL AND NOISE BARRIER WALL IDENTIFICATION PLATE"
click at [214, 252] on input "619.1004002 - PORTABLE WORK ZONE CAMERA" at bounding box center [197, 257] width 54 height 10
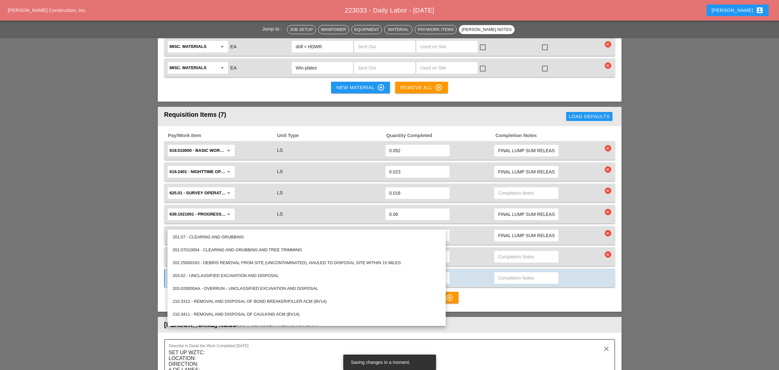
click at [260, 250] on div "619.1004002 - PORTABLE WORK ZONE CAMERA arrow_drop_down" at bounding box center [221, 257] width 109 height 14
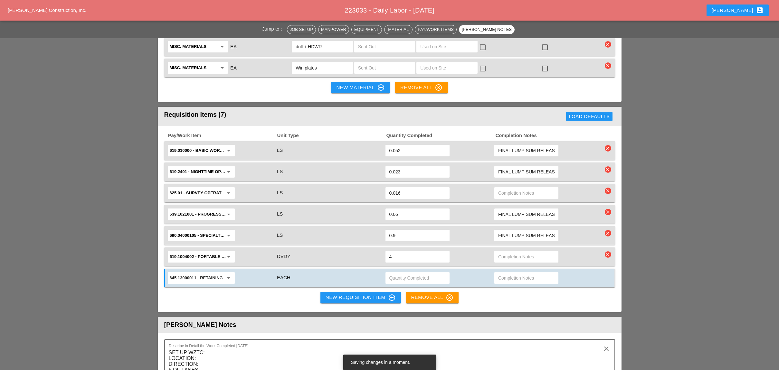
click at [196, 273] on input "645.13000011 - RETAINING WALL AND NOISE BARRIER WALL IDENTIFICATION PLATE" at bounding box center [197, 278] width 54 height 10
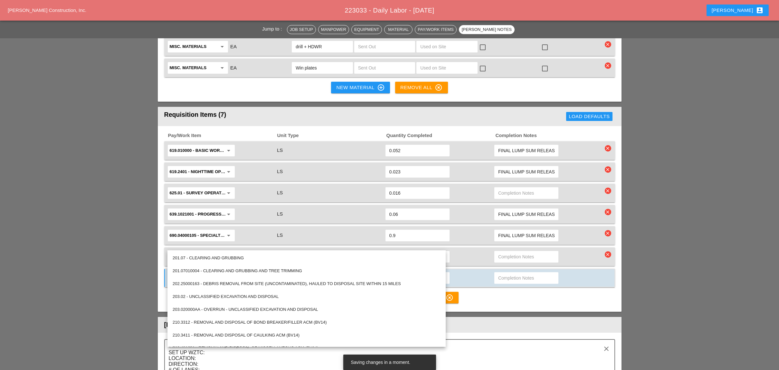
drag, startPoint x: 193, startPoint y: 244, endPoint x: 491, endPoint y: 267, distance: 298.6
click at [495, 267] on div "Pay/Work Item Unit Type Quantity Completed Completion Notes 619.010000 - BASIC …" at bounding box center [389, 219] width 463 height 186
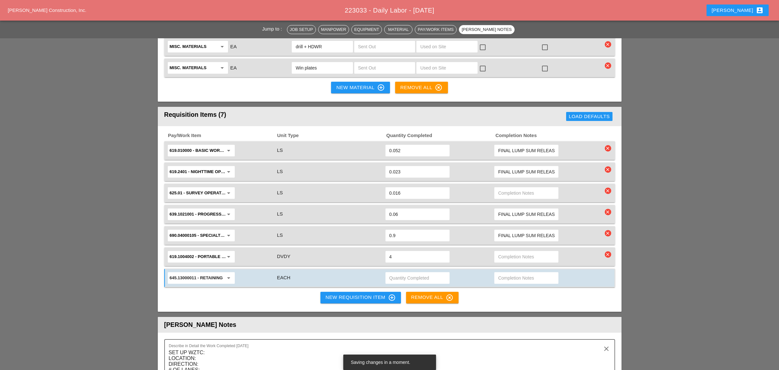
click at [410, 273] on input "text" at bounding box center [417, 278] width 56 height 10
type input "1"
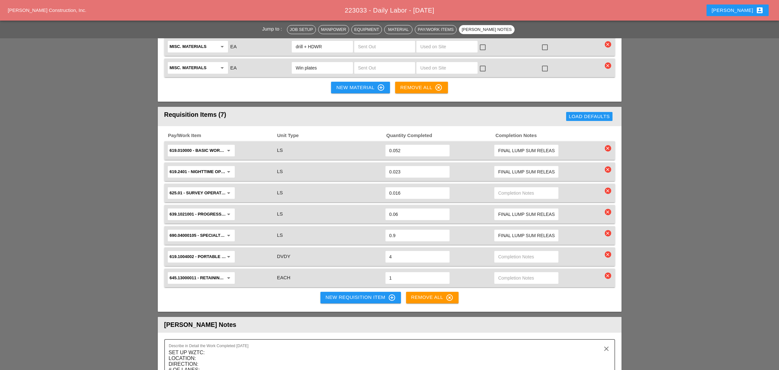
click at [509, 273] on input "text" at bounding box center [526, 278] width 56 height 10
type input "wall 36"
click at [353, 294] on div "New Requisition Item control_point" at bounding box center [360, 298] width 70 height 8
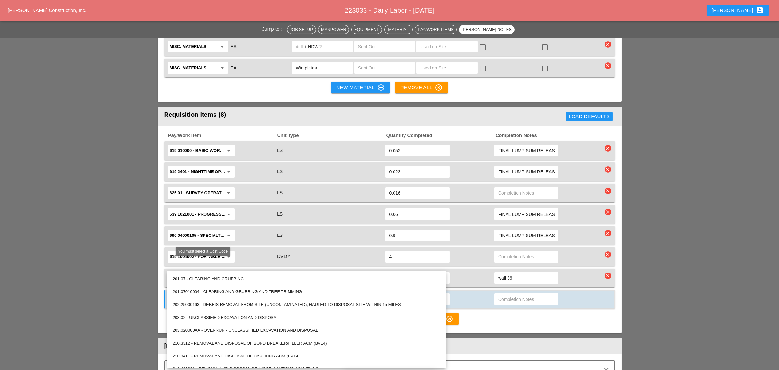
paste input "576.1101001 - CLEANING TROUGHS OVER 0 TO 50 FT"
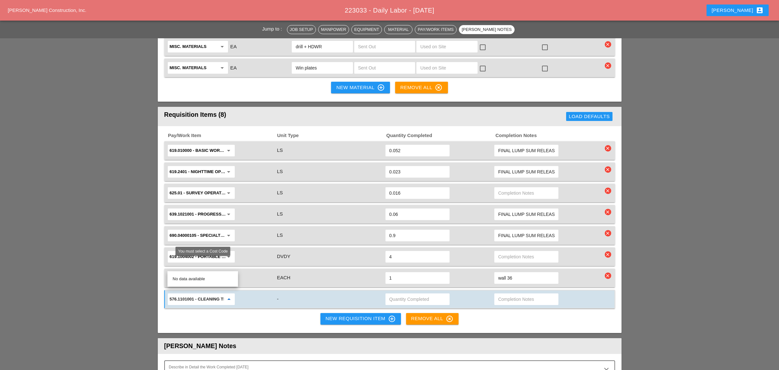
scroll to position [0, 49]
type input "576.1101001 - CLEANING TROUGHS OVER 0 TO 50 FT"
drag, startPoint x: 262, startPoint y: 281, endPoint x: 253, endPoint y: 278, distance: 8.7
click at [261, 281] on div "Pay/Work Item Unit Type Quantity Completed Completion Notes 619.010000 - BASIC …" at bounding box center [389, 229] width 463 height 207
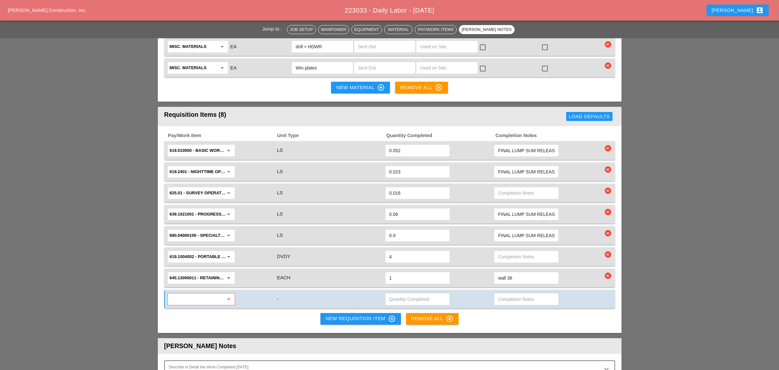
click at [202, 273] on input "645.13000011 - RETAINING WALL AND NOISE BARRIER WALL IDENTIFICATION PLATE" at bounding box center [197, 278] width 54 height 10
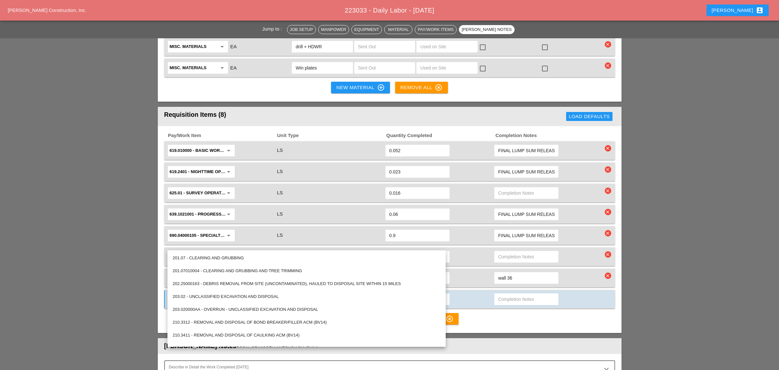
drag, startPoint x: 202, startPoint y: 243, endPoint x: 189, endPoint y: 243, distance: 13.2
click at [189, 273] on input "645.13000011 - RETAINING WALL AND NOISE BARRIER WALL IDENTIFICATION PLATE" at bounding box center [197, 278] width 54 height 10
click at [190, 252] on input "619.1004002 - PORTABLE WORK ZONE CAMERA" at bounding box center [197, 257] width 54 height 10
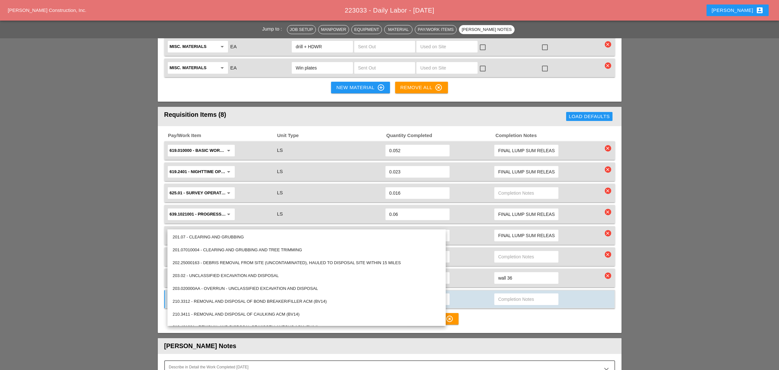
click at [246, 250] on div "619.1004002 - PORTABLE WORK ZONE CAMERA arrow_drop_down" at bounding box center [221, 257] width 109 height 14
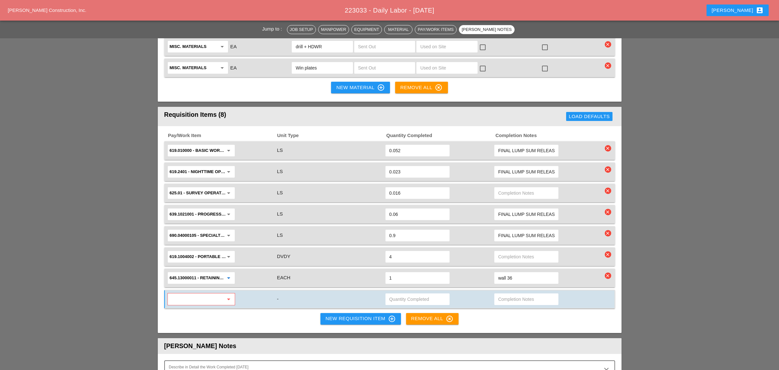
click at [202, 273] on input "645.13000011 - RETAINING WALL AND NOISE BARRIER WALL IDENTIFICATION PLATE" at bounding box center [197, 278] width 54 height 10
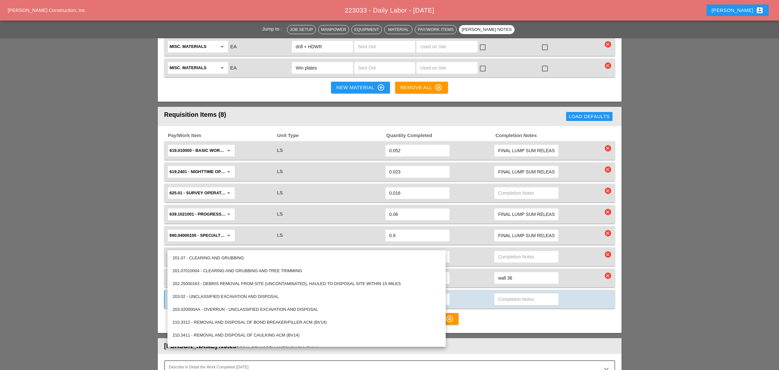
click at [190, 273] on input "645.13000011 - RETAINING WALL AND NOISE BARRIER WALL IDENTIFICATION PLATE" at bounding box center [197, 278] width 54 height 10
drag, startPoint x: 197, startPoint y: 243, endPoint x: 154, endPoint y: 243, distance: 43.5
click at [154, 243] on div "Jump to : Job Setup Manpower Equipment Material Pay/Work Items Foreman's Notes …" at bounding box center [389, 119] width 779 height 1571
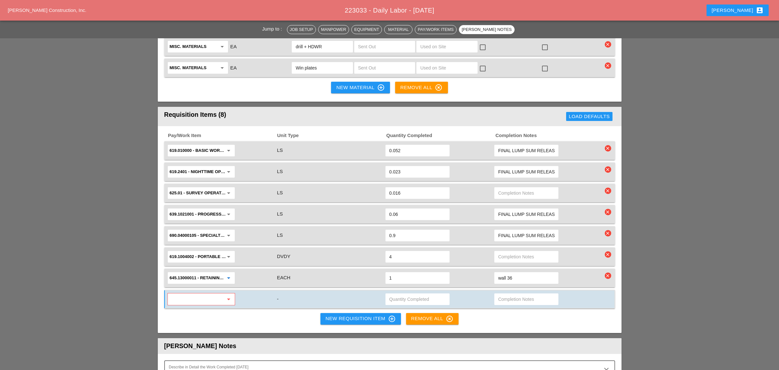
drag, startPoint x: 171, startPoint y: 242, endPoint x: 234, endPoint y: 244, distance: 63.8
click at [233, 273] on div "645.13000011 - RETAINING WALL AND NOISE BARRIER WALL IDENTIFICATION PLATE arrow…" at bounding box center [201, 278] width 63 height 10
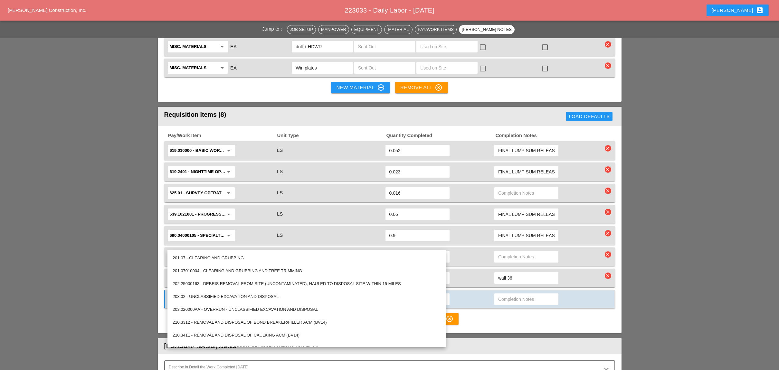
click at [220, 273] on input "645.13000011 - RETAINING WALL AND NOISE BARRIER WALL IDENTIFICATION PLATE" at bounding box center [197, 278] width 54 height 10
click at [249, 250] on div "619.1004002 - PORTABLE WORK ZONE CAMERA arrow_drop_down" at bounding box center [221, 257] width 109 height 14
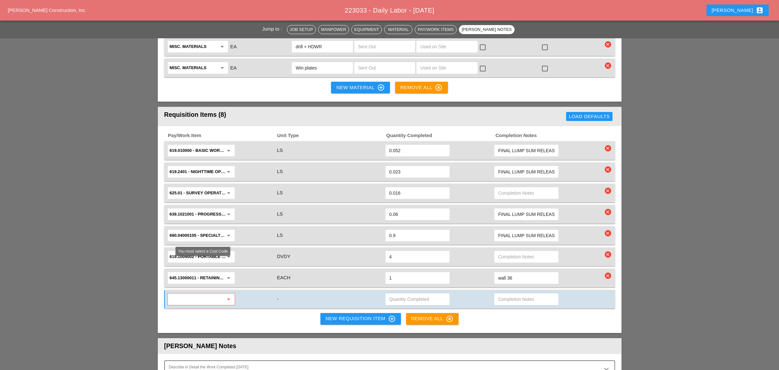
click at [189, 294] on input "text" at bounding box center [197, 299] width 54 height 10
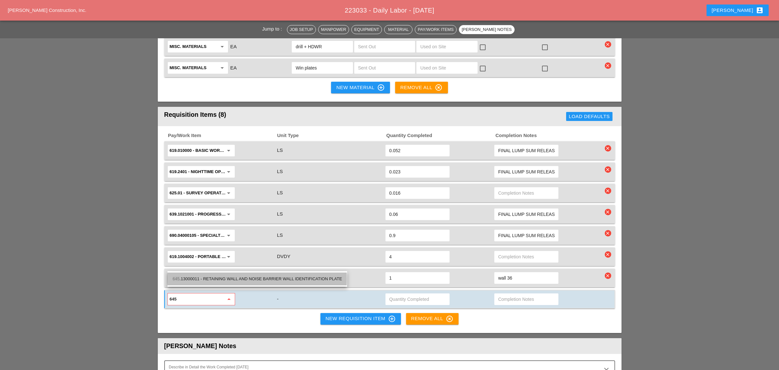
click at [215, 278] on div "645 .13000011 - RETAINING WALL AND NOISE BARRIER WALL IDENTIFICATION PLATE" at bounding box center [257, 279] width 169 height 8
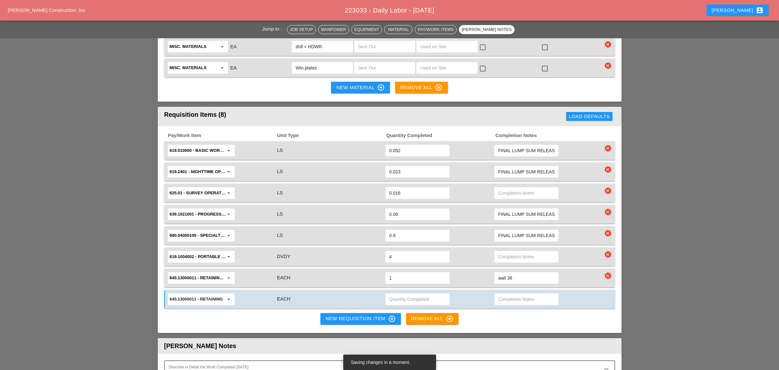
click at [189, 294] on input "645.13000011 - RETAINING WALL AND NOISE BARRIER WALL IDENTIFICATION PLATE" at bounding box center [197, 299] width 54 height 10
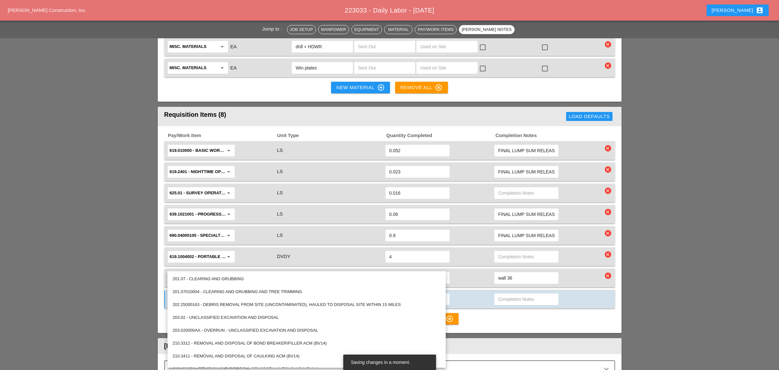
drag, startPoint x: 190, startPoint y: 264, endPoint x: 181, endPoint y: 264, distance: 9.7
click at [181, 294] on input "645.13000011 - RETAINING WALL AND NOISE BARRIER WALL IDENTIFICATION PLATE" at bounding box center [197, 299] width 54 height 10
type input "645.13000011 - RETAINING WALL AND NOISE BARRIER WALL IDENTIFICATION PLATE"
click at [313, 295] on div "EACH" at bounding box center [330, 299] width 108 height 9
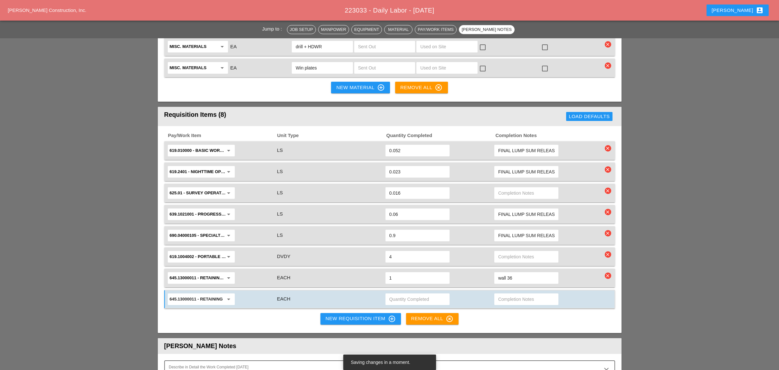
click at [417, 294] on input "text" at bounding box center [417, 299] width 56 height 10
type input "1"
drag, startPoint x: 508, startPoint y: 263, endPoint x: 502, endPoint y: 263, distance: 5.8
click at [508, 294] on input "text" at bounding box center [526, 299] width 56 height 10
type input "wall37"
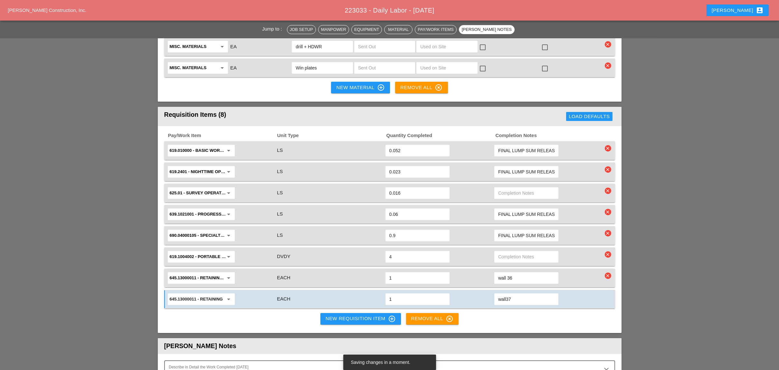
click at [340, 315] on div "New Requisition Item control_point" at bounding box center [360, 319] width 70 height 8
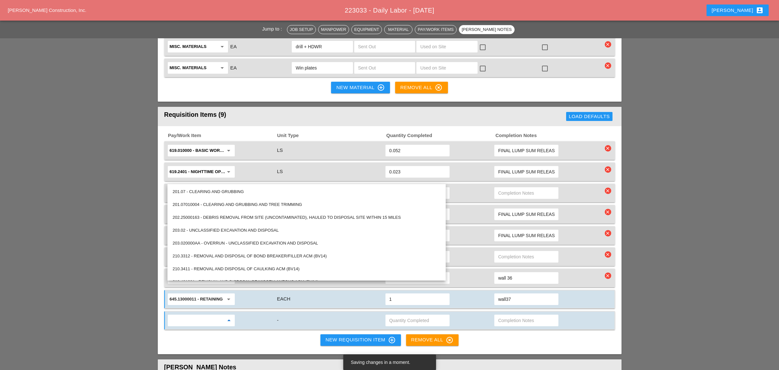
paste input "645.13000011"
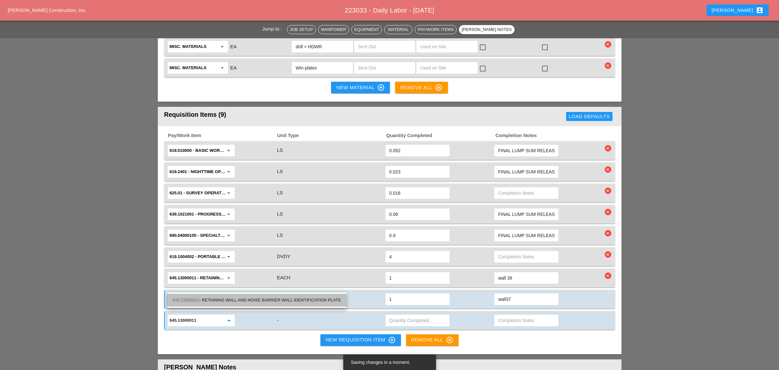
click at [206, 298] on div "645.13000011 - RETAINING WALL AND NOISE BARRIER WALL IDENTIFICATION PLATE" at bounding box center [257, 300] width 168 height 8
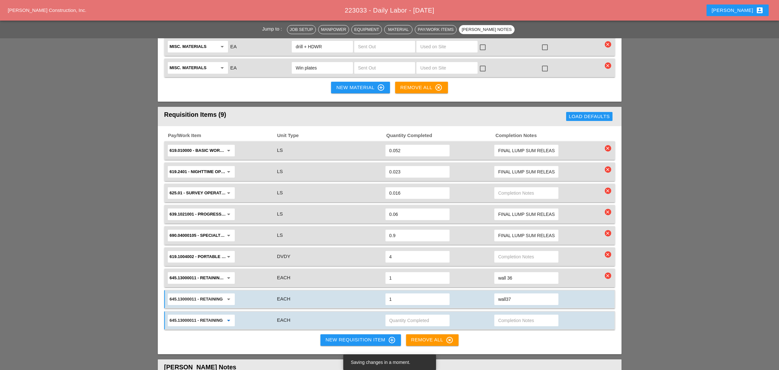
type input "645.13000011 - RETAINING WALL AND NOISE BARRIER WALL IDENTIFICATION PLATE"
click at [393, 315] on input "text" at bounding box center [417, 320] width 56 height 10
type input "2"
click at [510, 315] on input "text" at bounding box center [526, 320] width 56 height 10
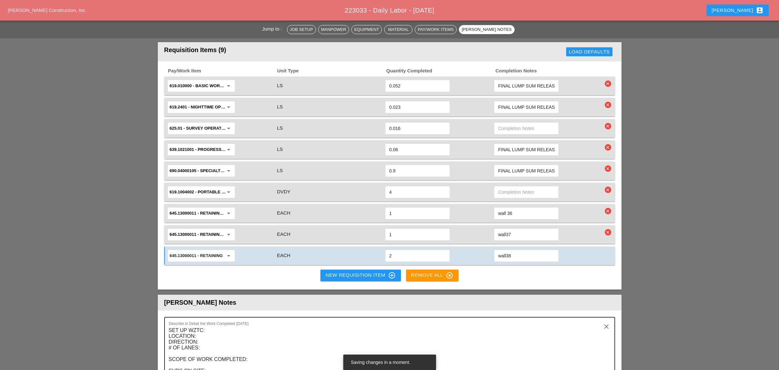
scroll to position [815, 0]
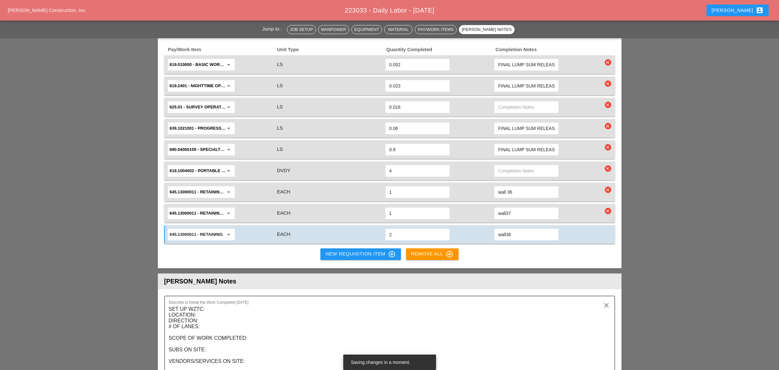
type input "wall38"
click at [352, 250] on div "New Requisition Item control_point" at bounding box center [360, 254] width 70 height 8
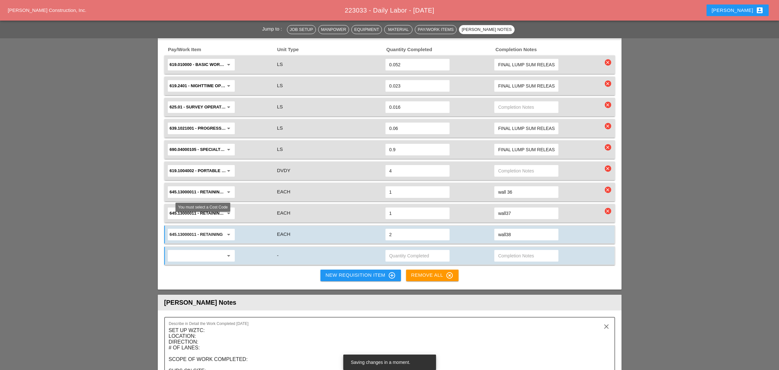
click at [203, 251] on input "text" at bounding box center [197, 256] width 54 height 10
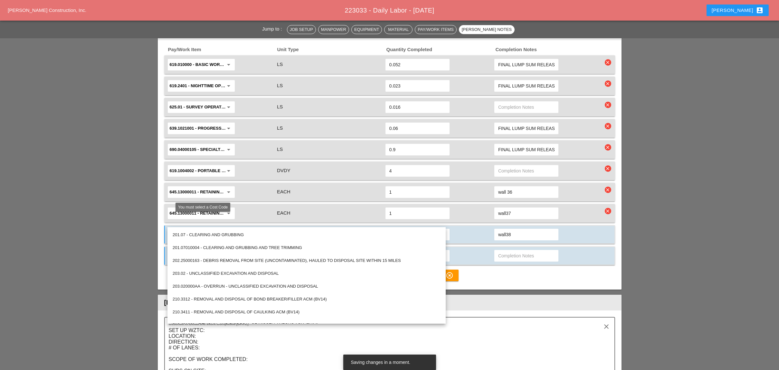
paste input "645.13000011"
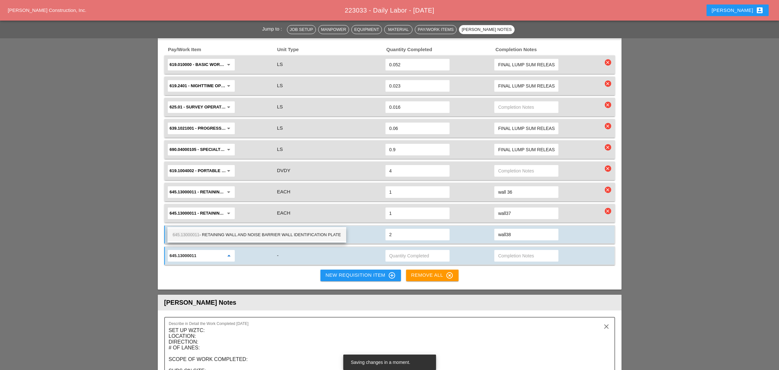
type input "645.13000011"
click at [393, 251] on input "text" at bounding box center [417, 256] width 56 height 10
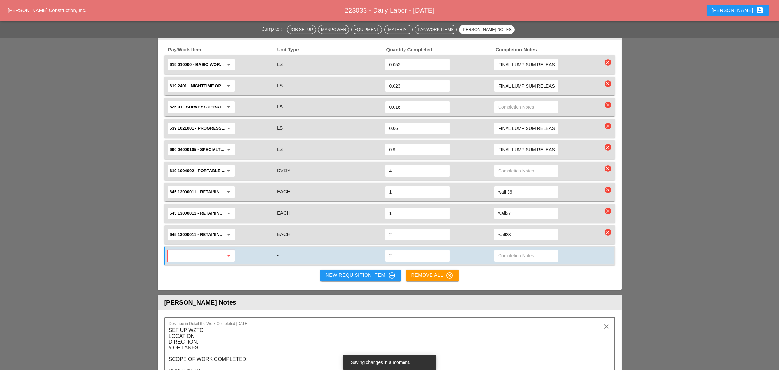
type input "2"
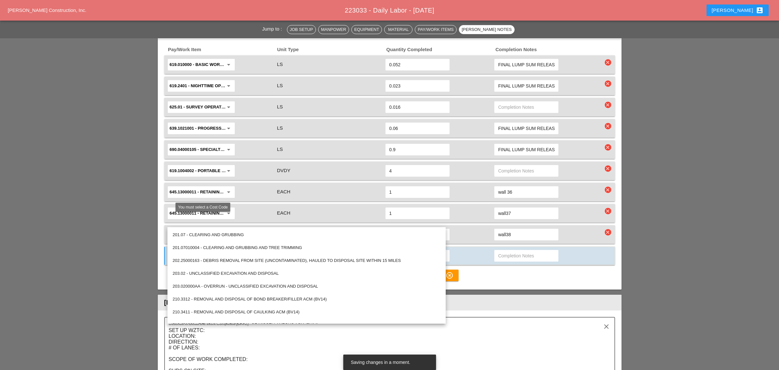
paste input "645.13000011"
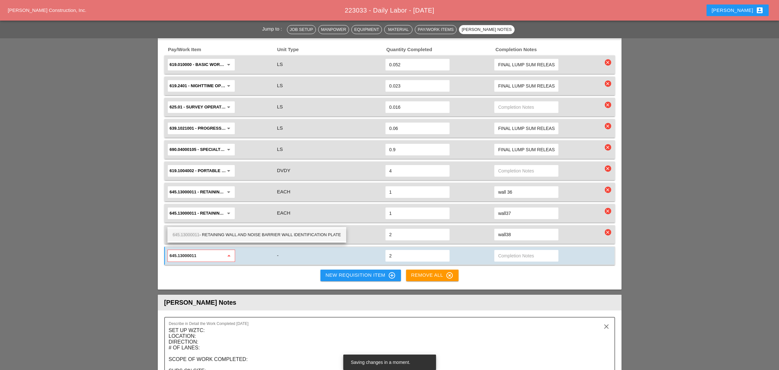
click at [307, 235] on div "645.13000011 - RETAINING WALL AND NOISE BARRIER WALL IDENTIFICATION PLATE" at bounding box center [257, 235] width 168 height 8
type input "645.13000011 - RETAINING WALL AND NOISE BARRIER WALL IDENTIFICATION PLATE"
click at [502, 251] on input "text" at bounding box center [526, 256] width 56 height 10
type input "wall39"
click at [355, 272] on div "New Requisition Item control_point" at bounding box center [360, 276] width 70 height 8
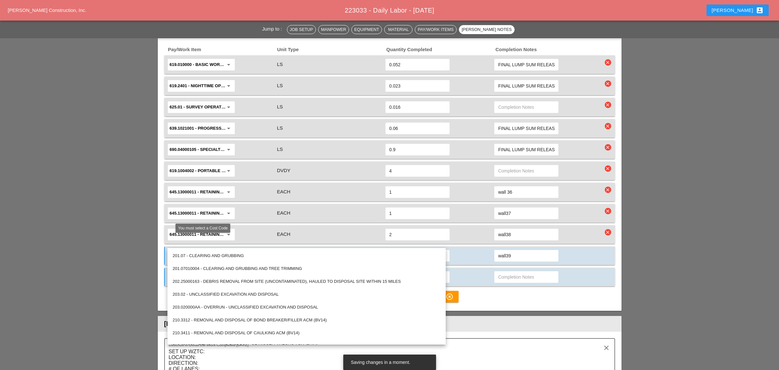
paste input "645.13000011"
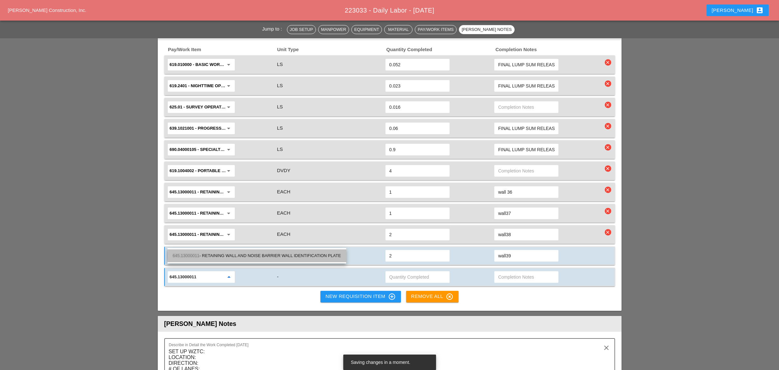
click at [252, 253] on div "645.13000011 - RETAINING WALL AND NOISE BARRIER WALL IDENTIFICATION PLATE" at bounding box center [257, 256] width 168 height 8
type input "645.13000011 - RETAINING WALL AND NOISE BARRIER WALL IDENTIFICATION PLATE"
click at [355, 293] on div "New Requisition Item control_point" at bounding box center [360, 297] width 70 height 8
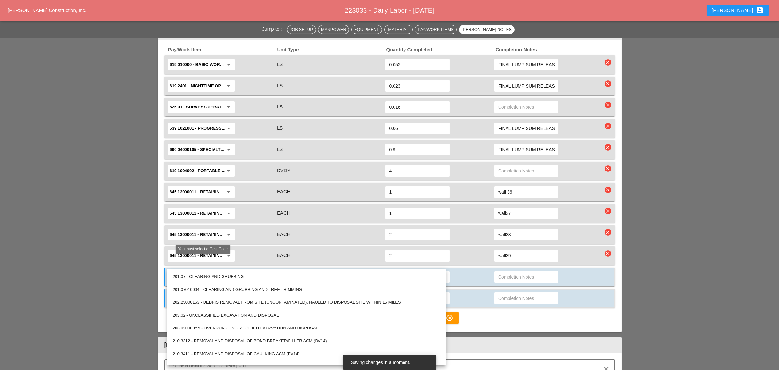
paste input "645.13000011"
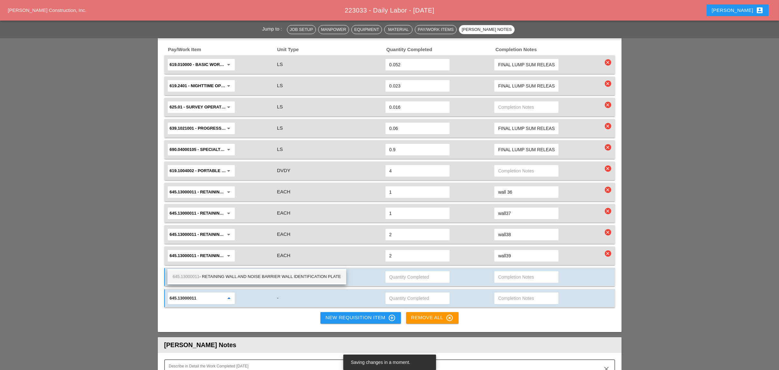
click at [322, 276] on div "645.13000011 - RETAINING WALL AND NOISE BARRIER WALL IDENTIFICATION PLATE" at bounding box center [257, 277] width 168 height 8
type input "645.13000011 - RETAINING WALL AND NOISE BARRIER WALL IDENTIFICATION PLATE"
click at [349, 314] on div "New Requisition Item control_point" at bounding box center [360, 318] width 70 height 8
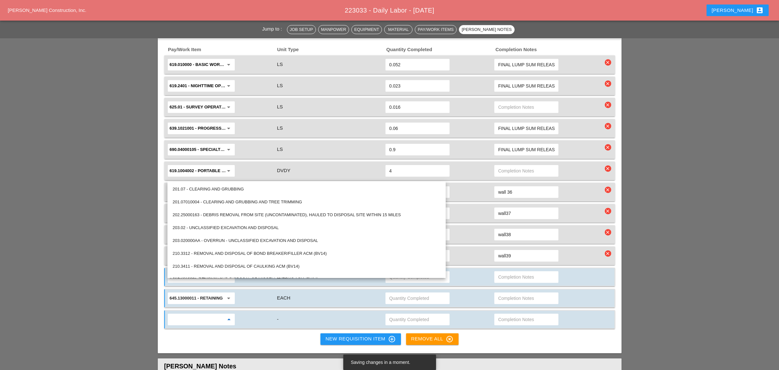
paste input "645.13000011"
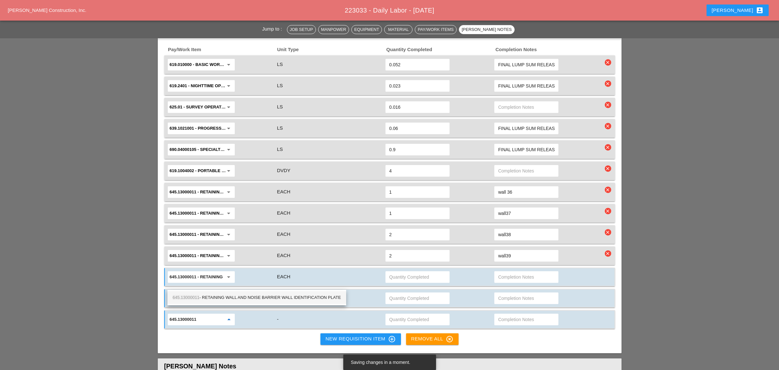
click at [225, 297] on div "645.13000011 - RETAINING WALL AND NOISE BARRIER WALL IDENTIFICATION PLATE" at bounding box center [257, 298] width 168 height 8
type input "645.13000011 - RETAINING WALL AND NOISE BARRIER WALL IDENTIFICATION PLATE"
click at [353, 335] on div "New Requisition Item control_point" at bounding box center [360, 339] width 70 height 8
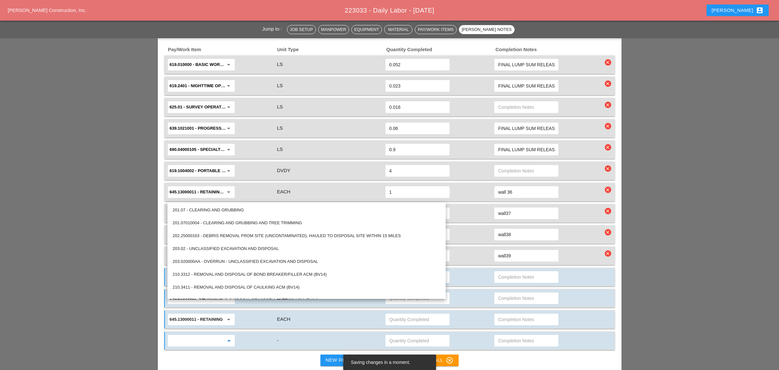
paste input "645.13000011"
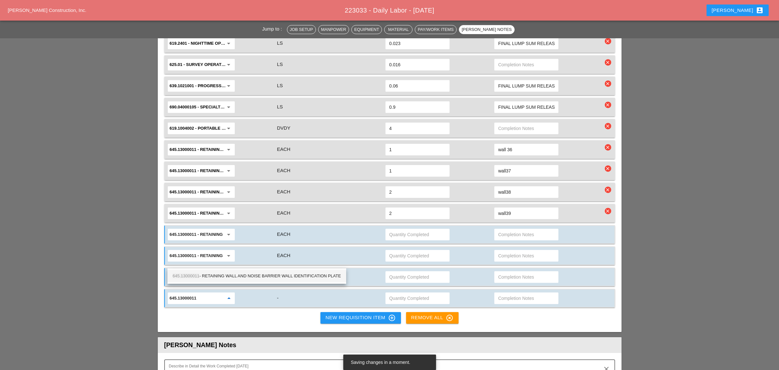
scroll to position [858, 0]
type input "645.13000011"
click at [365, 314] on div "New Requisition Item control_point" at bounding box center [360, 318] width 70 height 8
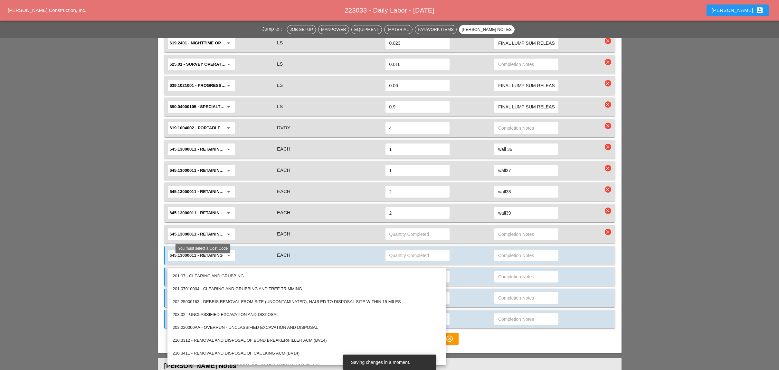
paste input "645.13000011"
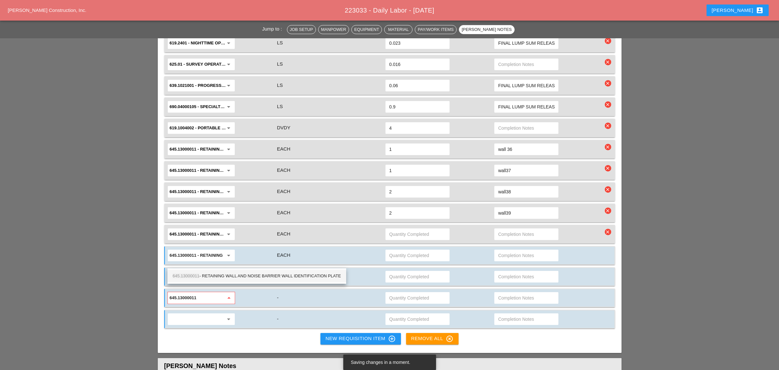
click at [249, 275] on div "645.13000011 - RETAINING WALL AND NOISE BARRIER WALL IDENTIFICATION PLATE" at bounding box center [257, 276] width 168 height 8
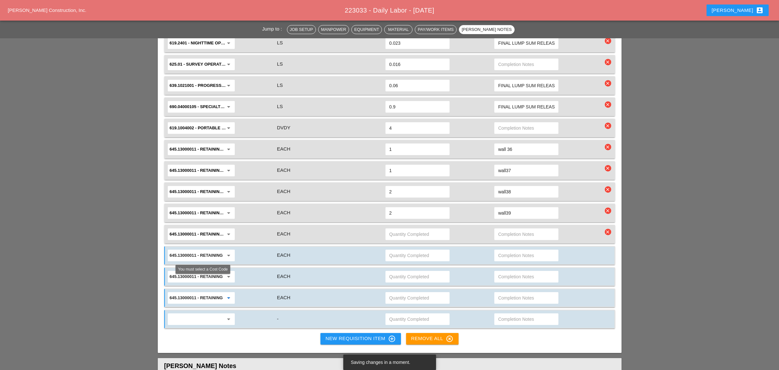
type input "645.13000011 - RETAINING WALL AND NOISE BARRIER WALL IDENTIFICATION PLATE"
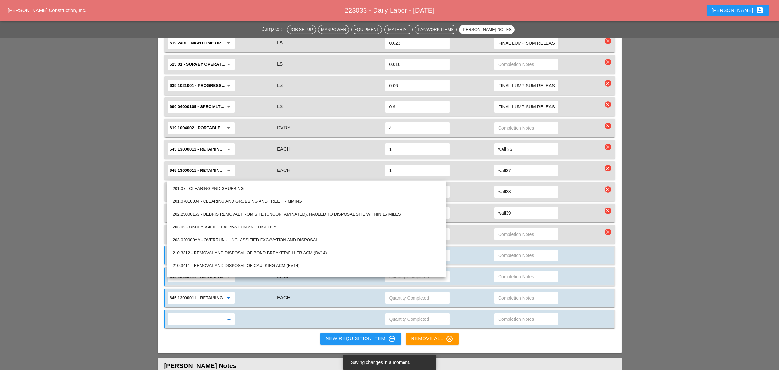
paste input "645.13000011"
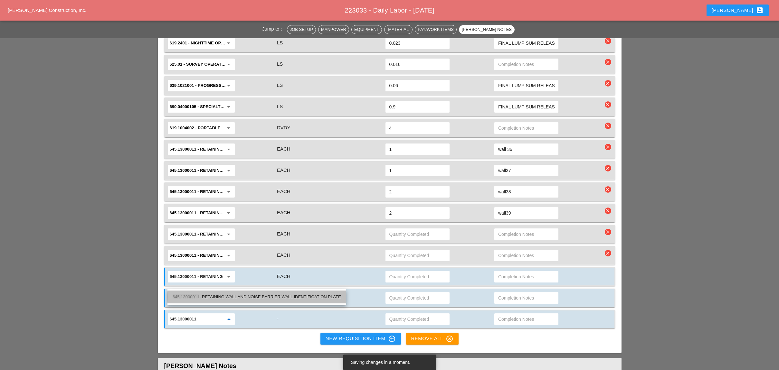
click at [246, 296] on div "645.13000011 - RETAINING WALL AND NOISE BARRIER WALL IDENTIFICATION PLATE" at bounding box center [257, 297] width 168 height 8
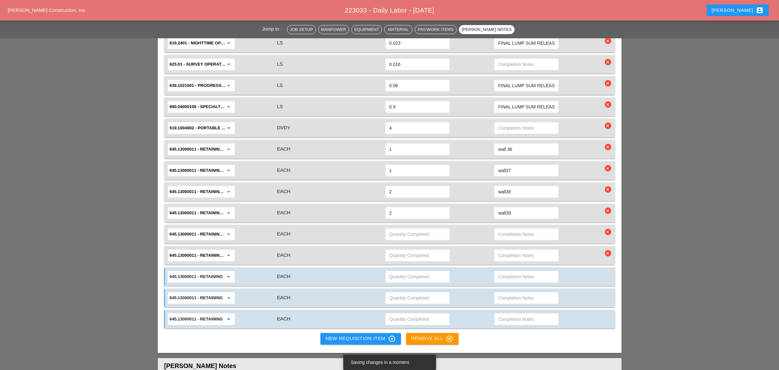
type input "645.13000011 - RETAINING WALL AND NOISE BARRIER WALL IDENTIFICATION PLATE"
click at [405, 228] on div at bounding box center [439, 235] width 109 height 14
click at [401, 229] on input "text" at bounding box center [417, 234] width 56 height 10
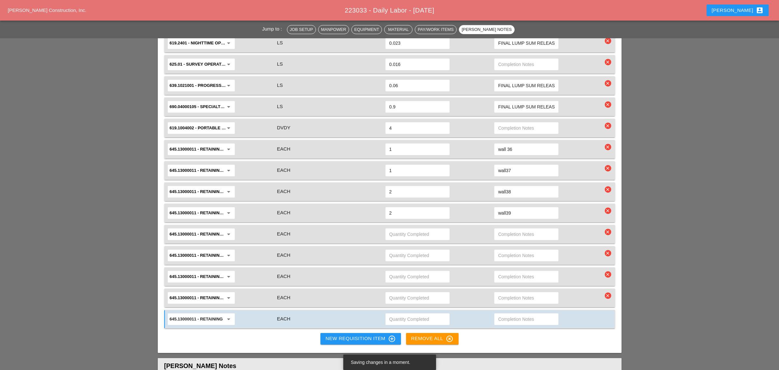
click at [397, 229] on input "text" at bounding box center [417, 234] width 56 height 10
type input "3"
type input "2"
click at [501, 229] on input "text" at bounding box center [526, 234] width 56 height 10
type input "wall40"
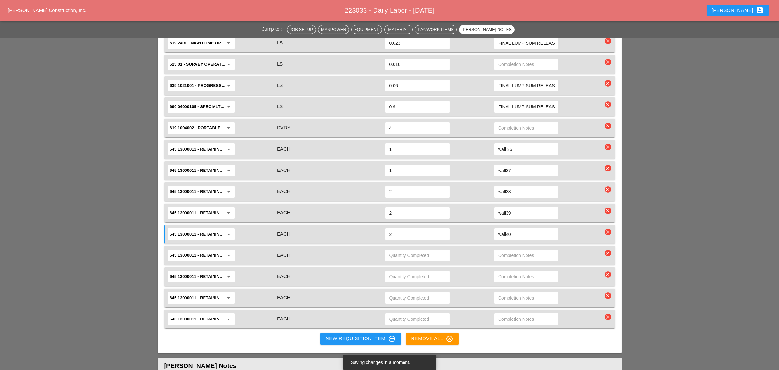
click at [396, 250] on input "text" at bounding box center [417, 255] width 56 height 10
click at [411, 250] on input "text" at bounding box center [417, 255] width 56 height 10
type input "2"
click at [504, 250] on input "text" at bounding box center [526, 255] width 56 height 10
type input "wall44"
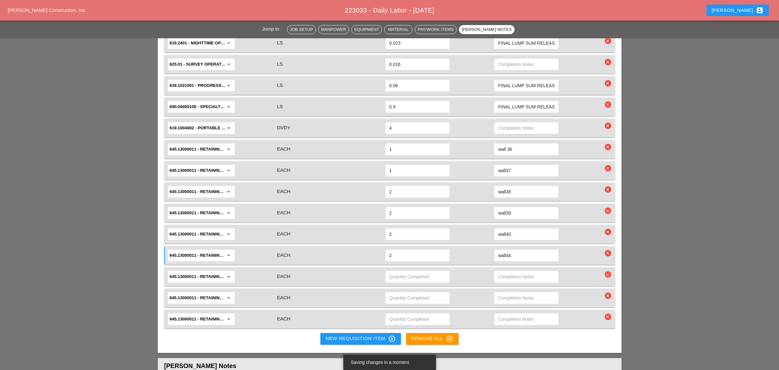
click at [406, 272] on input "text" at bounding box center [417, 277] width 56 height 10
type input "2"
click at [506, 272] on input "text" at bounding box center [526, 277] width 56 height 10
type input "wall45"
click at [414, 293] on input "text" at bounding box center [417, 298] width 56 height 10
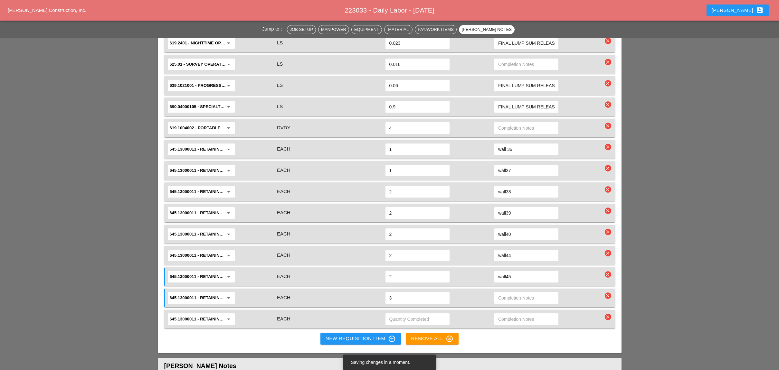
type input "3"
drag, startPoint x: 502, startPoint y: 257, endPoint x: 496, endPoint y: 262, distance: 7.6
click at [499, 293] on input "text" at bounding box center [526, 298] width 56 height 10
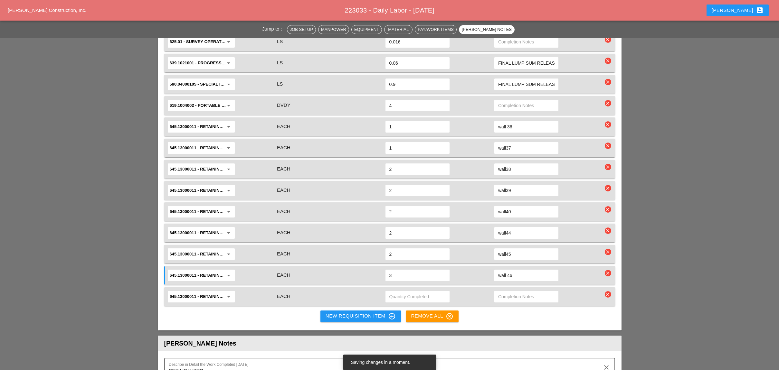
scroll to position [901, 0]
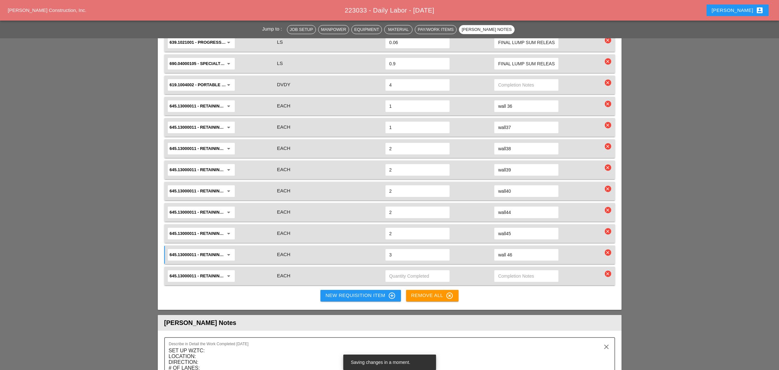
type input "wall 46"
click at [404, 271] on input "text" at bounding box center [417, 276] width 56 height 10
type input "1"
click at [508, 271] on input "text" at bounding box center [526, 276] width 56 height 10
type input "wall47"
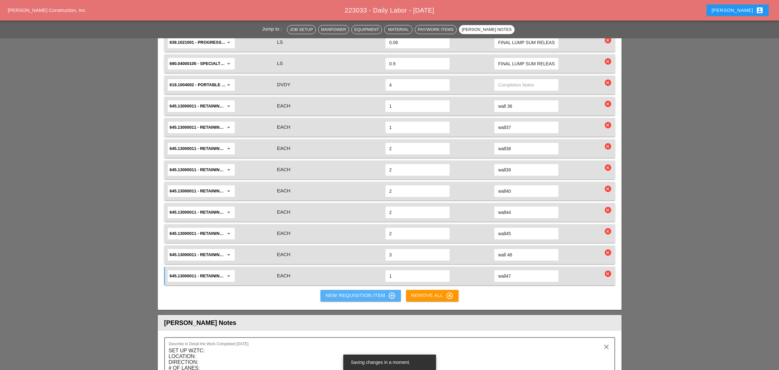
click at [360, 292] on div "New Requisition Item control_point" at bounding box center [360, 296] width 70 height 8
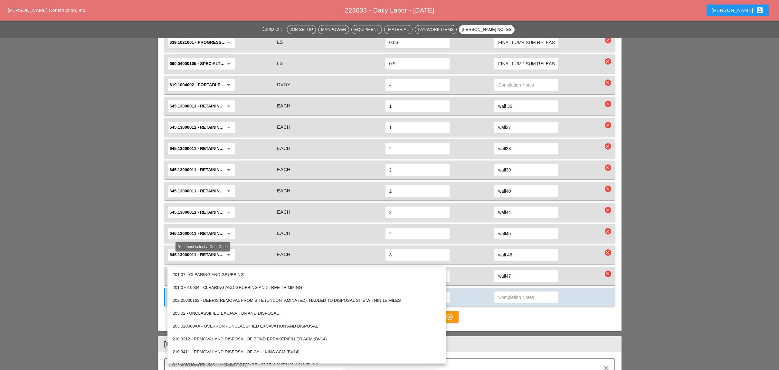
paste input "645.13000011"
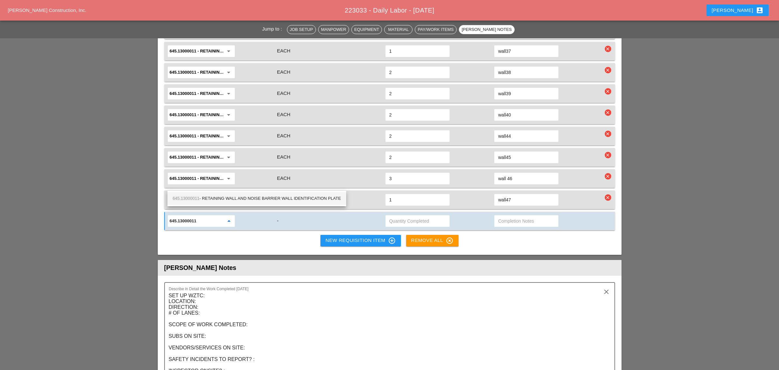
scroll to position [987, 0]
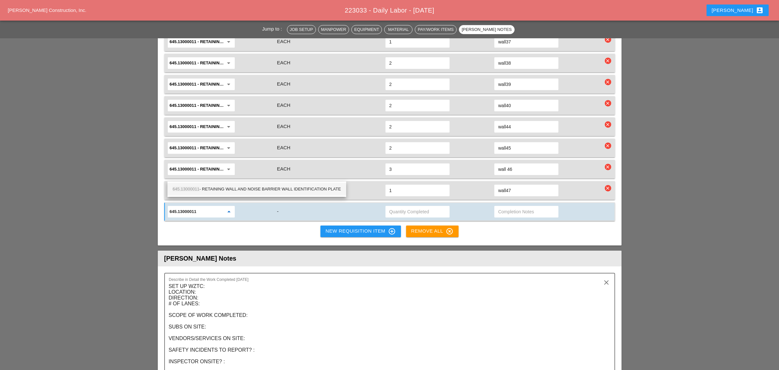
click at [280, 188] on div "645.13000011 - RETAINING WALL AND NOISE BARRIER WALL IDENTIFICATION PLATE" at bounding box center [257, 189] width 168 height 8
type input "645.13000011 - RETAINING WALL AND NOISE BARRIER WALL IDENTIFICATION PLATE"
click at [345, 228] on div "New Requisition Item control_point" at bounding box center [360, 232] width 70 height 8
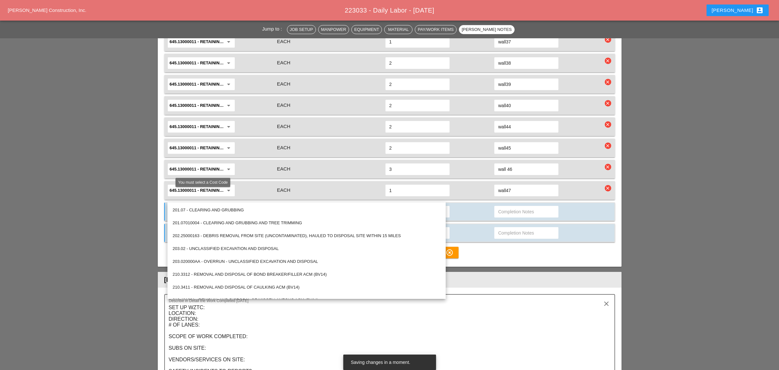
paste input "645.13000011"
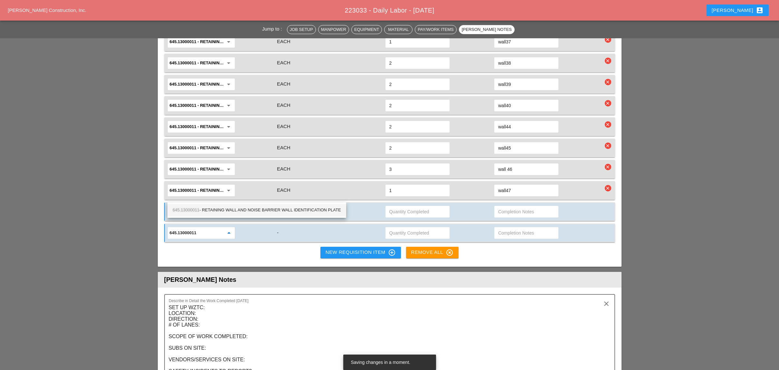
click at [259, 208] on div "645.13000011 - RETAINING WALL AND NOISE BARRIER WALL IDENTIFICATION PLATE" at bounding box center [257, 210] width 168 height 8
type input "645.13000011 - RETAINING WALL AND NOISE BARRIER WALL IDENTIFICATION PLATE"
click at [334, 249] on div "New Requisition Item control_point" at bounding box center [360, 253] width 70 height 8
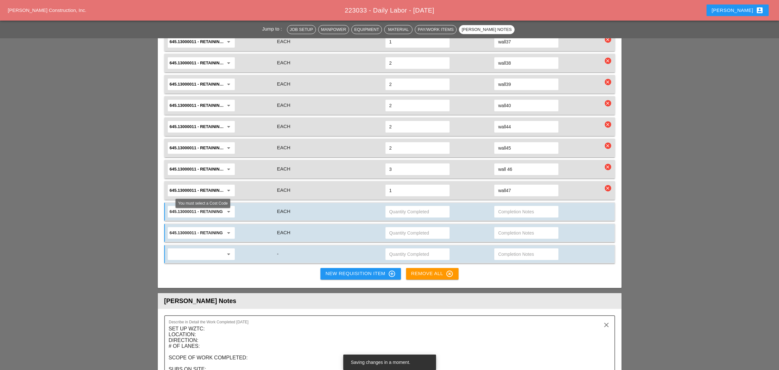
click at [208, 249] on input "text" at bounding box center [197, 254] width 54 height 10
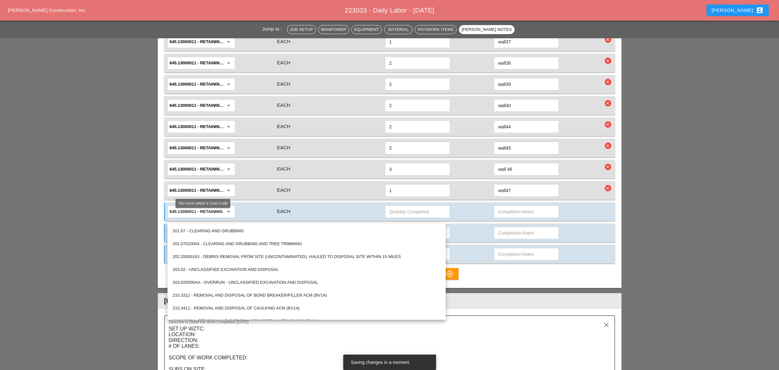
paste input "645.13000011"
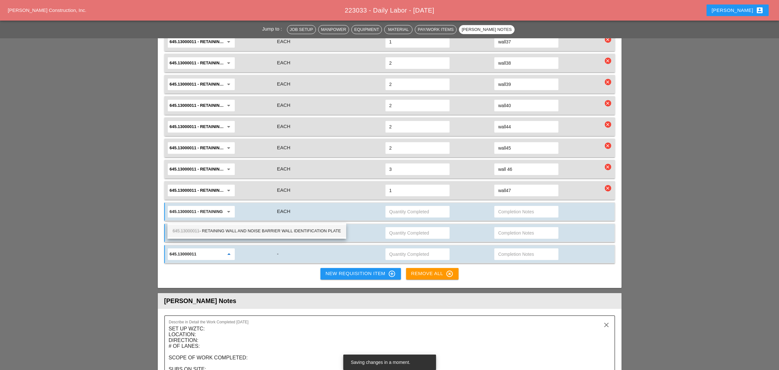
type input "645.13000011"
click at [352, 270] on div "New Requisition Item control_point" at bounding box center [360, 274] width 70 height 8
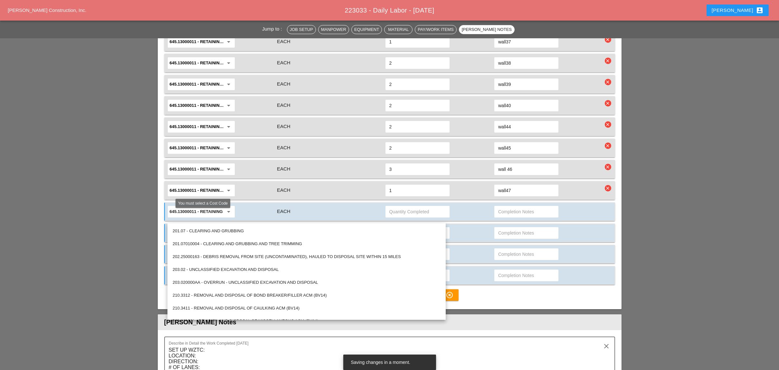
paste input "645.13000011"
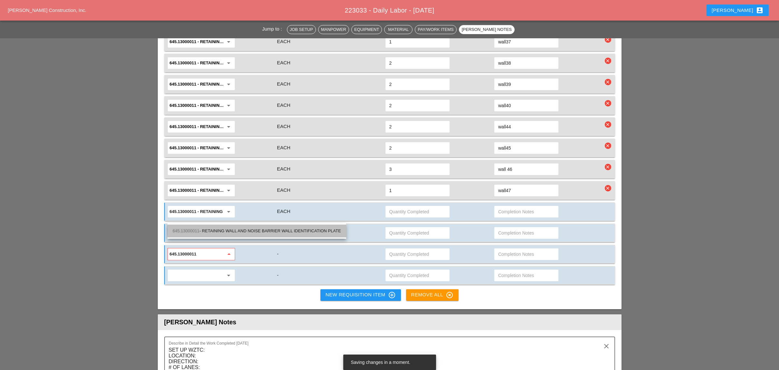
click at [252, 228] on div "645.13000011 - RETAINING WALL AND NOISE BARRIER WALL IDENTIFICATION PLATE" at bounding box center [257, 231] width 168 height 8
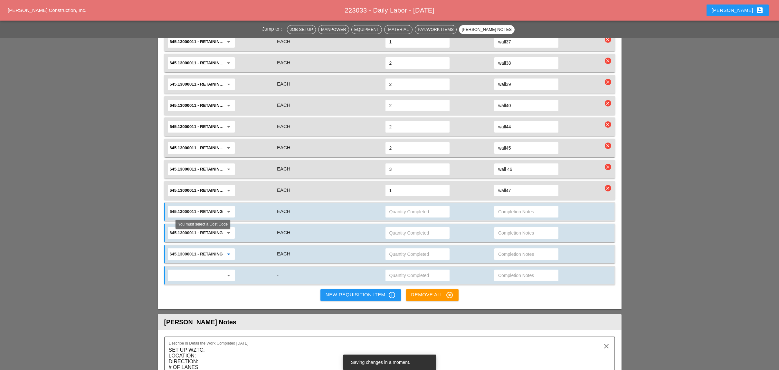
type input "645.13000011 - RETAINING WALL AND NOISE BARRIER WALL IDENTIFICATION PLATE"
click at [215, 270] on input "text" at bounding box center [197, 275] width 54 height 10
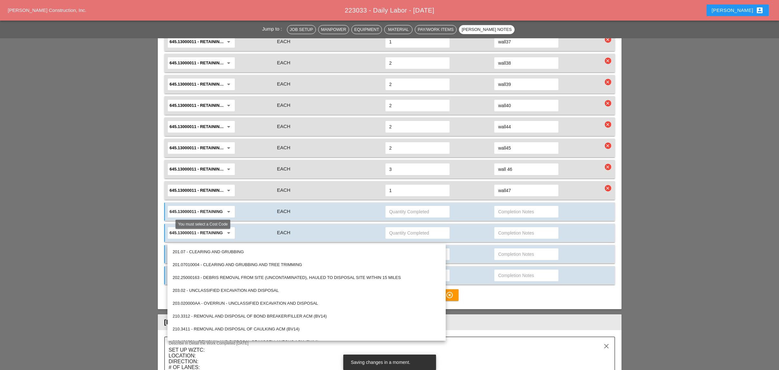
paste input "645.13000011"
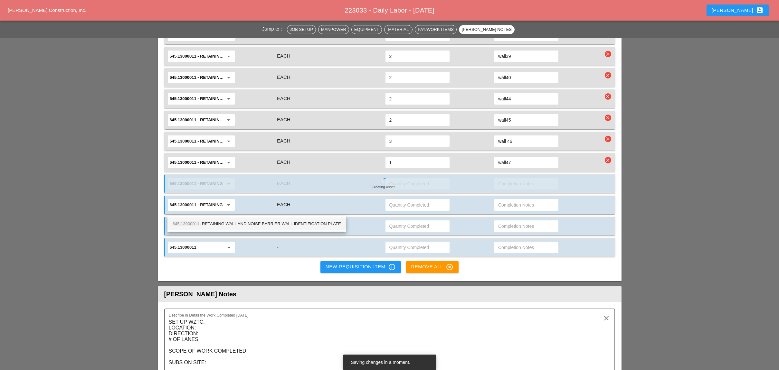
scroll to position [1030, 0]
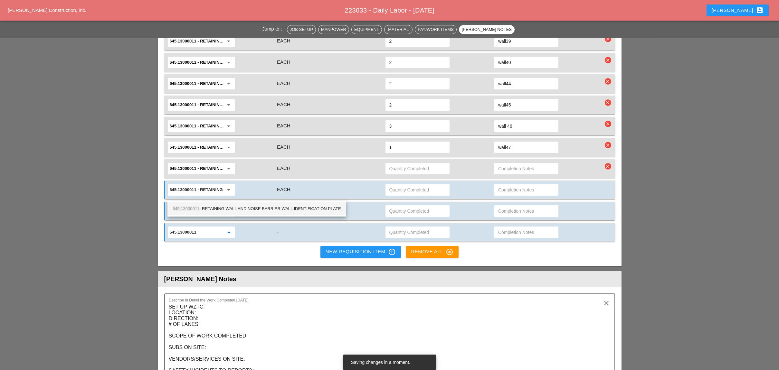
type input "645.13000011"
click at [358, 248] on div "New Requisition Item control_point" at bounding box center [360, 252] width 70 height 8
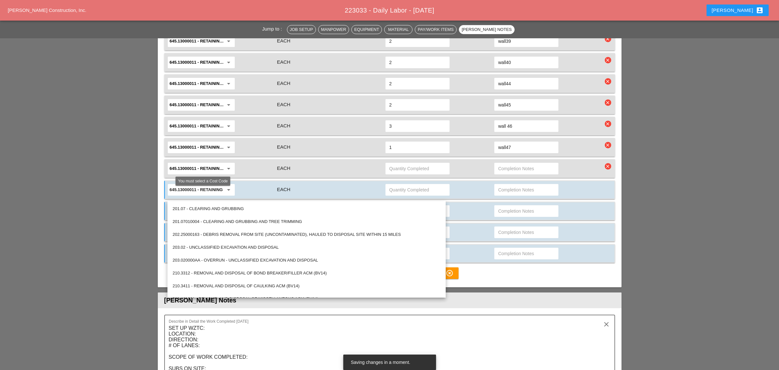
paste input "645.13000011"
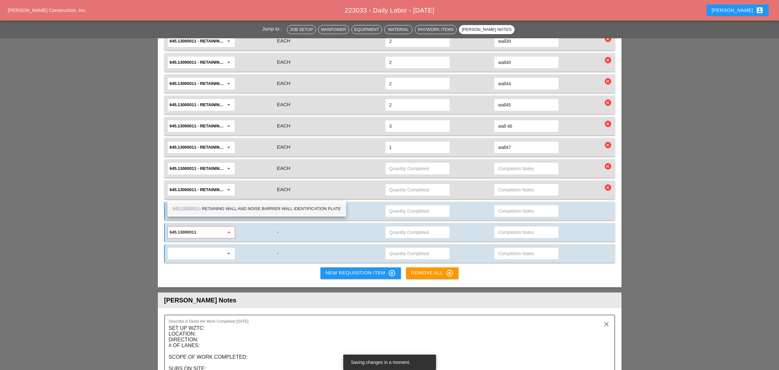
click at [250, 209] on div "645.13000011 - RETAINING WALL AND NOISE BARRIER WALL IDENTIFICATION PLATE" at bounding box center [257, 209] width 168 height 8
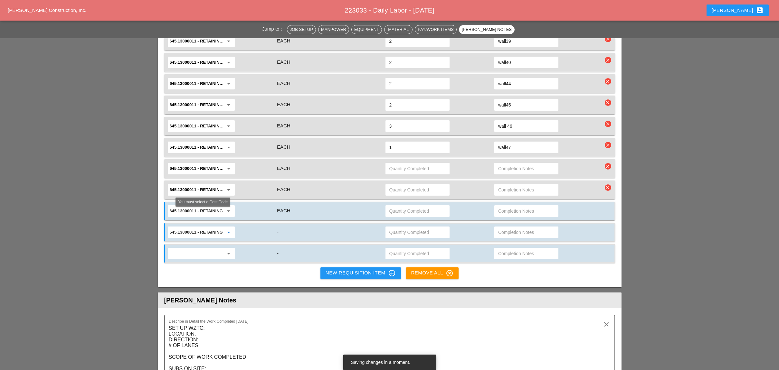
type input "645.13000011 - RETAINING WALL AND NOISE BARRIER WALL IDENTIFICATION PLATE"
click at [205, 248] on input "text" at bounding box center [197, 253] width 54 height 10
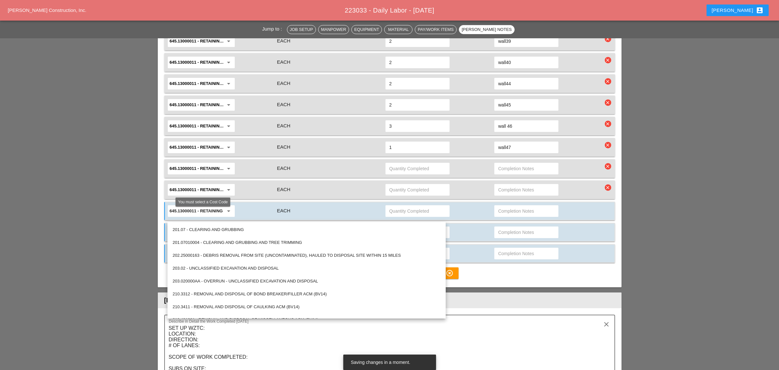
paste input "645.13000011"
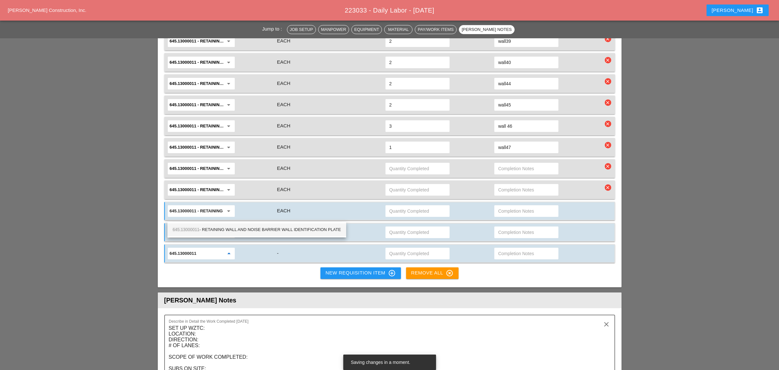
type input "645.13000011"
click at [365, 246] on div "Pay/Work Item Unit Type Quantity Completed Completion Notes 619.010000 - BASIC …" at bounding box center [389, 57] width 463 height 462
click at [213, 248] on input "text" at bounding box center [197, 253] width 54 height 10
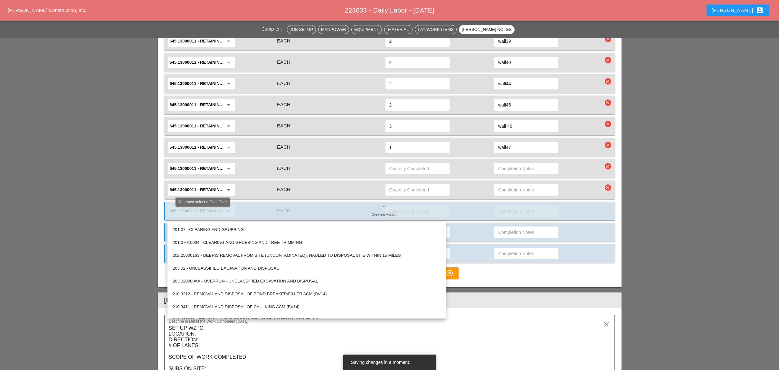
paste input "645.13000011"
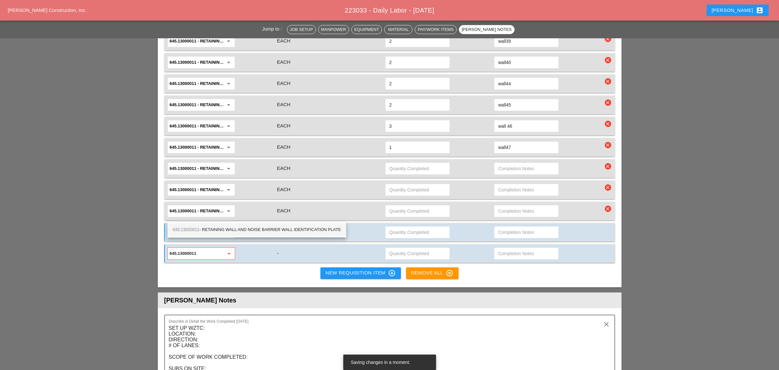
click at [239, 228] on div "645.13000011 - RETAINING WALL AND NOISE BARRIER WALL IDENTIFICATION PLATE" at bounding box center [257, 230] width 168 height 8
type input "645.13000011 - RETAINING WALL AND NOISE BARRIER WALL IDENTIFICATION PLATE"
click at [397, 163] on input "text" at bounding box center [417, 168] width 56 height 10
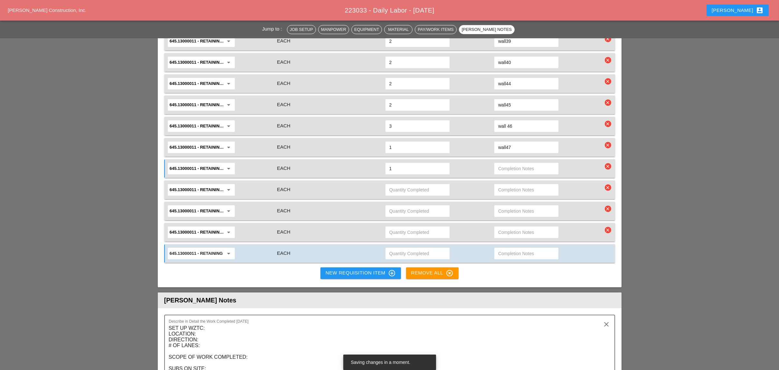
type input "1"
click at [502, 163] on input "text" at bounding box center [526, 168] width 56 height 10
type input "wall 49"
click at [407, 185] on input "text" at bounding box center [417, 190] width 56 height 10
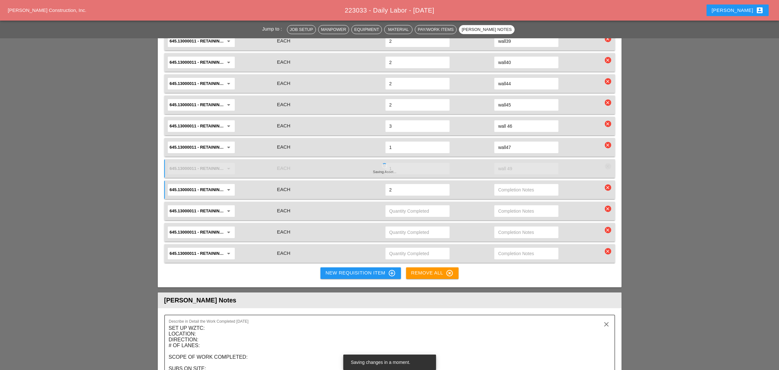
type input "2"
drag, startPoint x: 501, startPoint y: 149, endPoint x: 499, endPoint y: 151, distance: 3.5
click at [501, 185] on input "text" at bounding box center [526, 190] width 56 height 10
type input "wall51"
click at [400, 206] on input "text" at bounding box center [417, 211] width 56 height 10
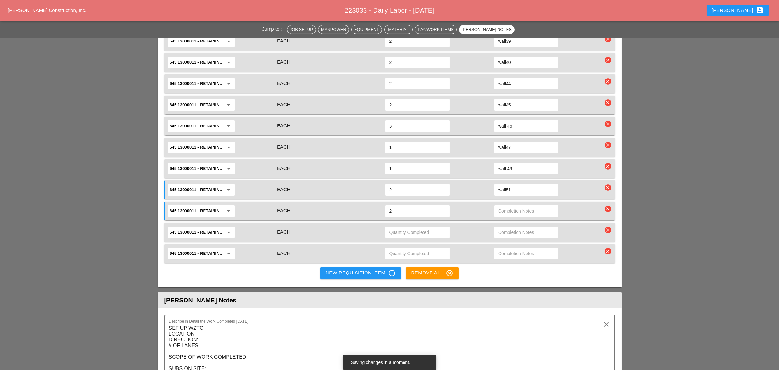
type input "2"
drag, startPoint x: 508, startPoint y: 176, endPoint x: 503, endPoint y: 176, distance: 5.1
click at [507, 206] on input "text" at bounding box center [526, 211] width 56 height 10
click at [507, 206] on input "wall 52" at bounding box center [526, 211] width 56 height 10
type input "wall 52"
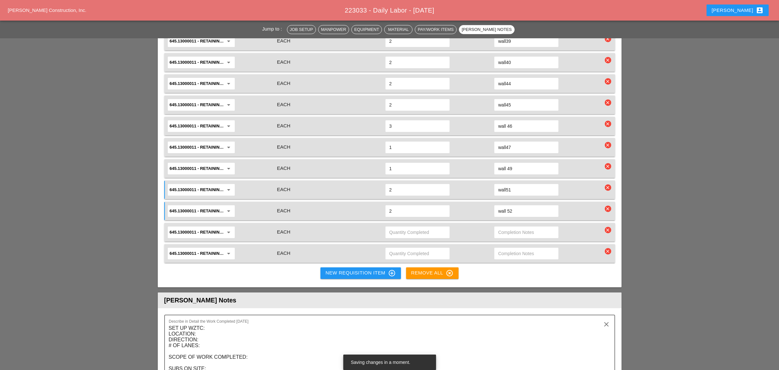
click at [400, 227] on input "text" at bounding box center [417, 232] width 56 height 10
click at [408, 227] on input "text" at bounding box center [417, 232] width 56 height 10
type input "1"
click at [509, 227] on input "text" at bounding box center [526, 232] width 56 height 10
type input "wall 53"
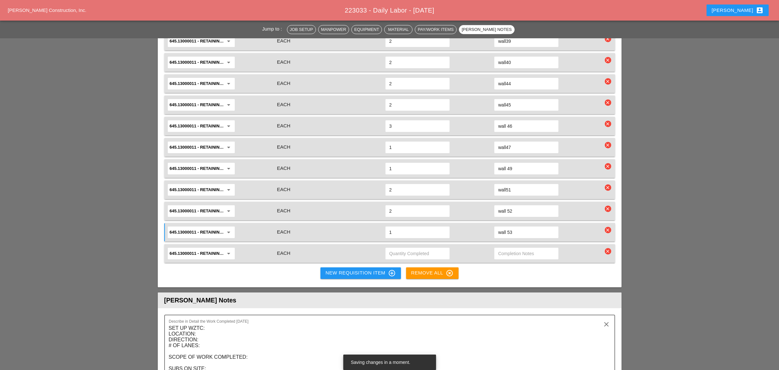
click at [420, 248] on input "text" at bounding box center [417, 253] width 56 height 10
click at [399, 248] on input "text" at bounding box center [417, 253] width 56 height 10
drag, startPoint x: 398, startPoint y: 218, endPoint x: 382, endPoint y: 218, distance: 16.1
click at [386, 248] on div "56" at bounding box center [417, 254] width 64 height 12
type input "1"
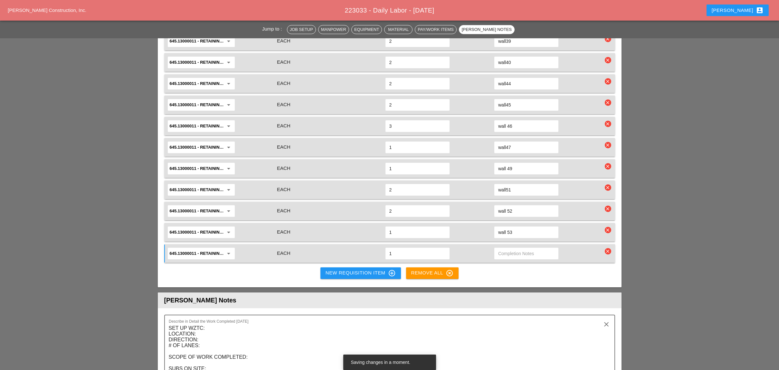
click at [514, 248] on input "text" at bounding box center [526, 253] width 56 height 10
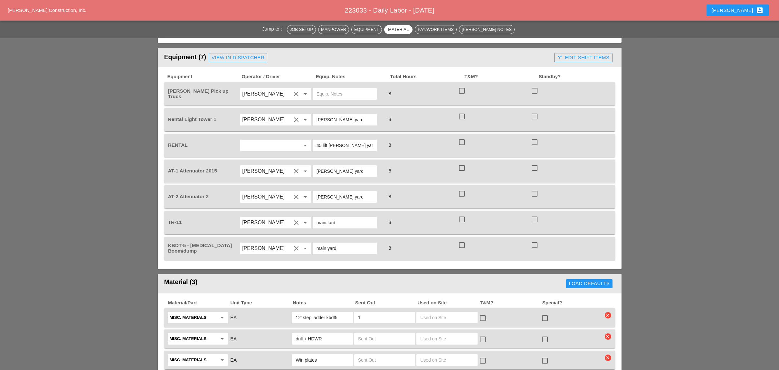
scroll to position [386, 0]
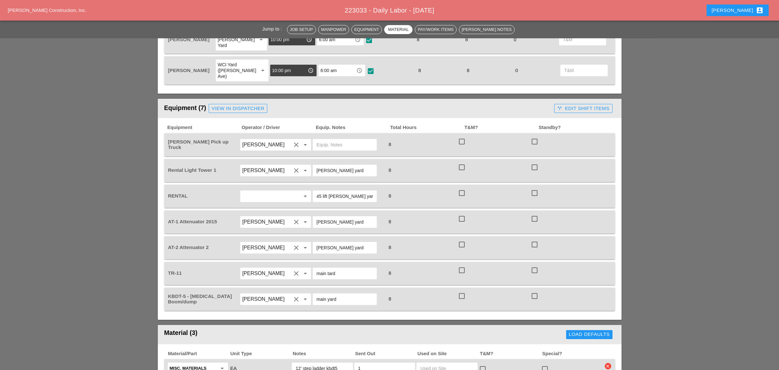
type input "wall 56"
drag, startPoint x: 321, startPoint y: 167, endPoint x: 316, endPoint y: 167, distance: 5.5
click at [316, 191] on input "45 lift Bruckner yard" at bounding box center [344, 196] width 56 height 10
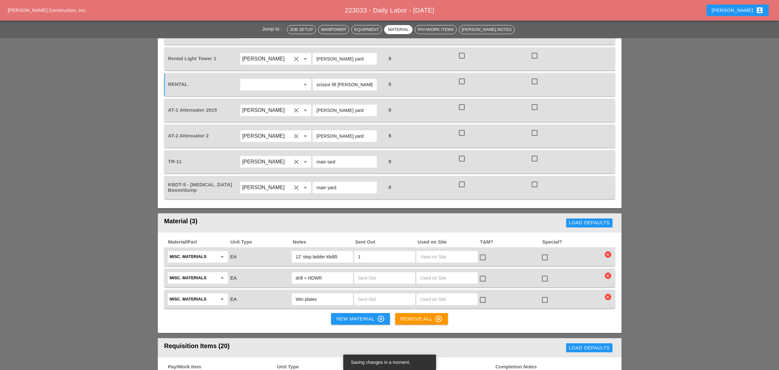
scroll to position [558, 0]
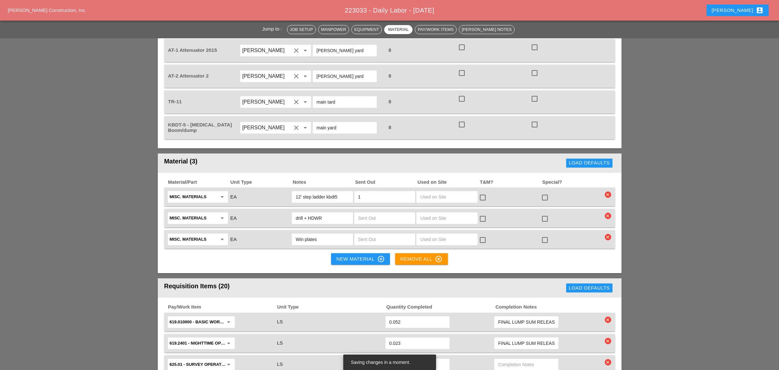
type input "scissor lift Bruckner yard"
click at [362, 234] on input "text" at bounding box center [384, 239] width 53 height 10
click at [313, 221] on div "Material/Part Unit Type Notes Sent Out Used on Site T&M? Special? Misc. Materia…" at bounding box center [389, 223] width 463 height 101
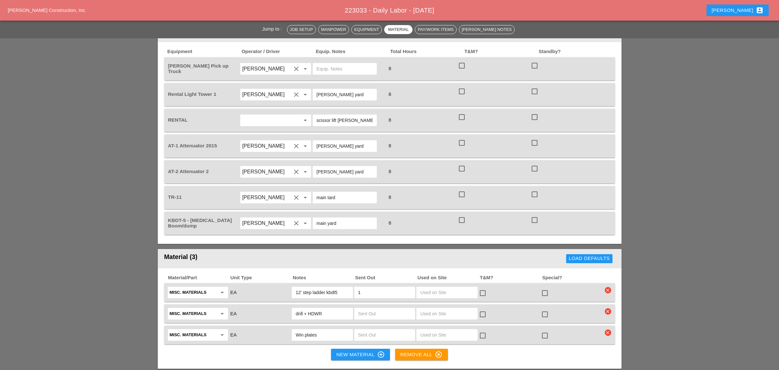
scroll to position [386, 0]
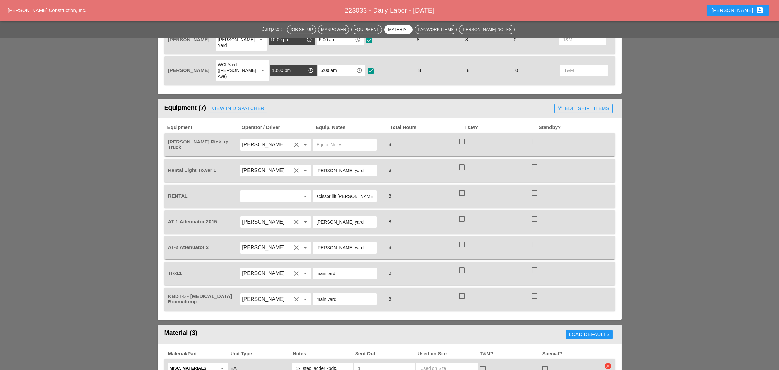
click at [464, 136] on div at bounding box center [461, 141] width 11 height 11
checkbox input "true"
drag, startPoint x: 460, startPoint y: 135, endPoint x: 461, endPoint y: 140, distance: 4.7
click at [461, 162] on div at bounding box center [461, 167] width 11 height 11
checkbox input "true"
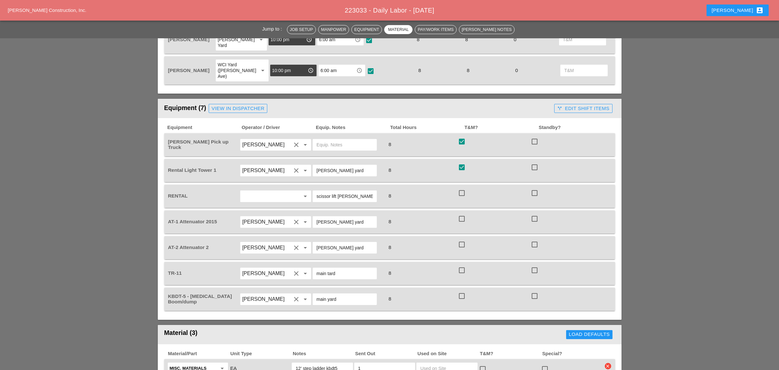
click at [462, 188] on div at bounding box center [461, 193] width 11 height 11
checkbox input "true"
click at [460, 213] on div at bounding box center [461, 218] width 11 height 11
checkbox input "true"
drag, startPoint x: 462, startPoint y: 214, endPoint x: 463, endPoint y: 223, distance: 8.7
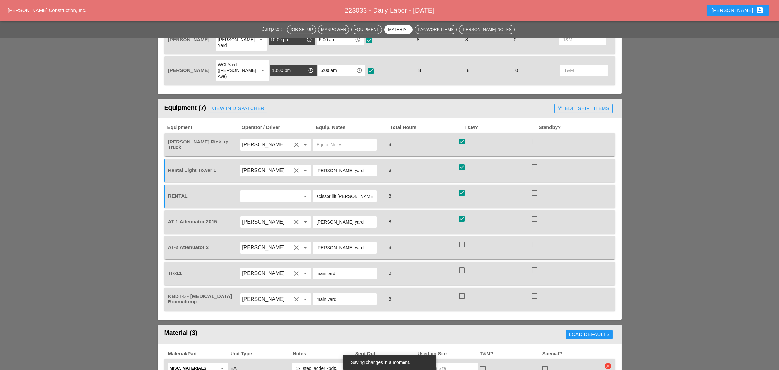
click at [463, 239] on div at bounding box center [461, 244] width 11 height 11
checkbox input "true"
click at [462, 265] on div at bounding box center [461, 270] width 11 height 11
checkbox input "true"
click at [462, 288] on div "KBDT-5 - Knuckle Boom/dump Freddie Rodas Torres clear arrow_drop_down main yard…" at bounding box center [389, 299] width 451 height 23
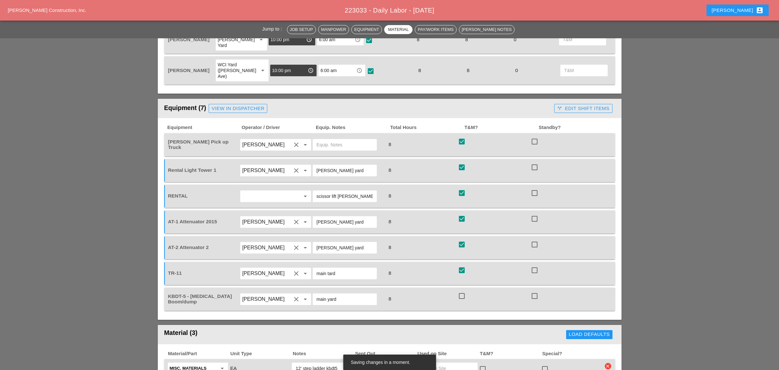
click at [462, 291] on div at bounding box center [461, 296] width 11 height 11
checkbox input "true"
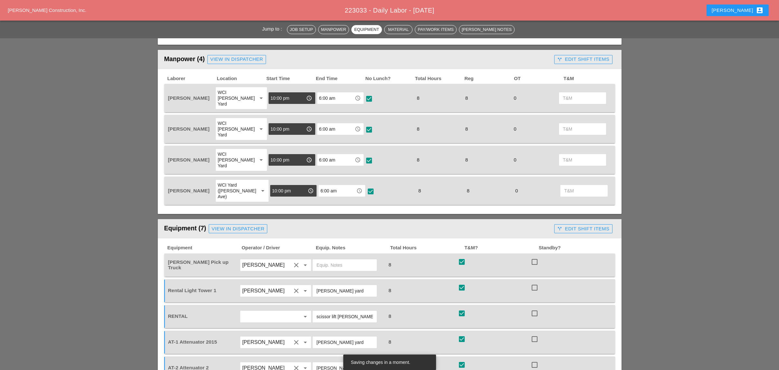
scroll to position [257, 0]
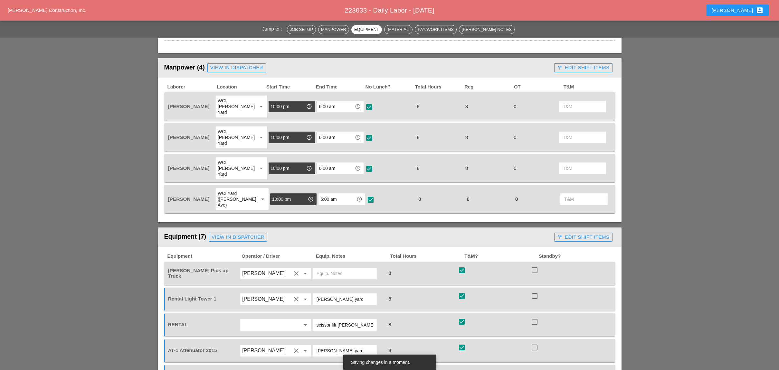
click at [565, 67] on div "call_split Edit Shift Items" at bounding box center [583, 67] width 52 height 7
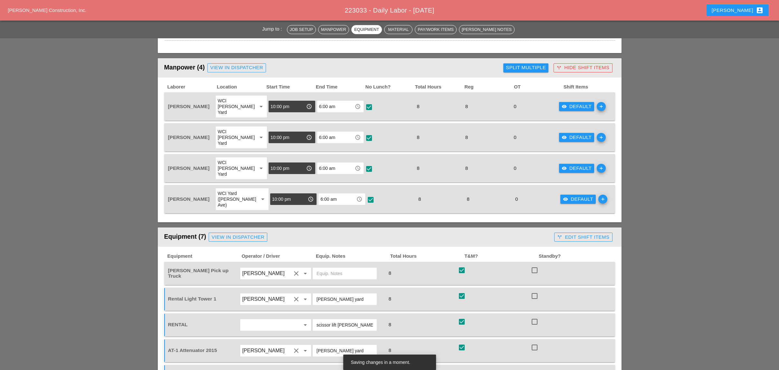
click at [536, 65] on div "Split Multiple" at bounding box center [526, 67] width 40 height 7
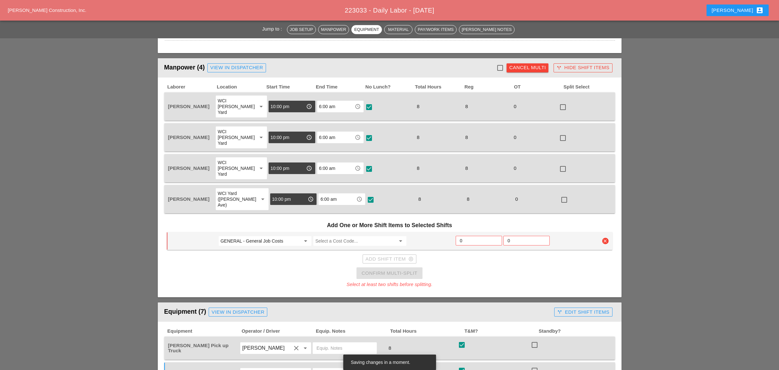
click at [500, 62] on div at bounding box center [499, 67] width 11 height 11
checkbox input "true"
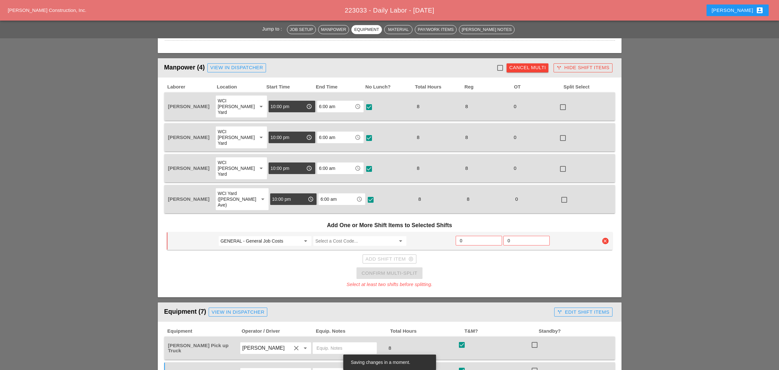
checkbox input "true"
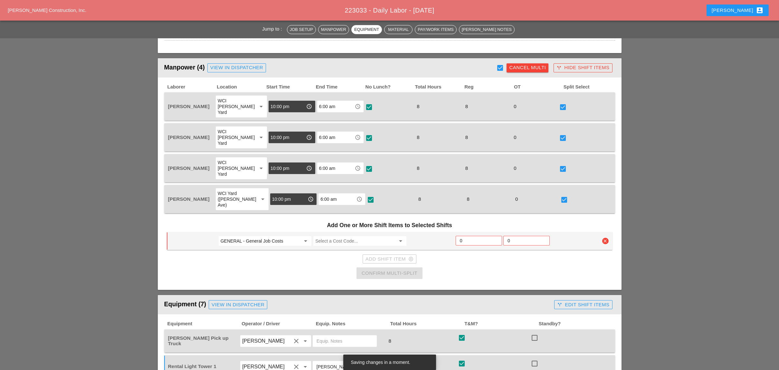
click at [258, 236] on input "GENERAL - General Job Costs" at bounding box center [260, 241] width 80 height 10
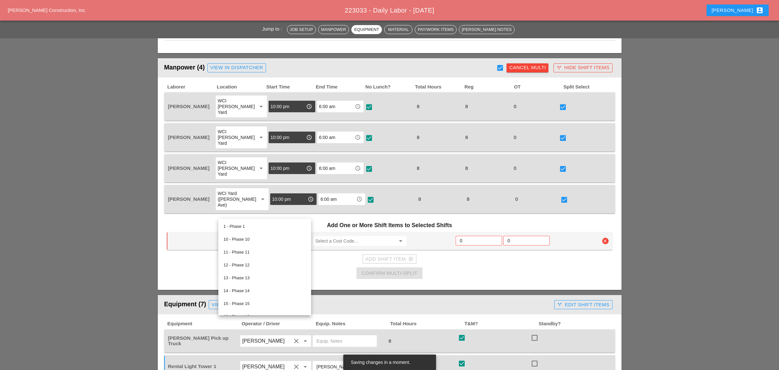
paste input "645.13000011"
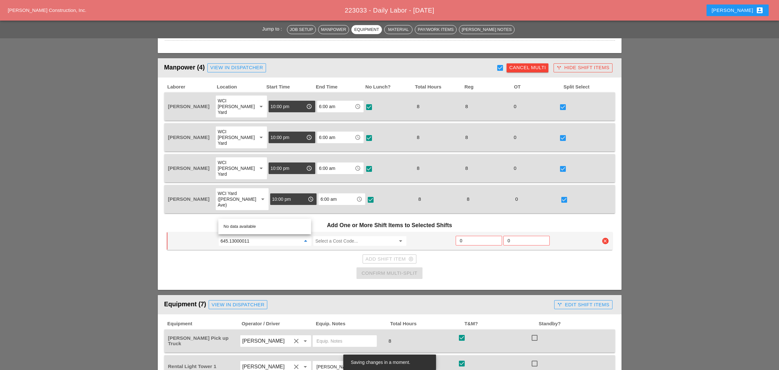
click at [192, 253] on div "Add Shift Item add_circle_outline" at bounding box center [389, 259] width 445 height 13
click at [244, 236] on input "GENERAL - General Job Costs" at bounding box center [260, 241] width 80 height 10
drag, startPoint x: 232, startPoint y: 240, endPoint x: 238, endPoint y: 234, distance: 8.9
click at [233, 240] on div "Add One or More Shift Items to Selected Shifts 645 arrow_drop_down Select a Cos…" at bounding box center [389, 250] width 451 height 68
type input "GENERAL - General Job Costs"
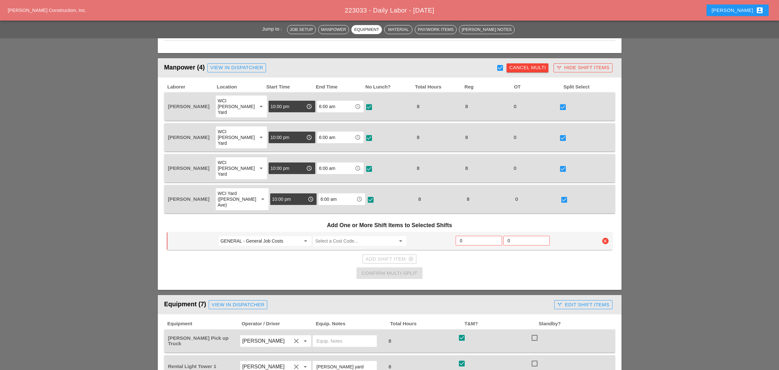
click at [247, 236] on input "GENERAL - General Job Costs" at bounding box center [260, 241] width 80 height 10
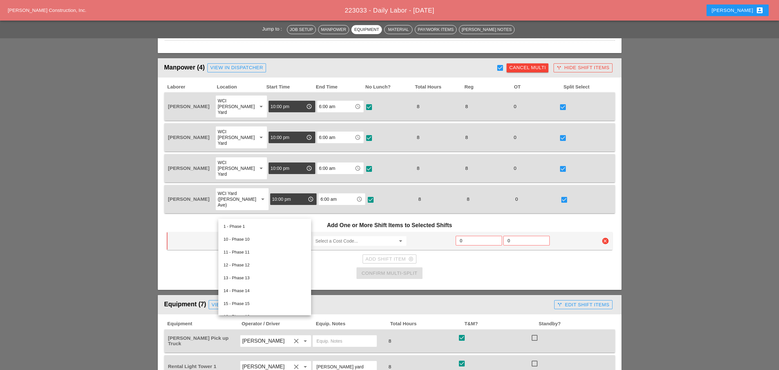
click at [188, 253] on div "Add Shift Item add_circle_outline" at bounding box center [389, 259] width 445 height 13
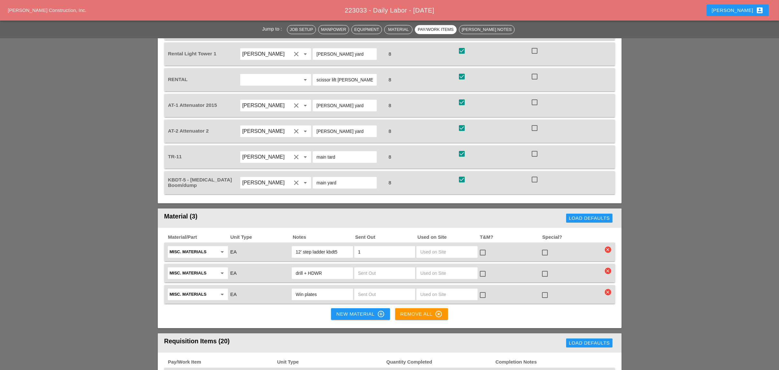
scroll to position [429, 0]
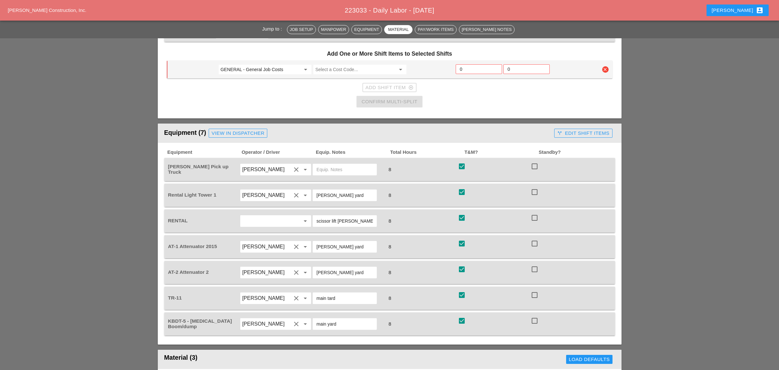
click at [577, 130] on div "call_split Edit Shift Items" at bounding box center [583, 133] width 52 height 7
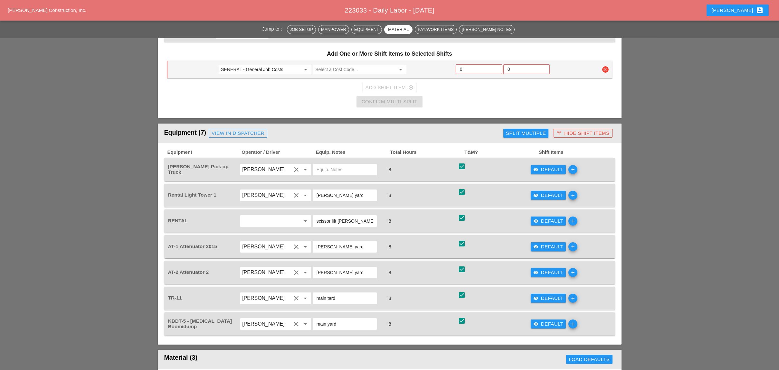
click at [543, 166] on div "visibility Default" at bounding box center [548, 169] width 30 height 7
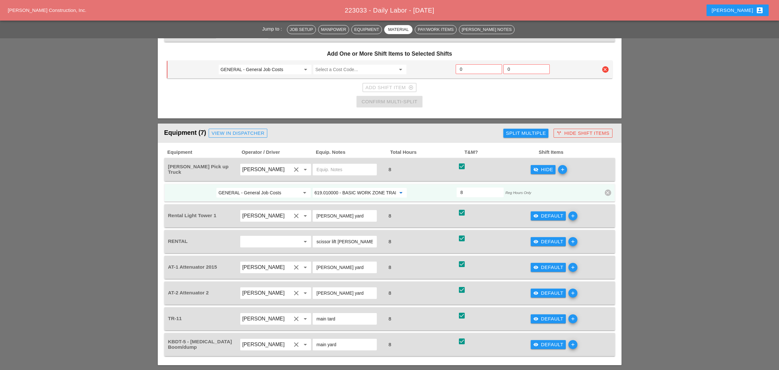
click at [348, 188] on input "619.010000 - BASIC WORK ZONE TRAFFIC CONTROL" at bounding box center [354, 193] width 81 height 10
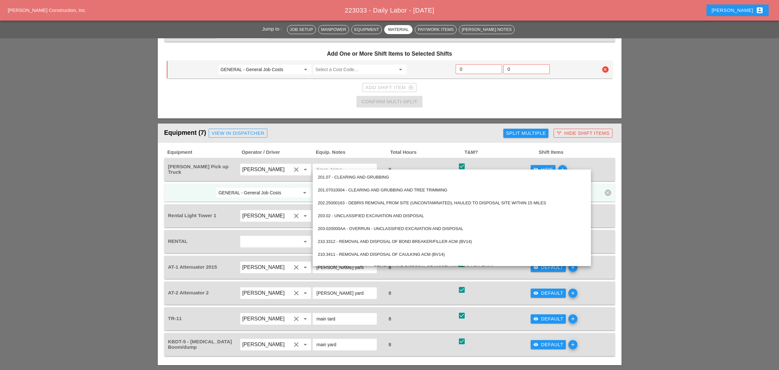
click at [417, 165] on div "8" at bounding box center [420, 169] width 71 height 9
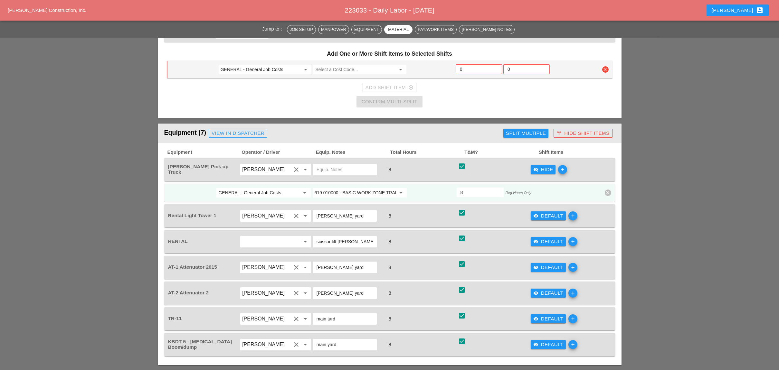
click at [338, 188] on input "619.010000 - BASIC WORK ZONE TRAFFIC CONTROL" at bounding box center [354, 193] width 81 height 10
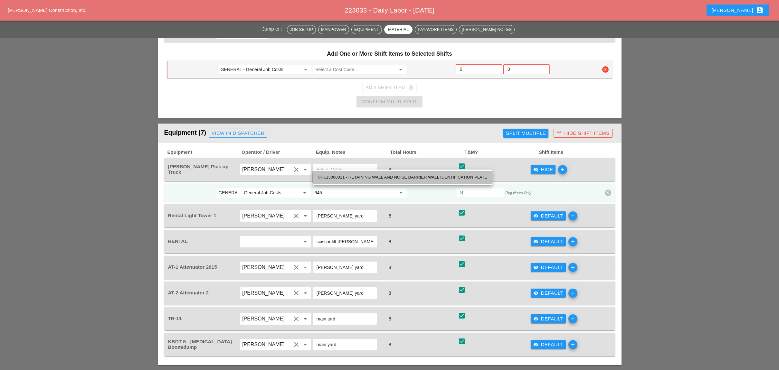
click at [355, 173] on div "645 .13000011 - RETAINING WALL AND NOISE BARRIER WALL IDENTIFICATION PLATE" at bounding box center [402, 177] width 169 height 8
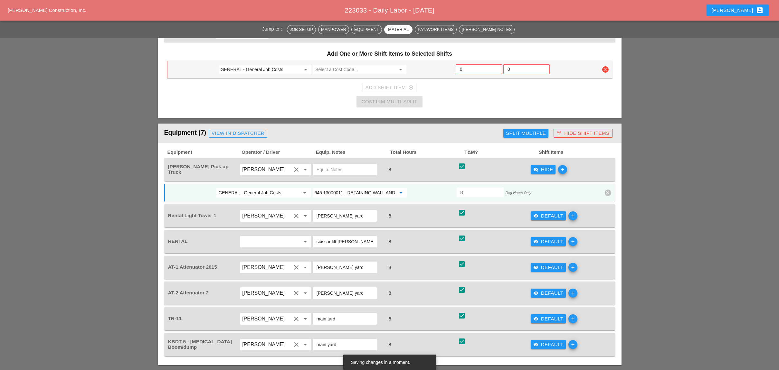
type input "645.13000011 - RETAINING WALL AND NOISE BARRIER WALL IDENTIFICATION PLATE"
click at [517, 130] on div "Split Multiple" at bounding box center [526, 133] width 40 height 7
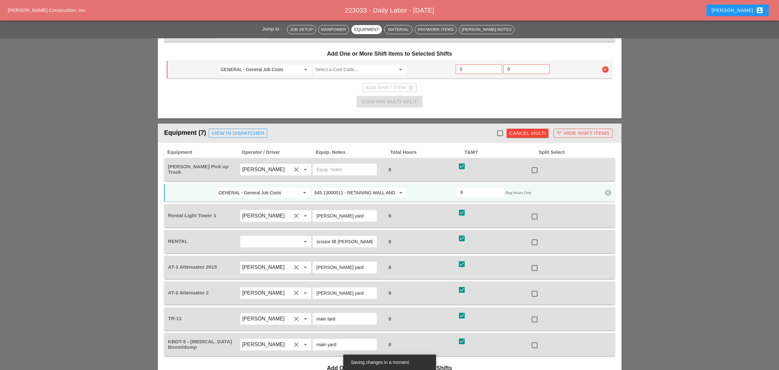
click at [499, 128] on div at bounding box center [499, 133] width 11 height 11
checkbox input "true"
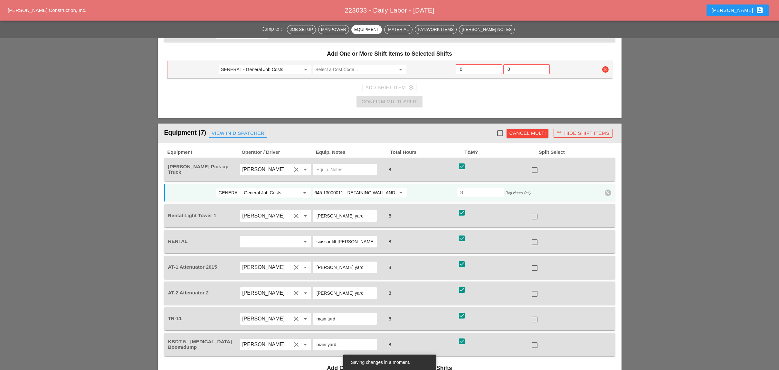
checkbox input "true"
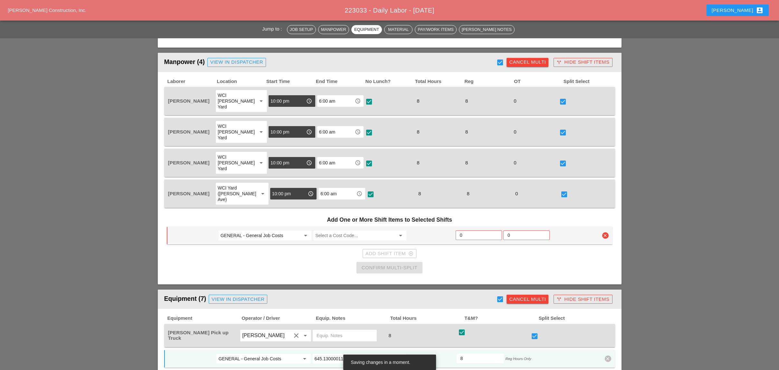
scroll to position [257, 0]
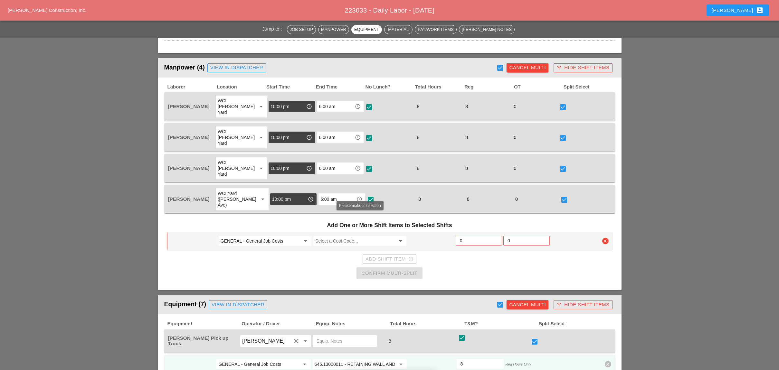
click at [348, 236] on input "Select a Cost Code..." at bounding box center [355, 241] width 80 height 10
drag, startPoint x: 350, startPoint y: 223, endPoint x: 361, endPoint y: 225, distance: 12.0
click at [350, 223] on div "645 .13000011 - RETAINING WALL AND NOISE BARRIER WALL IDENTIFICATION PLATE" at bounding box center [402, 227] width 169 height 8
type input "645.13000011 - RETAINING WALL AND NOISE BARRIER WALL IDENTIFICATION PLATE"
click at [467, 236] on input "0" at bounding box center [479, 241] width 38 height 10
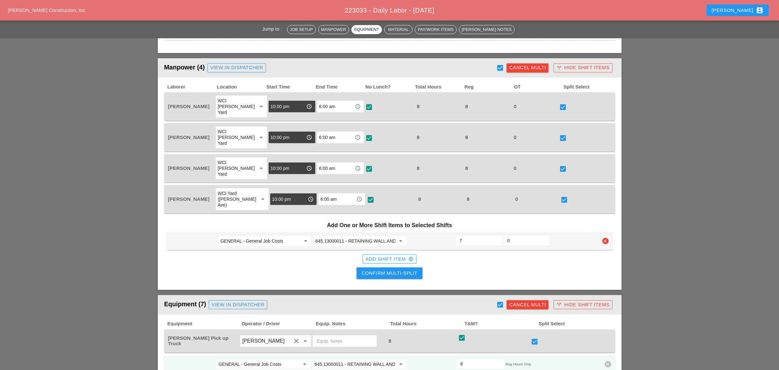
type input "7"
click at [392, 256] on div "Add Shift Item add_circle_outline" at bounding box center [389, 259] width 48 height 7
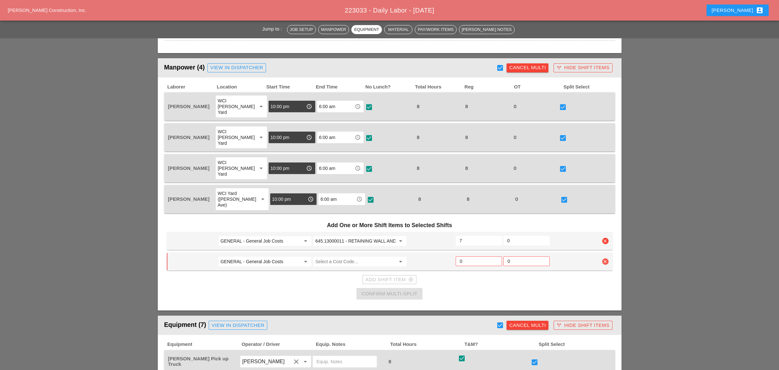
click at [605, 258] on icon "clear" at bounding box center [605, 261] width 6 height 6
click at [601, 217] on div "Confirm delete" at bounding box center [605, 219] width 31 height 7
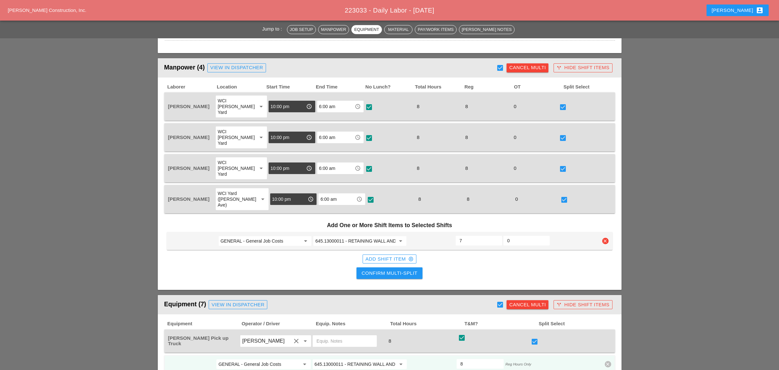
click at [391, 270] on div "Confirm Multi-Split" at bounding box center [389, 273] width 56 height 7
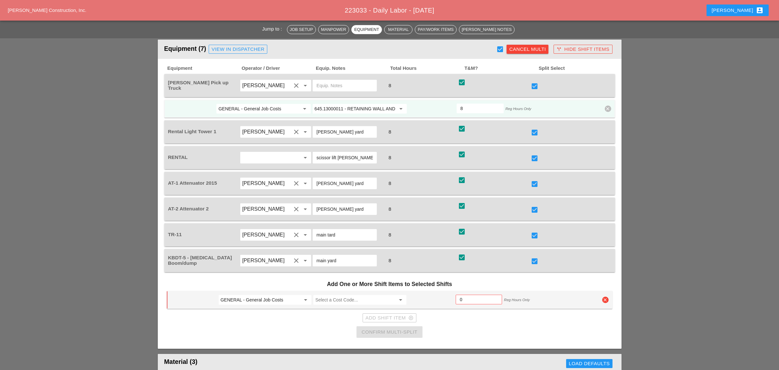
scroll to position [515, 0]
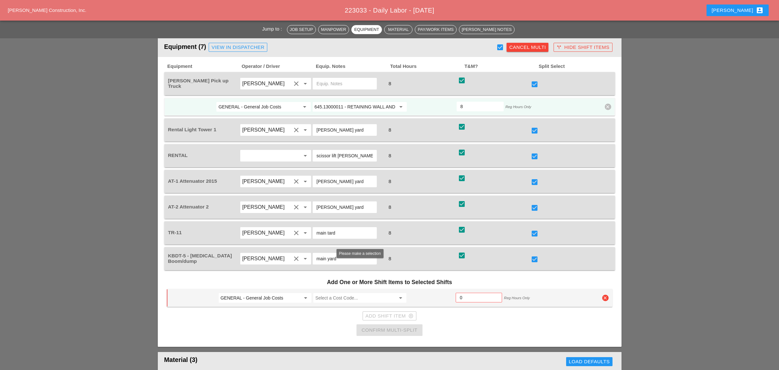
click at [334, 293] on input "Select a Cost Code..." at bounding box center [355, 298] width 80 height 10
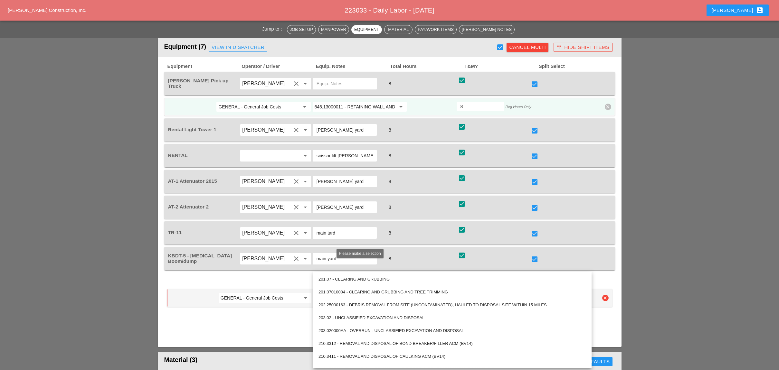
checkbox input "false"
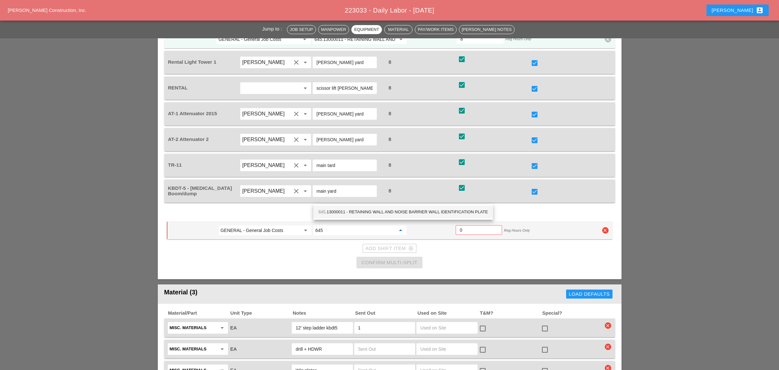
click at [380, 208] on div "645 .13000011 - RETAINING WALL AND NOISE BARRIER WALL IDENTIFICATION PLATE" at bounding box center [402, 212] width 169 height 13
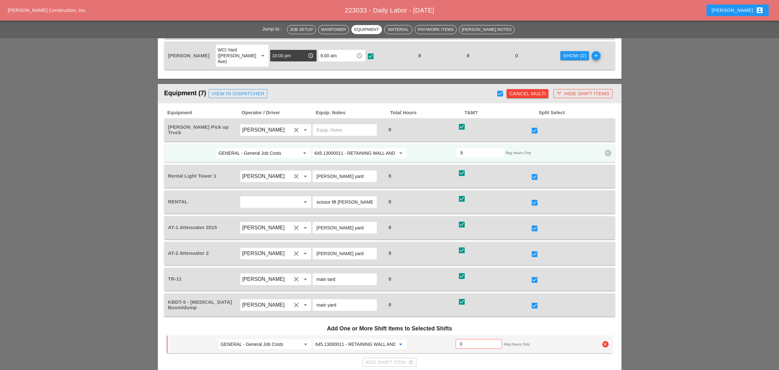
scroll to position [386, 0]
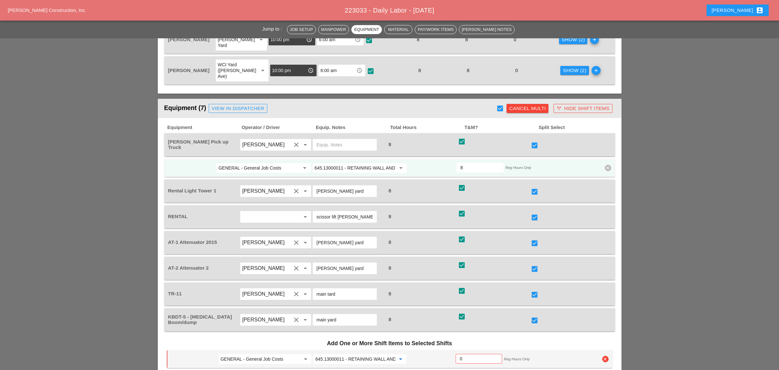
type input "645.13000011 - RETAINING WALL AND NOISE BARRIER WALL IDENTIFICATION PLATE"
click at [537, 186] on div at bounding box center [534, 191] width 11 height 11
checkbox input "false"
drag, startPoint x: 535, startPoint y: 212, endPoint x: 535, endPoint y: 217, distance: 4.5
click at [535, 238] on div at bounding box center [534, 243] width 11 height 11
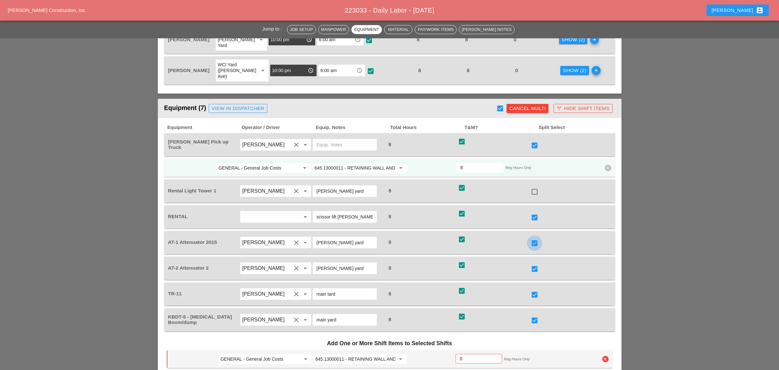
checkbox input "false"
click at [535, 264] on div at bounding box center [534, 269] width 11 height 11
checkbox input "false"
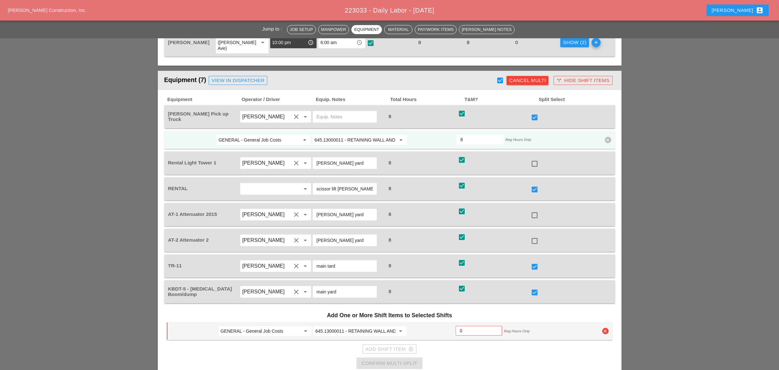
scroll to position [429, 0]
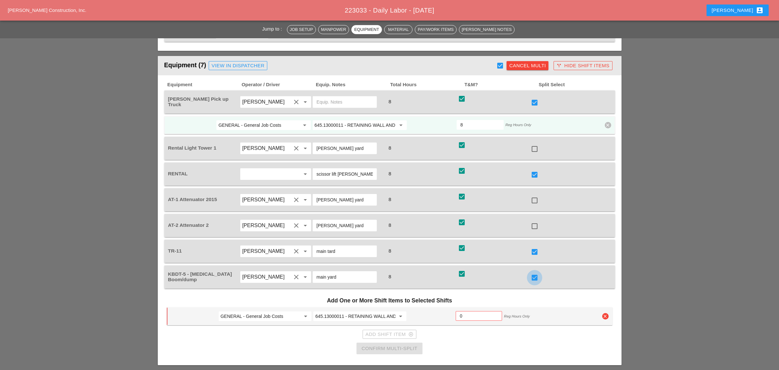
drag, startPoint x: 535, startPoint y: 246, endPoint x: 536, endPoint y: 238, distance: 7.4
click at [536, 272] on div at bounding box center [534, 277] width 11 height 11
checkbox input "false"
drag, startPoint x: 536, startPoint y: 220, endPoint x: 536, endPoint y: 215, distance: 4.5
click at [536, 247] on div at bounding box center [534, 252] width 11 height 11
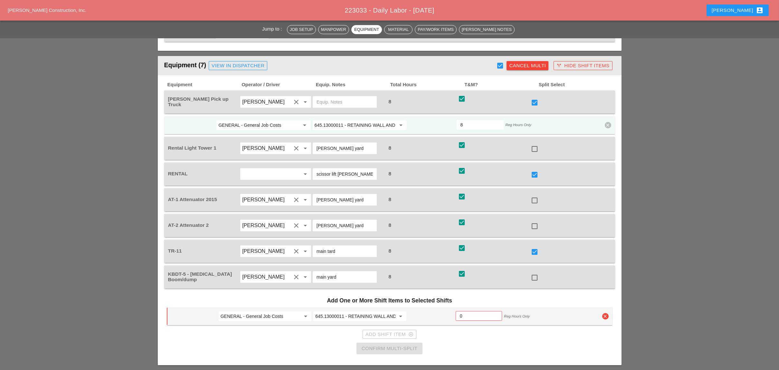
checkbox input "false"
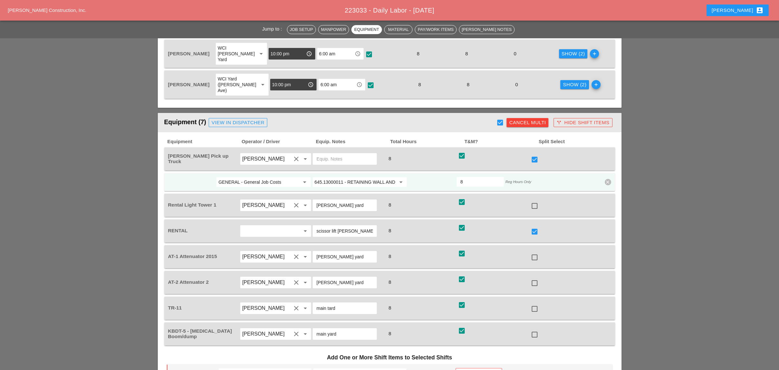
scroll to position [300, 0]
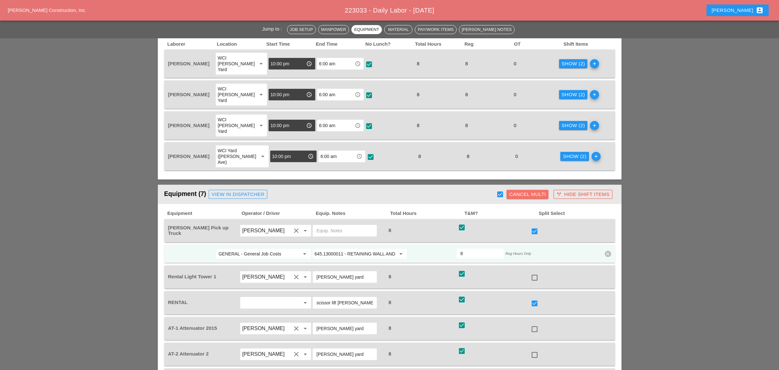
click at [531, 191] on div "Cancel Multi" at bounding box center [527, 194] width 37 height 7
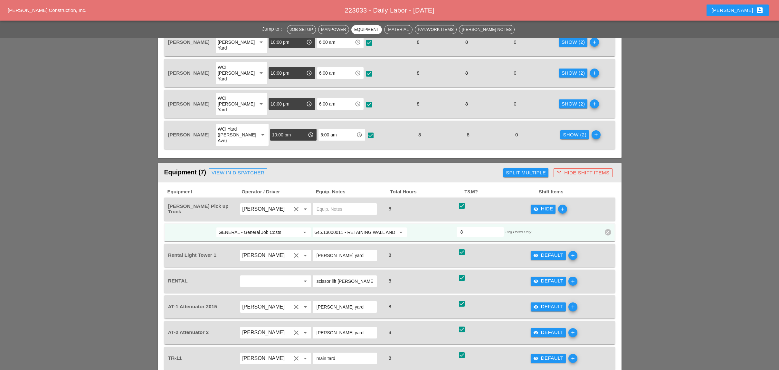
scroll to position [343, 0]
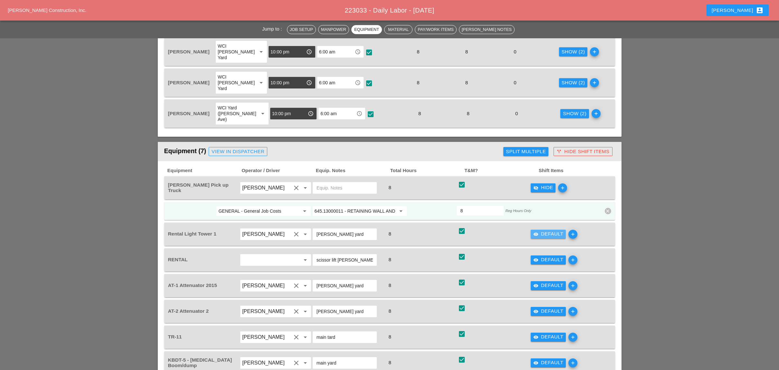
click at [541, 230] on div "visibility Default" at bounding box center [548, 233] width 30 height 7
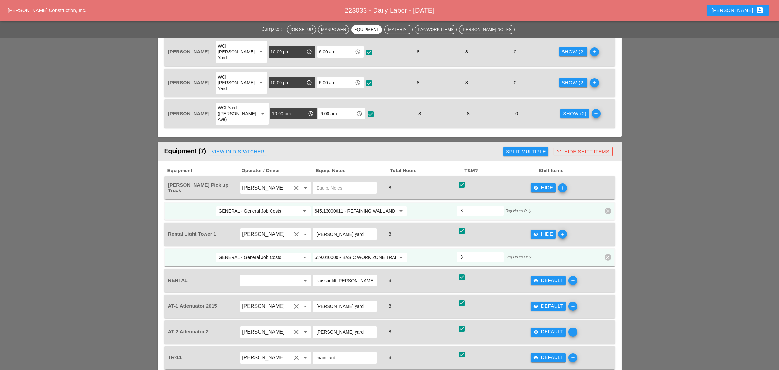
click at [346, 252] on input "619.010000 - BASIC WORK ZONE TRAFFIC CONTROL" at bounding box center [354, 257] width 81 height 10
click at [352, 239] on div "619.2401 - Night time Operations (Each Location)" at bounding box center [363, 242] width 90 height 8
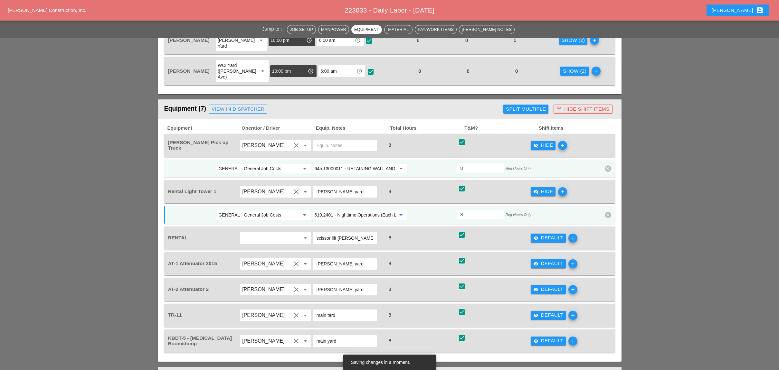
scroll to position [386, 0]
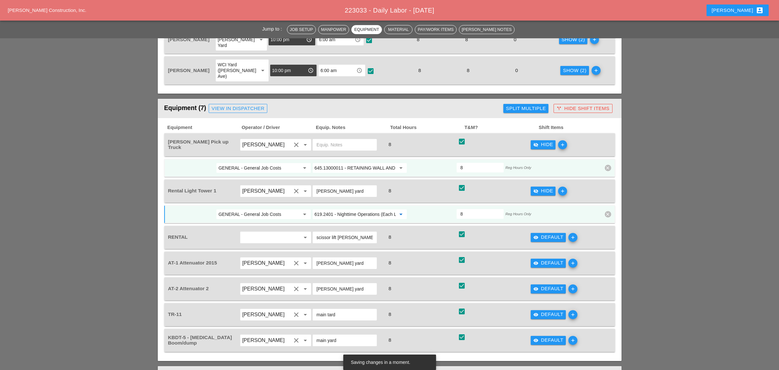
type input "619.2401 - Nighttime Operations (Each Location)"
drag, startPoint x: 548, startPoint y: 207, endPoint x: 426, endPoint y: 217, distance: 122.1
click at [548, 234] on div "visibility Default" at bounding box center [548, 237] width 30 height 7
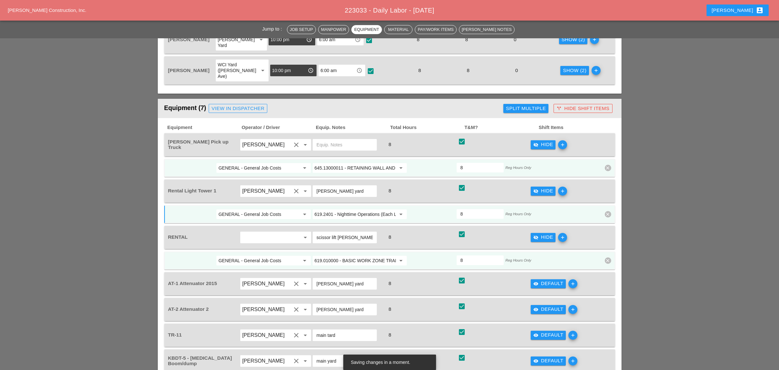
click at [344, 256] on input "619.010000 - BASIC WORK ZONE TRAFFIC CONTROL" at bounding box center [354, 261] width 81 height 10
drag, startPoint x: 350, startPoint y: 243, endPoint x: 374, endPoint y: 243, distance: 24.1
click at [350, 243] on div "645 .13000011 - RETAINING WALL AND NOISE BARRIER WALL IDENTIFICATION PLATE" at bounding box center [402, 244] width 169 height 8
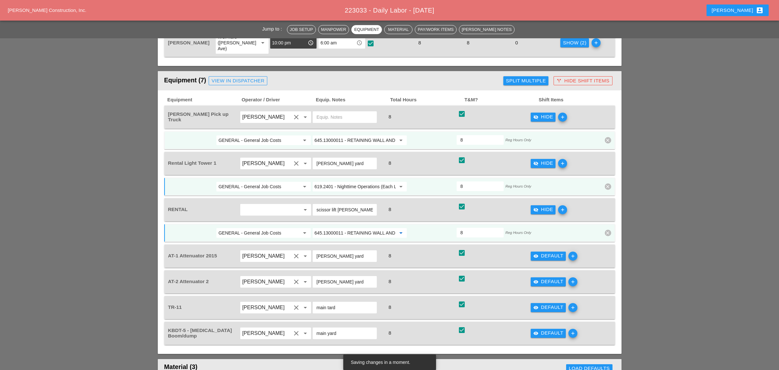
scroll to position [429, 0]
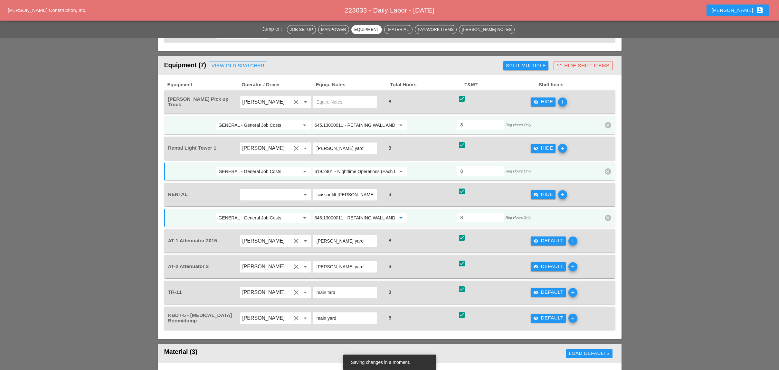
type input "645.13000011 - RETAINING WALL AND NOISE BARRIER WALL IDENTIFICATION PLATE"
click at [543, 289] on div "visibility Default" at bounding box center [548, 292] width 30 height 7
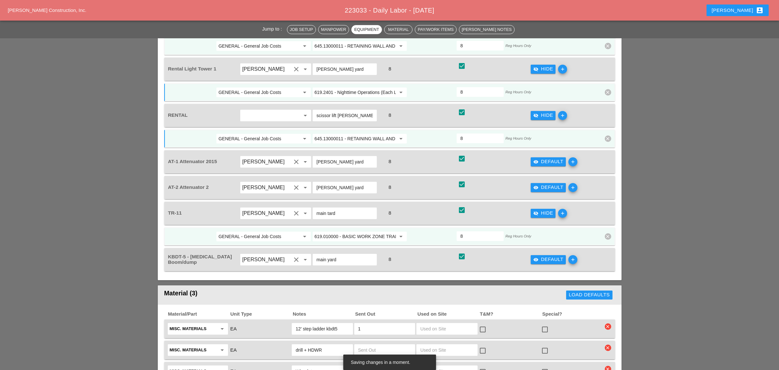
scroll to position [515, 0]
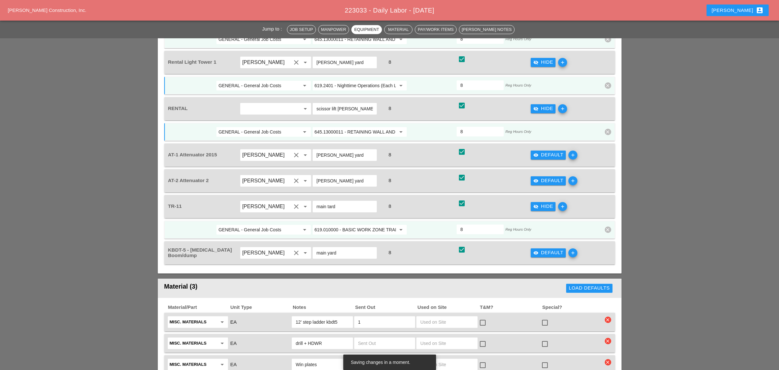
click at [331, 225] on input "619.010000 - BASIC WORK ZONE TRAFFIC CONTROL" at bounding box center [354, 230] width 81 height 10
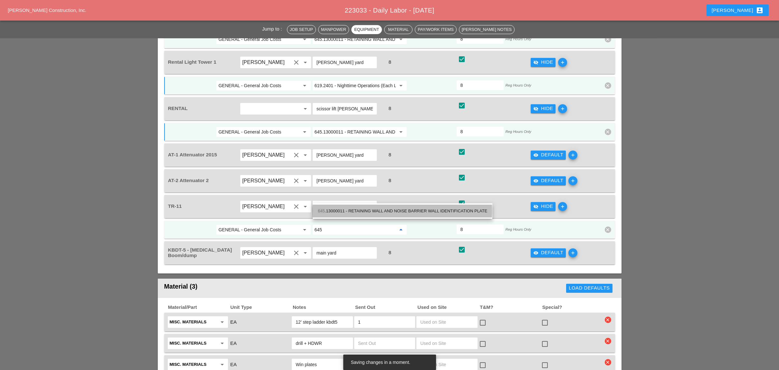
drag, startPoint x: 345, startPoint y: 208, endPoint x: 367, endPoint y: 214, distance: 22.6
click at [346, 208] on div "645 .13000011 - RETAINING WALL AND NOISE BARRIER WALL IDENTIFICATION PLATE" at bounding box center [402, 211] width 169 height 8
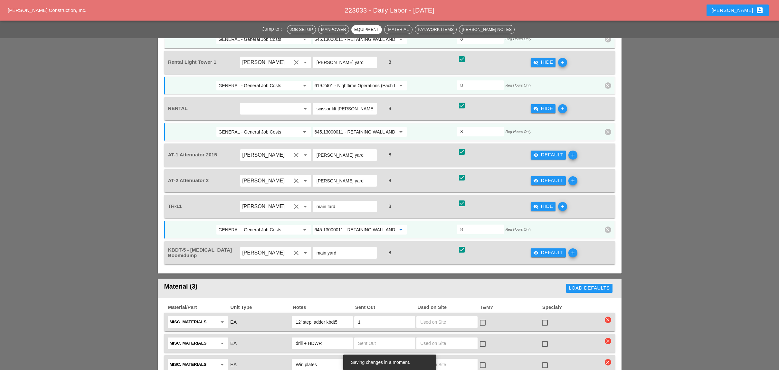
type input "645.13000011 - RETAINING WALL AND NOISE BARRIER WALL IDENTIFICATION PLATE"
click at [537, 250] on icon "visibility" at bounding box center [535, 252] width 5 height 5
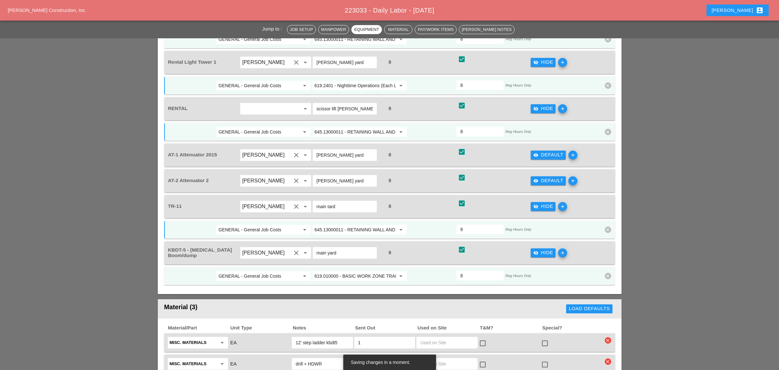
click at [353, 271] on input "619.010000 - BASIC WORK ZONE TRAFFIC CONTROL" at bounding box center [354, 276] width 81 height 10
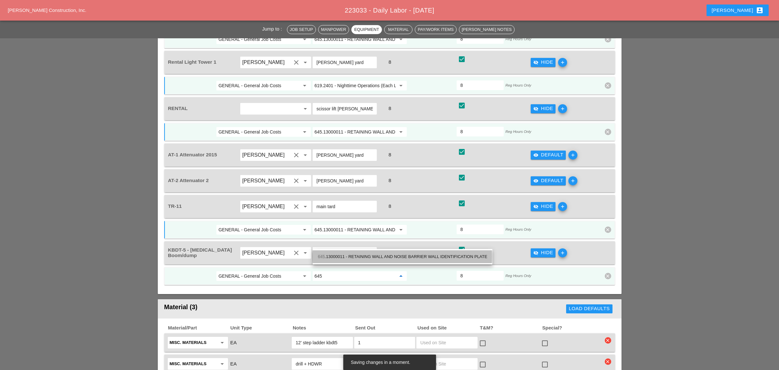
click at [364, 252] on div "645 .13000011 - RETAINING WALL AND NOISE BARRIER WALL IDENTIFICATION PLATE" at bounding box center [402, 256] width 169 height 13
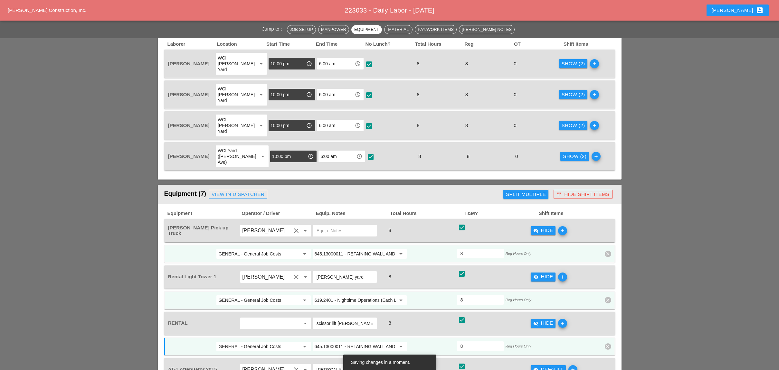
scroll to position [214, 0]
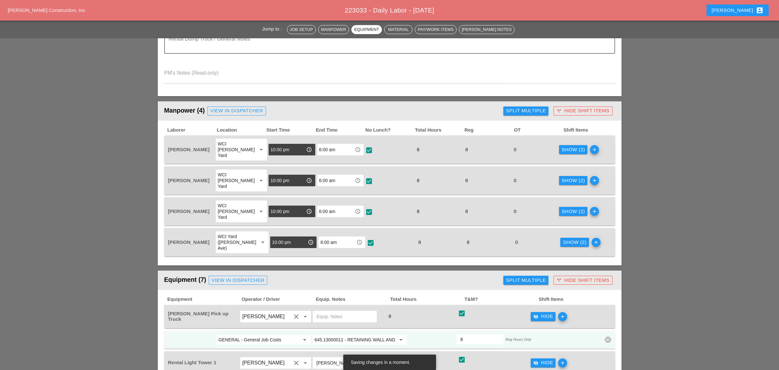
type input "645.13000011 - RETAINING WALL AND NOISE BARRIER WALL IDENTIFICATION PLATE"
click at [562, 146] on div "Show (2)" at bounding box center [572, 149] width 23 height 7
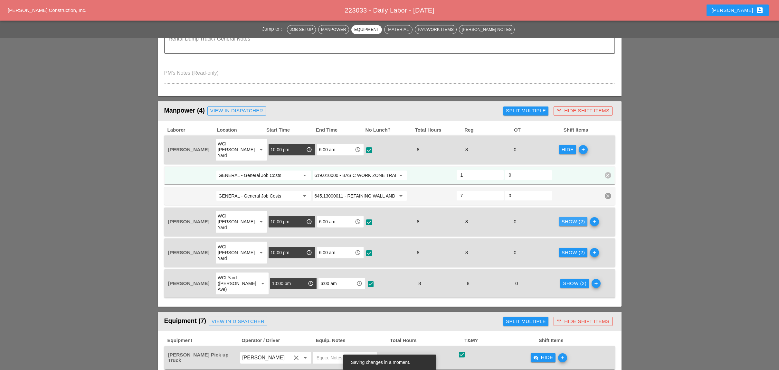
drag, startPoint x: 560, startPoint y: 210, endPoint x: 523, endPoint y: 218, distance: 38.3
click at [561, 218] on div "Show (2)" at bounding box center [572, 221] width 23 height 7
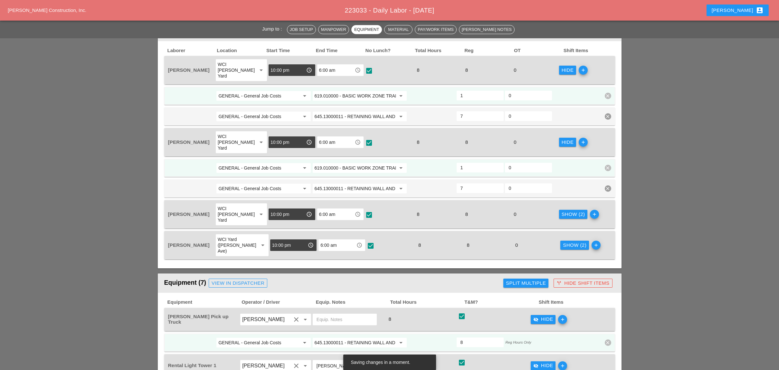
scroll to position [300, 0]
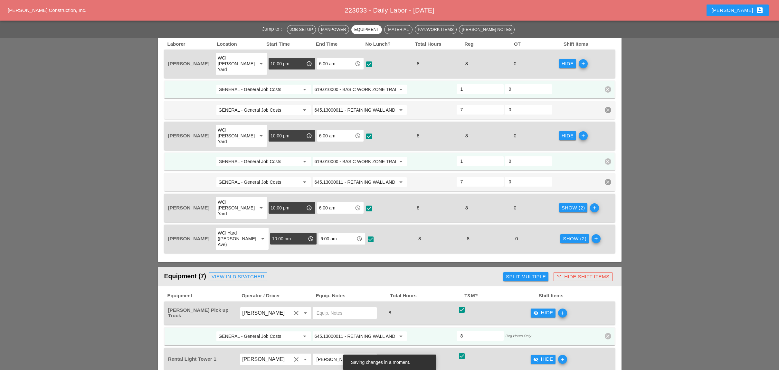
click at [559, 203] on button "Show (2)" at bounding box center [573, 207] width 29 height 9
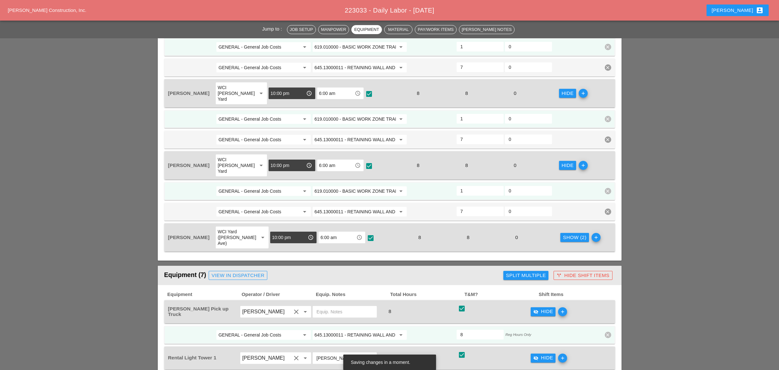
scroll to position [343, 0]
drag, startPoint x: 555, startPoint y: 210, endPoint x: 517, endPoint y: 213, distance: 38.4
click at [560, 233] on button "Show (2)" at bounding box center [574, 237] width 29 height 9
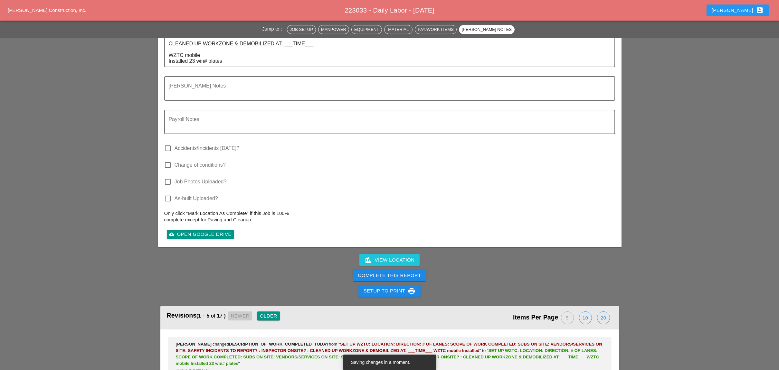
scroll to position [1674, 0]
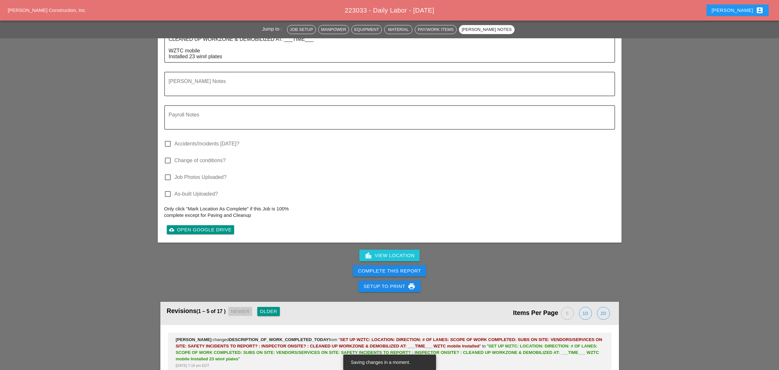
click at [382, 267] on div "Complete This Report" at bounding box center [389, 270] width 63 height 7
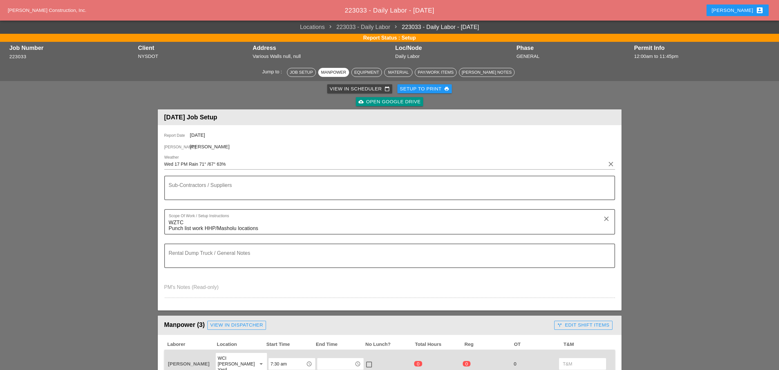
click at [341, 87] on div "View in Scheduler calendar_today" at bounding box center [360, 88] width 60 height 7
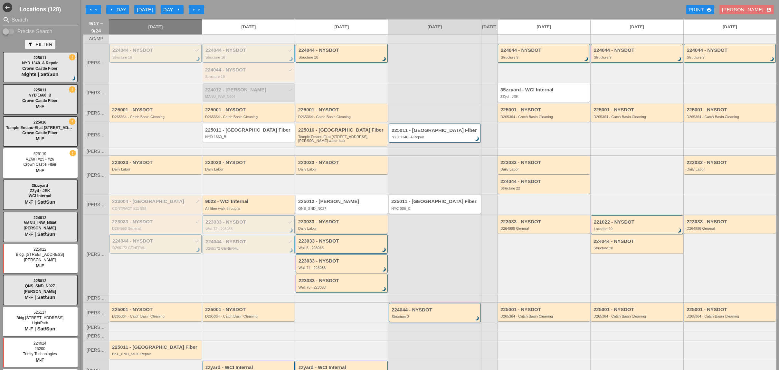
click at [118, 8] on div "arrow_left Day" at bounding box center [118, 9] width 18 height 7
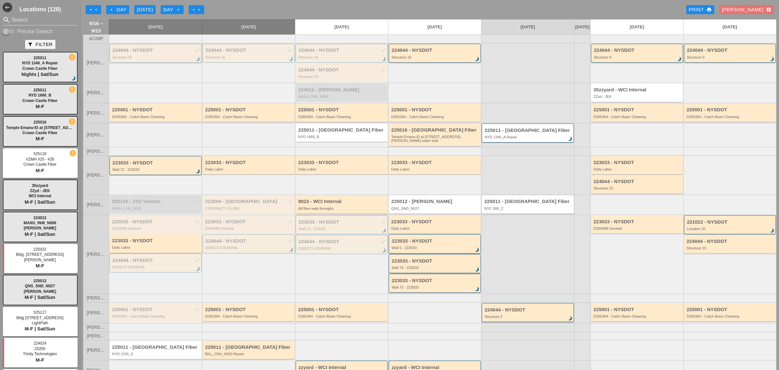
click at [140, 59] on div "224044 - NYSDOT check Structure 16 brightness_3" at bounding box center [155, 54] width 87 height 12
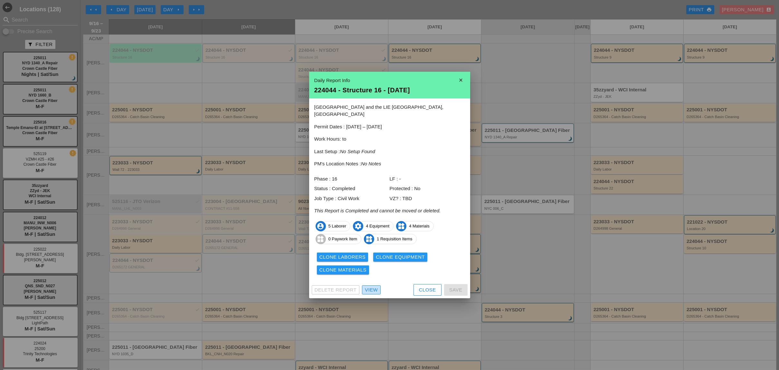
click at [376, 287] on div "View" at bounding box center [371, 289] width 13 height 7
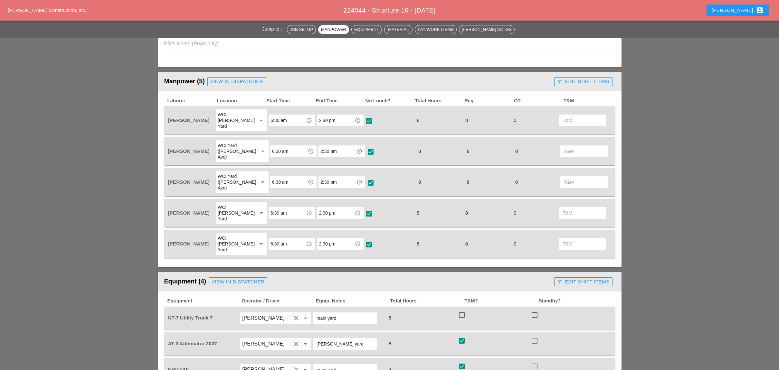
scroll to position [300, 0]
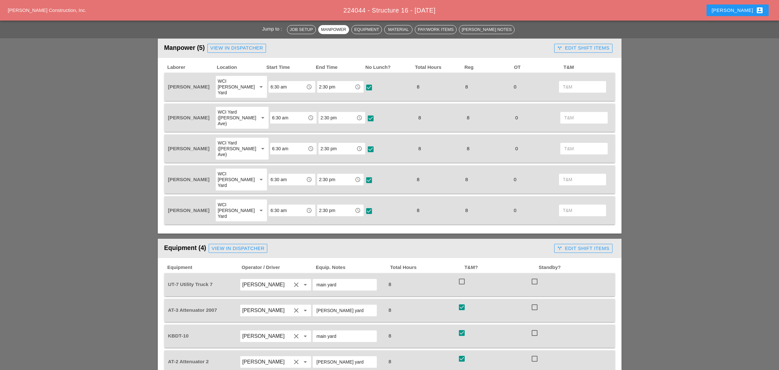
click at [461, 276] on div at bounding box center [461, 281] width 11 height 11
checkbox input "true"
click at [583, 45] on div "call_split Edit Shift Items" at bounding box center [583, 47] width 52 height 7
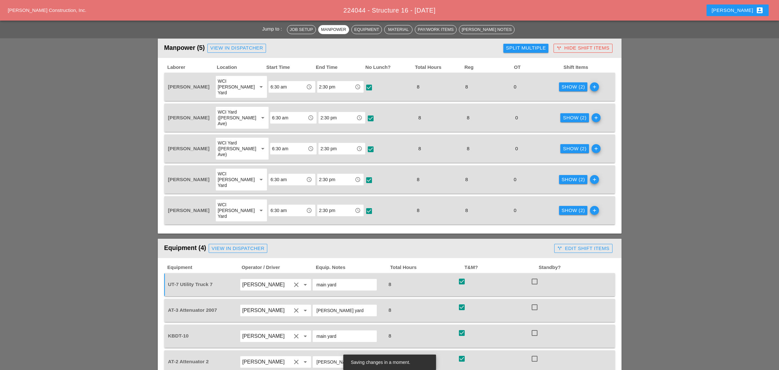
click at [566, 83] on div "Show (2)" at bounding box center [572, 86] width 23 height 7
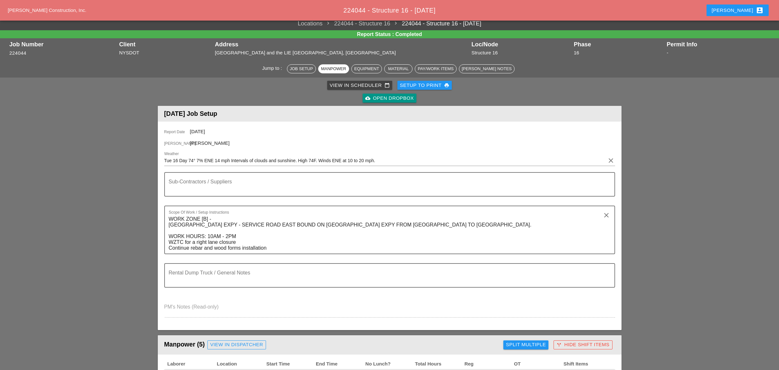
scroll to position [0, 0]
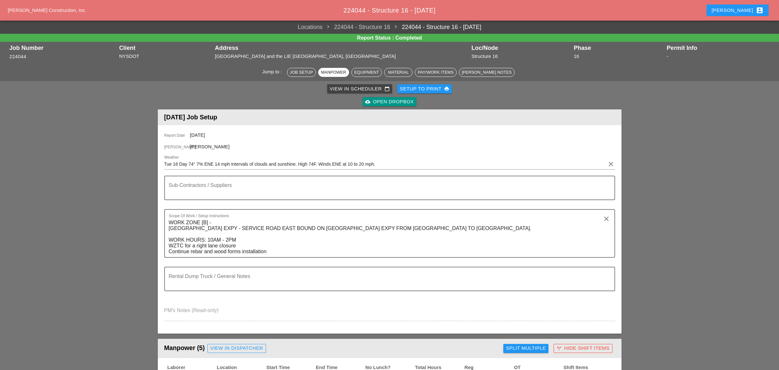
click at [350, 86] on div "View in Scheduler calendar_today" at bounding box center [360, 88] width 60 height 7
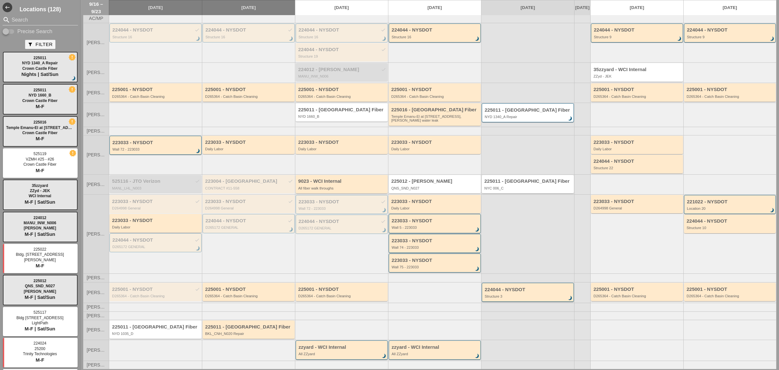
scroll to position [31, 0]
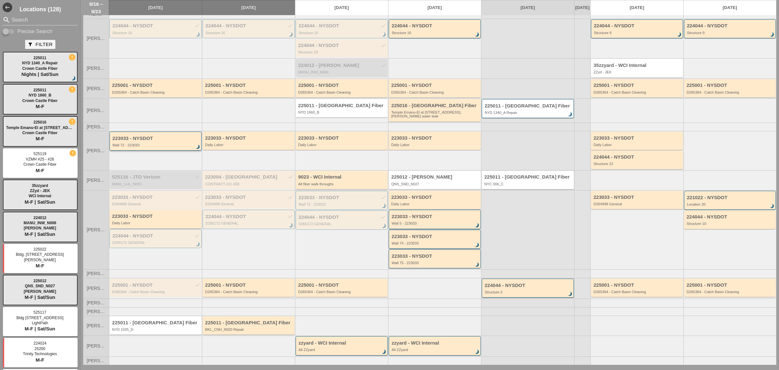
click at [130, 143] on div "Wall 72 - 223033" at bounding box center [155, 145] width 87 height 4
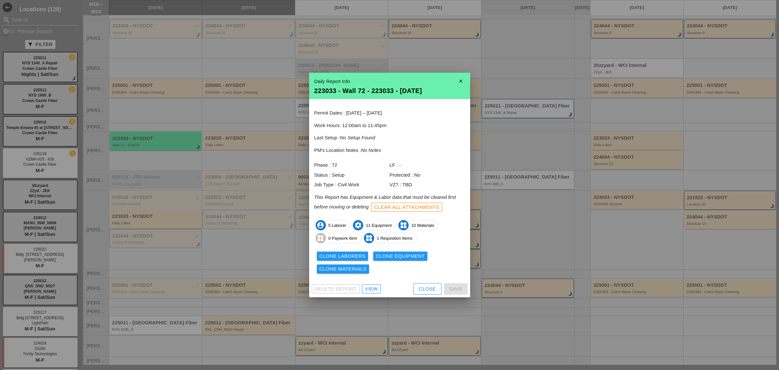
click at [372, 287] on div "View" at bounding box center [371, 288] width 13 height 7
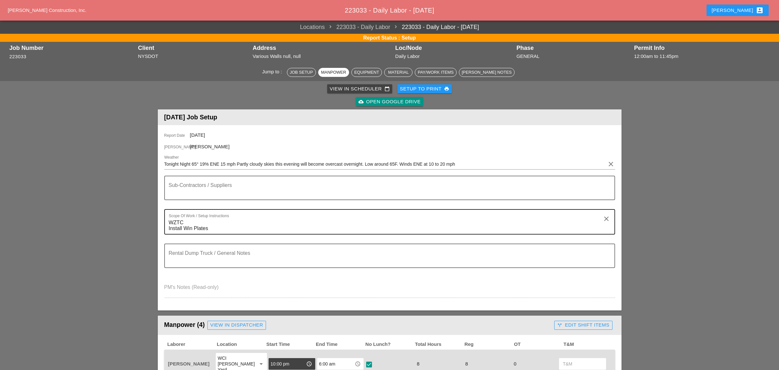
scroll to position [214, 0]
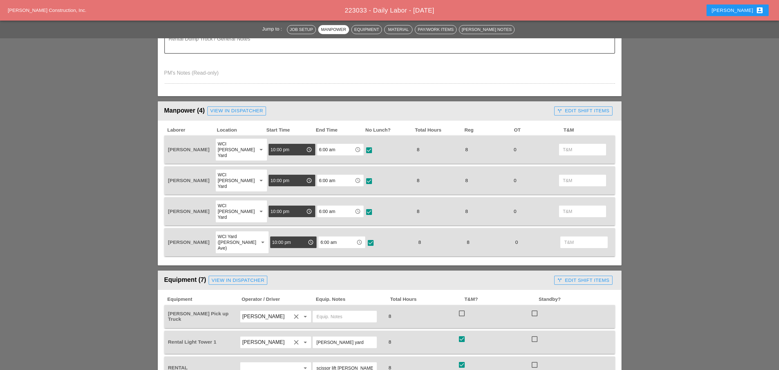
click at [566, 107] on div "call_split Edit Shift Items" at bounding box center [583, 110] width 52 height 7
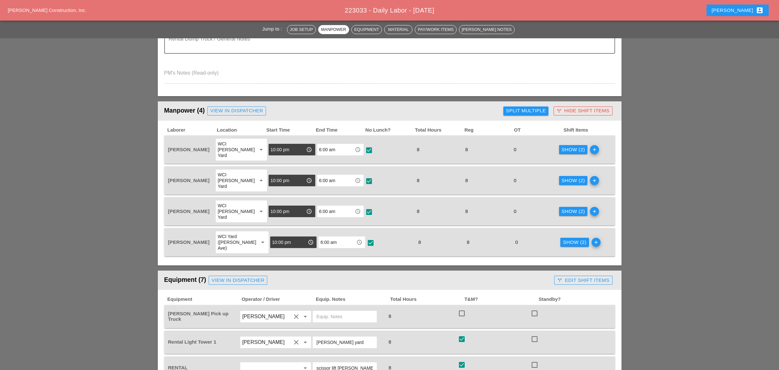
click at [570, 146] on div "Show (2)" at bounding box center [572, 149] width 23 height 7
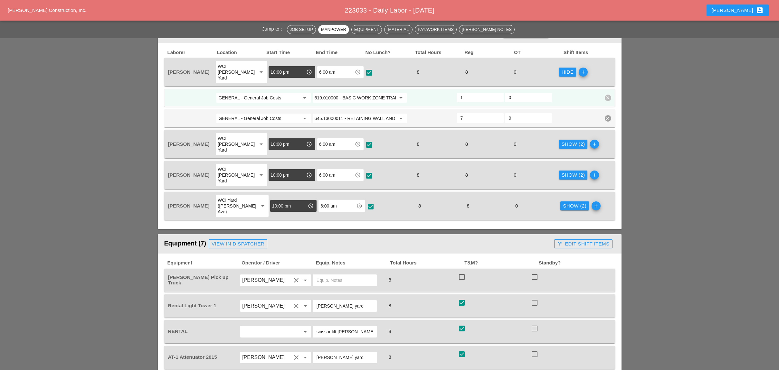
scroll to position [300, 0]
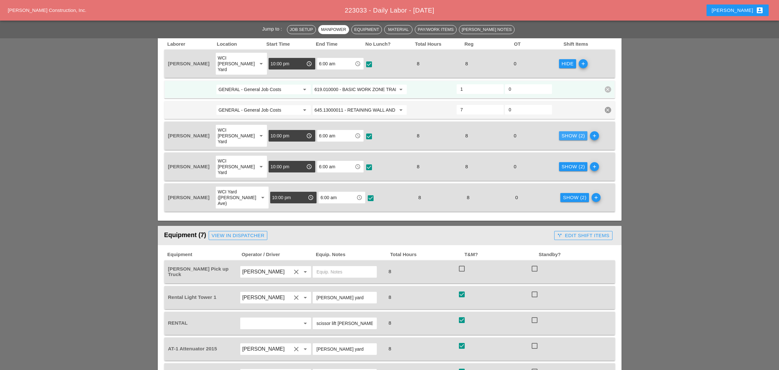
click at [565, 132] on div "Show (2)" at bounding box center [572, 135] width 23 height 7
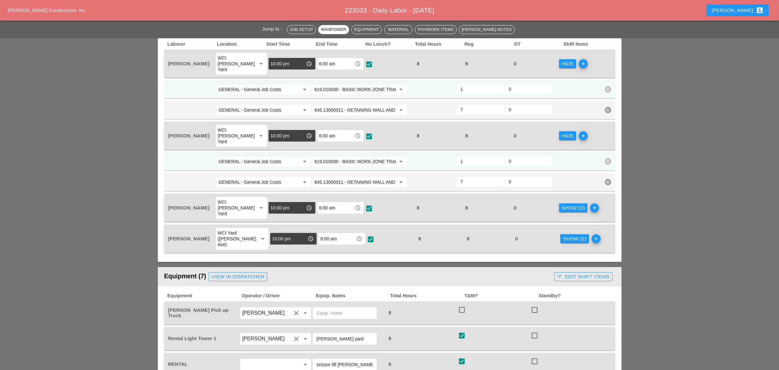
click at [561, 204] on div "Show (2)" at bounding box center [572, 207] width 23 height 7
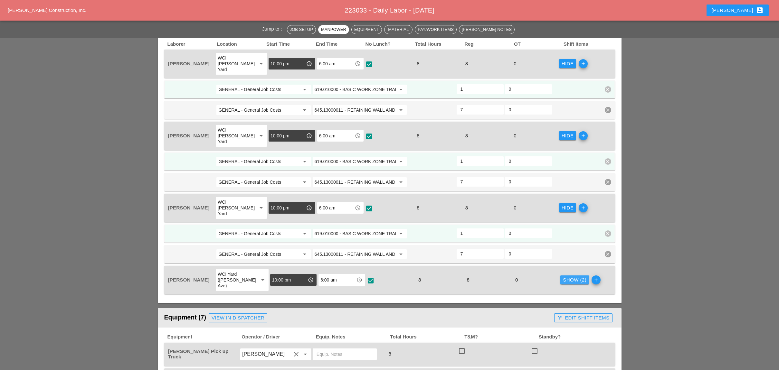
click at [566, 276] on div "Show (2)" at bounding box center [574, 279] width 23 height 7
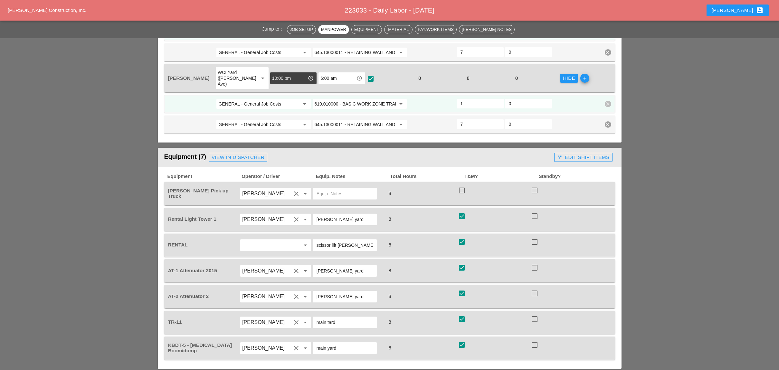
scroll to position [515, 0]
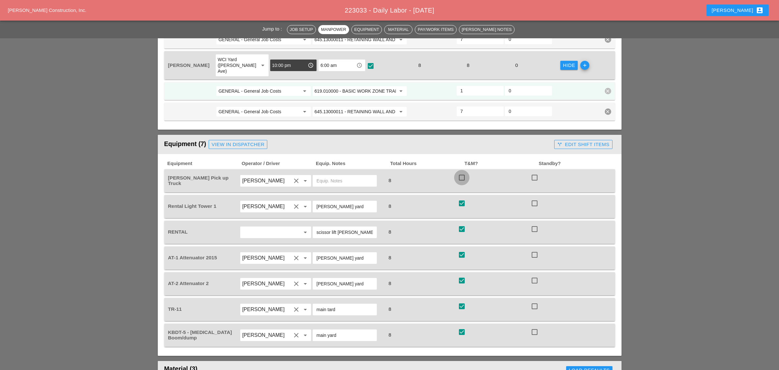
click at [464, 172] on div at bounding box center [461, 177] width 11 height 11
checkbox input "true"
click at [552, 138] on div "call_split Edit Shift Items" at bounding box center [582, 144] width 63 height 13
click at [569, 140] on button "call_split Edit Shift Items" at bounding box center [583, 144] width 58 height 9
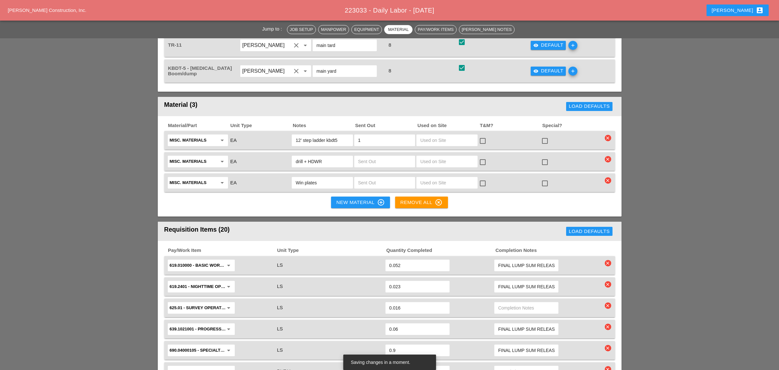
scroll to position [729, 0]
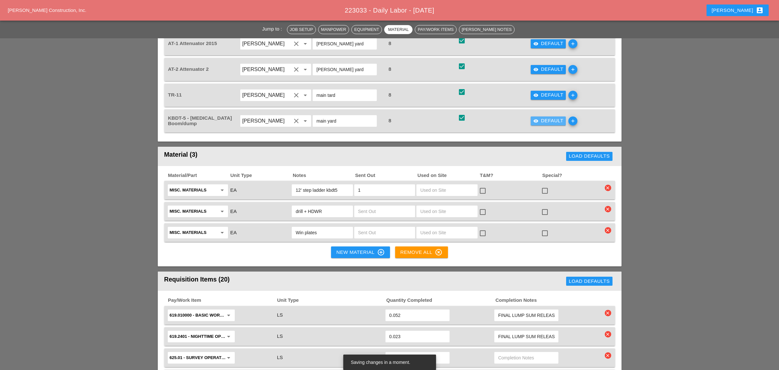
click at [547, 117] on div "visibility Default" at bounding box center [548, 120] width 30 height 7
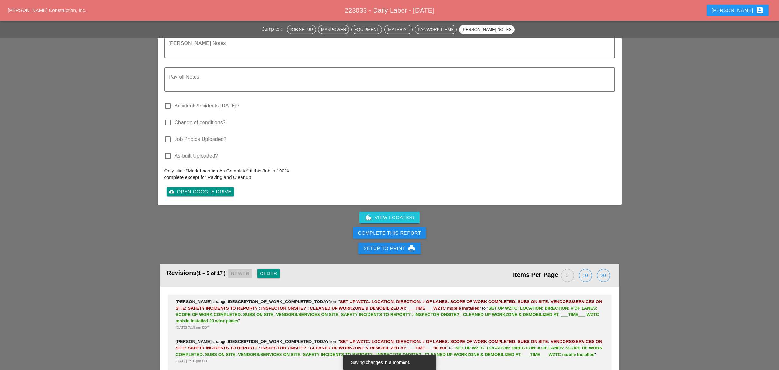
scroll to position [1668, 0]
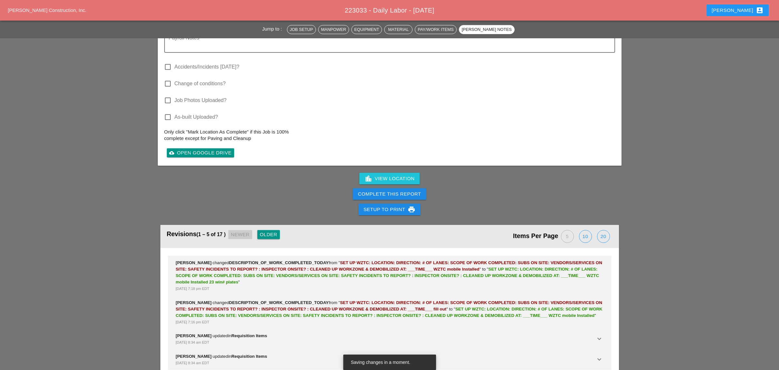
click at [406, 191] on div "Complete This Report" at bounding box center [389, 194] width 63 height 7
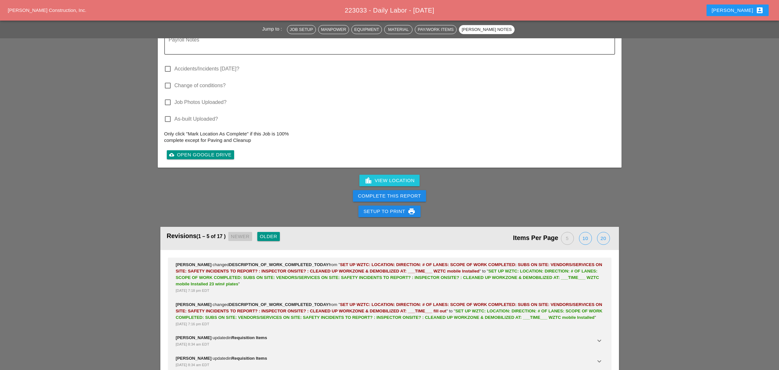
scroll to position [1485, 0]
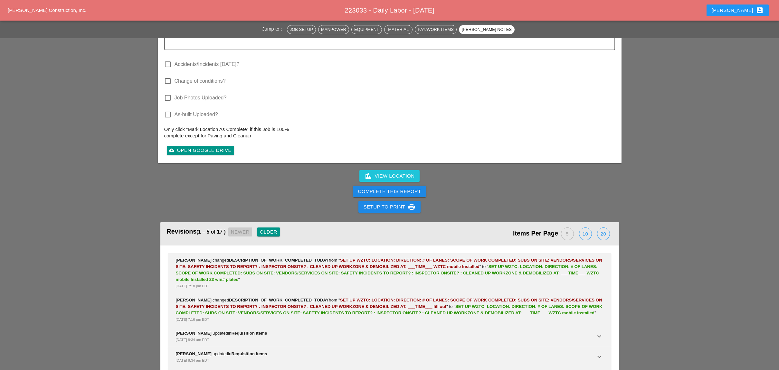
click at [414, 188] on div "Complete This Report" at bounding box center [389, 191] width 63 height 7
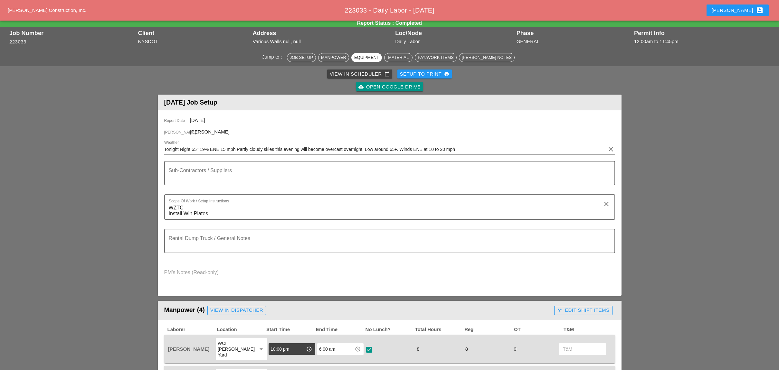
scroll to position [0, 0]
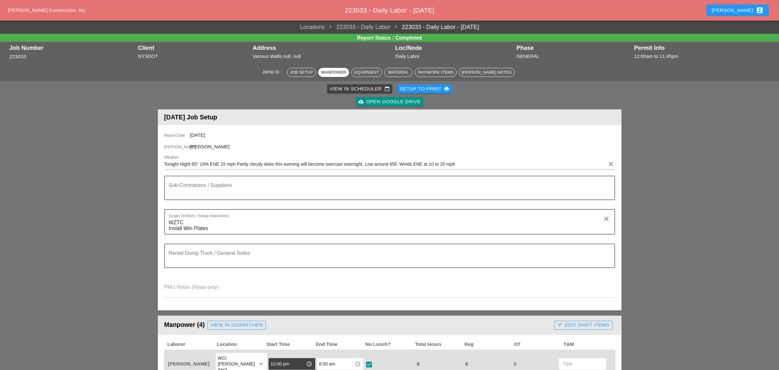
click at [329, 88] on link "View in Scheduler calendar_today" at bounding box center [359, 88] width 65 height 9
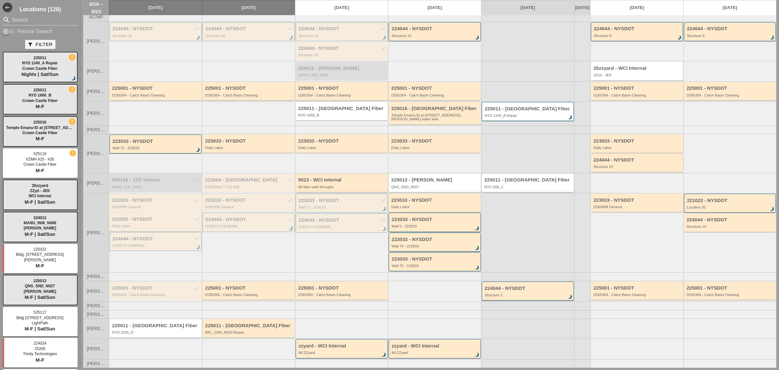
scroll to position [31, 0]
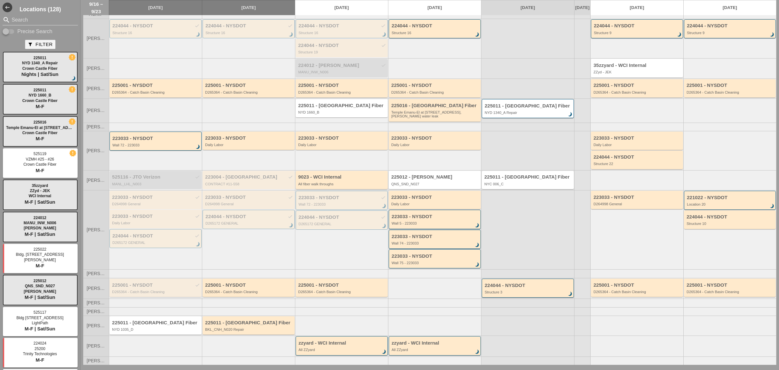
click at [156, 288] on div "225001 - NYSDOT check D265364 - Catch Basin Cleaning" at bounding box center [156, 289] width 88 height 12
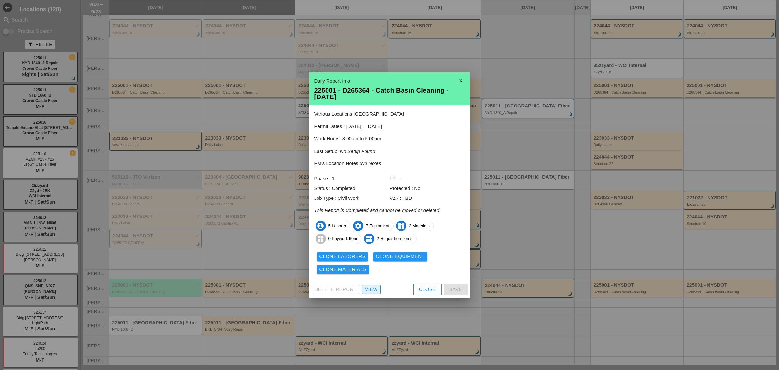
click at [377, 290] on div "View" at bounding box center [371, 289] width 13 height 7
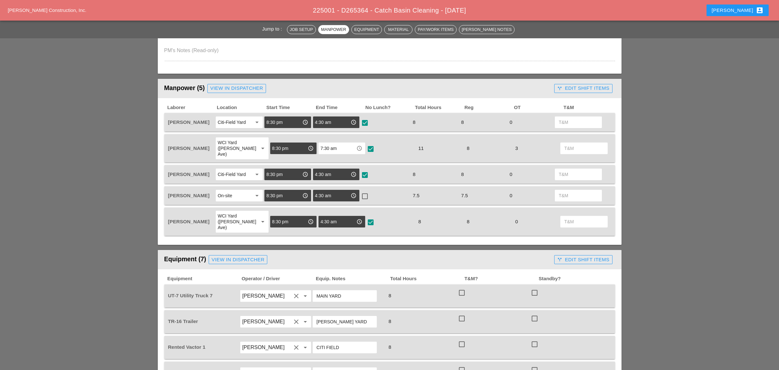
scroll to position [214, 0]
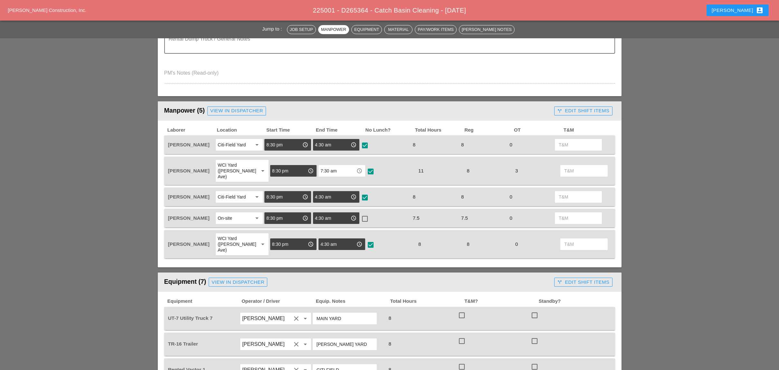
click at [588, 107] on div "call_split Edit Shift Items" at bounding box center [583, 110] width 52 height 7
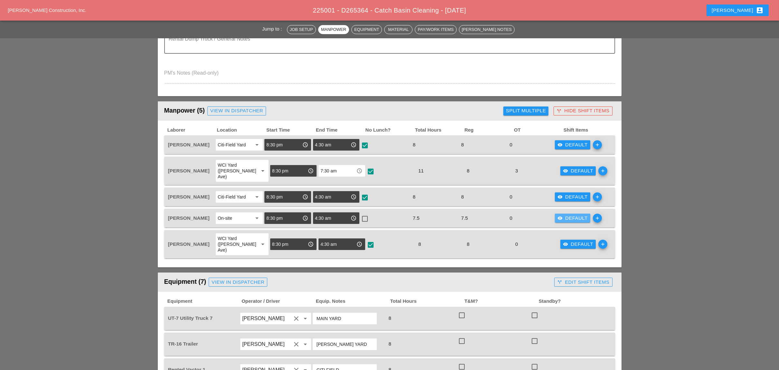
click at [572, 215] on div "visibility Default" at bounding box center [572, 218] width 30 height 7
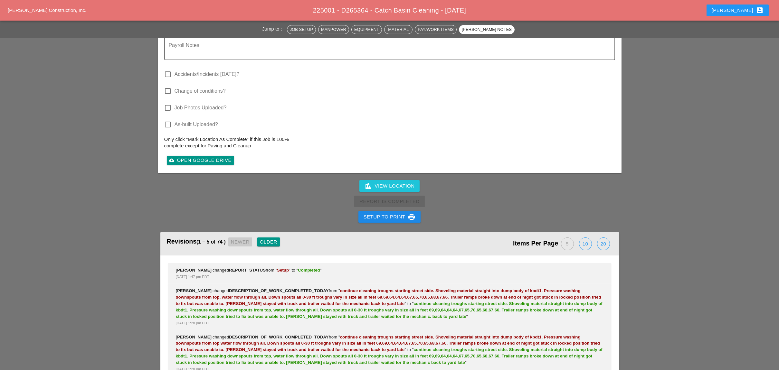
scroll to position [1107, 0]
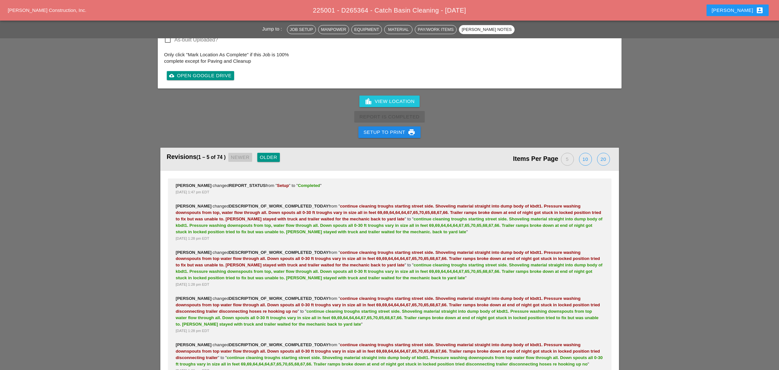
click at [586, 153] on div "10" at bounding box center [585, 159] width 12 height 12
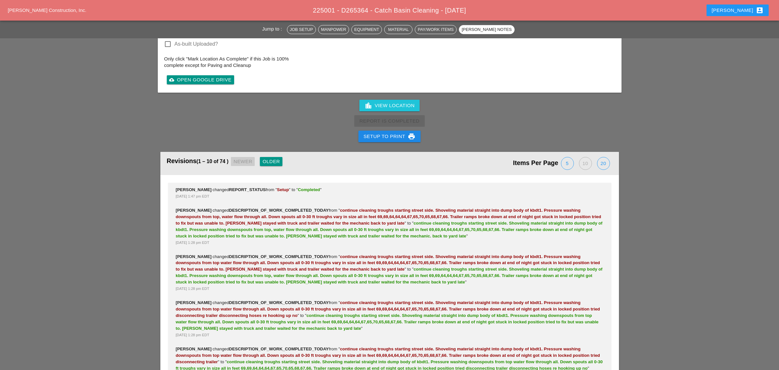
scroll to position [1103, 0]
click at [606, 158] on div "20" at bounding box center [603, 164] width 12 height 12
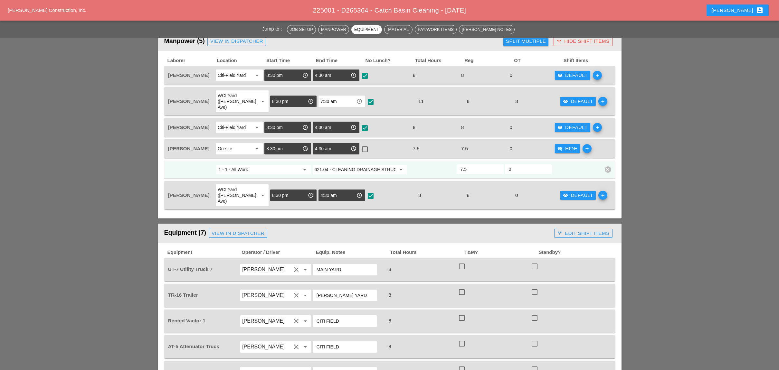
scroll to position [193, 0]
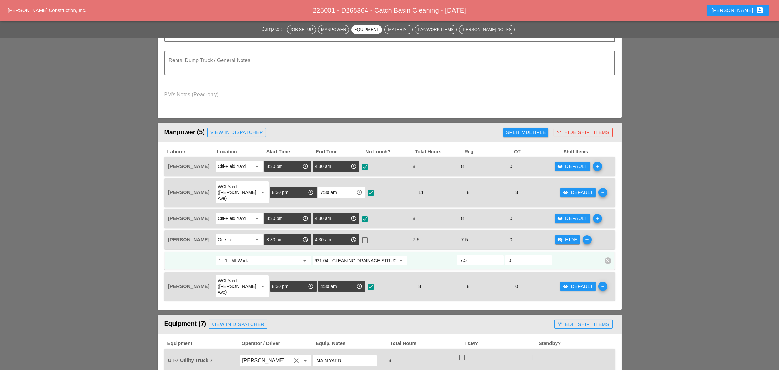
click at [365, 235] on div at bounding box center [364, 240] width 11 height 11
checkbox input "true"
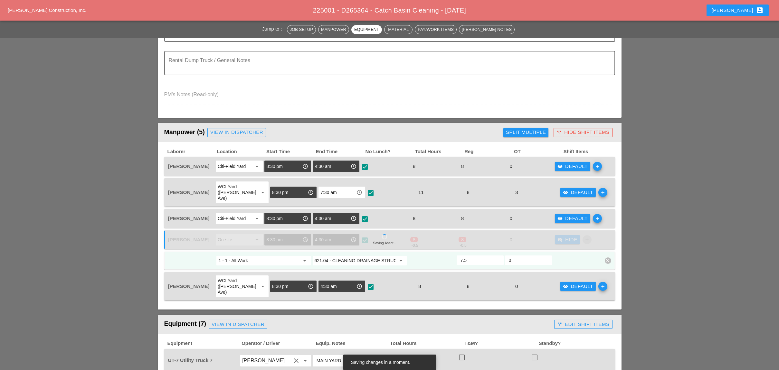
type input "8"
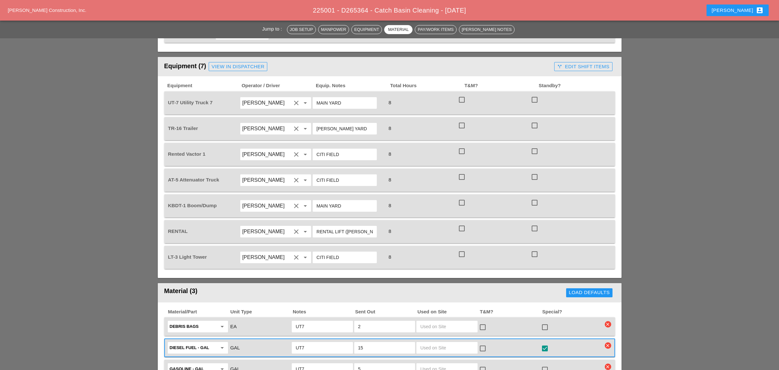
scroll to position [450, 0]
click at [462, 95] on div at bounding box center [461, 100] width 11 height 11
checkbox input "true"
click at [461, 120] on div at bounding box center [461, 125] width 11 height 11
checkbox input "true"
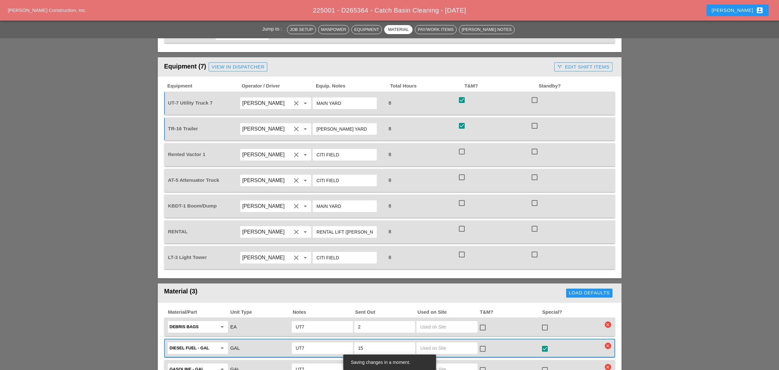
click at [461, 146] on div at bounding box center [461, 151] width 11 height 11
checkbox input "true"
click at [461, 172] on div at bounding box center [461, 177] width 11 height 11
checkbox input "true"
click at [460, 198] on div at bounding box center [461, 203] width 11 height 11
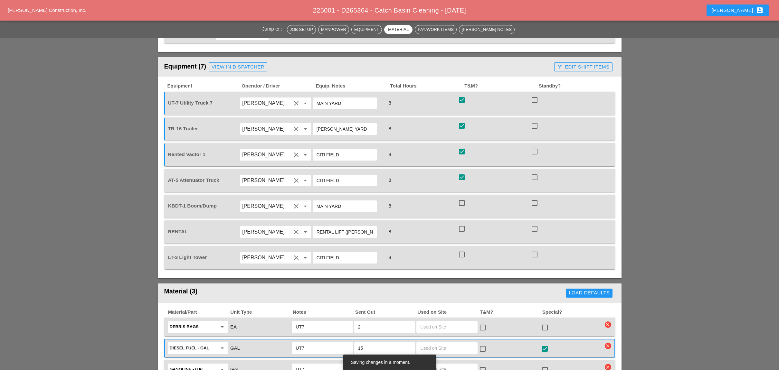
checkbox input "true"
click at [461, 223] on div at bounding box center [461, 228] width 11 height 11
checkbox input "true"
drag, startPoint x: 462, startPoint y: 233, endPoint x: 475, endPoint y: 229, distance: 13.4
click at [462, 249] on div at bounding box center [461, 254] width 11 height 11
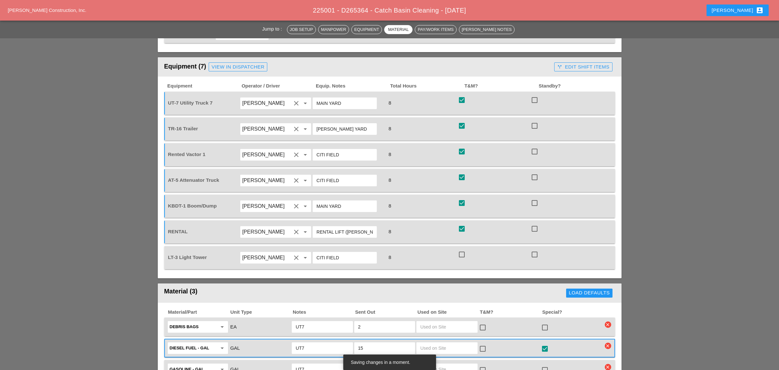
checkbox input "true"
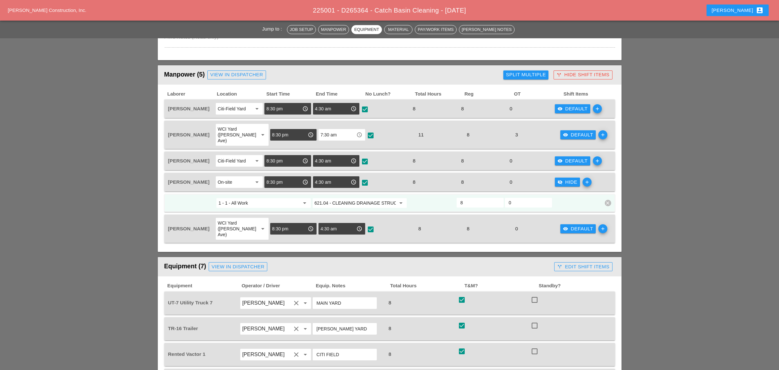
scroll to position [236, 0]
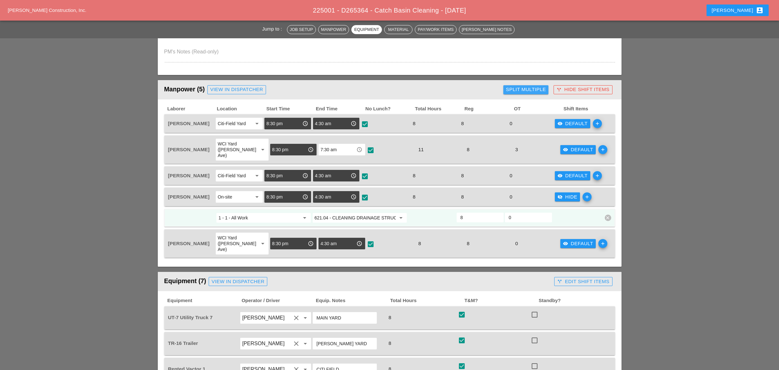
click at [531, 88] on div "Split Multiple" at bounding box center [526, 89] width 40 height 7
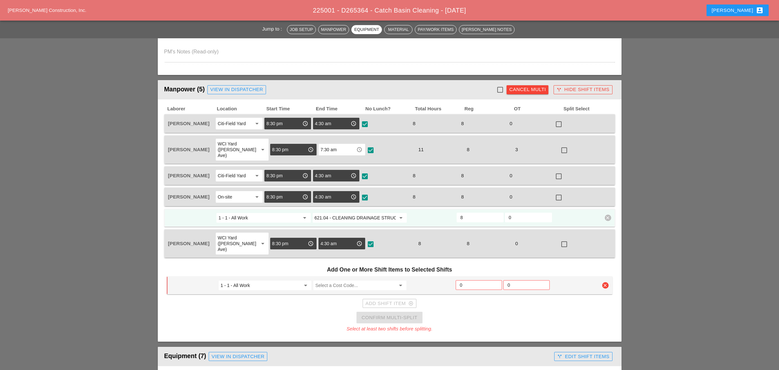
click at [528, 88] on div "Cancel Multi" at bounding box center [527, 89] width 37 height 7
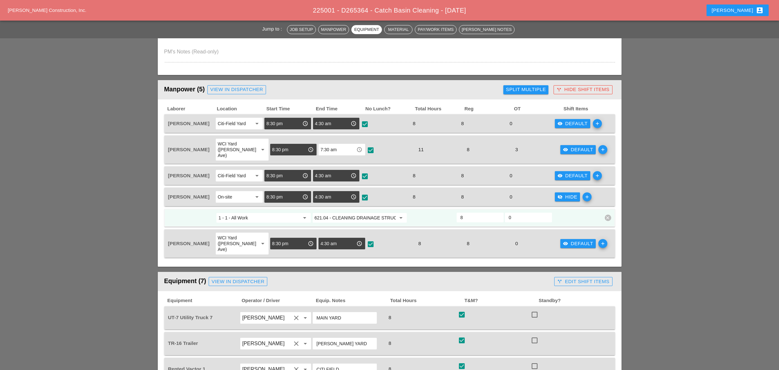
click at [573, 121] on div "visibility Default" at bounding box center [572, 123] width 30 height 7
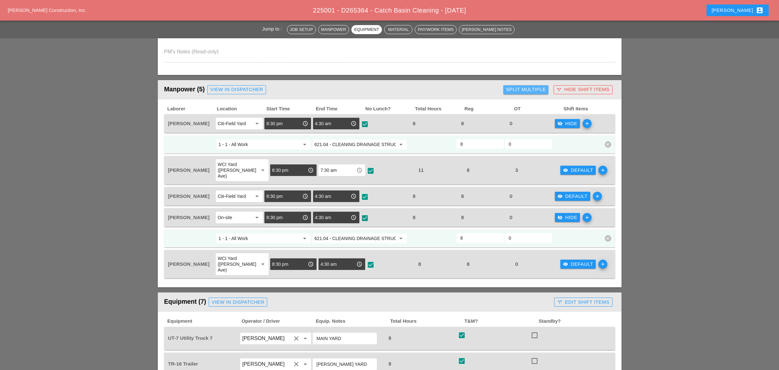
click at [531, 89] on div "Split Multiple" at bounding box center [526, 89] width 40 height 7
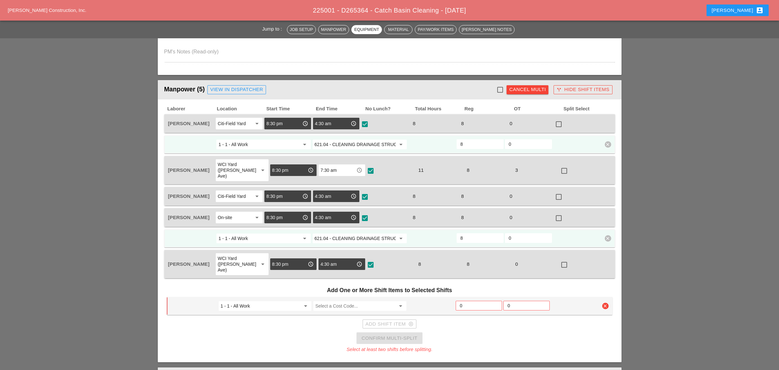
click at [499, 86] on div at bounding box center [499, 89] width 11 height 11
checkbox input "true"
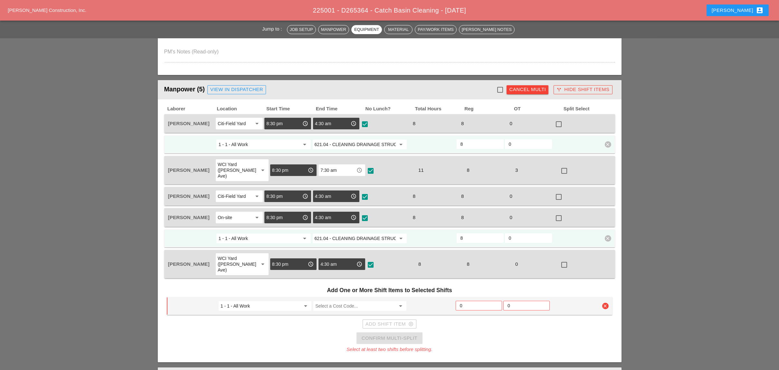
checkbox input "true"
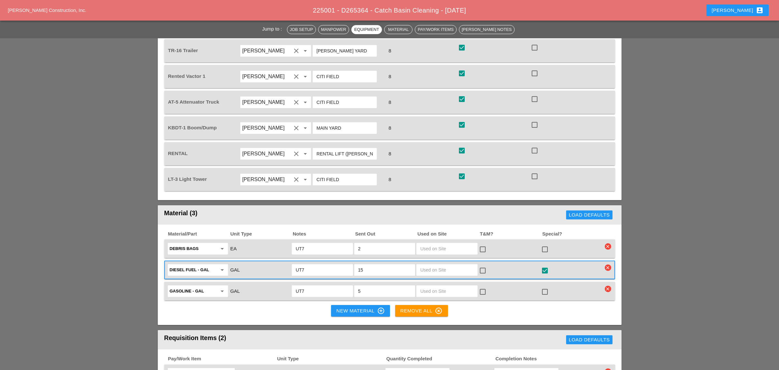
scroll to position [450, 0]
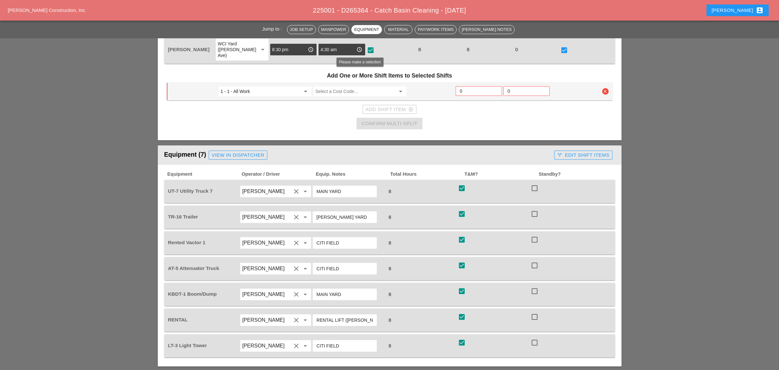
click at [327, 86] on input "Select a Cost Code..." at bounding box center [355, 91] width 80 height 10
click at [361, 88] on div "576.1102 001 - CLEANING TROUGHS OVER 50 FT T0 100 FT" at bounding box center [376, 88] width 117 height 8
type input "576.1102001 - CLEANING TROUGHS OVER 50 FT T0 100 FT"
click at [464, 86] on input "0" at bounding box center [479, 91] width 38 height 10
type input "3"
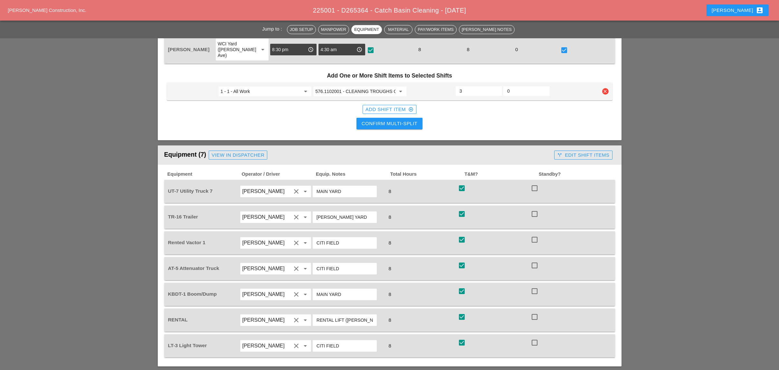
click at [387, 106] on div "Add Shift Item add_circle_outline" at bounding box center [389, 109] width 48 height 7
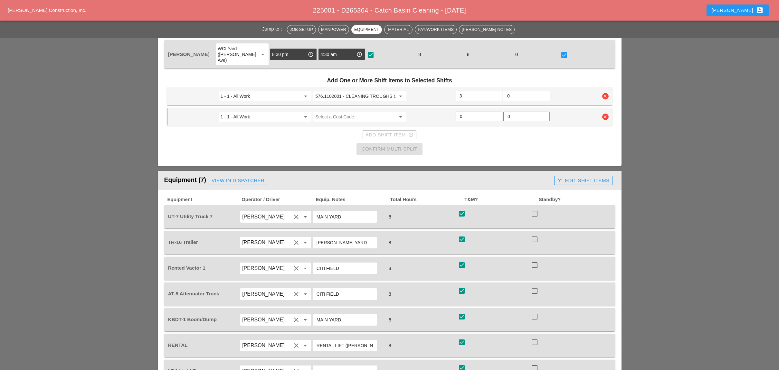
scroll to position [364, 0]
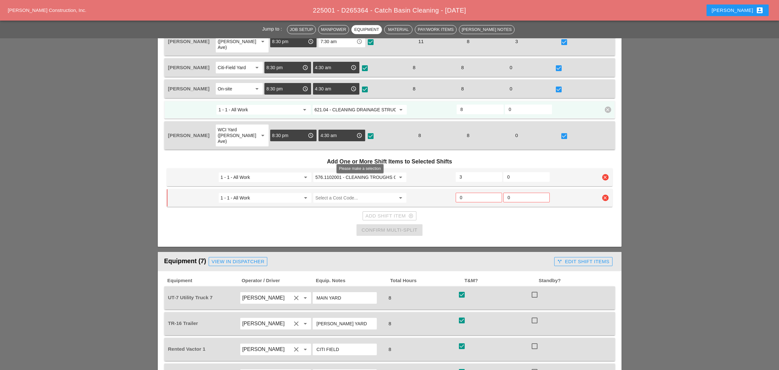
click at [326, 193] on input "Select a Cost Code..." at bounding box center [355, 198] width 80 height 10
click at [364, 191] on div "576.1121 001 - CLEAN PIPES & DOWNSPOUTS - 0 TO 30 FT" at bounding box center [376, 195] width 116 height 8
type input "576.1121001 - CLEAN PIPES & DOWNSPOUTS - 0 TO 30 FT"
click at [463, 192] on input "0" at bounding box center [479, 197] width 38 height 10
click at [496, 192] on input "3.5" at bounding box center [478, 197] width 39 height 10
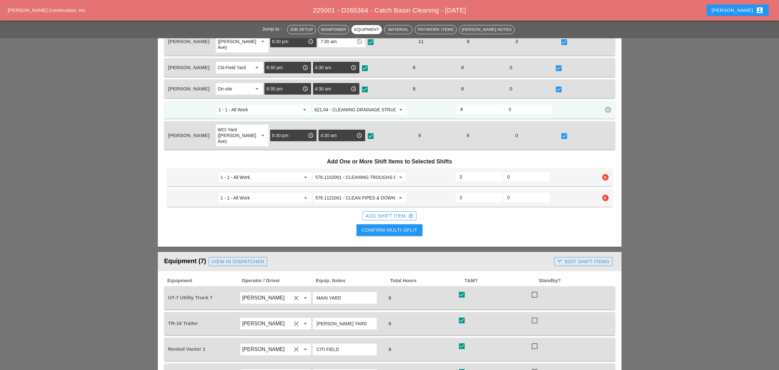
type input "3"
click at [495, 192] on input "3" at bounding box center [478, 197] width 39 height 10
click at [496, 172] on input "3.5" at bounding box center [478, 177] width 39 height 10
type input "4"
click at [496, 172] on input "4" at bounding box center [478, 177] width 39 height 10
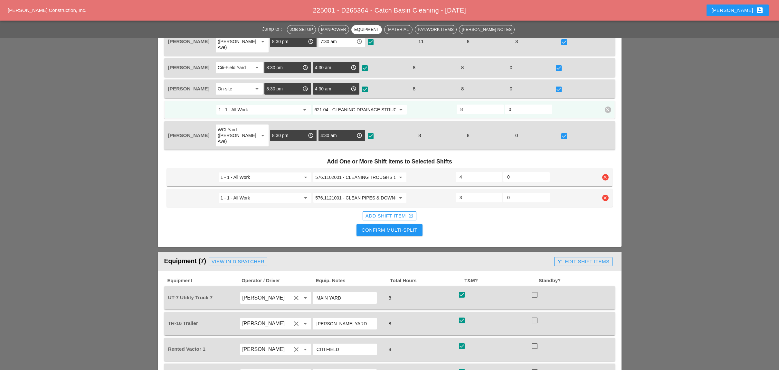
click at [392, 227] on div "Confirm Multi-Split" at bounding box center [389, 230] width 56 height 7
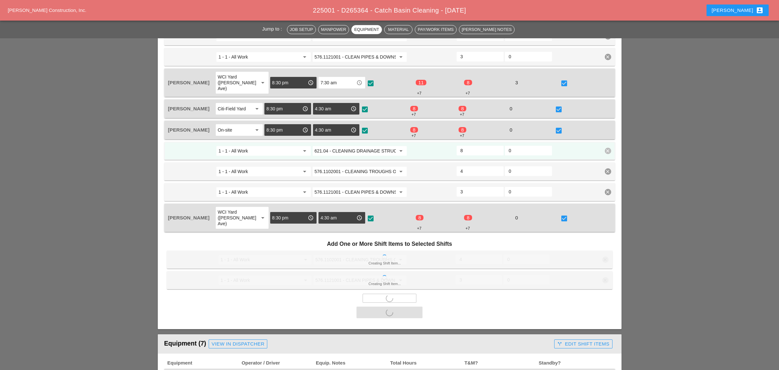
checkbox input "false"
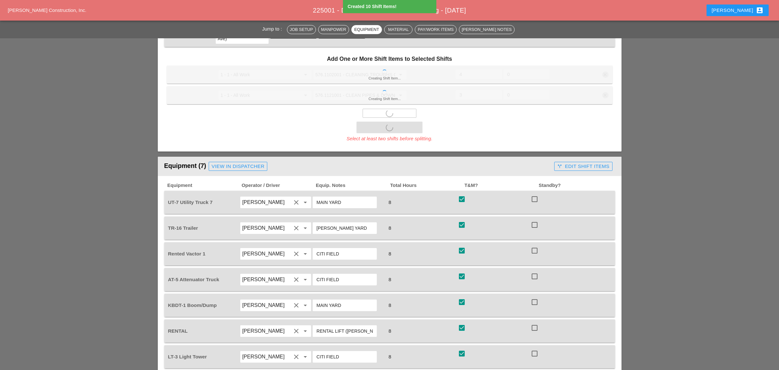
scroll to position [579, 0]
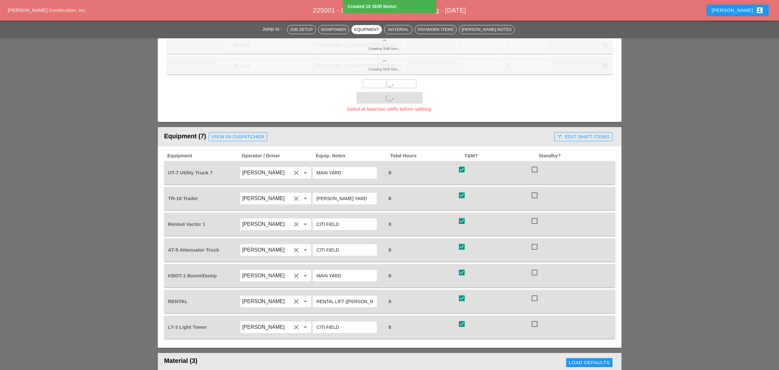
type input "1"
click at [566, 213] on div "Rented Vactor 1 Daniel Kavanaugh clear arrow_drop_down CITI FIELD 8 check_box c…" at bounding box center [389, 224] width 451 height 23
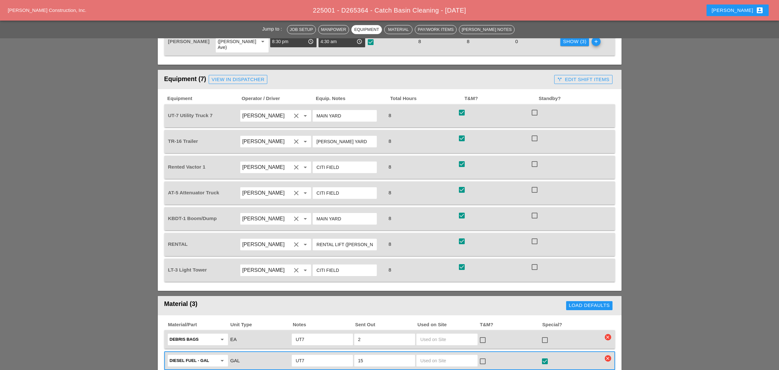
scroll to position [450, 0]
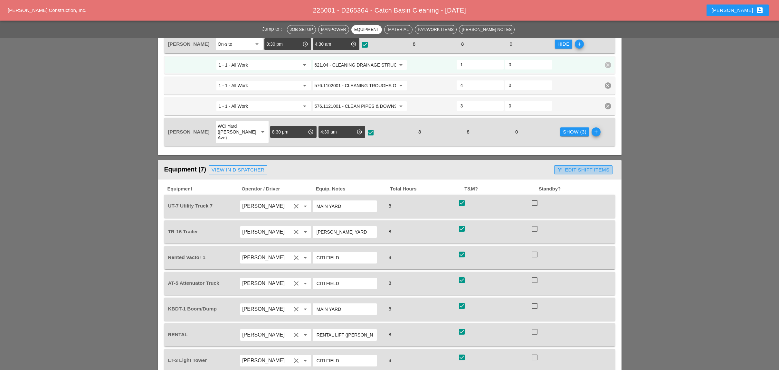
click at [575, 166] on div "call_split Edit Shift Items" at bounding box center [583, 169] width 52 height 7
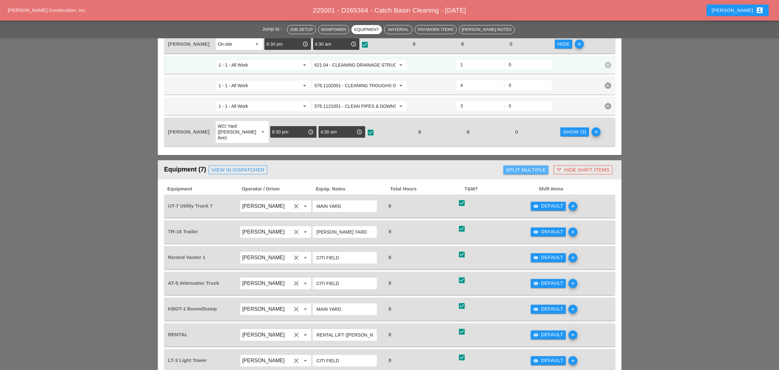
click at [532, 166] on div "Split Multiple" at bounding box center [526, 169] width 40 height 7
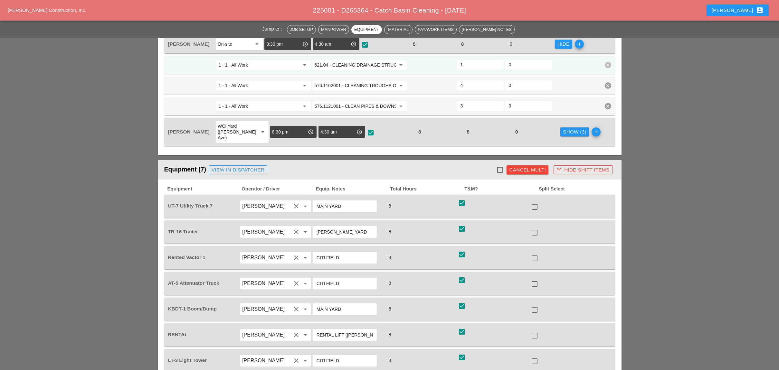
click at [499, 164] on div at bounding box center [499, 169] width 11 height 11
checkbox input "true"
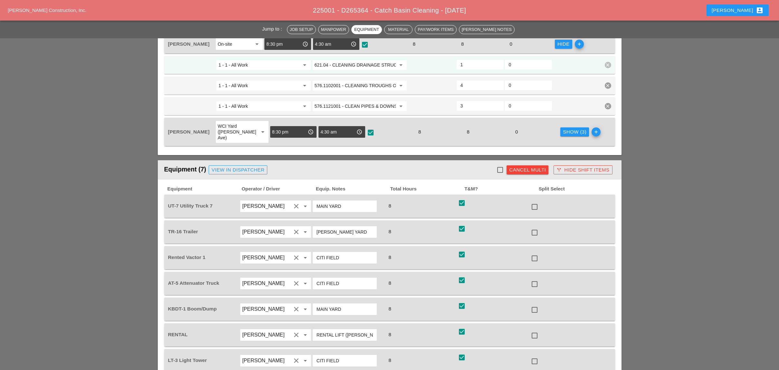
checkbox input "true"
click at [535, 279] on div at bounding box center [534, 284] width 11 height 11
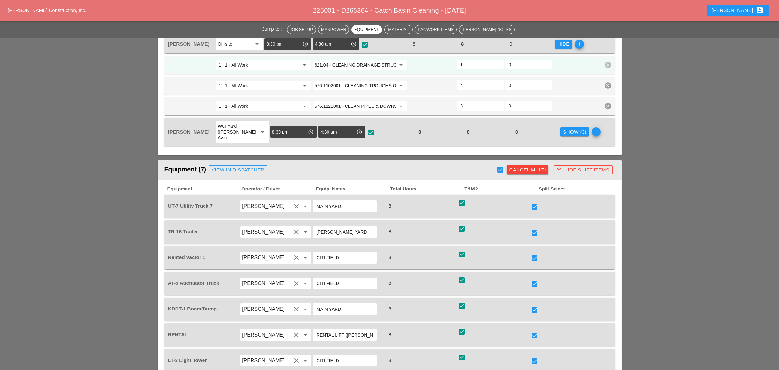
checkbox input "false"
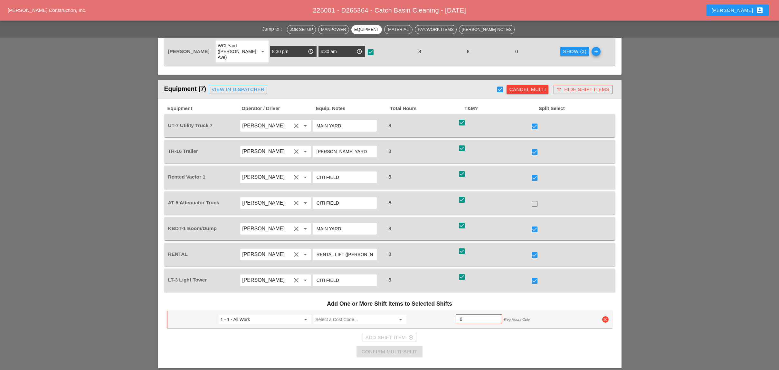
scroll to position [536, 0]
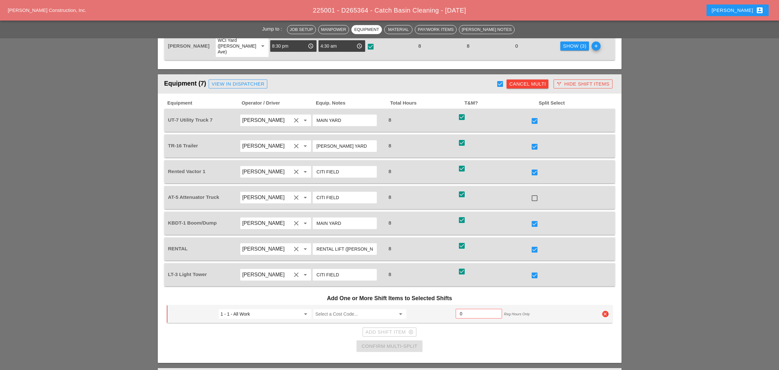
click at [535, 270] on div at bounding box center [534, 275] width 11 height 11
checkbox input "false"
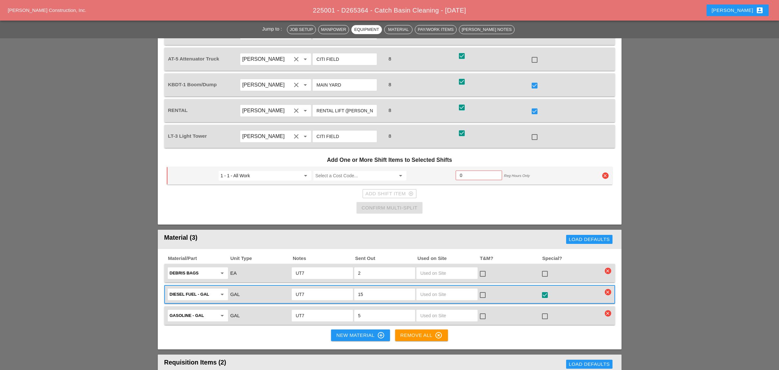
scroll to position [665, 0]
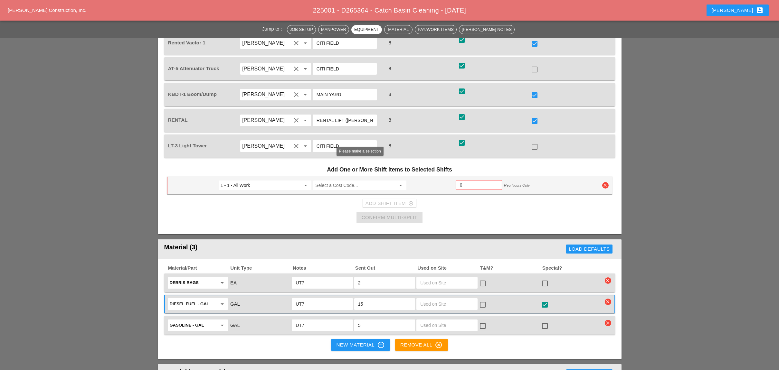
click at [331, 180] on input "Select a Cost Code..." at bounding box center [355, 185] width 80 height 10
click at [359, 174] on div "576.1102 001 - CLEANING TROUGHS OVER 50 FT T0 100 FT" at bounding box center [376, 177] width 117 height 8
type input "576.1102001 - CLEANING TROUGHS OVER 50 FT T0 100 FT"
click at [462, 180] on input "0" at bounding box center [479, 185] width 38 height 10
click at [388, 200] on div "Add Shift Item add_circle_outline" at bounding box center [389, 203] width 48 height 7
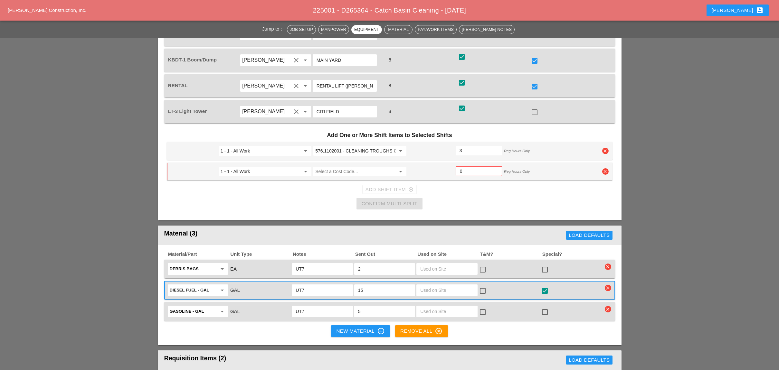
scroll to position [708, 0]
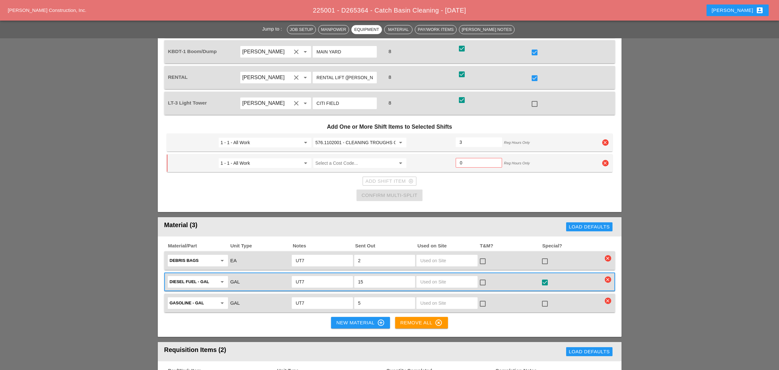
drag, startPoint x: 460, startPoint y: 119, endPoint x: 455, endPoint y: 119, distance: 4.8
click at [456, 137] on div "3" at bounding box center [478, 142] width 46 height 10
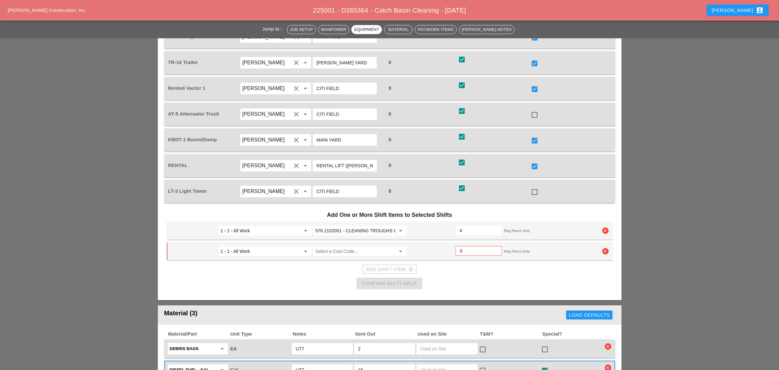
scroll to position [622, 0]
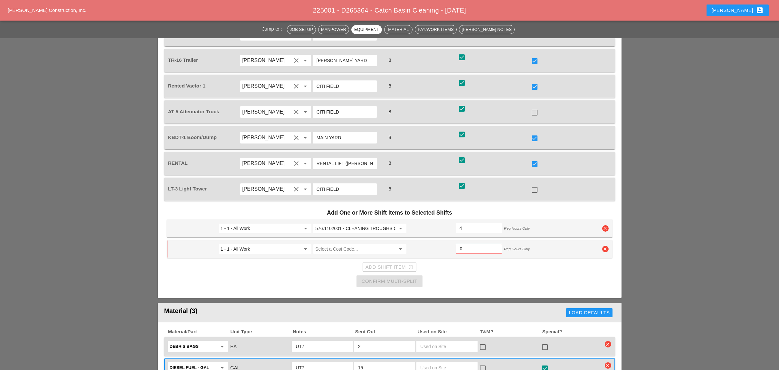
type input "4"
click at [603, 246] on icon "clear" at bounding box center [605, 249] width 6 height 6
click at [599, 210] on div "Confirm delete" at bounding box center [605, 213] width 31 height 7
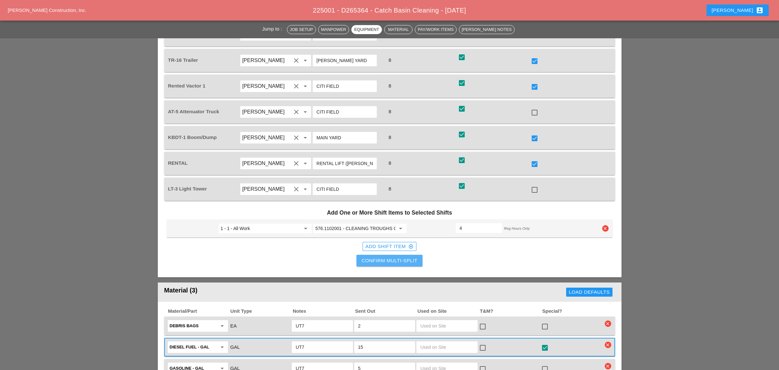
click at [388, 257] on div "Confirm Multi-Split" at bounding box center [389, 260] width 56 height 7
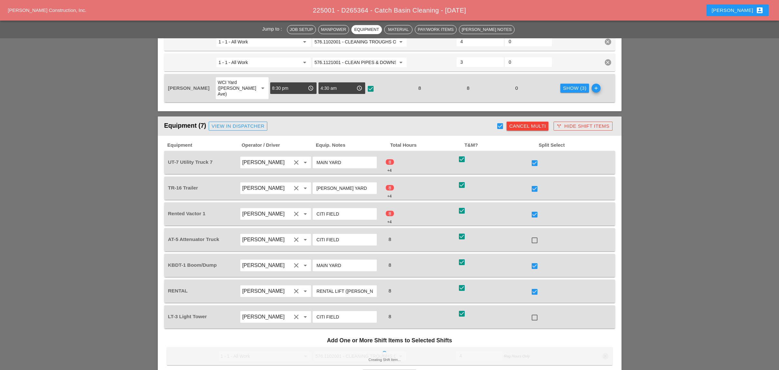
scroll to position [450, 0]
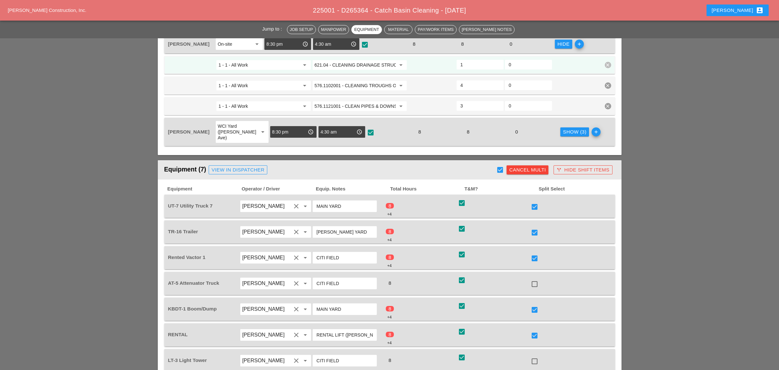
checkbox input "false"
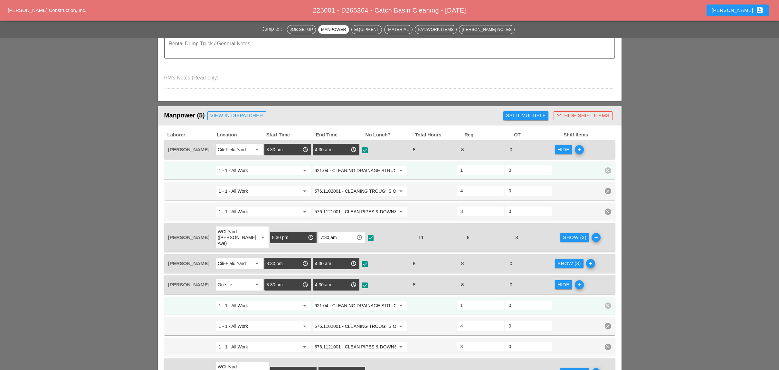
scroll to position [257, 0]
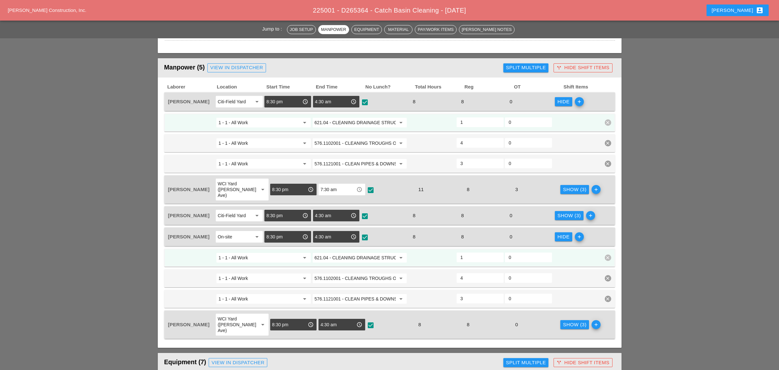
click at [553, 185] on div "3" at bounding box center [535, 189] width 47 height 9
click at [564, 186] on div "Show (3)" at bounding box center [574, 189] width 23 height 7
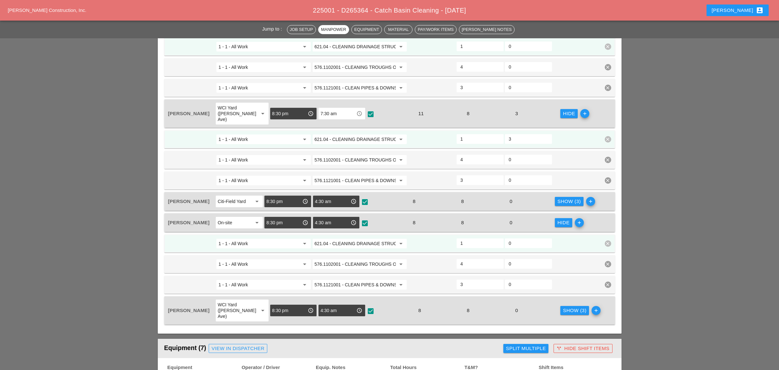
scroll to position [343, 0]
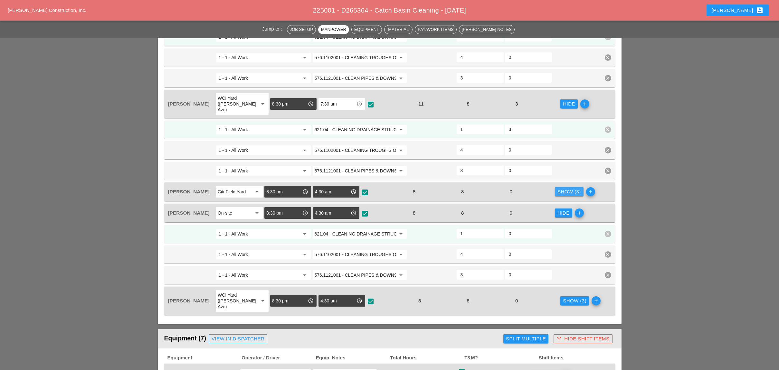
click at [559, 188] on div "Show (3)" at bounding box center [568, 191] width 23 height 7
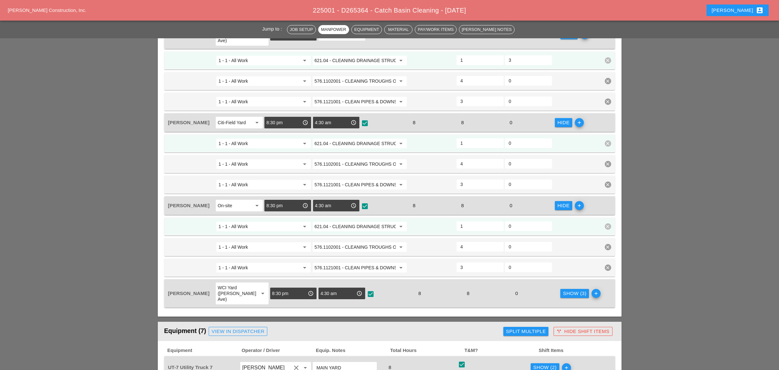
scroll to position [429, 0]
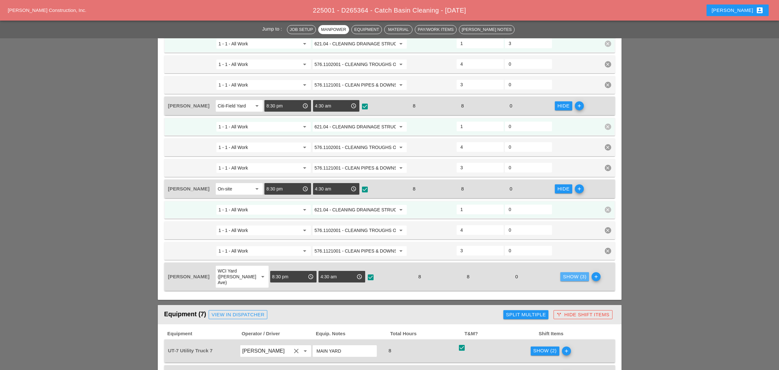
click at [564, 273] on div "Show (3)" at bounding box center [574, 276] width 23 height 7
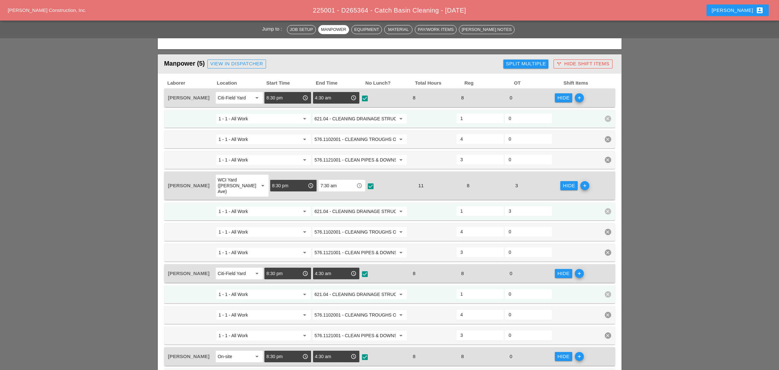
scroll to position [257, 0]
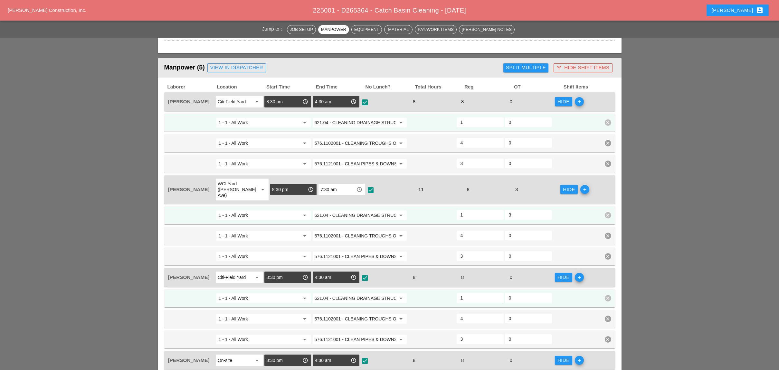
click at [347, 122] on input "621.04 - CLEANING DRAINAGE STRUCTURES" at bounding box center [354, 122] width 81 height 10
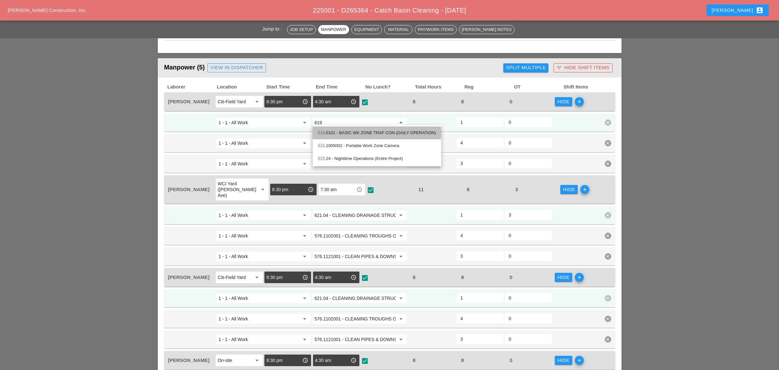
click at [355, 132] on div "619 .0101 - BASIC WK ZONE TRAF CON (DAILY OPERATION)" at bounding box center [377, 133] width 118 height 8
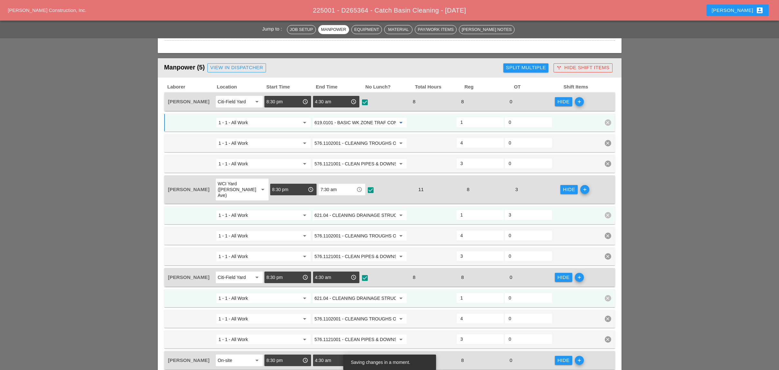
click at [334, 120] on input "619.0101 - BASIC WK ZONE TRAF CON (DAILY OPERATION)" at bounding box center [354, 122] width 81 height 10
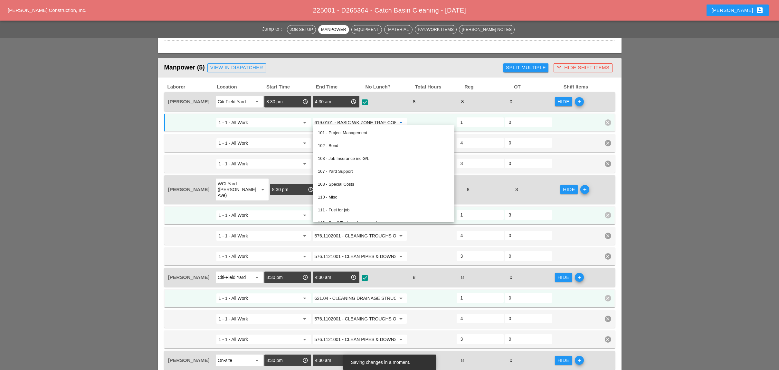
type input "619.0101 - BASIC WK ZONE TRAF CON (DAILY OPERATION)"
click at [270, 128] on div "1 - 1 - All Work arrow_drop_down 619.0101 - BASIC WK ZONE TRAF CON (DAILY OPERA…" at bounding box center [389, 123] width 451 height 18
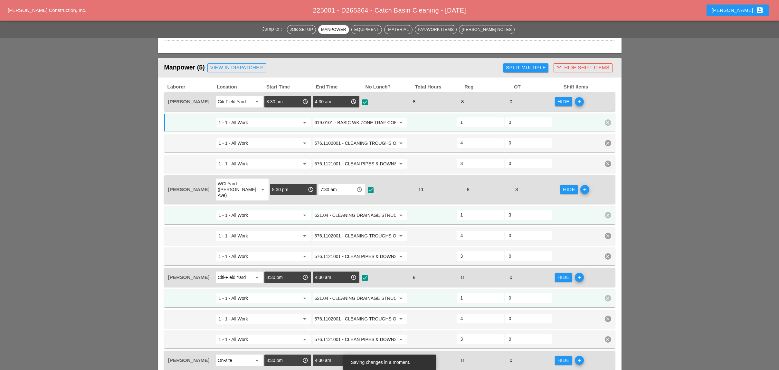
click at [327, 125] on input "619.0101 - BASIC WK ZONE TRAF CON (DAILY OPERATION)" at bounding box center [354, 122] width 81 height 10
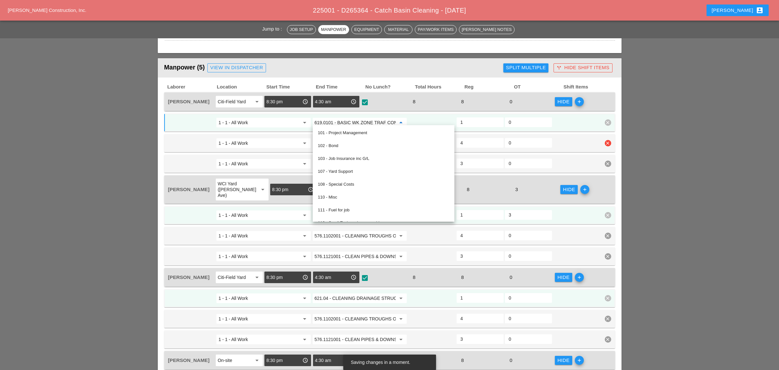
click at [285, 138] on input "1 - 1 - All Work" at bounding box center [258, 143] width 81 height 10
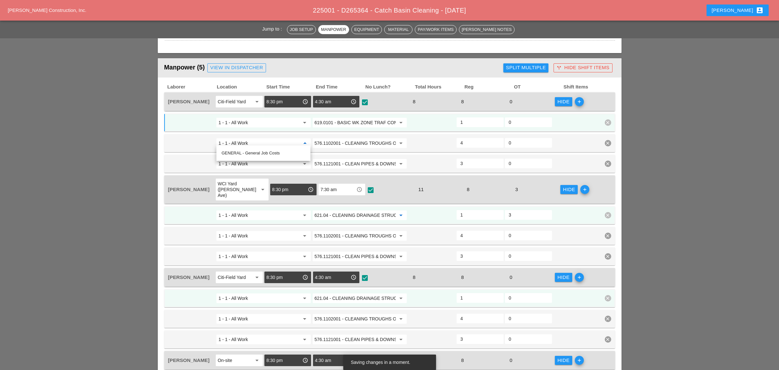
click at [335, 210] on input "621.04 - CLEANING DRAINAGE STRUCTURES" at bounding box center [354, 215] width 81 height 10
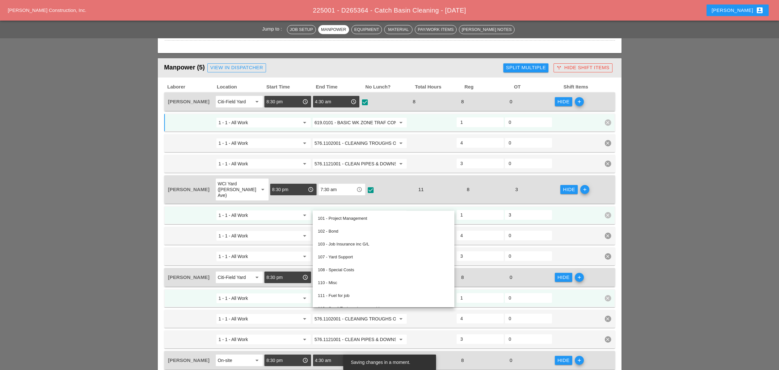
paste input "19.0101 - BASIC WK ZONE TRAF CON (DAILY OPERATION)"
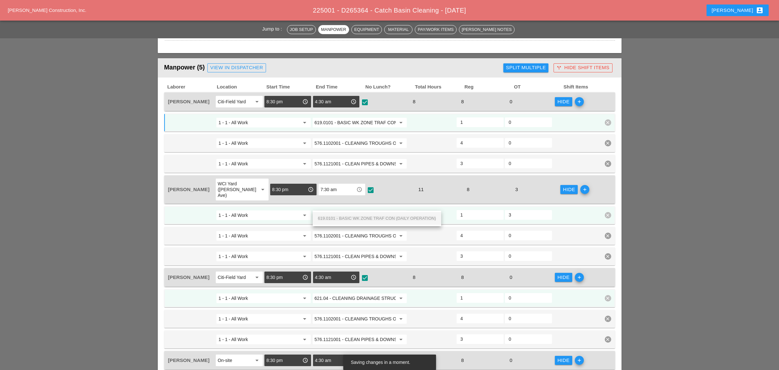
drag, startPoint x: 350, startPoint y: 215, endPoint x: 358, endPoint y: 217, distance: 8.5
click at [350, 215] on div "619.0101 - BASIC WK ZONE TRAF CON (DAILY OPERATION)" at bounding box center [377, 219] width 118 height 8
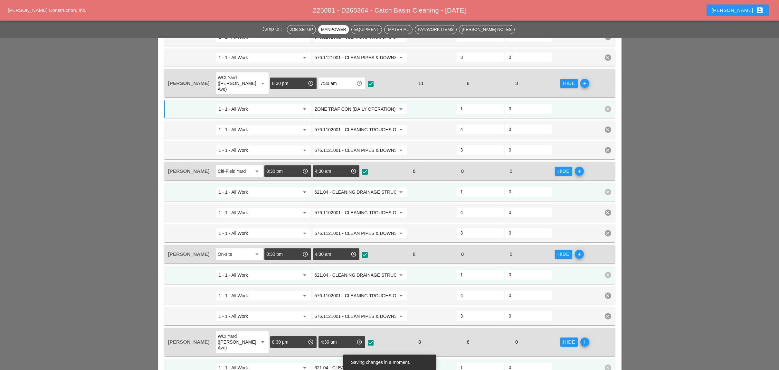
scroll to position [386, 0]
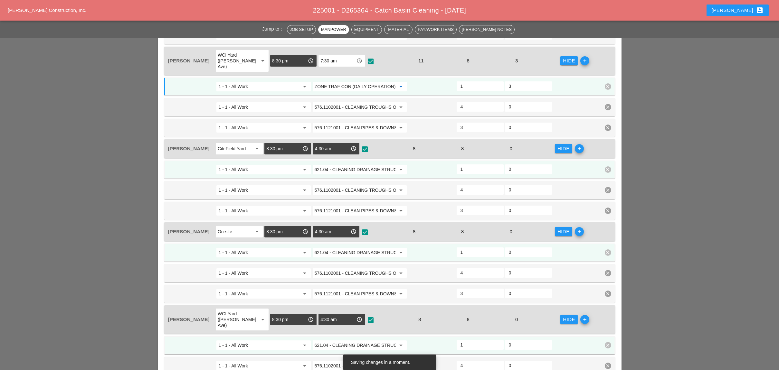
type input "619.0101 - BASIC WK ZONE TRAF CON (DAILY OPERATION)"
click at [349, 164] on input "621.04 - CLEANING DRAINAGE STRUCTURES" at bounding box center [354, 169] width 81 height 10
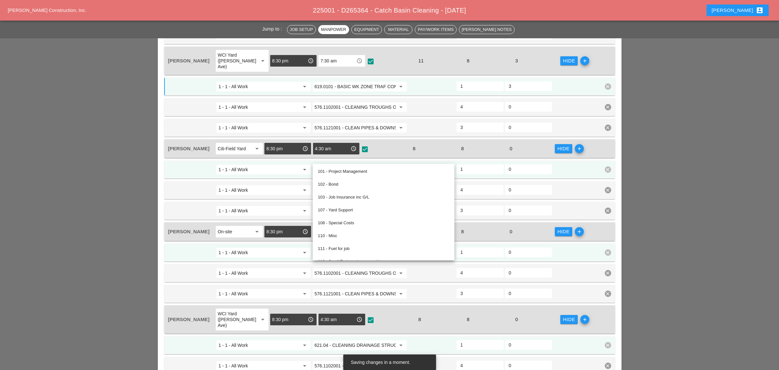
paste input "19.0101 - BASIC WK ZONE TRAF CON (DAILY OPERATION)"
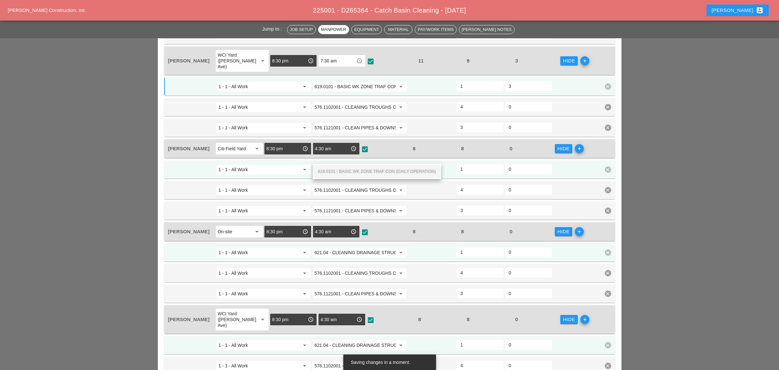
scroll to position [0, 46]
click at [350, 171] on span "619.0101 - BASIC WK ZONE TRAF CON (DAILY OPERATION)" at bounding box center [377, 171] width 118 height 5
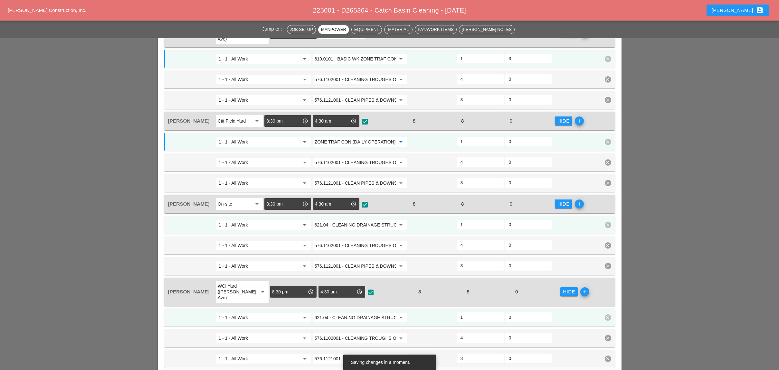
scroll to position [429, 0]
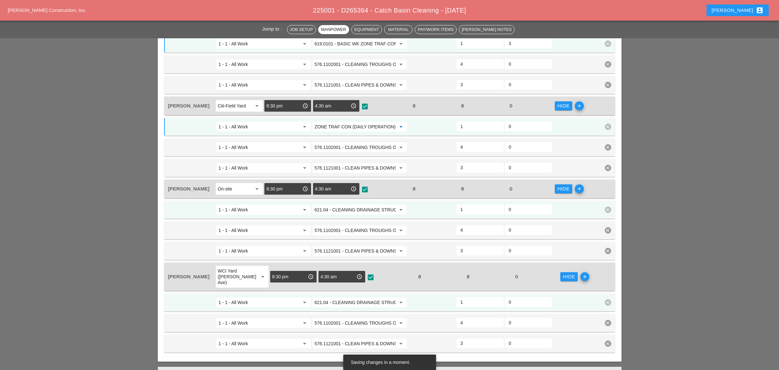
type input "619.0101 - BASIC WK ZONE TRAF CON (DAILY OPERATION)"
paste input "19.0101 - BASIC WK ZONE TRAF CON (DAILY OPERATION)"
click at [354, 208] on span "619.0101 - BASIC WK ZONE TRAF CON (DAILY OPERATION)" at bounding box center [377, 210] width 118 height 5
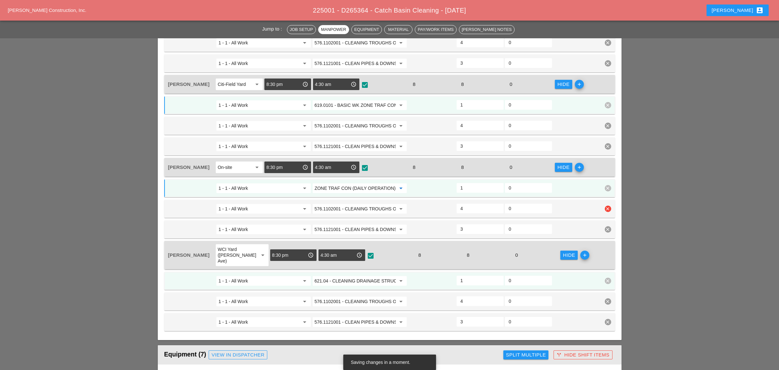
scroll to position [472, 0]
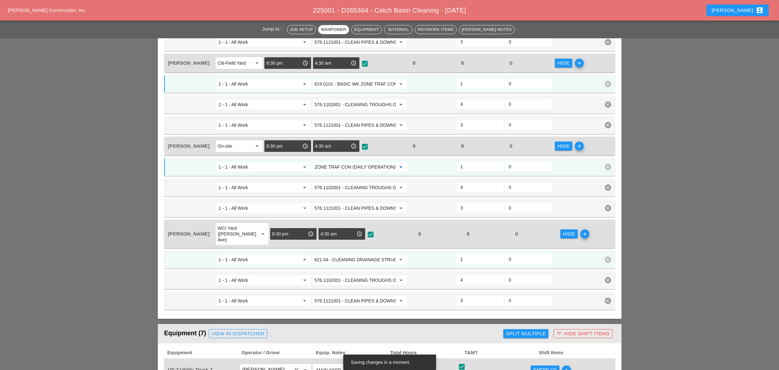
type input "619.0101 - BASIC WK ZONE TRAF CON (DAILY OPERATION)"
click at [355, 255] on input "621.04 - CLEANING DRAINAGE STRUCTURES" at bounding box center [354, 260] width 81 height 10
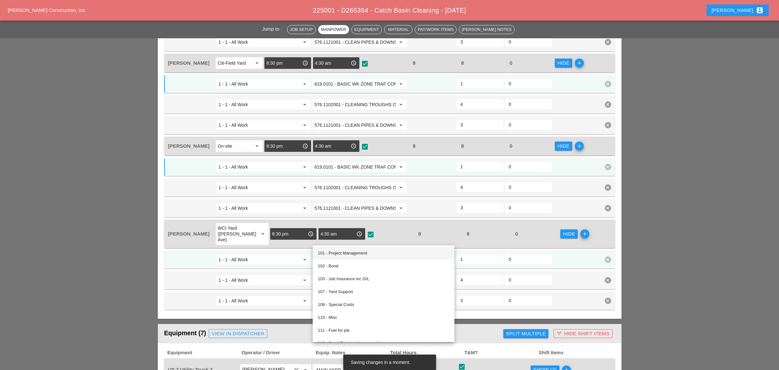
paste input "19.0101 - BASIC WK ZONE TRAF CON (DAILY OPERATION)"
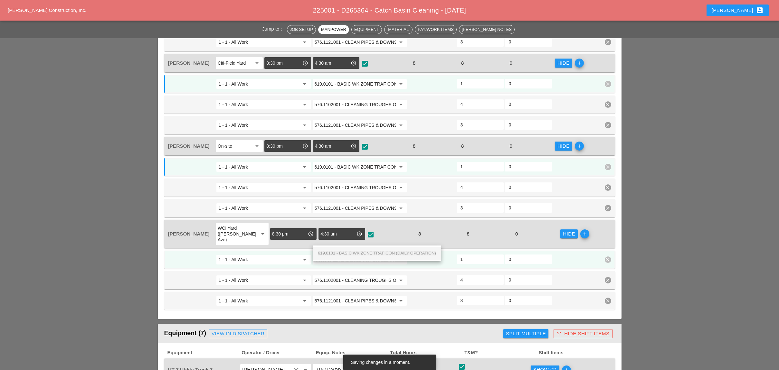
scroll to position [0, 46]
drag, startPoint x: 357, startPoint y: 250, endPoint x: 365, endPoint y: 251, distance: 8.1
click at [357, 251] on span "619.0101 - BASIC WK ZONE TRAF CON (DAILY OPERATION)" at bounding box center [377, 253] width 118 height 5
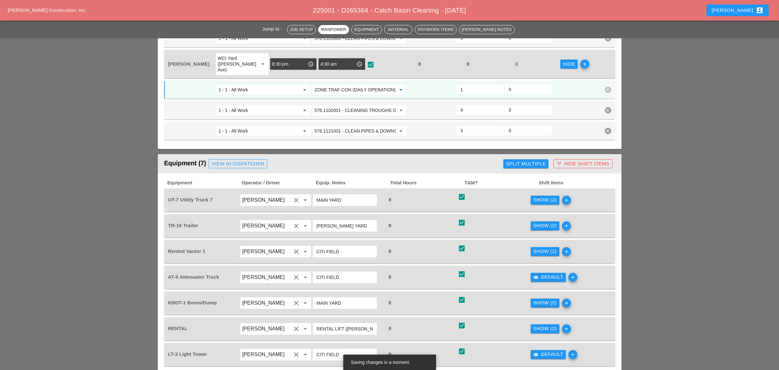
scroll to position [644, 0]
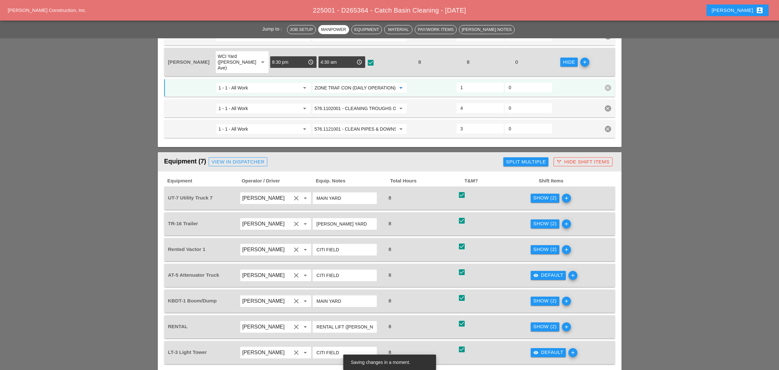
type input "619.0101 - BASIC WK ZONE TRAF CON (DAILY OPERATION)"
click at [535, 194] on div "Show (2)" at bounding box center [544, 197] width 23 height 7
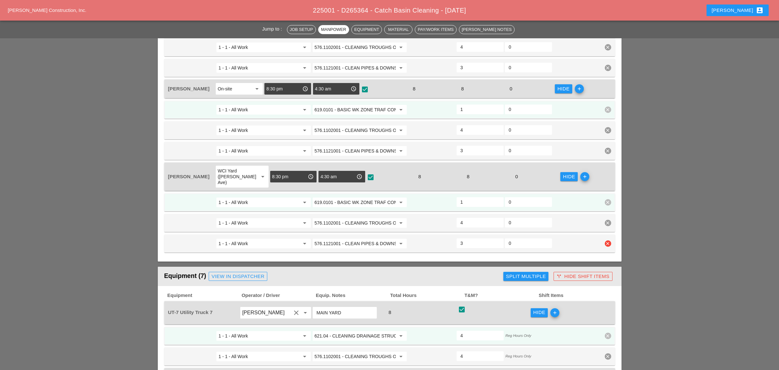
scroll to position [515, 0]
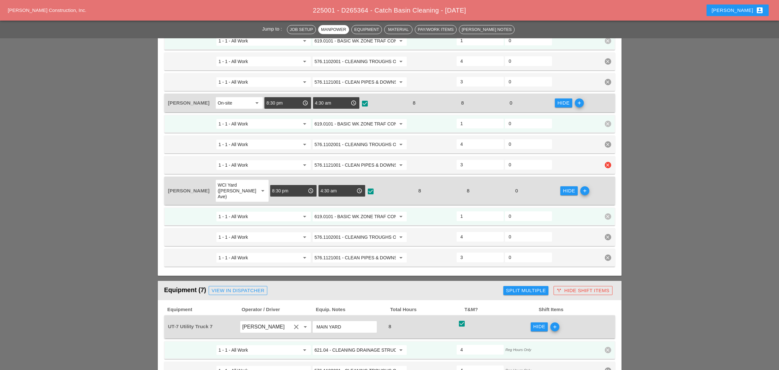
click at [333, 160] on input "576.1121001 - CLEAN PIPES & DOWNSPOUTS - 0 TO 30 FT" at bounding box center [354, 165] width 81 height 10
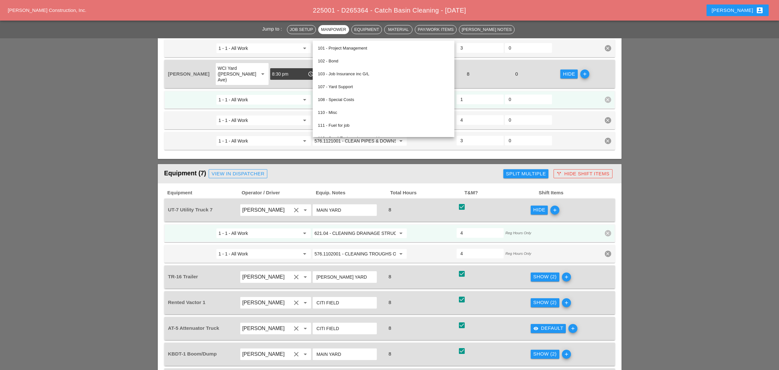
scroll to position [644, 0]
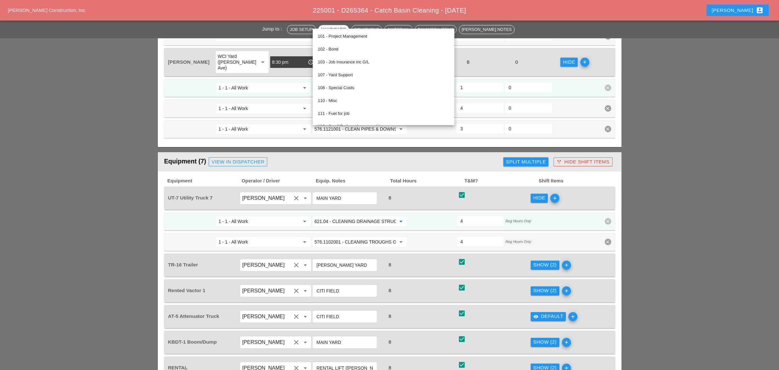
click at [352, 216] on input "621.04 - CLEANING DRAINAGE STRUCTURES" at bounding box center [354, 221] width 81 height 10
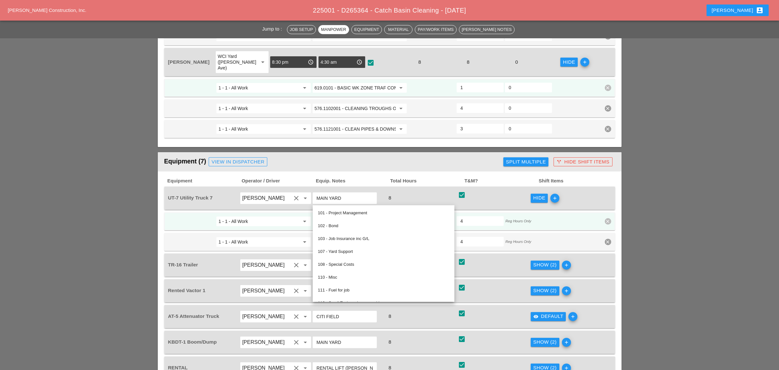
paste input "576.1121001 - CLEAN PIPES & DOWNSPOUTS - 0 TO 30 FT"
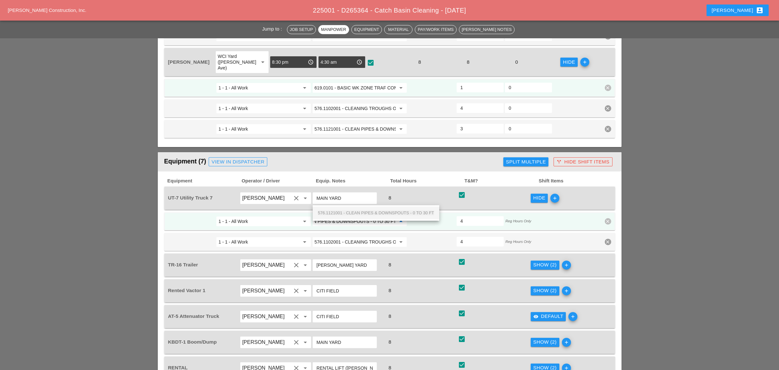
click at [355, 212] on span "576.1121001 - CLEAN PIPES & DOWNSPOUTS - 0 TO 30 FT" at bounding box center [376, 212] width 116 height 5
type input "576.1121001 - CLEAN PIPES & DOWNSPOUTS - 0 TO 30 FT"
click at [541, 261] on div "Show (2)" at bounding box center [544, 264] width 23 height 7
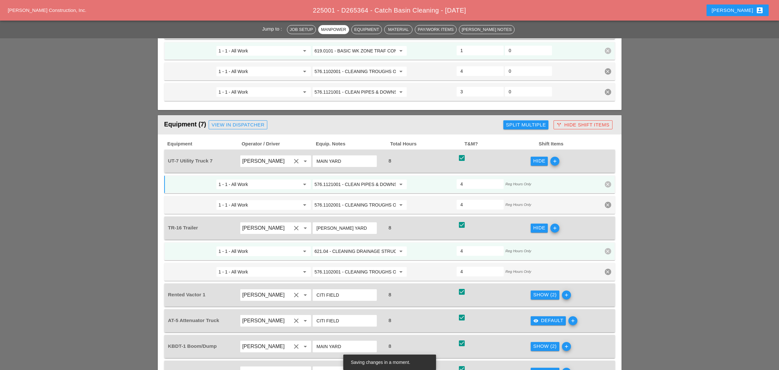
scroll to position [729, 0]
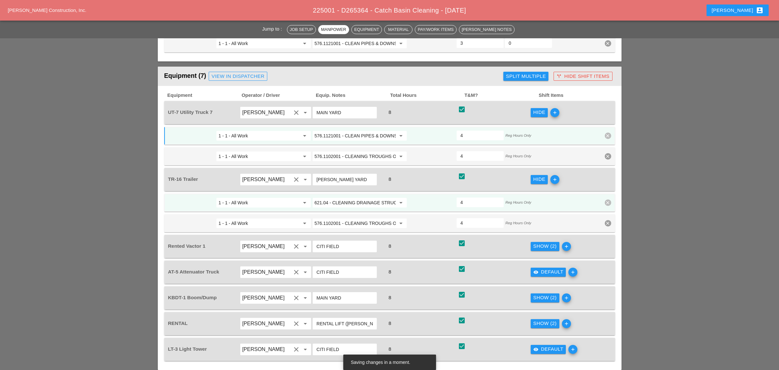
click at [355, 198] on input "621.04 - CLEANING DRAINAGE STRUCTURES" at bounding box center [354, 203] width 81 height 10
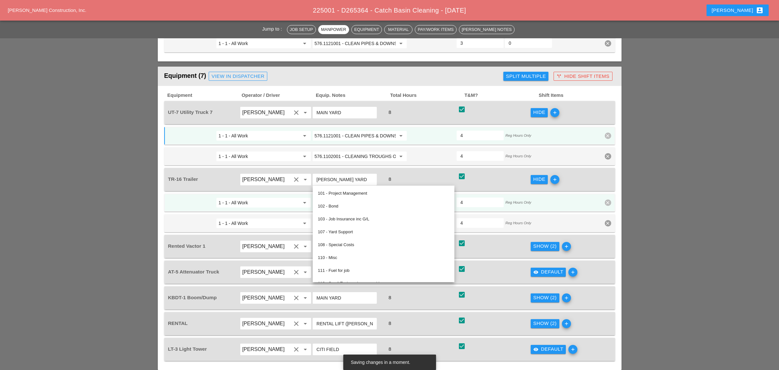
paste input "576.1121001 - CLEAN PIPES & DOWNSPOUTS - 0 TO 30 FT"
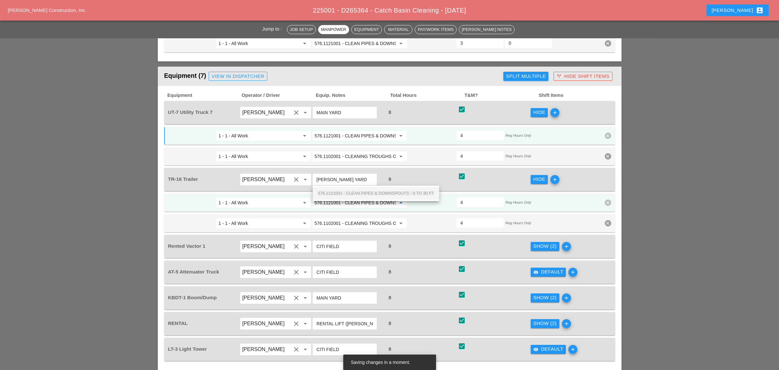
scroll to position [0, 43]
click at [351, 191] on span "576.1121001 - CLEAN PIPES & DOWNSPOUTS - 0 TO 30 FT" at bounding box center [376, 193] width 116 height 5
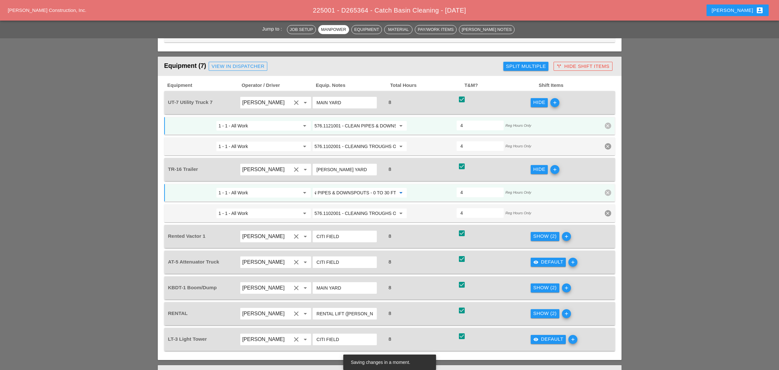
scroll to position [772, 0]
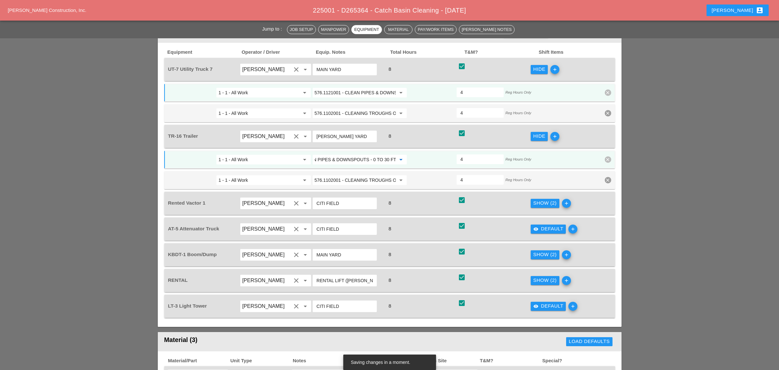
type input "576.1121001 - CLEAN PIPES & DOWNSPOUTS - 0 TO 30 FT"
click at [542, 200] on div "Show (2)" at bounding box center [544, 203] width 23 height 7
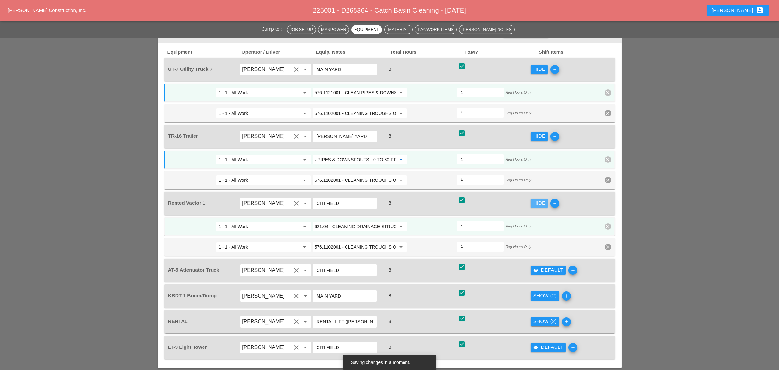
scroll to position [0, 0]
click at [343, 221] on input "621.04 - CLEANING DRAINAGE STRUCTURES" at bounding box center [354, 226] width 81 height 10
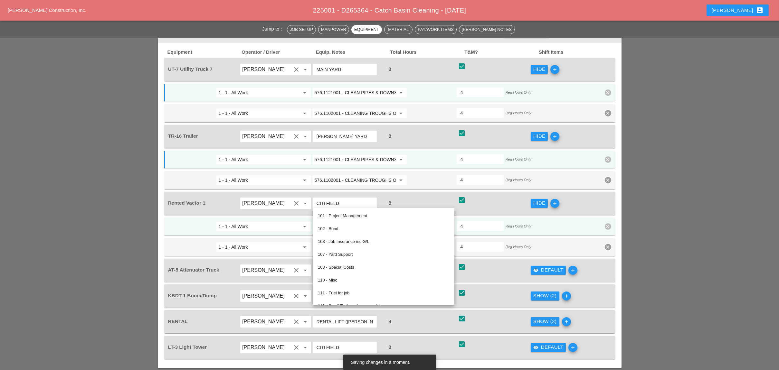
paste input "576.1121001 - CLEAN PIPES & DOWNSPOUTS - 0 TO 30 FT"
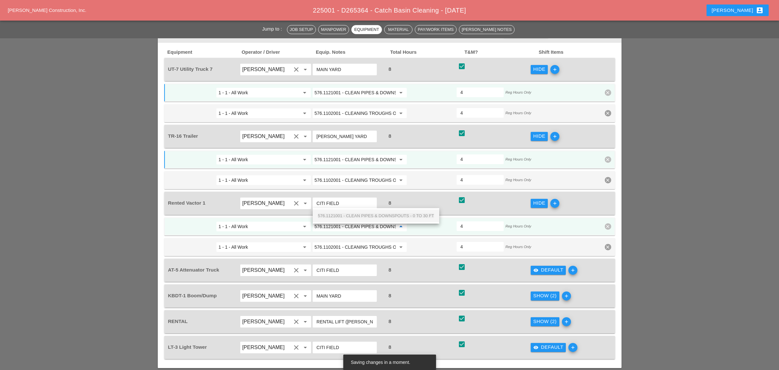
scroll to position [0, 43]
click at [346, 214] on span "576.1121001 - CLEAN PIPES & DOWNSPOUTS - 0 TO 30 FT" at bounding box center [376, 215] width 116 height 5
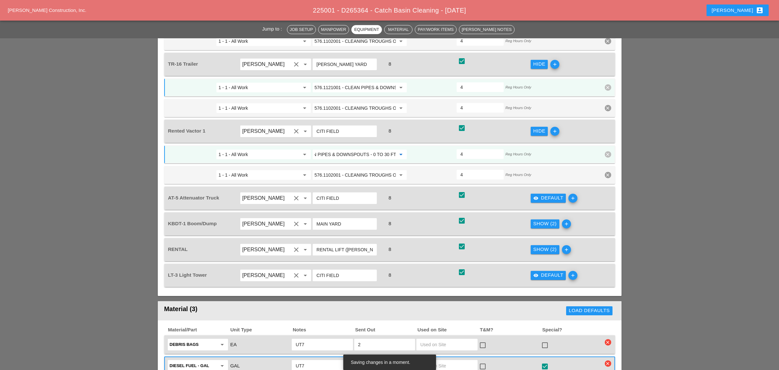
scroll to position [858, 0]
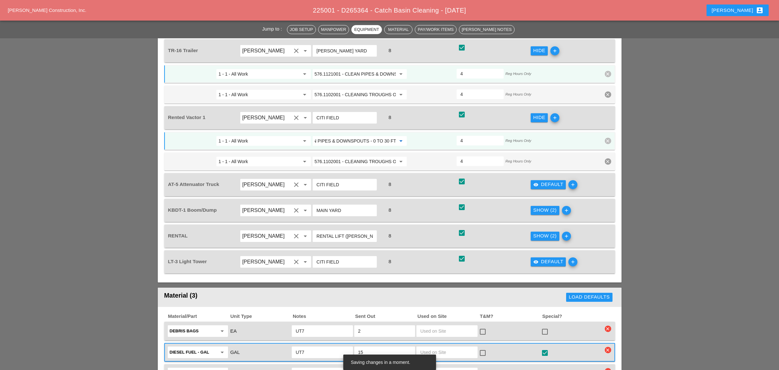
type input "576.1121001 - CLEAN PIPES & DOWNSPOUTS - 0 TO 30 FT"
click at [545, 207] on div "Show (2)" at bounding box center [544, 210] width 23 height 7
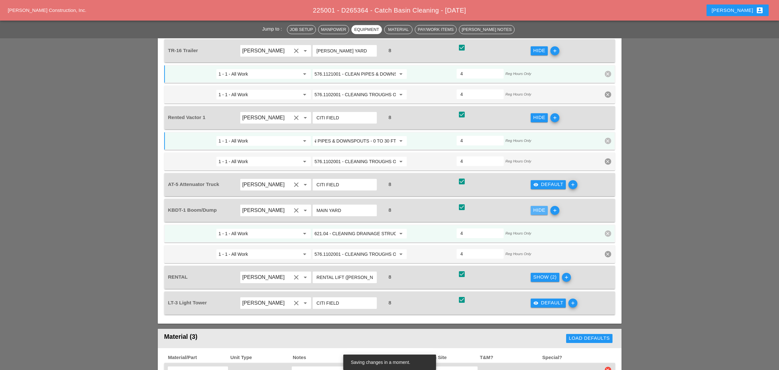
scroll to position [0, 0]
click at [348, 229] on input "621.04 - CLEANING DRAINAGE STRUCTURES" at bounding box center [354, 234] width 81 height 10
paste input "576.1121001 - CLEAN PIPES & DOWNSPOUTS - 0 TO 30 FT"
click at [350, 222] on span "576.1121001 - CLEAN PIPES & DOWNSPOUTS - 0 TO 30 FT" at bounding box center [376, 221] width 116 height 5
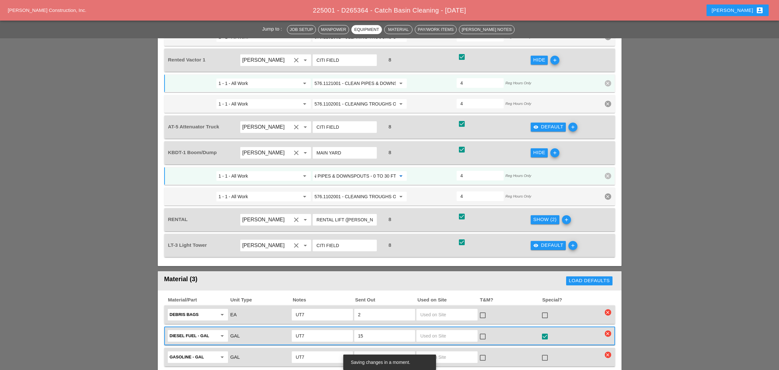
scroll to position [944, 0]
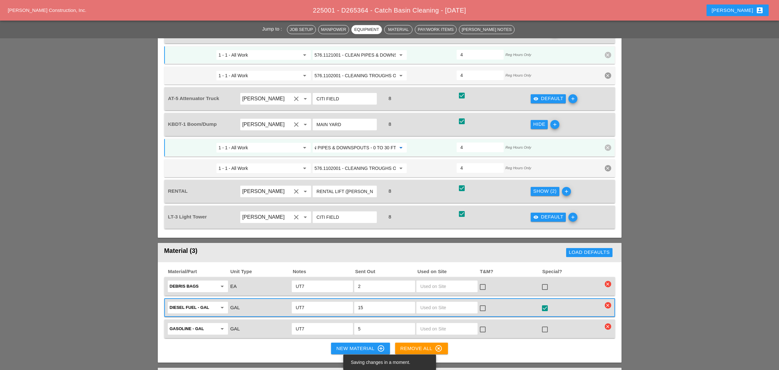
type input "576.1121001 - CLEAN PIPES & DOWNSPOUTS - 0 TO 30 FT"
click at [543, 188] on div "Show (2)" at bounding box center [544, 191] width 23 height 7
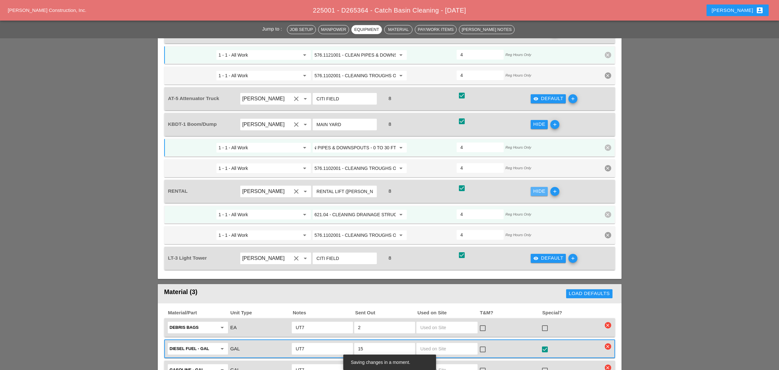
scroll to position [0, 0]
click at [350, 210] on input "621.04 - CLEANING DRAINAGE STRUCTURES" at bounding box center [354, 215] width 81 height 10
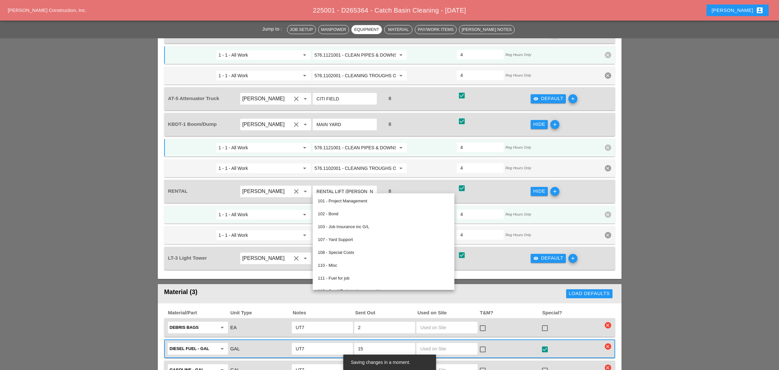
paste input "576.1121001 - CLEAN PIPES & DOWNSPOUTS - 0 TO 30 FT"
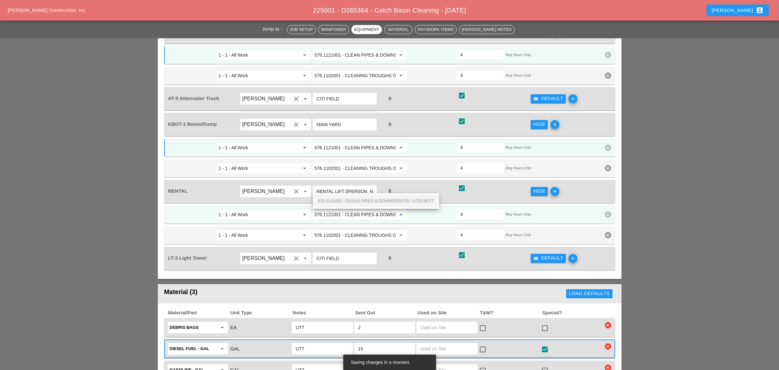
scroll to position [0, 43]
click at [350, 201] on span "576.1121001 - CLEAN PIPES & DOWNSPOUTS - 0 TO 30 FT" at bounding box center [376, 201] width 116 height 5
type input "576.1121001 - CLEAN PIPES & DOWNSPOUTS - 0 TO 30 FT"
click at [544, 255] on div "visibility Default" at bounding box center [548, 258] width 30 height 7
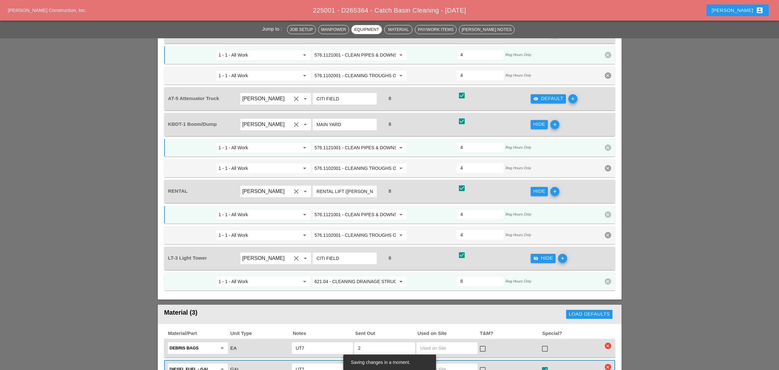
click at [350, 276] on input "621.04 - CLEANING DRAINAGE STRUCTURES" at bounding box center [354, 281] width 81 height 10
drag, startPoint x: 353, startPoint y: 265, endPoint x: 461, endPoint y: 259, distance: 107.7
click at [353, 265] on div "619.24 - Night time Operations (Entire Project)" at bounding box center [360, 267] width 84 height 8
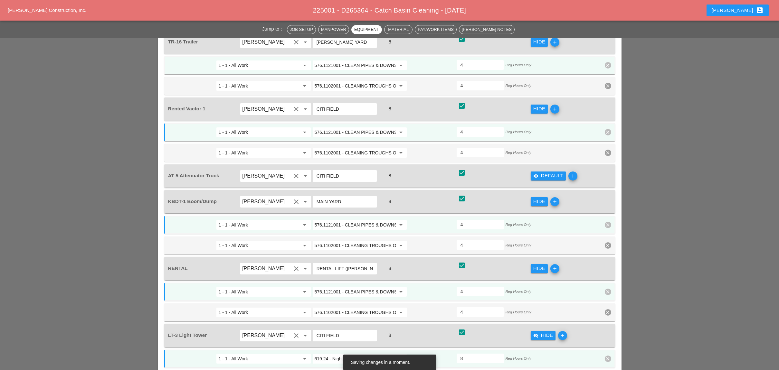
scroll to position [858, 0]
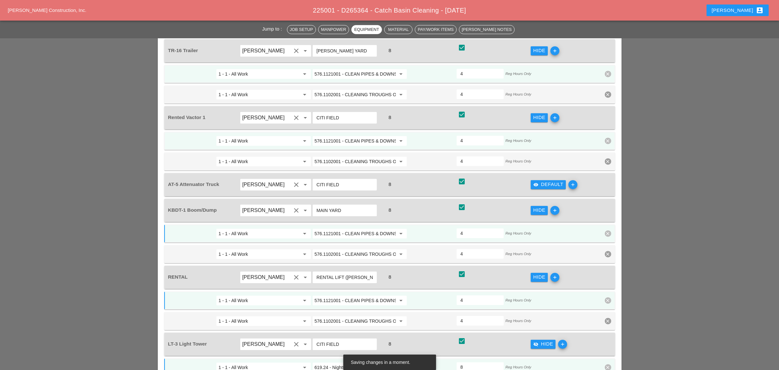
type input "619.24 - Nighttime Operations (Entire Project)"
click at [538, 181] on div "visibility Default" at bounding box center [548, 184] width 30 height 7
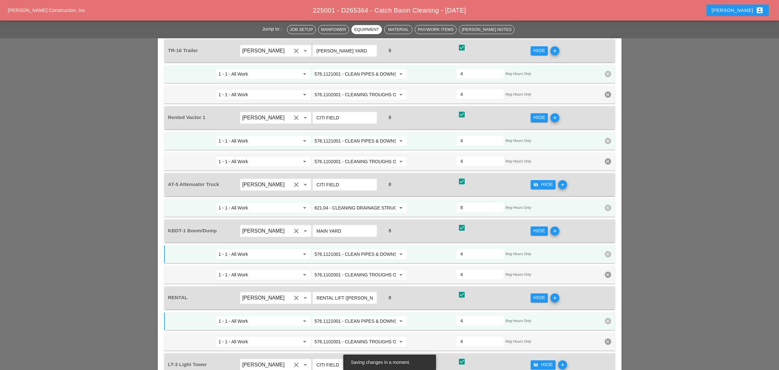
click at [342, 203] on input "621.04 - CLEANING DRAINAGE STRUCTURES" at bounding box center [354, 208] width 81 height 10
drag, startPoint x: 340, startPoint y: 194, endPoint x: 352, endPoint y: 196, distance: 12.0
click at [340, 194] on div "619 .0101 - BASIC WK ZONE TRAF CON (DAILY OPERATION)" at bounding box center [377, 196] width 118 height 8
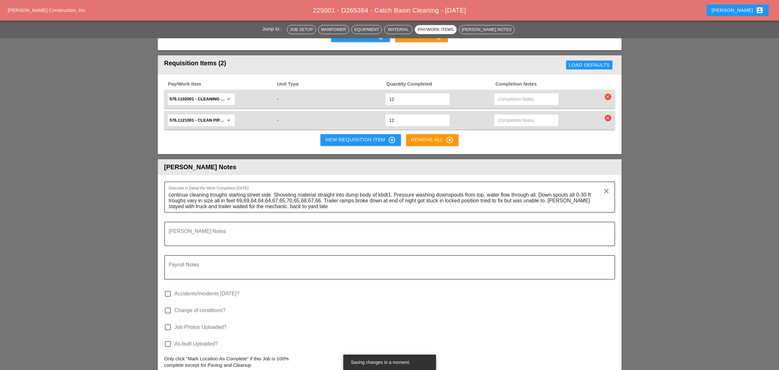
scroll to position [1287, 0]
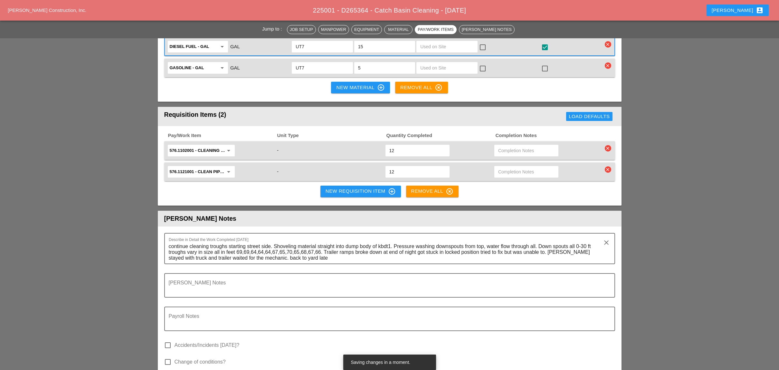
type input "619.0101 - BASIC WK ZONE TRAF CON (DAILY OPERATION)"
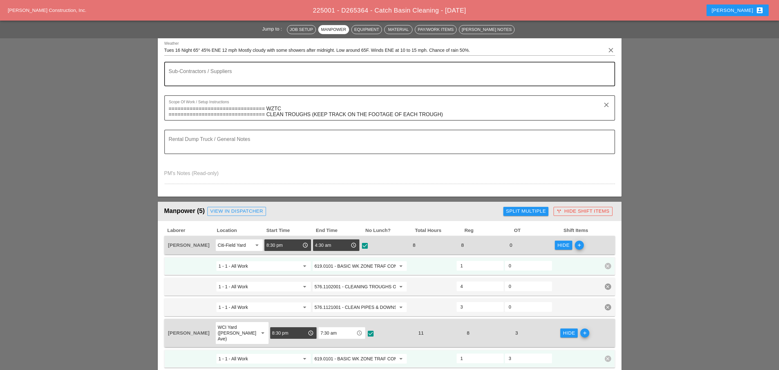
scroll to position [0, 0]
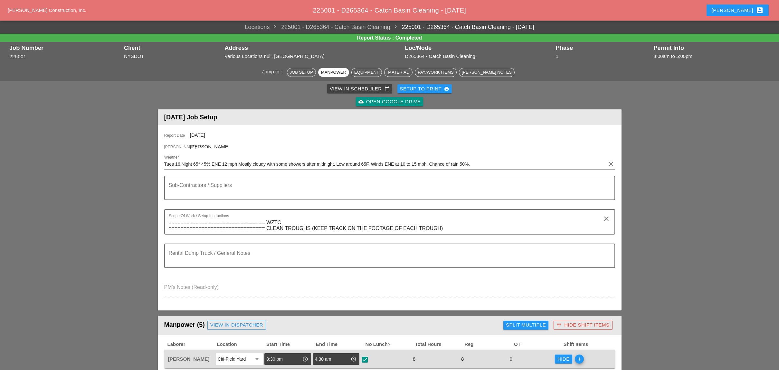
click at [335, 87] on div "View in Scheduler calendar_today" at bounding box center [360, 88] width 60 height 7
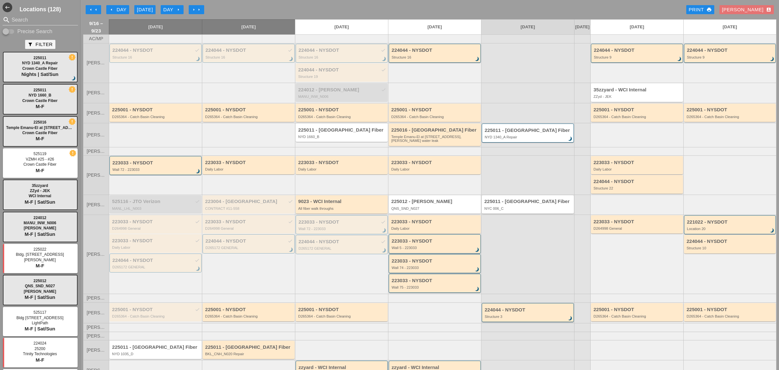
click at [114, 9] on div "arrow_left Day" at bounding box center [118, 9] width 18 height 7
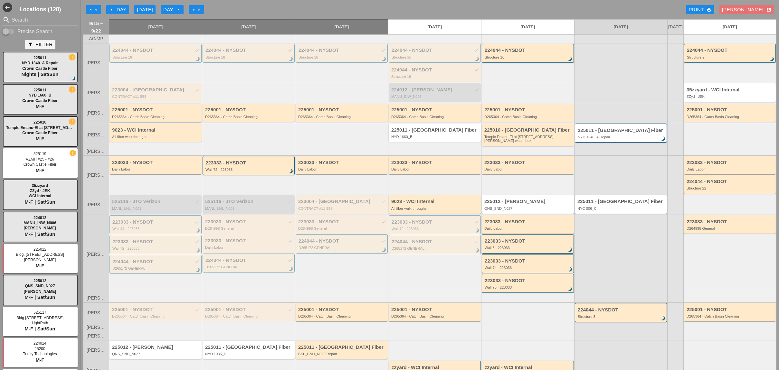
click at [149, 118] on div "225001 - NYSDOT D265364 - Catch Basin Cleaning" at bounding box center [156, 113] width 88 height 12
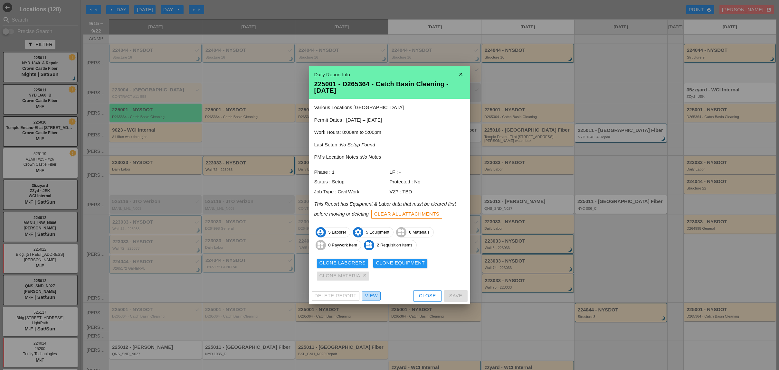
click at [372, 298] on div "View" at bounding box center [371, 295] width 13 height 7
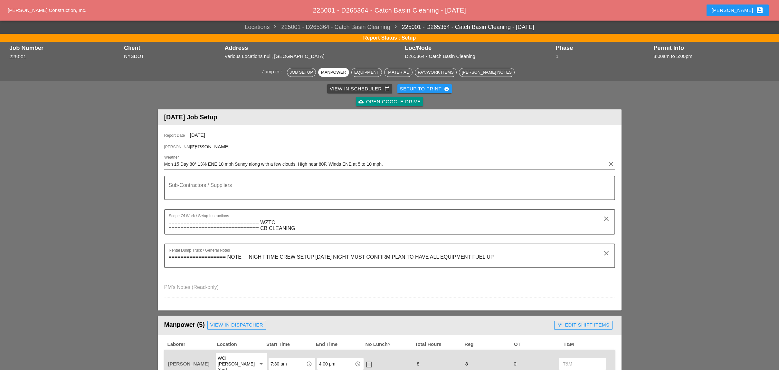
scroll to position [172, 0]
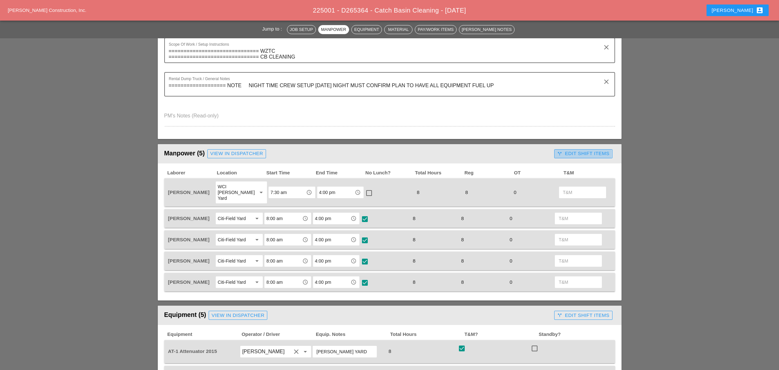
click at [567, 152] on div "call_split Edit Shift Items" at bounding box center [583, 153] width 52 height 7
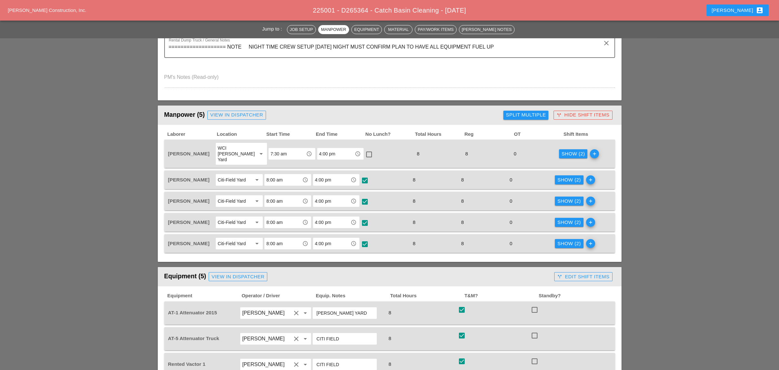
scroll to position [300, 0]
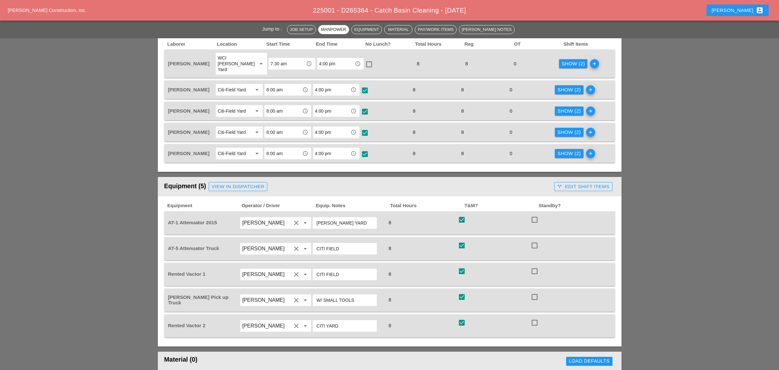
click at [561, 184] on icon "call_split" at bounding box center [559, 186] width 5 height 5
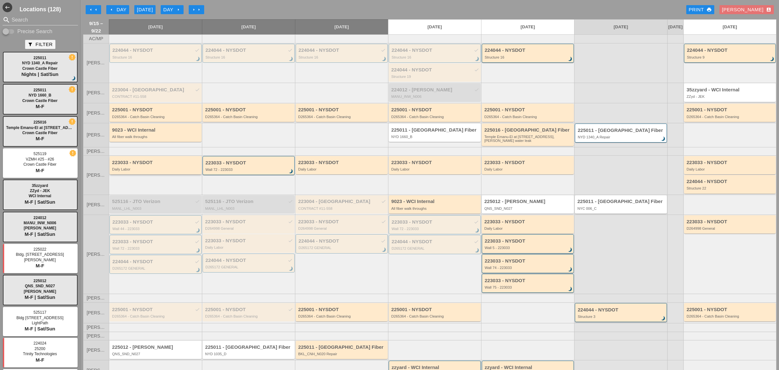
click at [144, 171] on div "Daily Labor" at bounding box center [156, 169] width 88 height 4
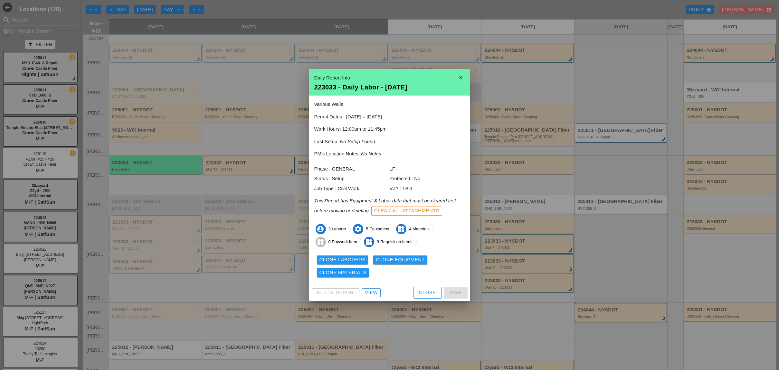
click at [373, 292] on div "View" at bounding box center [371, 292] width 13 height 7
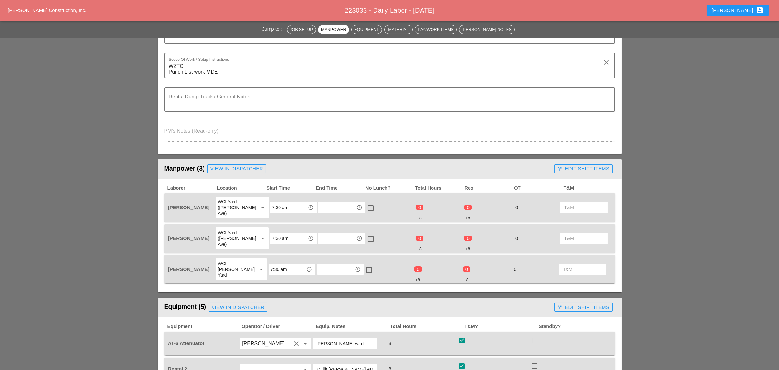
scroll to position [172, 0]
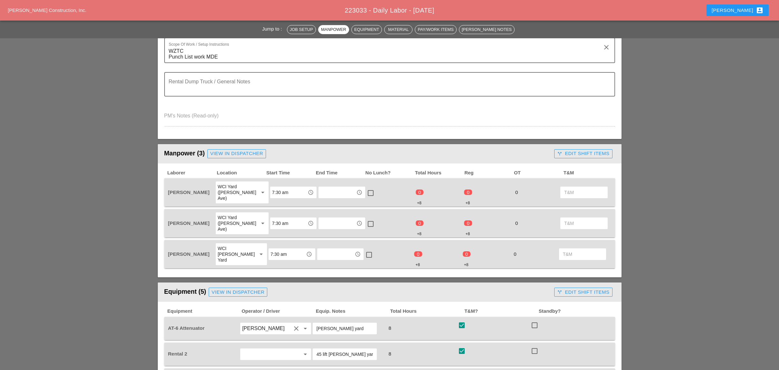
click at [565, 154] on div "call_split Edit Shift Items" at bounding box center [583, 153] width 52 height 7
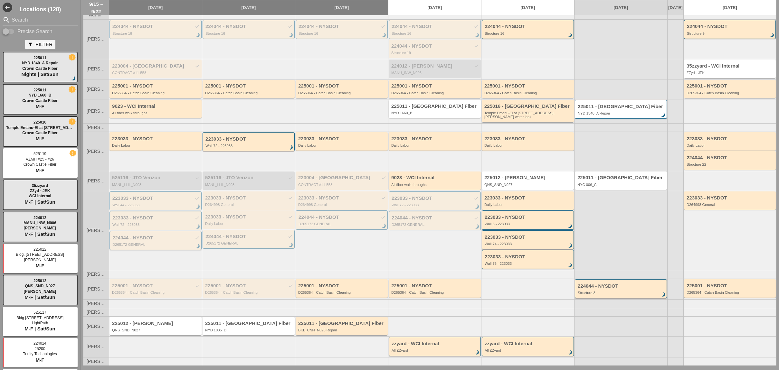
scroll to position [31, 0]
click at [145, 291] on div "D265364 - Catch Basin Cleaning" at bounding box center [156, 292] width 88 height 4
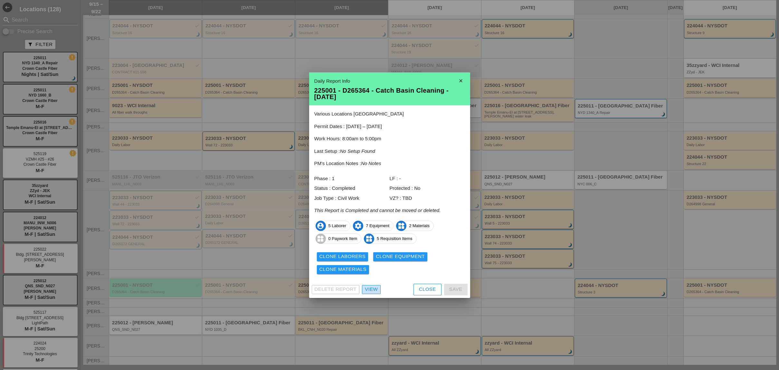
click at [372, 291] on div "View" at bounding box center [371, 289] width 13 height 7
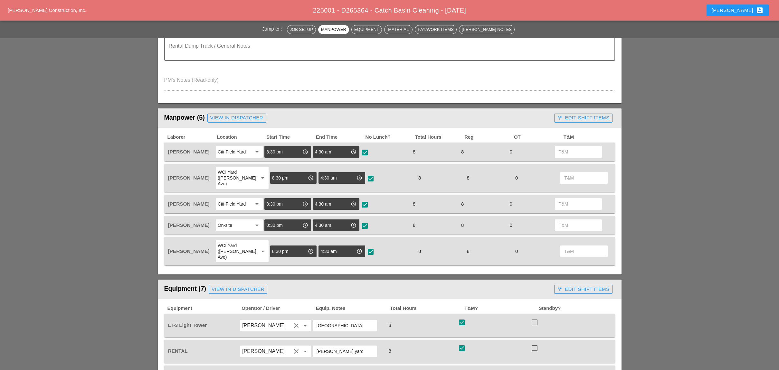
scroll to position [257, 0]
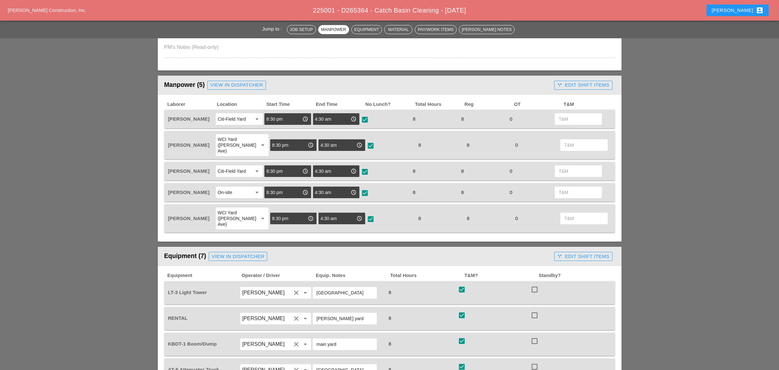
click at [560, 79] on div "call_split Edit Shift Items" at bounding box center [582, 85] width 63 height 13
click at [565, 82] on div "call_split Edit Shift Items" at bounding box center [583, 84] width 52 height 7
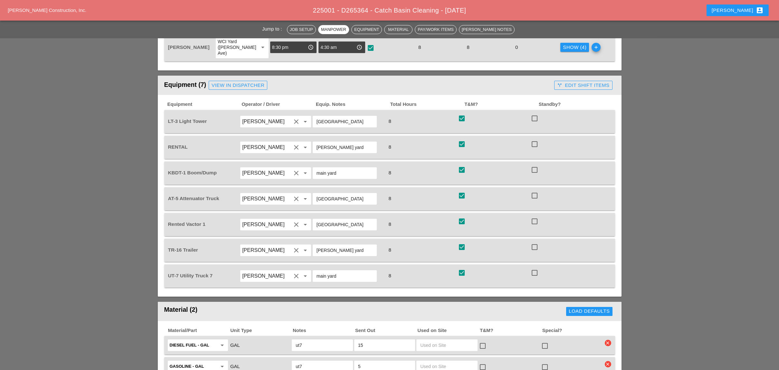
scroll to position [429, 0]
drag, startPoint x: 580, startPoint y: 70, endPoint x: 577, endPoint y: 72, distance: 3.4
click at [580, 81] on div "call_split Edit Shift Items" at bounding box center [583, 84] width 52 height 7
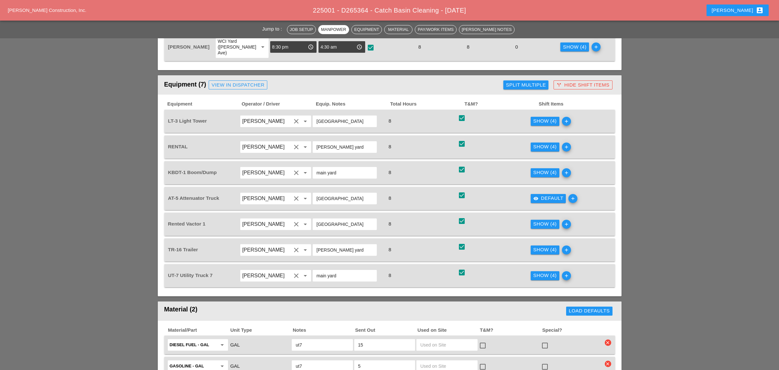
click at [540, 117] on div "Show (4)" at bounding box center [544, 120] width 23 height 7
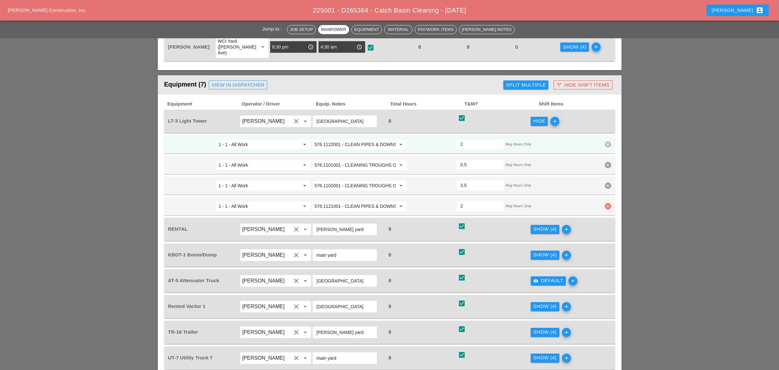
click at [610, 203] on icon "clear" at bounding box center [607, 206] width 6 height 6
click at [611, 174] on div "Confirm delete" at bounding box center [607, 174] width 31 height 7
click at [610, 182] on icon "clear" at bounding box center [607, 185] width 6 height 6
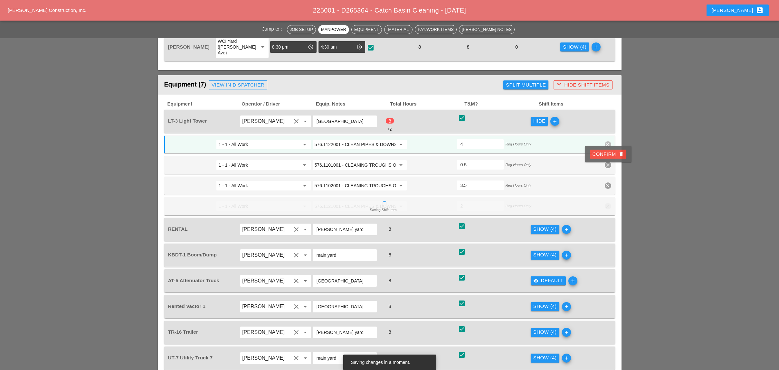
click at [611, 154] on div "Confirm delete" at bounding box center [607, 154] width 31 height 7
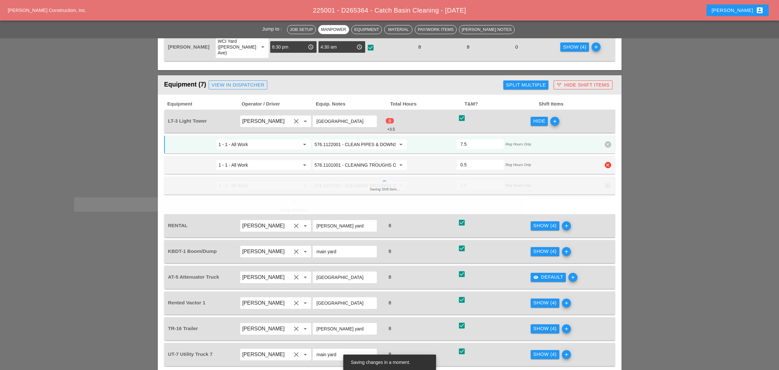
click at [608, 162] on icon "clear" at bounding box center [607, 165] width 6 height 6
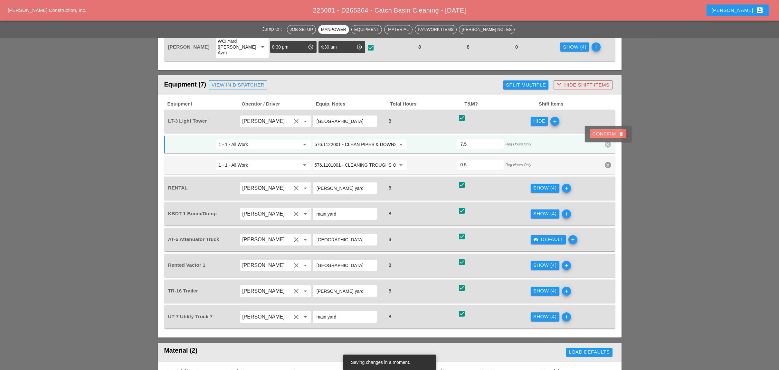
click at [605, 133] on div "Confirm delete" at bounding box center [607, 133] width 31 height 7
type input "8"
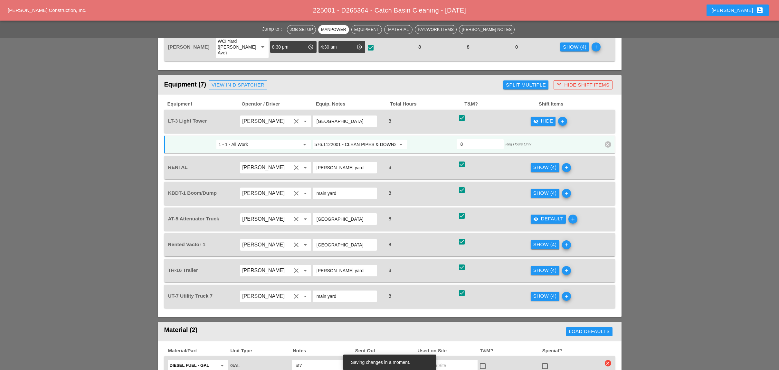
click at [340, 139] on input "576.1122001 - CLEAN PIPES & DOWNSPOUTS - 30 TO 50 FT" at bounding box center [354, 144] width 81 height 10
click at [352, 140] on div "619.24 - Nigh ttime Operations (Entire Project)" at bounding box center [360, 141] width 84 height 8
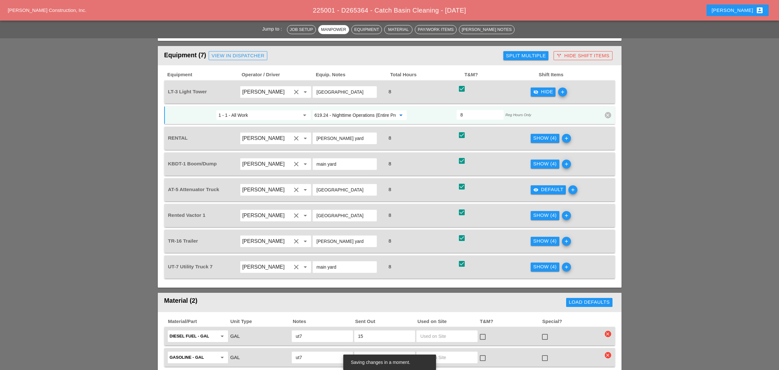
scroll to position [472, 0]
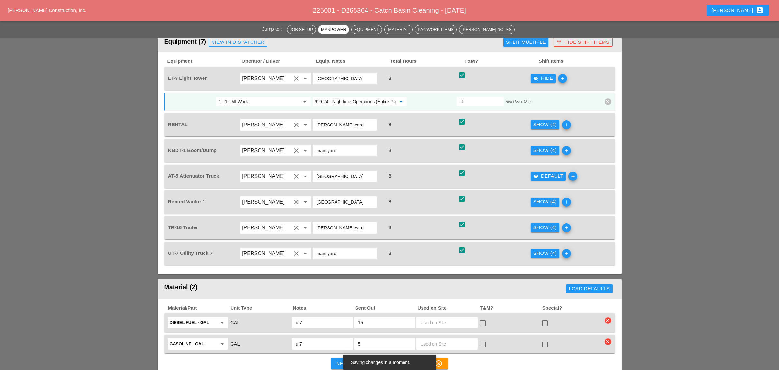
type input "619.24 - Nighttime Operations (Entire Project)"
click at [549, 173] on div "visibility Default" at bounding box center [548, 176] width 30 height 7
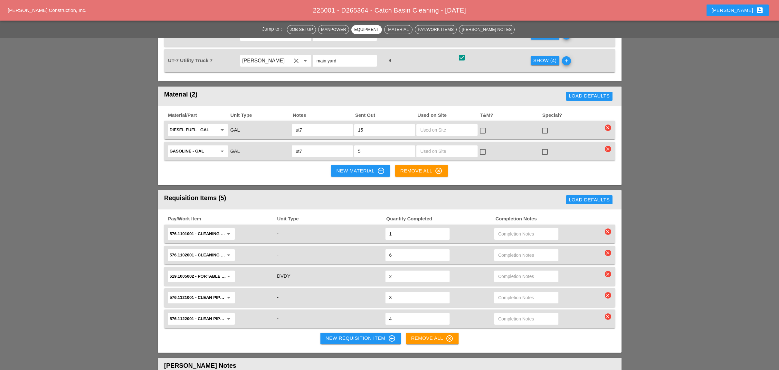
scroll to position [687, 0]
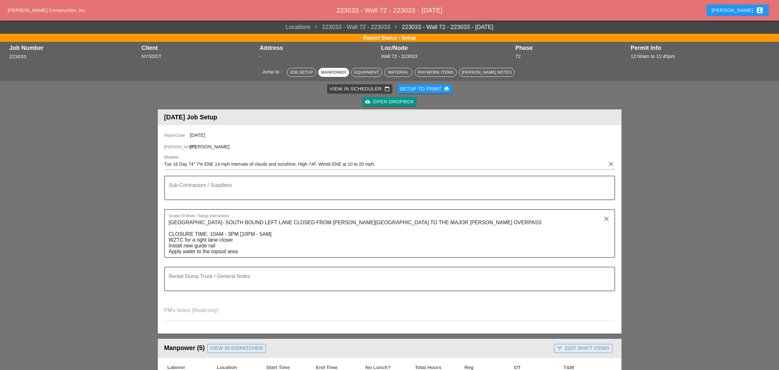
click at [354, 88] on div "View in Scheduler calendar_today" at bounding box center [360, 88] width 60 height 7
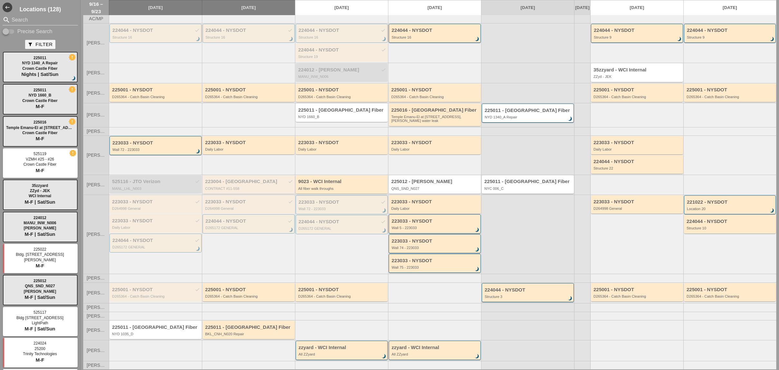
scroll to position [31, 0]
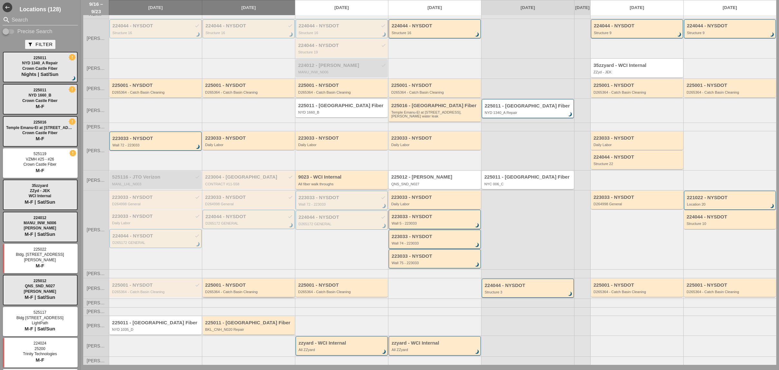
click at [227, 290] on div "D265364 - Catch Basin Cleaning" at bounding box center [249, 292] width 88 height 4
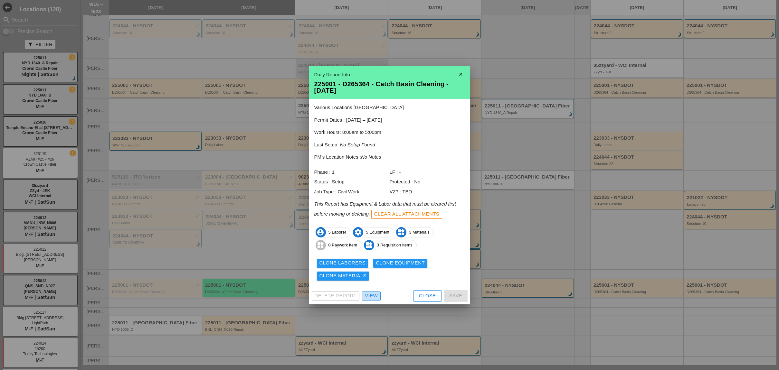
click at [370, 294] on div "View" at bounding box center [371, 295] width 13 height 7
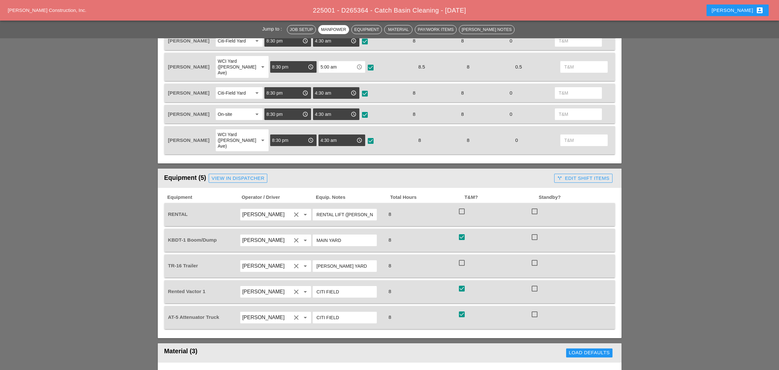
scroll to position [214, 0]
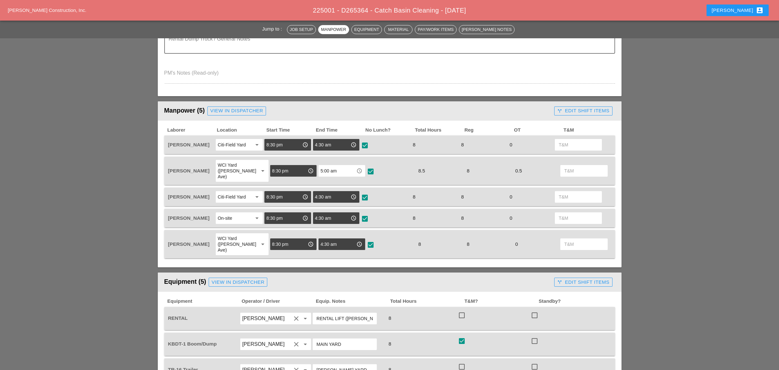
click at [574, 107] on div "call_split Edit Shift Items" at bounding box center [583, 110] width 52 height 7
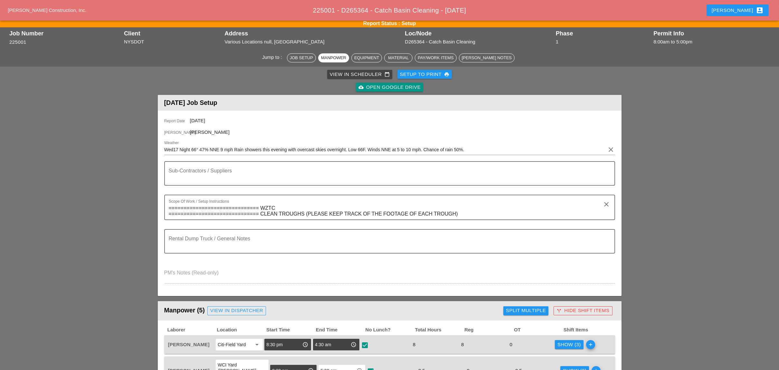
scroll to position [0, 0]
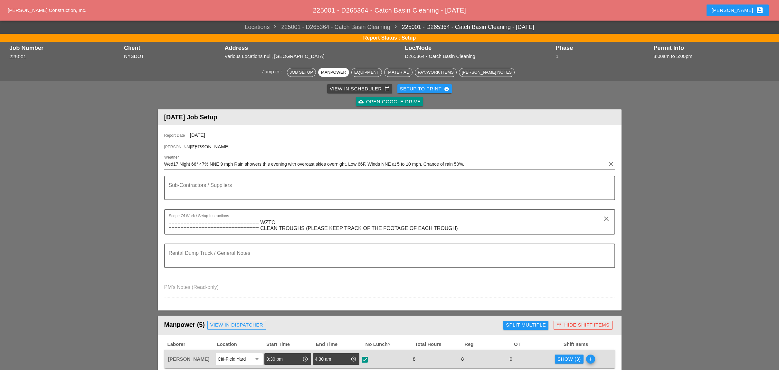
click at [342, 87] on div "View in Scheduler calendar_today" at bounding box center [360, 88] width 60 height 7
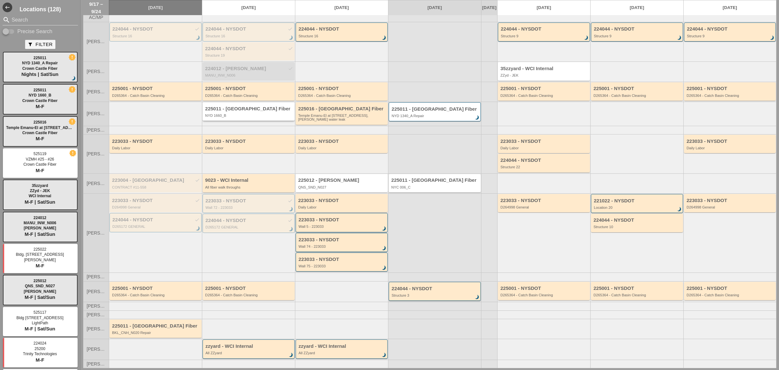
scroll to position [31, 0]
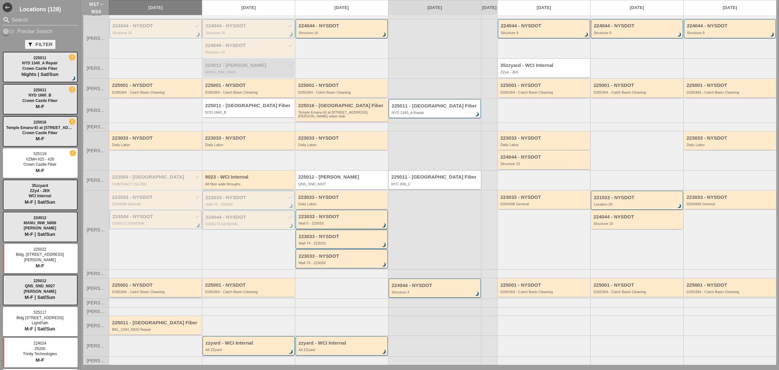
click at [159, 287] on div "225001 - NYSDOT D265364 - Catch Basin Cleaning" at bounding box center [156, 289] width 88 height 12
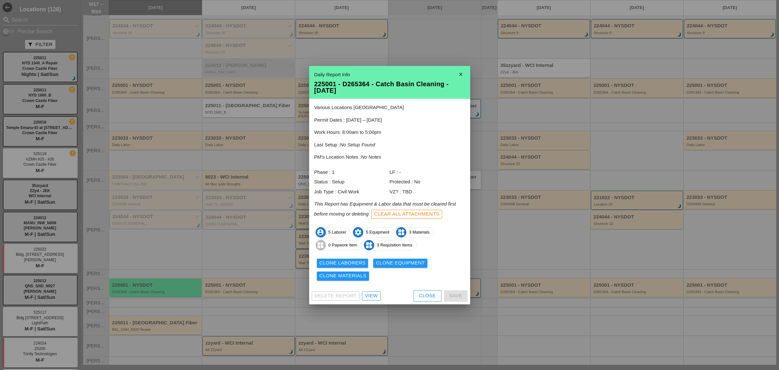
click at [427, 294] on div "Close" at bounding box center [427, 295] width 17 height 7
